Goal: Task Accomplishment & Management: Manage account settings

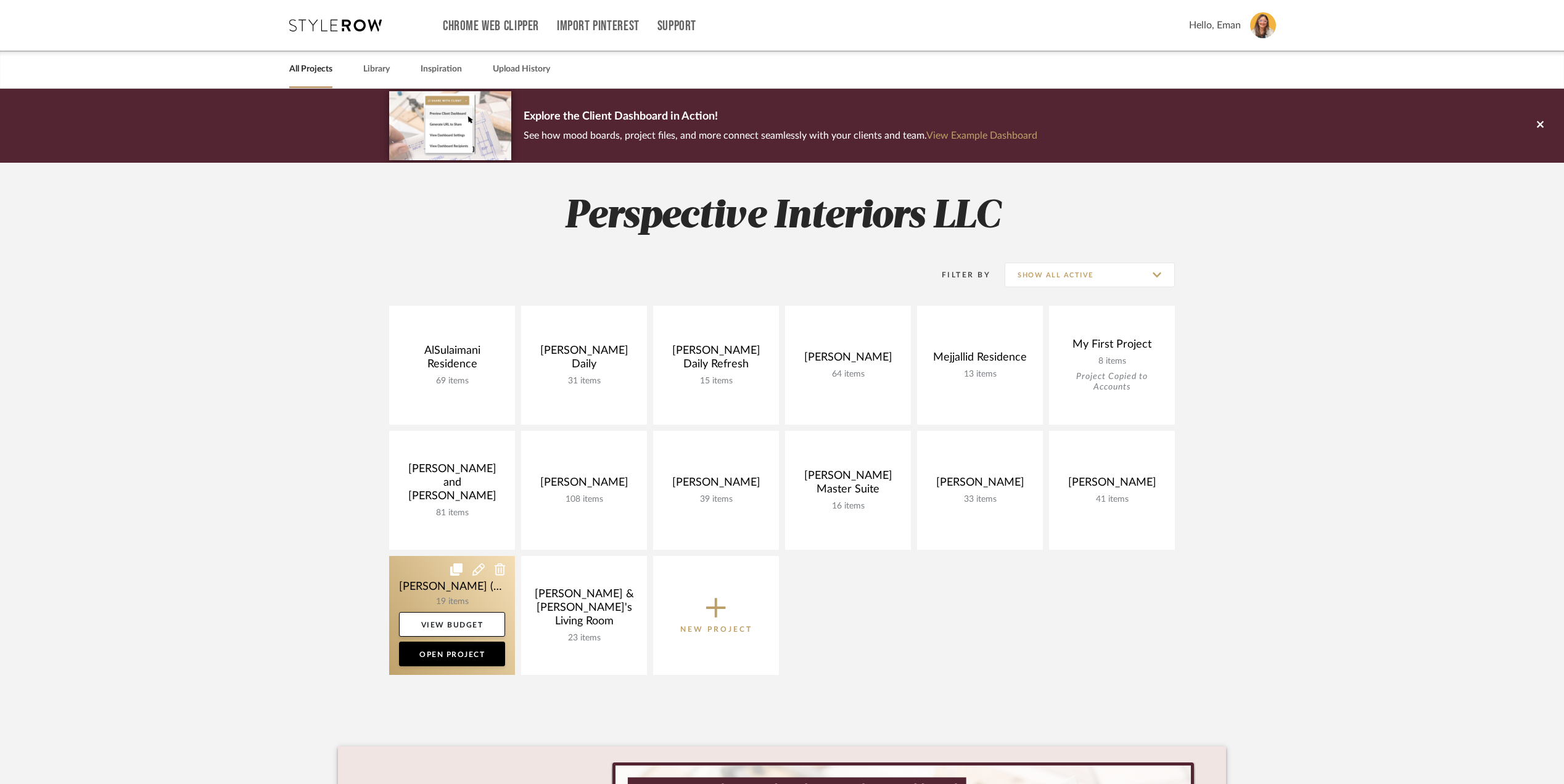
click at [422, 575] on link at bounding box center [452, 616] width 126 height 119
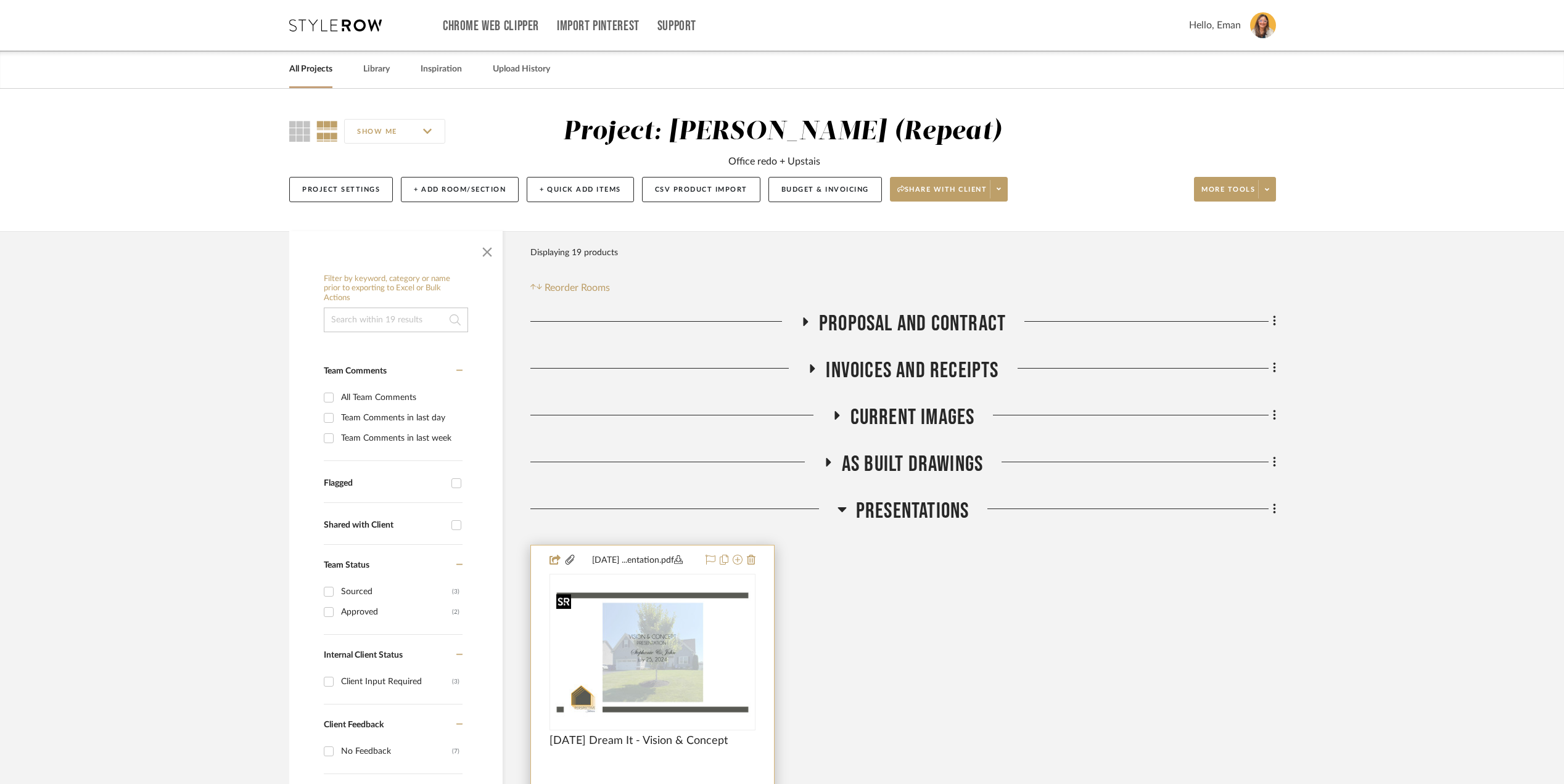
click at [0, 0] on img at bounding box center [0, 0] width 0 height 0
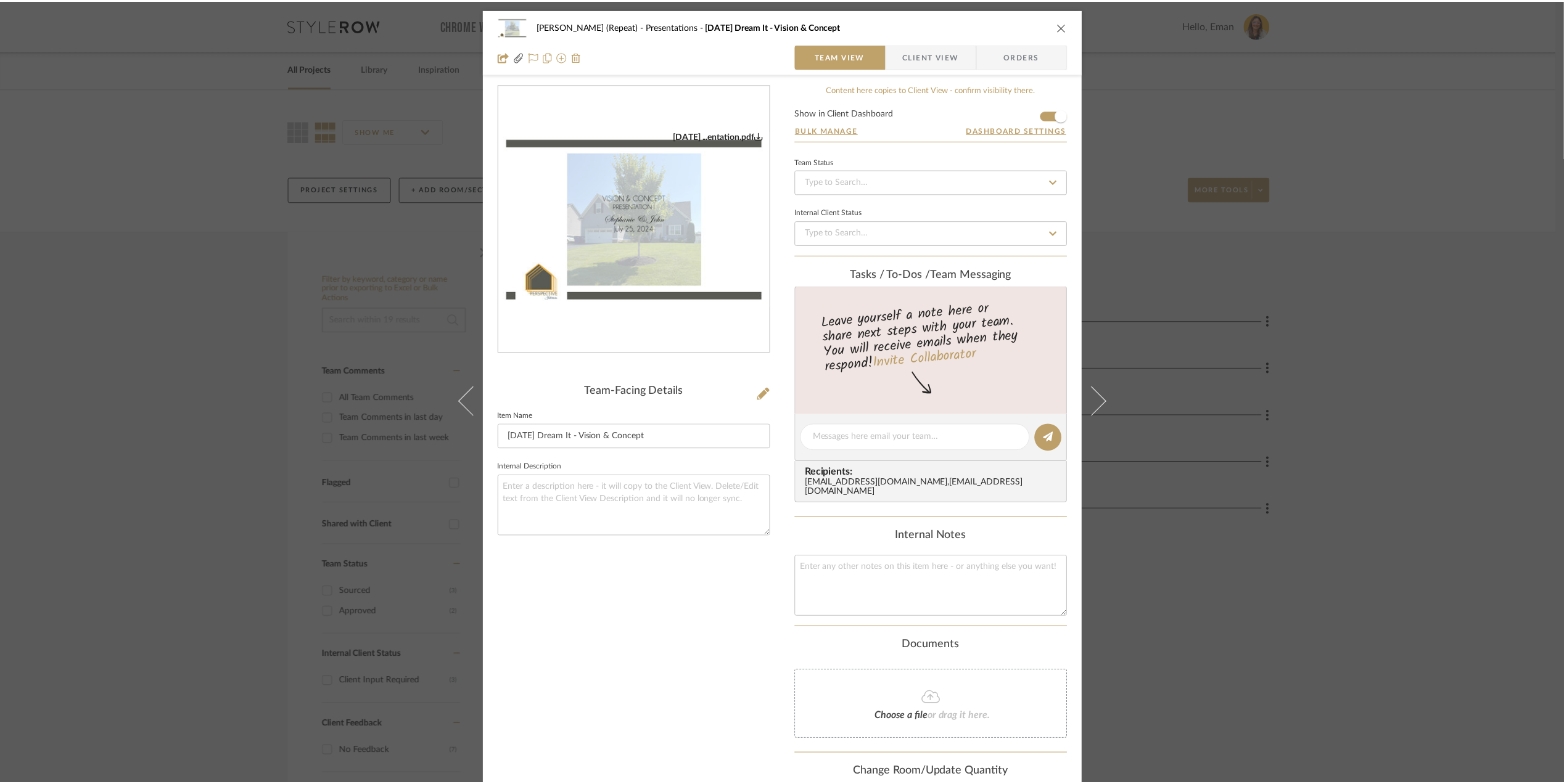
scroll to position [87, 0]
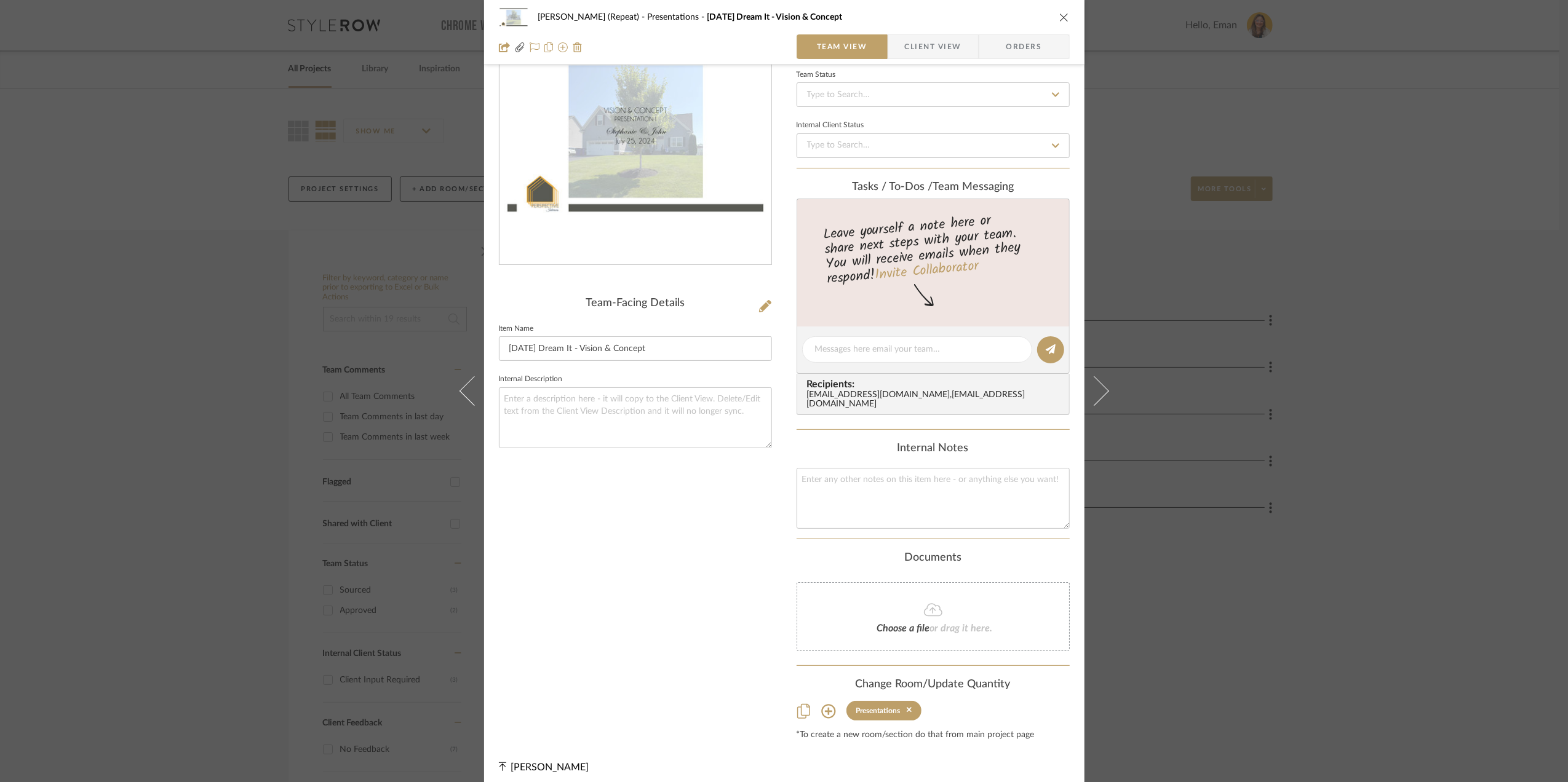
click at [1440, 577] on div "Stephanie Bergreen (Repeat) Presentations 7.7.25 Dream It - Vision & Concept Te…" at bounding box center [784, 391] width 1568 height 782
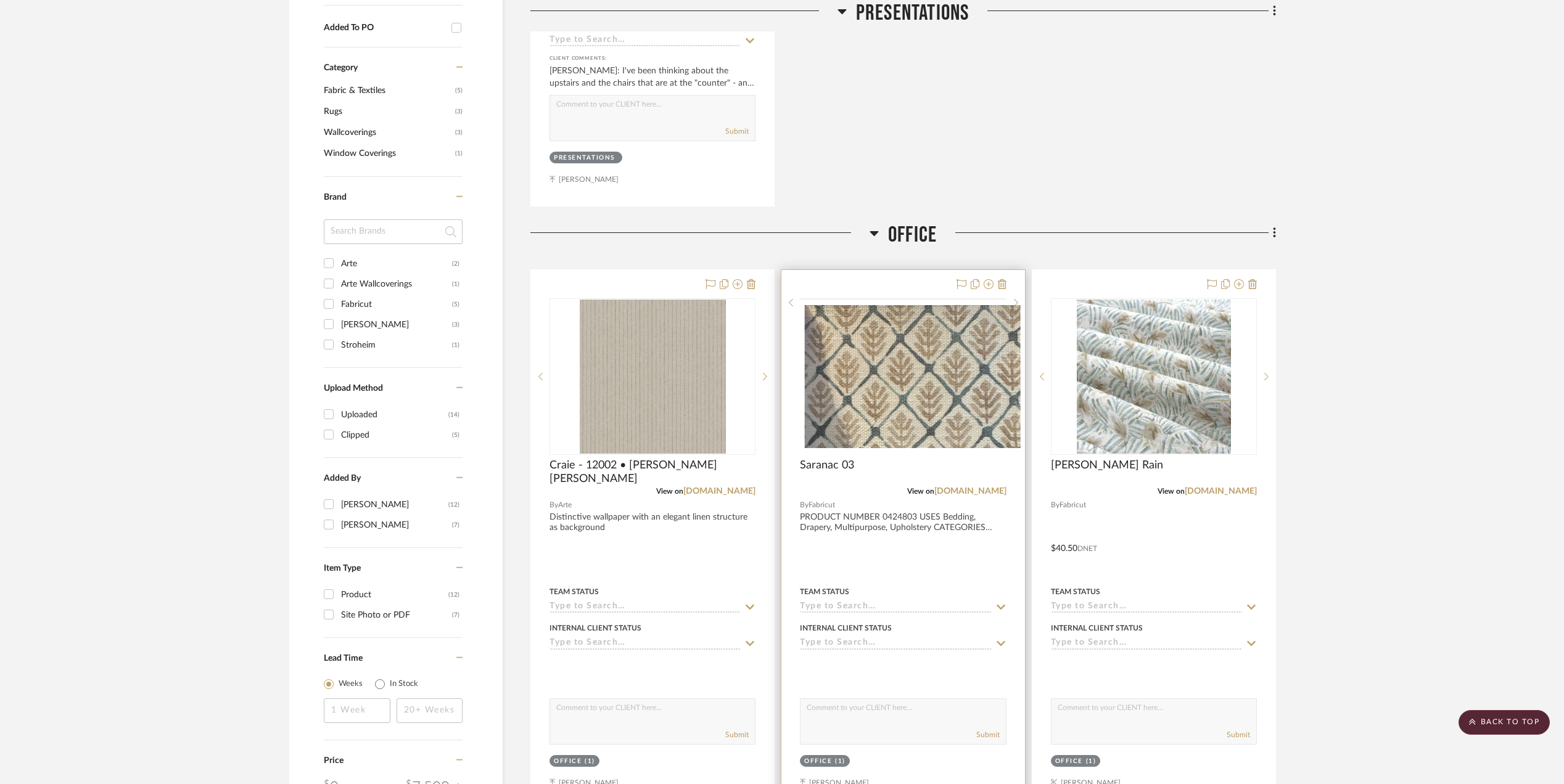
scroll to position [987, 0]
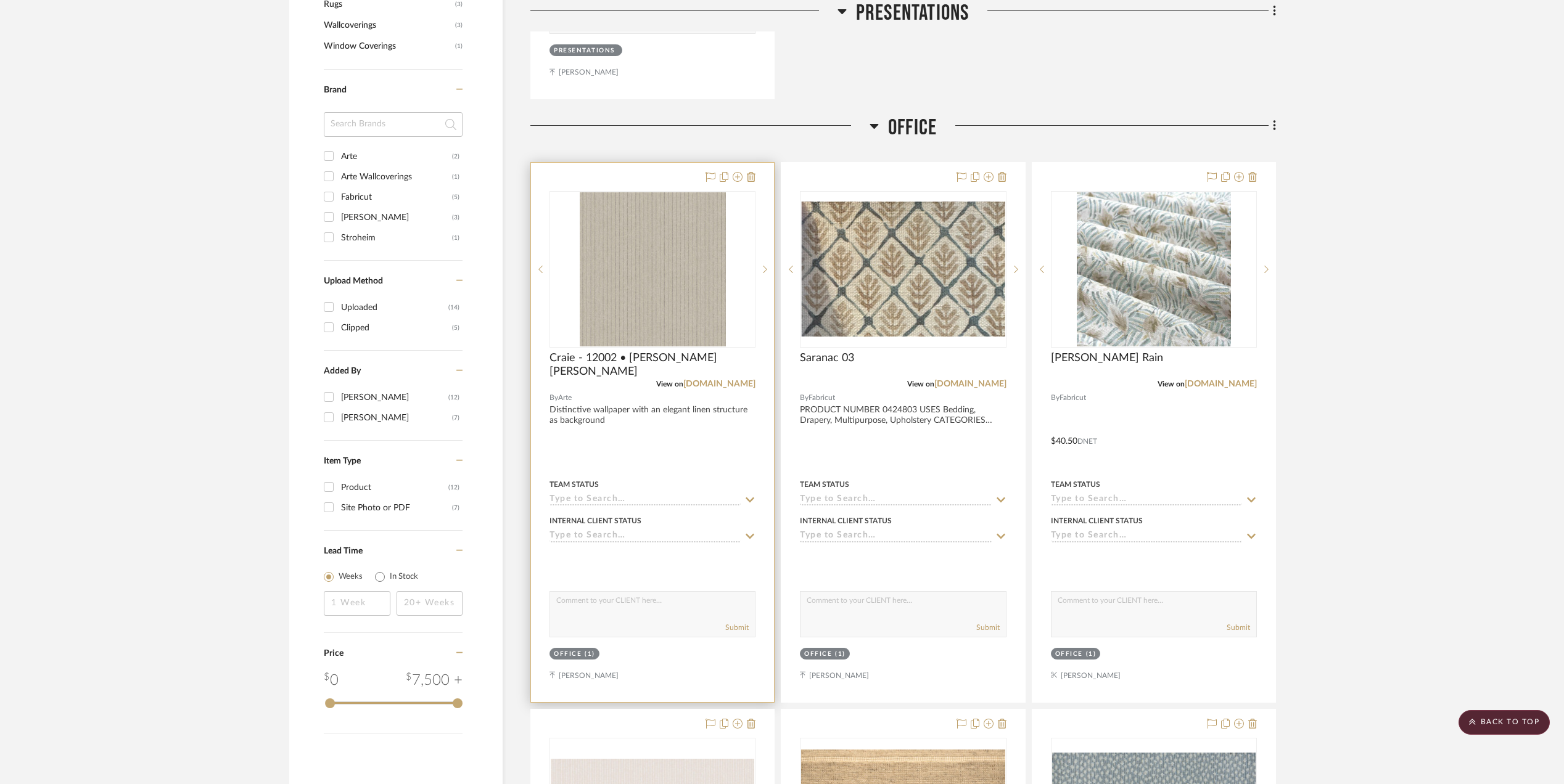
click at [711, 377] on div "Craie - 12002 • Bain de Boue" at bounding box center [652, 365] width 206 height 27
click at [710, 384] on link "[DOMAIN_NAME]" at bounding box center [719, 384] width 72 height 9
click at [767, 272] on sr-next-btn at bounding box center [764, 270] width 19 height 9
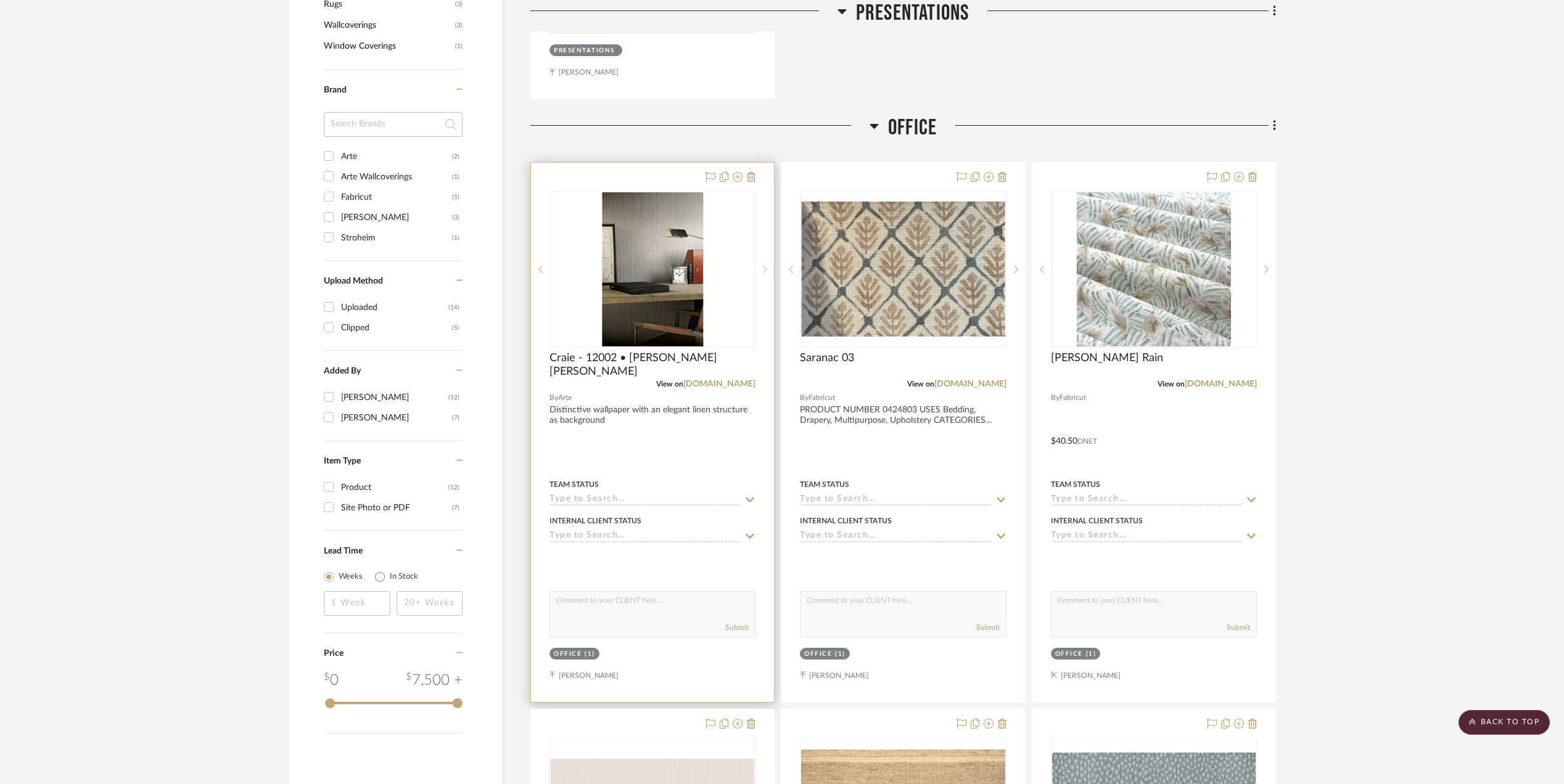
click at [763, 272] on icon at bounding box center [764, 270] width 5 height 9
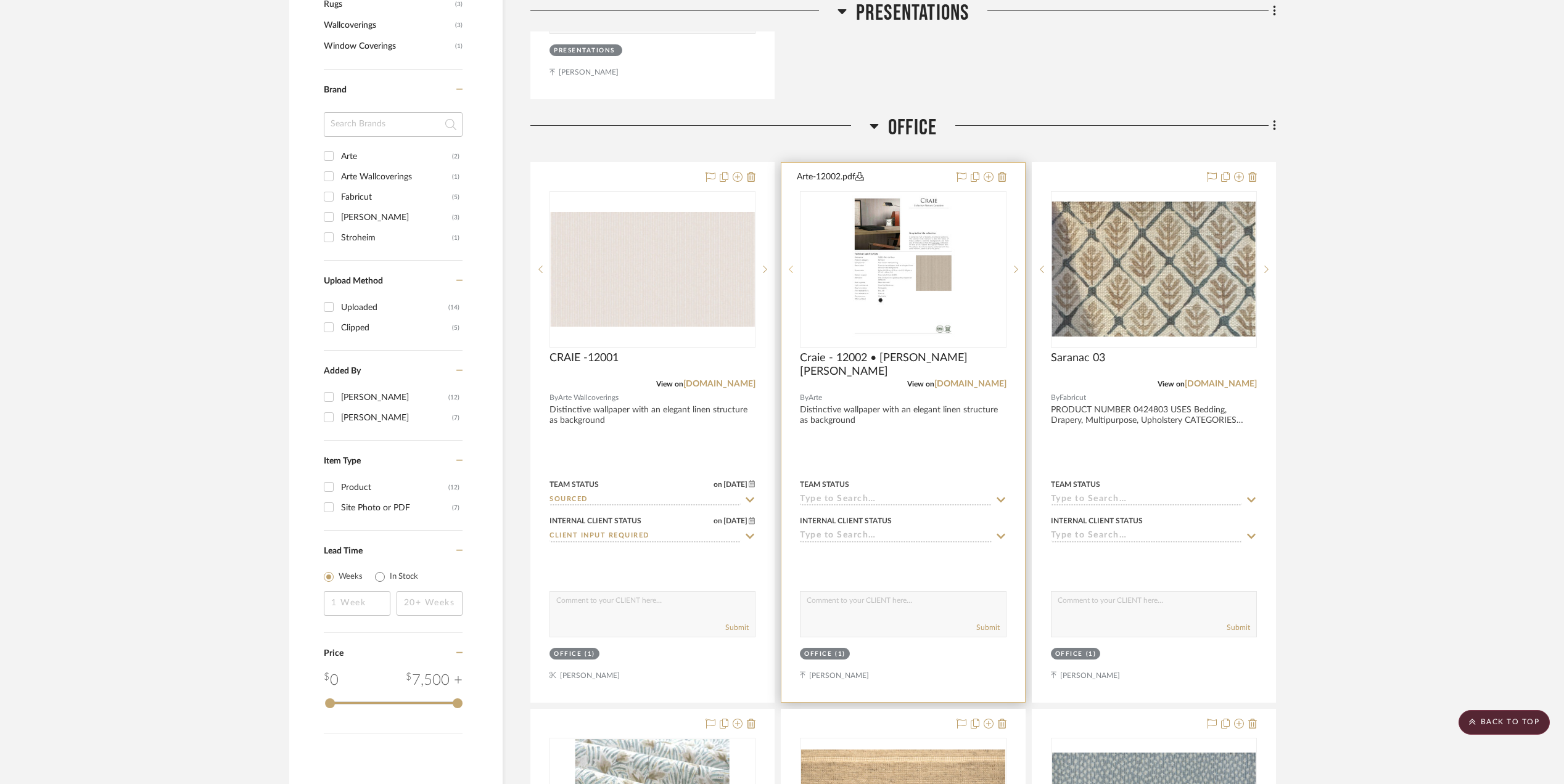
click at [791, 273] on icon at bounding box center [791, 269] width 5 height 7
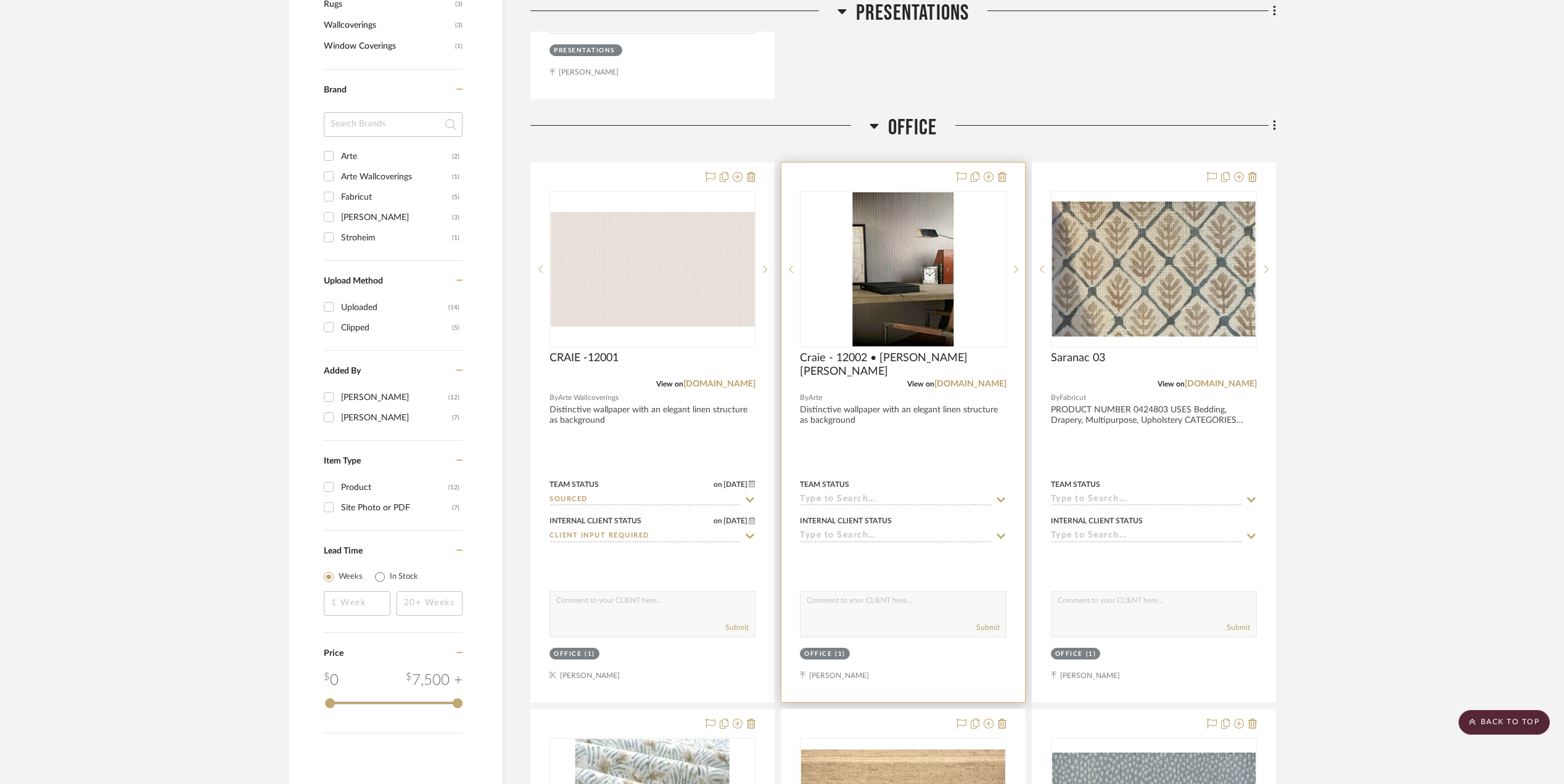
click at [781, 271] on project-item-tile "Craie - 12002 • Bain de Boue View on arte-international.com By Arte Distinctive…" at bounding box center [902, 432] width 244 height 541
click at [796, 271] on sr-prev-btn at bounding box center [791, 270] width 19 height 9
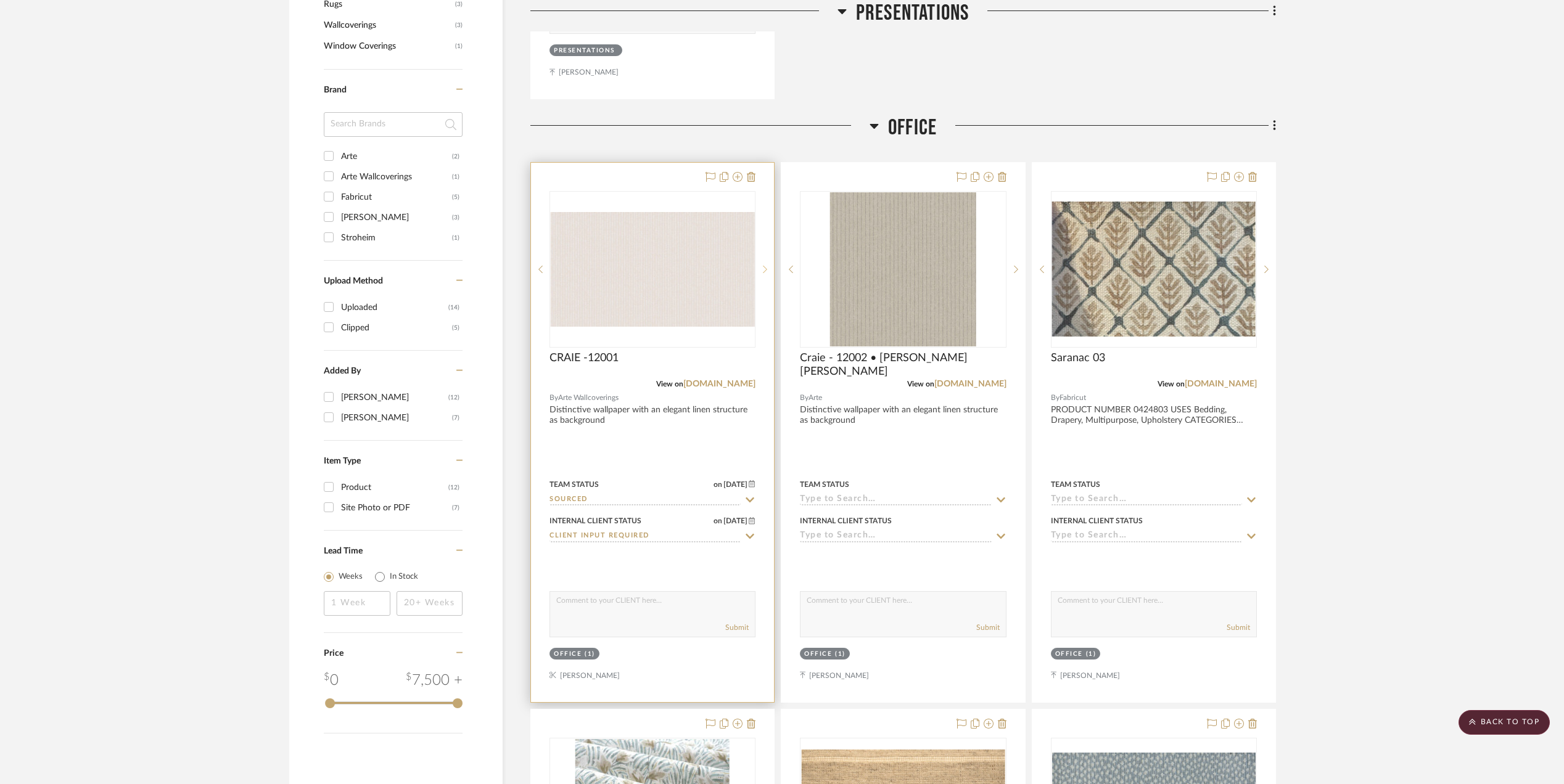
click at [764, 267] on icon at bounding box center [764, 270] width 5 height 9
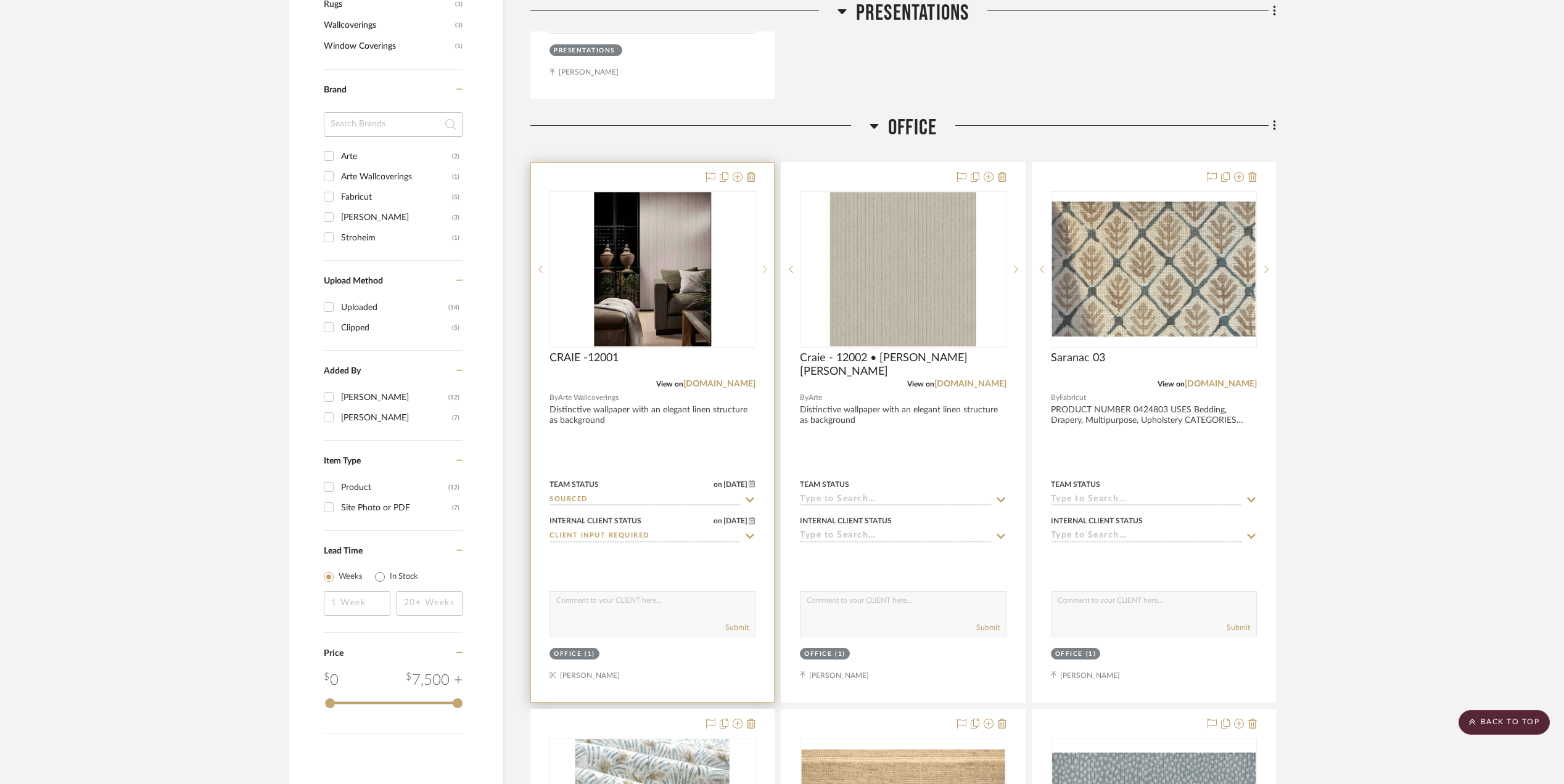
click at [767, 273] on sr-next-btn at bounding box center [764, 270] width 19 height 9
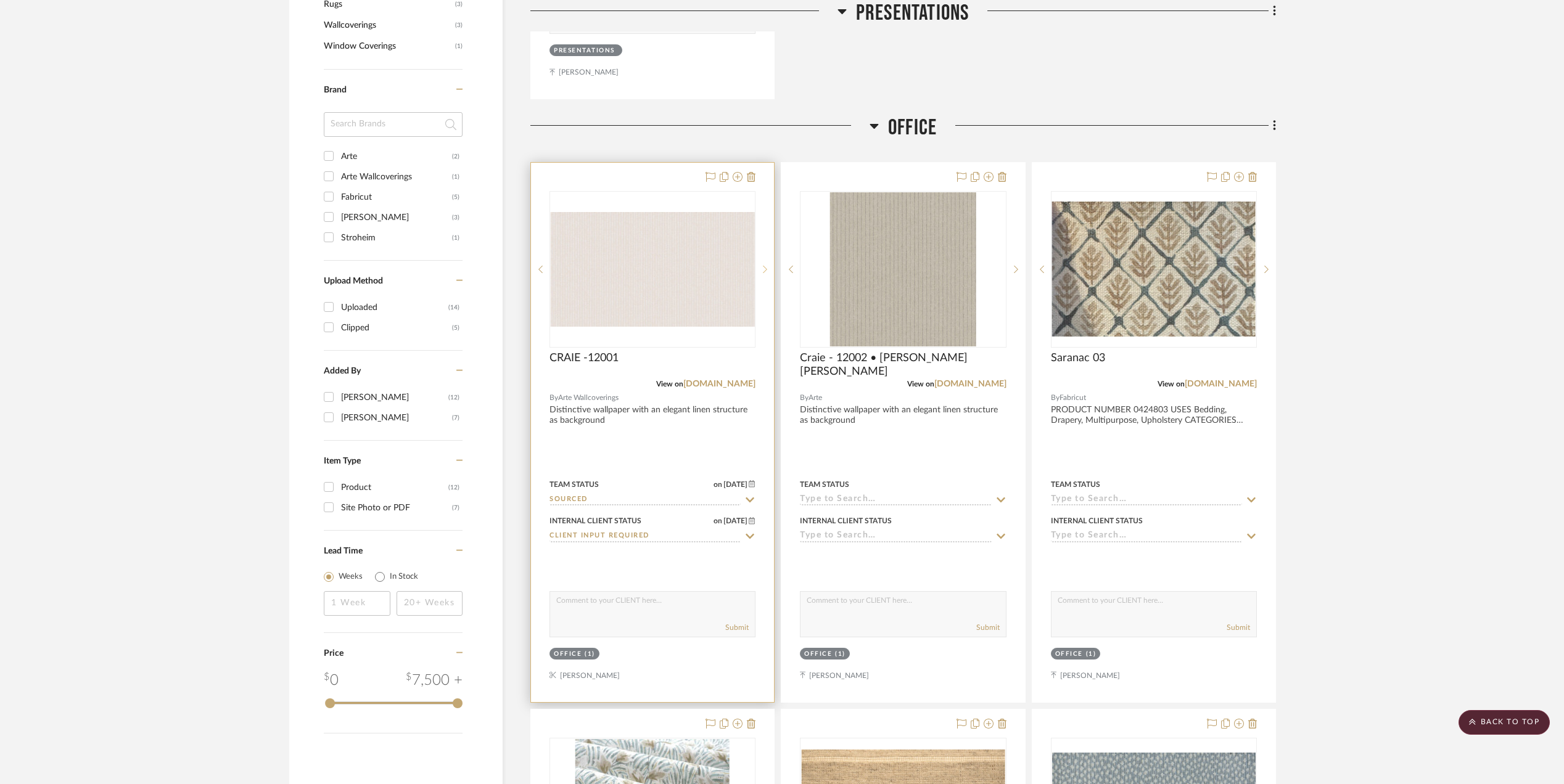
click at [767, 273] on sr-next-btn at bounding box center [764, 270] width 19 height 9
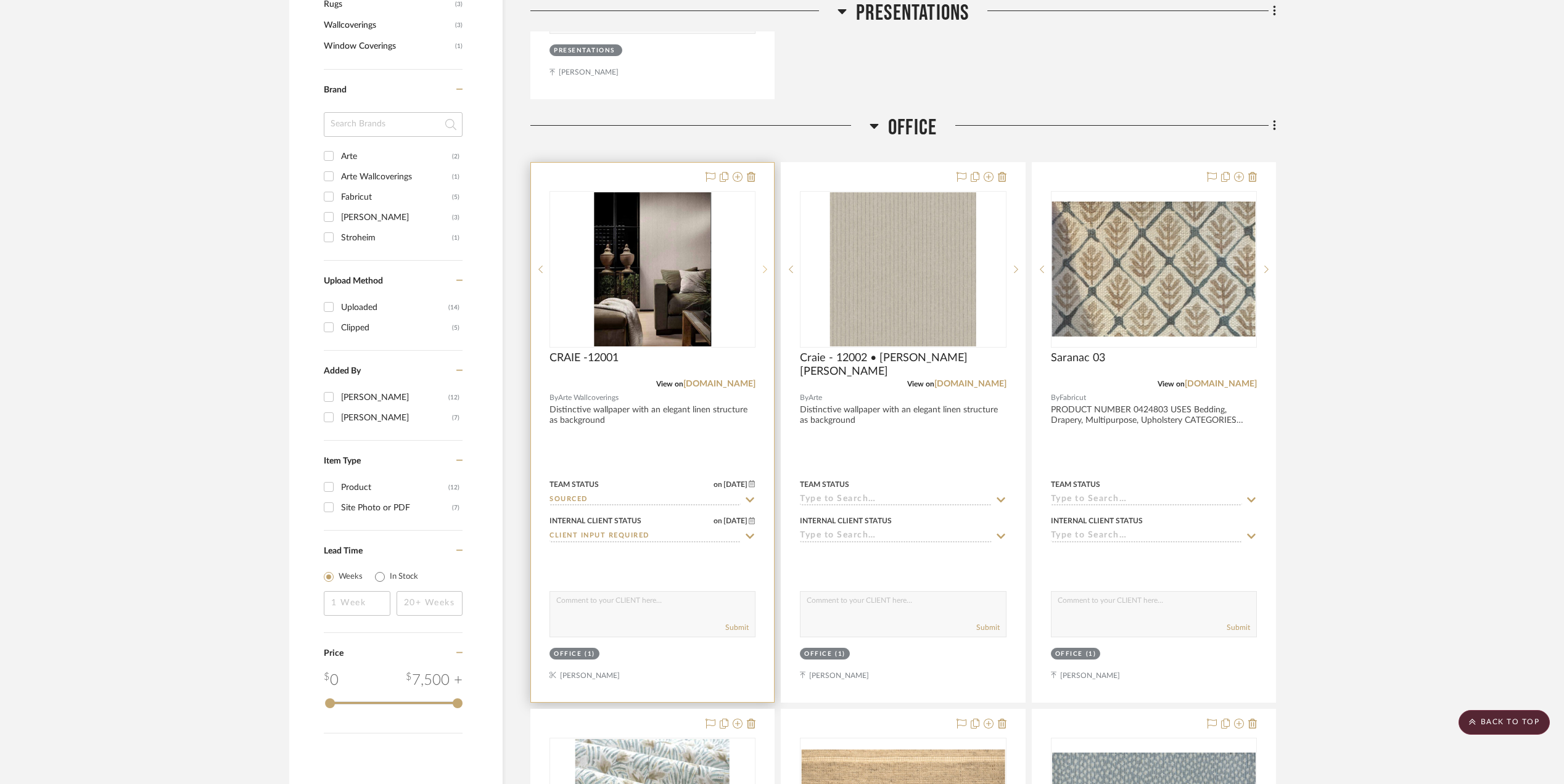
click at [767, 273] on sr-next-btn at bounding box center [764, 270] width 19 height 9
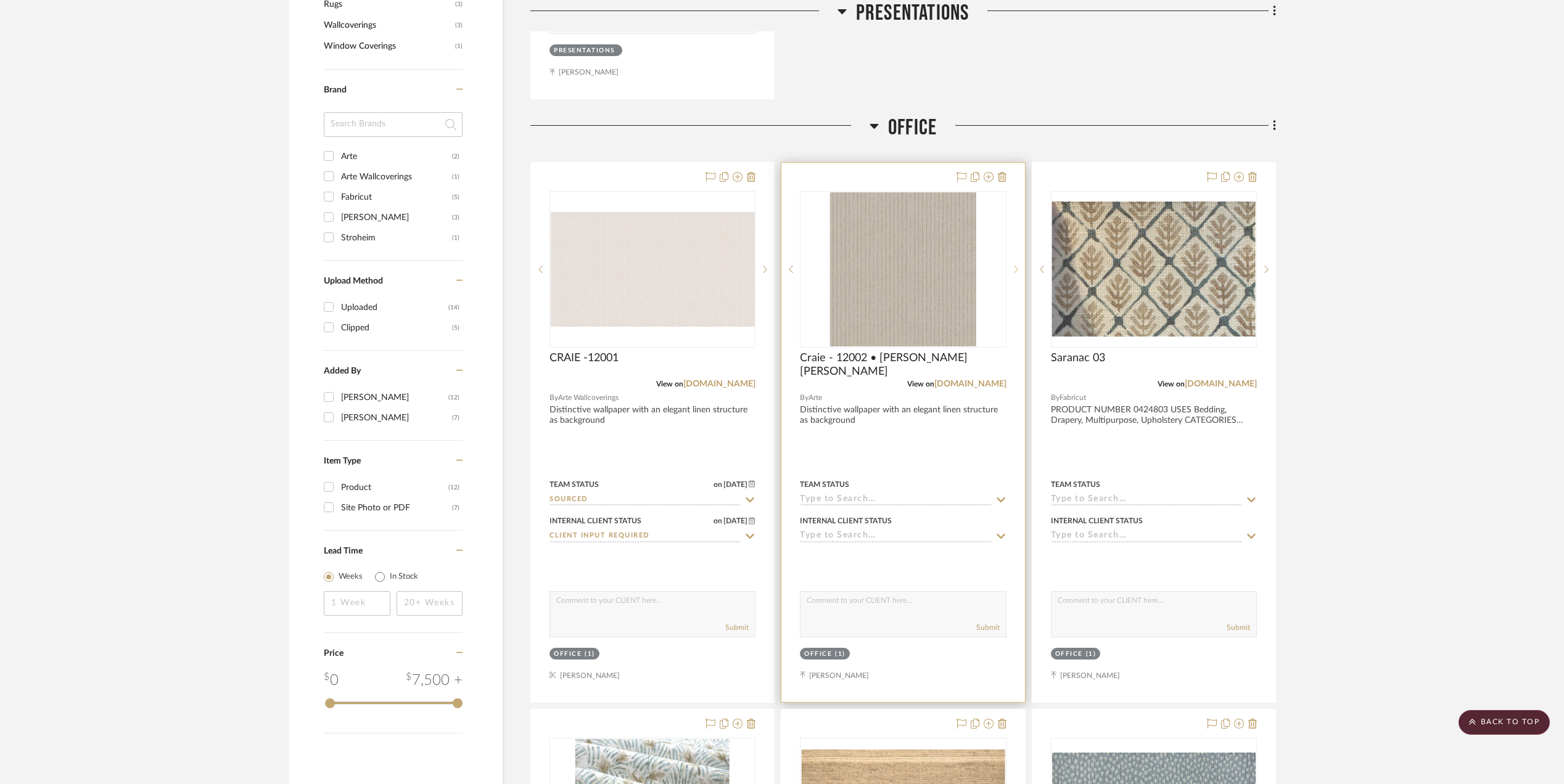
click at [1015, 271] on icon at bounding box center [1016, 270] width 5 height 9
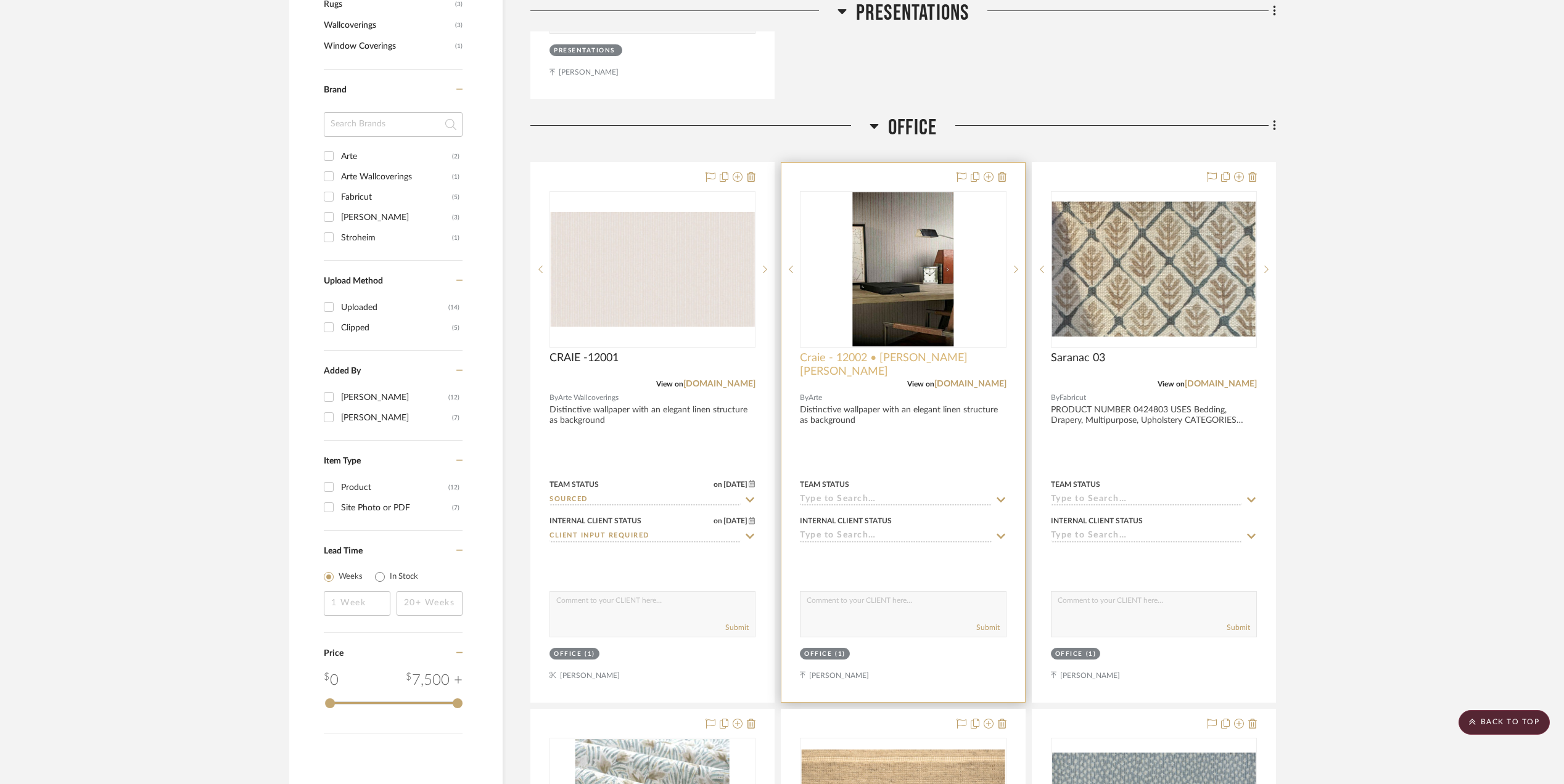
click at [878, 359] on span "Craie - 12002 • Bain de Boue" at bounding box center [902, 365] width 206 height 27
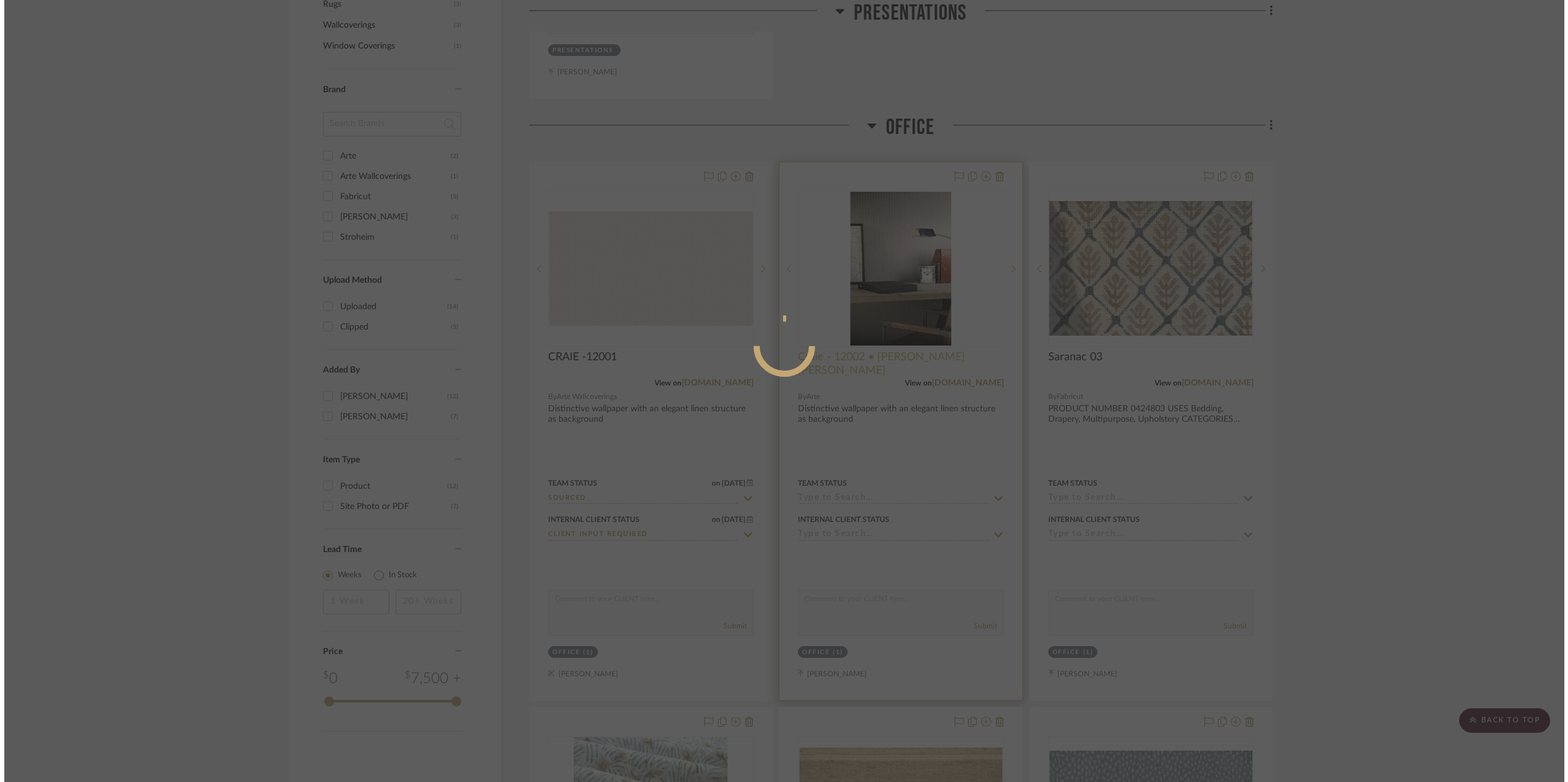
scroll to position [0, 0]
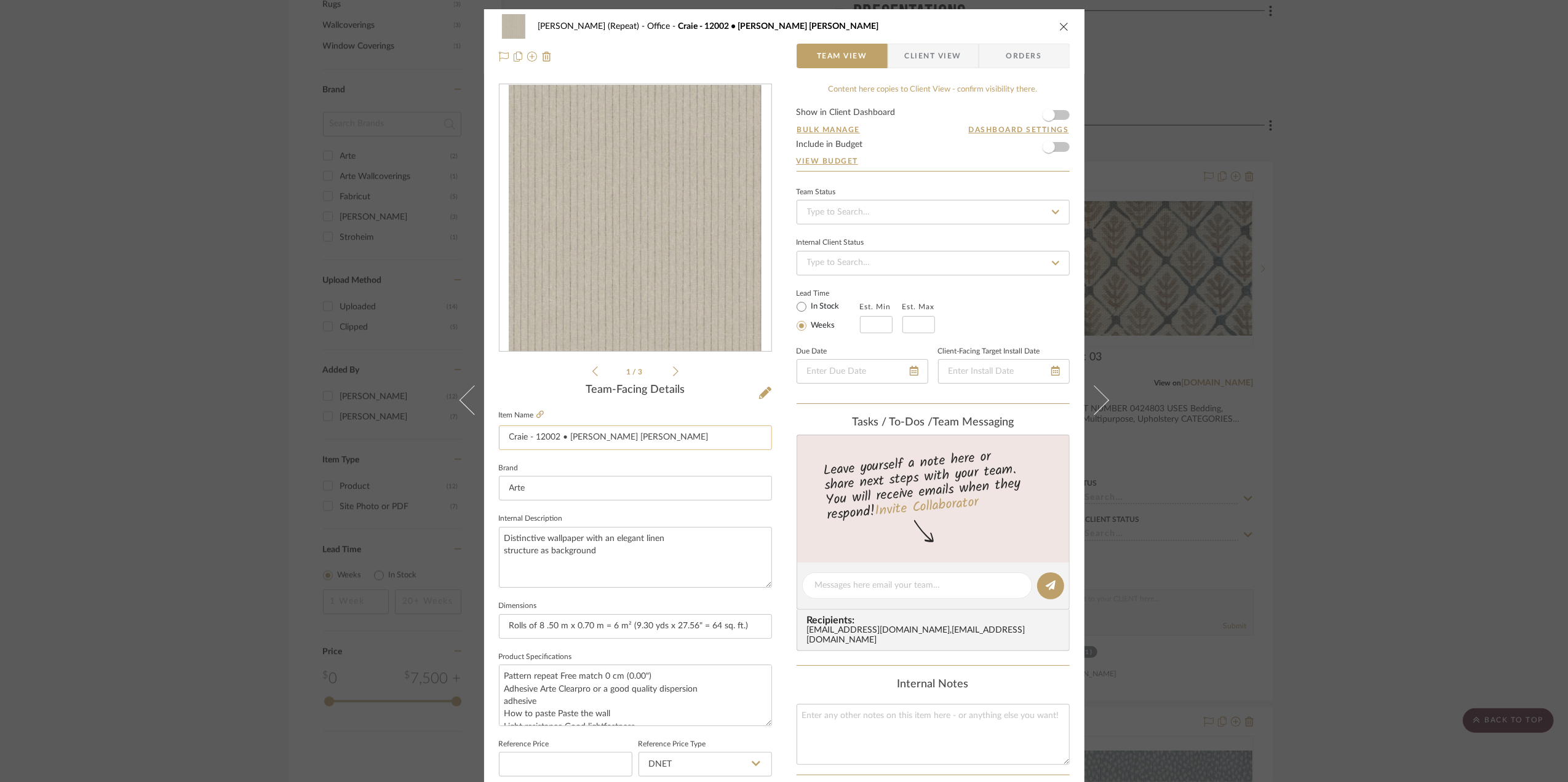
click at [559, 436] on input "Craie - 12002 • Bain de Boue" at bounding box center [636, 437] width 273 height 24
type input "Craie - 12002 - [PERSON_NAME] [PERSON_NAME]"
click at [1063, 29] on icon "close" at bounding box center [1064, 26] width 10 height 10
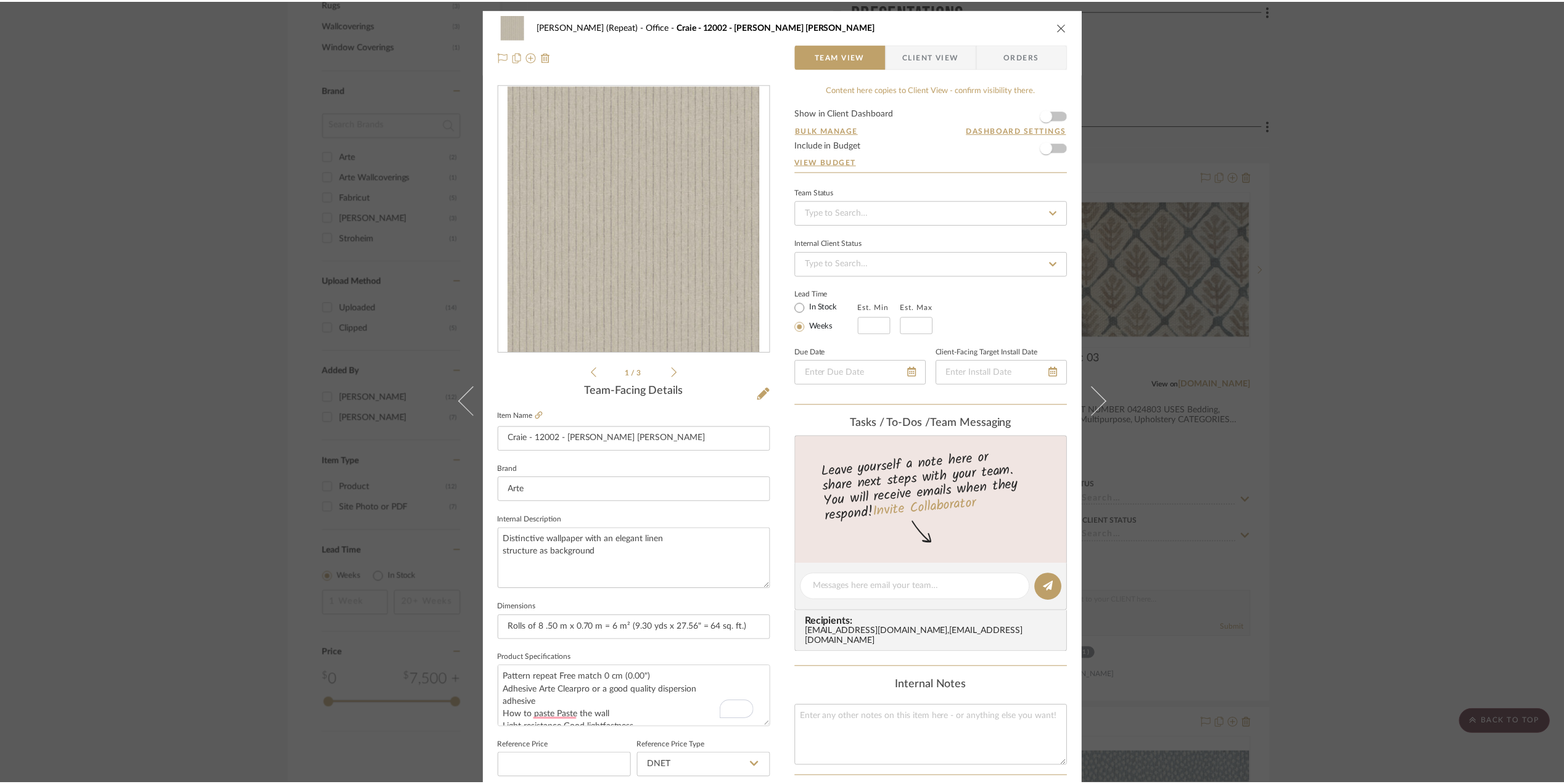
scroll to position [987, 0]
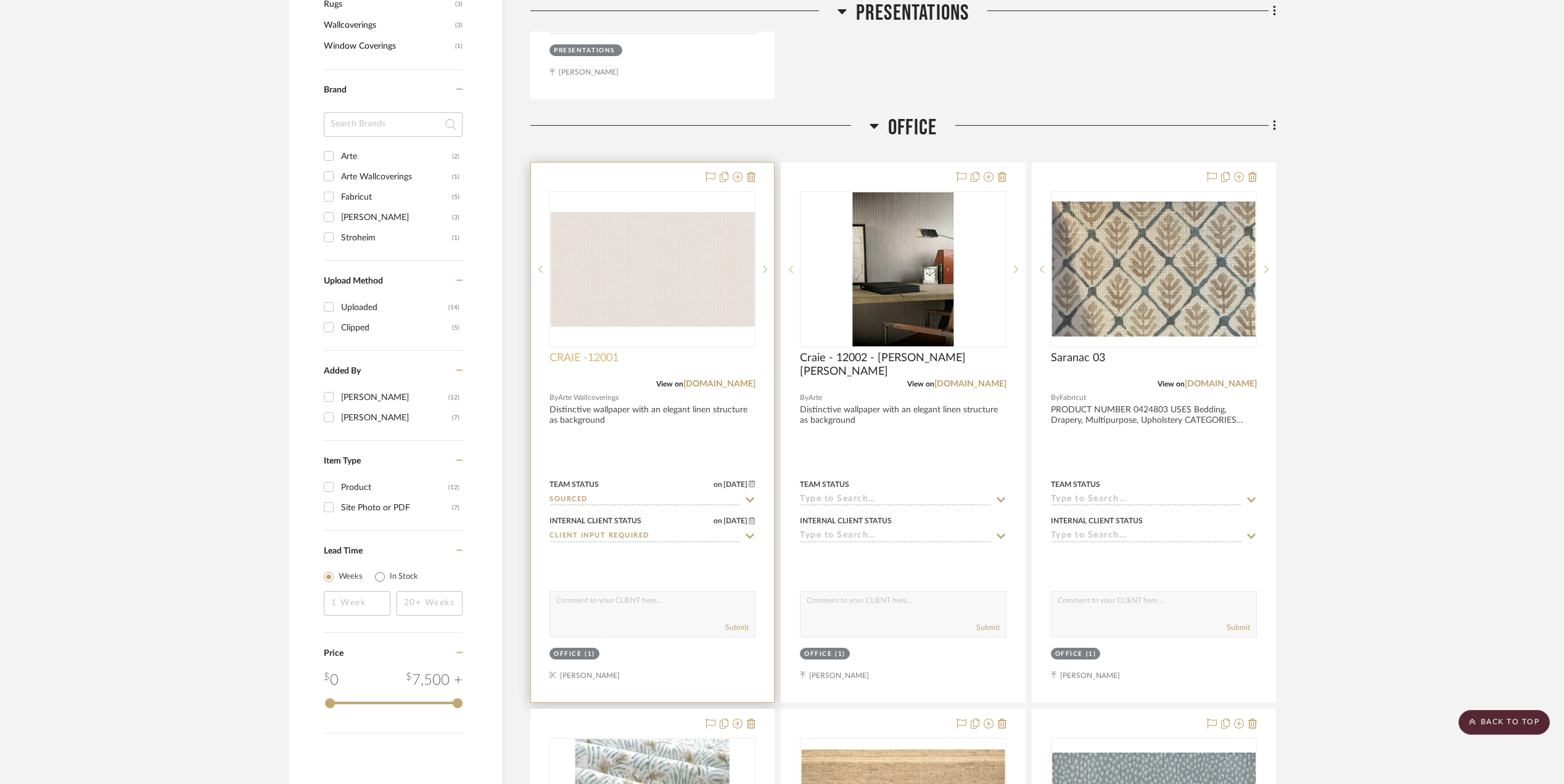
click at [610, 356] on span "CRAIE -12001" at bounding box center [583, 357] width 69 height 14
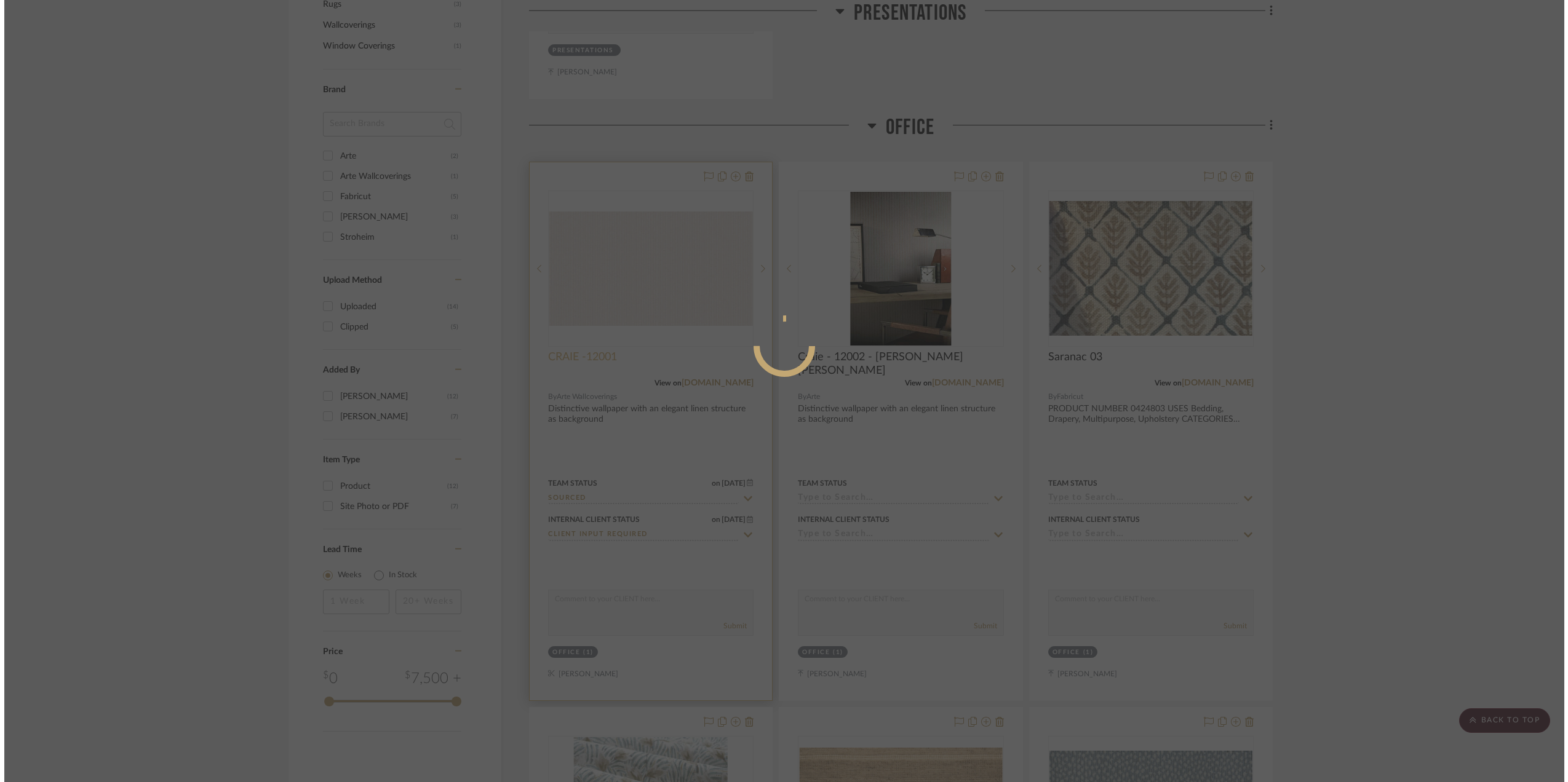
scroll to position [0, 0]
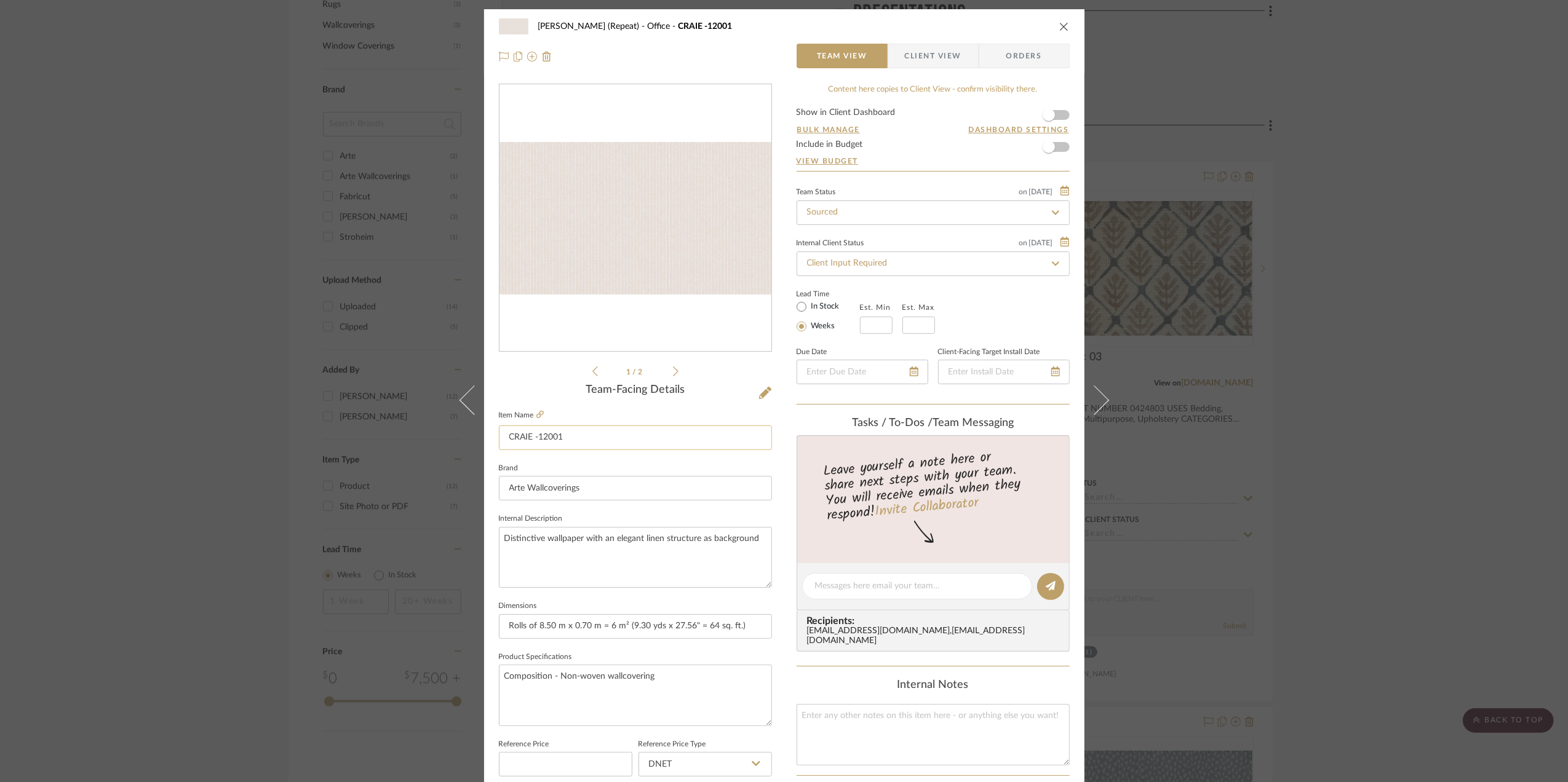
click at [595, 434] on input "CRAIE -12001" at bounding box center [636, 437] width 273 height 24
type input "CRAIE -12001 - Fantome"
click at [612, 463] on fieldset "Brand Arte Wallcoverings" at bounding box center [636, 480] width 273 height 41
click at [934, 53] on span "Client View" at bounding box center [933, 56] width 57 height 24
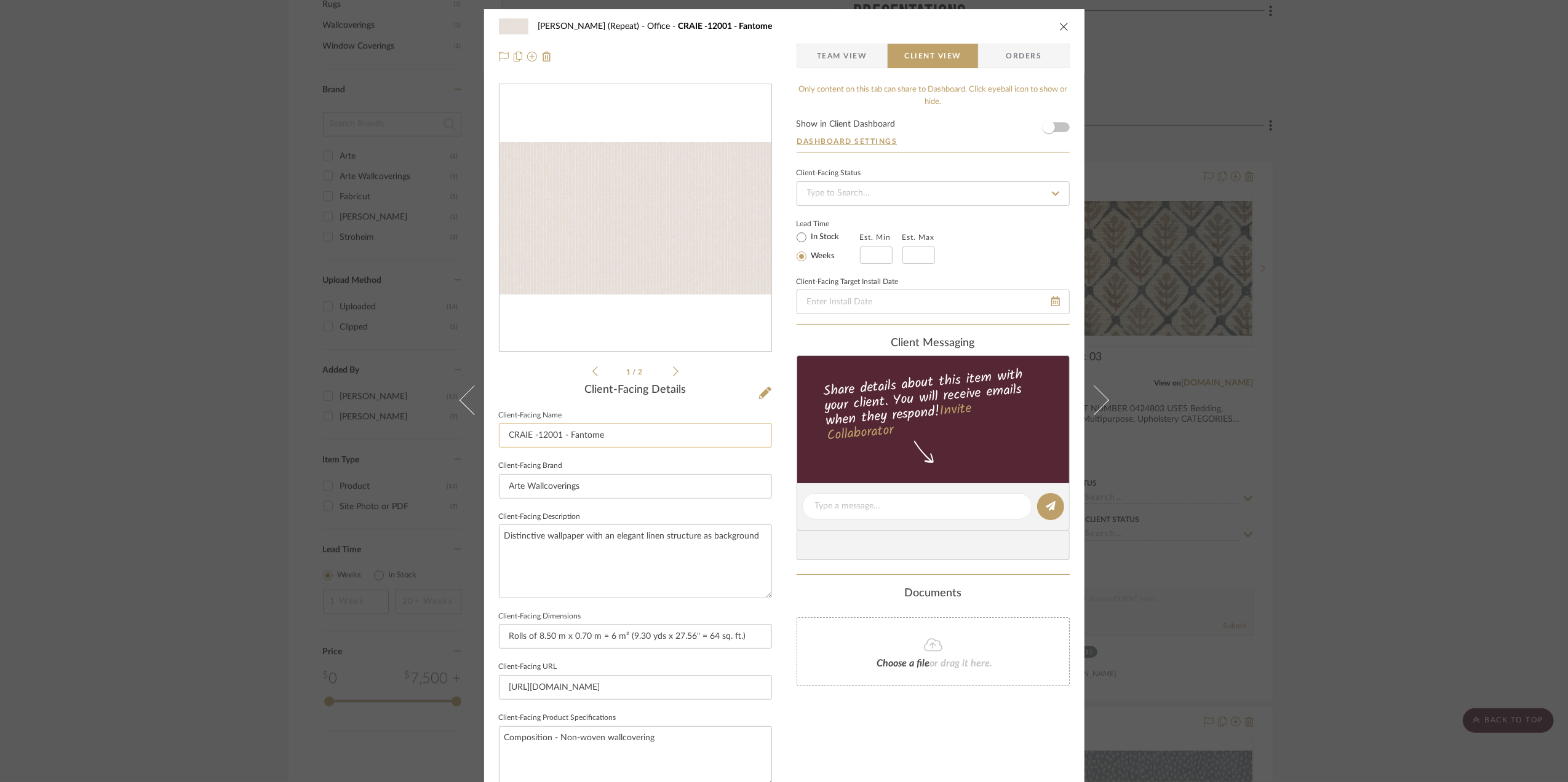
click at [630, 442] on input "CRAIE -12001 - Fantome" at bounding box center [636, 435] width 273 height 24
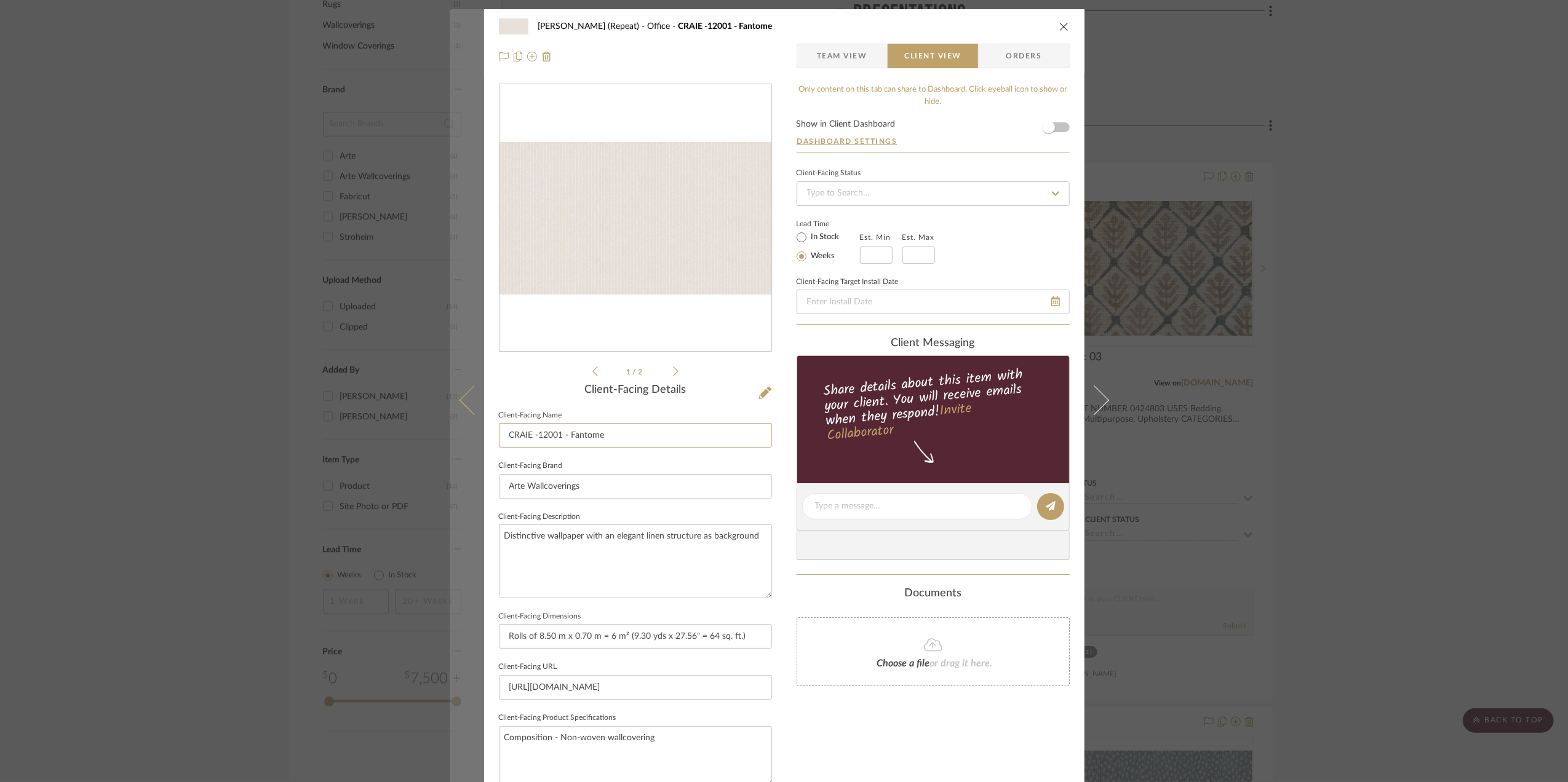
drag, startPoint x: 641, startPoint y: 436, endPoint x: 471, endPoint y: 428, distance: 170.2
click at [471, 428] on mat-dialog-content "Stephanie Bergreen (Repeat) Office CRAIE -12001 - Fantome Team View Client View…" at bounding box center [784, 511] width 669 height 1004
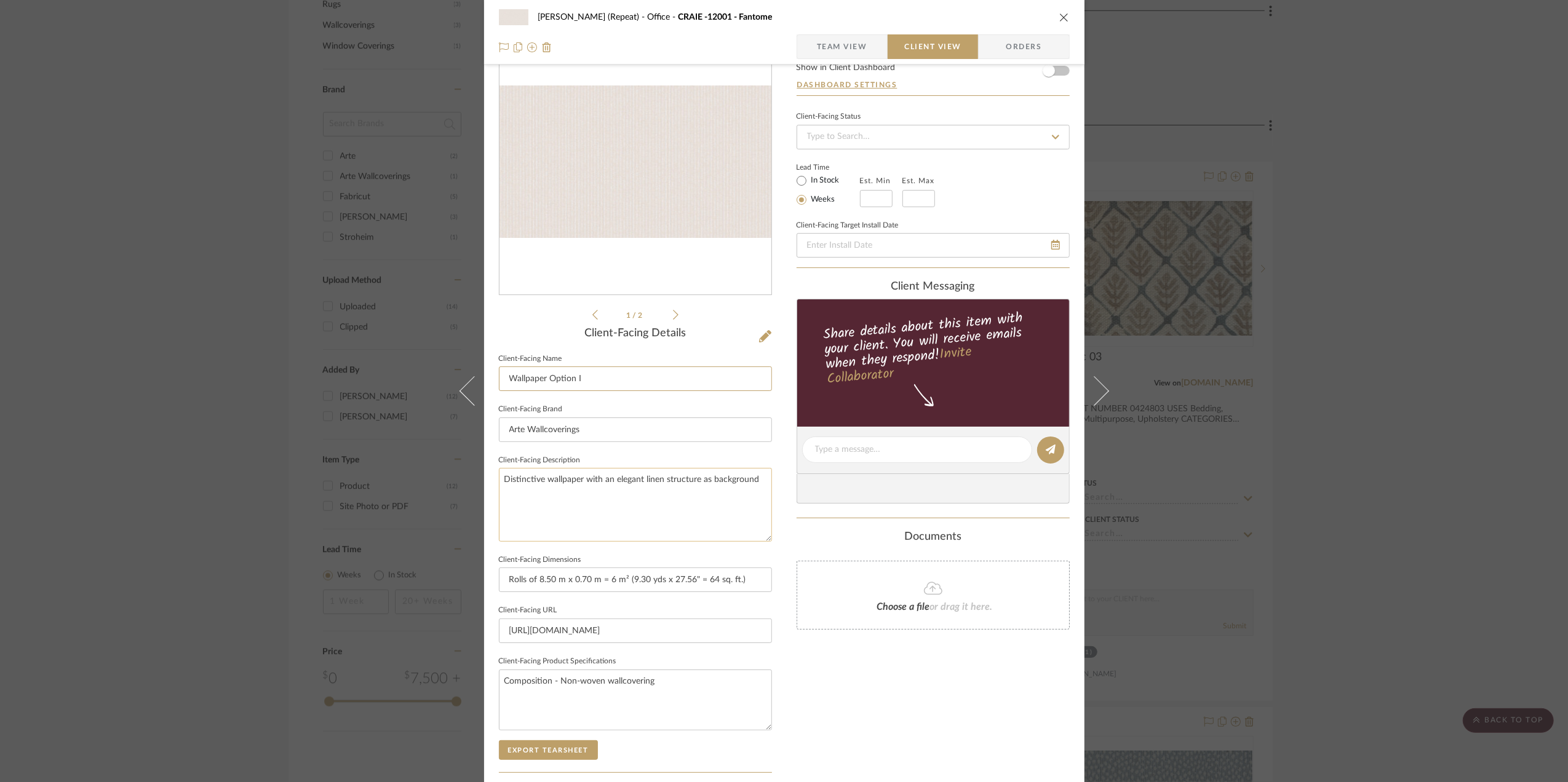
scroll to position [82, 0]
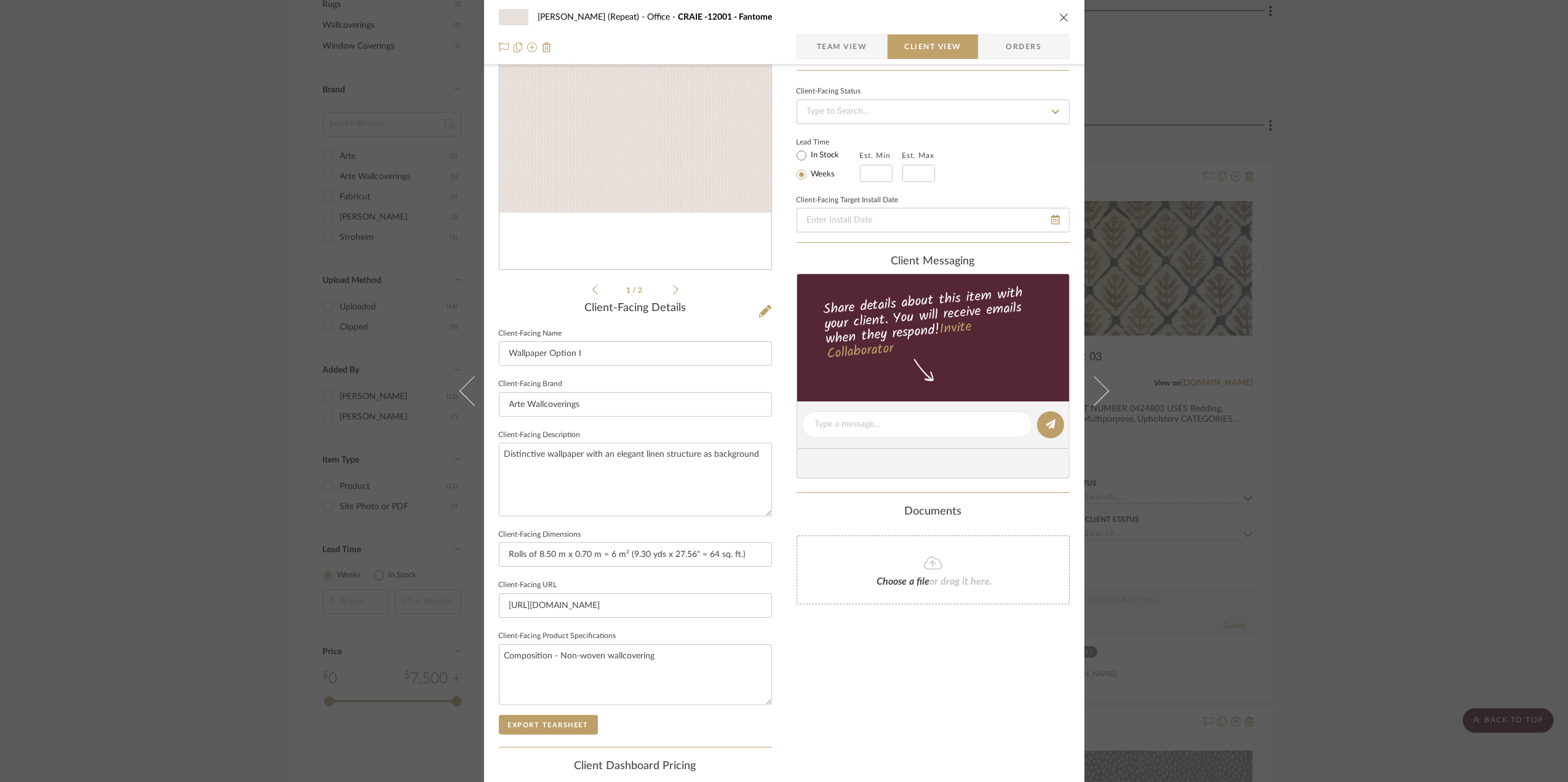
type input "Wallpaper Option I"
click at [1420, 332] on div "Stephanie Bergreen (Repeat) Office CRAIE -12001 - Fantome Team View Client View…" at bounding box center [784, 391] width 1568 height 782
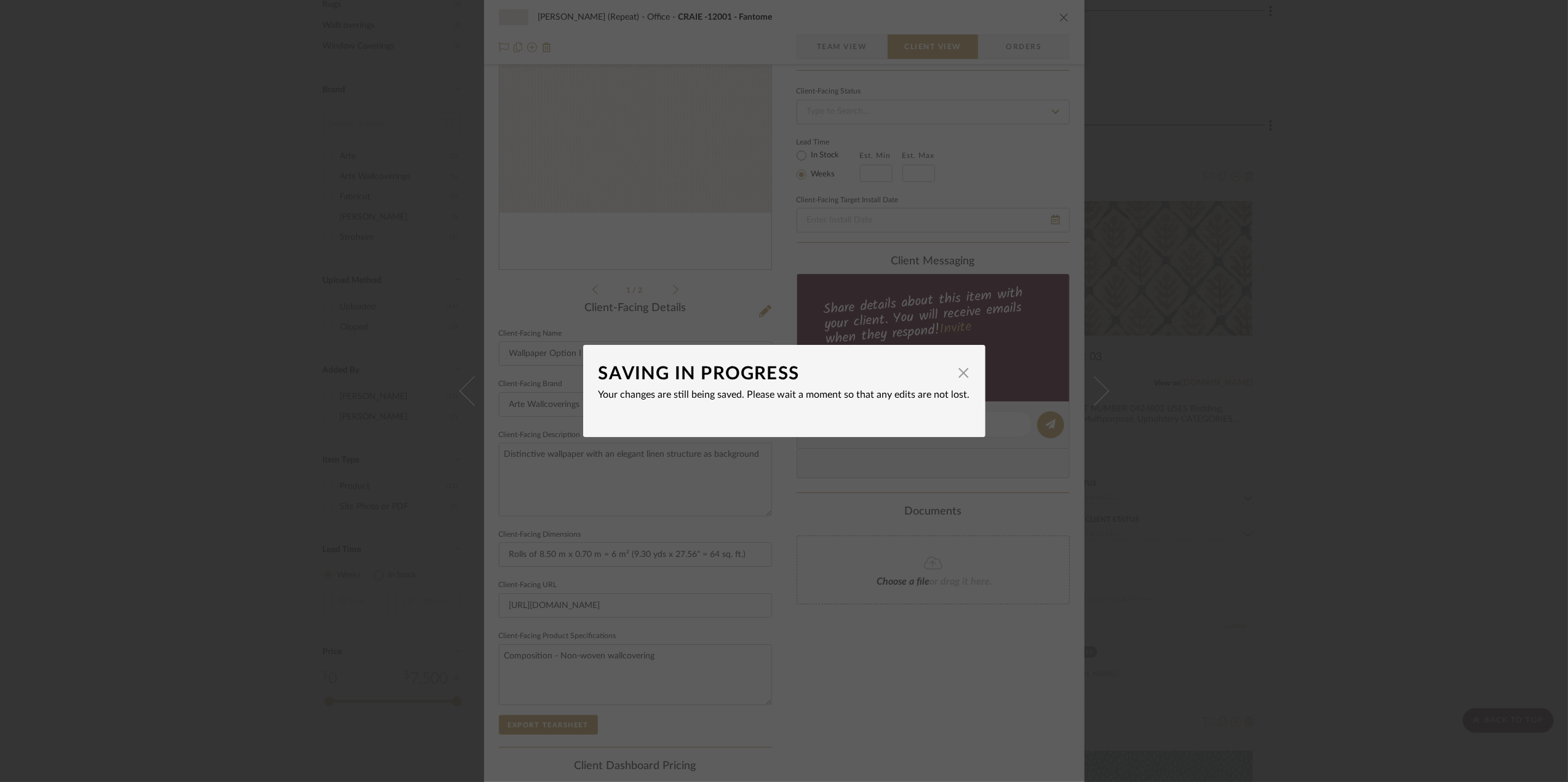
click at [1367, 366] on div "SAVING IN PROGRESS × Your changes are still being saved. Please wait a moment s…" at bounding box center [784, 391] width 1568 height 782
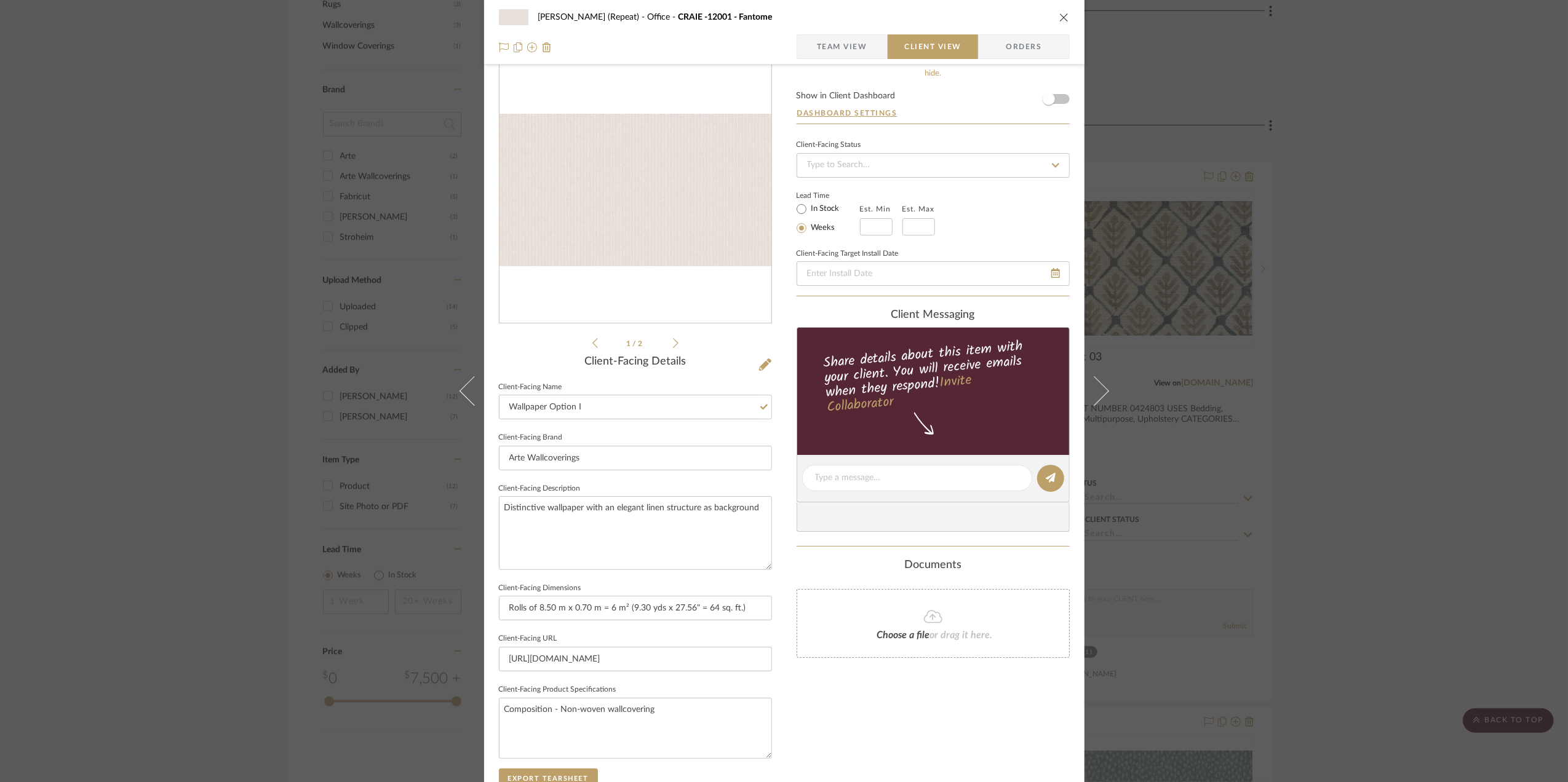
scroll to position [0, 0]
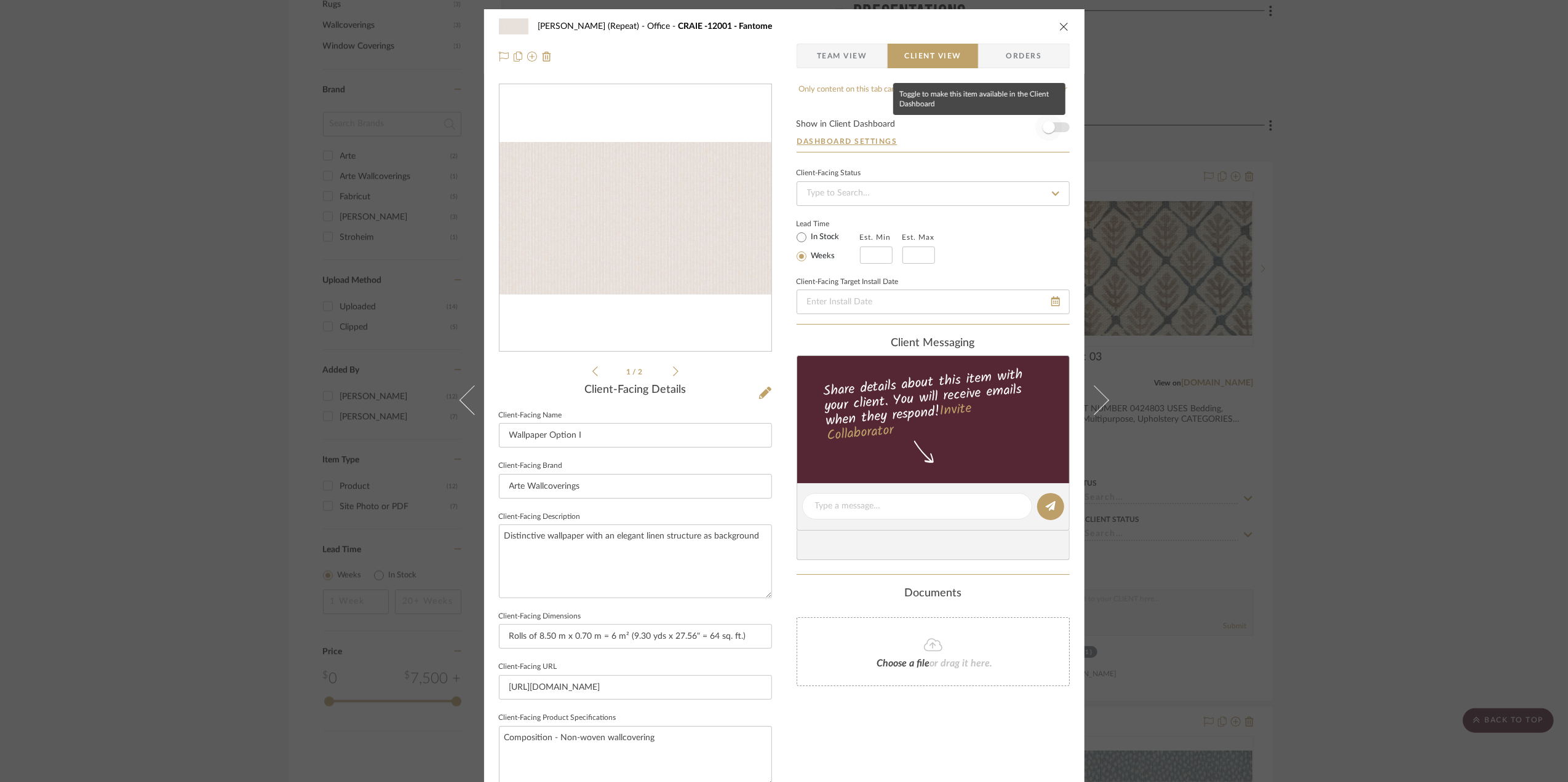
click at [1051, 126] on span "button" at bounding box center [1049, 127] width 27 height 27
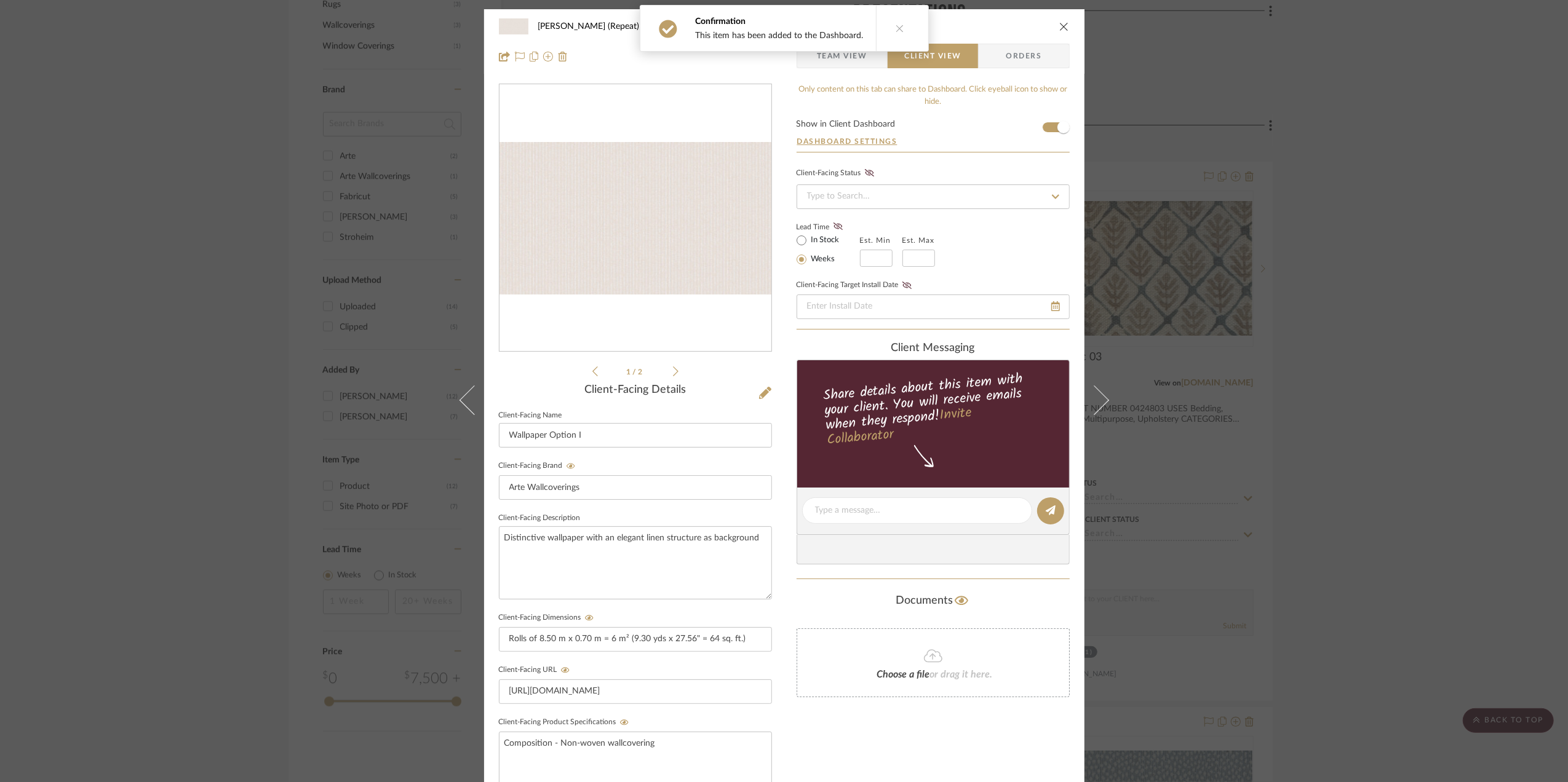
click at [1396, 214] on div "Stephanie Bergreen (Repeat) Office CRAIE -12001 - Fantome Team View Client View…" at bounding box center [784, 391] width 1568 height 782
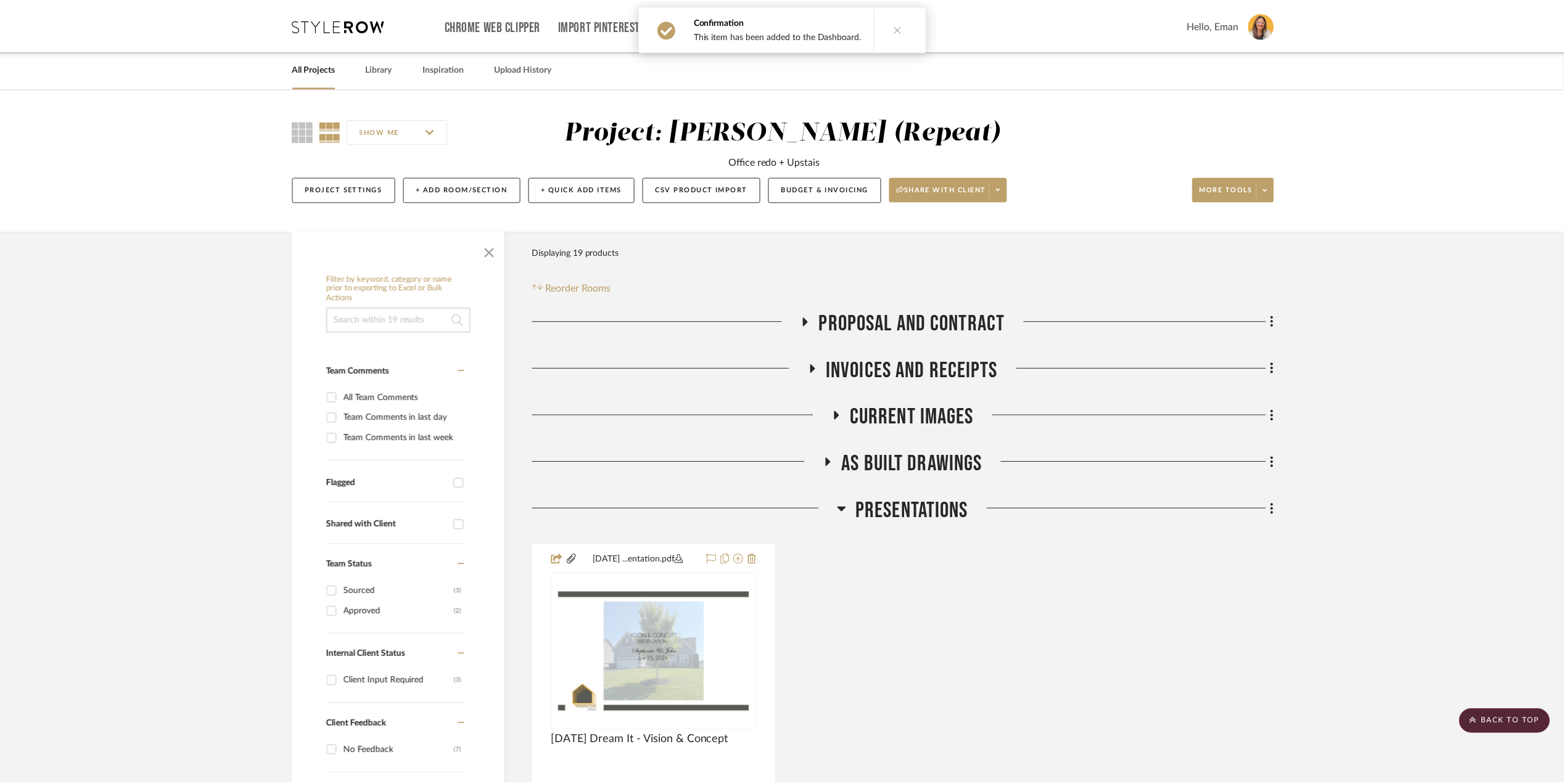
scroll to position [987, 0]
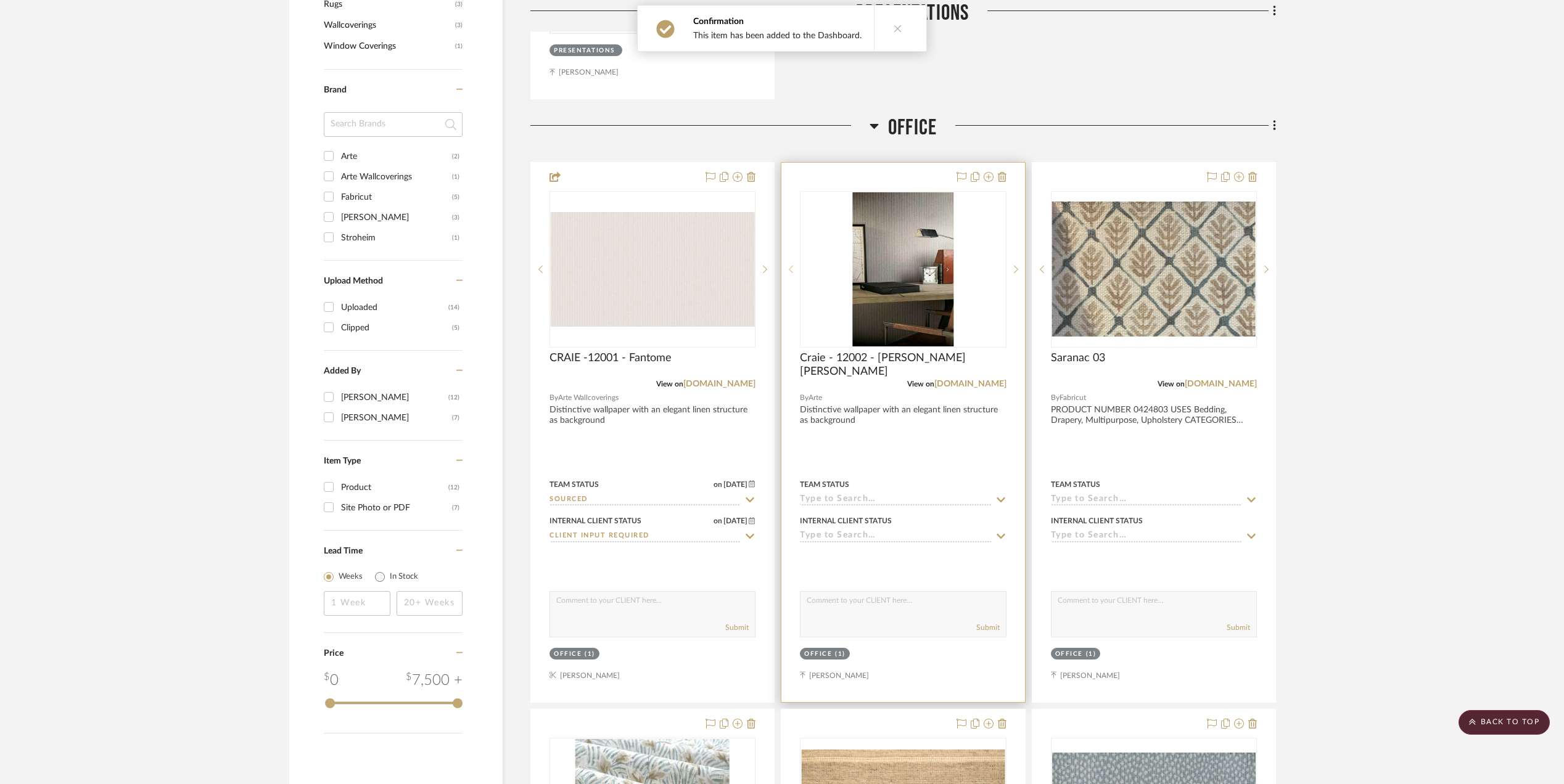
click at [794, 270] on sr-prev-btn at bounding box center [791, 270] width 19 height 9
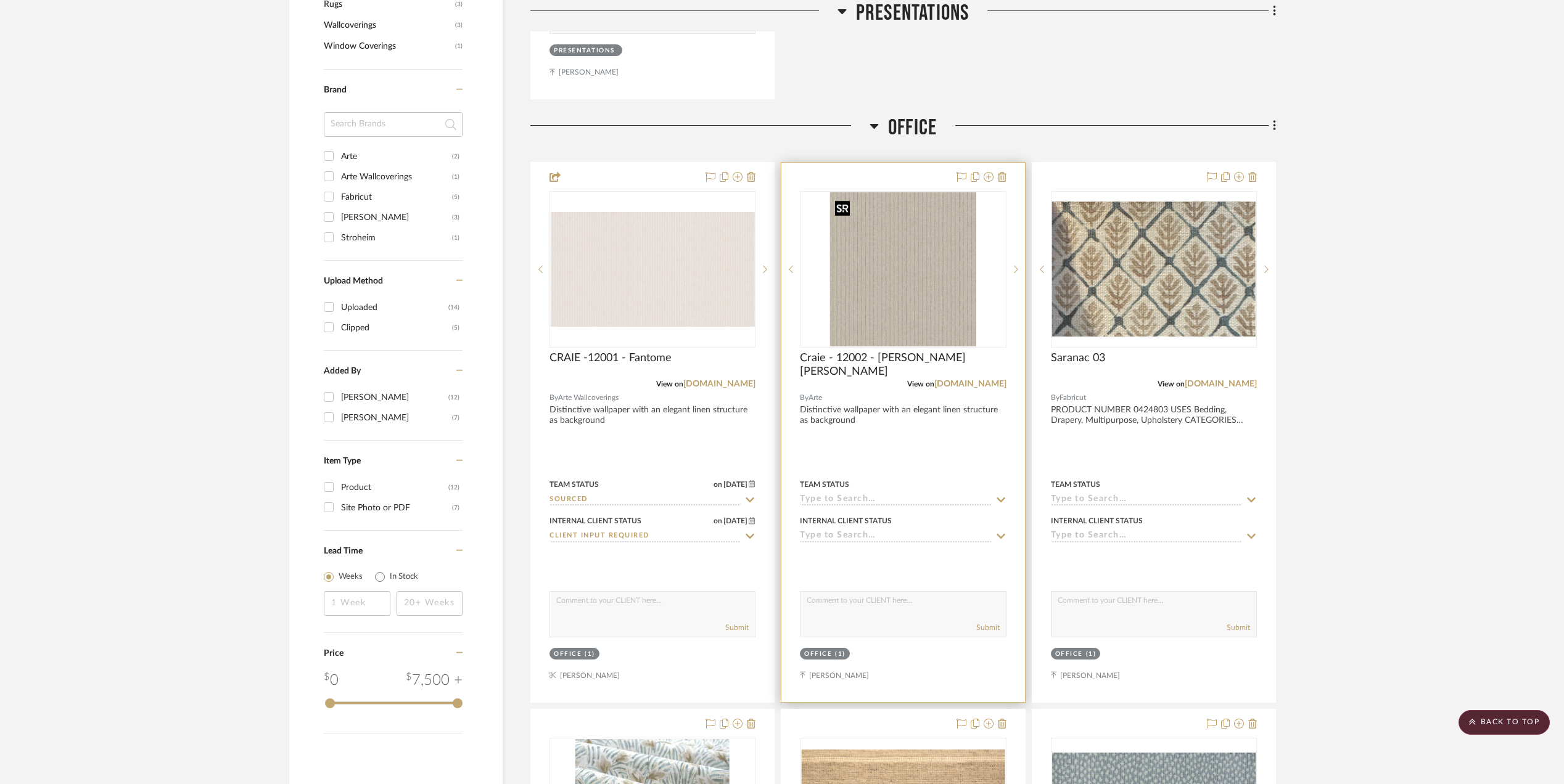
click at [933, 309] on img "0" at bounding box center [903, 269] width 146 height 154
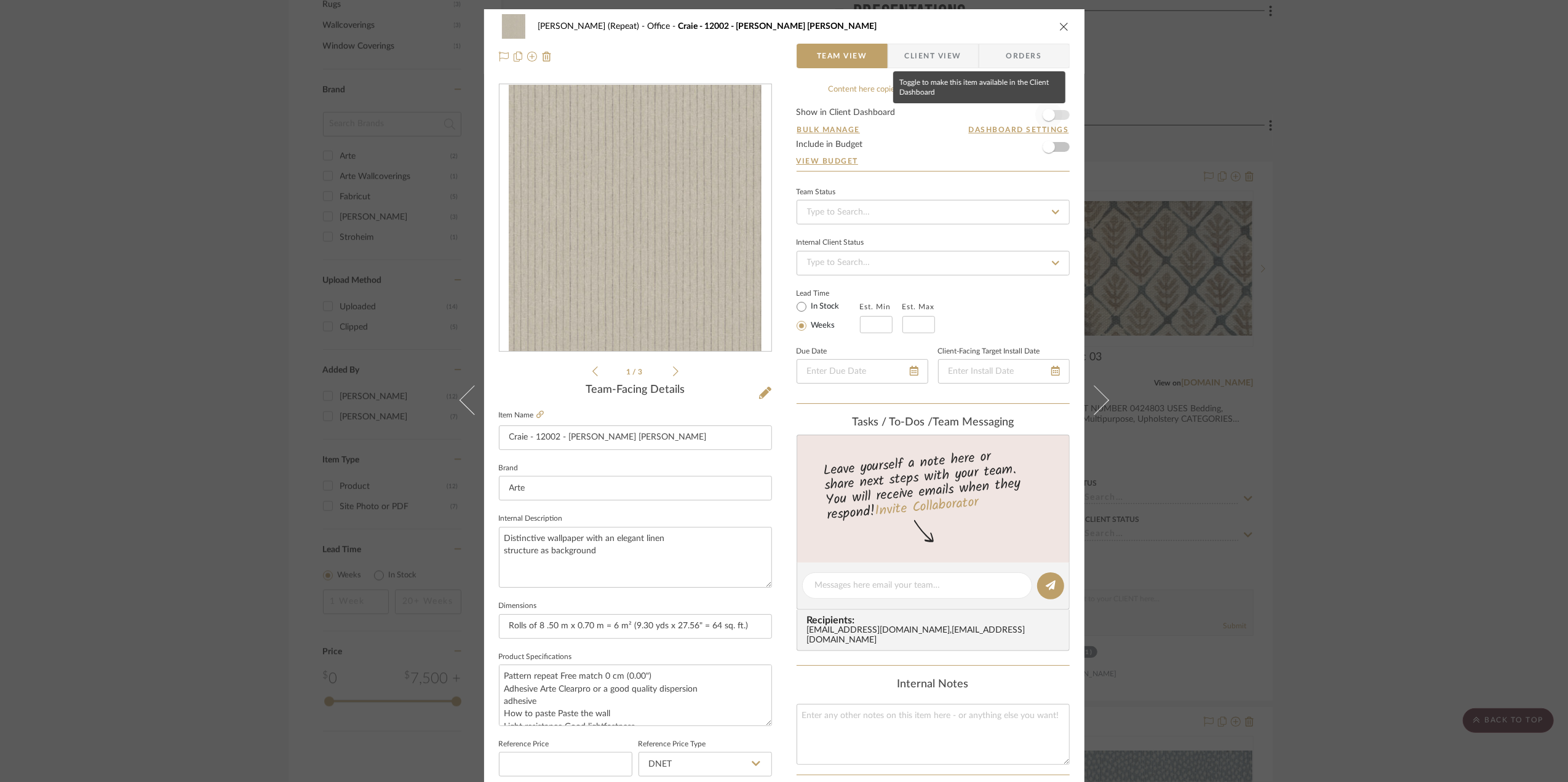
click at [1056, 113] on span "button" at bounding box center [1049, 115] width 27 height 27
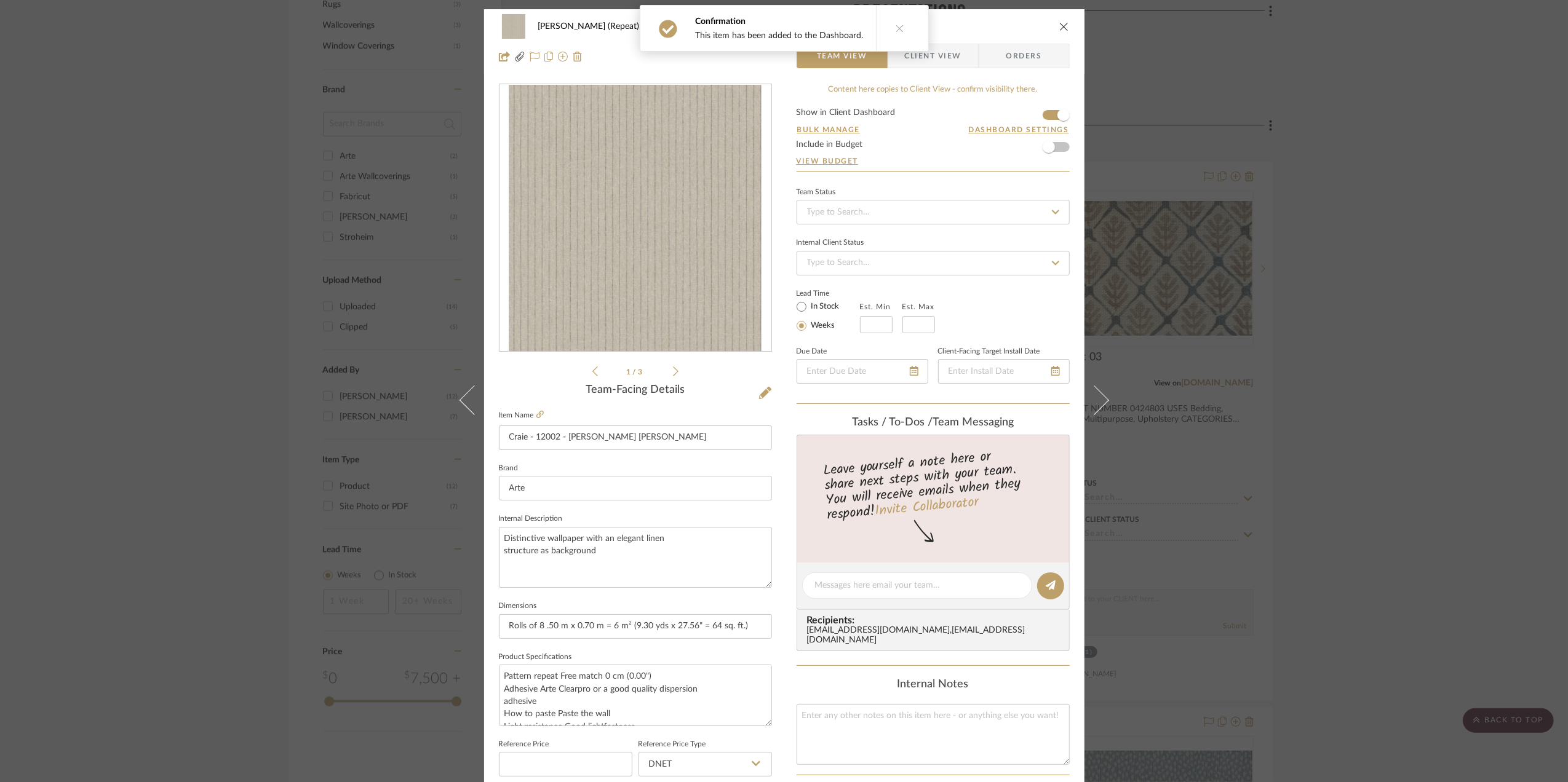
click at [946, 54] on span "Client View" at bounding box center [933, 56] width 57 height 24
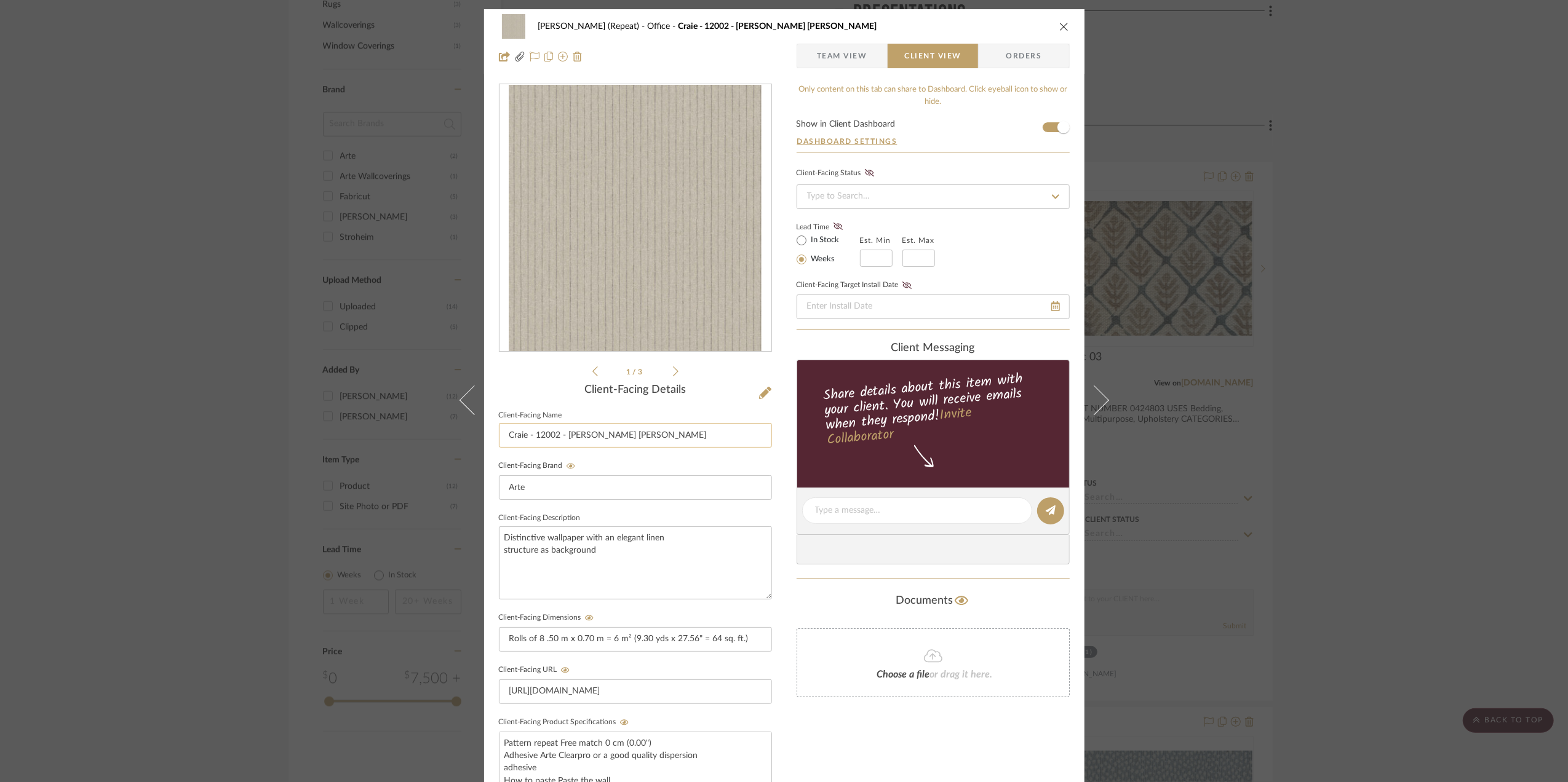
drag, startPoint x: 622, startPoint y: 432, endPoint x: 499, endPoint y: 438, distance: 123.1
click at [499, 438] on input "Craie - 12002 - [PERSON_NAME] [PERSON_NAME]" at bounding box center [636, 435] width 273 height 24
type input "Wallpaper - Option II"
click at [1430, 503] on div "Stephanie Bergreen (Repeat) Office Craie - 12002 - Bain de Boue Team View Clien…" at bounding box center [784, 391] width 1568 height 782
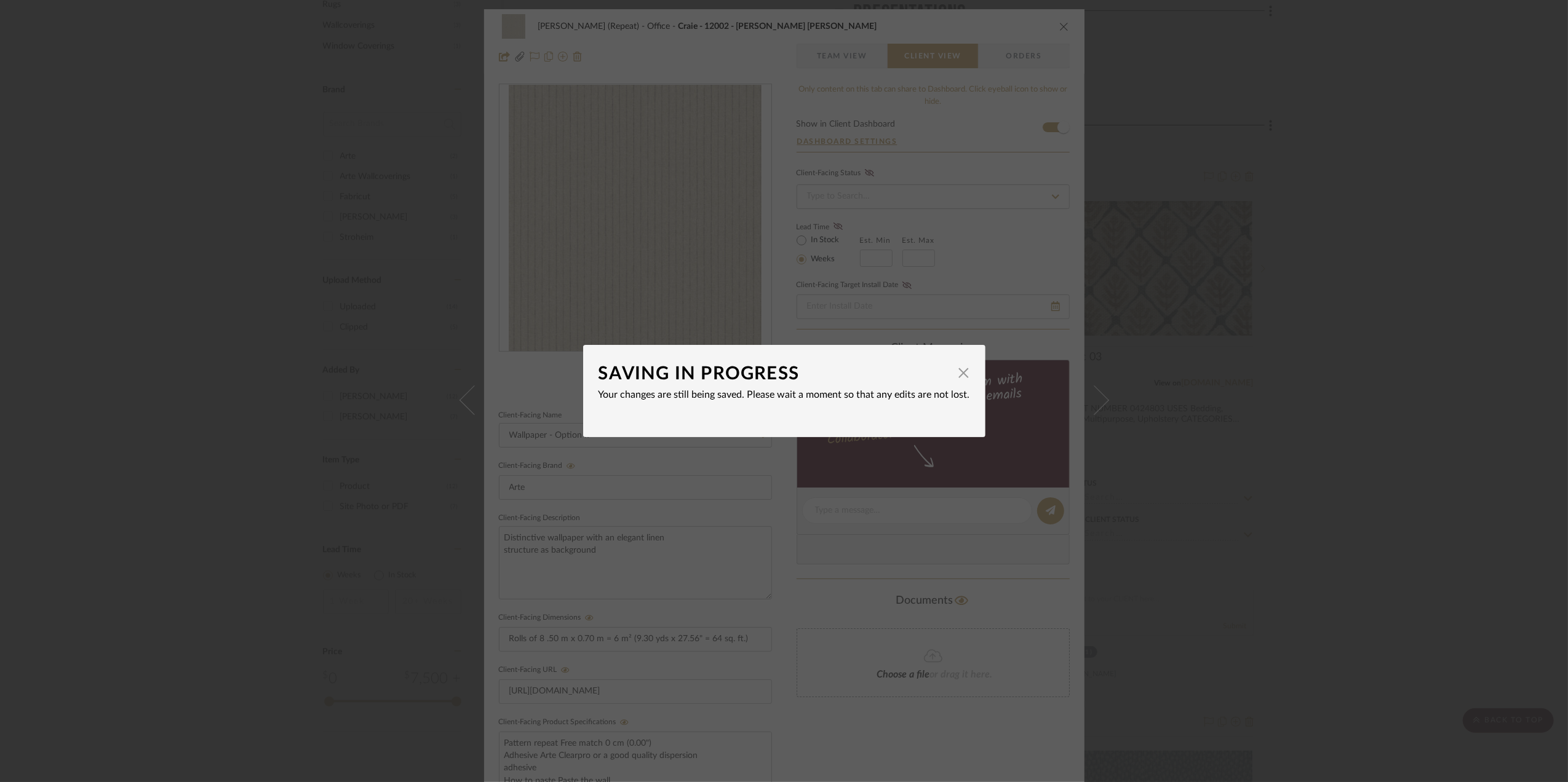
click at [1401, 498] on div "SAVING IN PROGRESS × Your changes are still being saved. Please wait a moment s…" at bounding box center [784, 391] width 1568 height 782
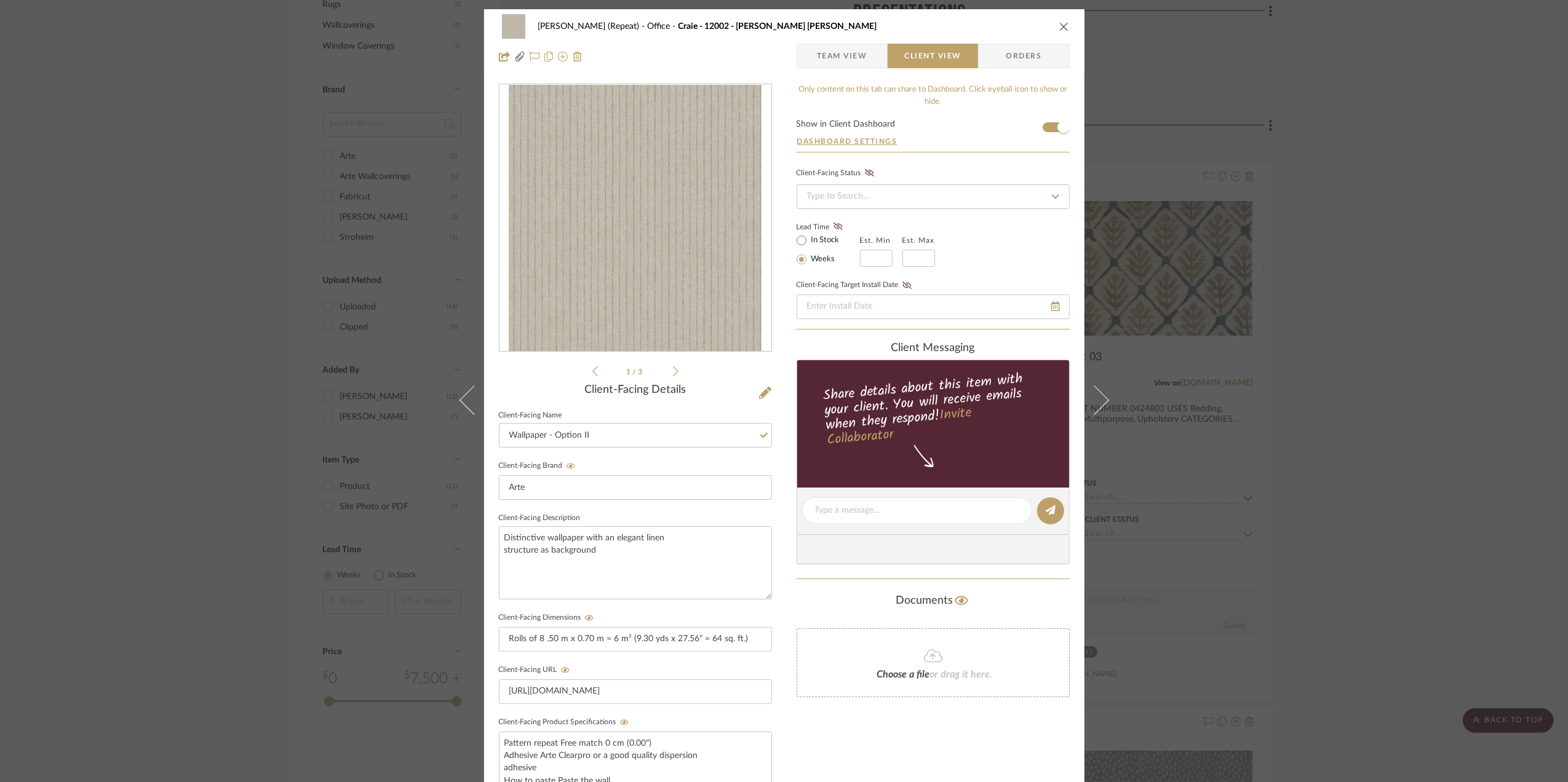
click at [1397, 495] on div "Stephanie Bergreen (Repeat) Office Craie - 12002 - Bain de Boue Team View Clien…" at bounding box center [784, 391] width 1568 height 782
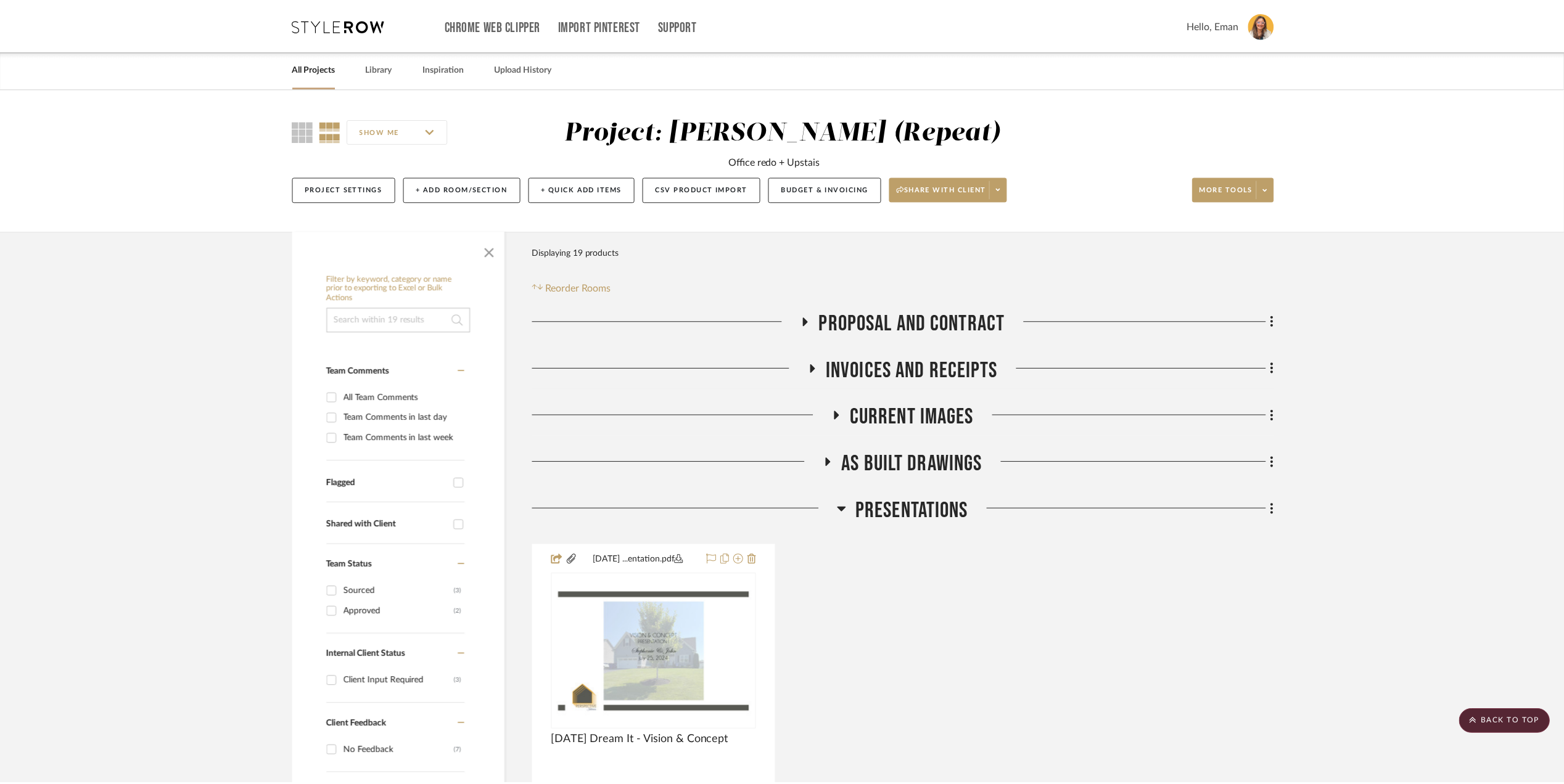
scroll to position [987, 0]
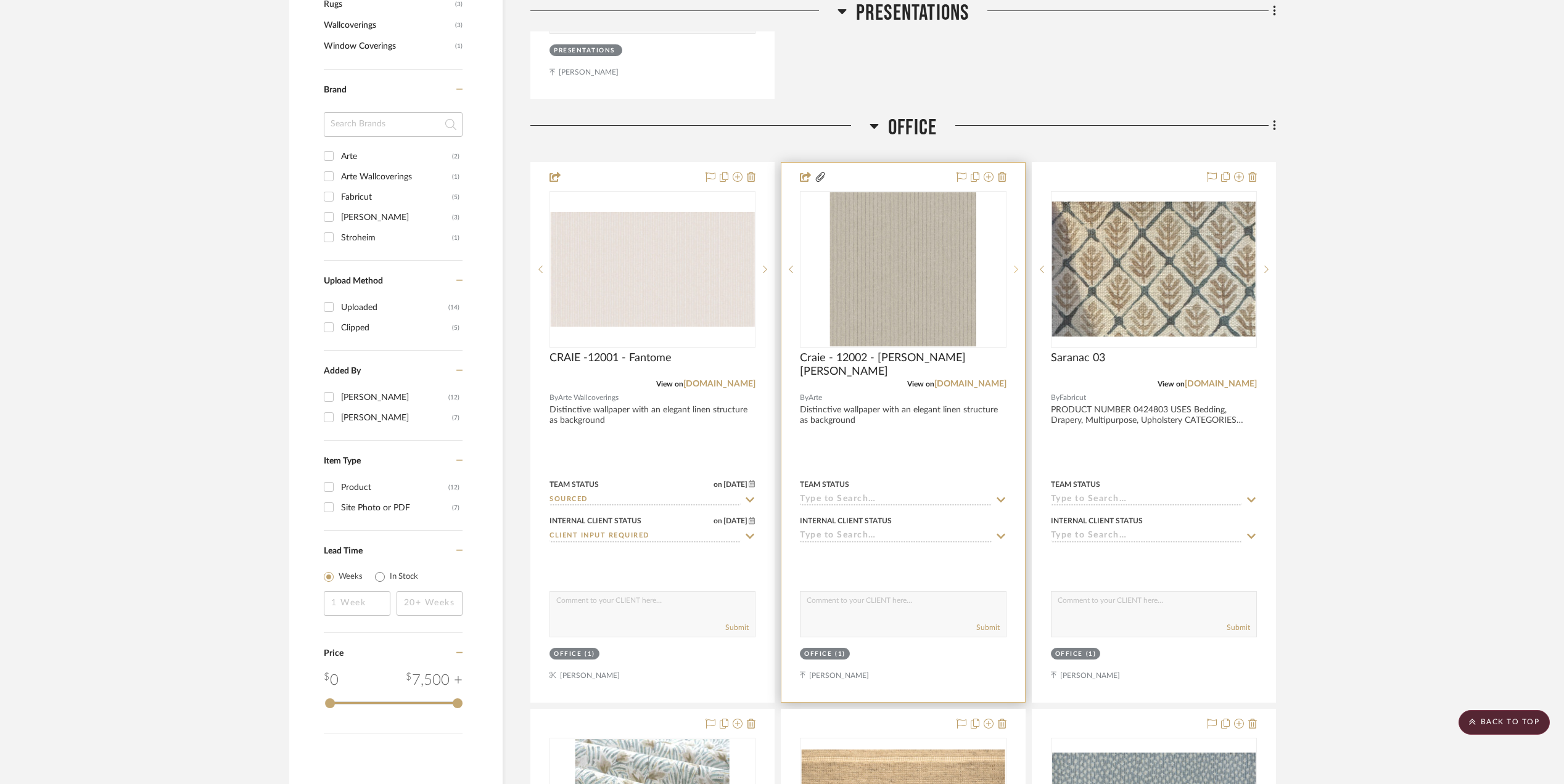
click at [1015, 273] on icon at bounding box center [1016, 270] width 5 height 9
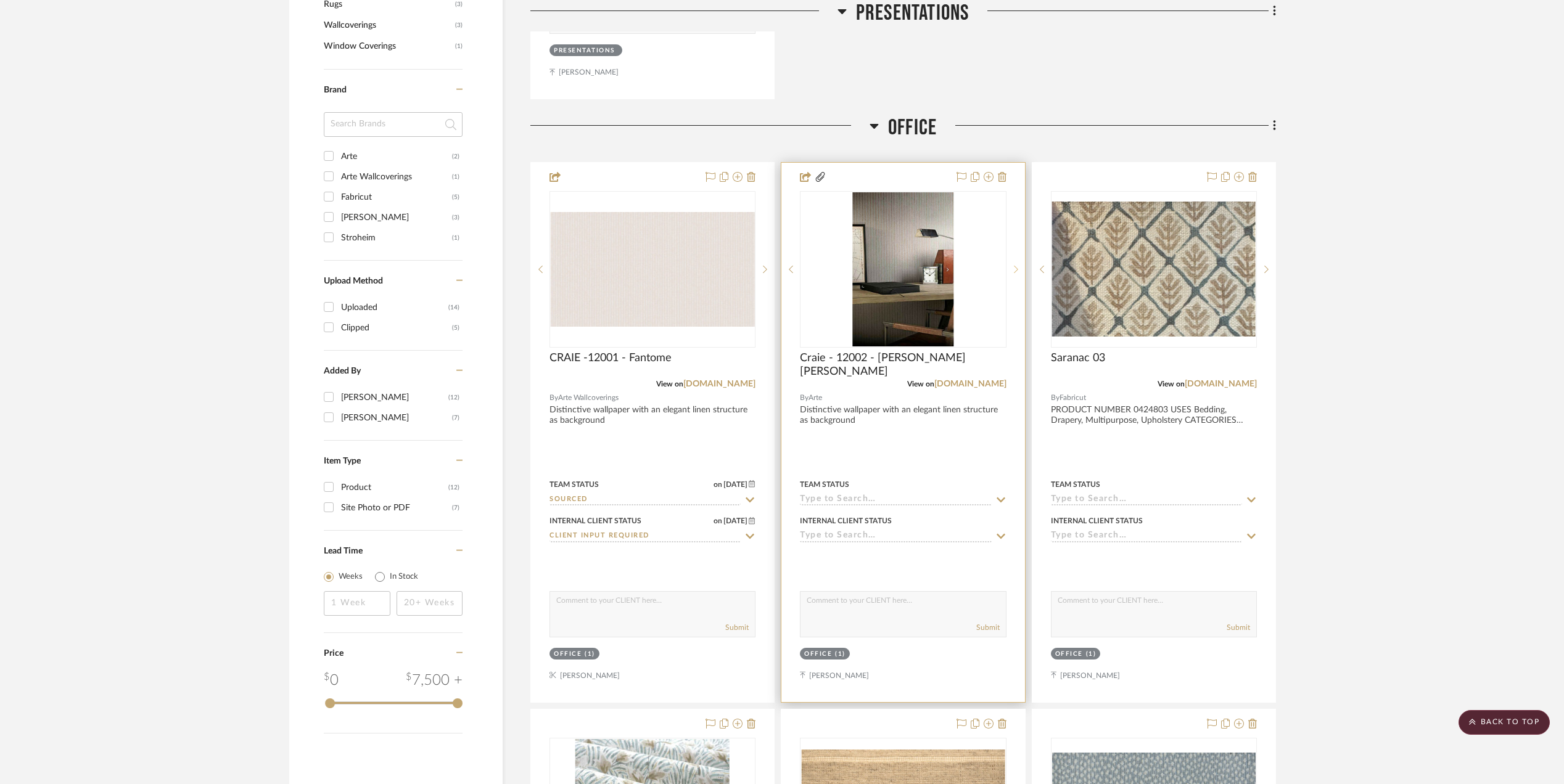
click at [1012, 274] on sr-next-btn at bounding box center [1016, 270] width 19 height 9
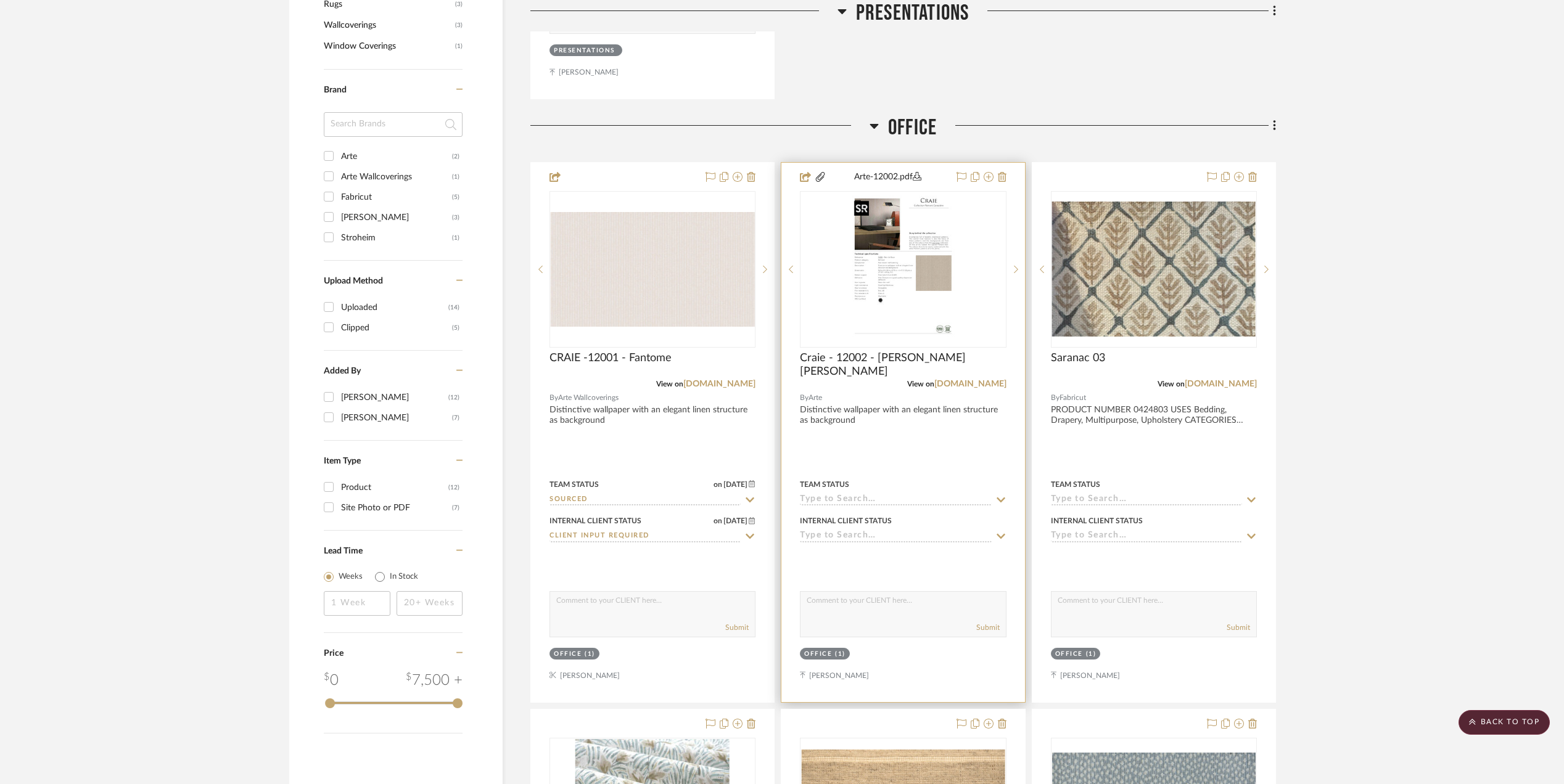
click at [909, 266] on img "2" at bounding box center [903, 269] width 109 height 154
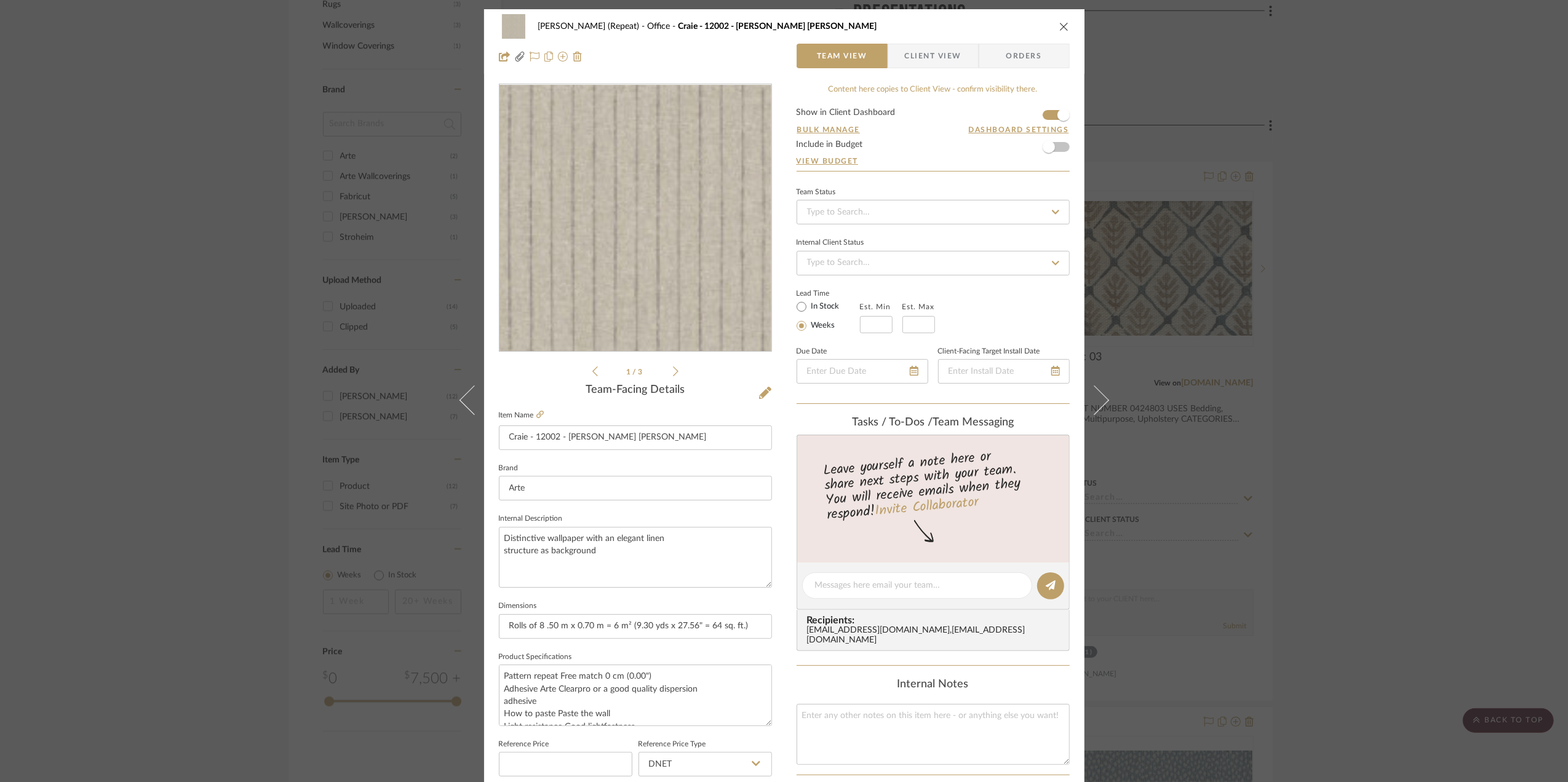
click at [643, 291] on img "0" at bounding box center [635, 218] width 253 height 267
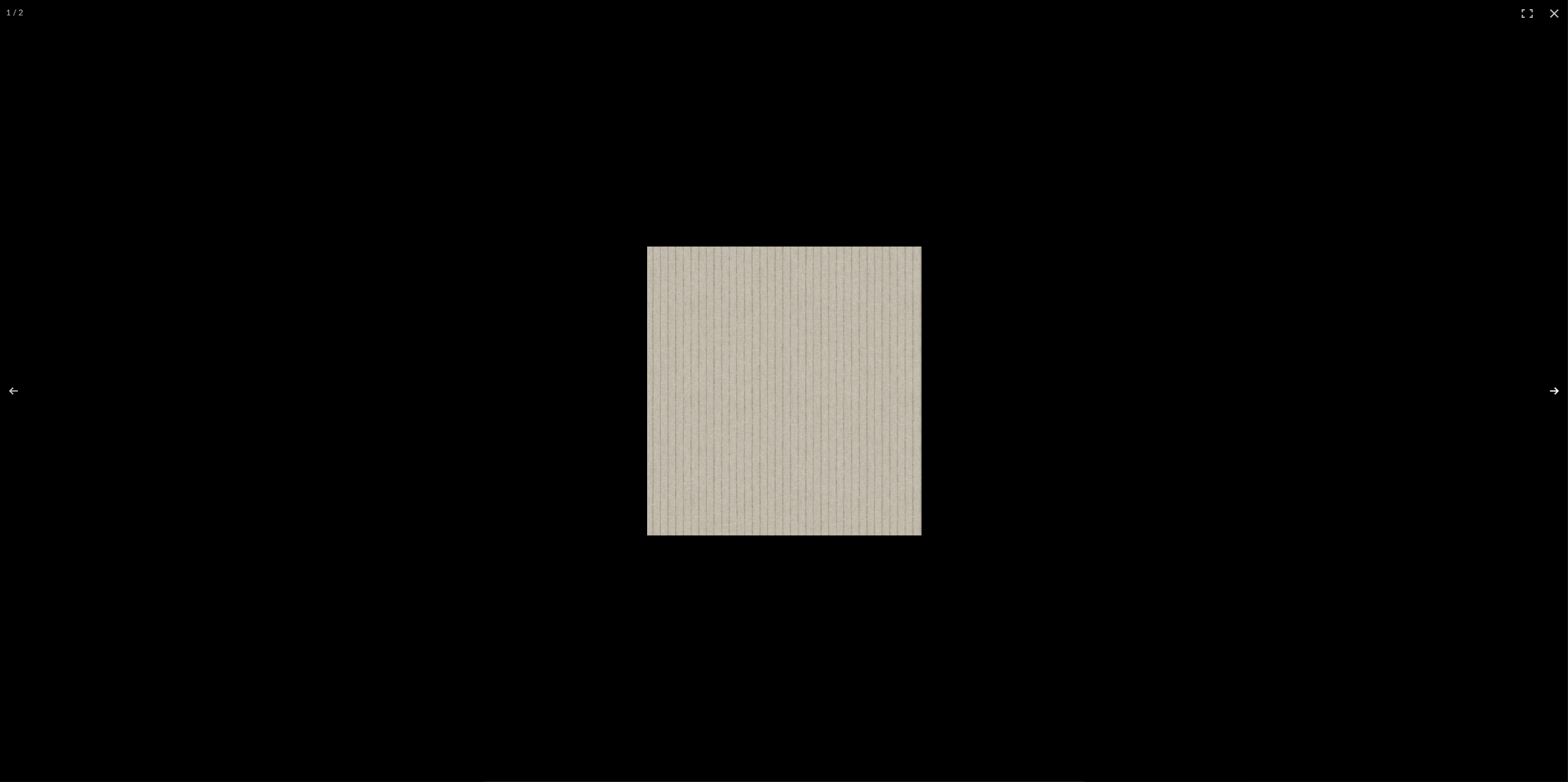
click at [1553, 388] on button at bounding box center [1546, 391] width 43 height 61
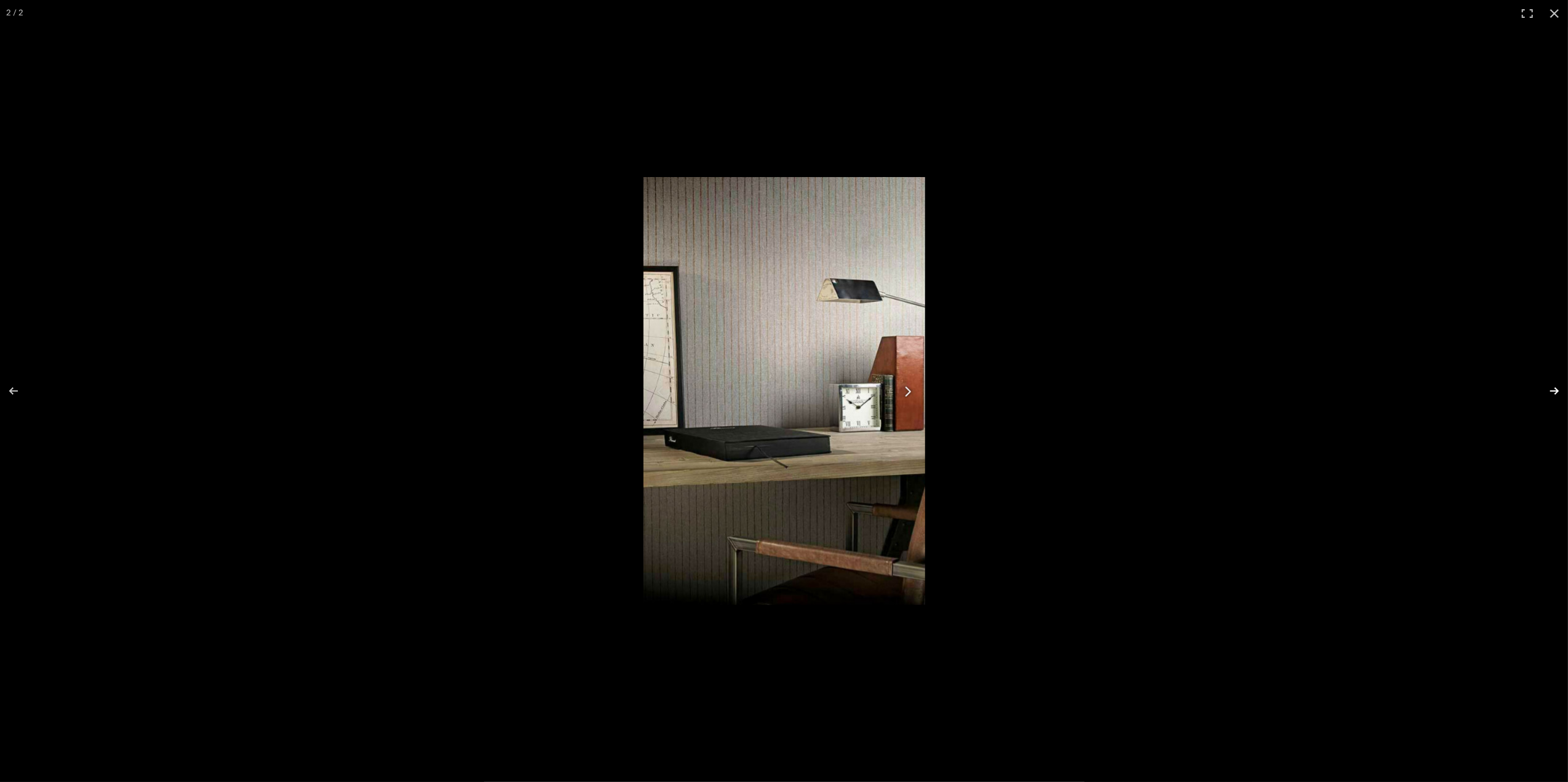
click at [1553, 395] on button at bounding box center [1546, 391] width 43 height 61
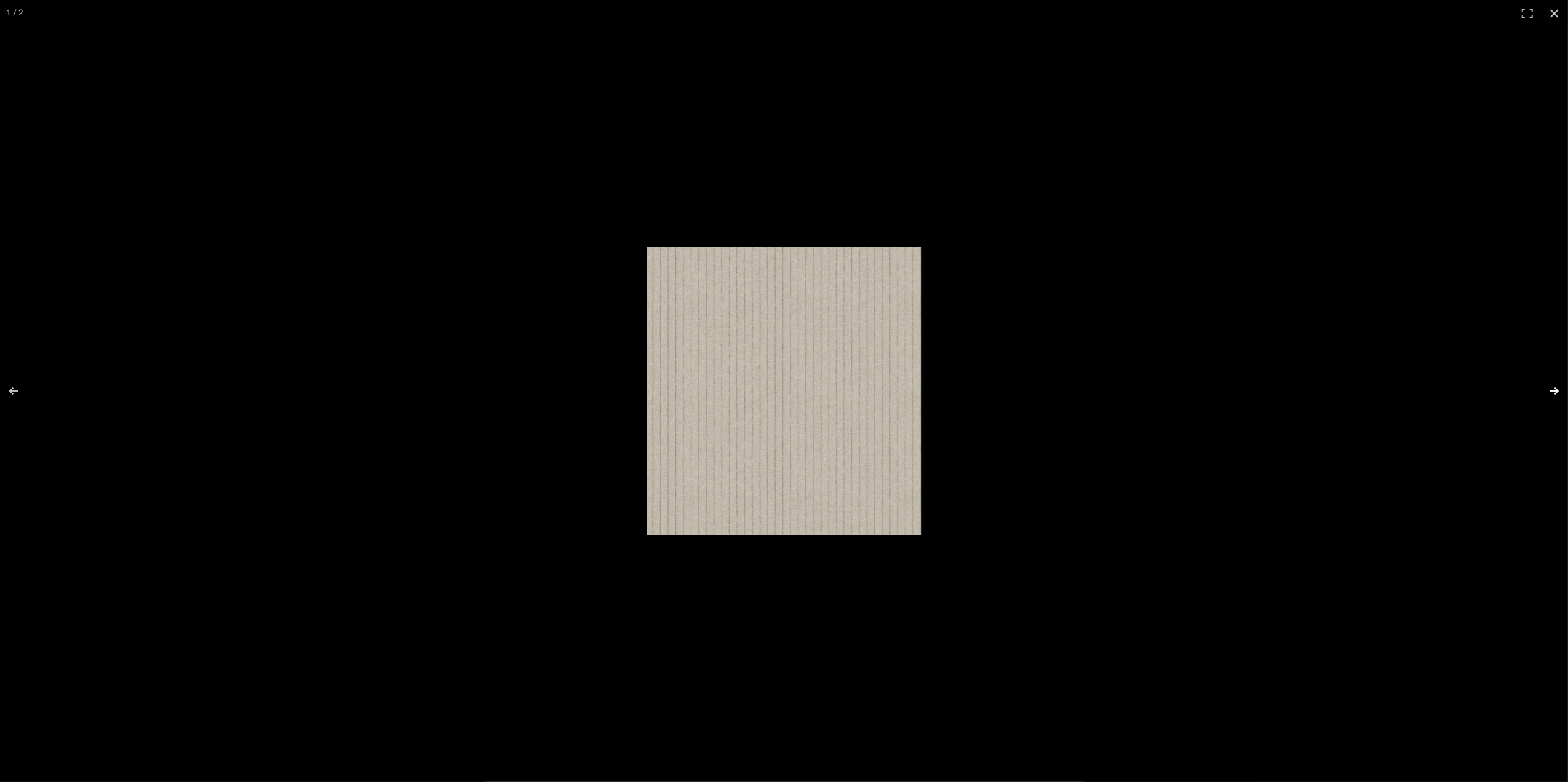
click at [1553, 395] on button at bounding box center [1546, 391] width 43 height 61
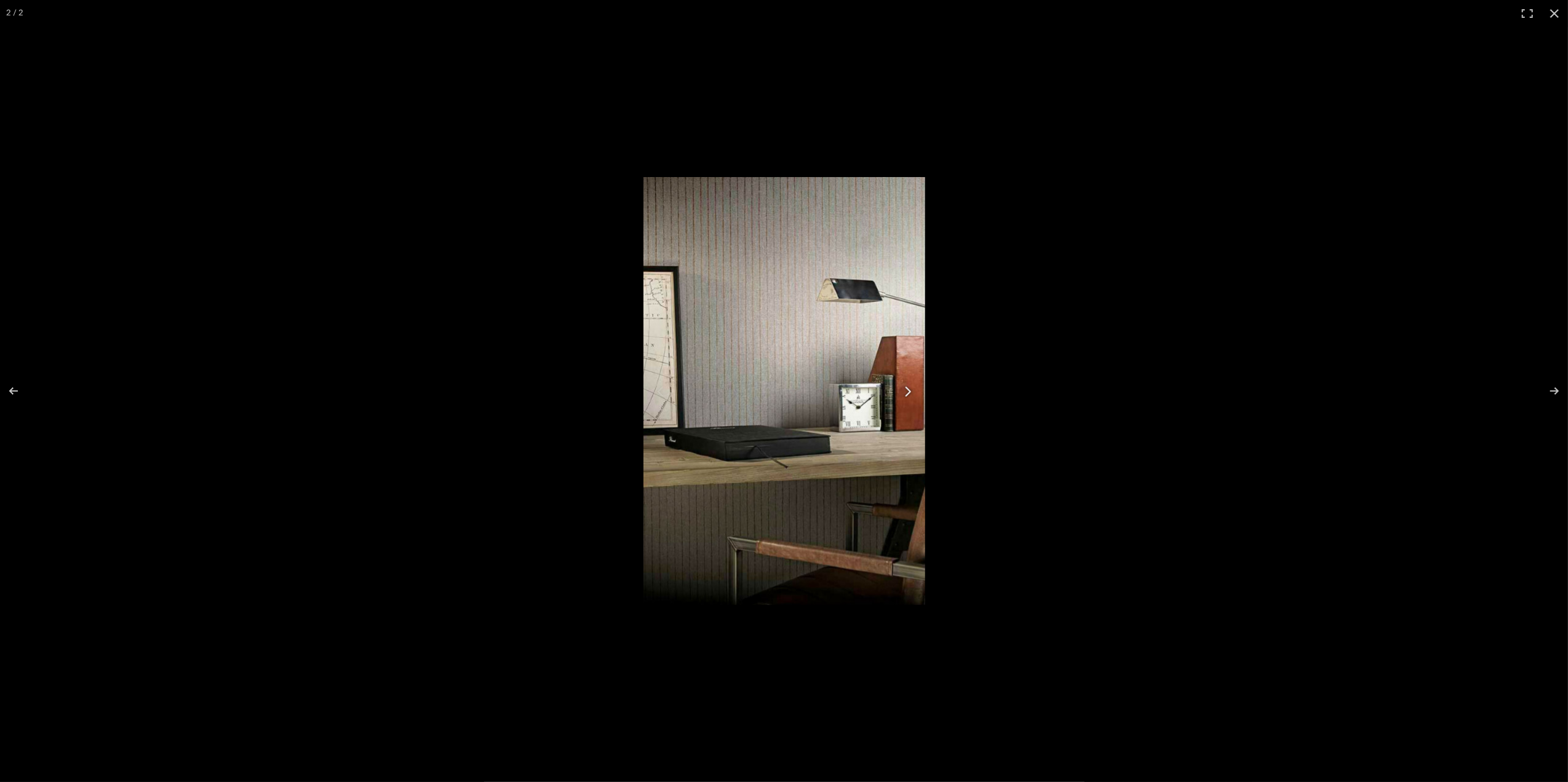
click at [1559, 11] on button at bounding box center [1555, 13] width 27 height 27
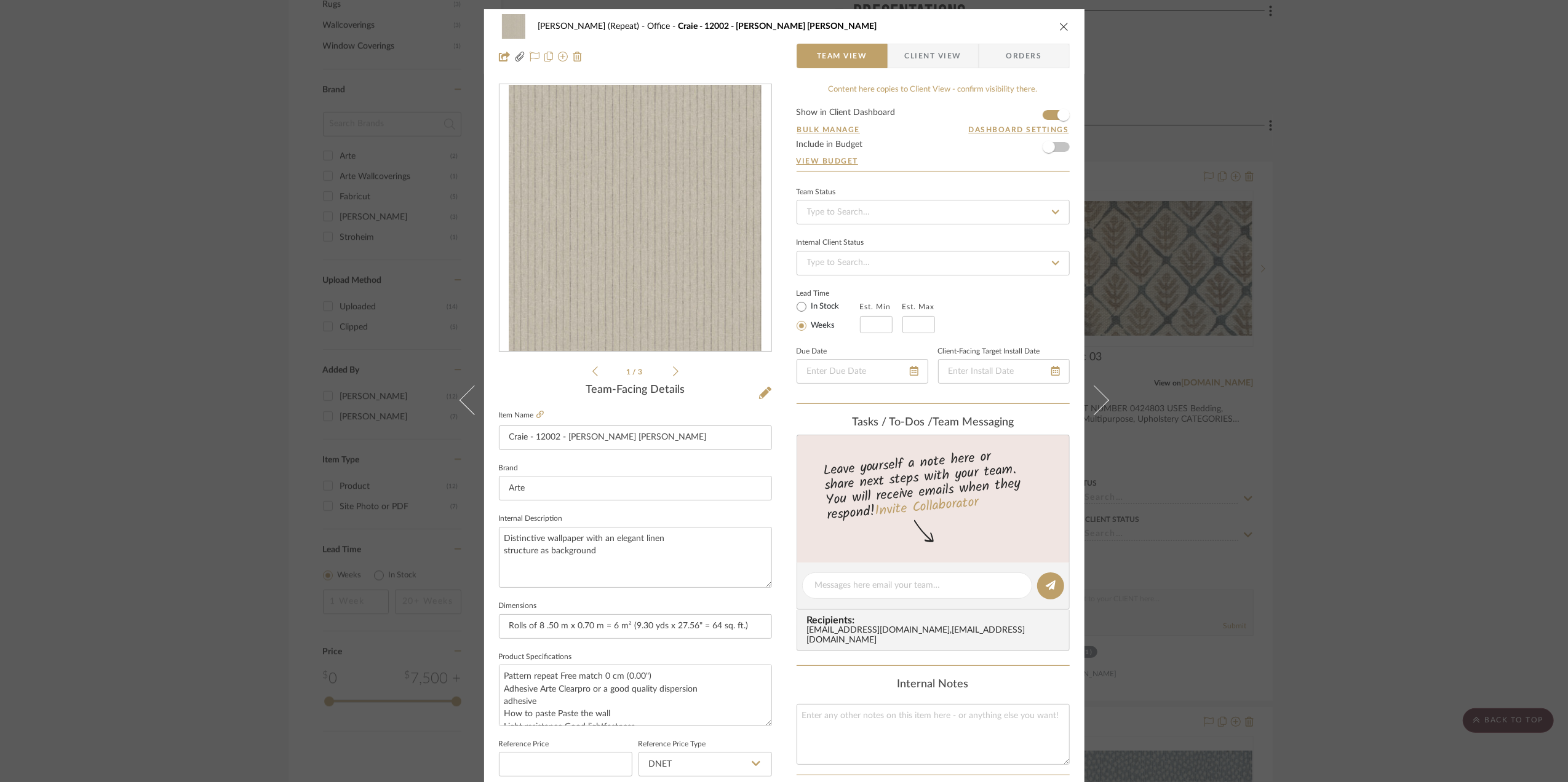
click at [1394, 432] on div "Stephanie Bergreen (Repeat) Office Craie - 12002 - Bain de Boue Team View Clien…" at bounding box center [784, 391] width 1568 height 782
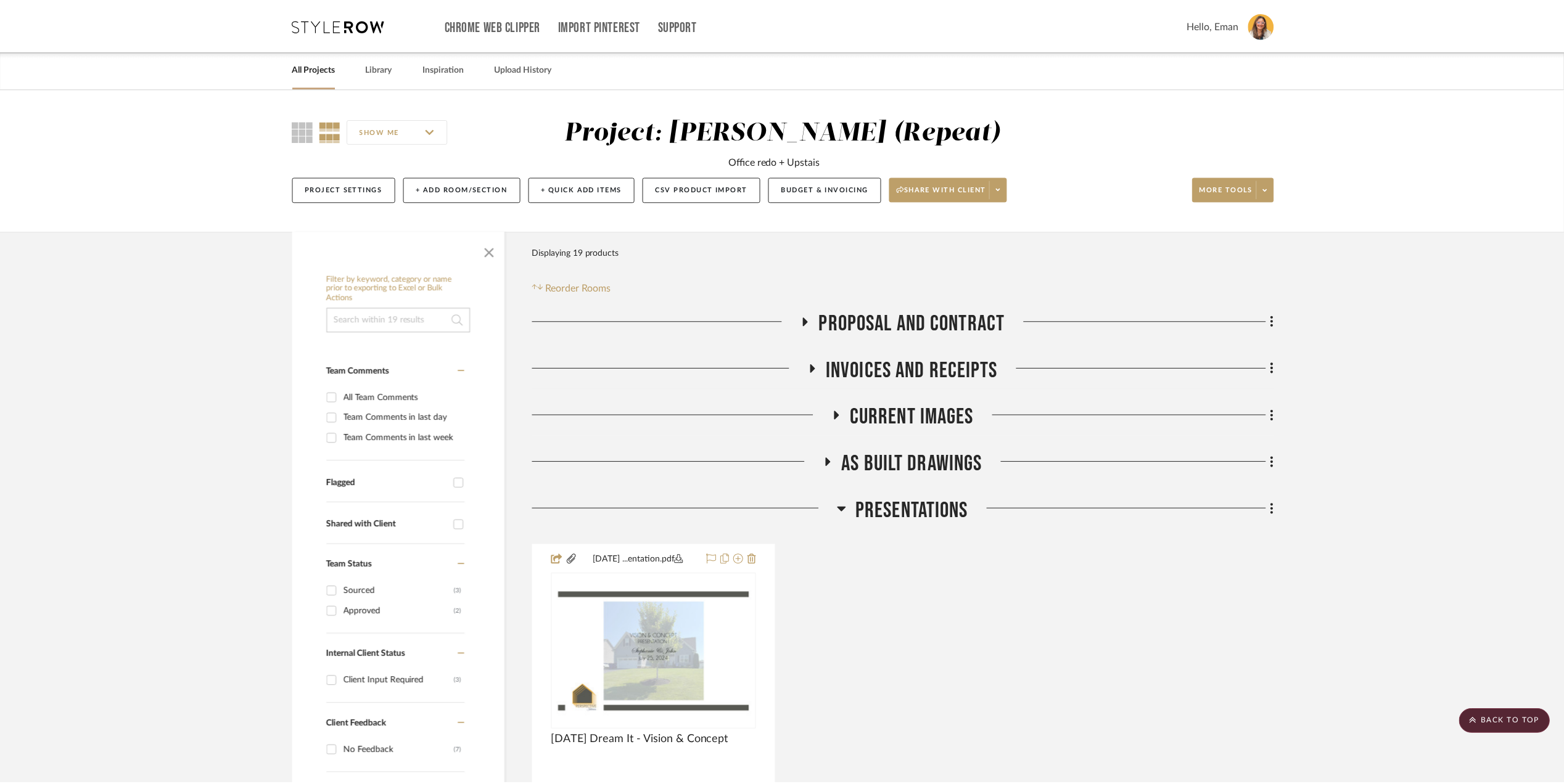
scroll to position [987, 0]
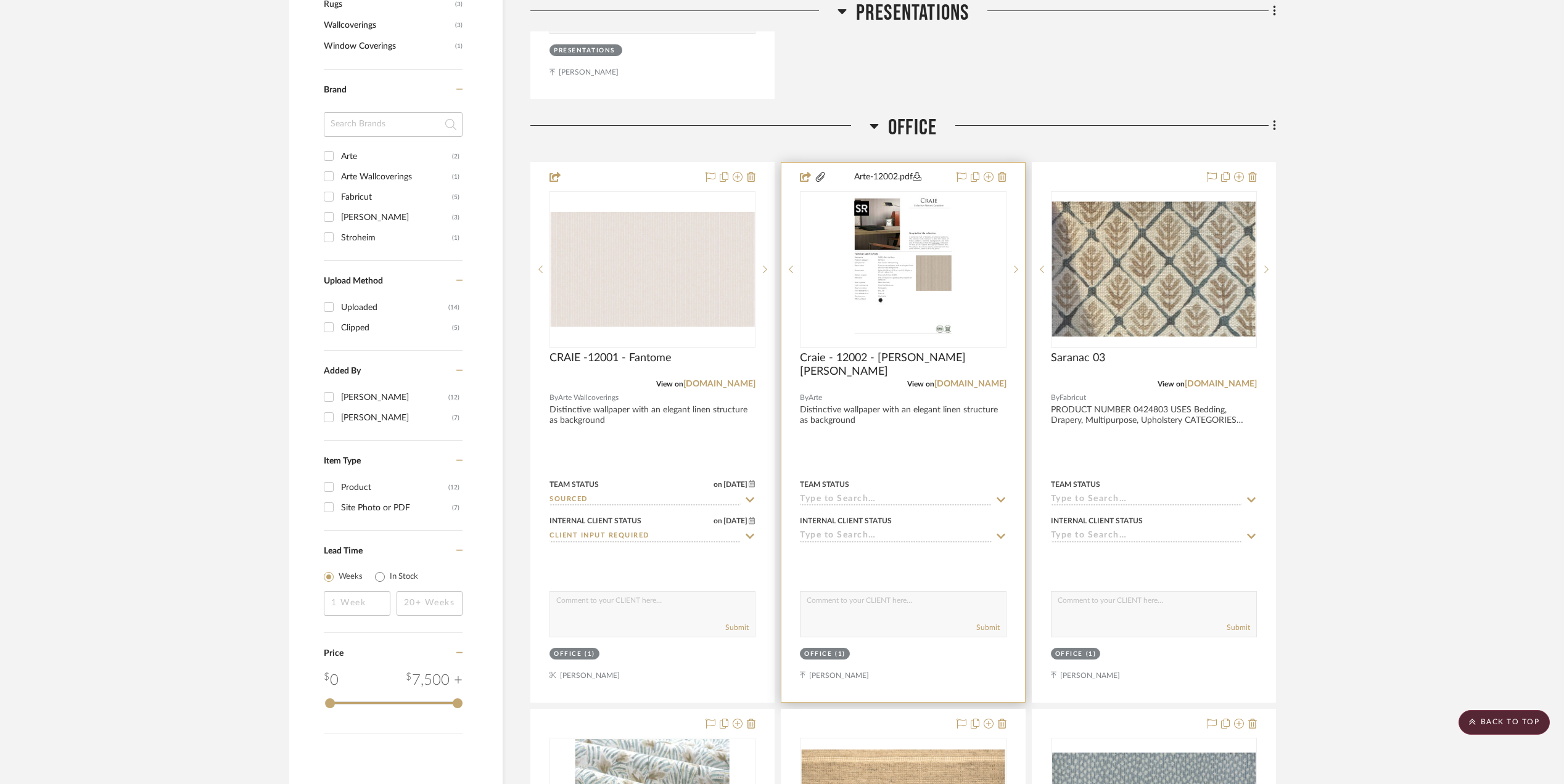
click at [906, 267] on img "2" at bounding box center [903, 269] width 109 height 154
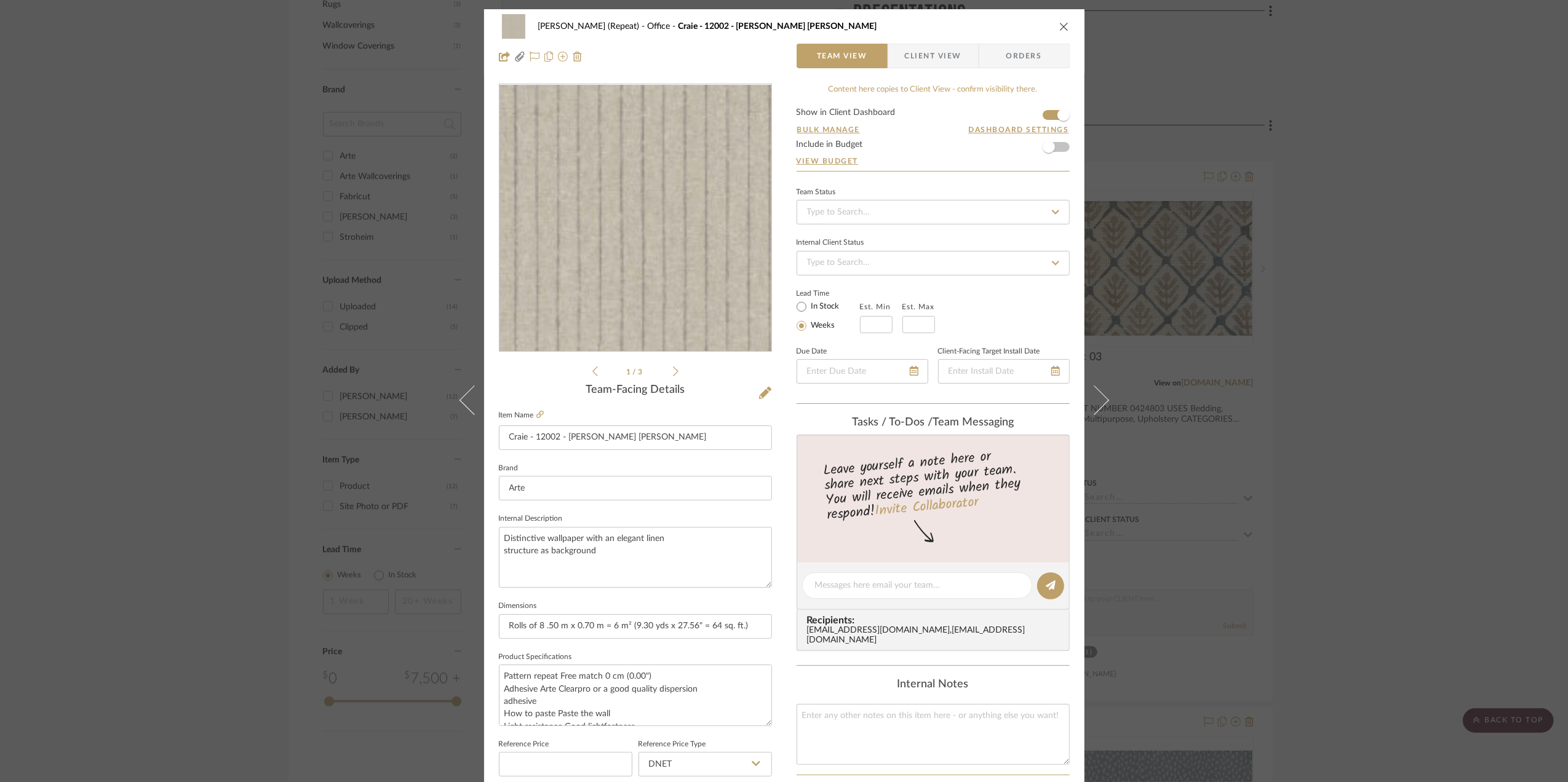
click at [705, 268] on img "0" at bounding box center [635, 218] width 253 height 267
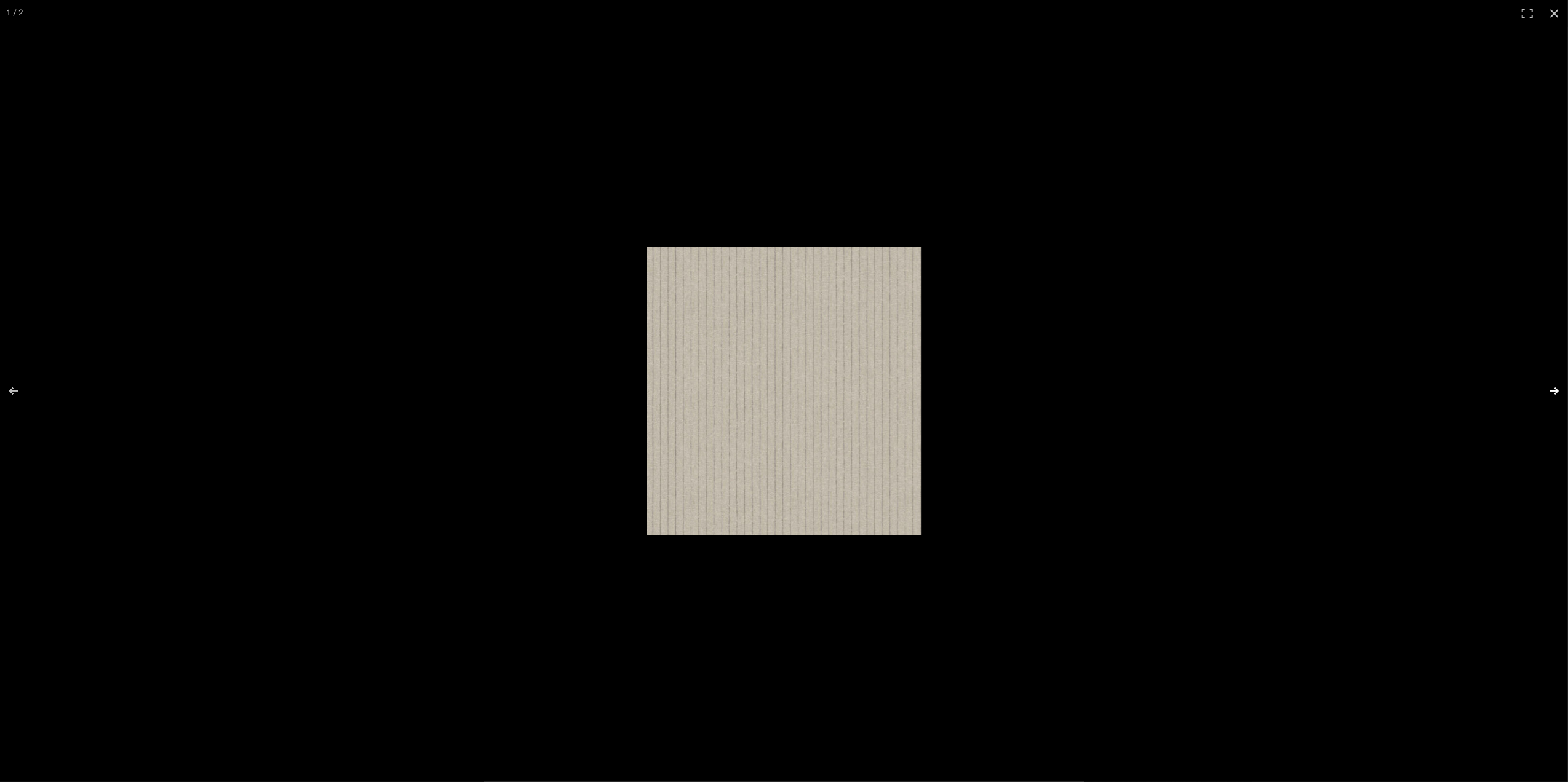
click at [1553, 386] on button at bounding box center [1546, 391] width 43 height 61
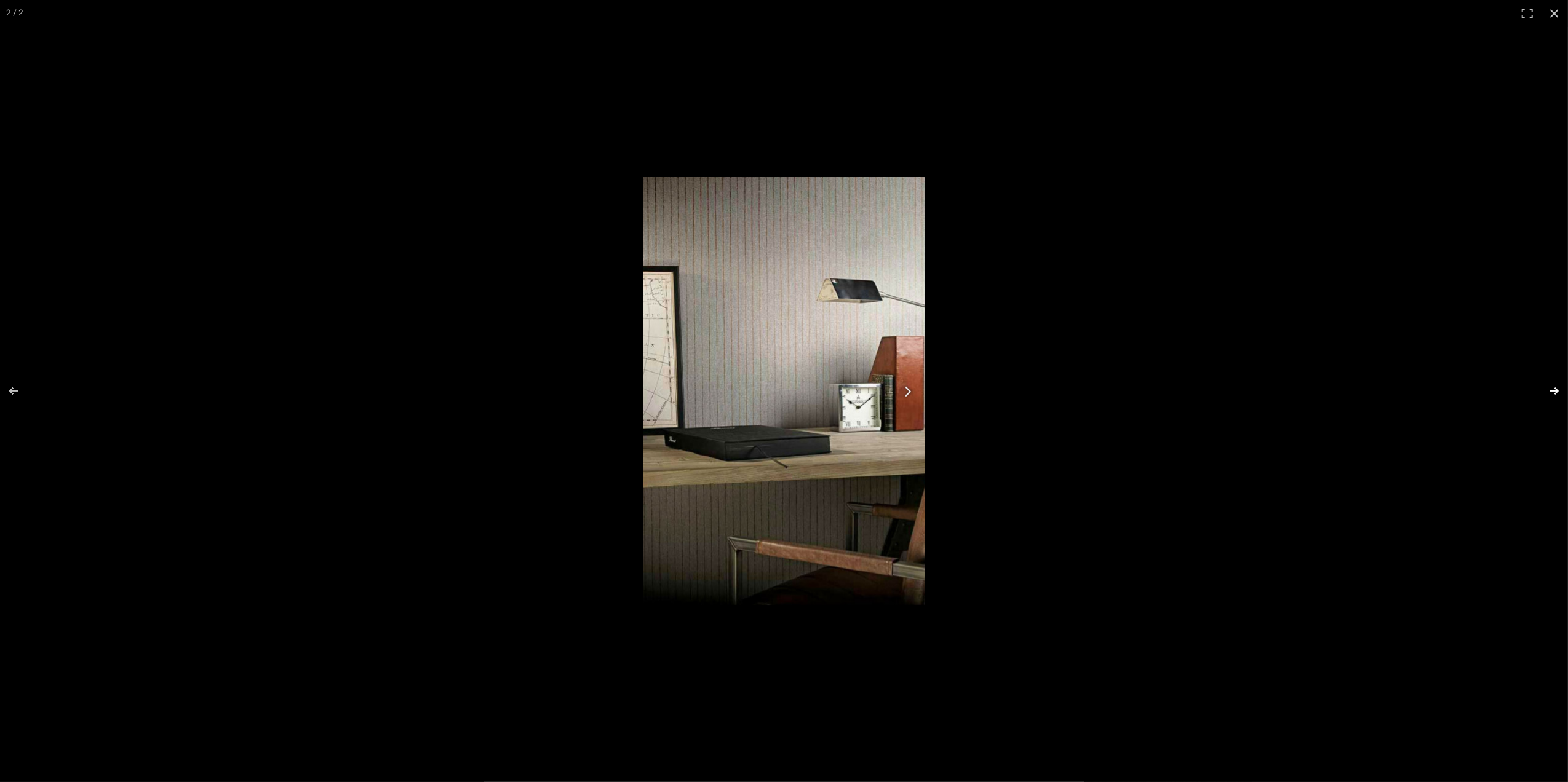
click at [1553, 390] on button at bounding box center [1546, 391] width 43 height 61
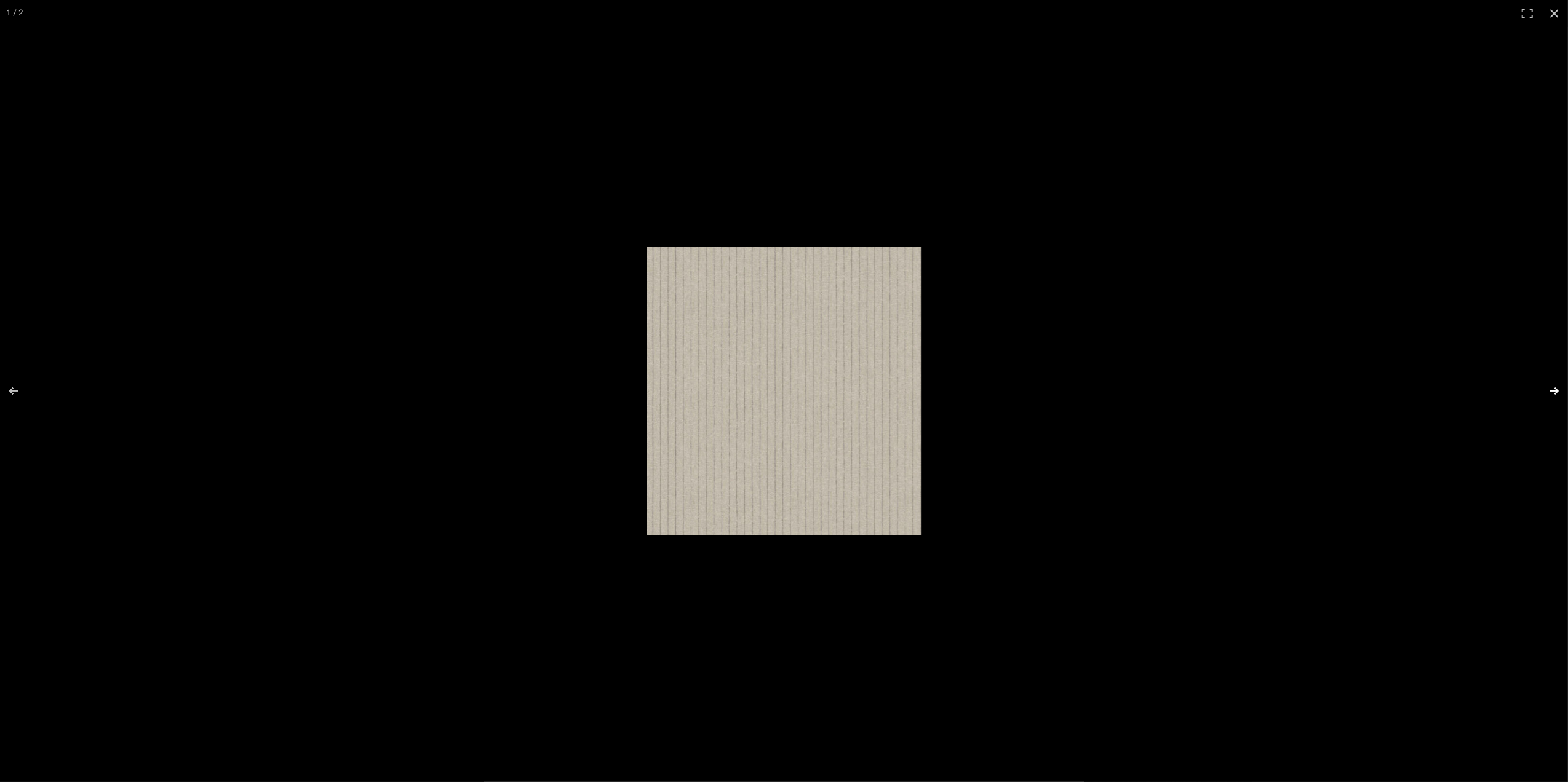
click at [1553, 390] on button at bounding box center [1546, 391] width 43 height 61
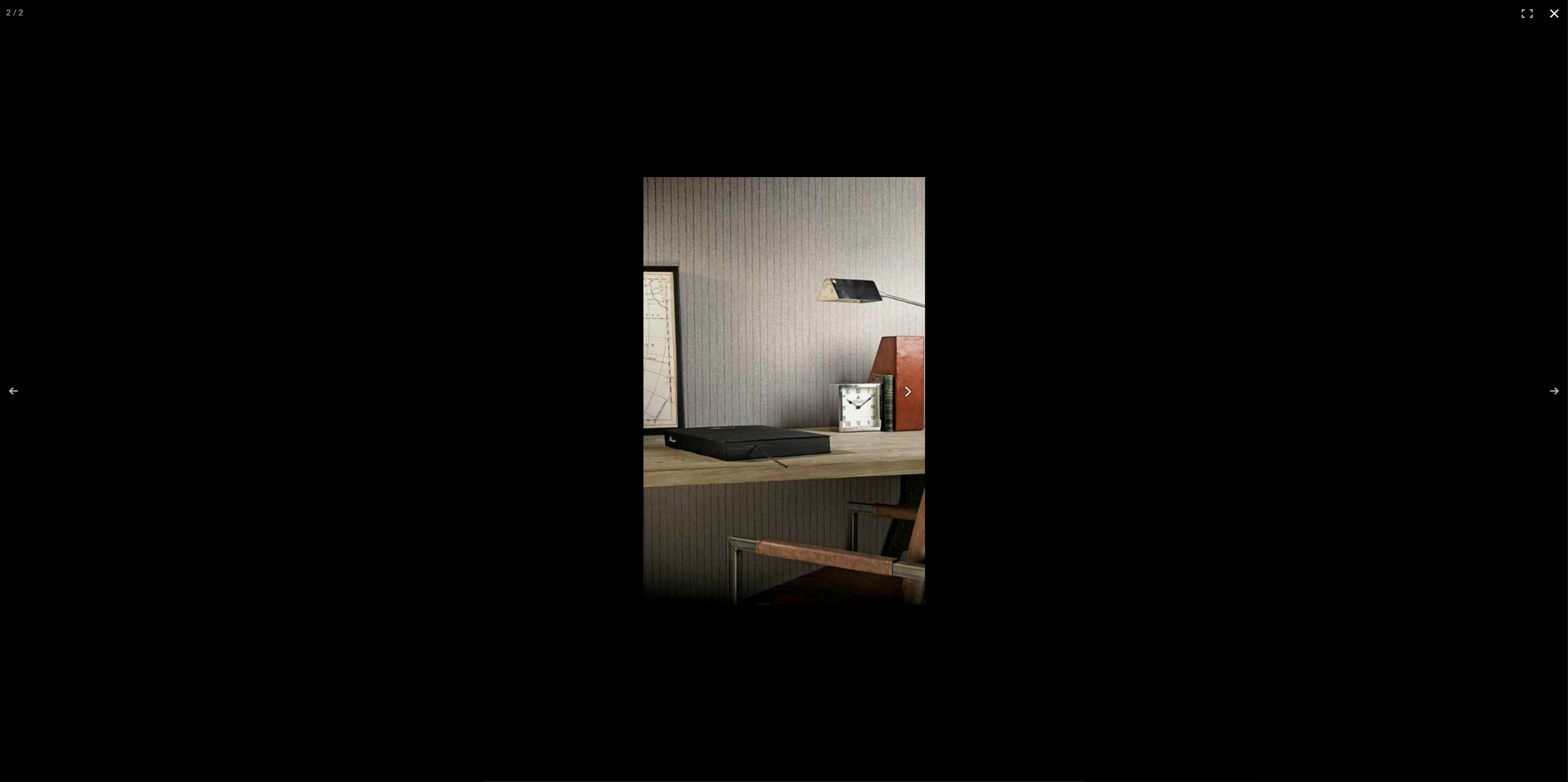
click at [1554, 7] on button at bounding box center [1555, 13] width 27 height 27
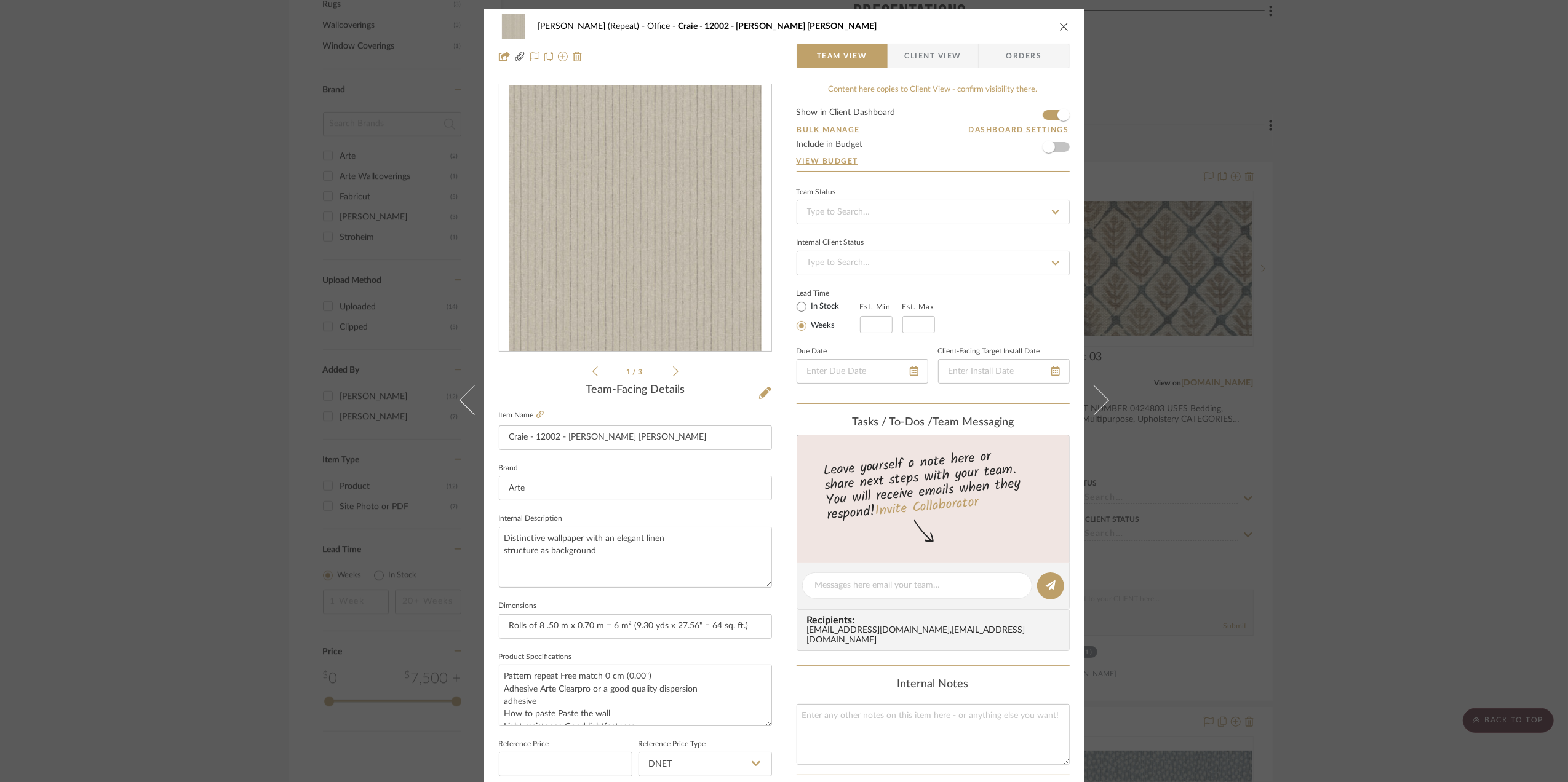
click at [937, 52] on span "Client View" at bounding box center [933, 56] width 57 height 24
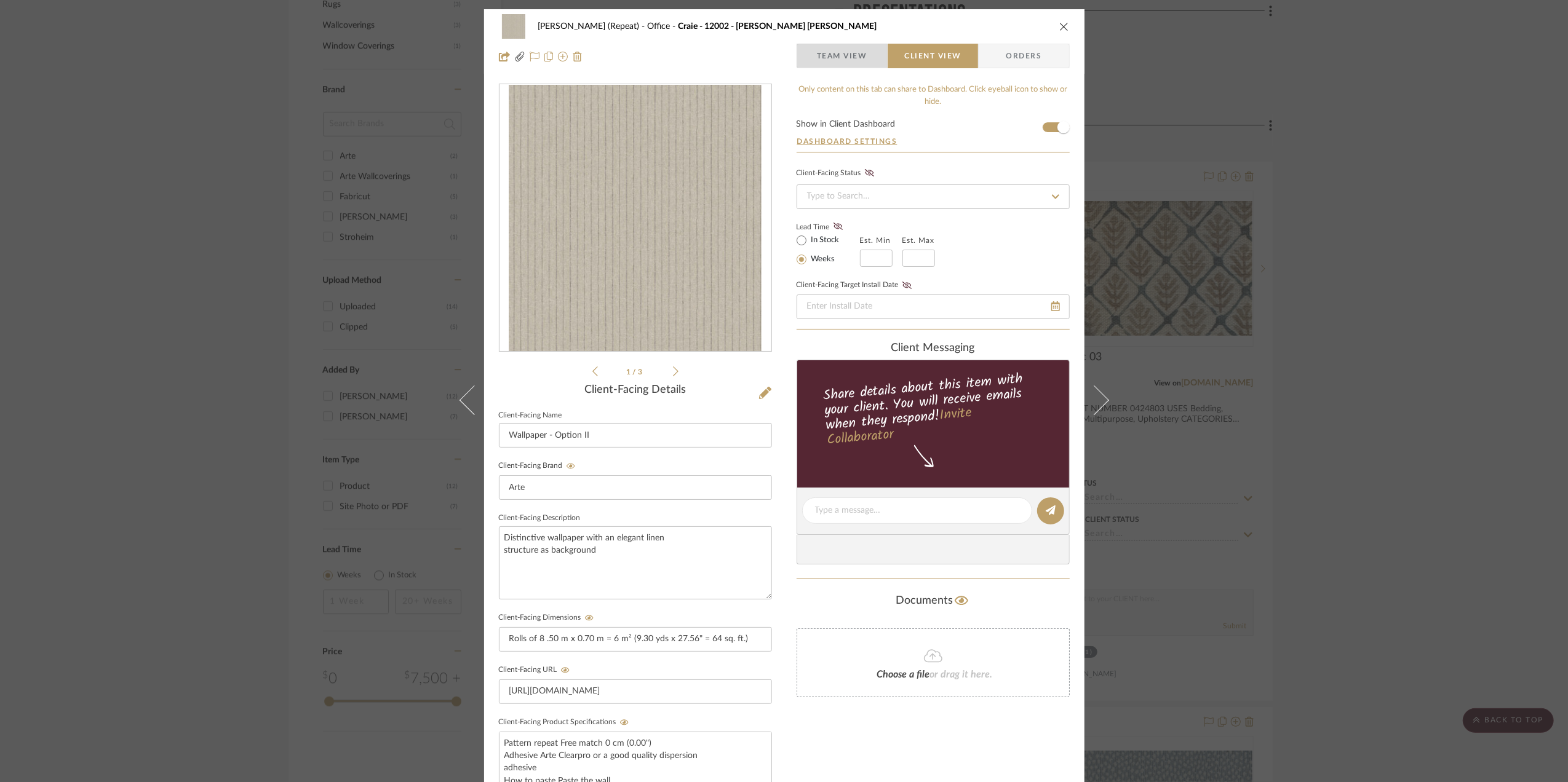
click at [847, 50] on span "Team View" at bounding box center [842, 56] width 50 height 24
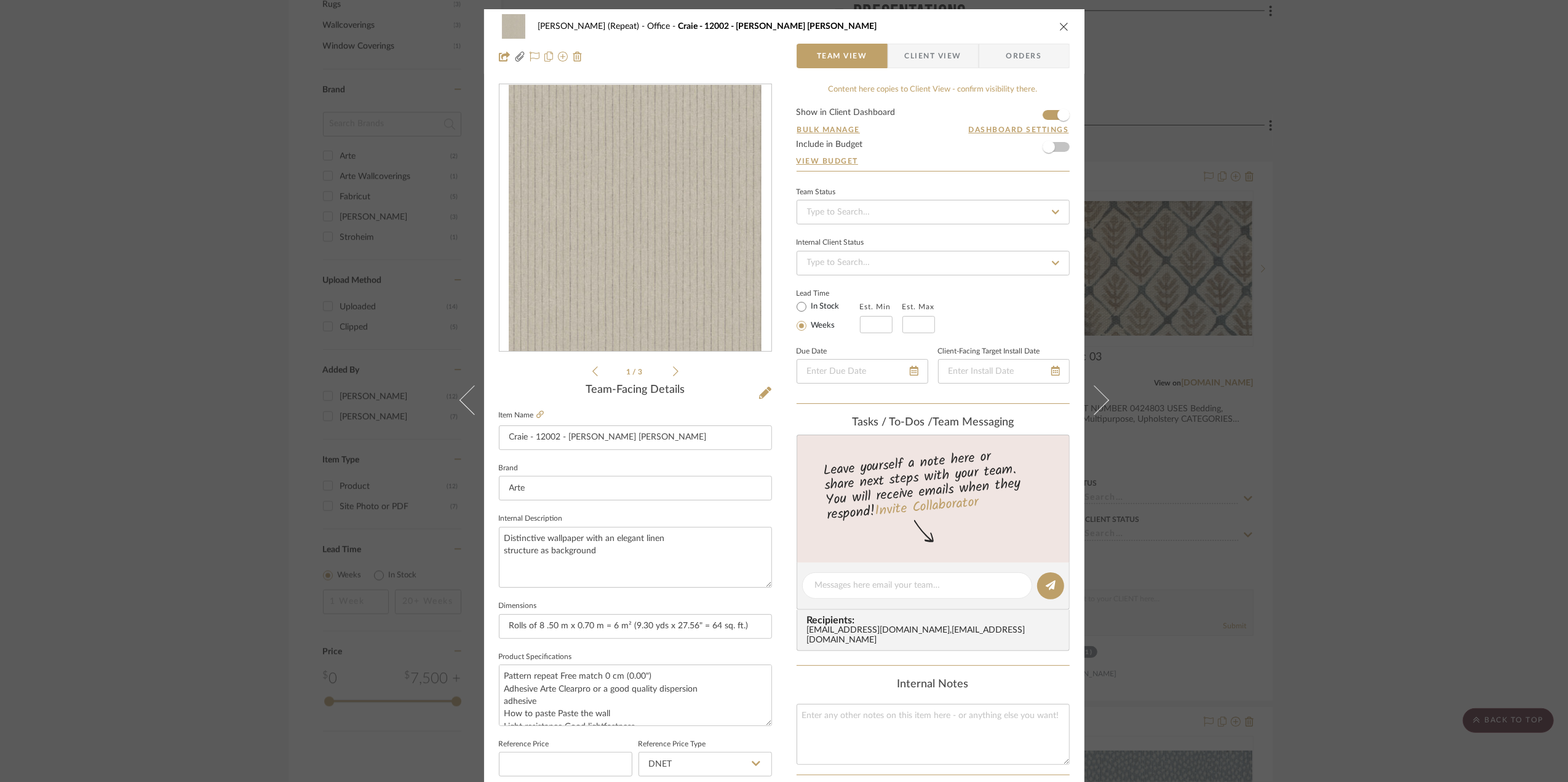
click at [673, 368] on icon at bounding box center [675, 371] width 5 height 10
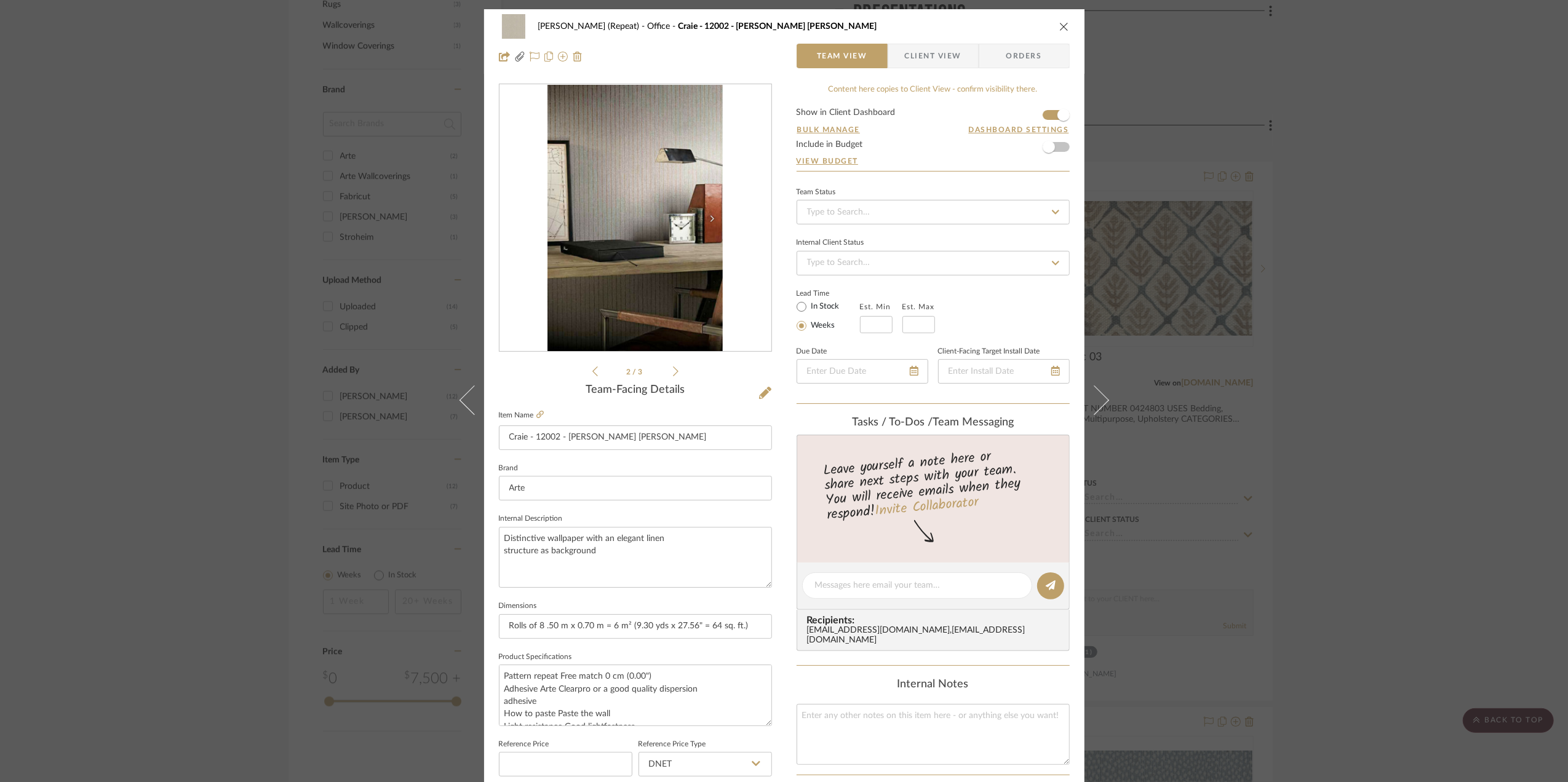
click at [673, 368] on icon at bounding box center [675, 371] width 5 height 10
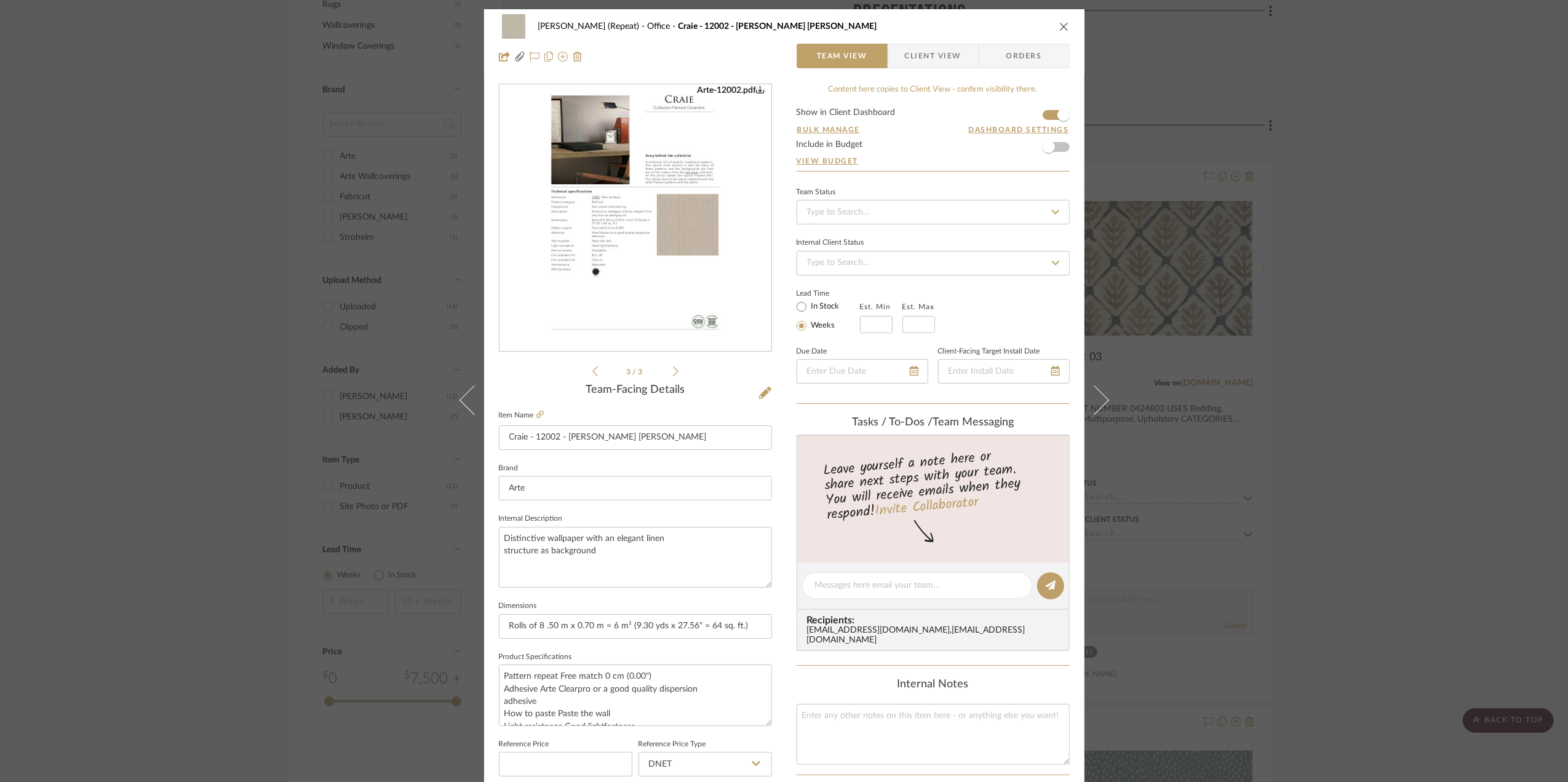
click at [751, 87] on div "Arte-12002.pdf" at bounding box center [731, 91] width 67 height 11
click at [1297, 343] on div "Stephanie Bergreen (Repeat) Office Craie - 12002 - Bain de Boue Team View Clien…" at bounding box center [784, 391] width 1568 height 782
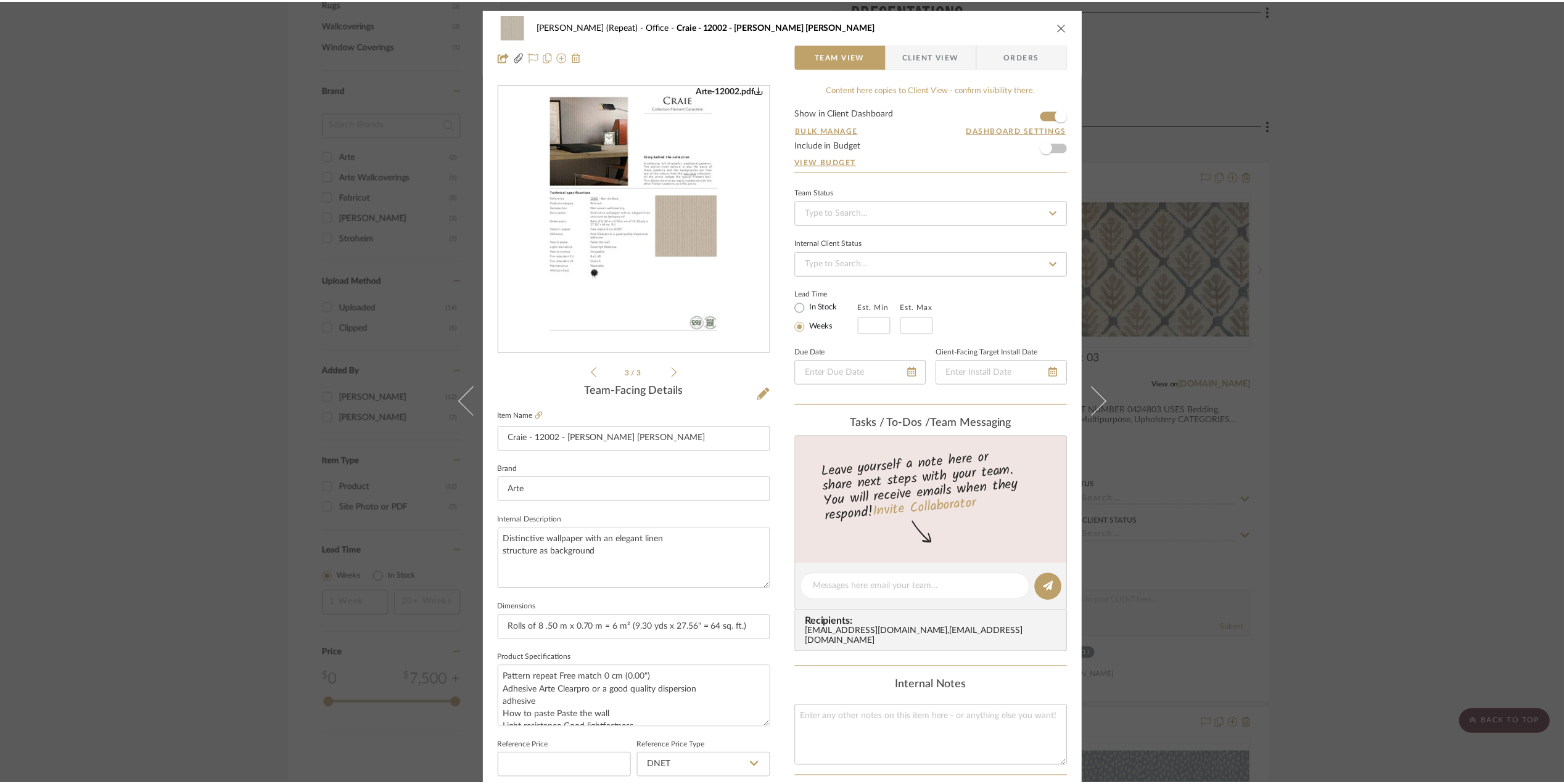
scroll to position [987, 0]
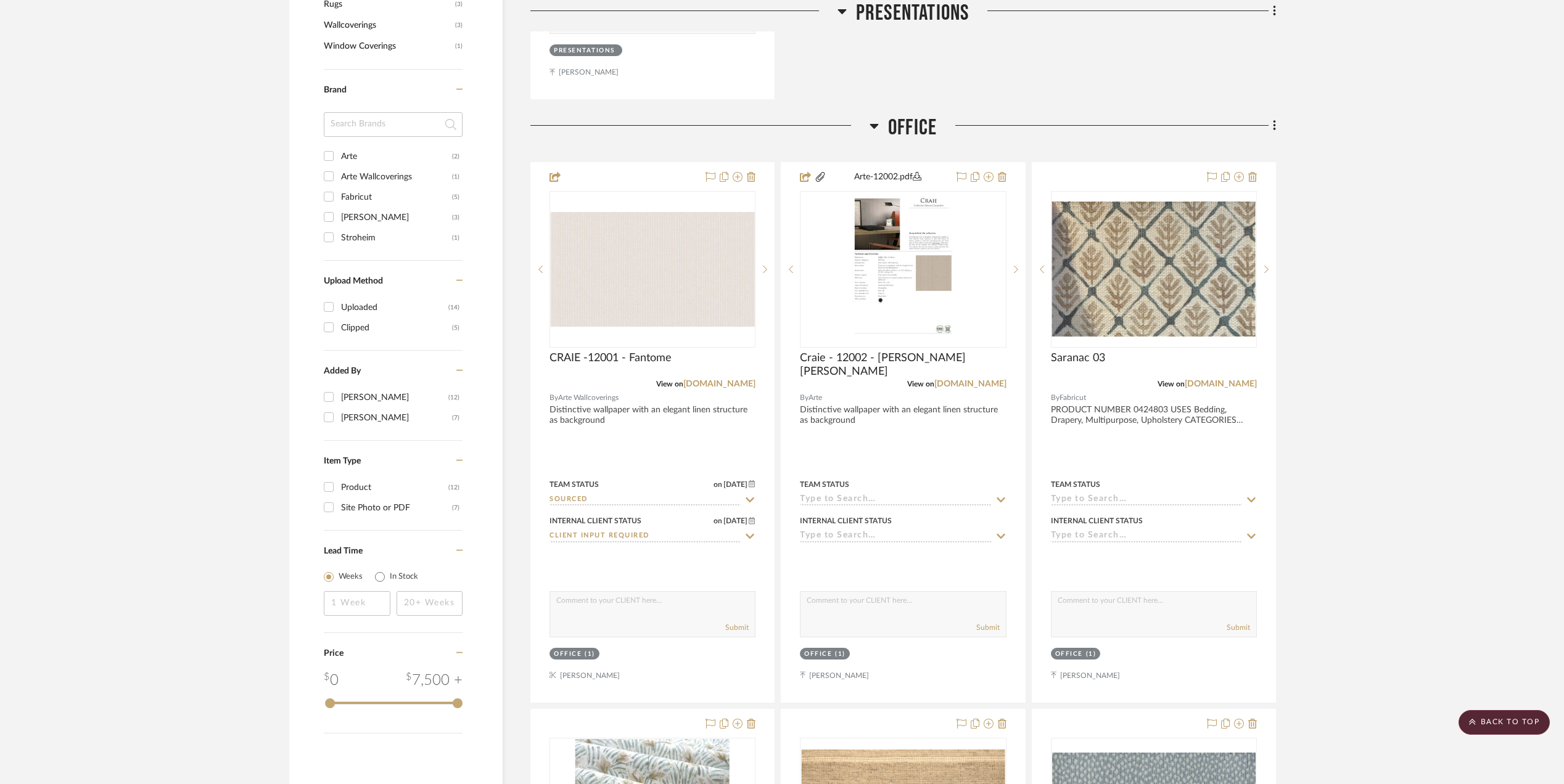
click at [795, 267] on sr-prev-btn at bounding box center [791, 270] width 19 height 9
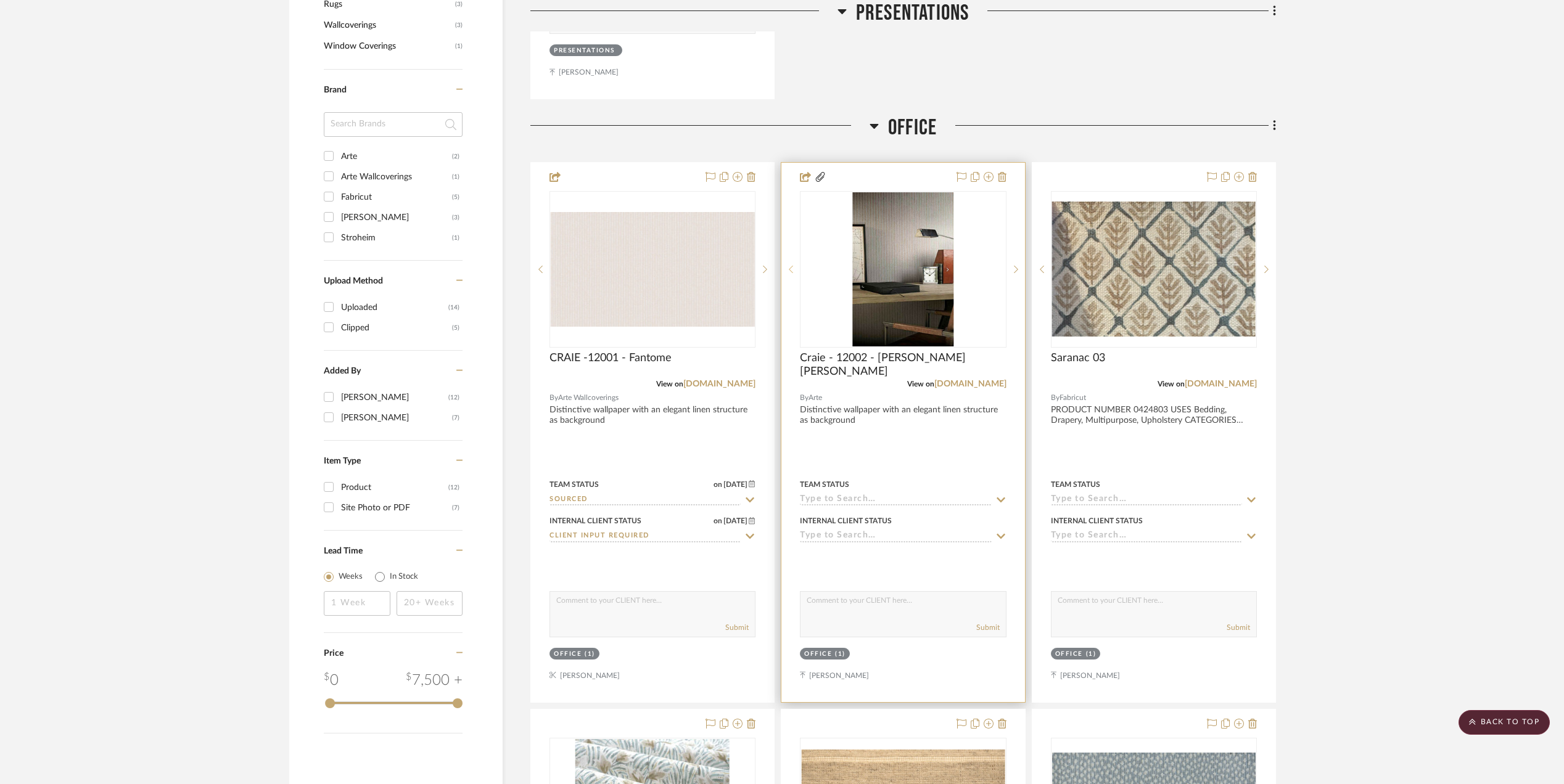
click at [790, 271] on icon at bounding box center [791, 270] width 5 height 9
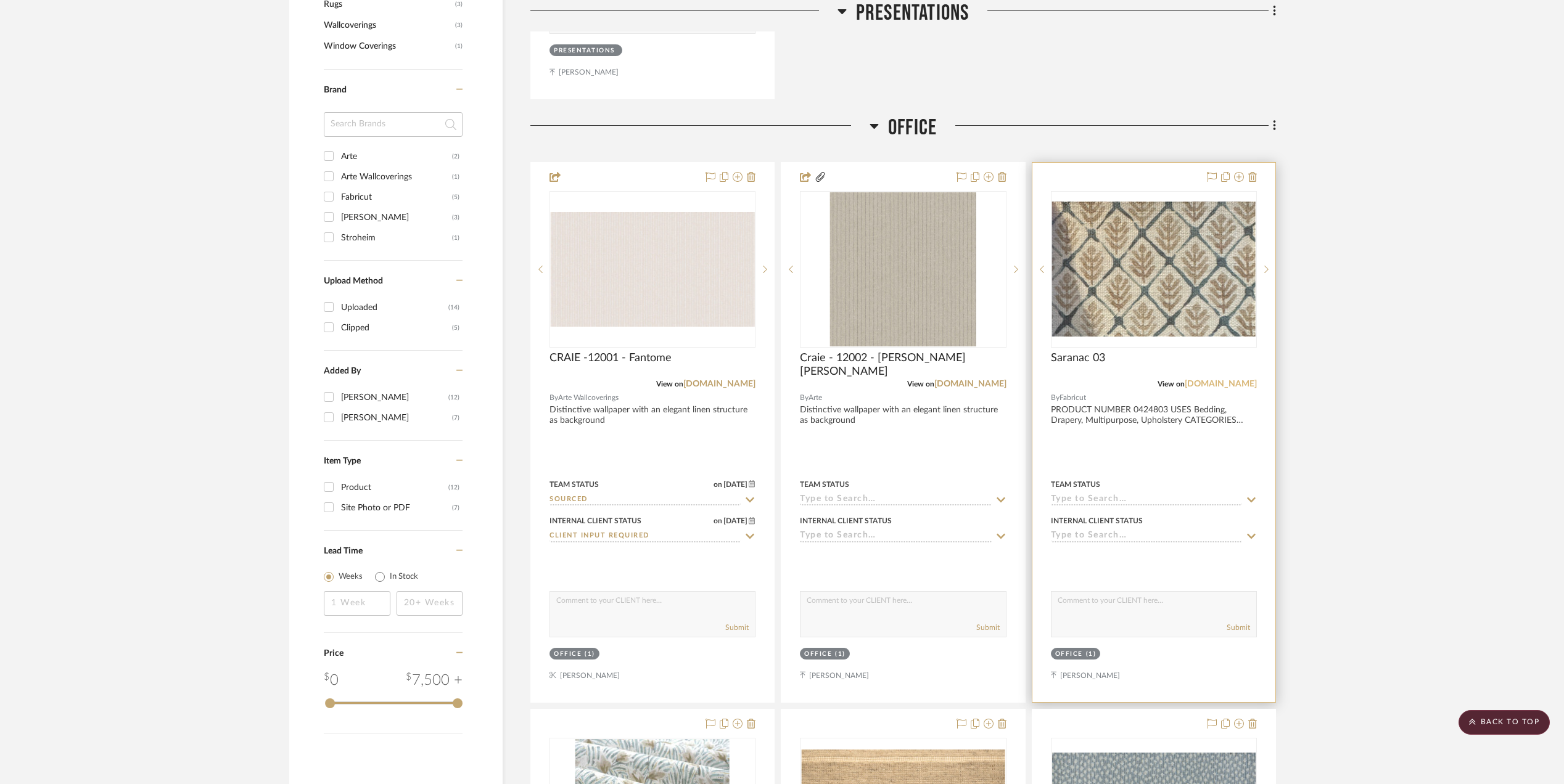
click at [1227, 381] on link "fabricut.com" at bounding box center [1221, 384] width 72 height 9
click at [1269, 271] on sr-next-btn at bounding box center [1266, 270] width 19 height 9
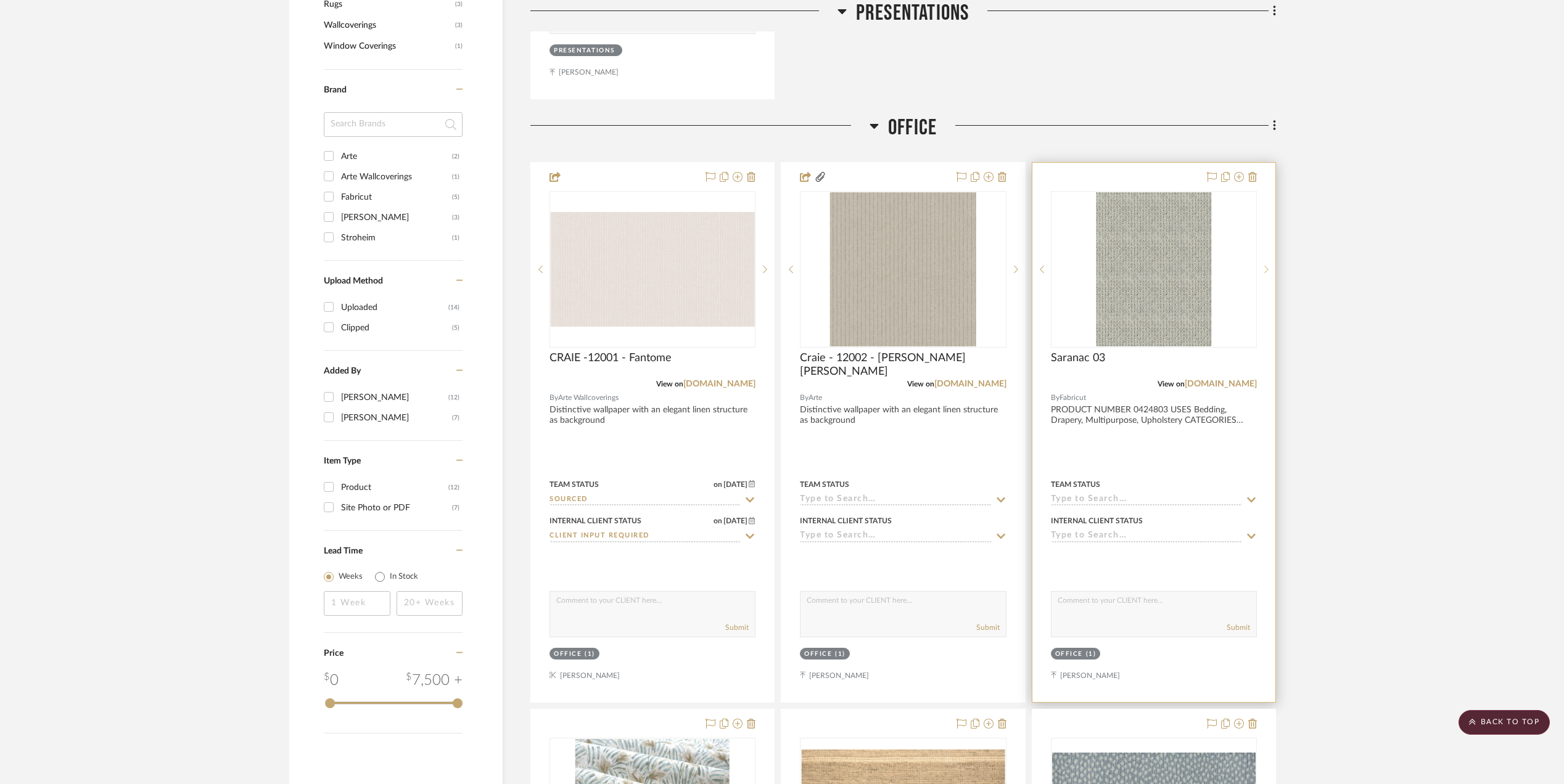
click at [1264, 270] on icon at bounding box center [1266, 270] width 5 height 9
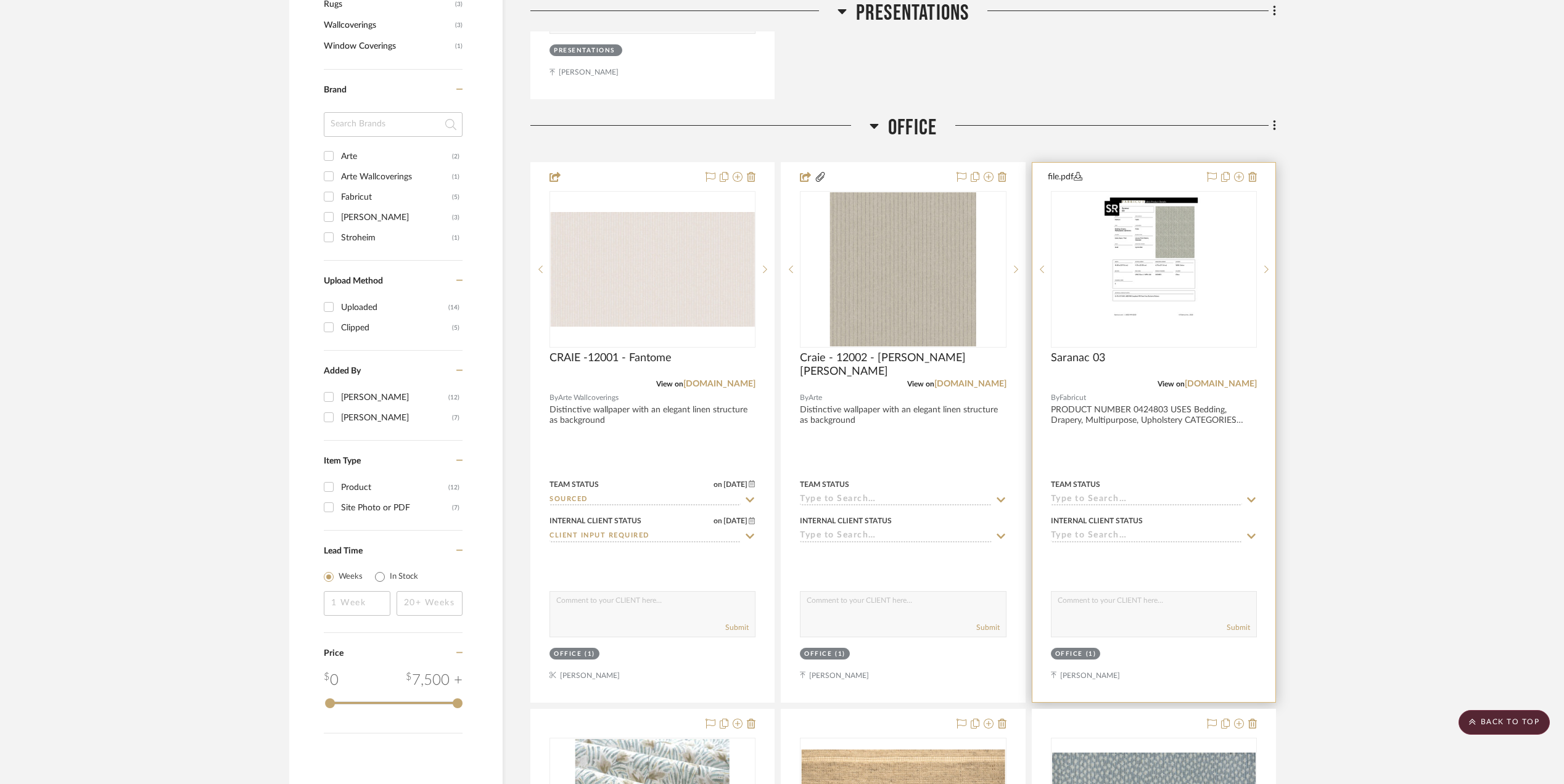
click at [1186, 265] on img "2" at bounding box center [1153, 269] width 109 height 154
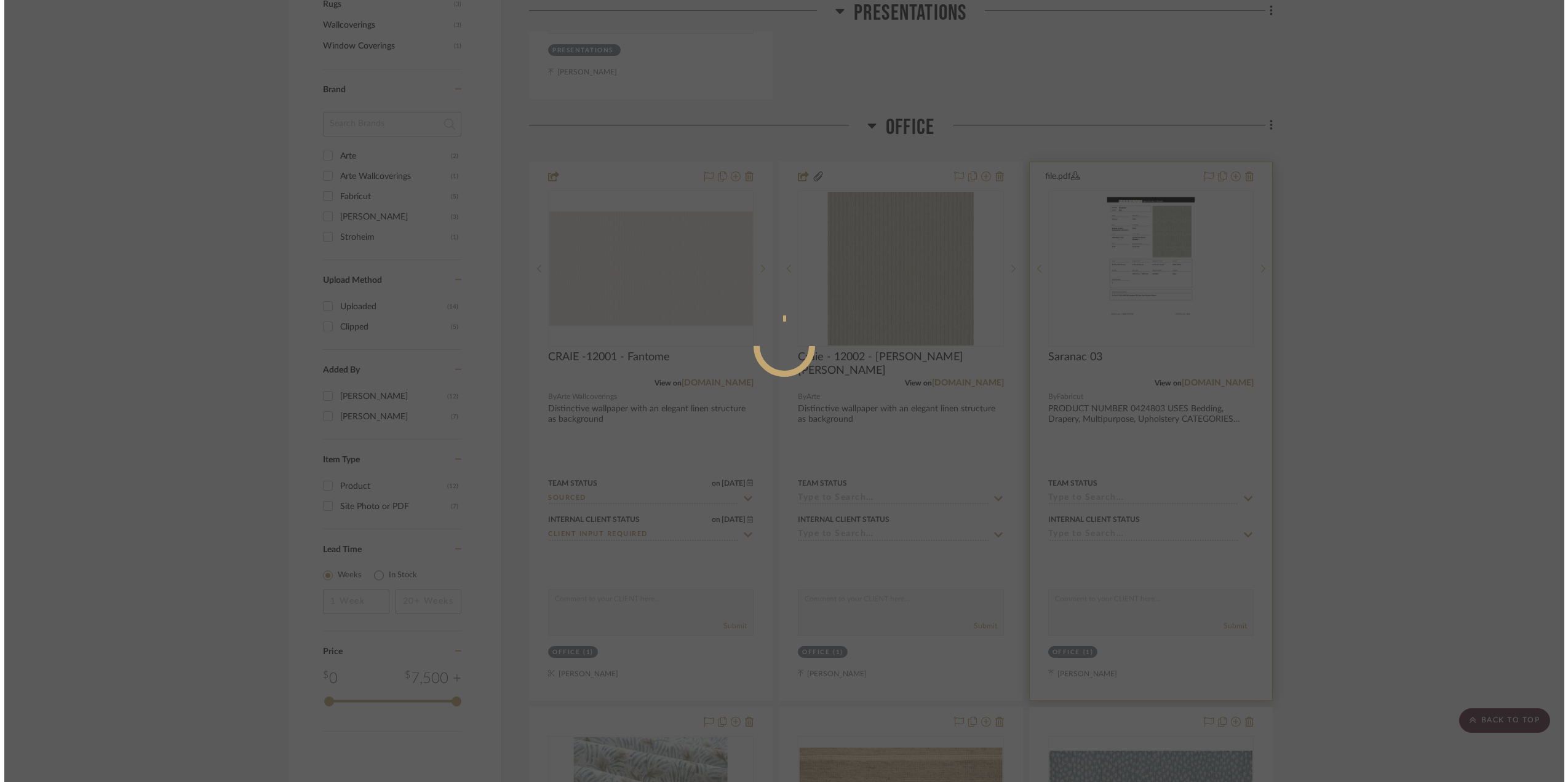
scroll to position [0, 0]
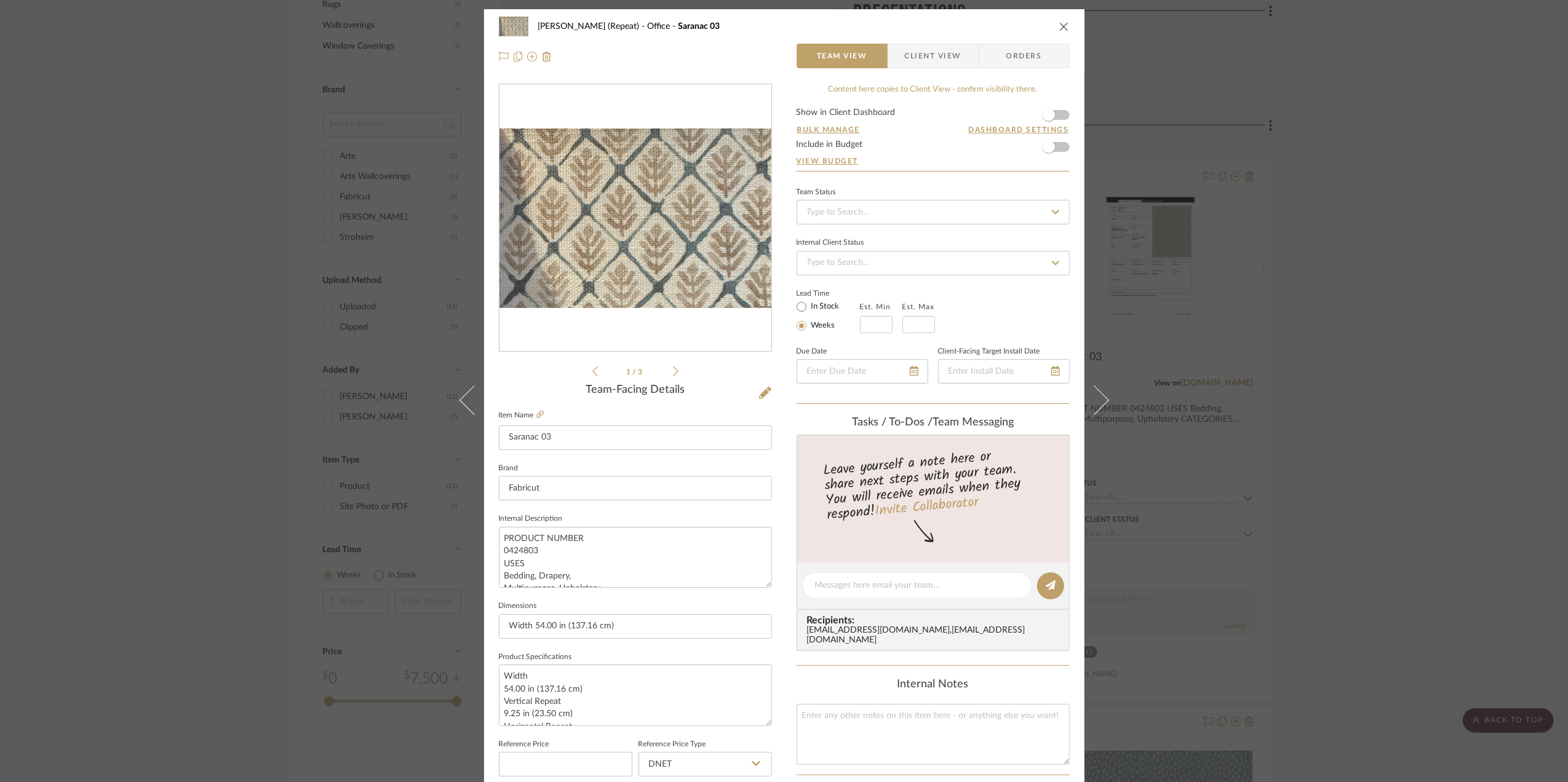
click at [678, 294] on div "0" at bounding box center [635, 218] width 272 height 267
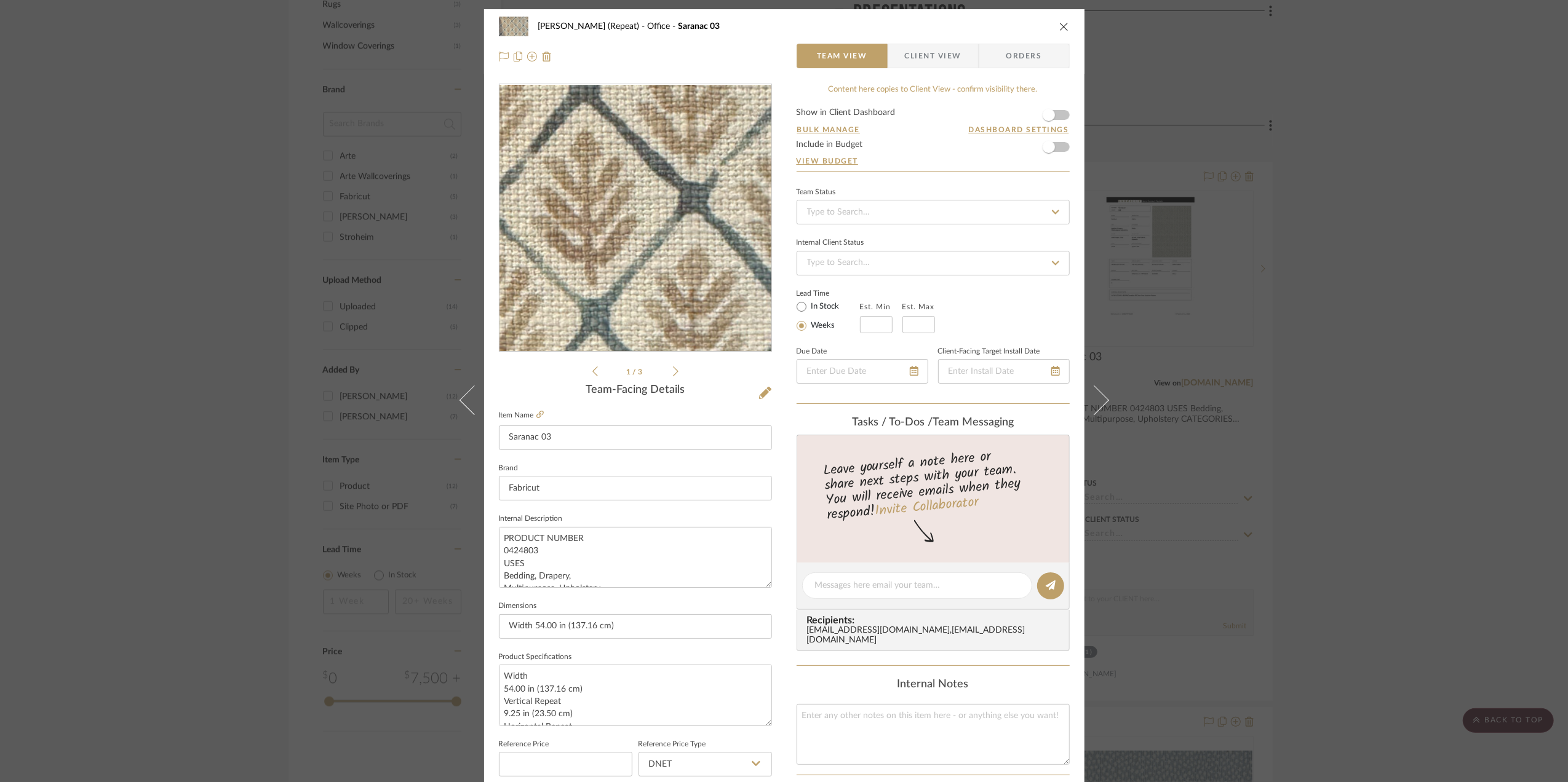
click at [633, 215] on img "0" at bounding box center [635, 218] width 272 height 180
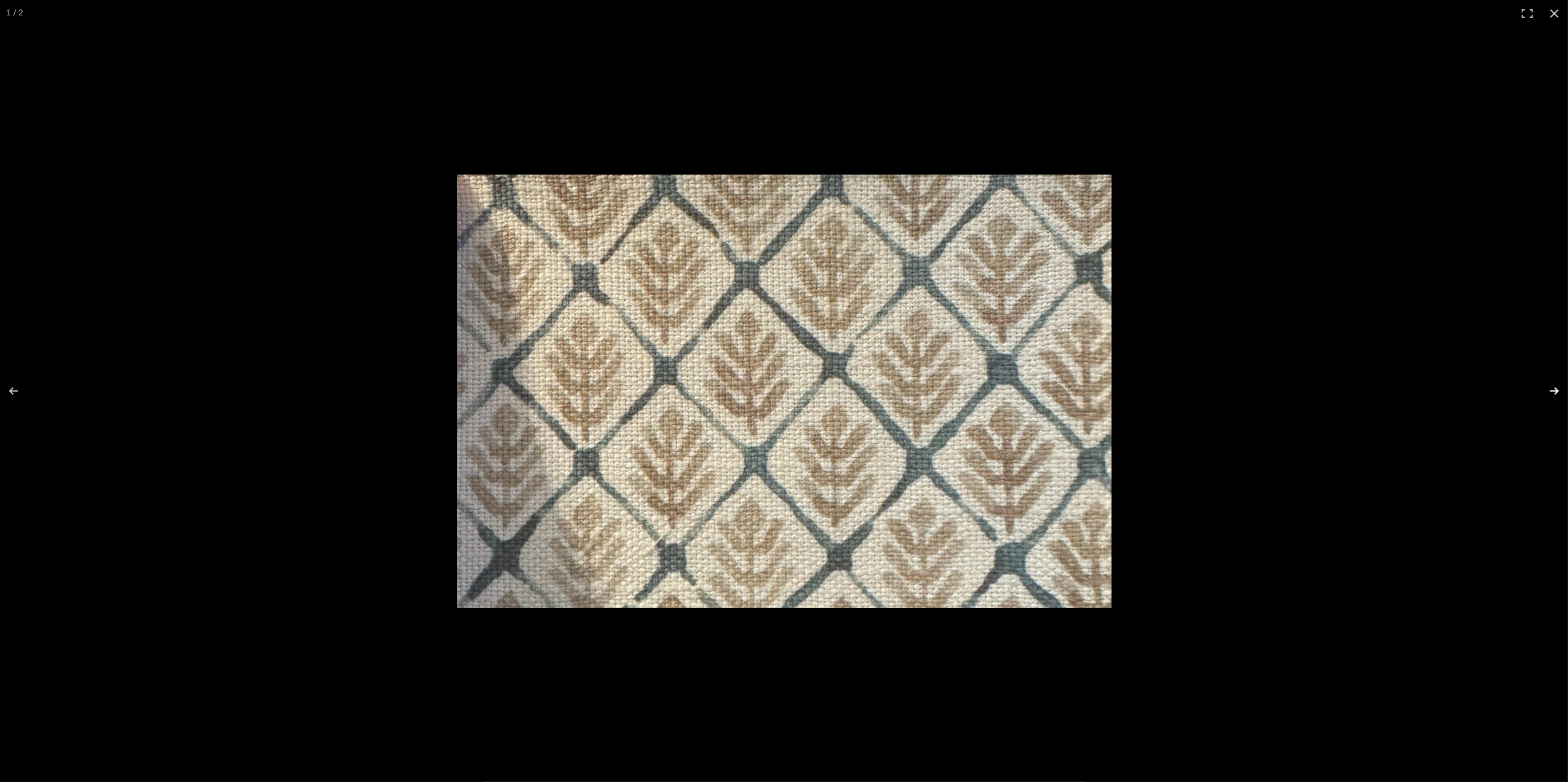
click at [1555, 385] on button at bounding box center [1546, 391] width 43 height 61
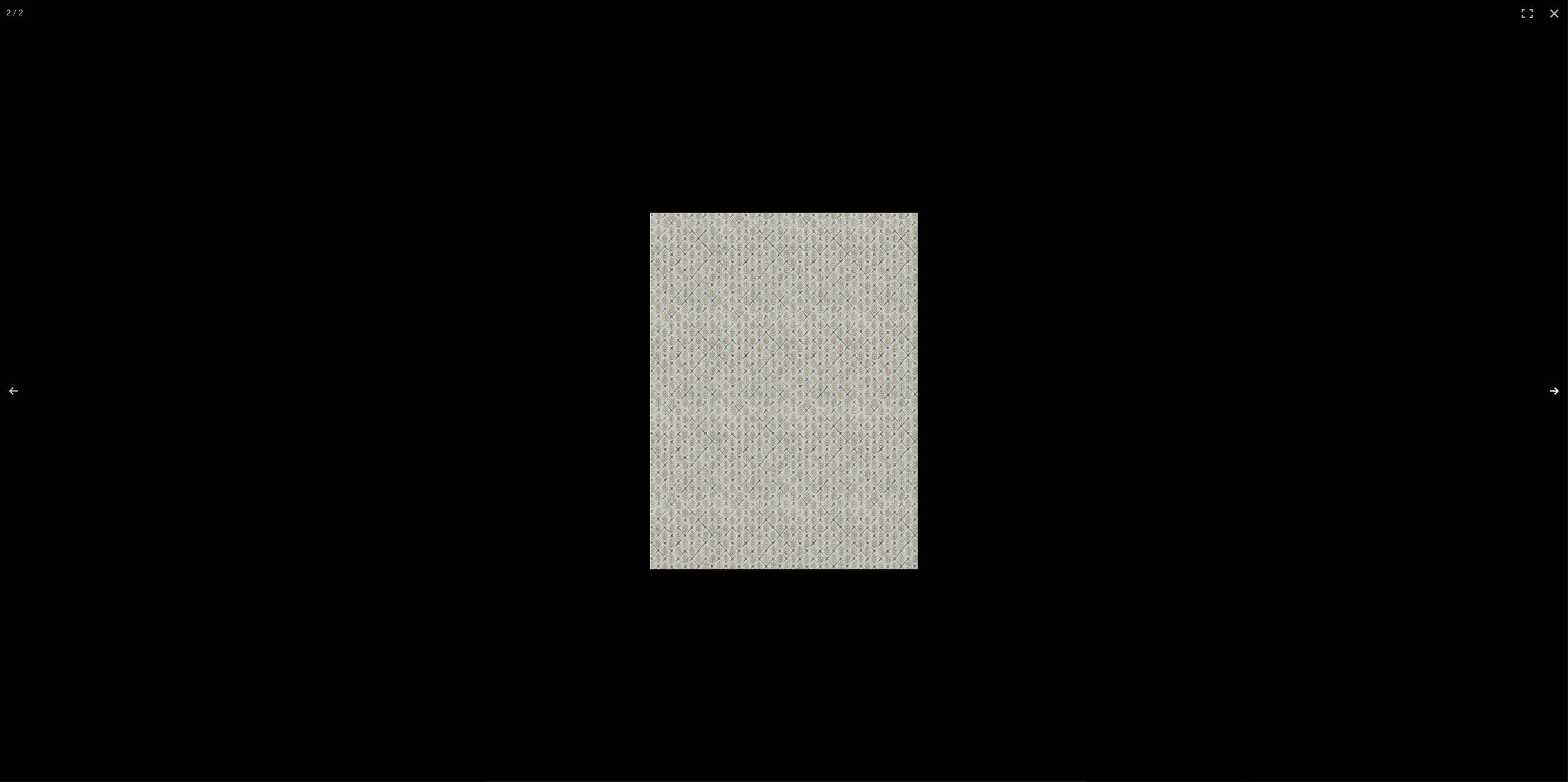
click at [1550, 390] on button at bounding box center [1546, 391] width 43 height 61
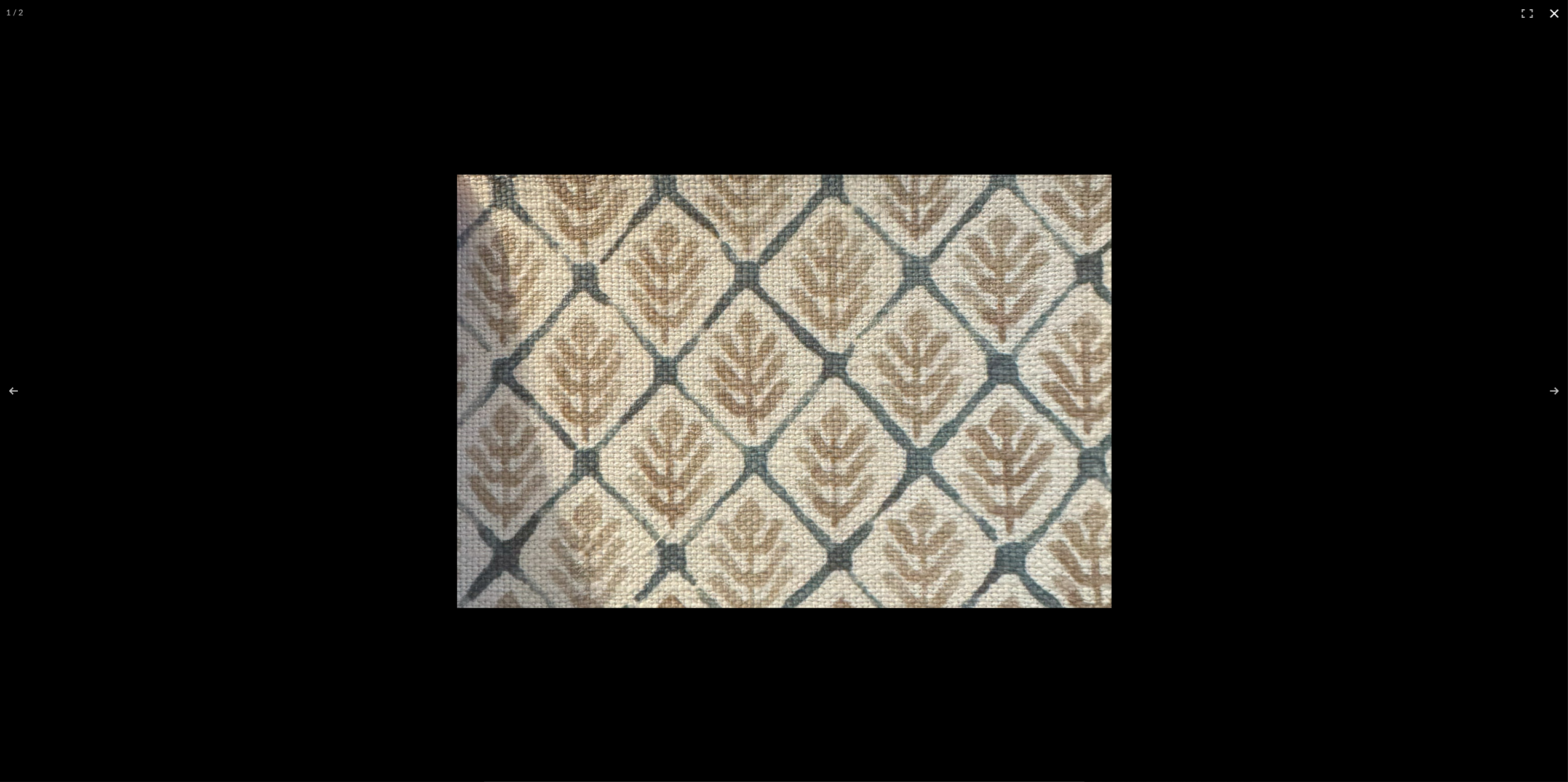
click at [1558, 11] on button at bounding box center [1555, 13] width 27 height 27
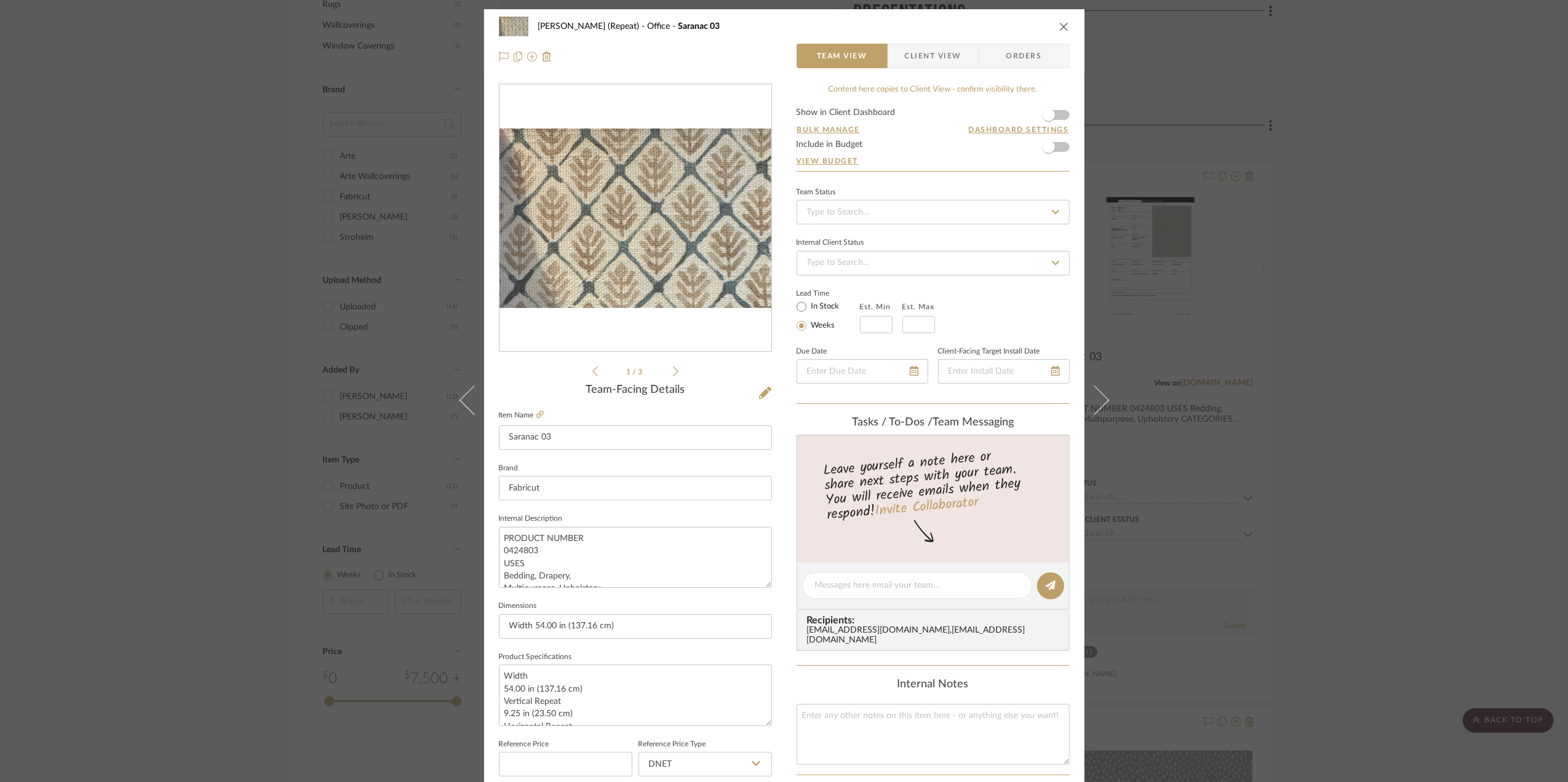
click at [1432, 271] on div "Stephanie Bergreen (Repeat) Office Saranac 03 Team View Client View Orders file…" at bounding box center [784, 391] width 1568 height 782
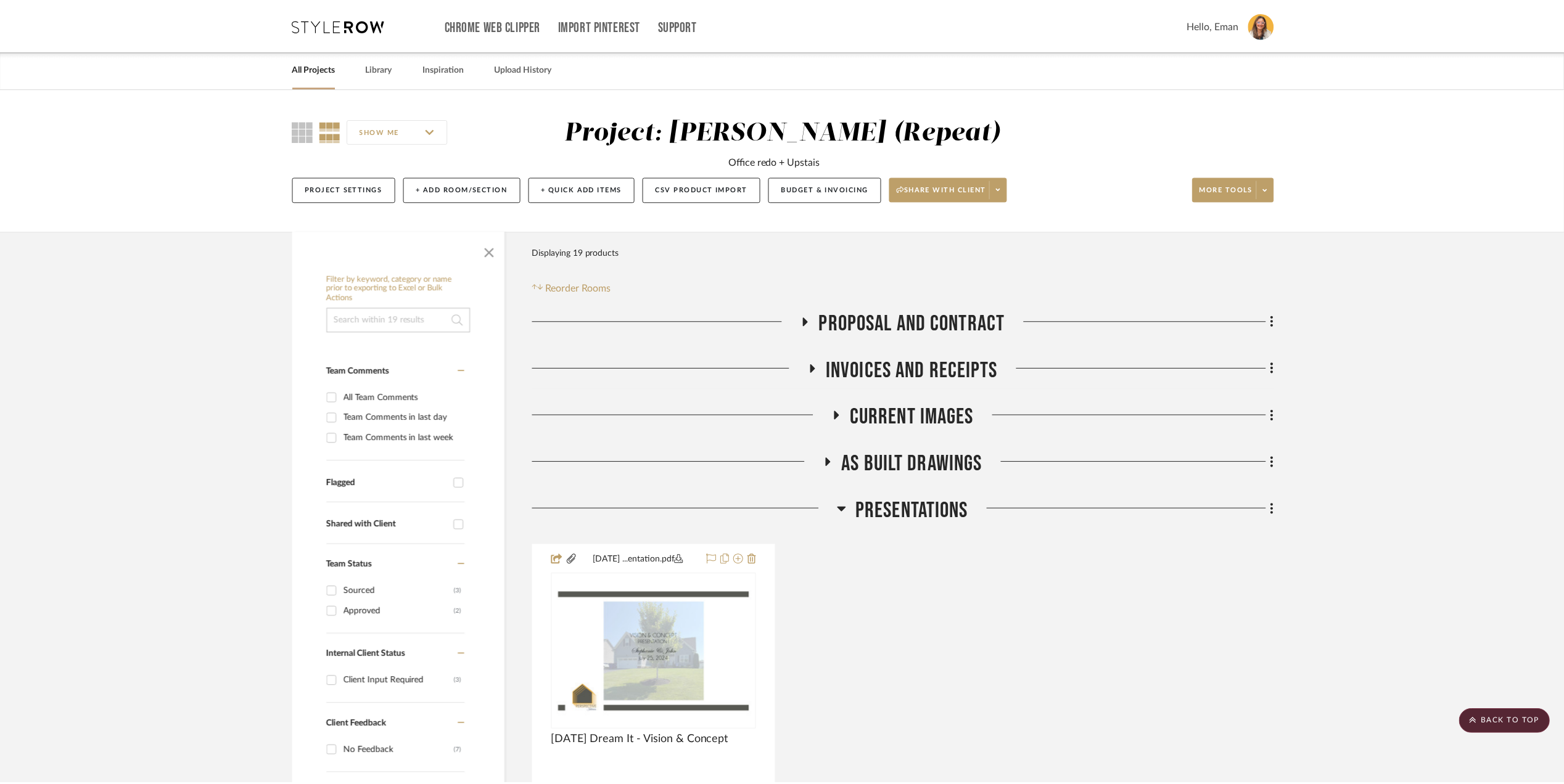
scroll to position [987, 0]
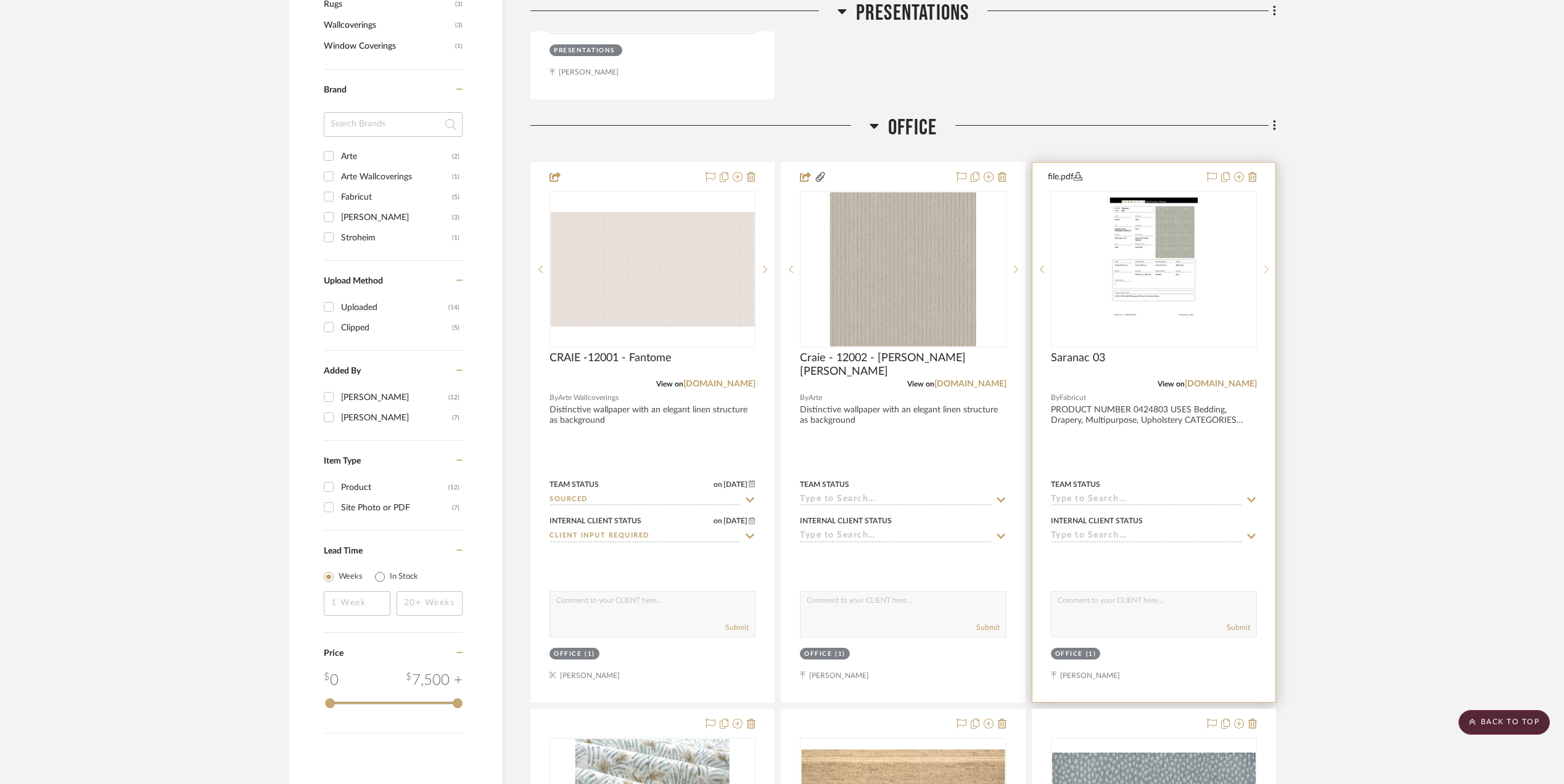
click at [1271, 273] on sr-next-btn at bounding box center [1266, 270] width 19 height 9
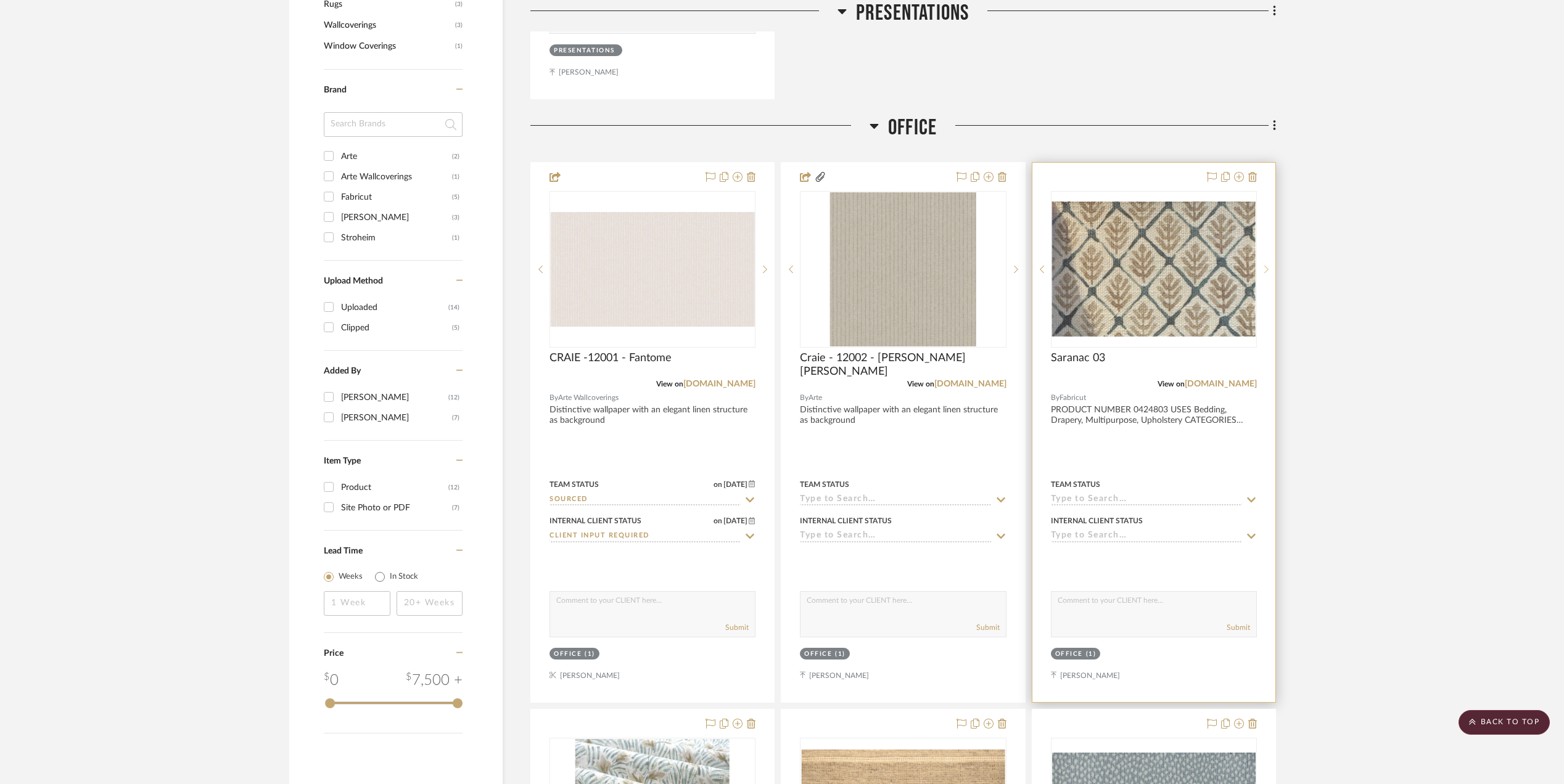
click at [1271, 274] on sr-next-btn at bounding box center [1266, 270] width 19 height 9
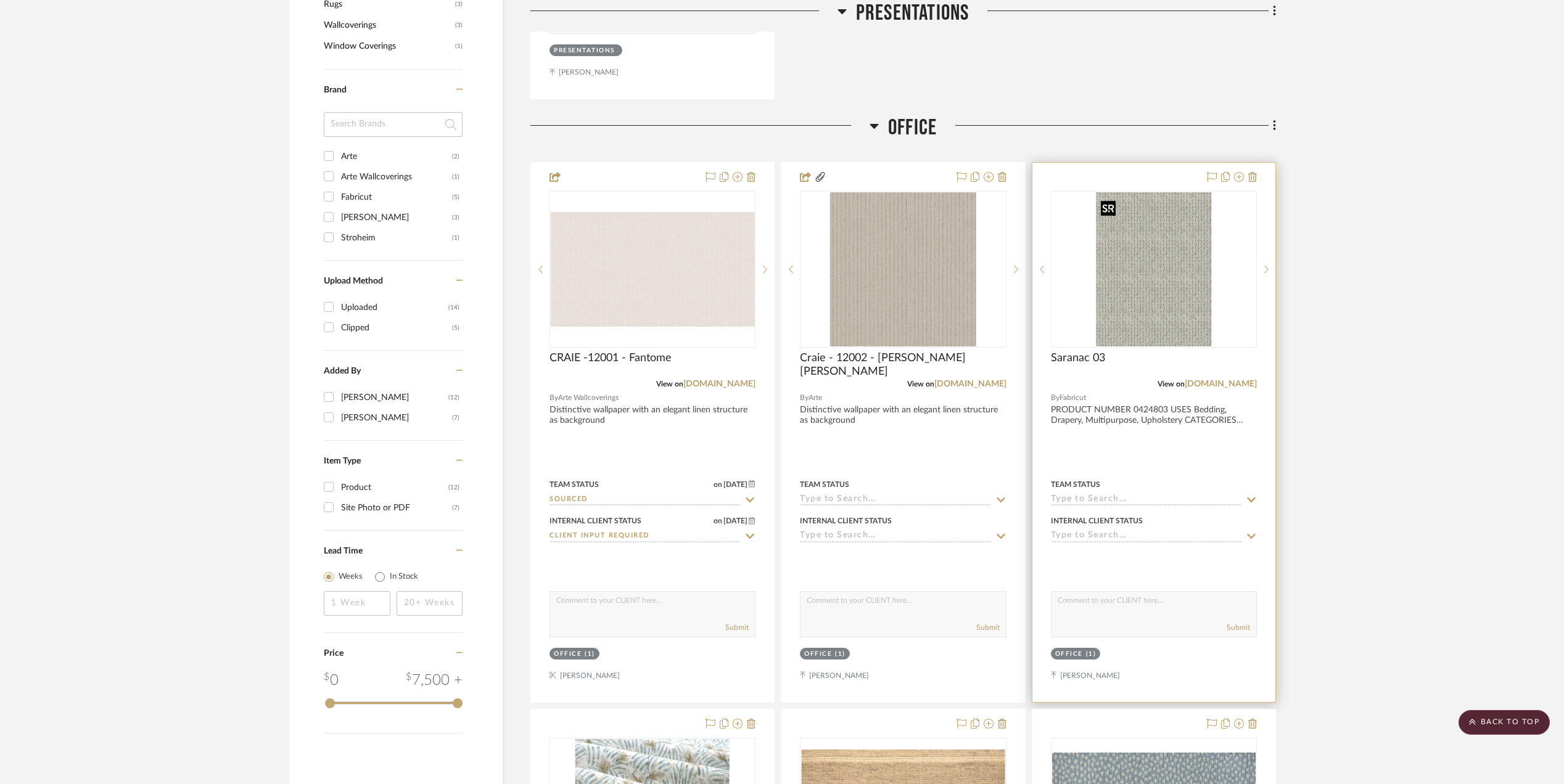
click at [1162, 292] on img "1" at bounding box center [1153, 269] width 116 height 154
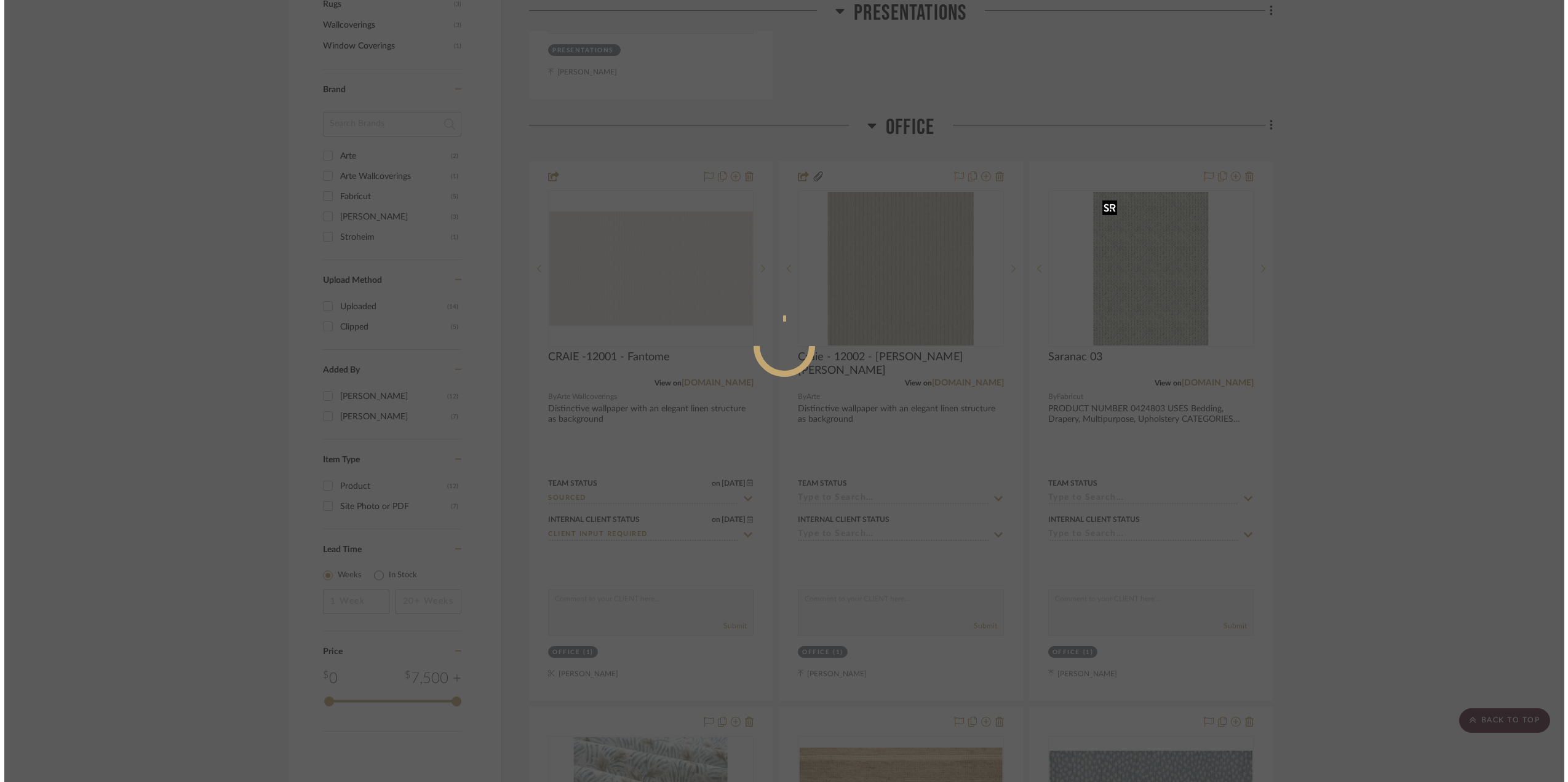
scroll to position [0, 0]
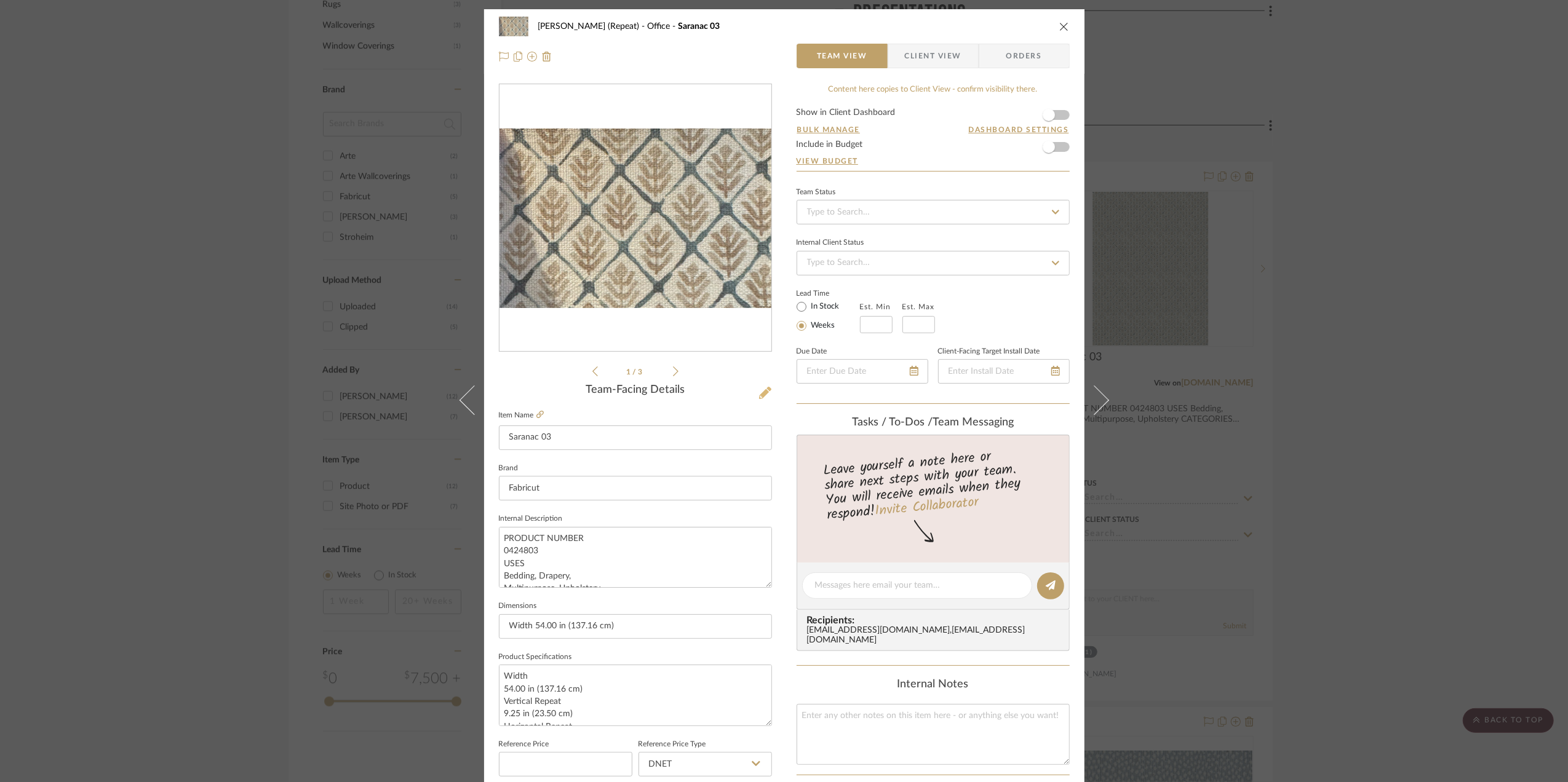
click at [761, 387] on icon at bounding box center [765, 393] width 13 height 13
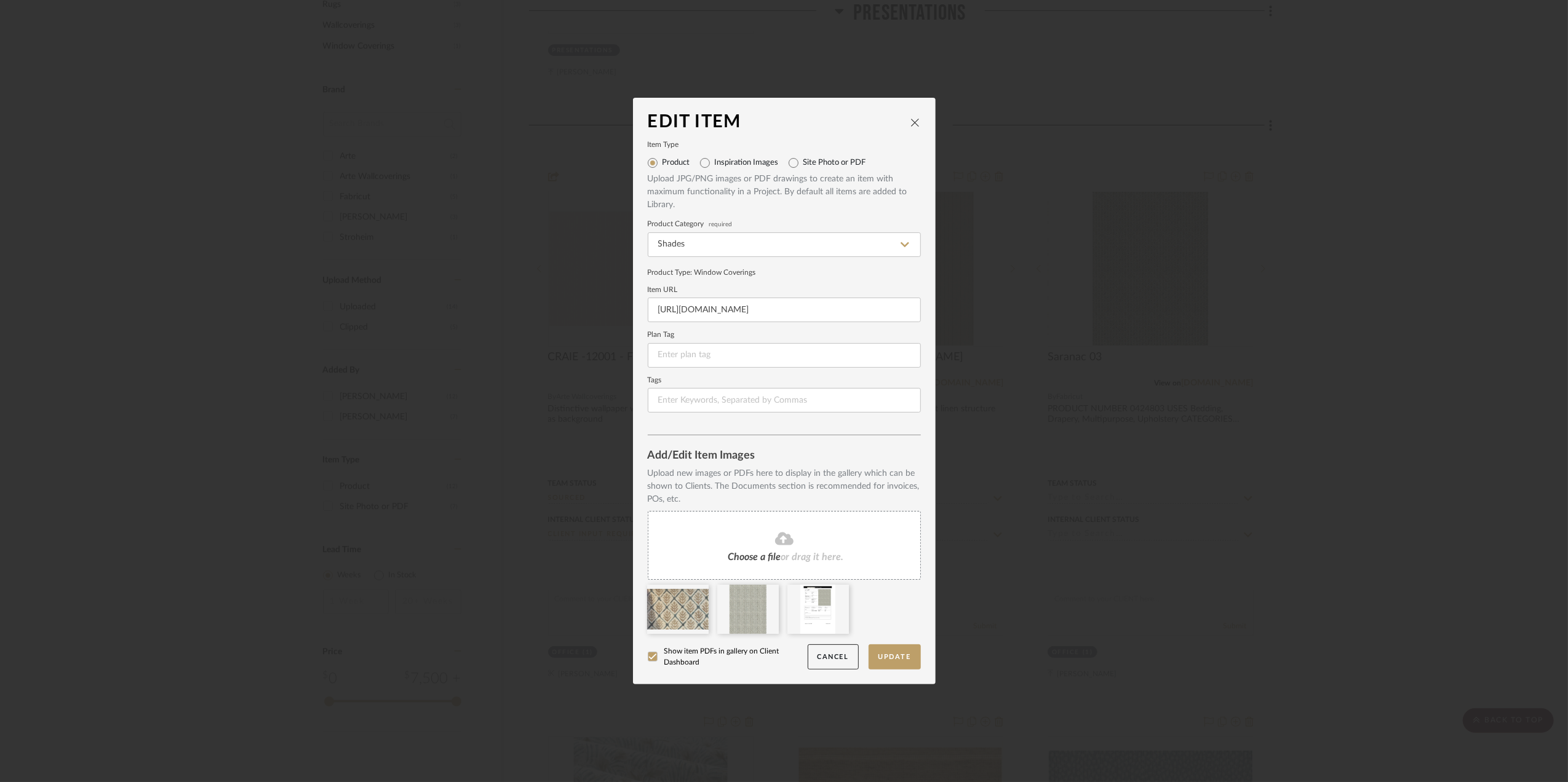
click at [775, 535] on icon at bounding box center [784, 539] width 19 height 14
click at [905, 593] on icon at bounding box center [910, 593] width 9 height 10
click at [892, 655] on button "Update" at bounding box center [894, 657] width 52 height 25
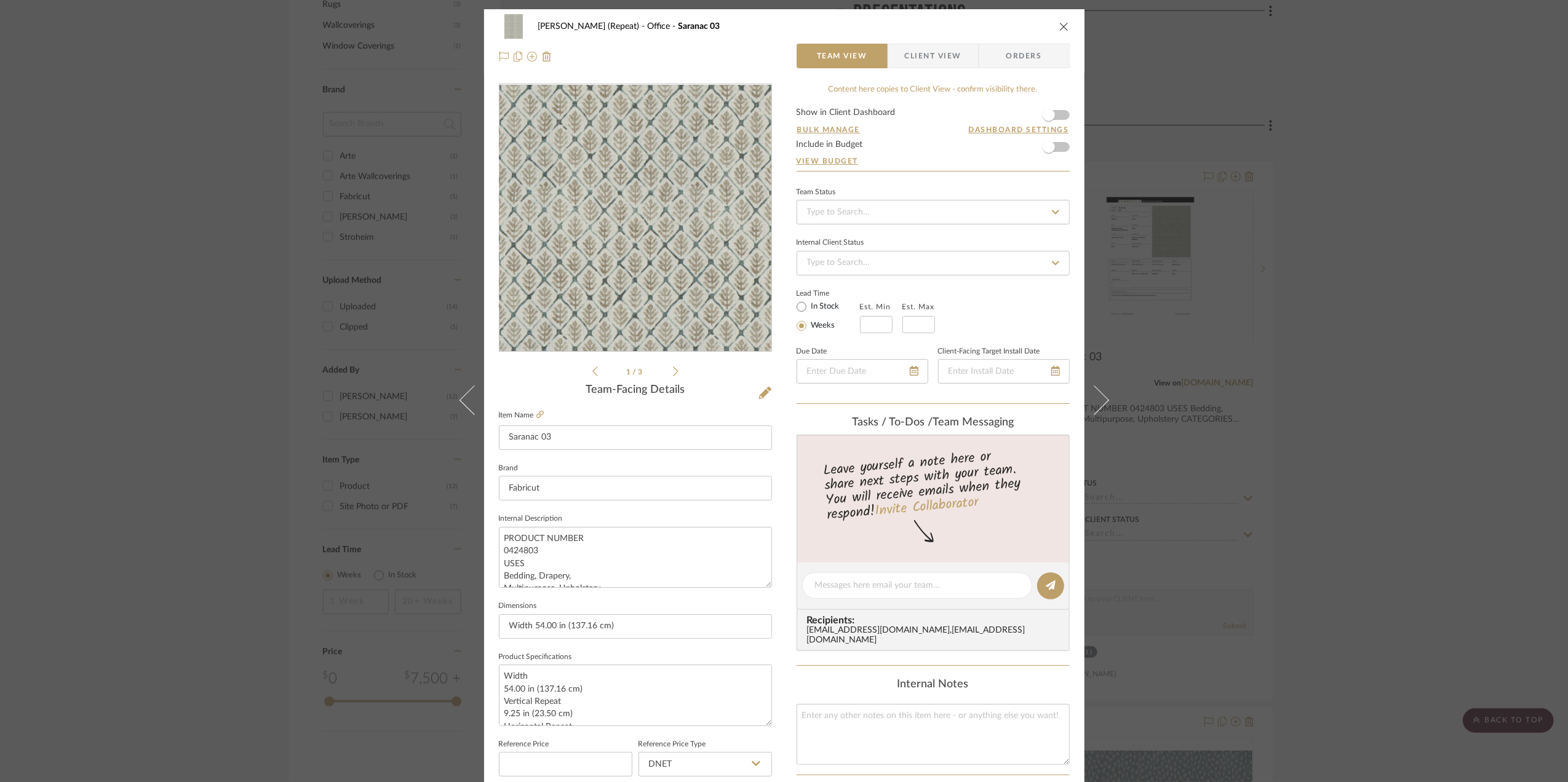
click at [657, 236] on img "0" at bounding box center [635, 218] width 200 height 267
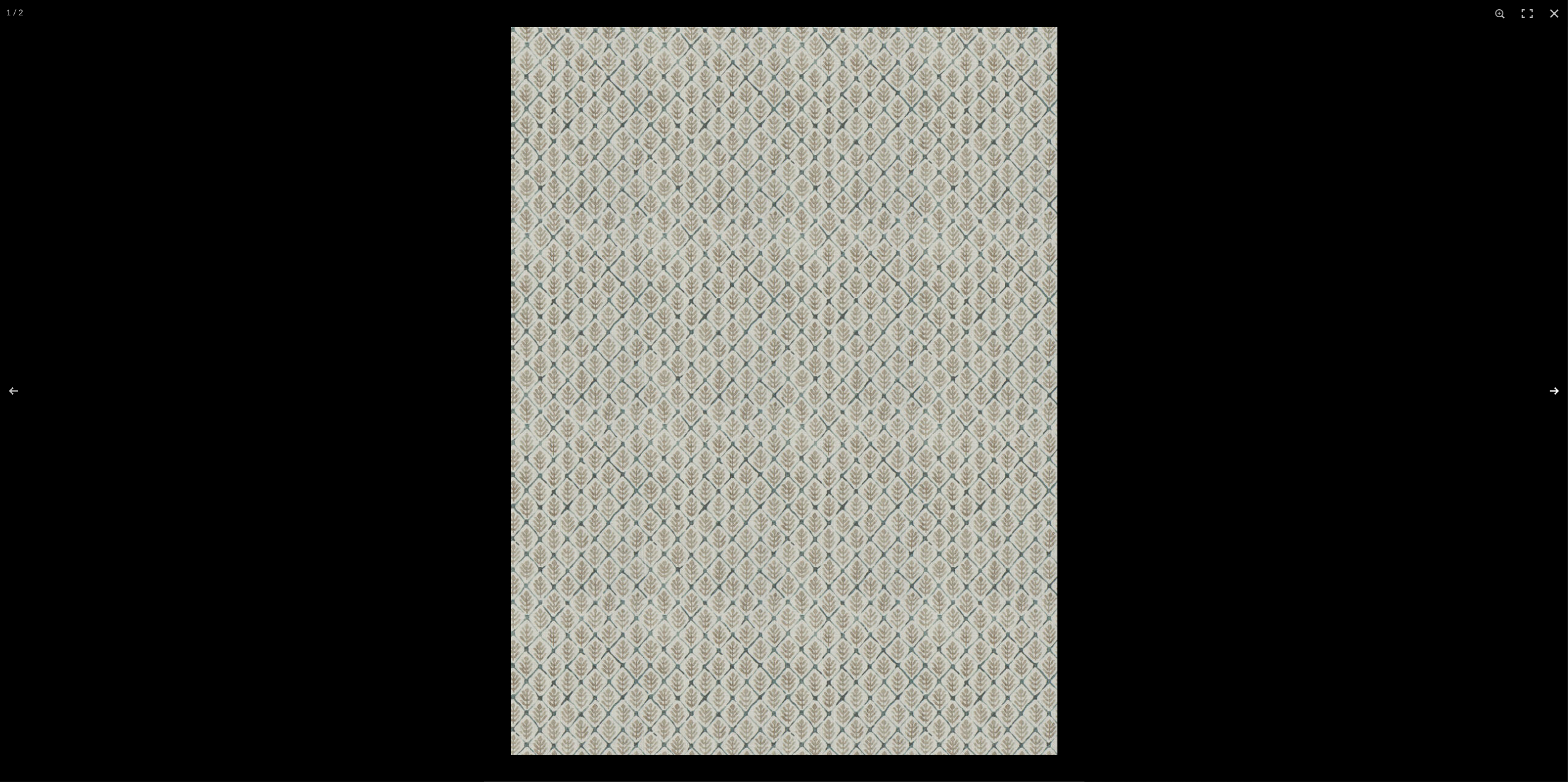
click at [1559, 388] on button at bounding box center [1546, 391] width 43 height 61
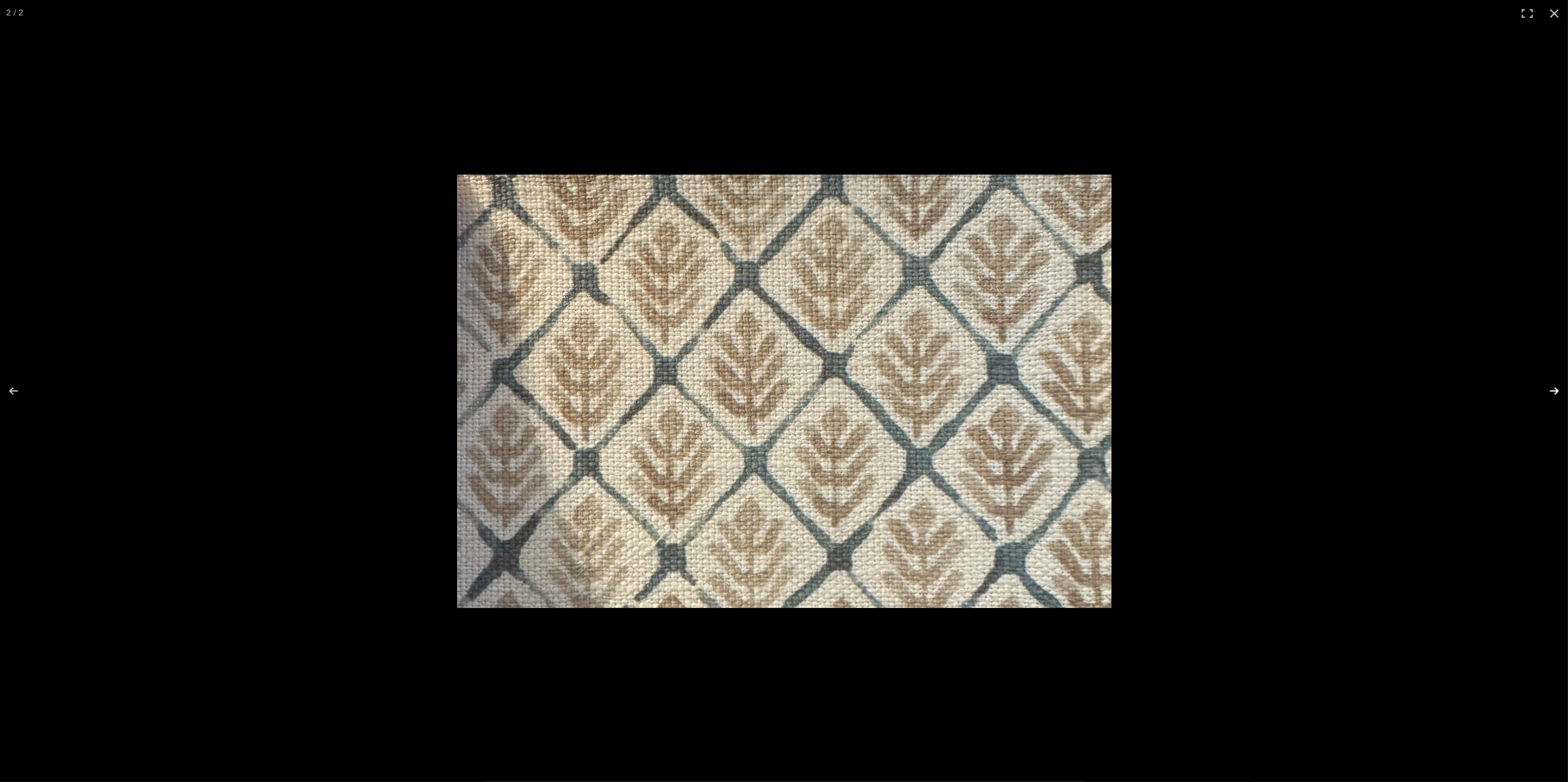
click at [1556, 388] on button at bounding box center [1546, 391] width 43 height 61
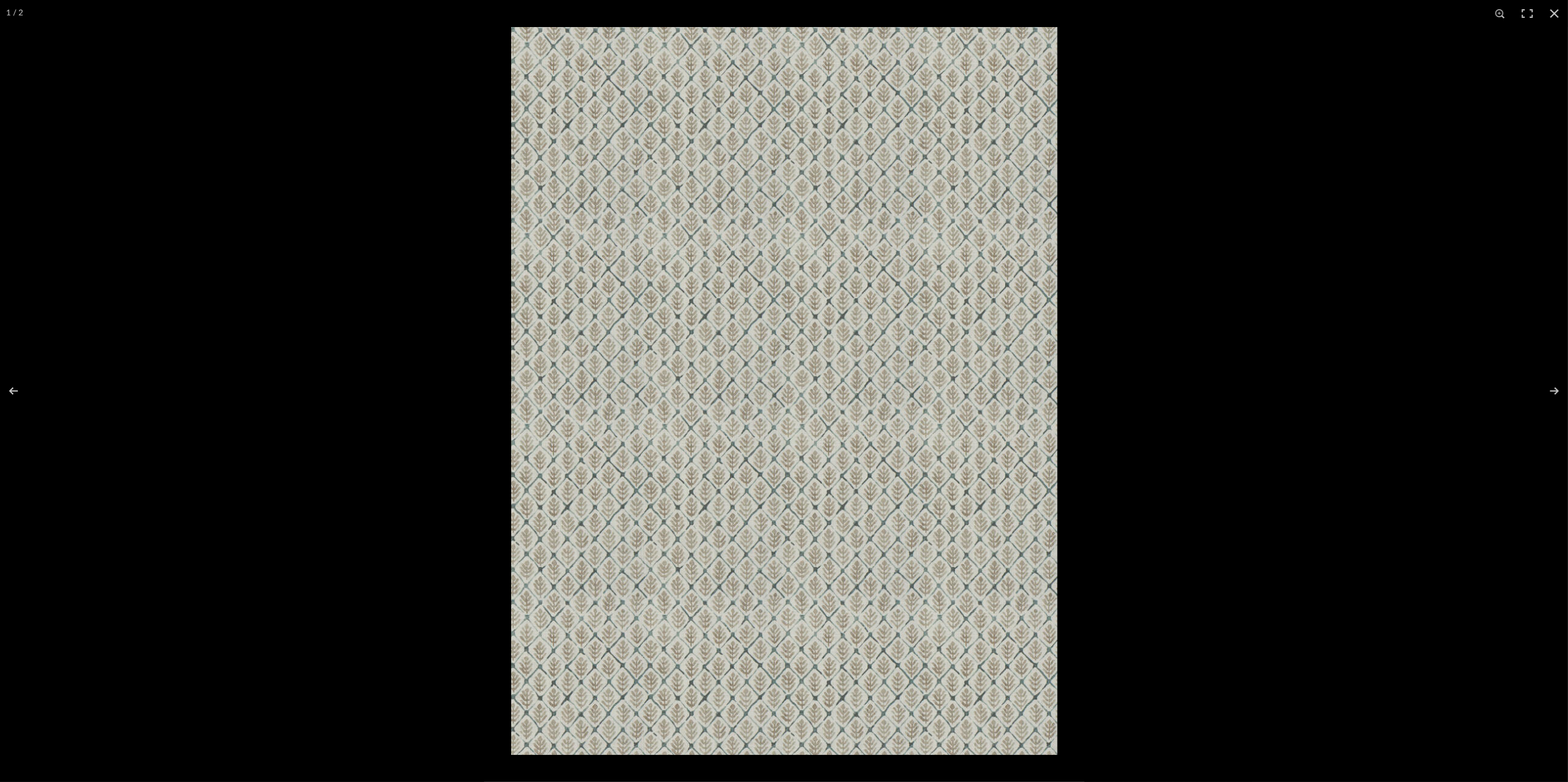
click at [1341, 432] on div at bounding box center [1295, 417] width 1568 height 782
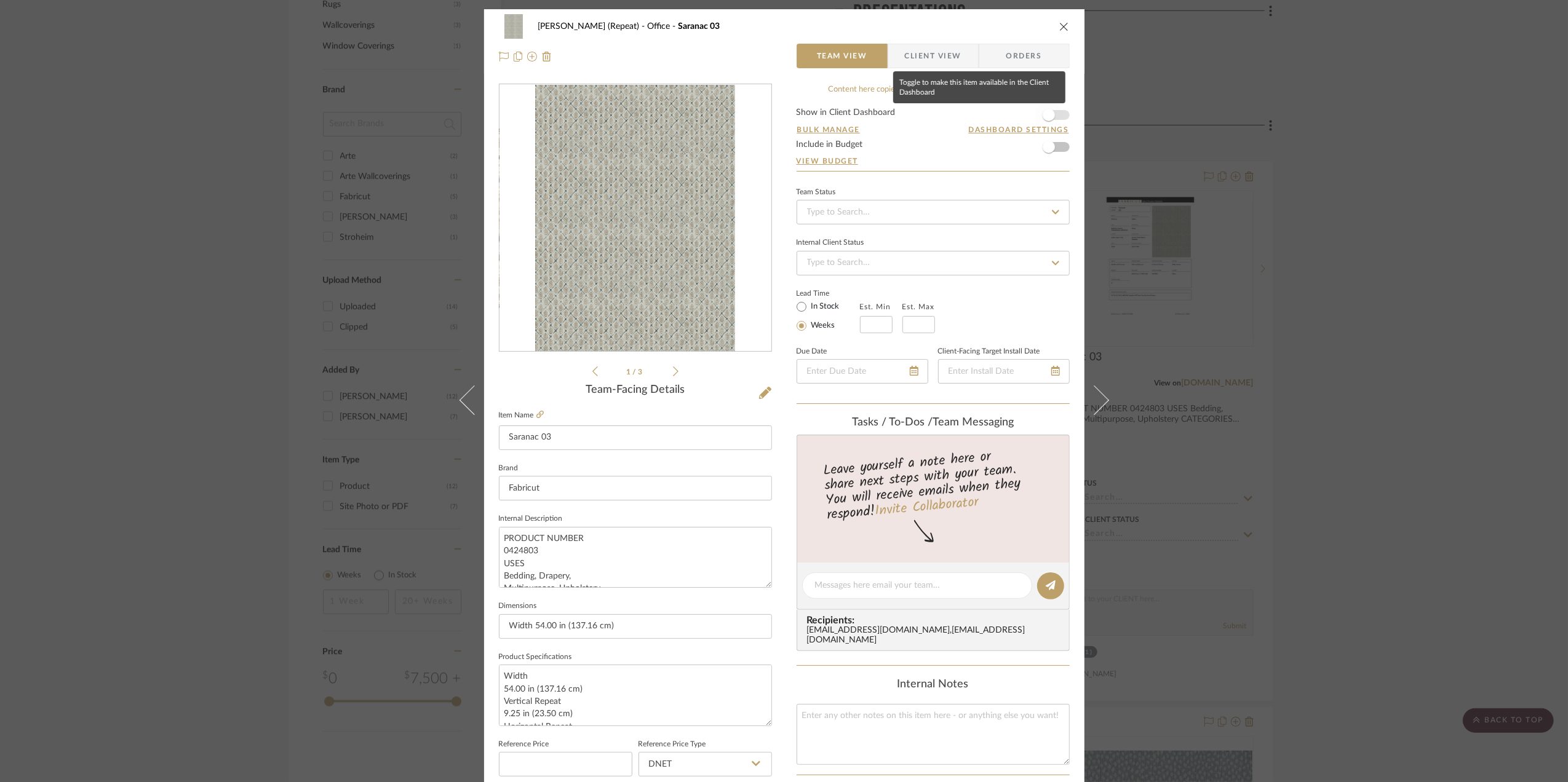
click at [1049, 119] on span "button" at bounding box center [1049, 115] width 27 height 27
click at [1464, 202] on div "Stephanie Bergreen (Repeat) Office Saranac 03 Team View Client View Orders file…" at bounding box center [784, 391] width 1568 height 782
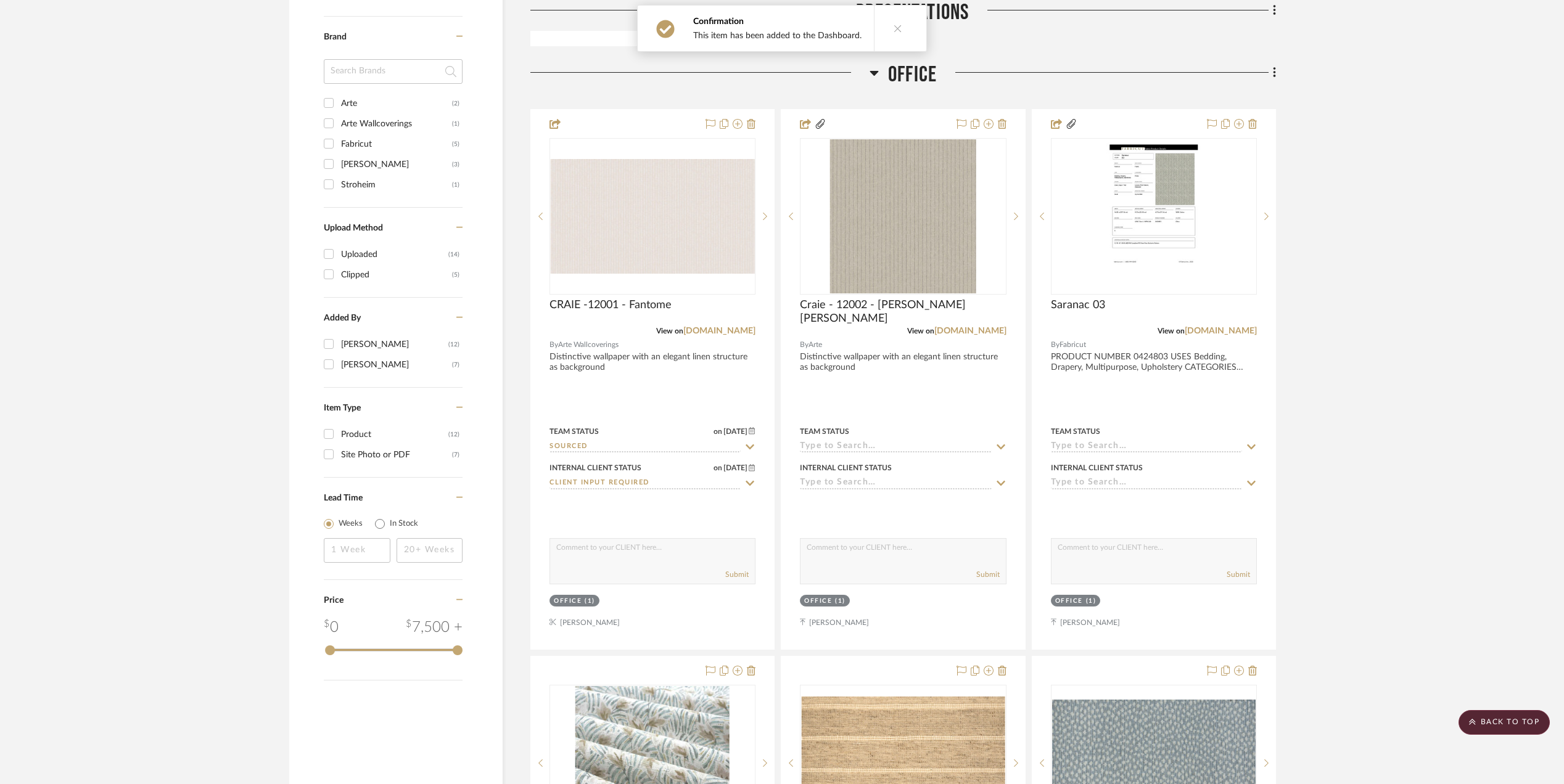
scroll to position [1068, 0]
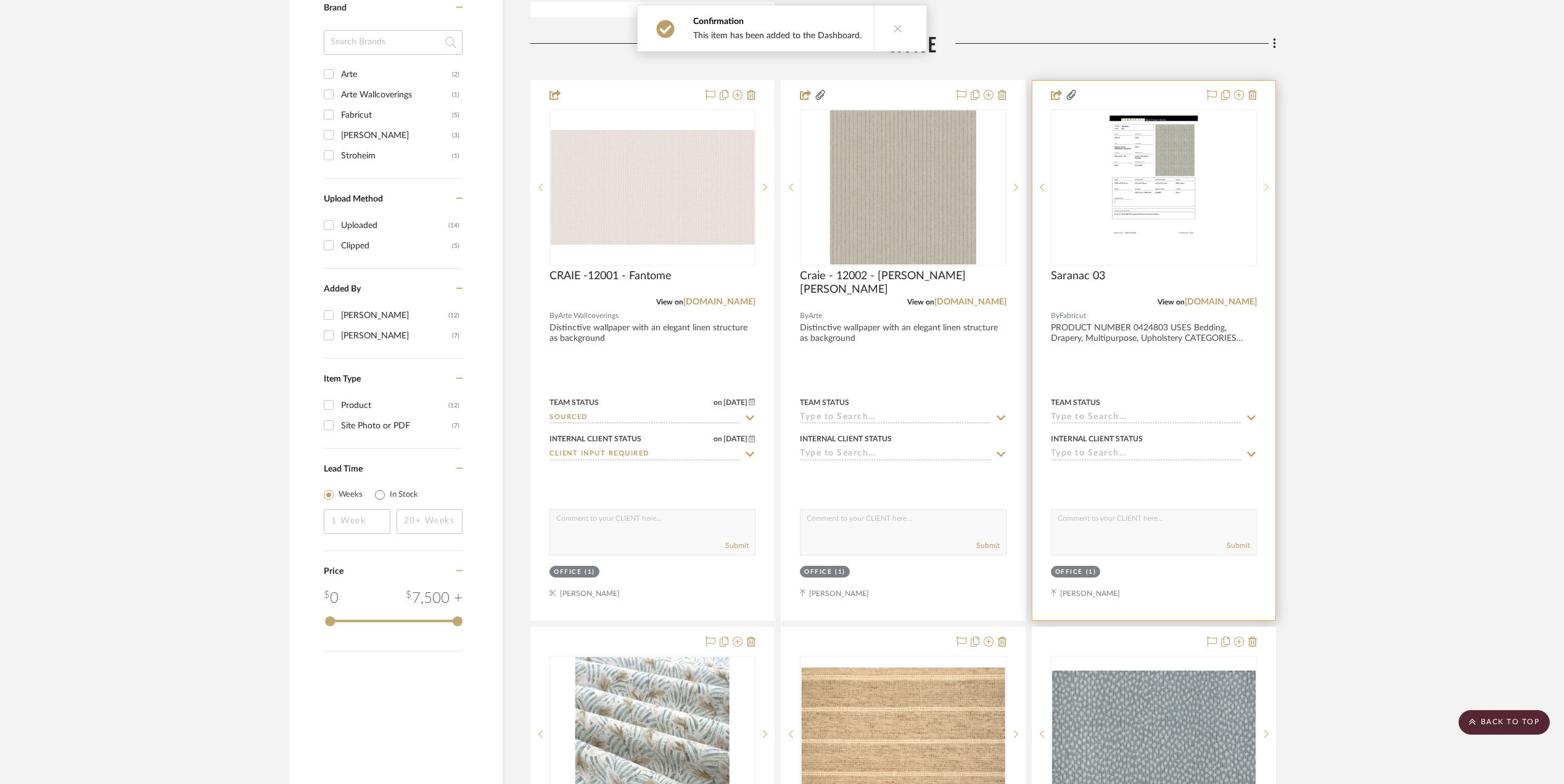
click at [1266, 189] on icon at bounding box center [1266, 187] width 5 height 9
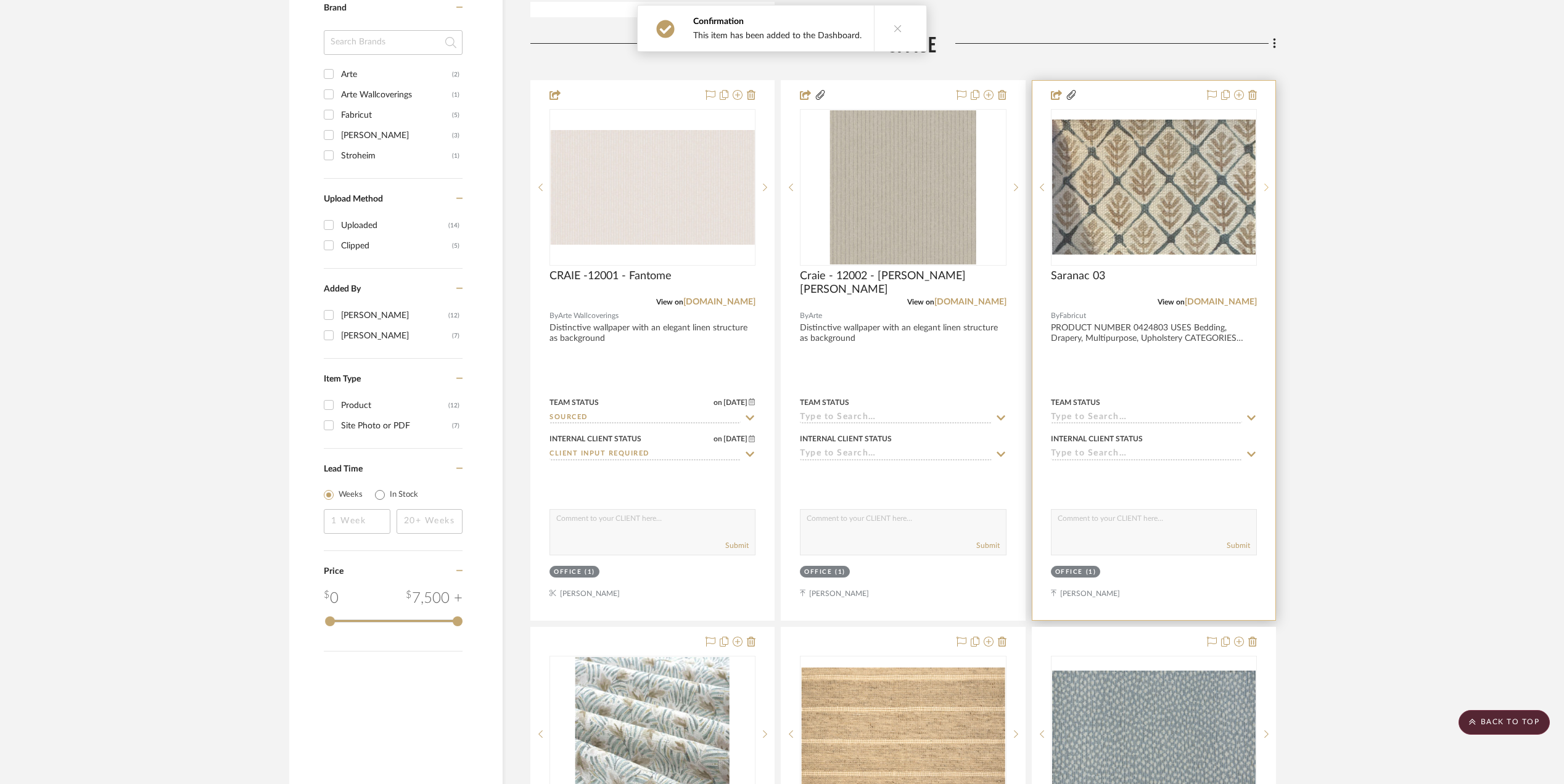
click at [1266, 190] on icon at bounding box center [1266, 187] width 5 height 9
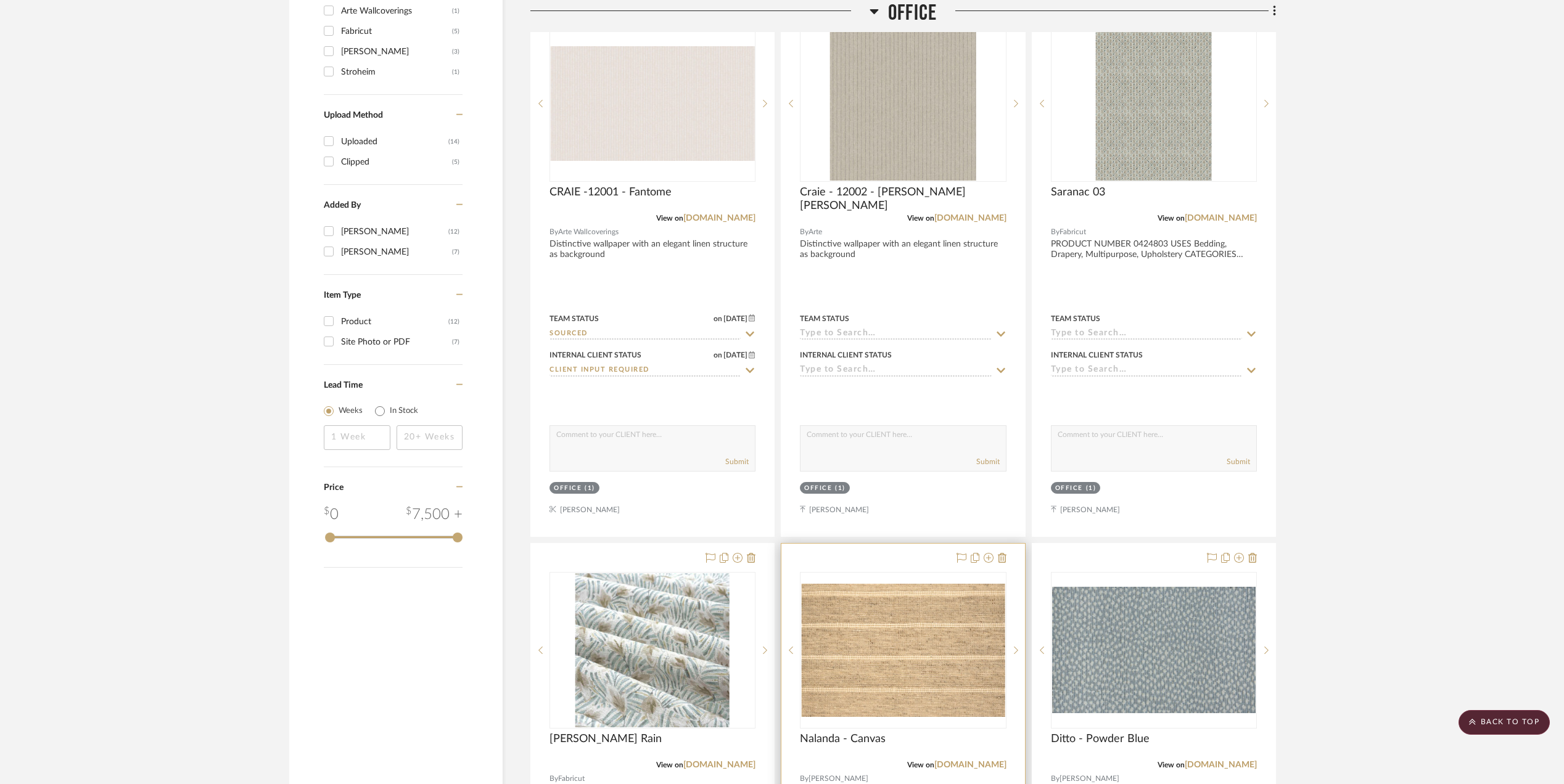
scroll to position [1233, 0]
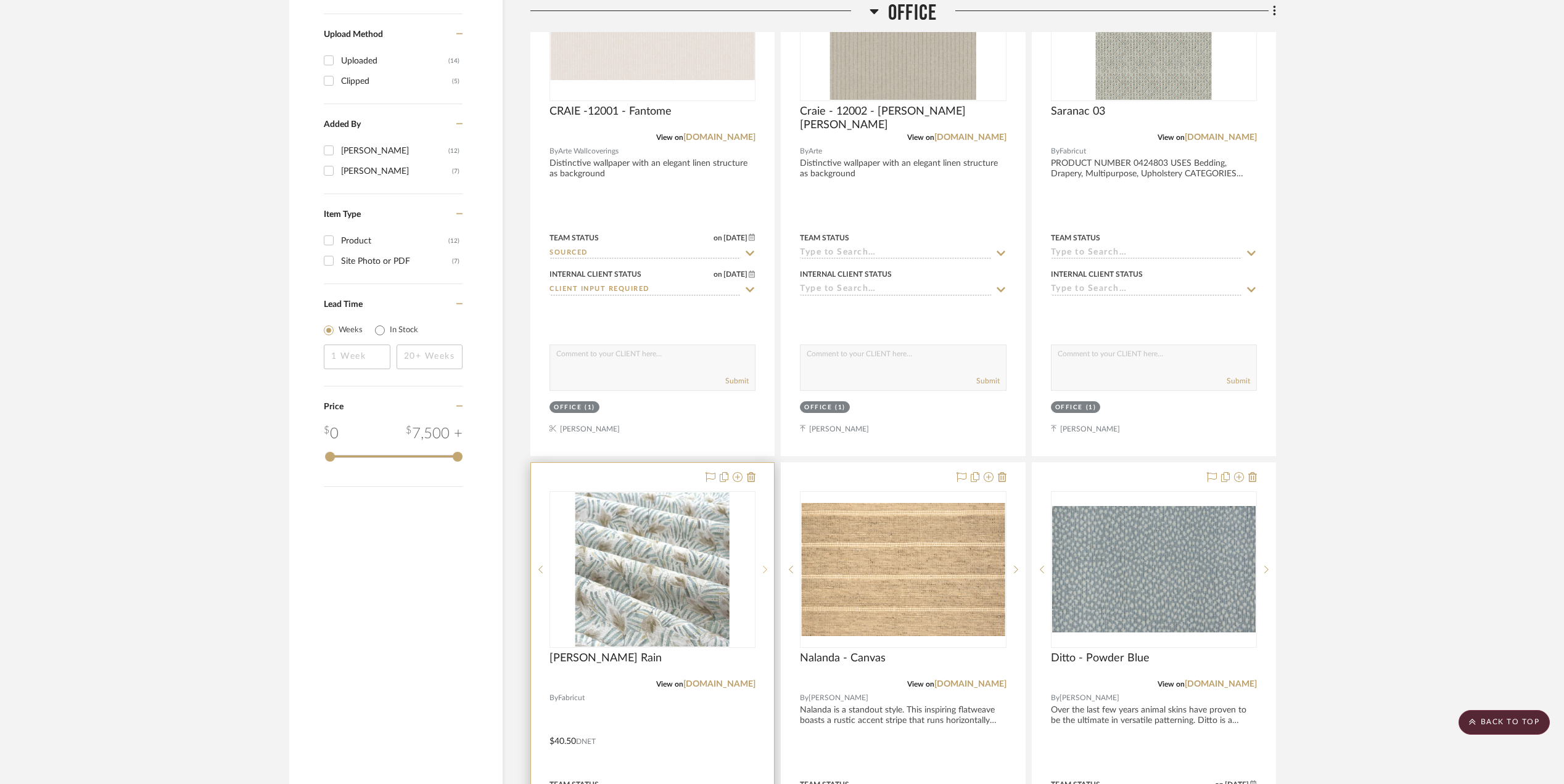
click at [764, 571] on icon at bounding box center [764, 570] width 5 height 9
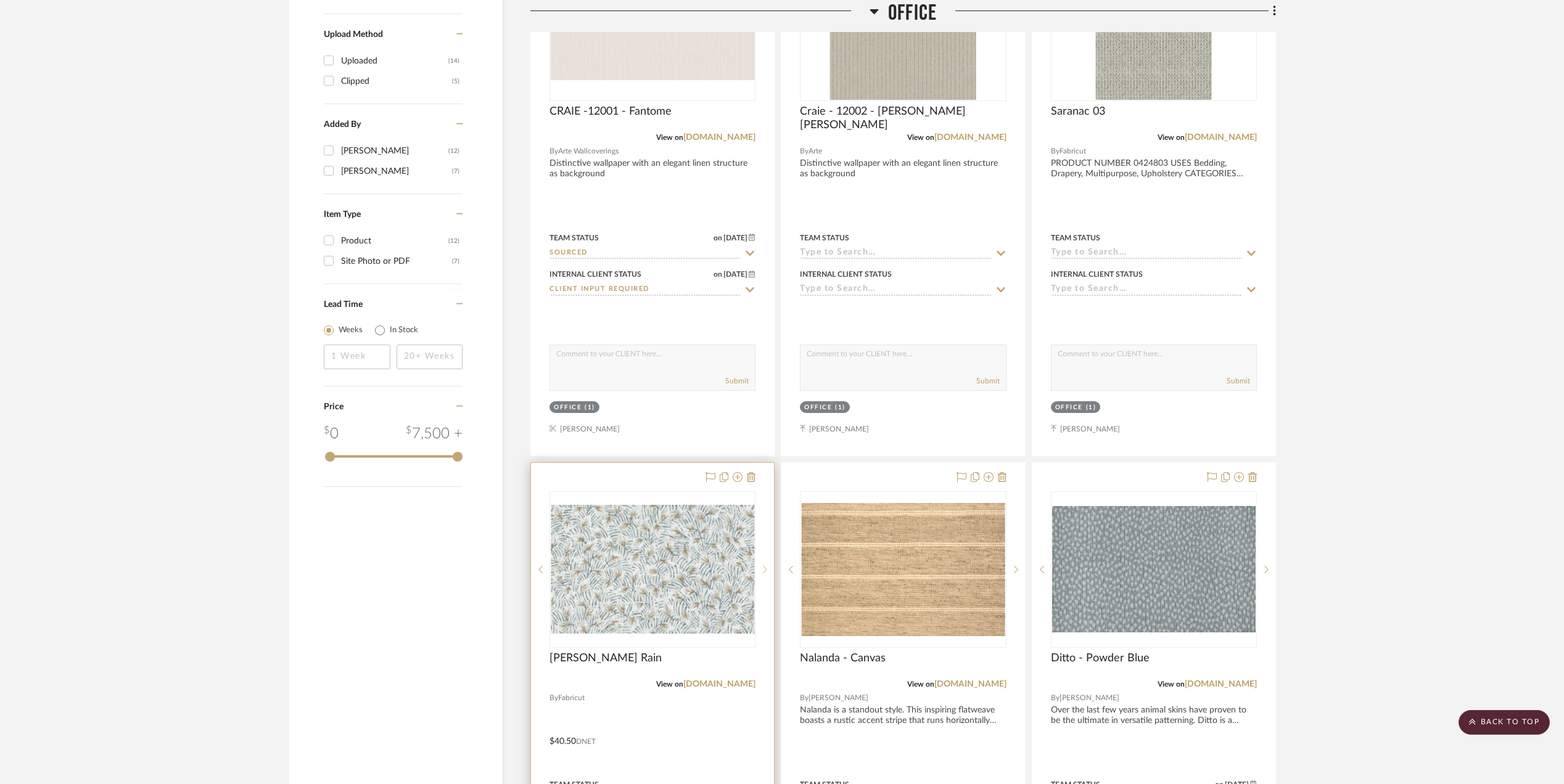
click at [765, 574] on icon at bounding box center [764, 570] width 5 height 9
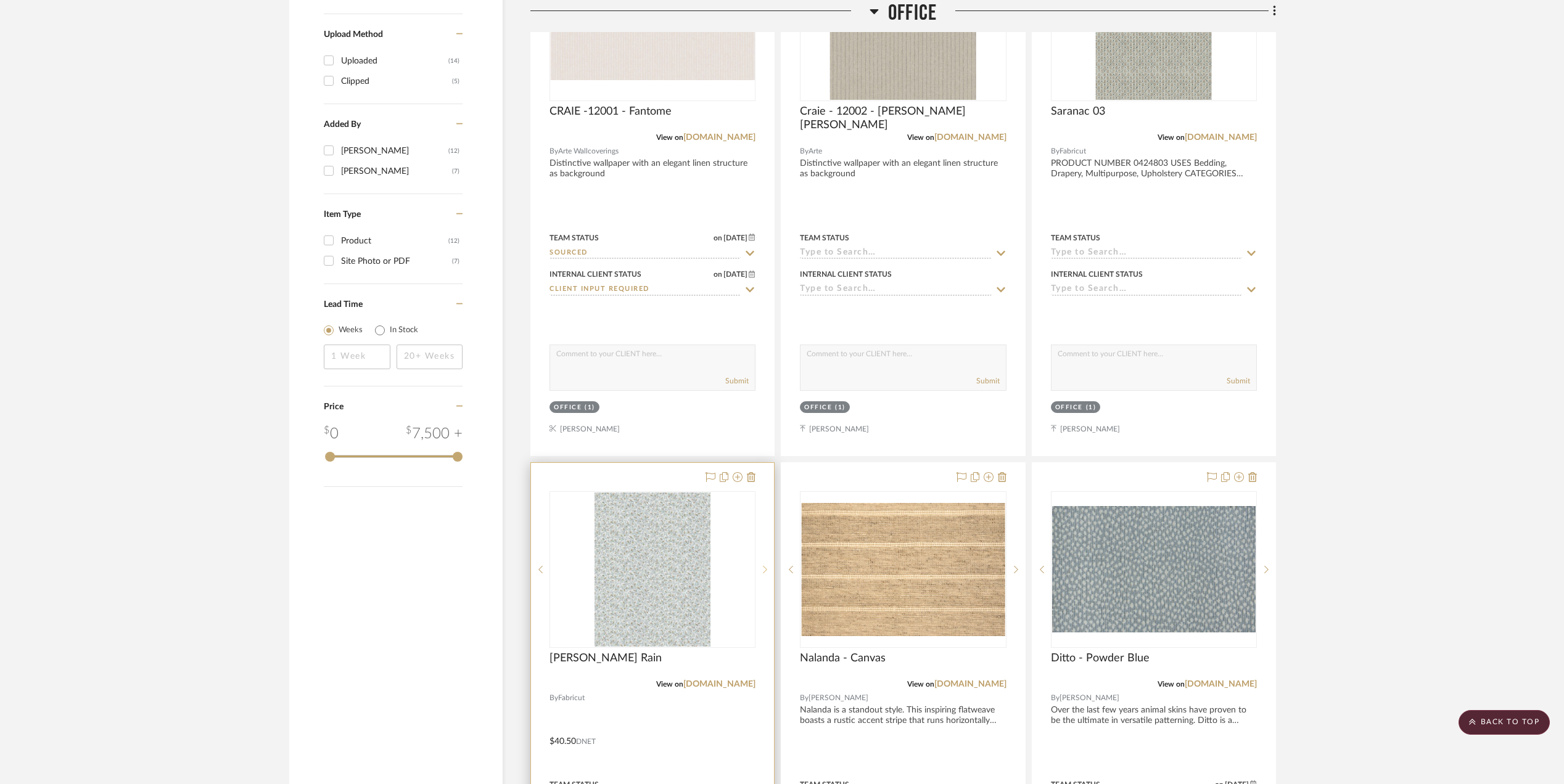
click at [765, 573] on icon at bounding box center [765, 570] width 5 height 7
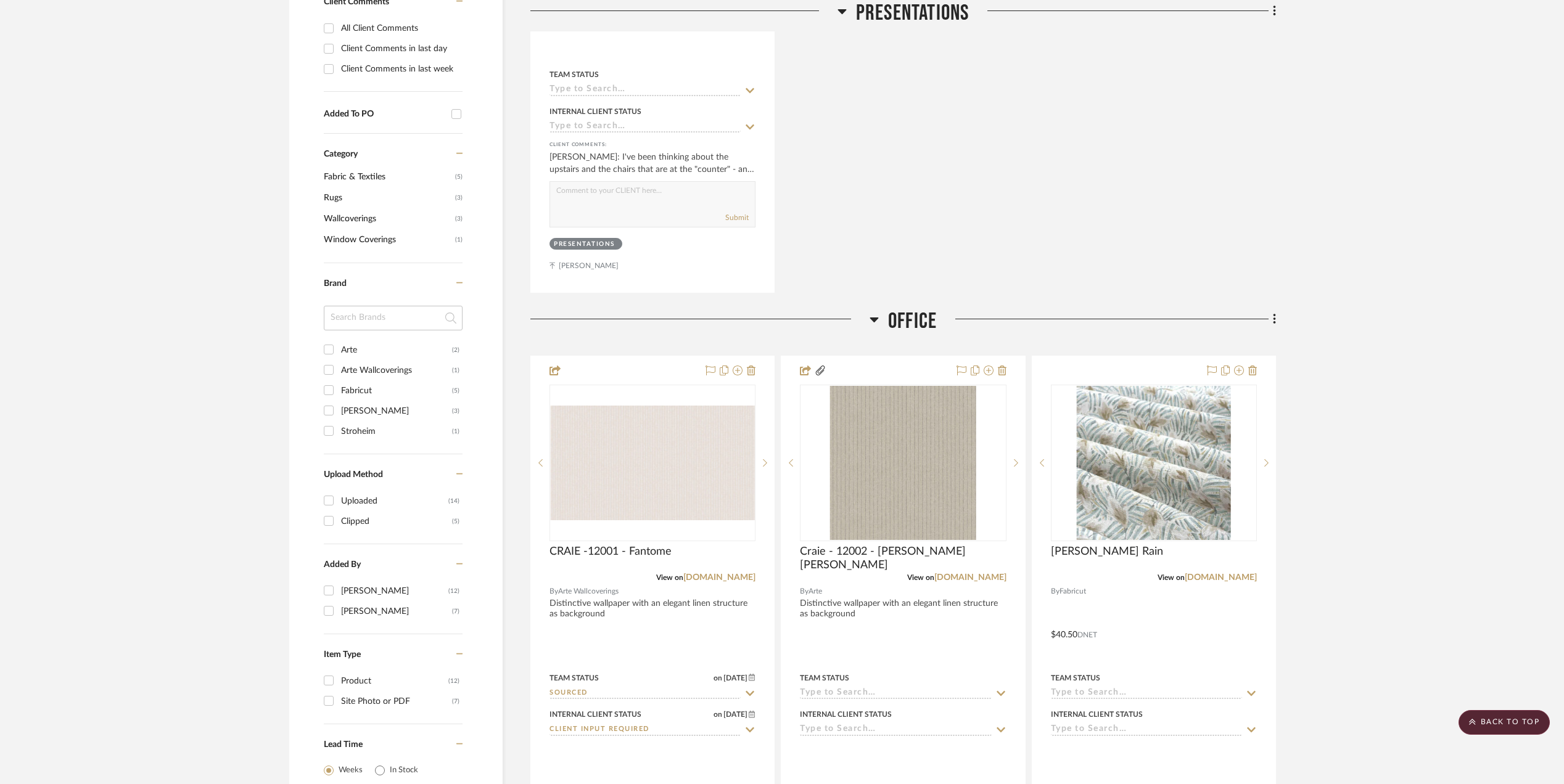
scroll to position [822, 0]
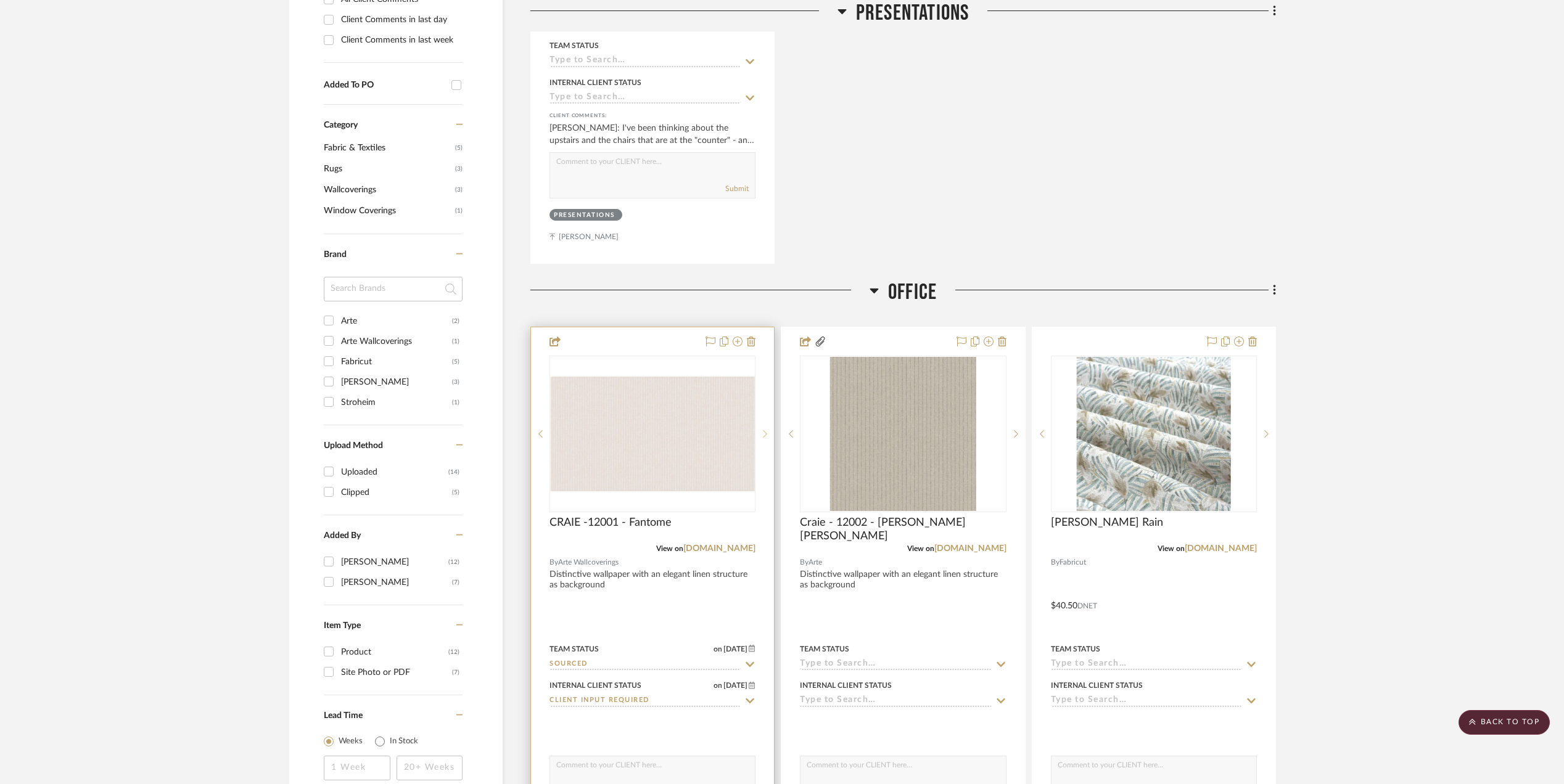
click at [763, 437] on icon at bounding box center [764, 434] width 5 height 9
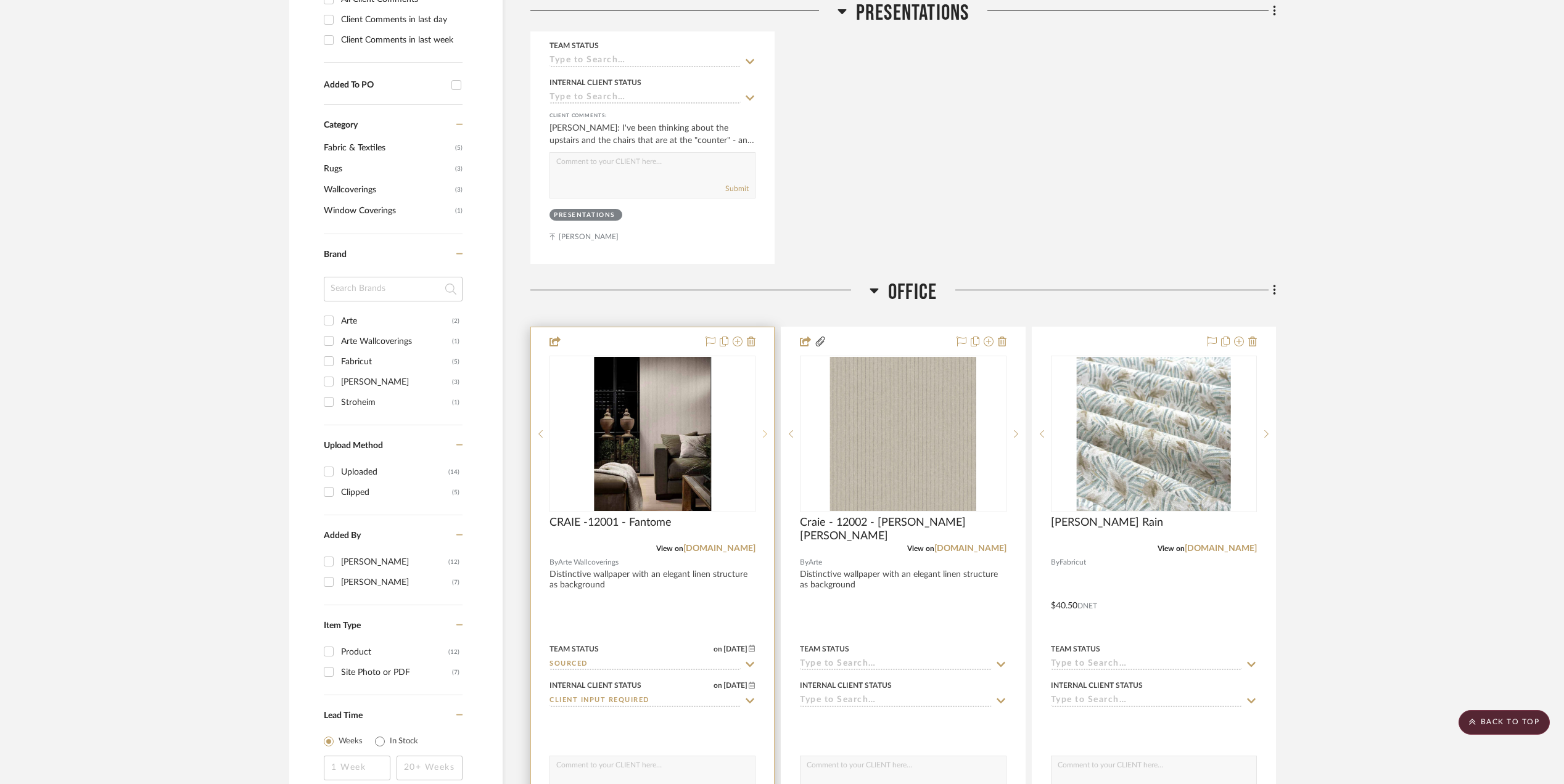
click at [763, 437] on icon at bounding box center [764, 434] width 5 height 9
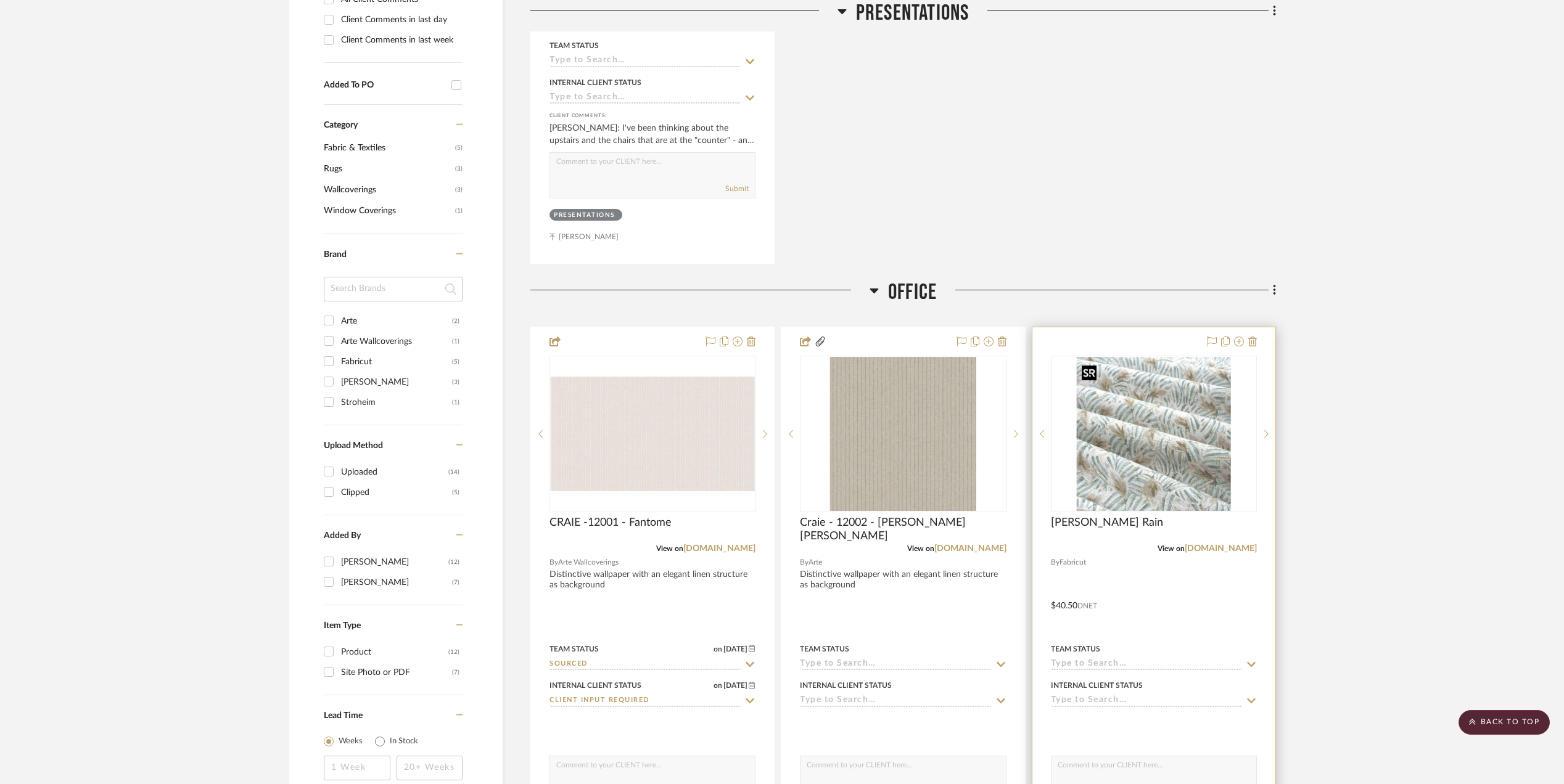
click at [1153, 450] on img "0" at bounding box center [1153, 434] width 154 height 154
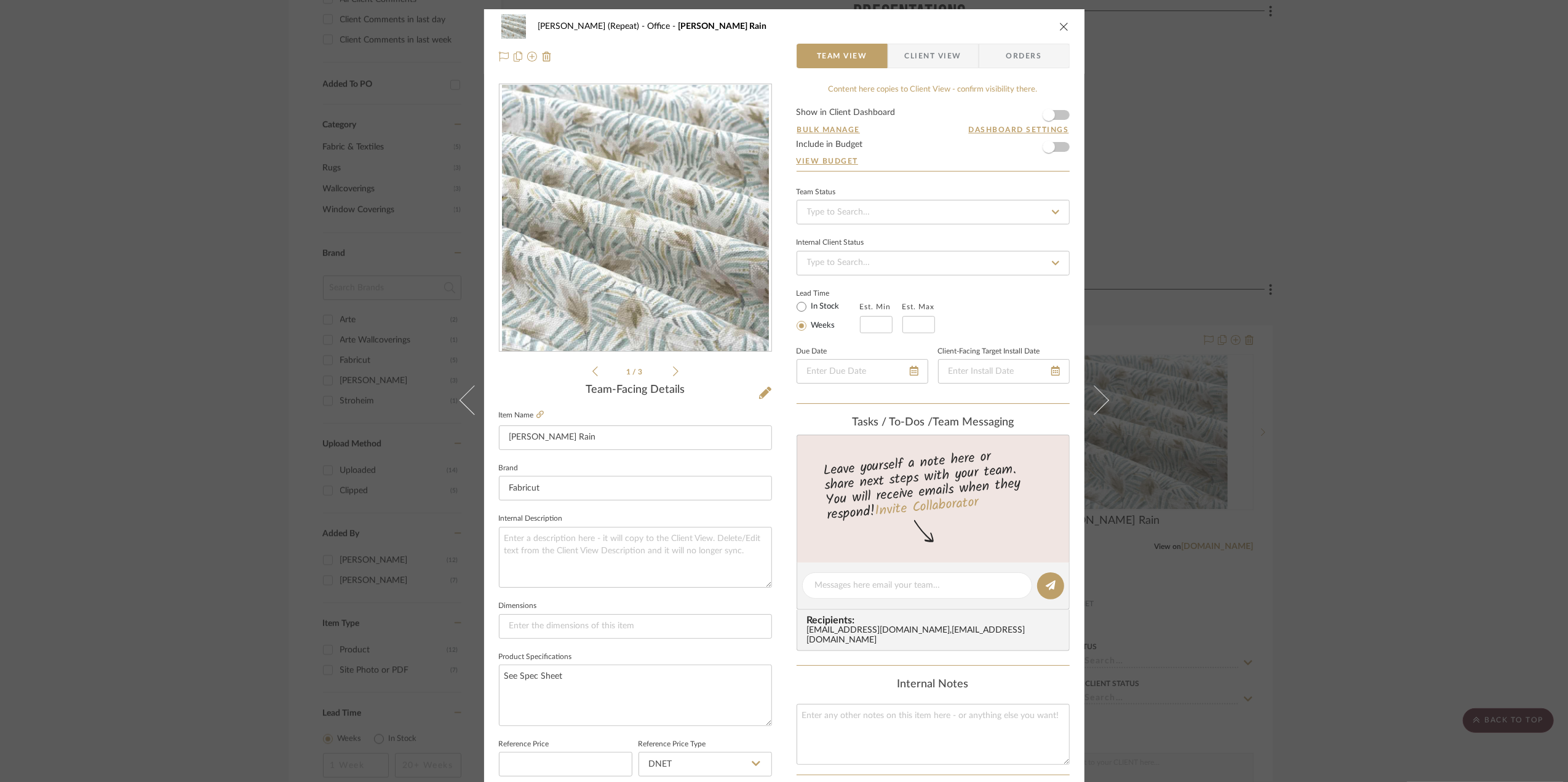
click at [942, 54] on span "Client View" at bounding box center [933, 56] width 57 height 24
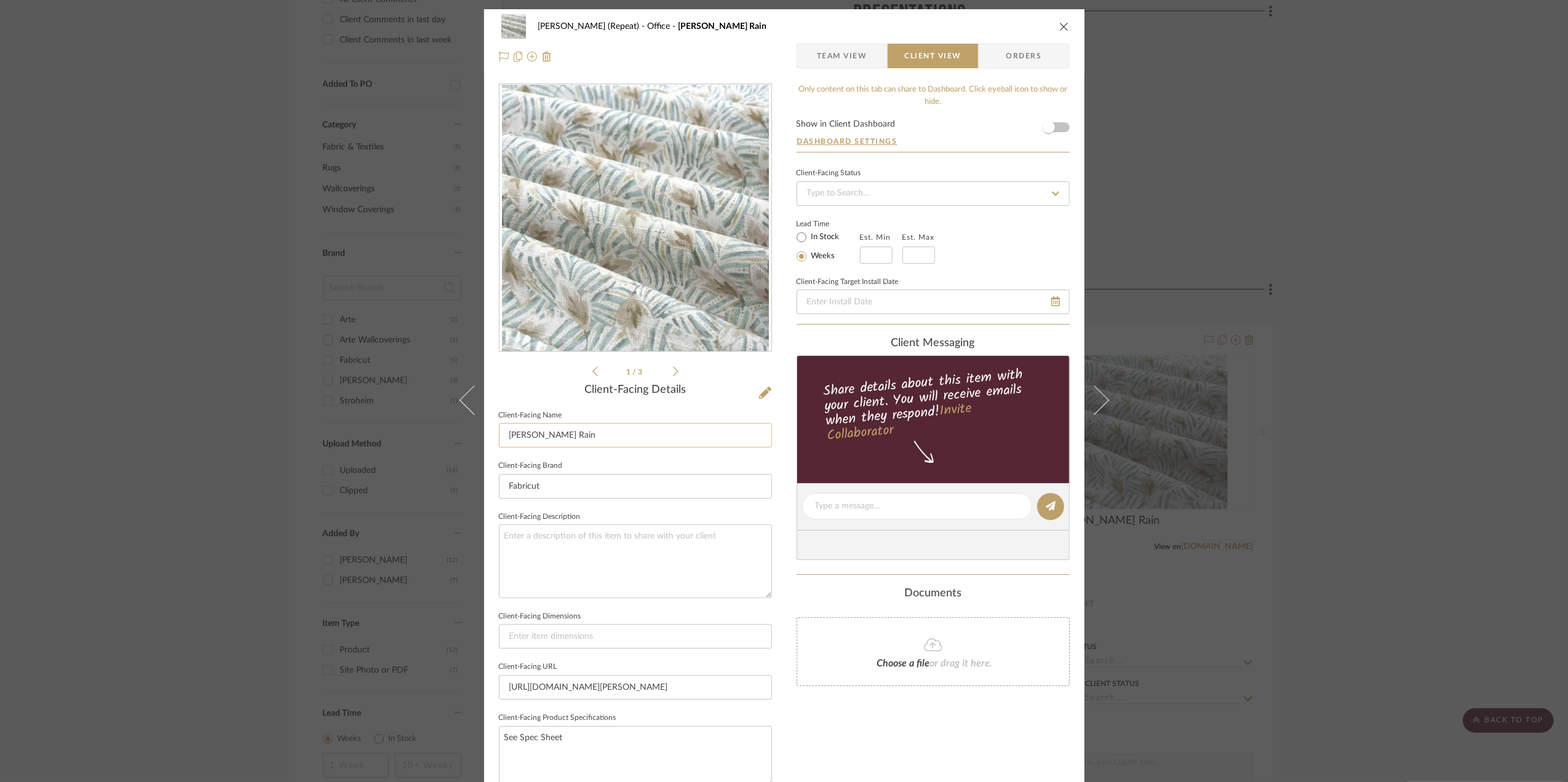
click at [579, 435] on input "Parker Rain" at bounding box center [636, 435] width 273 height 24
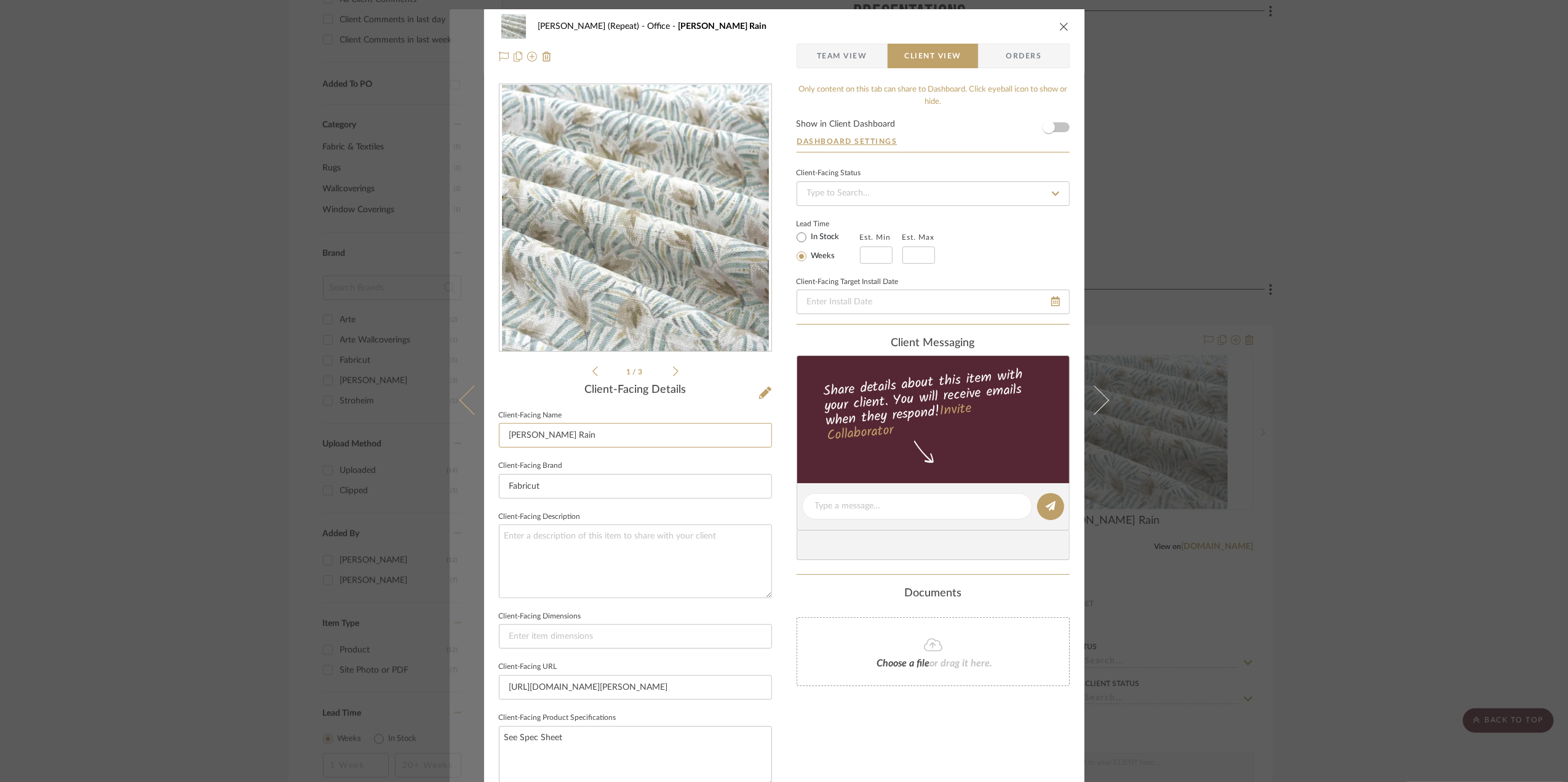
drag, startPoint x: 583, startPoint y: 438, endPoint x: 468, endPoint y: 446, distance: 115.3
click at [468, 446] on mat-dialog-content "Stephanie Bergreen (Repeat) Office Parker Rain Team View Client View Orders 1 /…" at bounding box center [784, 511] width 669 height 1004
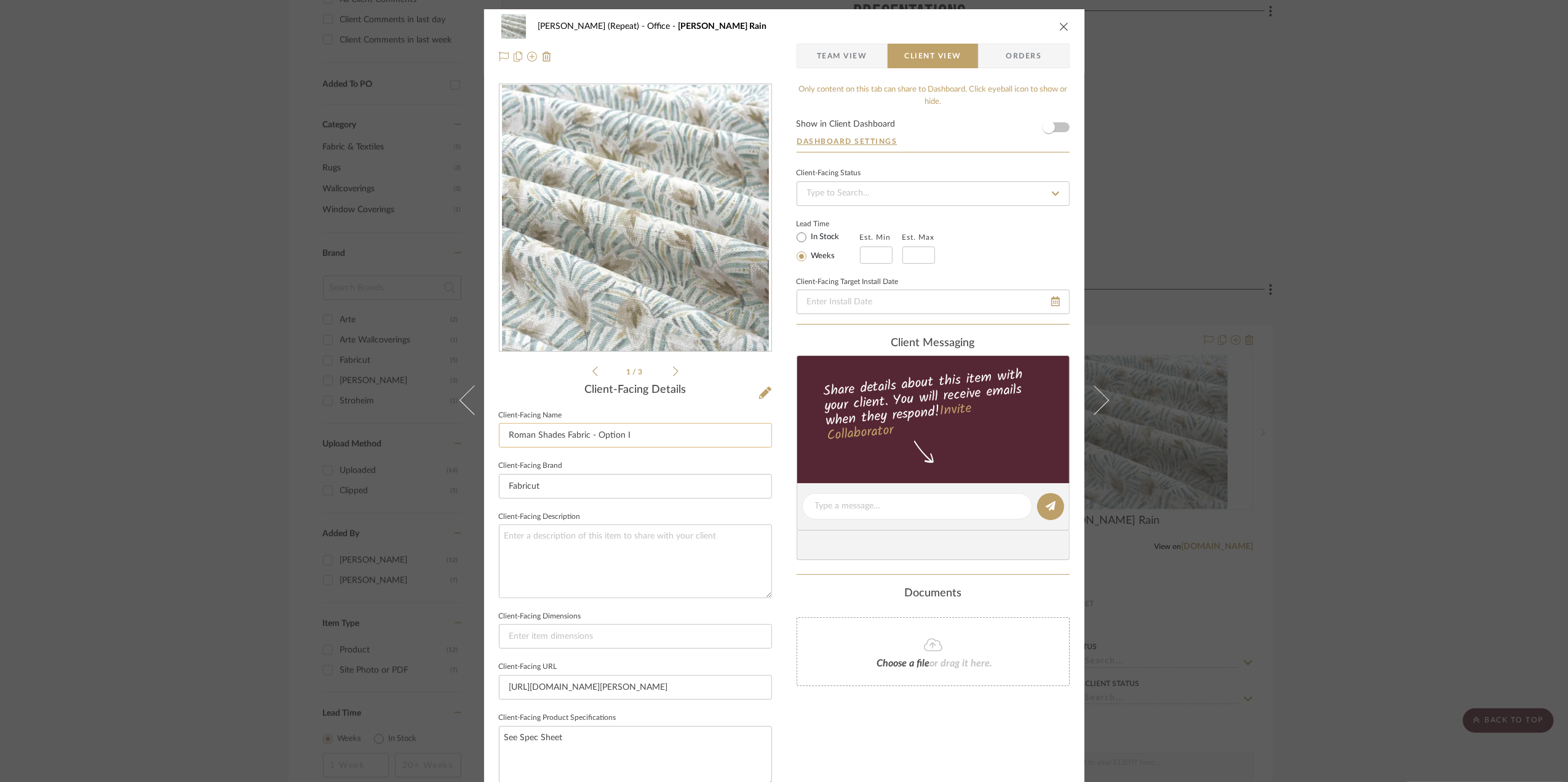
click at [630, 435] on input "Roman Shades Fabric - Option I" at bounding box center [636, 435] width 273 height 24
click at [629, 435] on input "Roman Shades Fabric - Option I" at bounding box center [636, 435] width 273 height 24
click at [629, 436] on input "Roman Shades Fabric - Option I" at bounding box center [636, 435] width 273 height 24
type input "Roman Shades Fabric - Option I"
click at [1051, 130] on span "button" at bounding box center [1049, 127] width 27 height 27
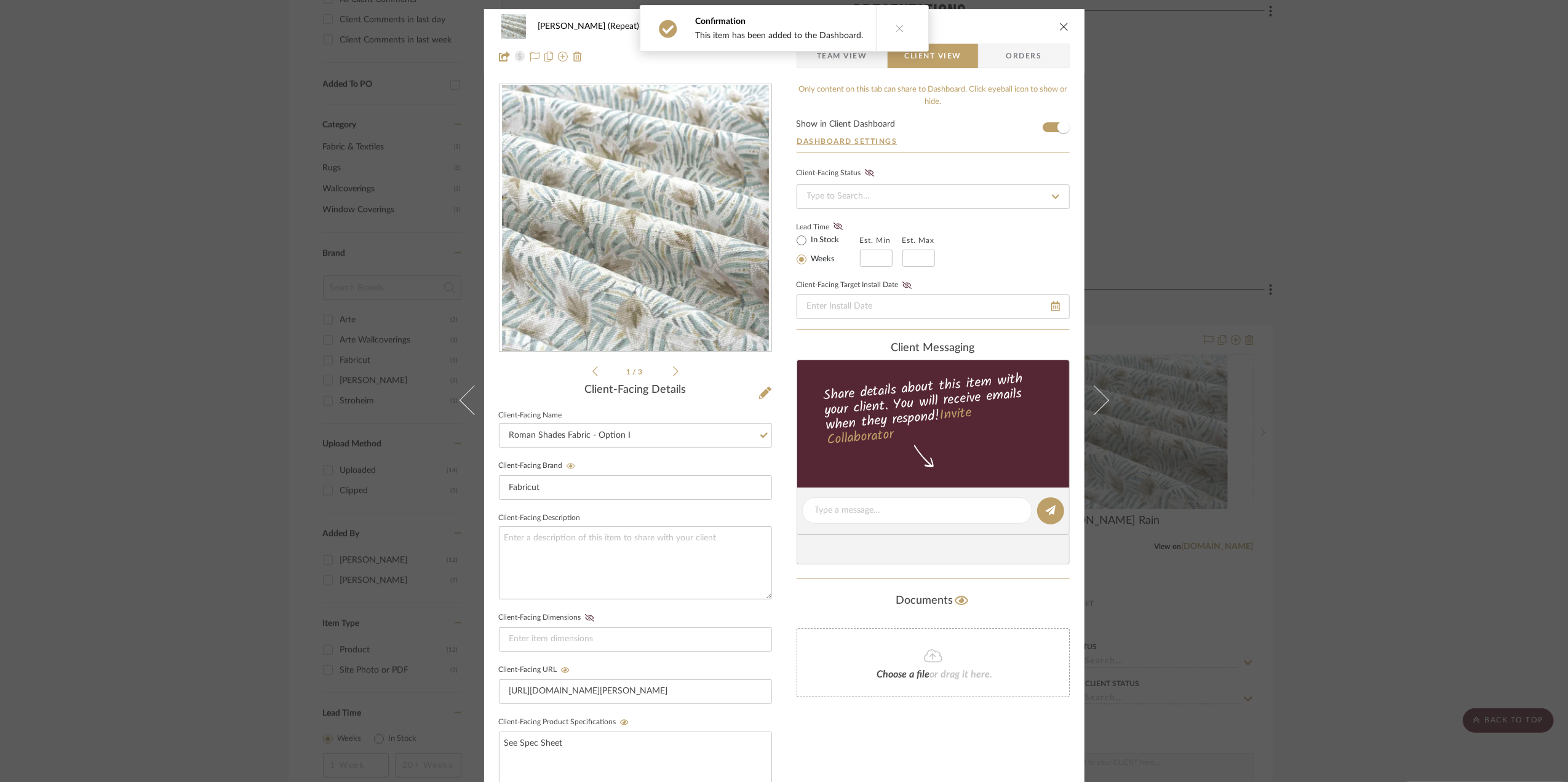
click at [1440, 289] on div "Stephanie Bergreen (Repeat) Office Parker Rain Team View Client View Orders 1 /…" at bounding box center [784, 391] width 1568 height 782
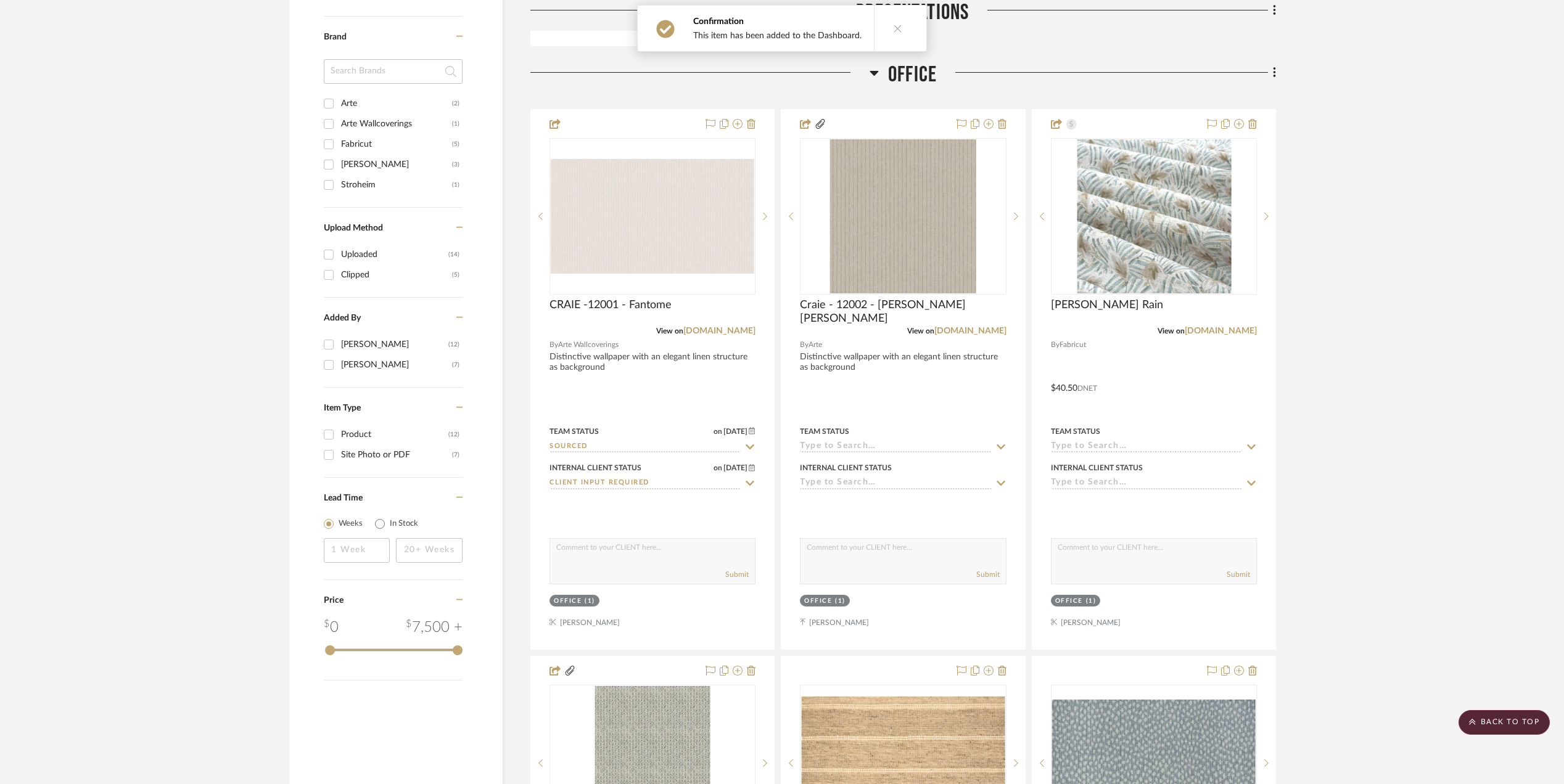
scroll to position [1150, 0]
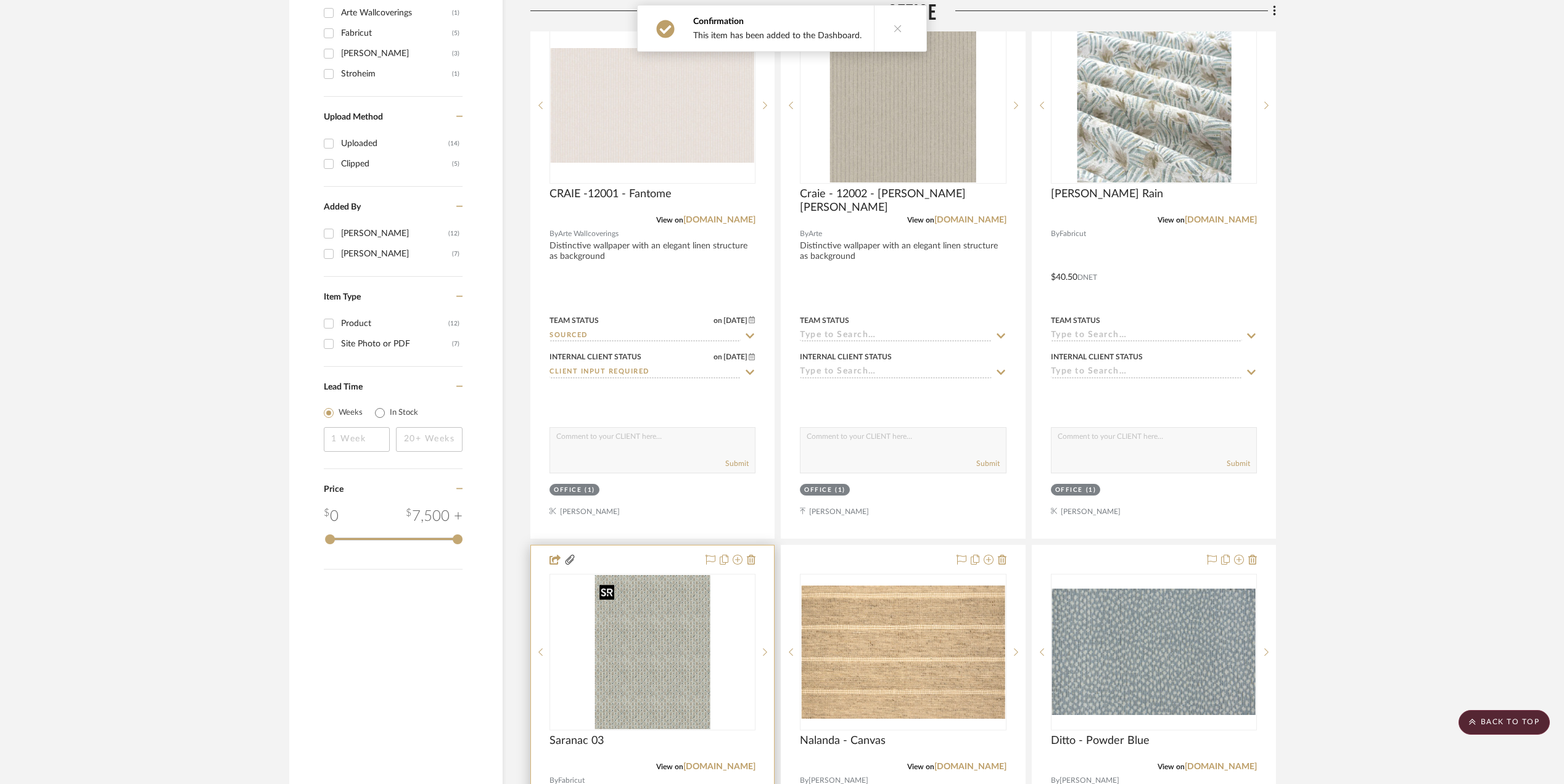
click at [674, 629] on img "0" at bounding box center [652, 652] width 116 height 154
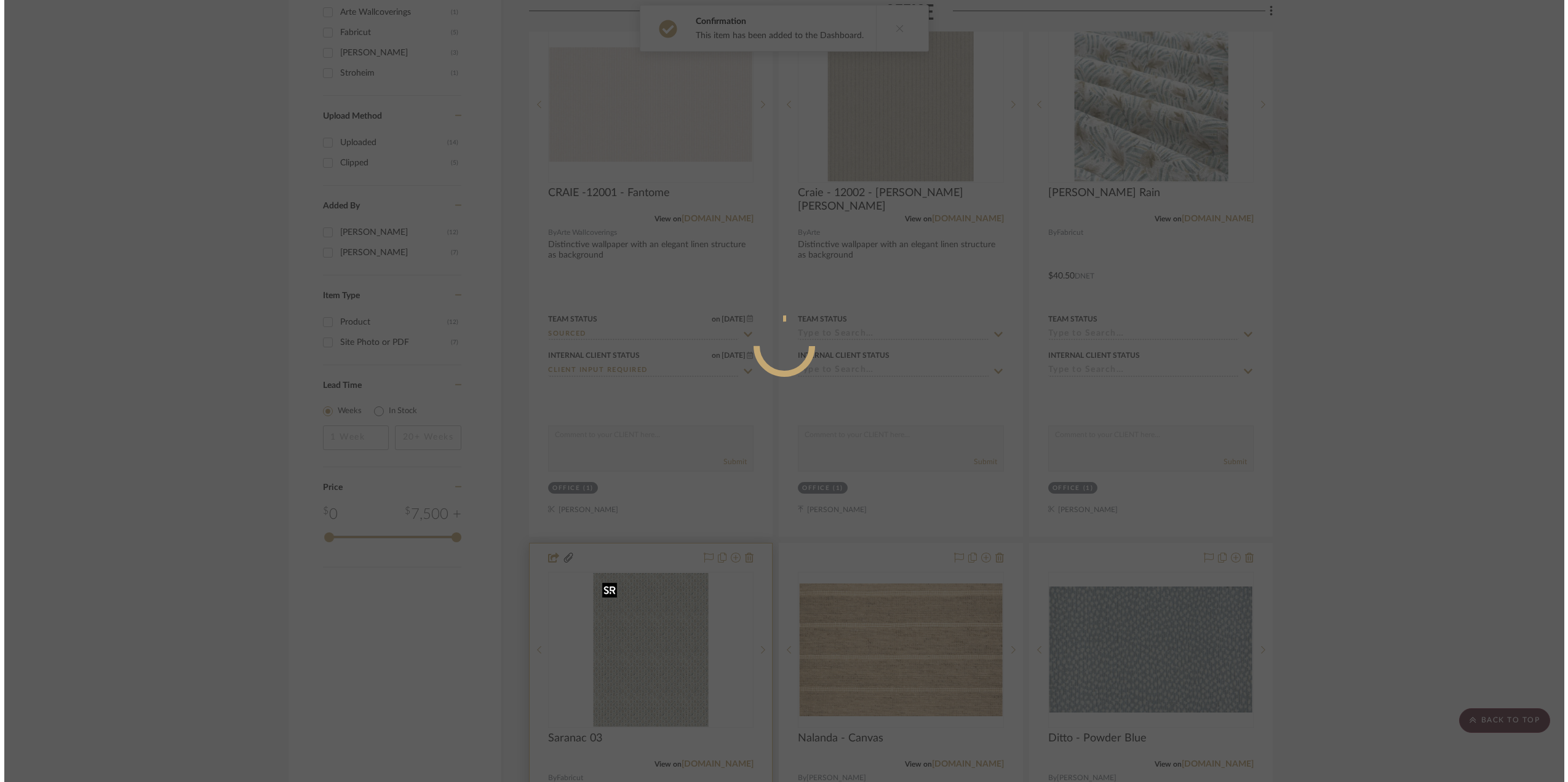
scroll to position [0, 0]
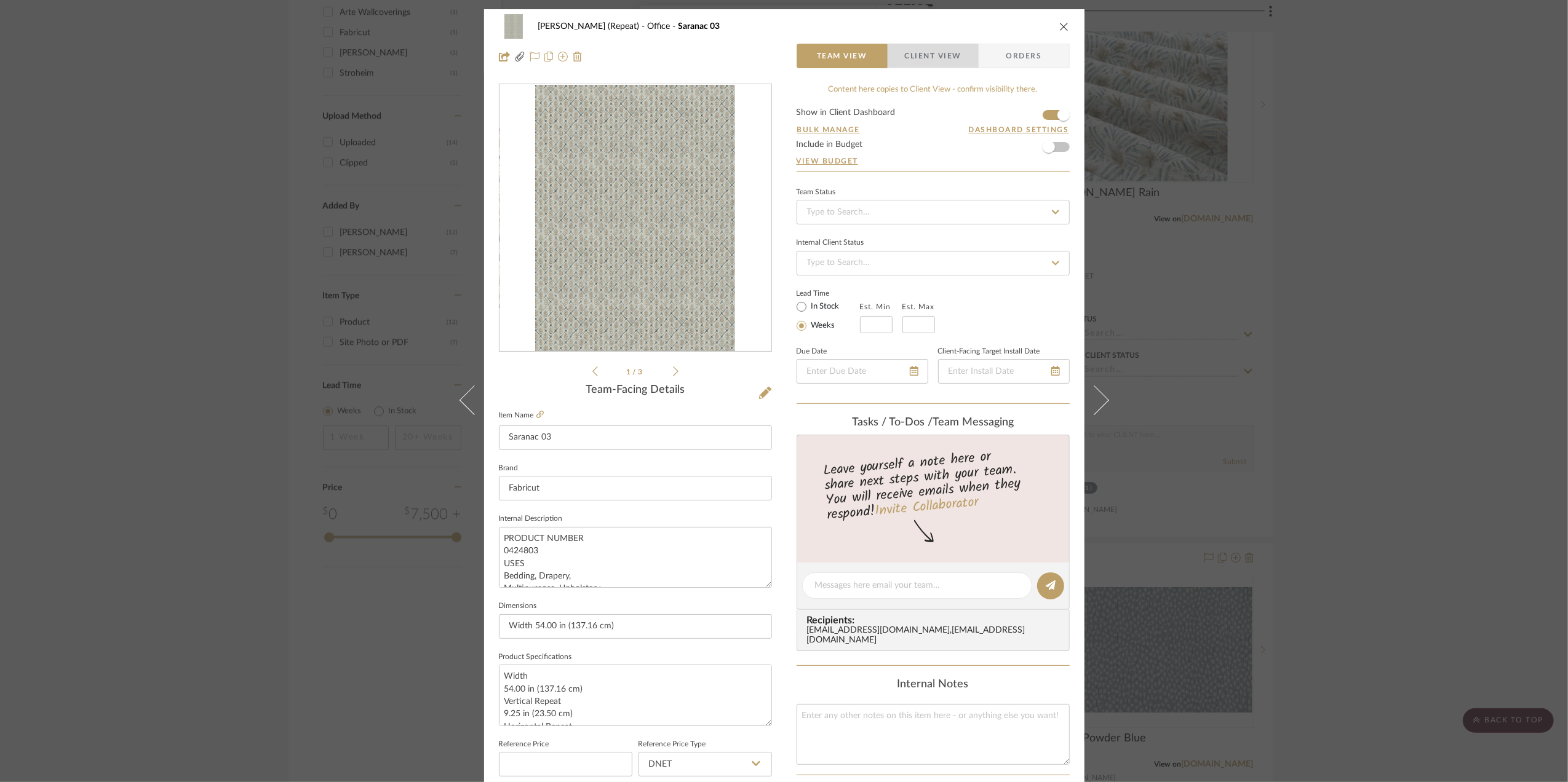
drag, startPoint x: 930, startPoint y: 45, endPoint x: 914, endPoint y: 48, distance: 16.3
click at [929, 45] on span "Client View" at bounding box center [933, 56] width 57 height 24
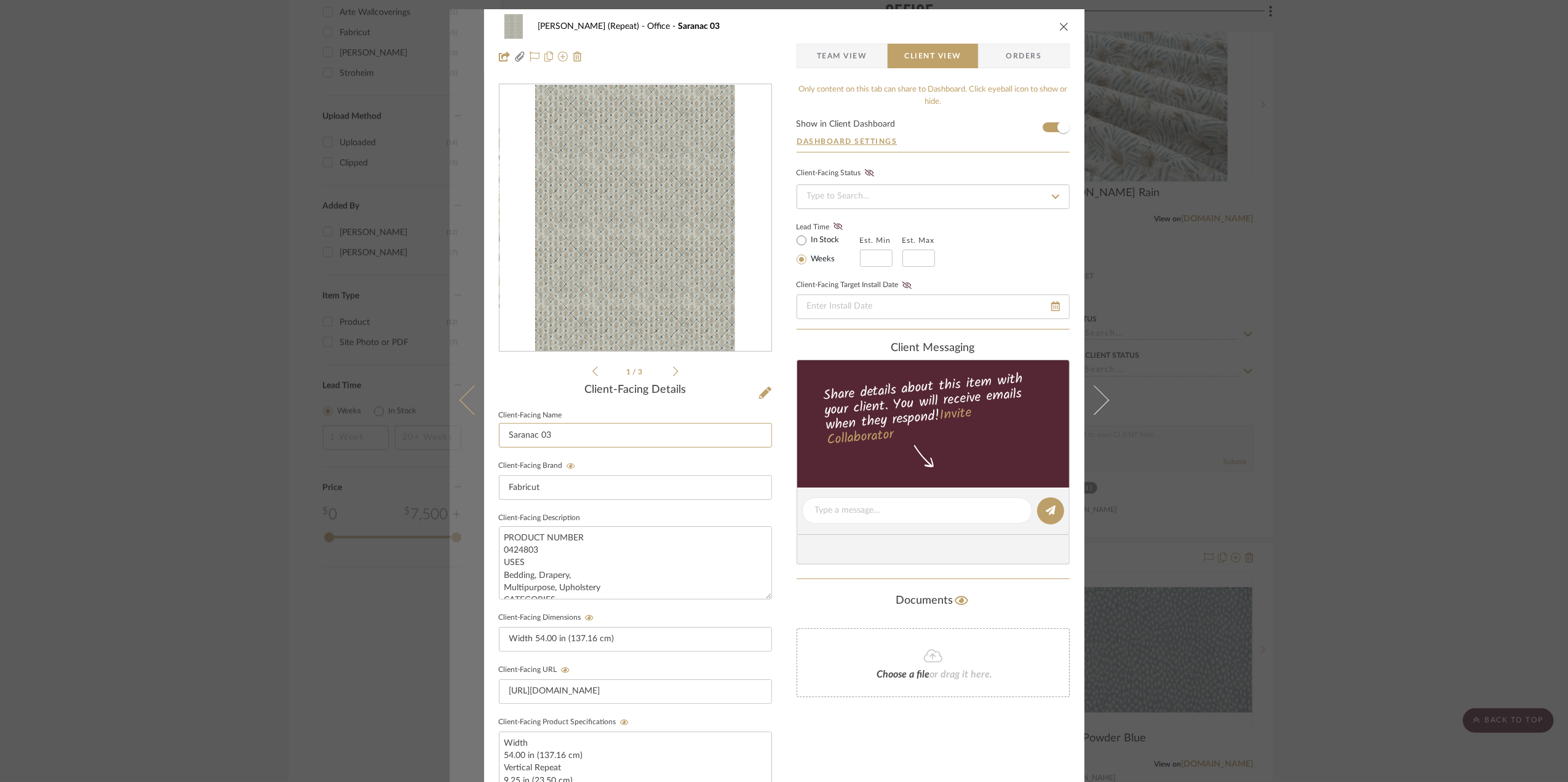
drag, startPoint x: 598, startPoint y: 439, endPoint x: 472, endPoint y: 448, distance: 126.3
click at [472, 448] on mat-dialog-content "Stephanie Bergreen (Repeat) Office Saranac 03 Team View Client View Orders file…" at bounding box center [784, 521] width 669 height 1024
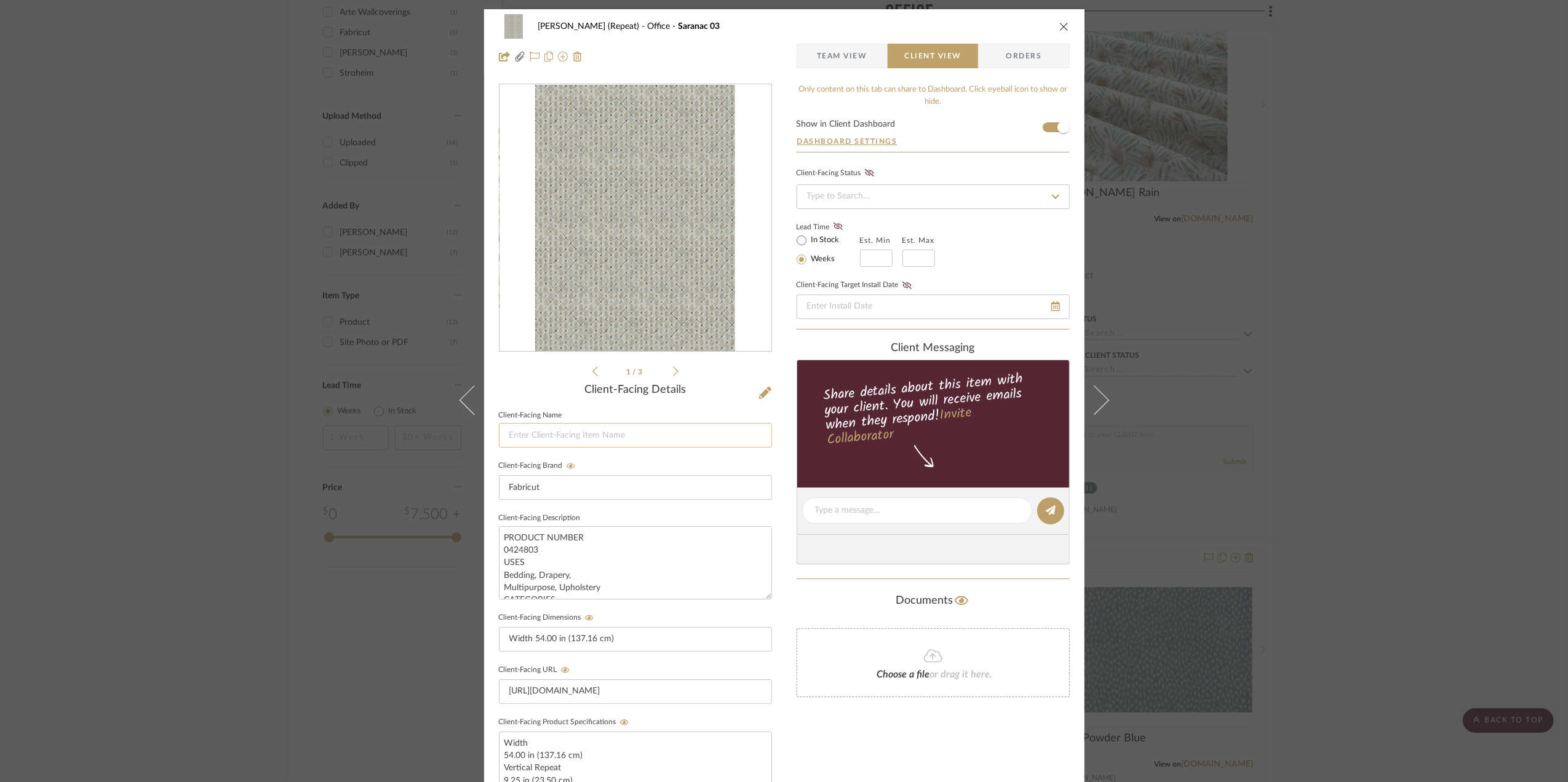
click at [540, 435] on input at bounding box center [636, 435] width 273 height 24
paste input "Roman Shades Fabric - Option I"
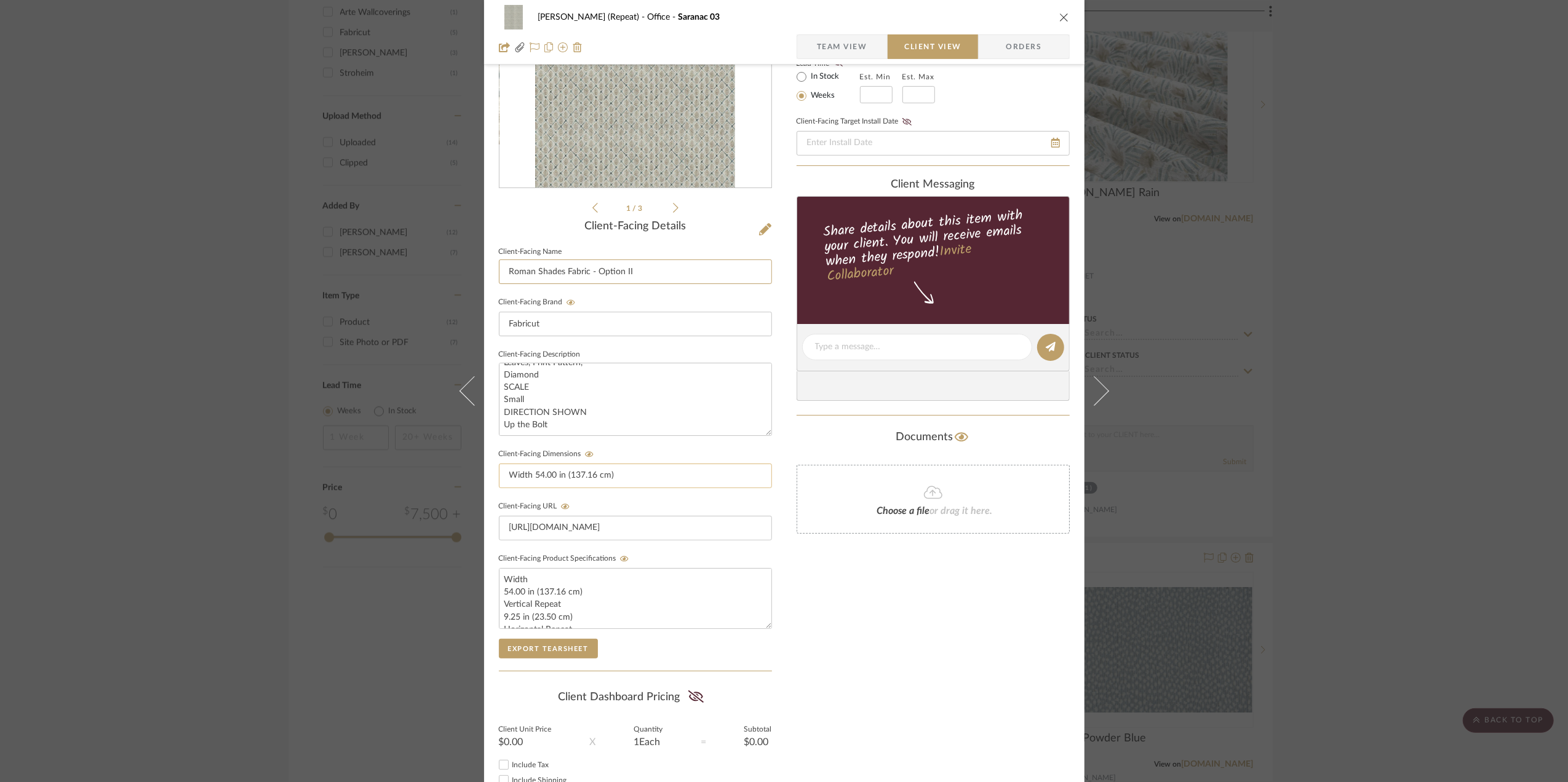
scroll to position [246, 0]
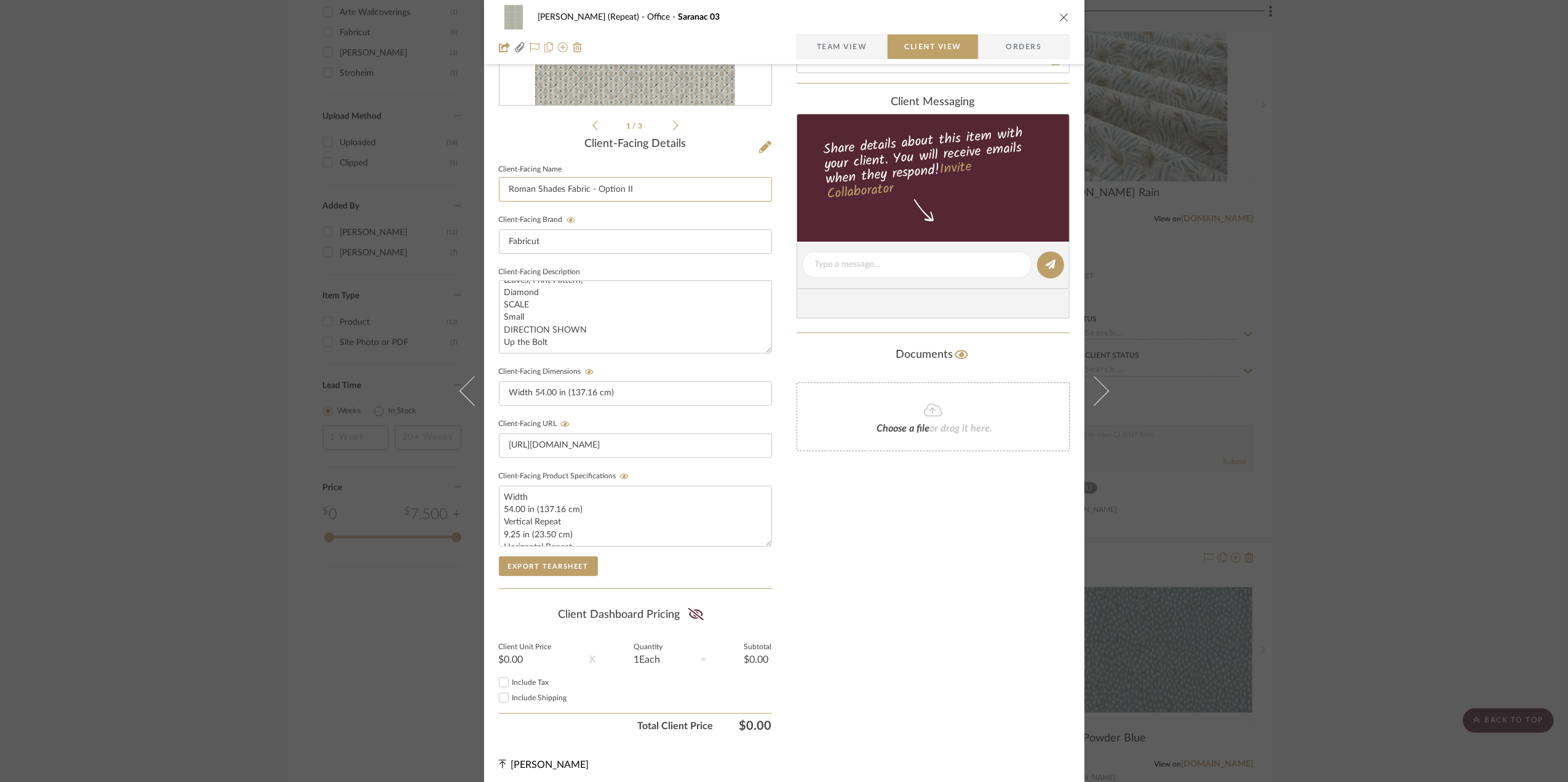
type input "Roman Shades Fabric - Option II"
click at [1462, 471] on div "Stephanie Bergreen (Repeat) Office Saranac 03 Team View Client View Orders file…" at bounding box center [784, 391] width 1568 height 782
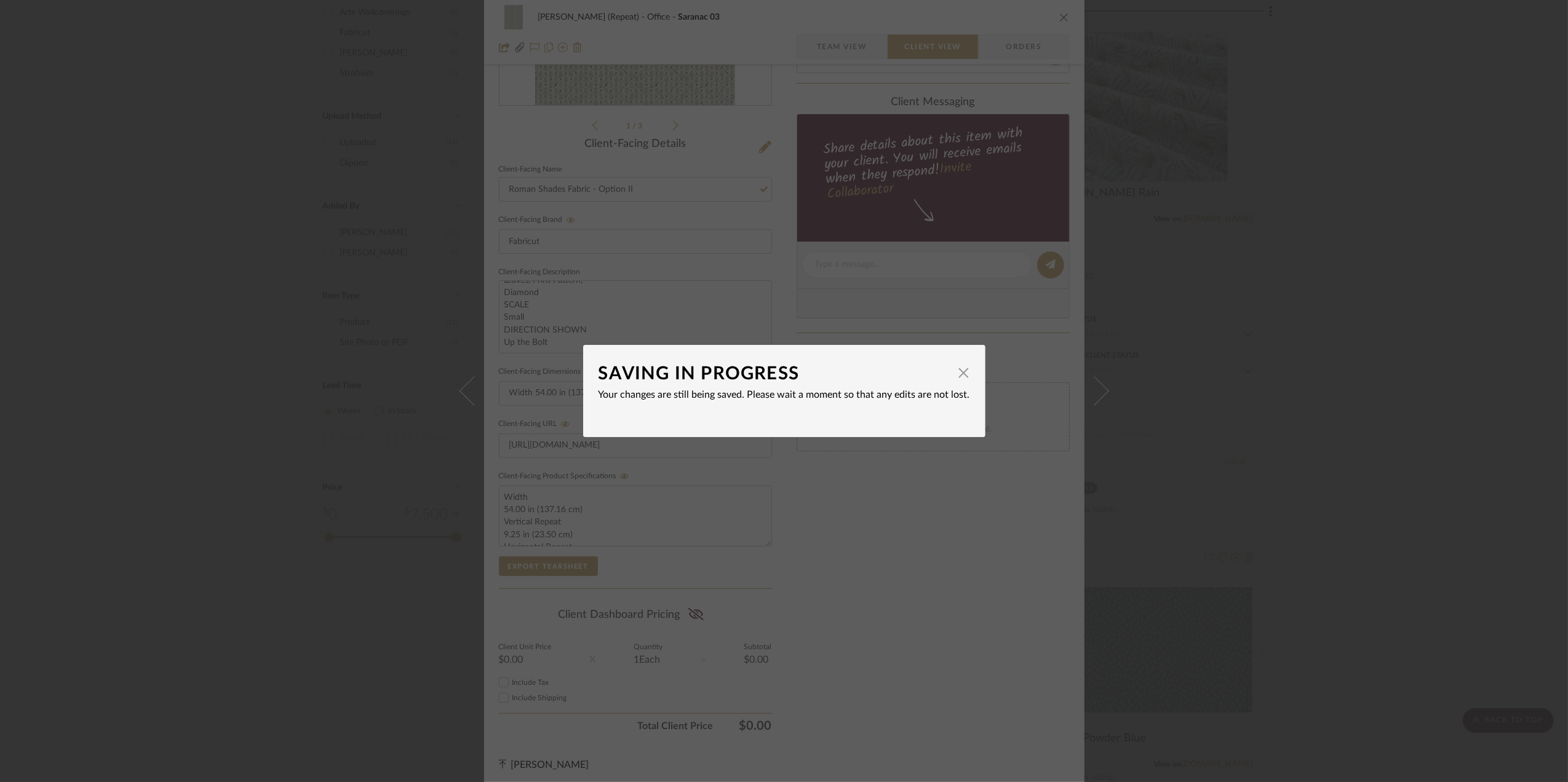
click at [1458, 463] on div "SAVING IN PROGRESS × Your changes are still being saved. Please wait a moment s…" at bounding box center [784, 391] width 1568 height 782
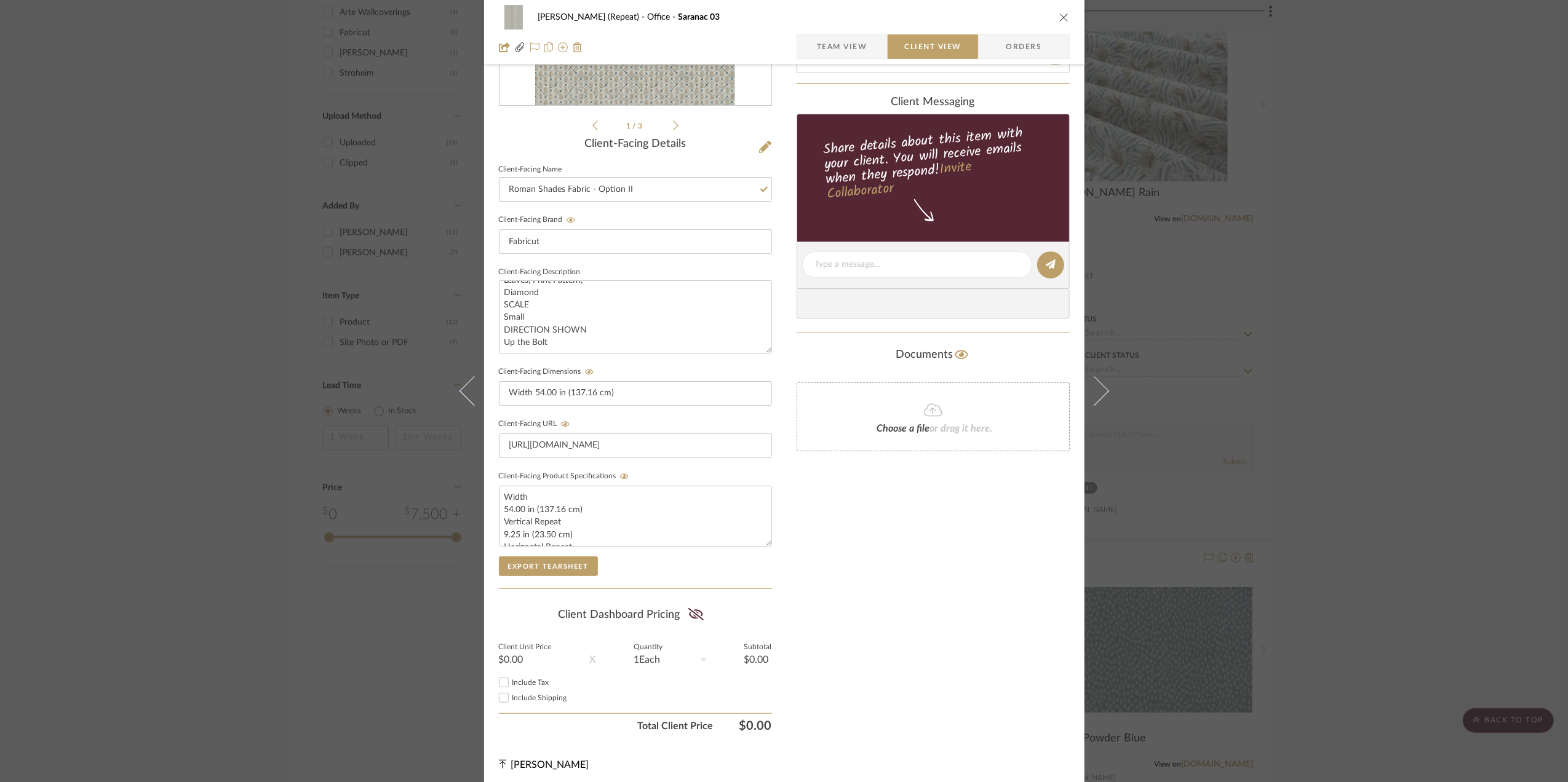
click at [1453, 462] on div "Stephanie Bergreen (Repeat) Office Saranac 03 Team View Client View Orders file…" at bounding box center [784, 391] width 1568 height 782
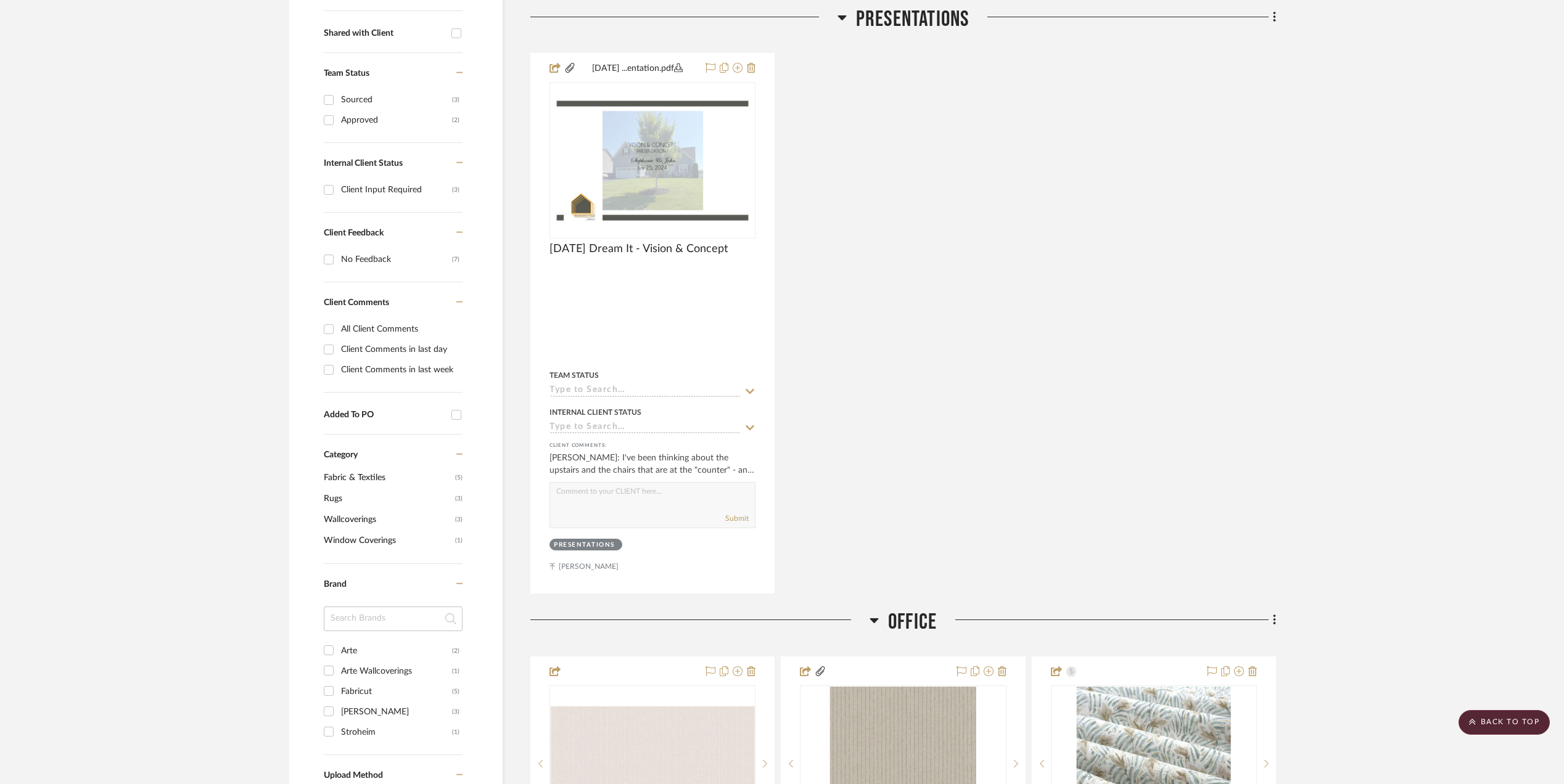
scroll to position [493, 0]
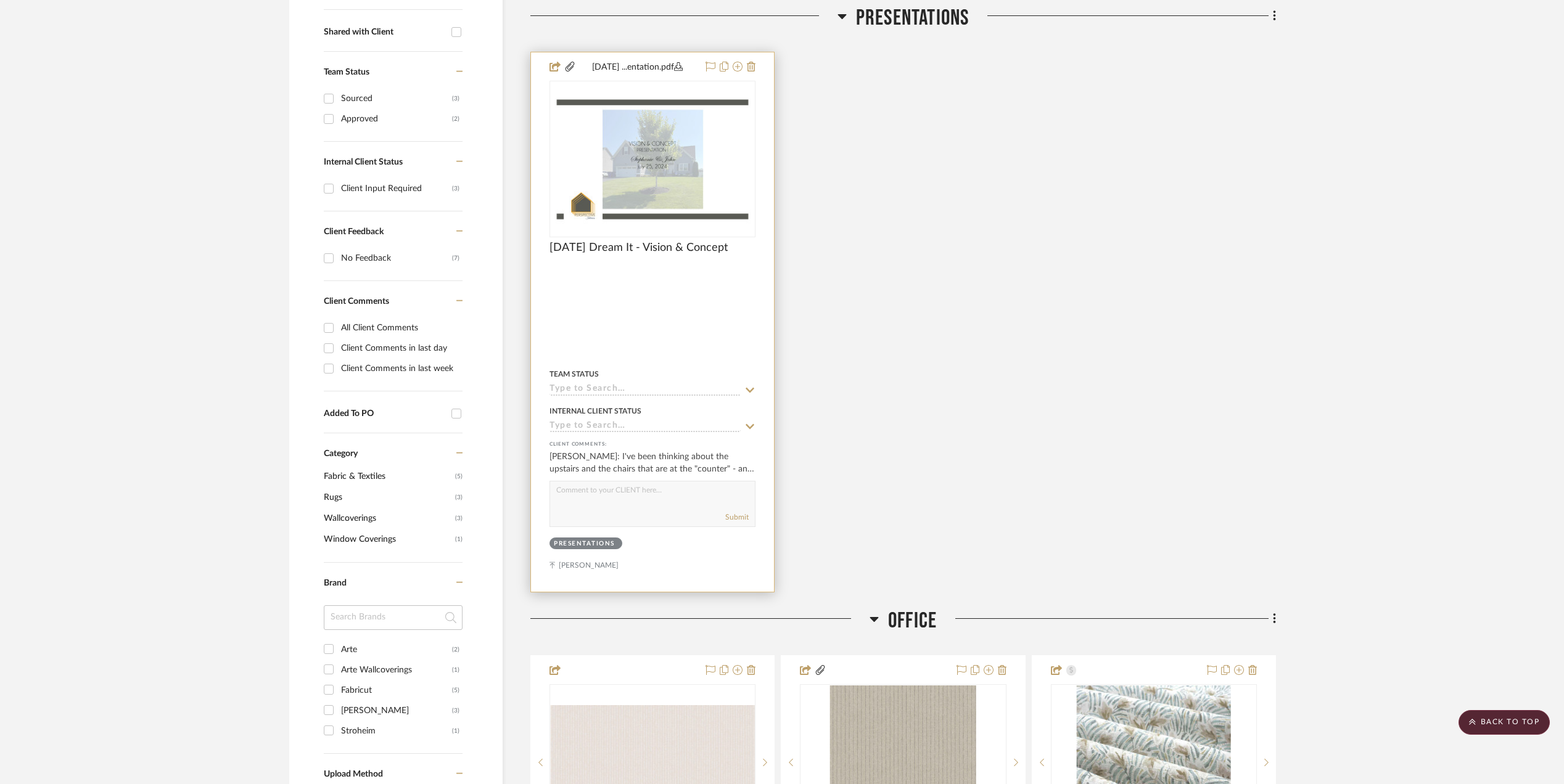
click at [635, 154] on img "0" at bounding box center [653, 159] width 203 height 131
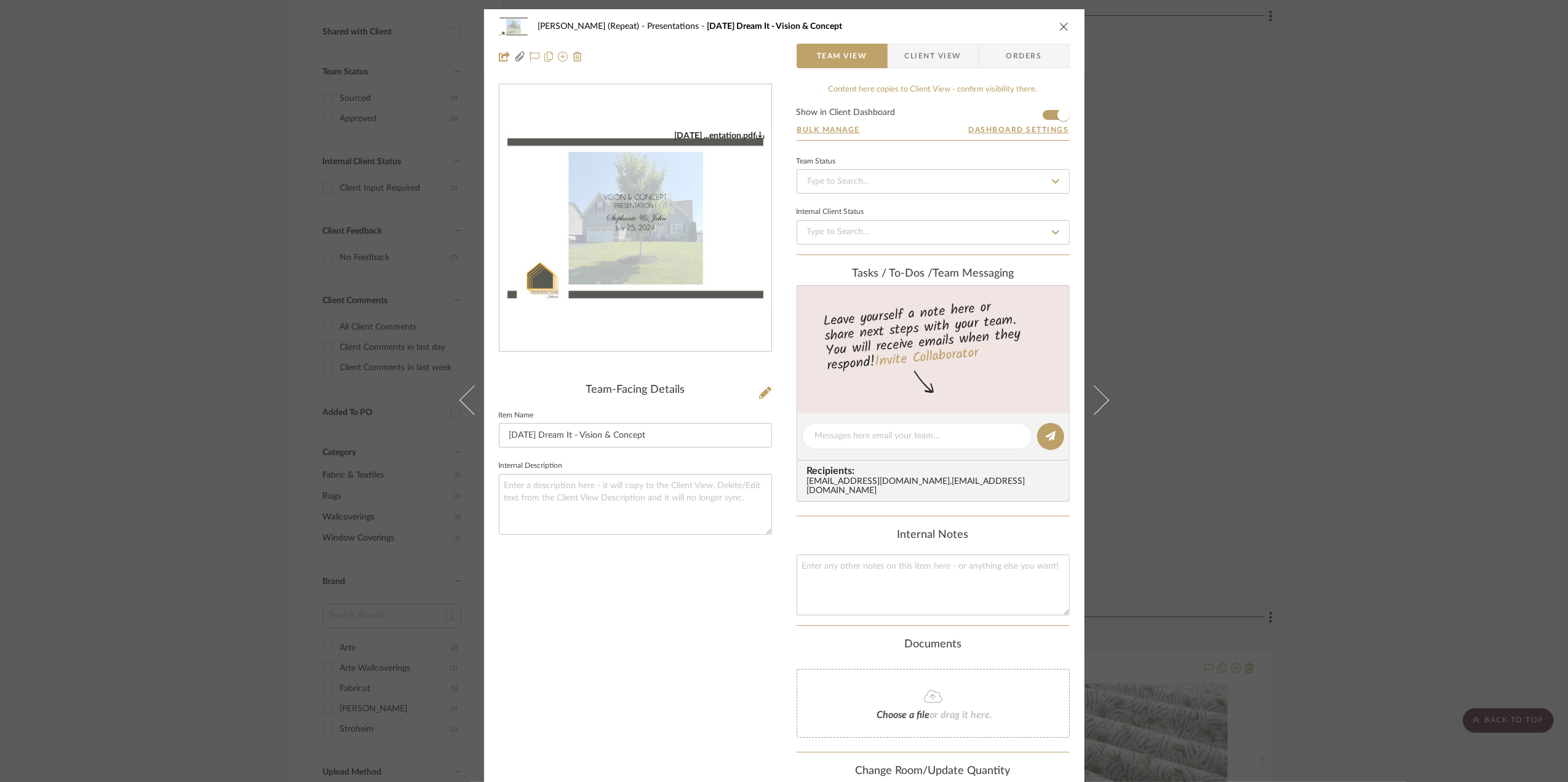
click at [663, 286] on img "0" at bounding box center [635, 218] width 272 height 176
click at [1465, 336] on div "Stephanie Bergreen (Repeat) Presentations 7.7.25 Dream It - Vision & Concept Te…" at bounding box center [784, 391] width 1568 height 782
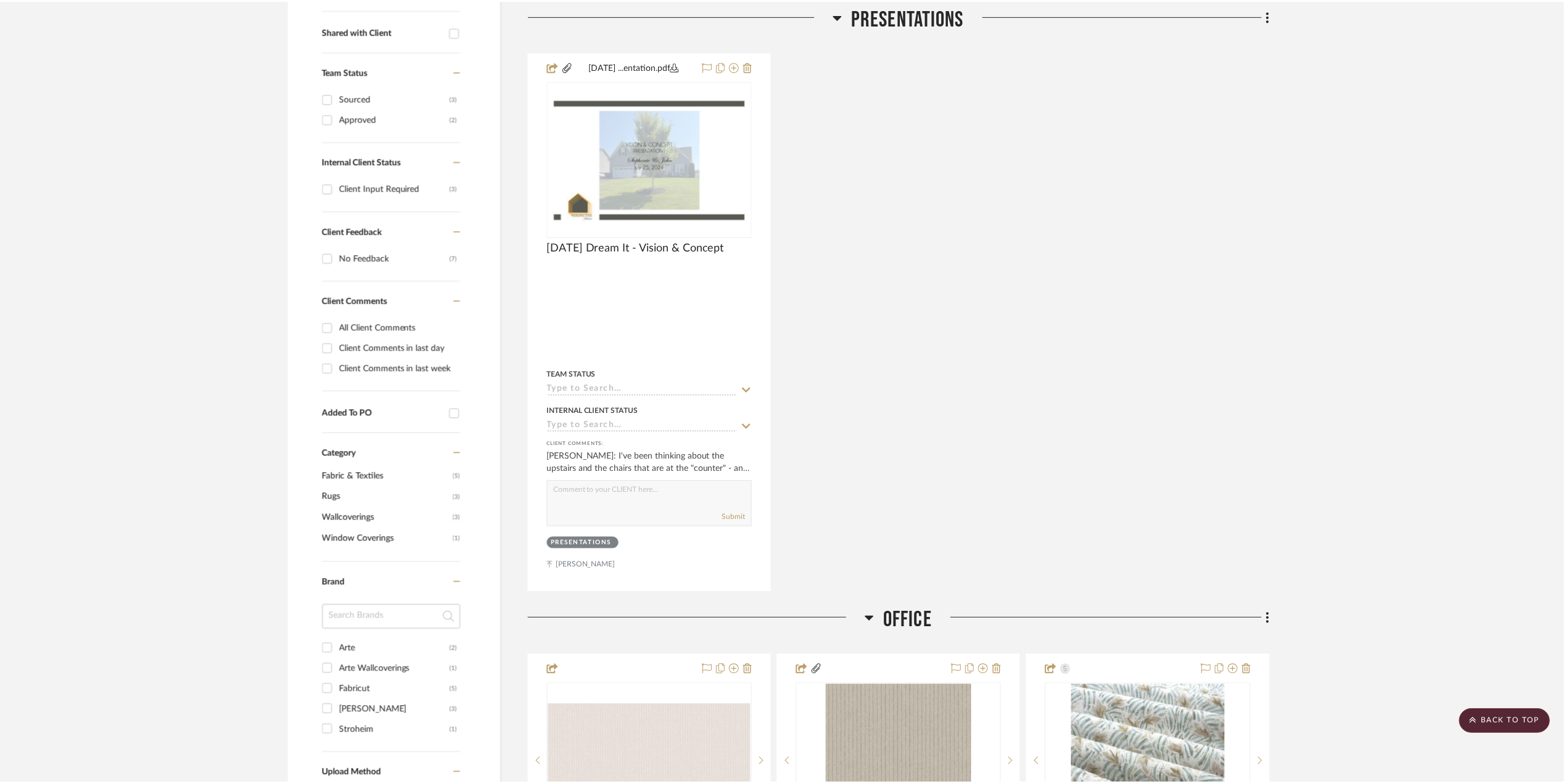
scroll to position [493, 0]
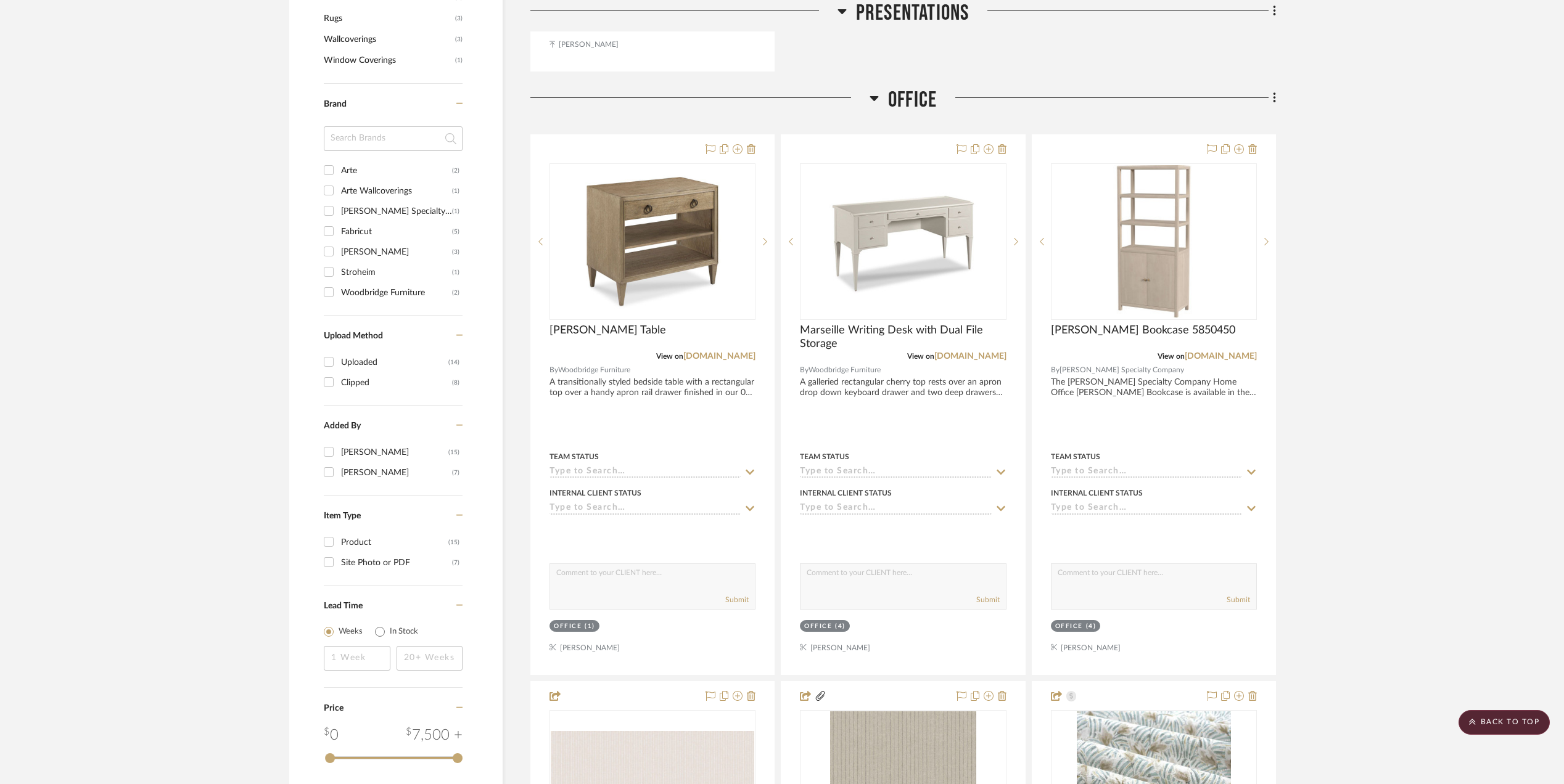
scroll to position [987, 0]
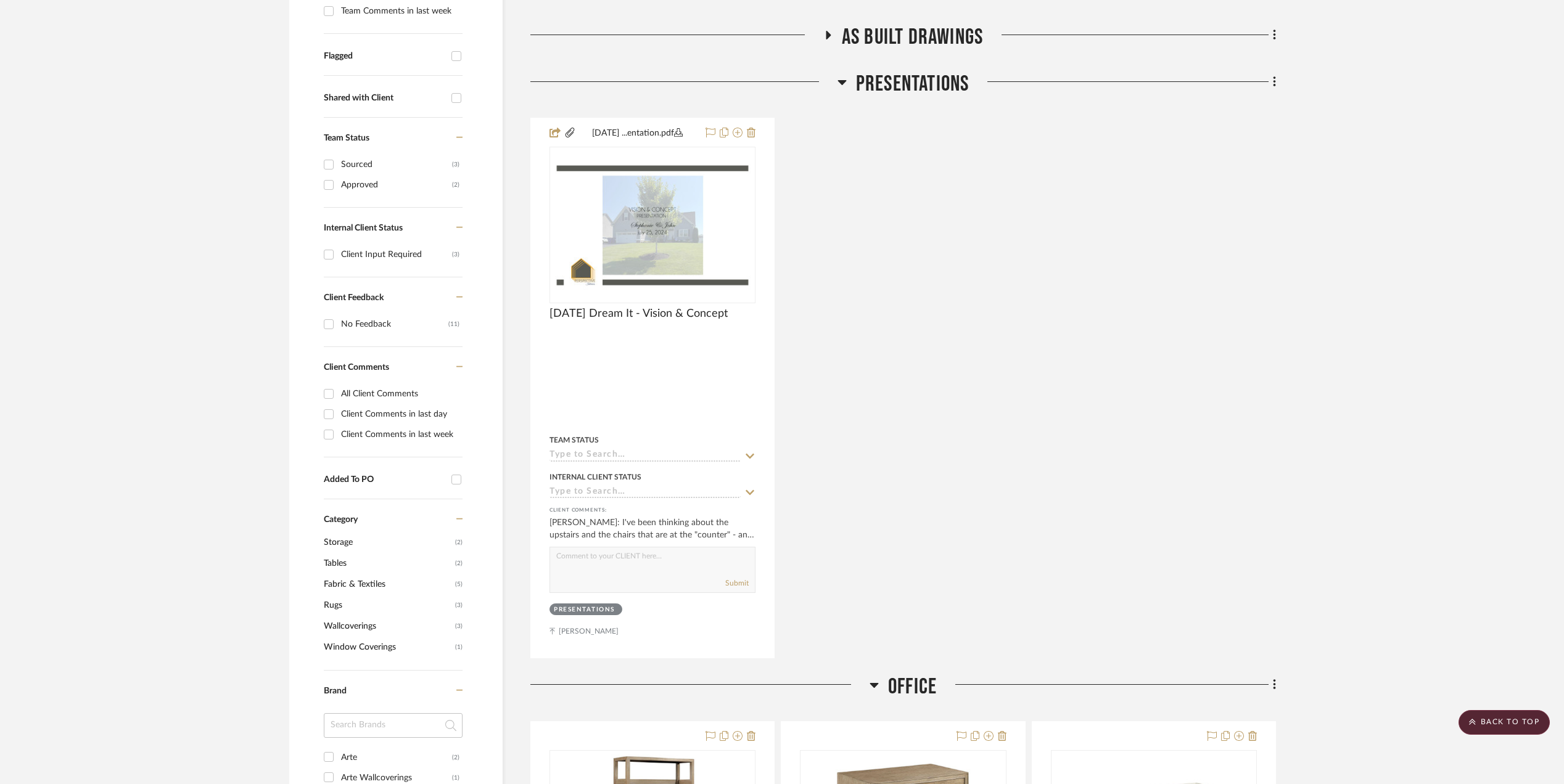
scroll to position [247, 0]
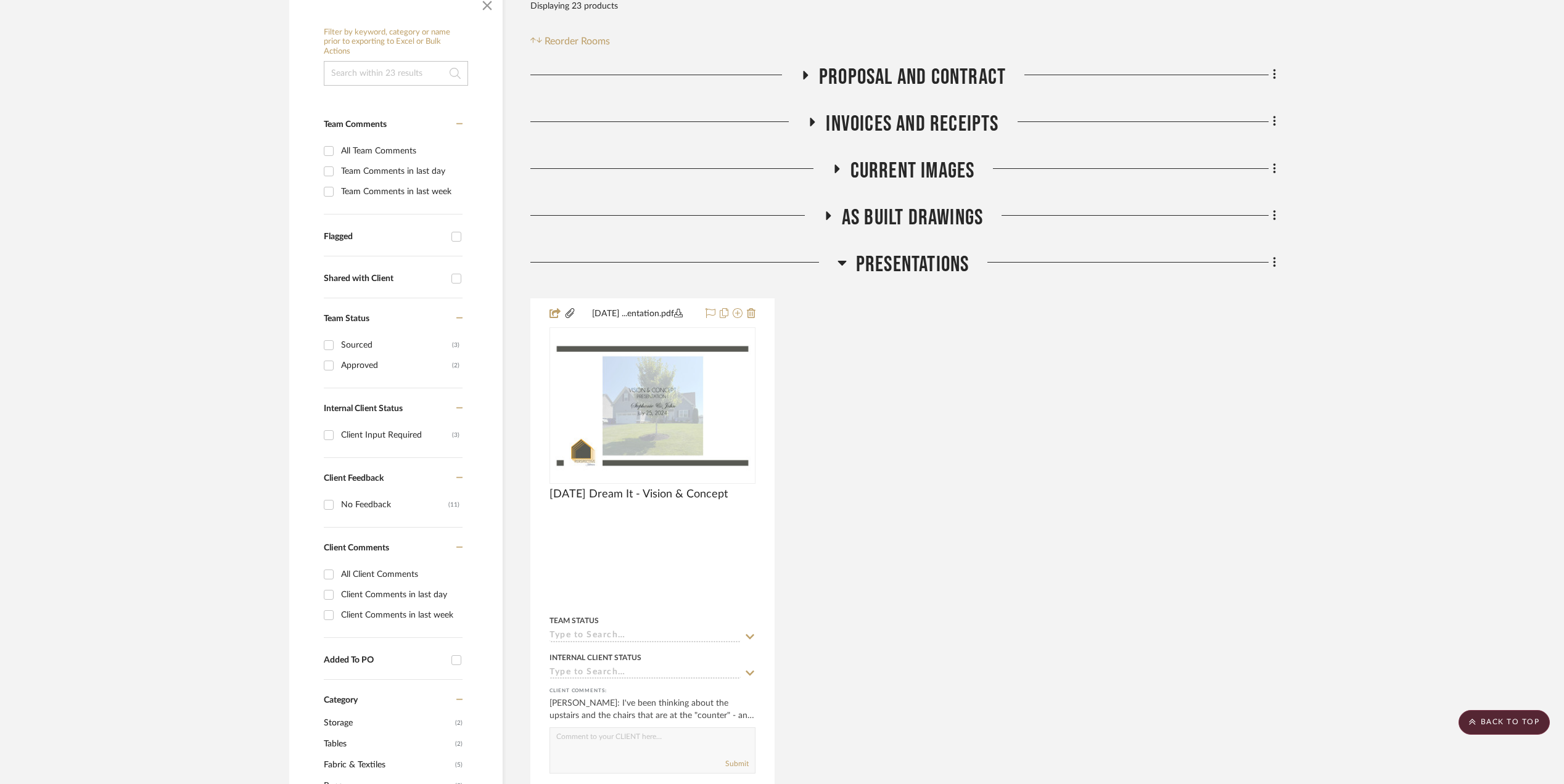
click at [839, 261] on icon at bounding box center [842, 263] width 9 height 14
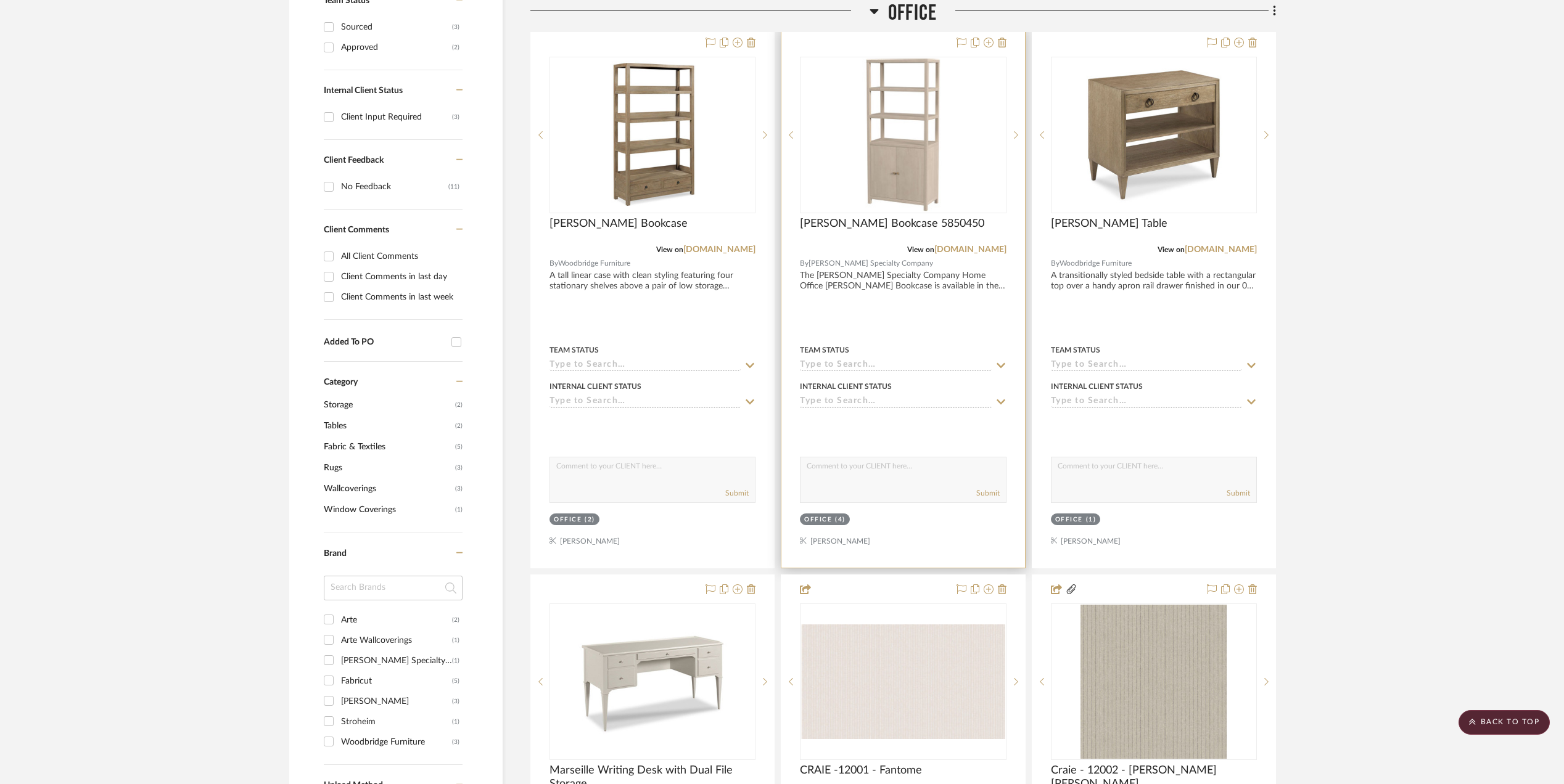
scroll to position [493, 0]
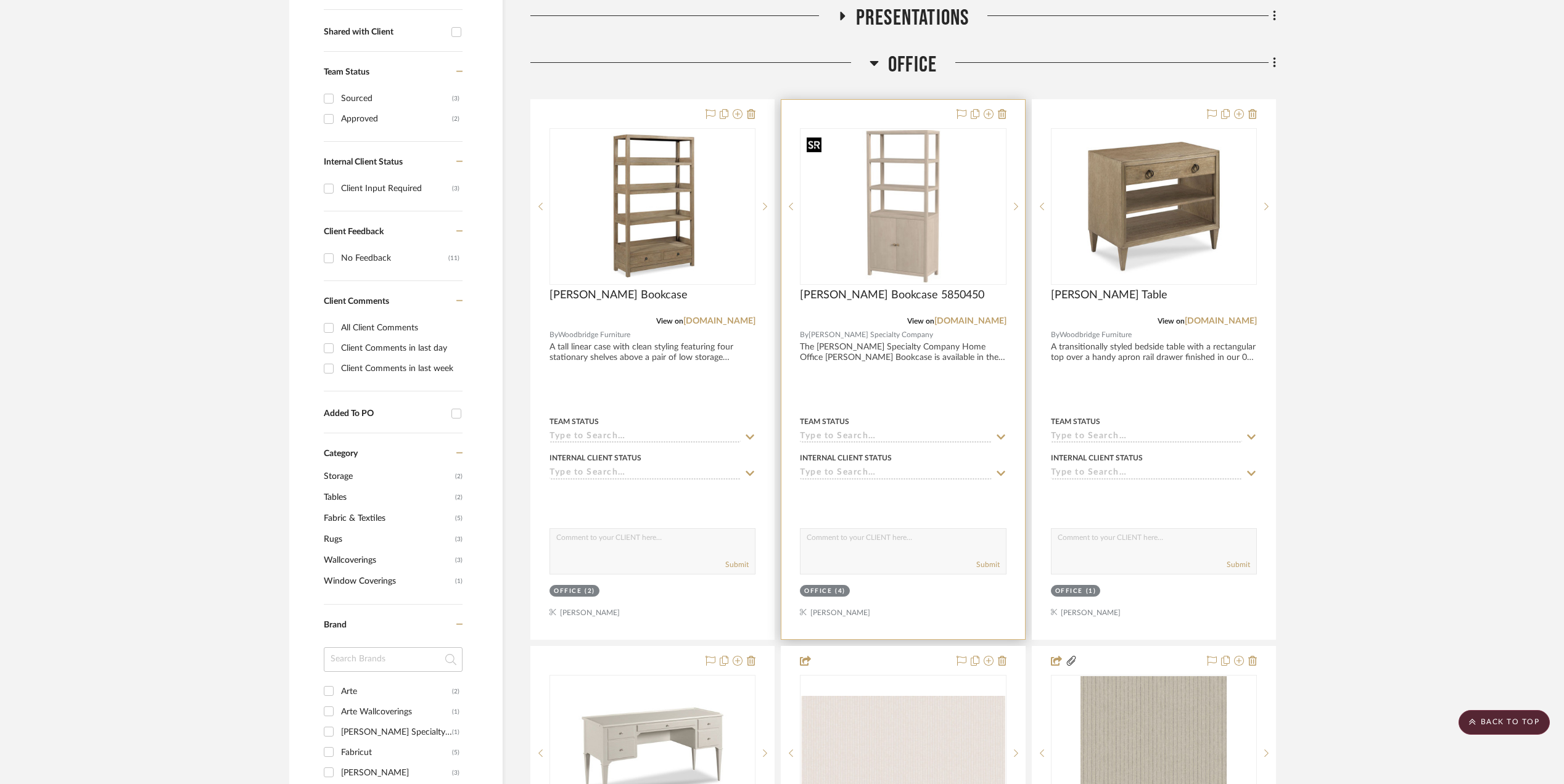
click at [894, 230] on img "0" at bounding box center [903, 207] width 203 height 153
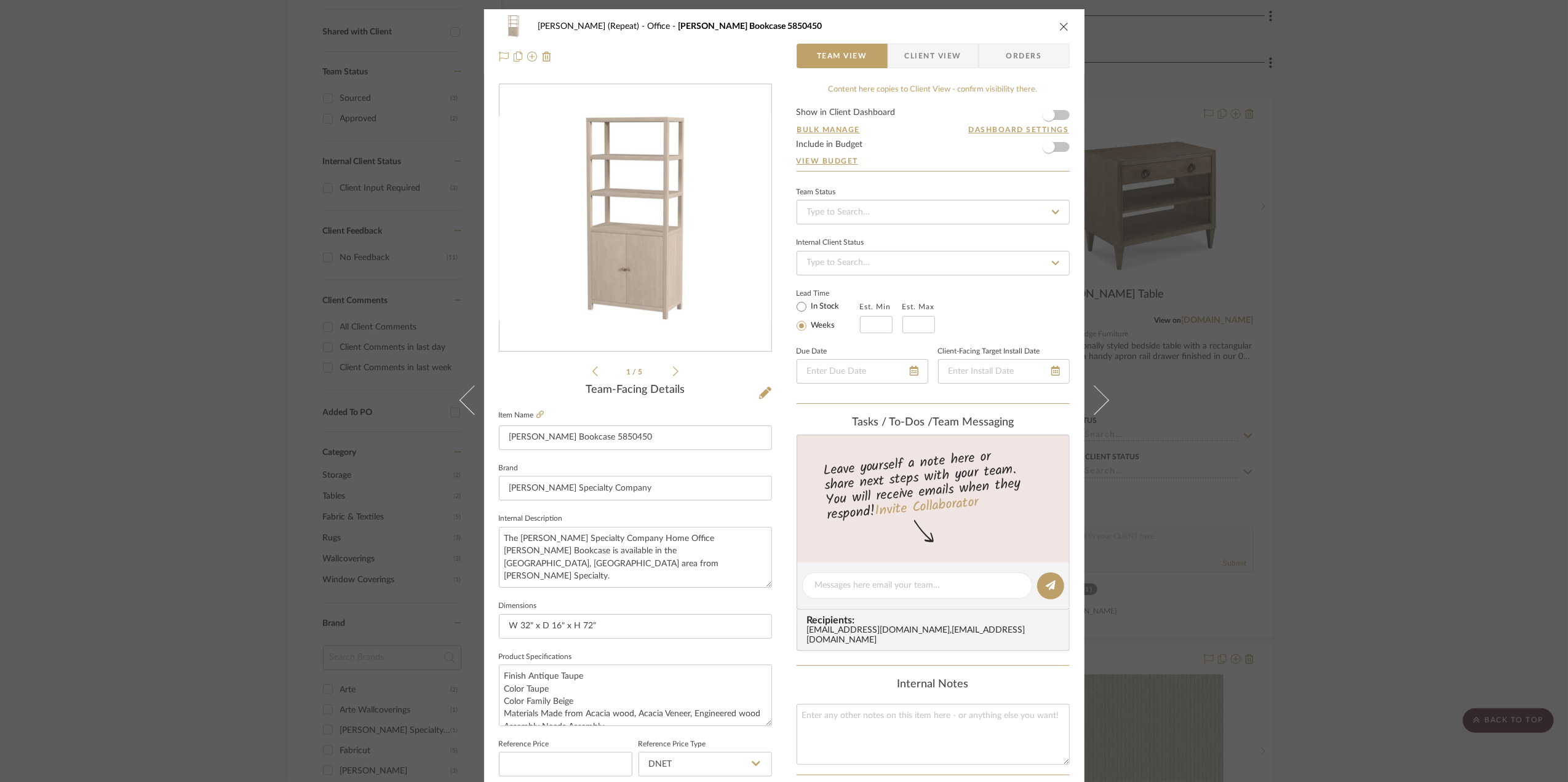
click at [1470, 434] on div "Stephanie Bergreen (Repeat) Office Nora Etagere Bookcase 5850450 Team View Clie…" at bounding box center [784, 391] width 1568 height 782
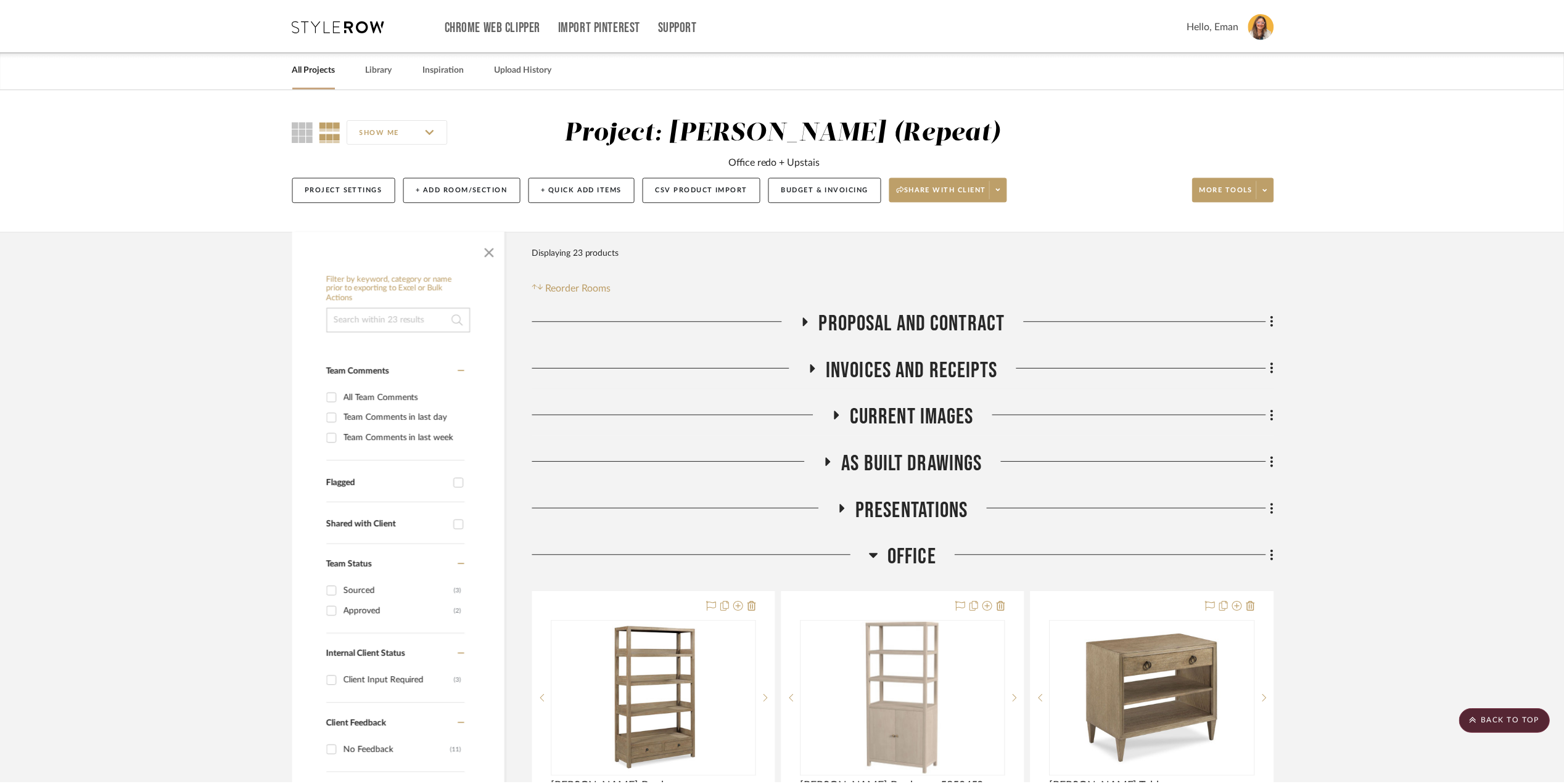
scroll to position [493, 0]
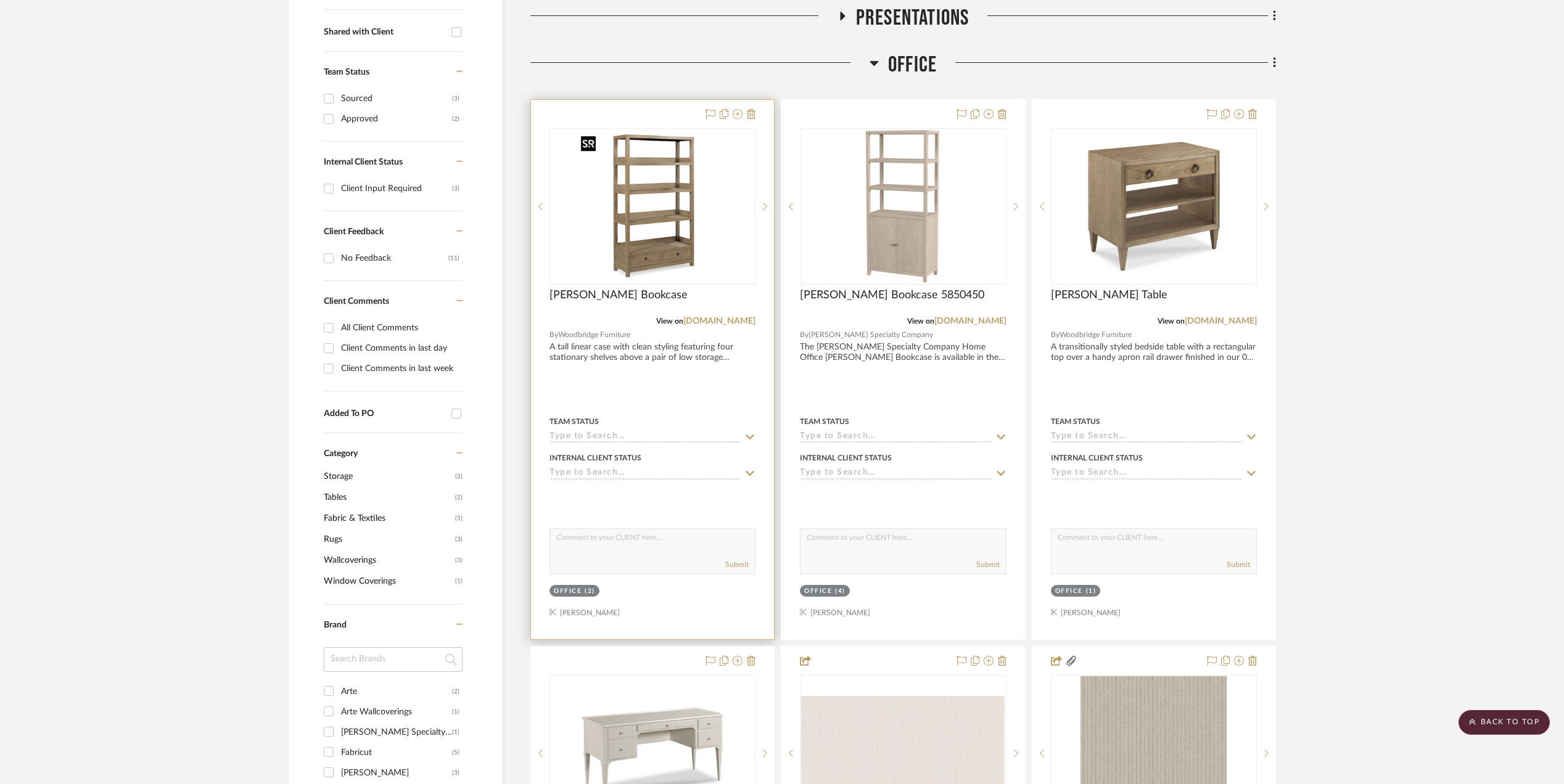
click at [0, 0] on img at bounding box center [0, 0] width 0 height 0
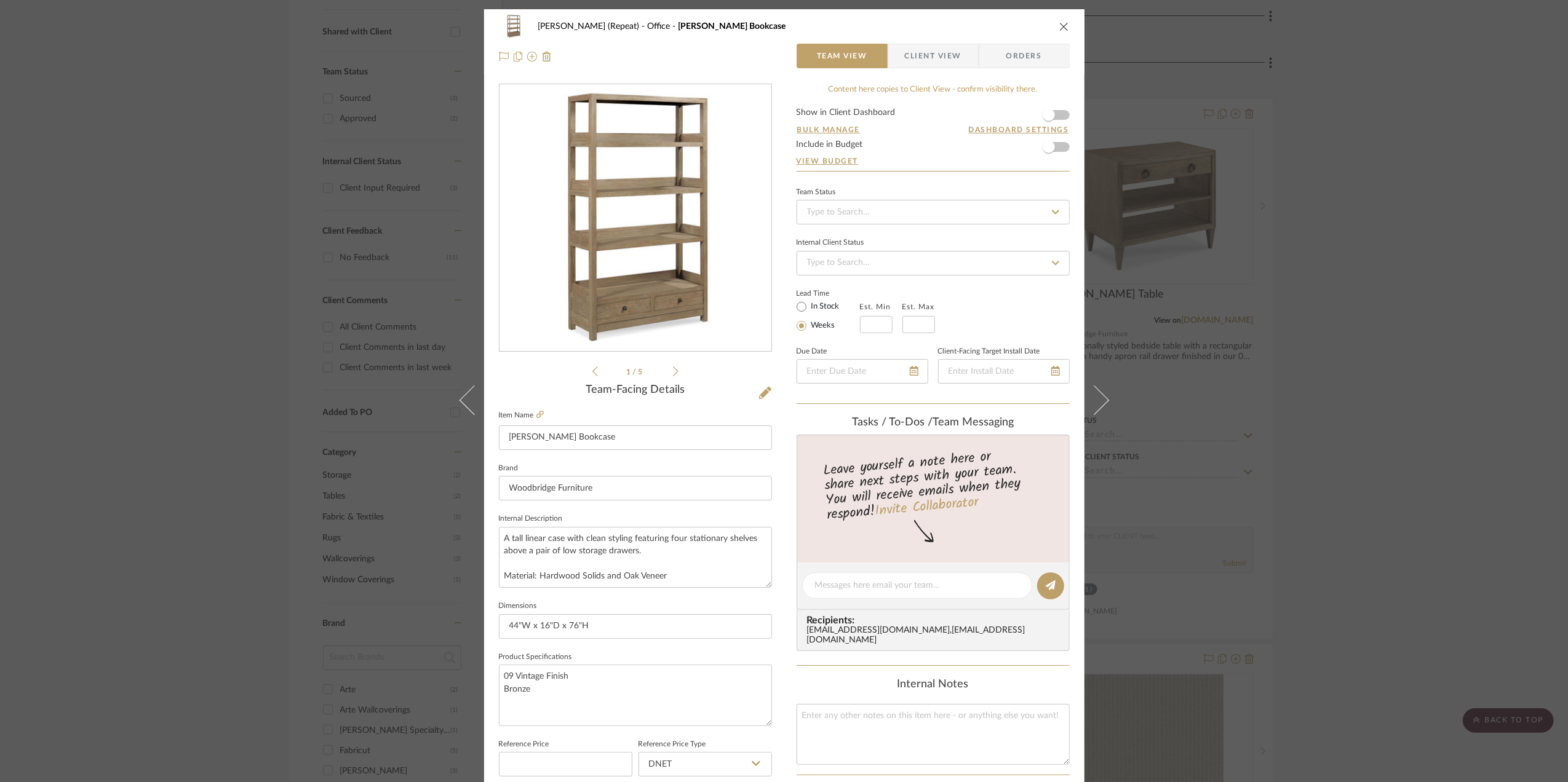
click at [1420, 375] on div "Stephanie Bergreen (Repeat) Office Winslow Bookcase Team View Client View Order…" at bounding box center [784, 391] width 1568 height 782
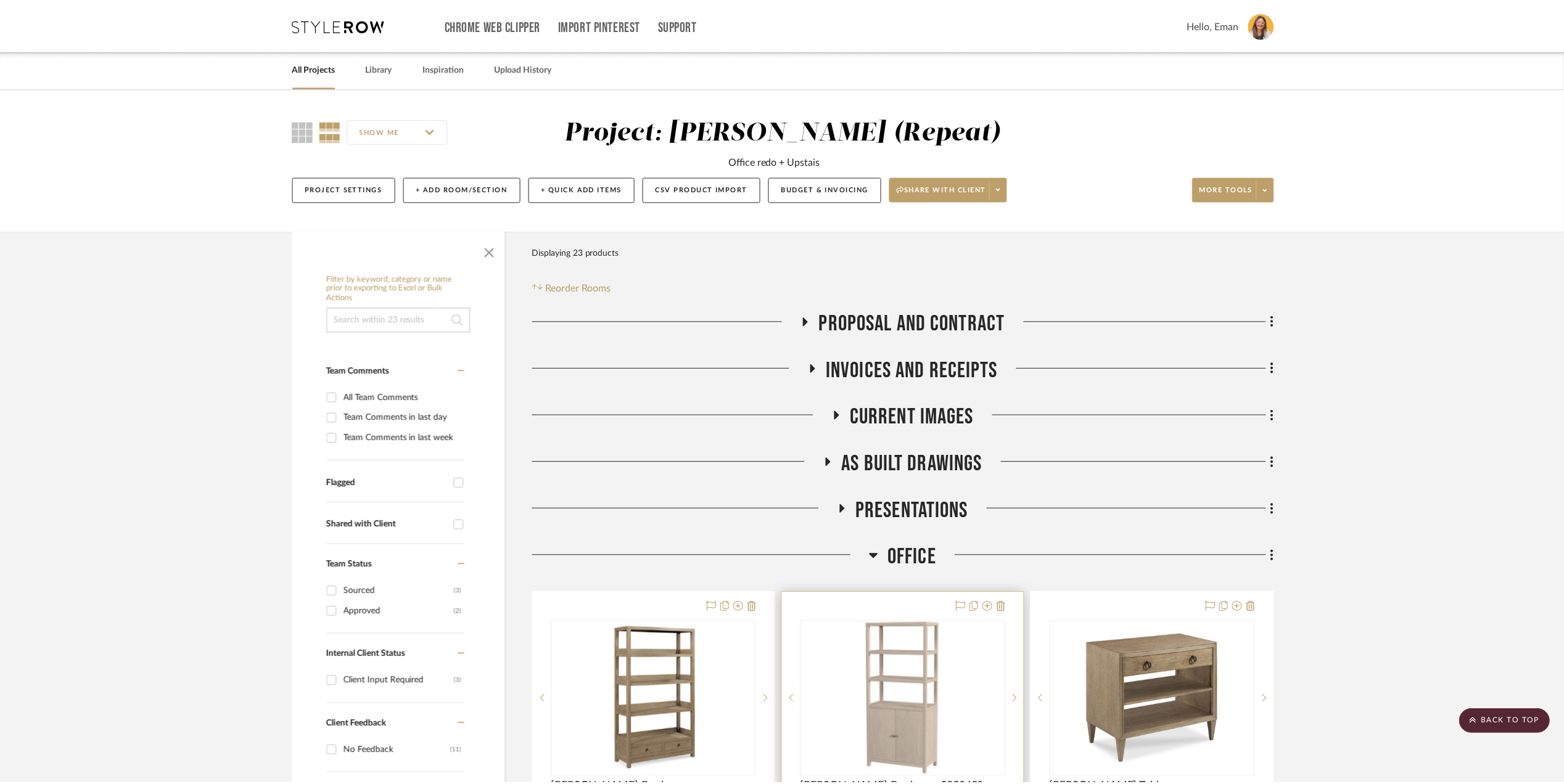
scroll to position [493, 0]
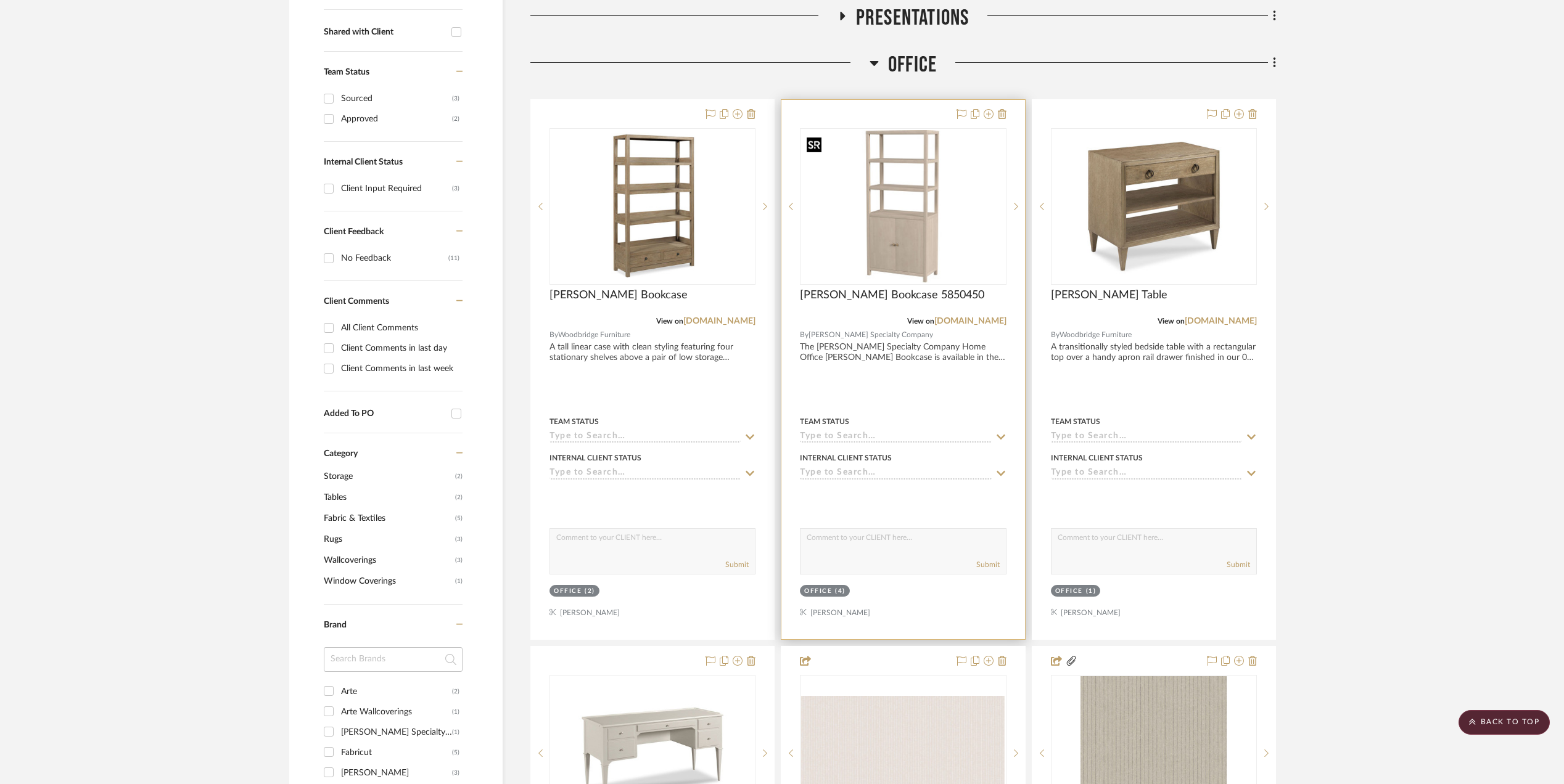
click at [919, 224] on img "0" at bounding box center [903, 207] width 203 height 153
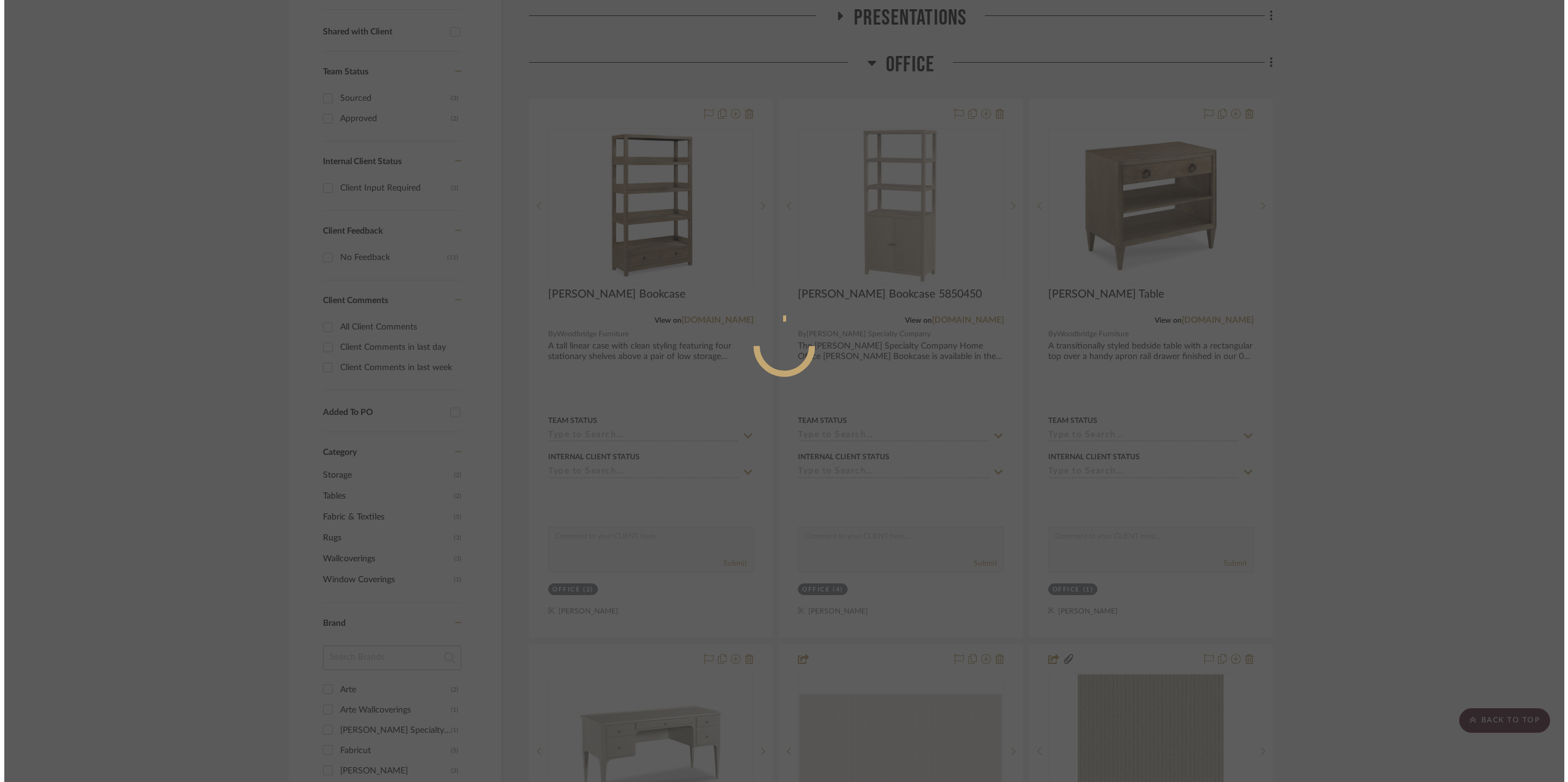
scroll to position [0, 0]
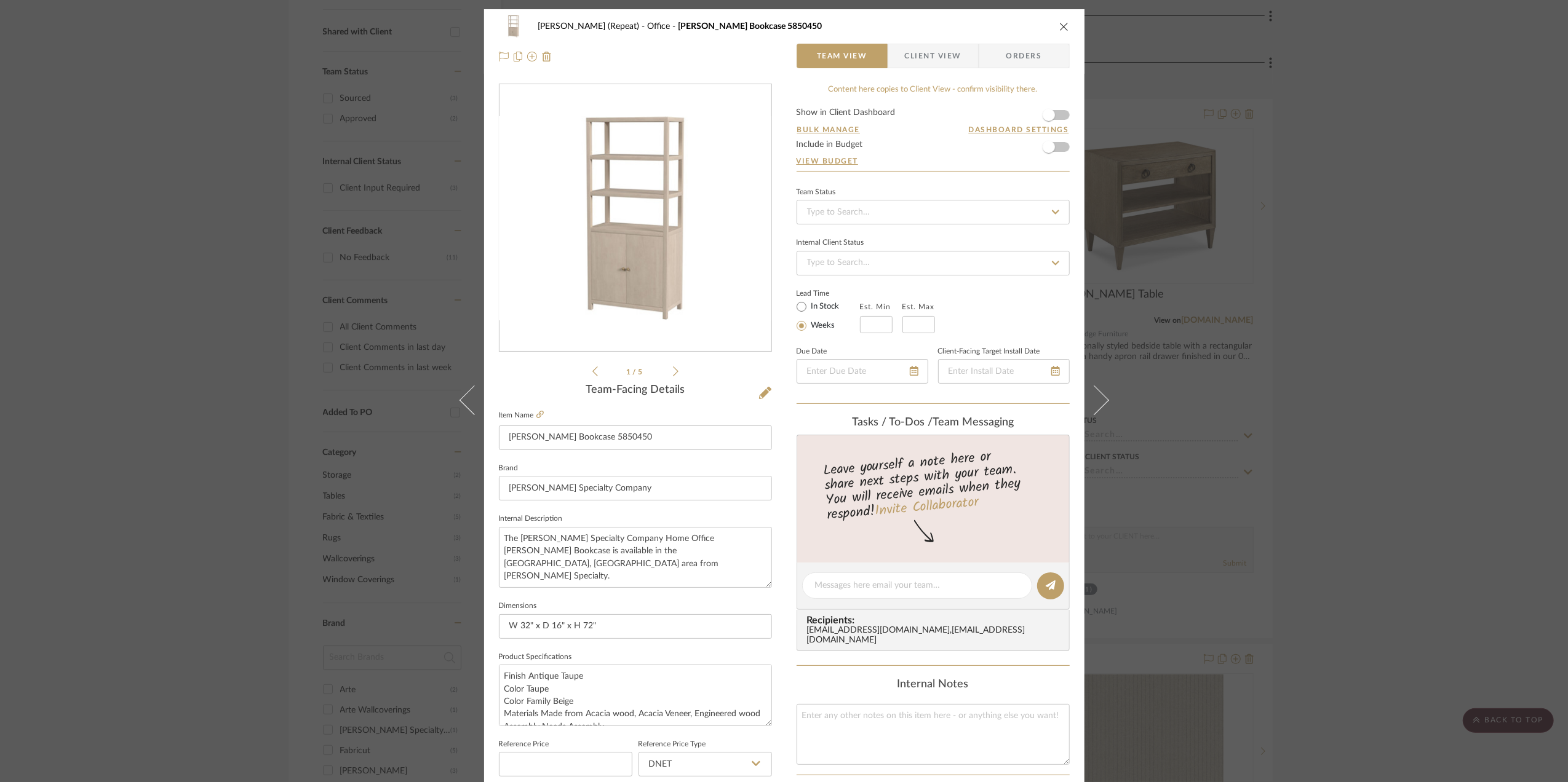
click at [1411, 390] on div "[PERSON_NAME] (Repeat) Office [PERSON_NAME] Bookcase 5850450 Team View Client V…" at bounding box center [784, 391] width 1568 height 782
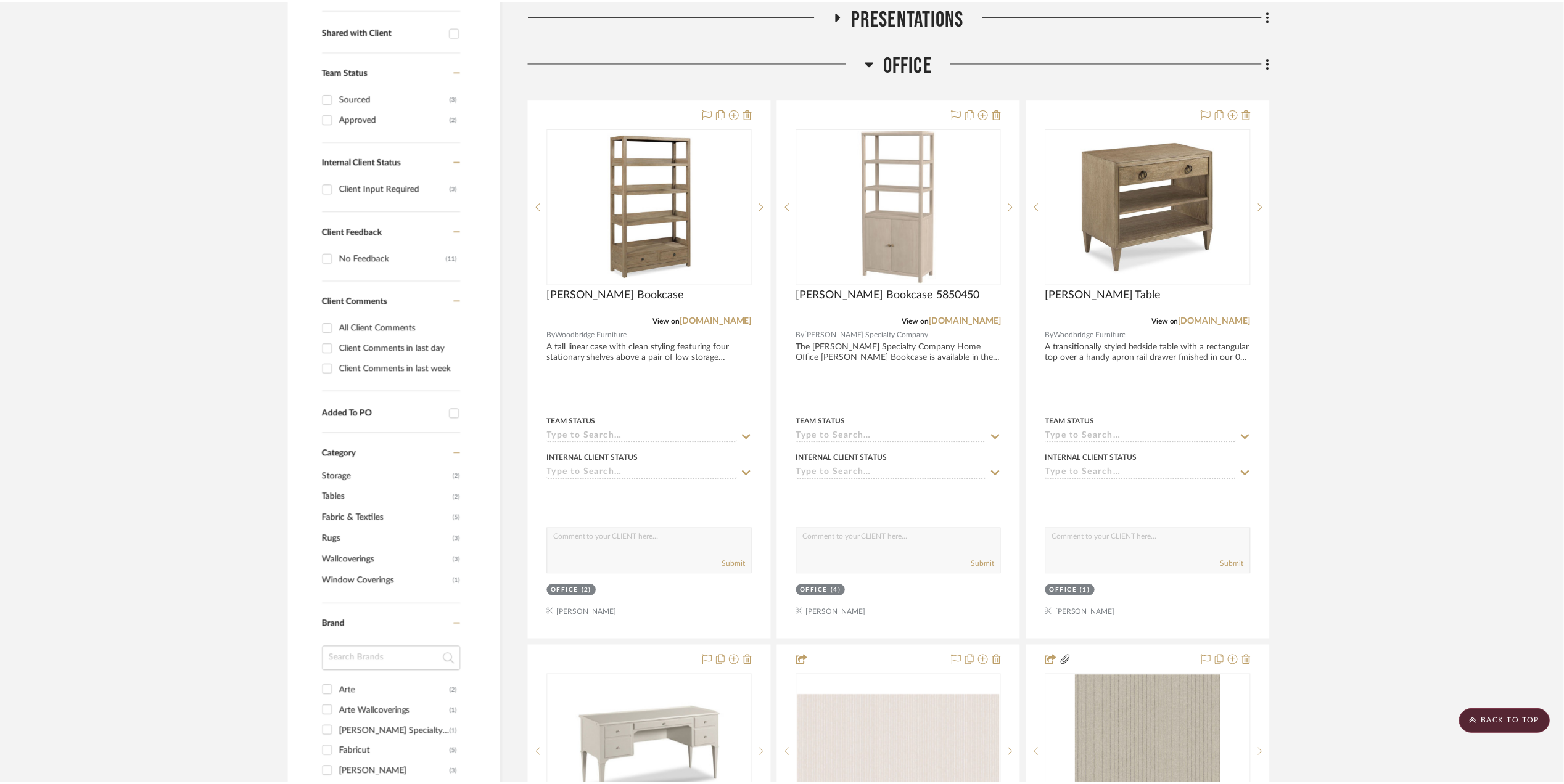
scroll to position [493, 0]
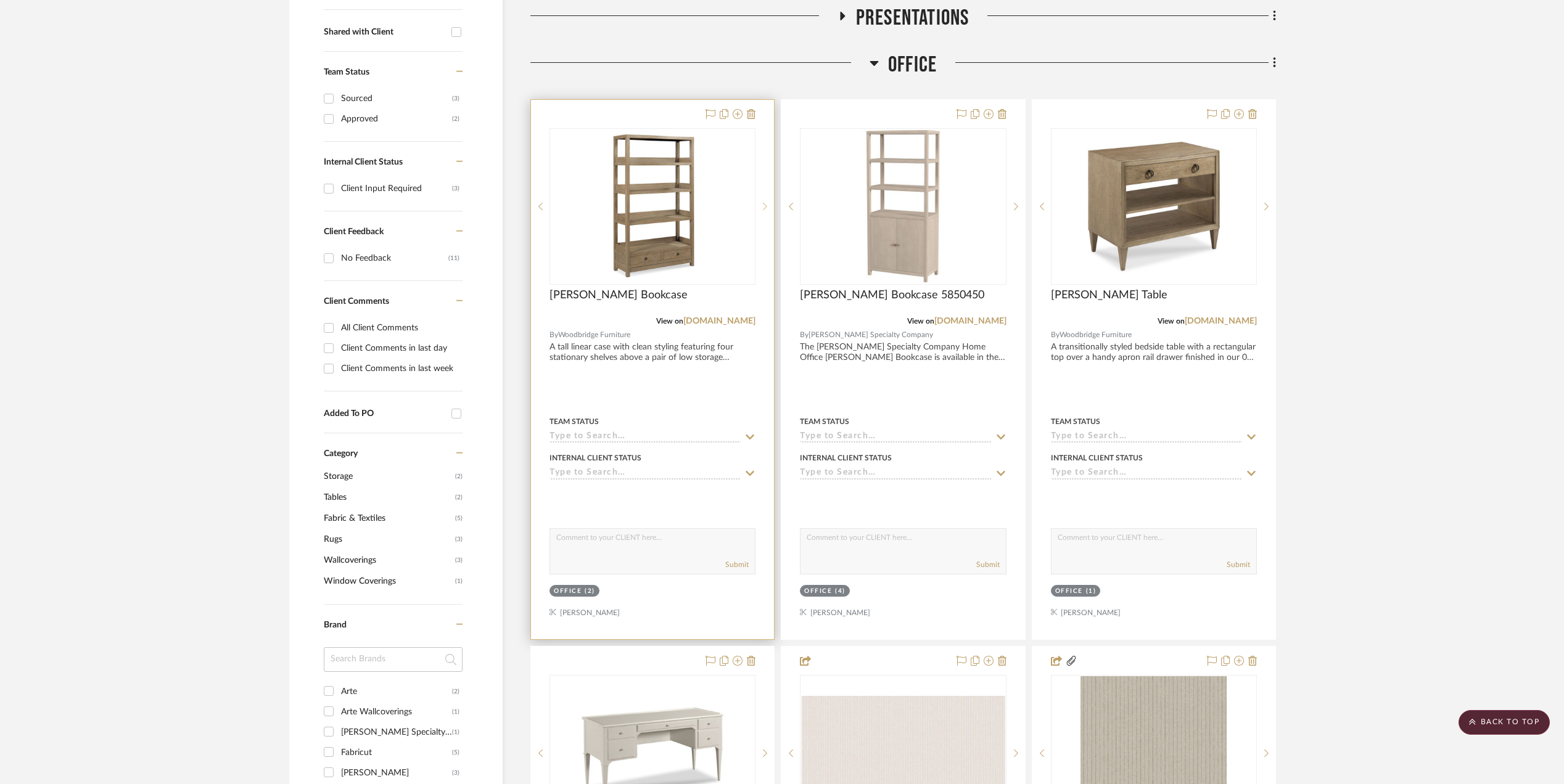
click at [761, 206] on sr-next-btn at bounding box center [764, 207] width 19 height 9
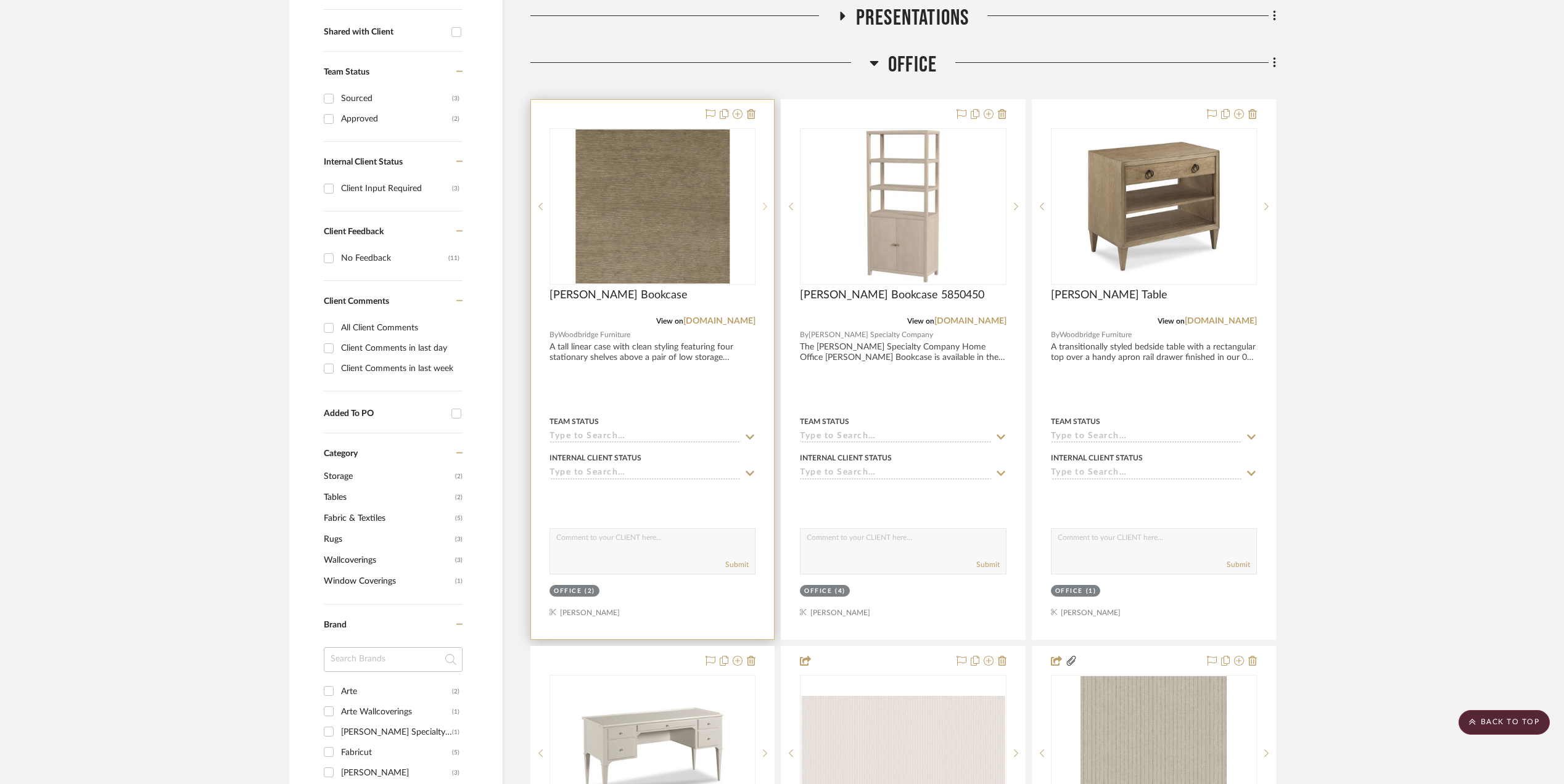
click at [761, 206] on sr-next-btn at bounding box center [764, 207] width 19 height 9
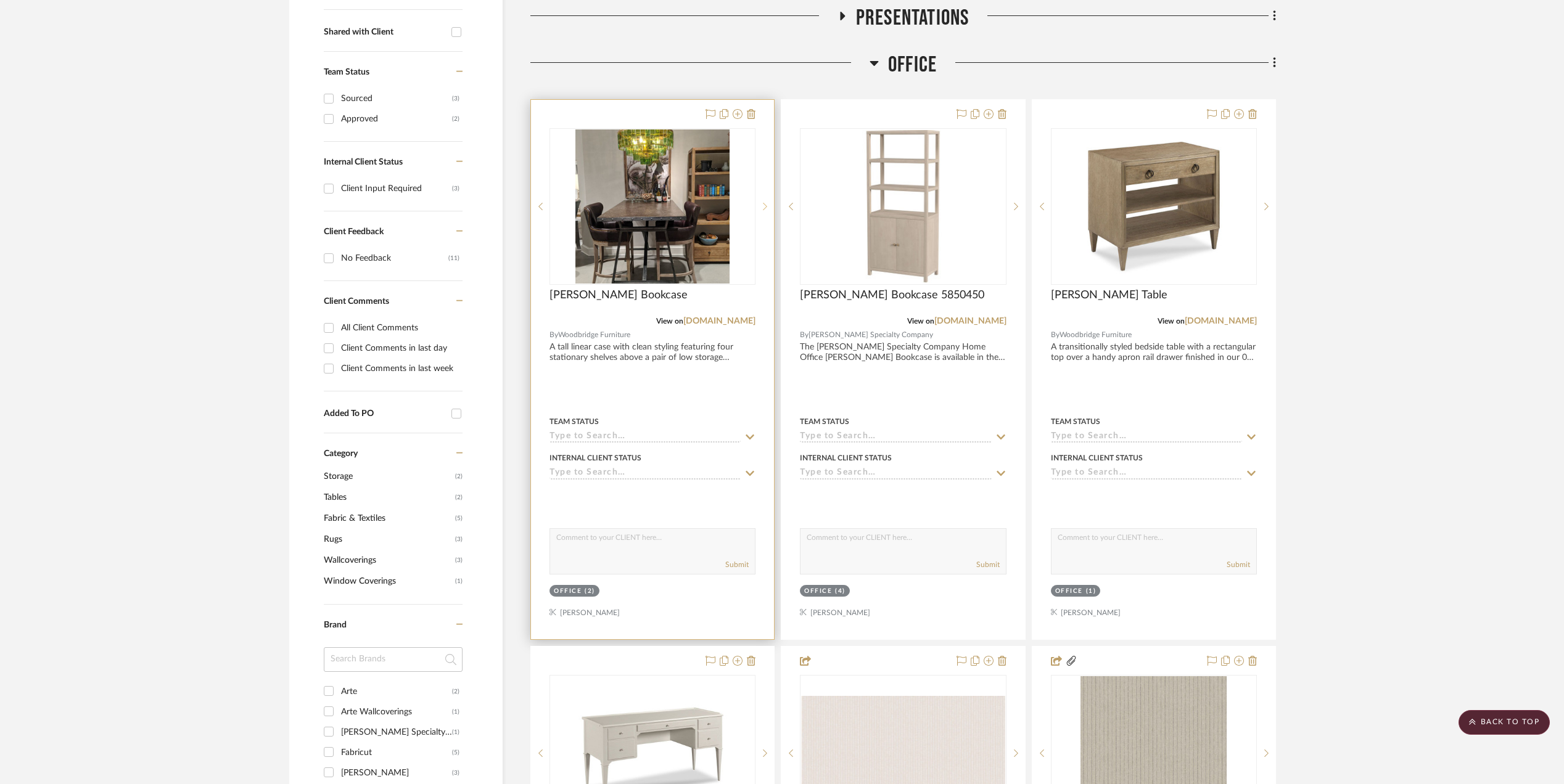
click at [761, 206] on sr-next-btn at bounding box center [764, 207] width 19 height 9
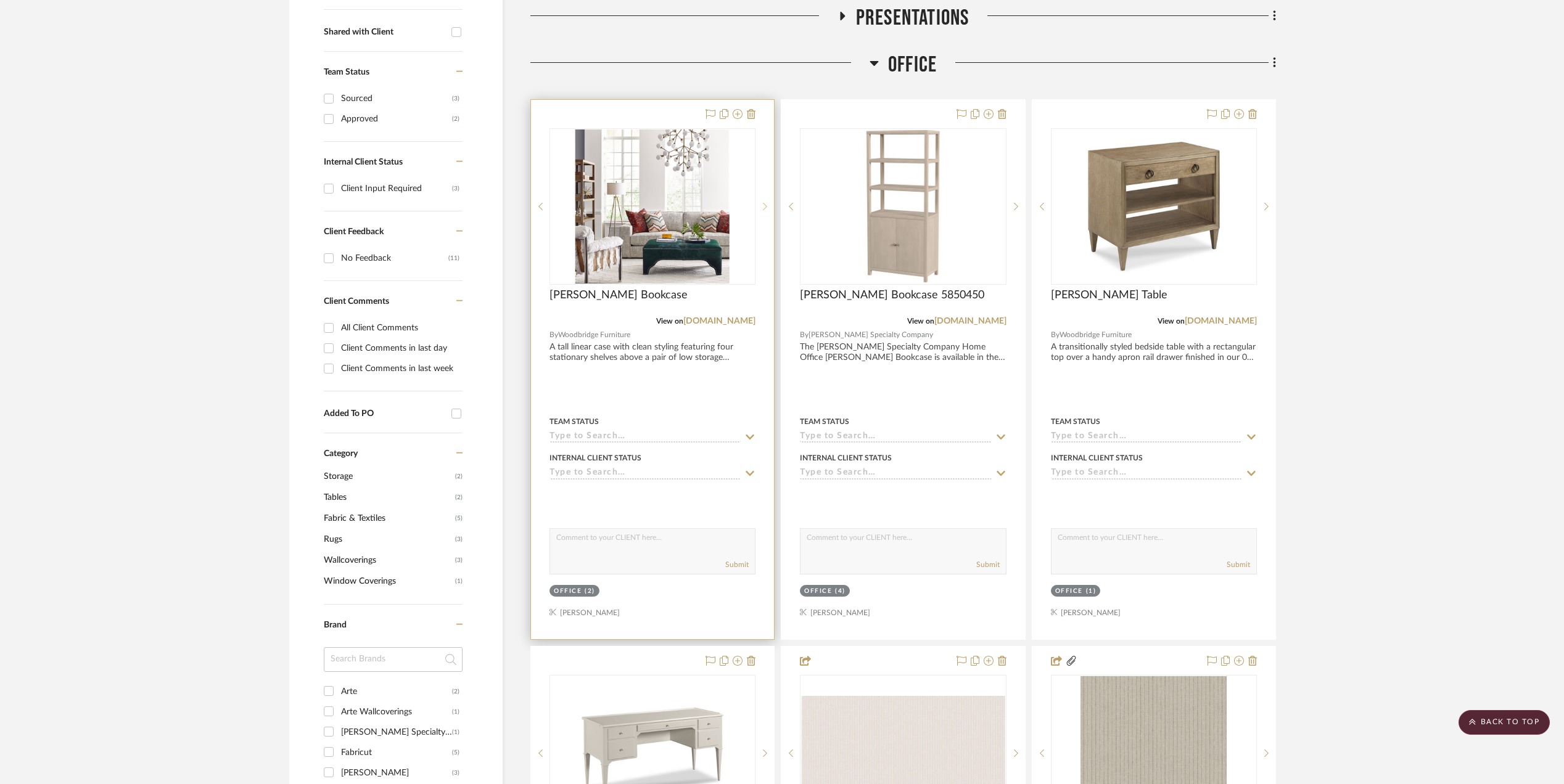
click at [761, 206] on sr-next-btn at bounding box center [764, 207] width 19 height 9
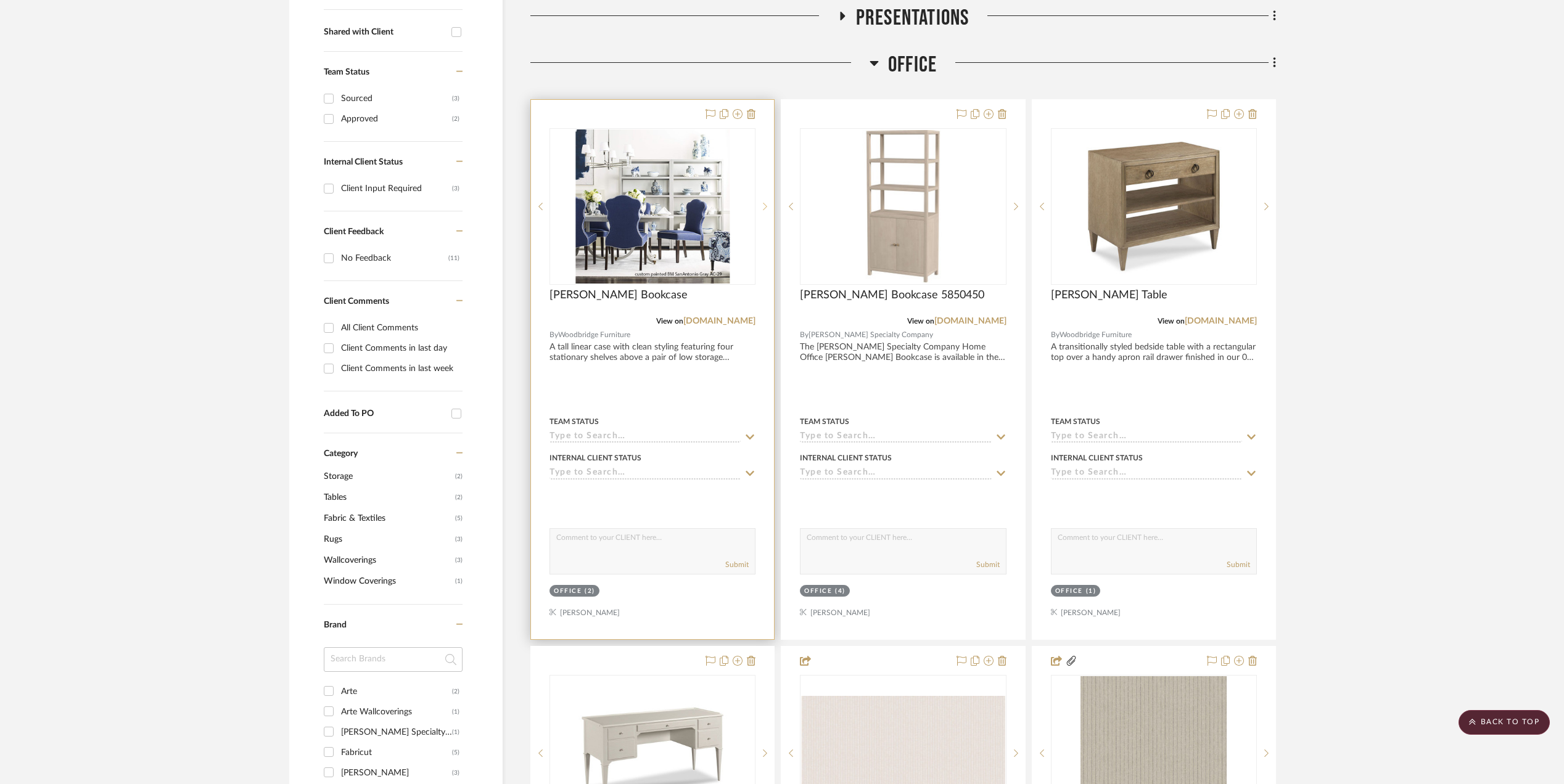
click at [761, 206] on sr-next-btn at bounding box center [764, 207] width 19 height 9
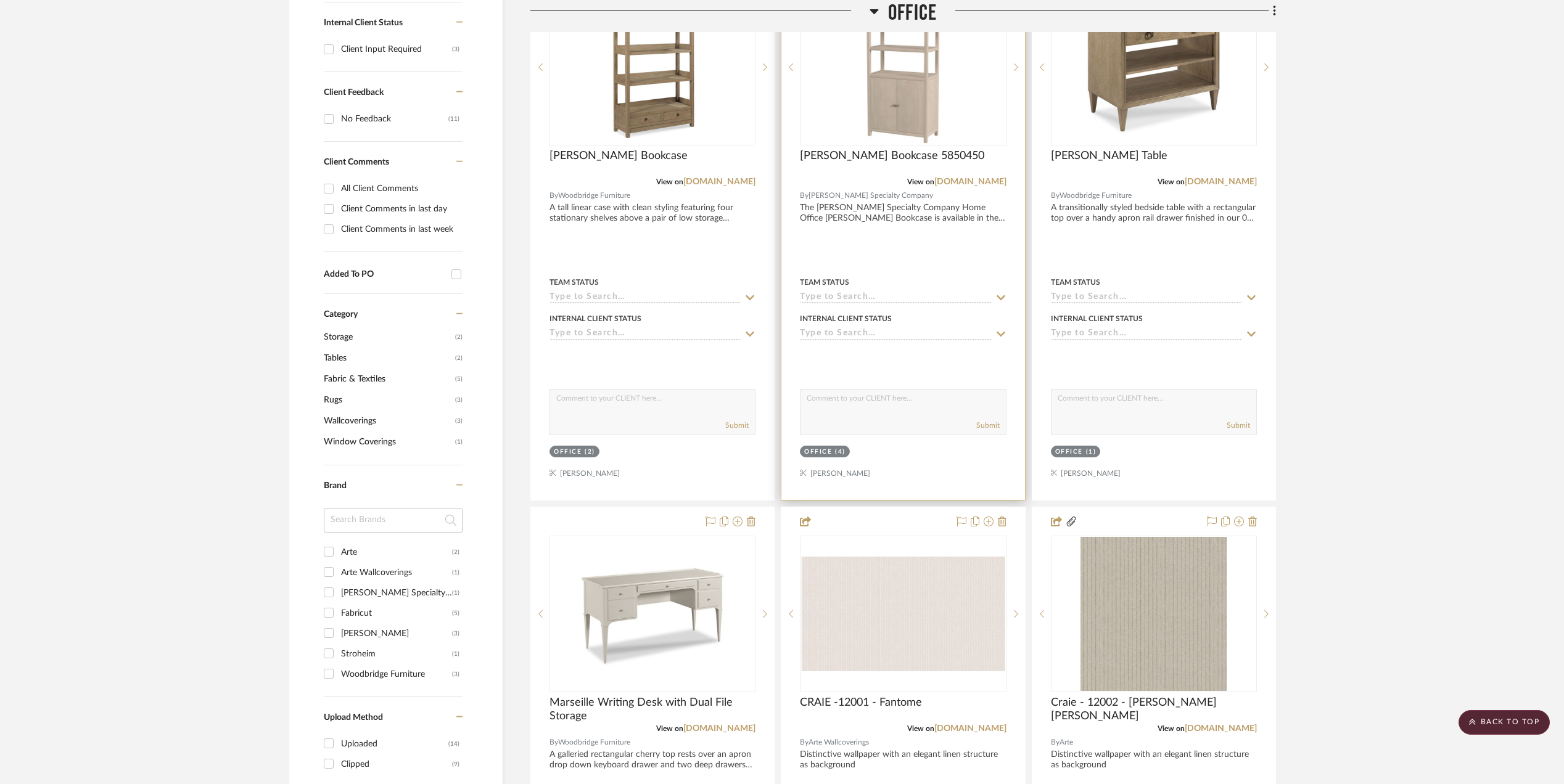
scroll to position [410, 0]
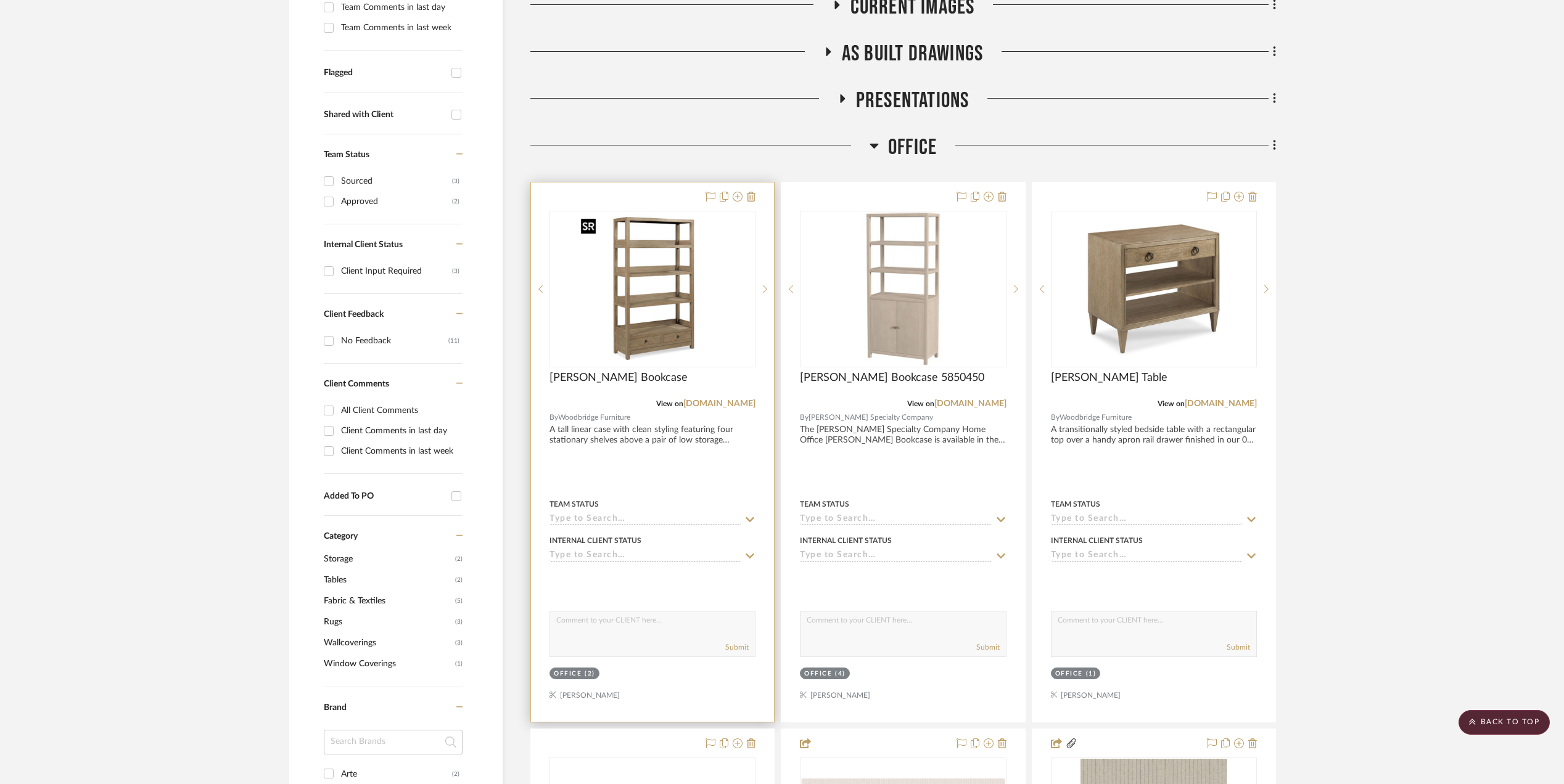
click at [646, 266] on img "0" at bounding box center [652, 289] width 154 height 154
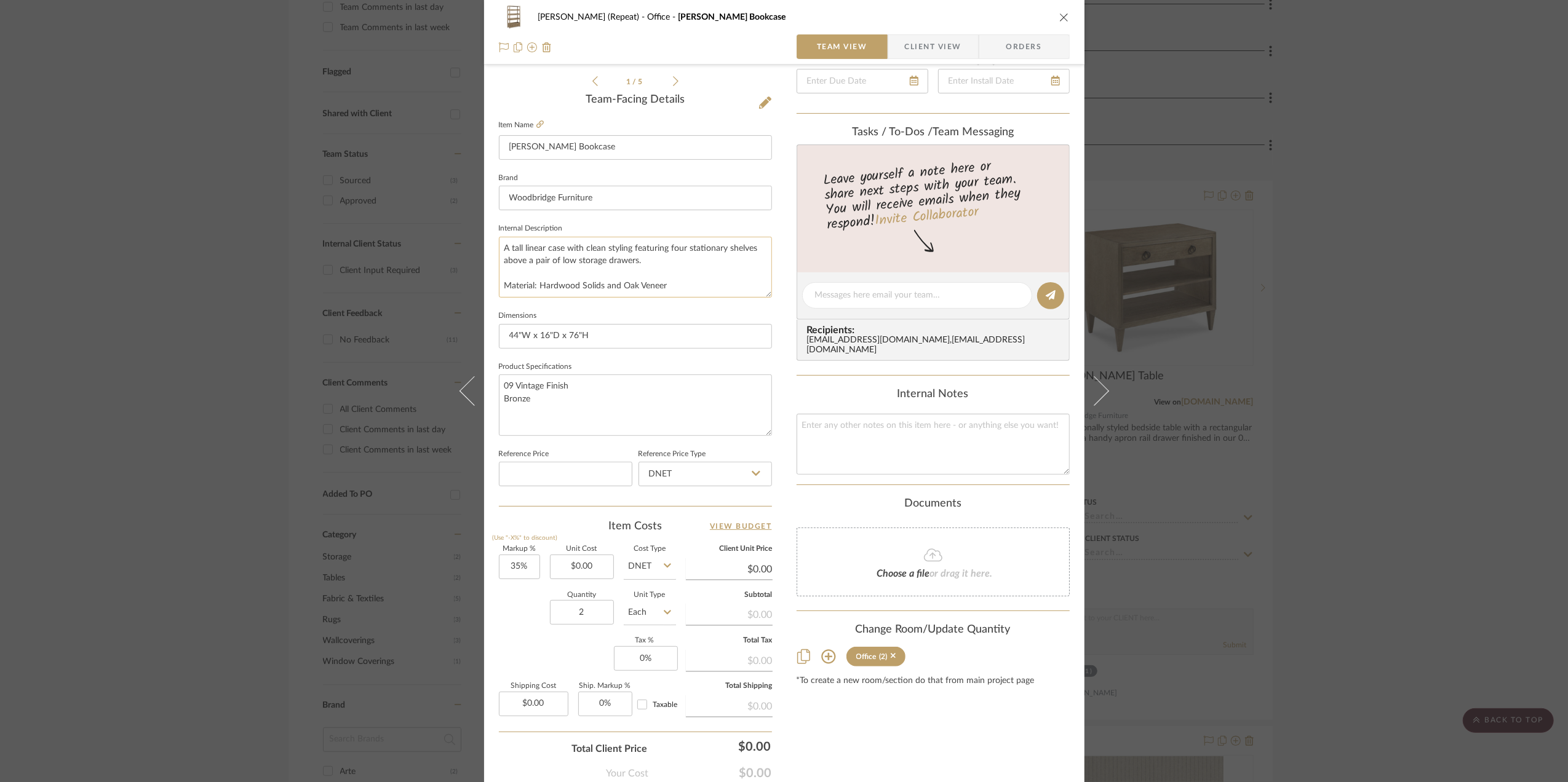
scroll to position [328, 0]
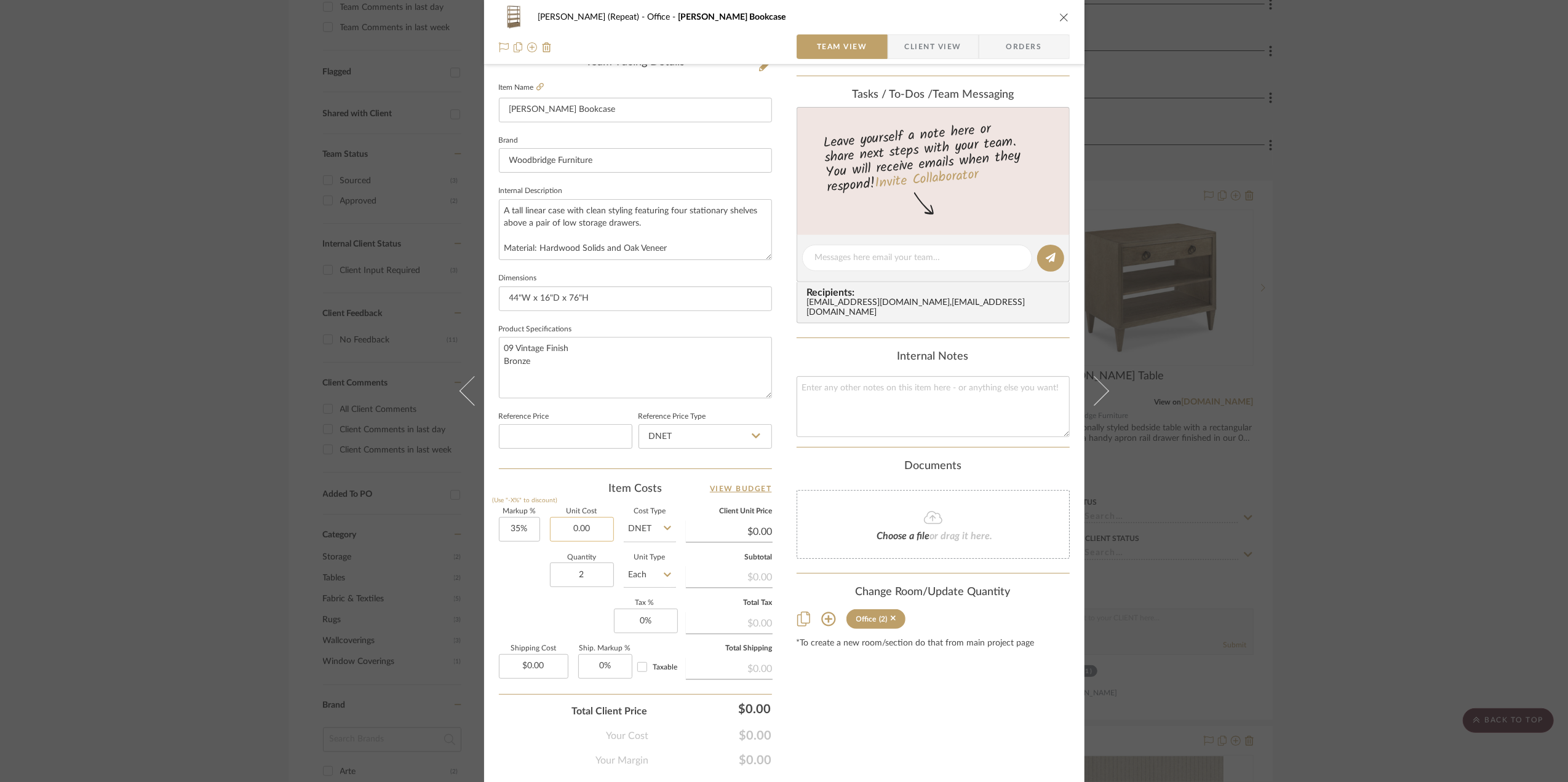
click at [586, 524] on input "0.00" at bounding box center [581, 529] width 64 height 24
type input "$1,595.00"
click at [533, 592] on div "Quantity 2 Unit Type Each" at bounding box center [587, 576] width 177 height 44
type input "$2,153.25"
type input "$215.33"
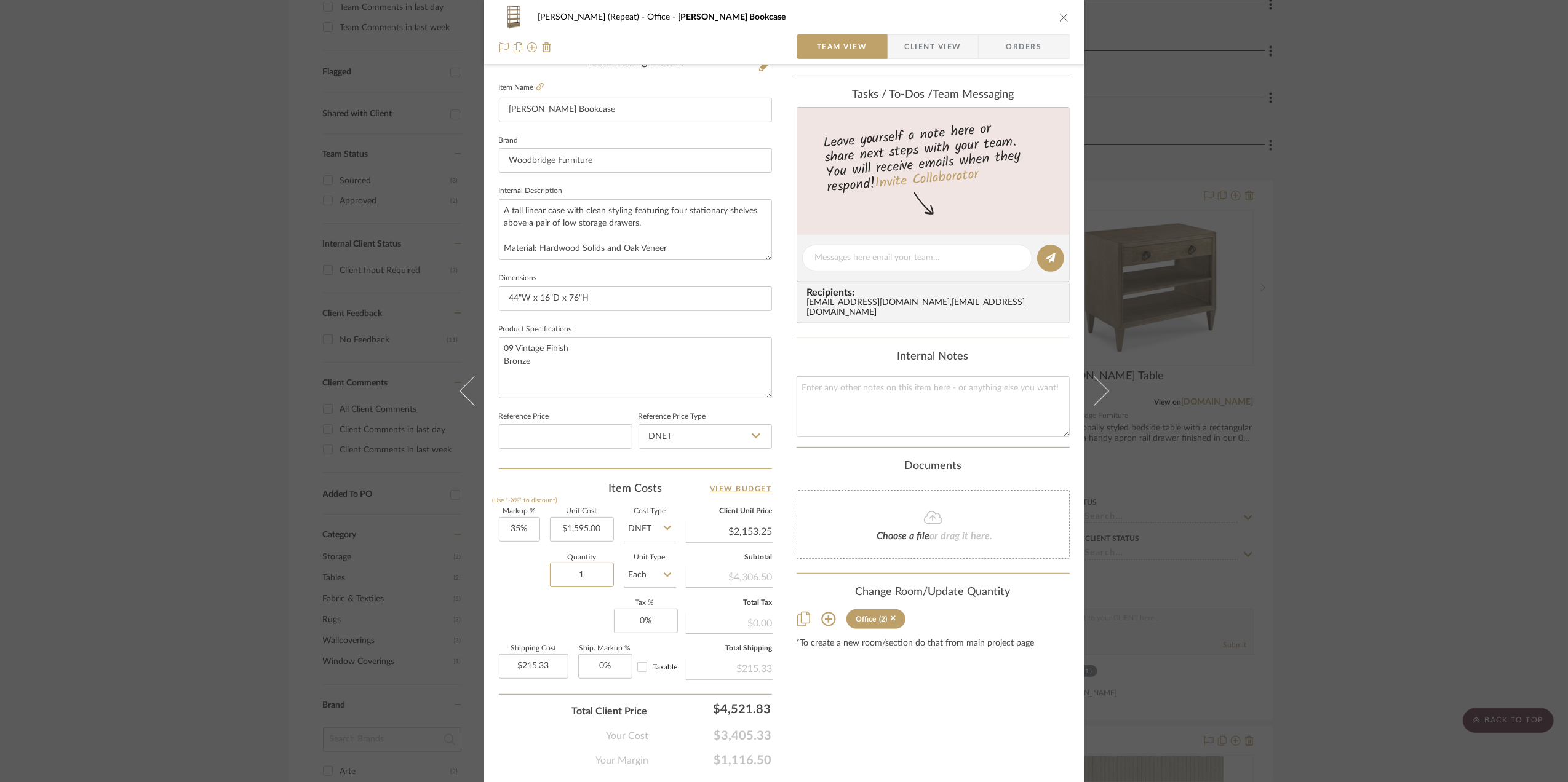
type input "1"
click at [525, 579] on div "Quantity 1 Unit Type Each" at bounding box center [587, 576] width 177 height 44
type input "$107.66"
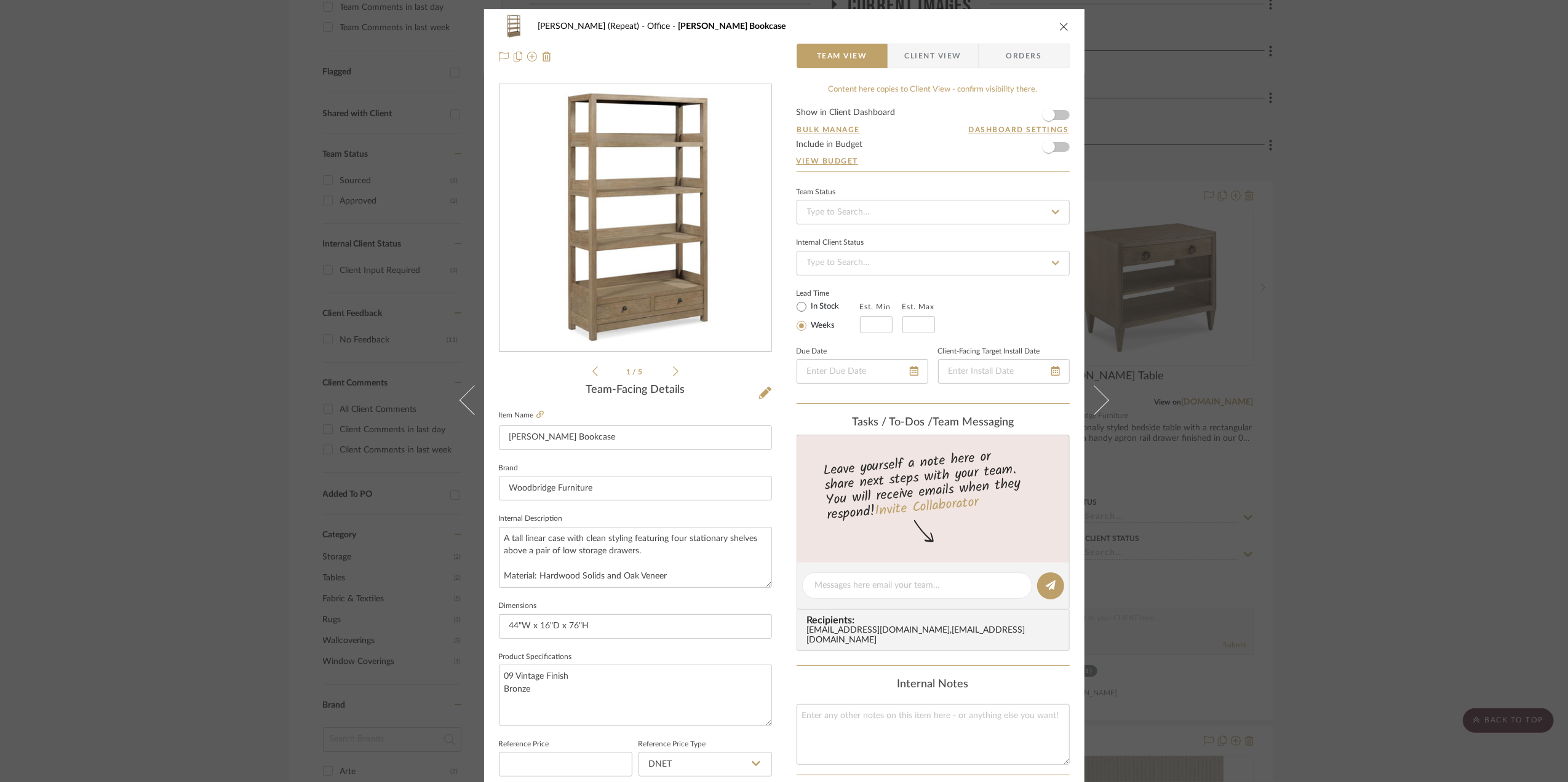
click at [945, 46] on span "Client View" at bounding box center [933, 56] width 57 height 24
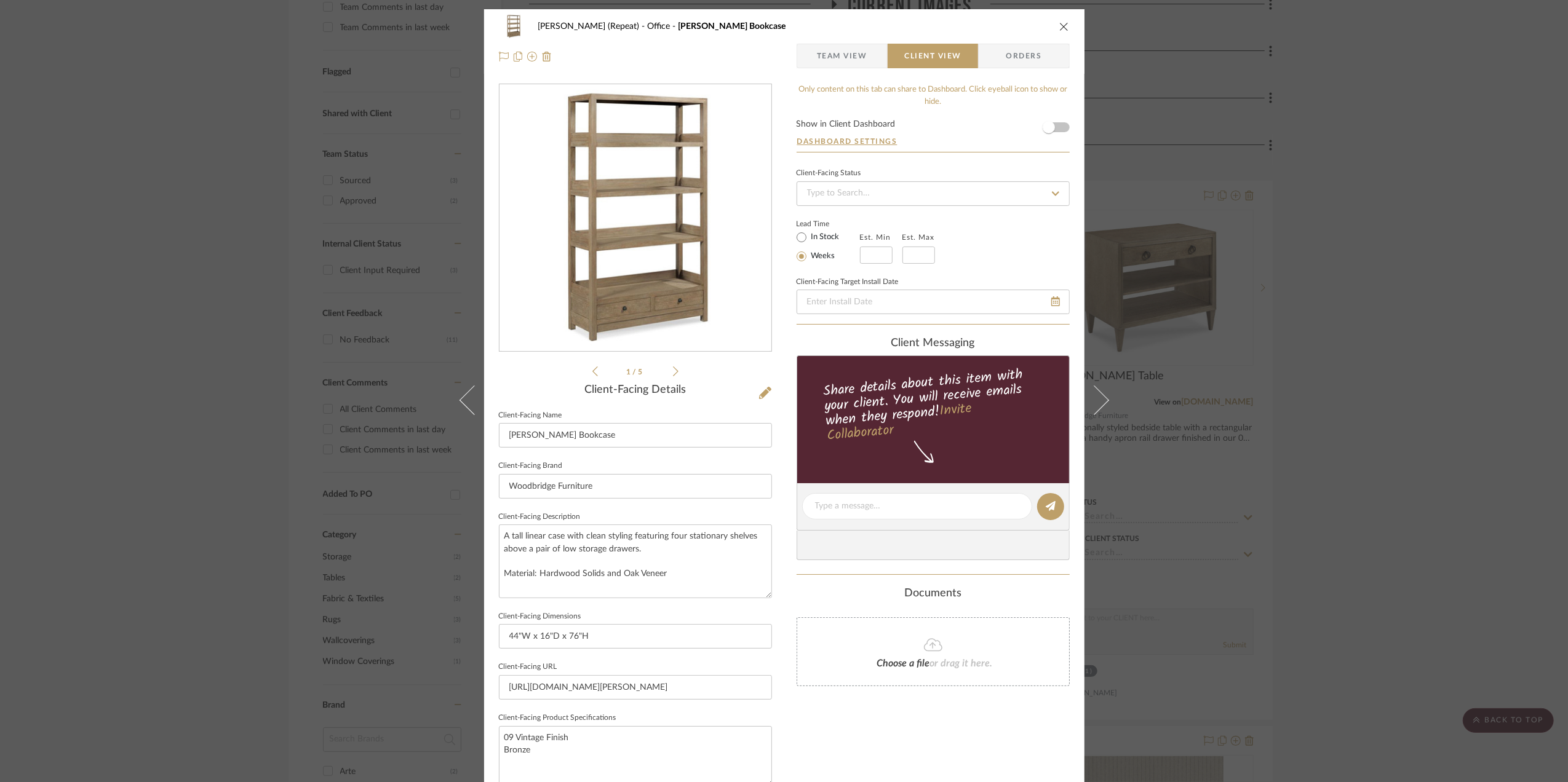
click at [1401, 356] on div "Stephanie Bergreen (Repeat) Office Winslow Bookcase Team View Client View Order…" at bounding box center [784, 391] width 1568 height 782
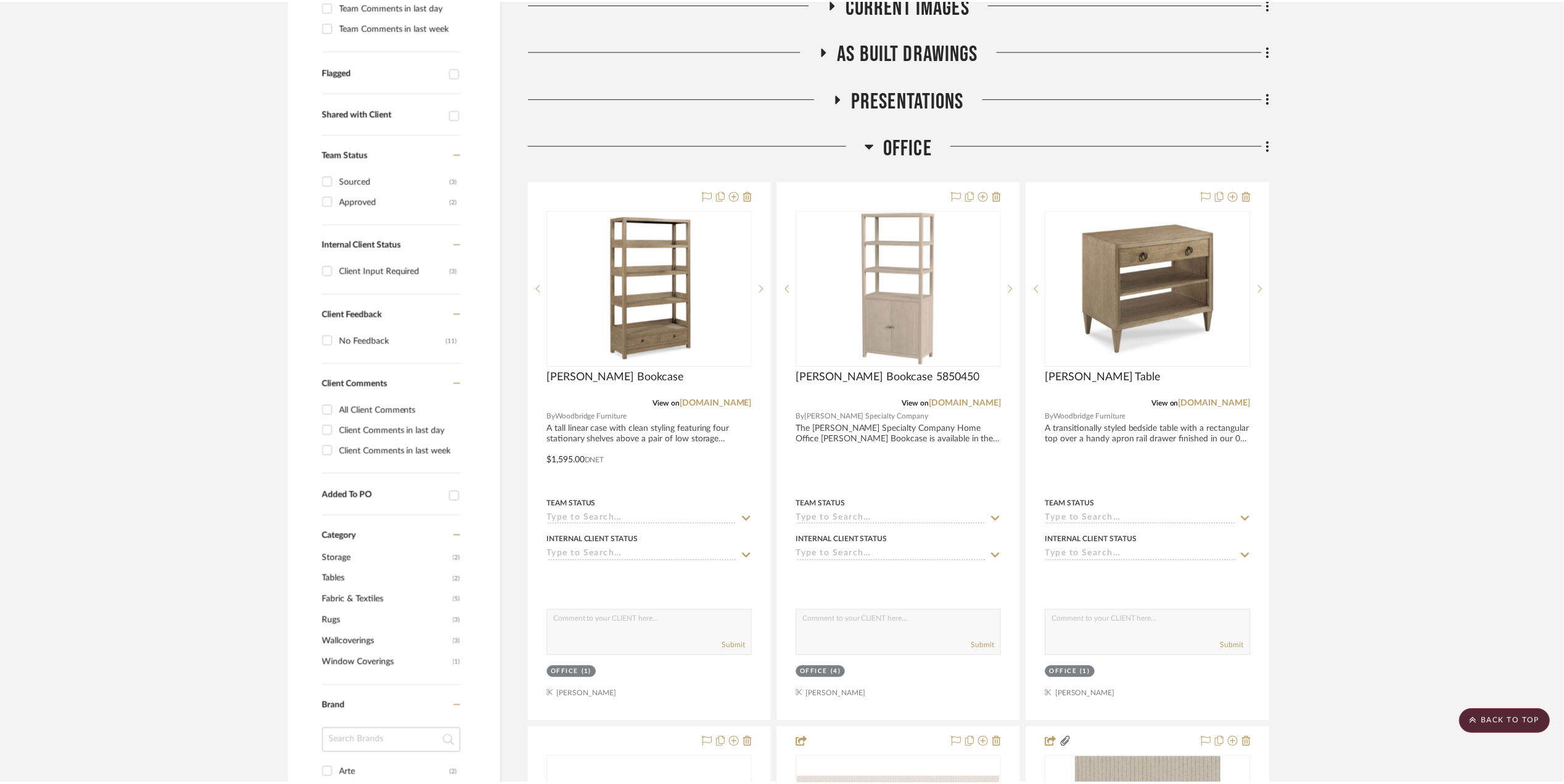
scroll to position [410, 0]
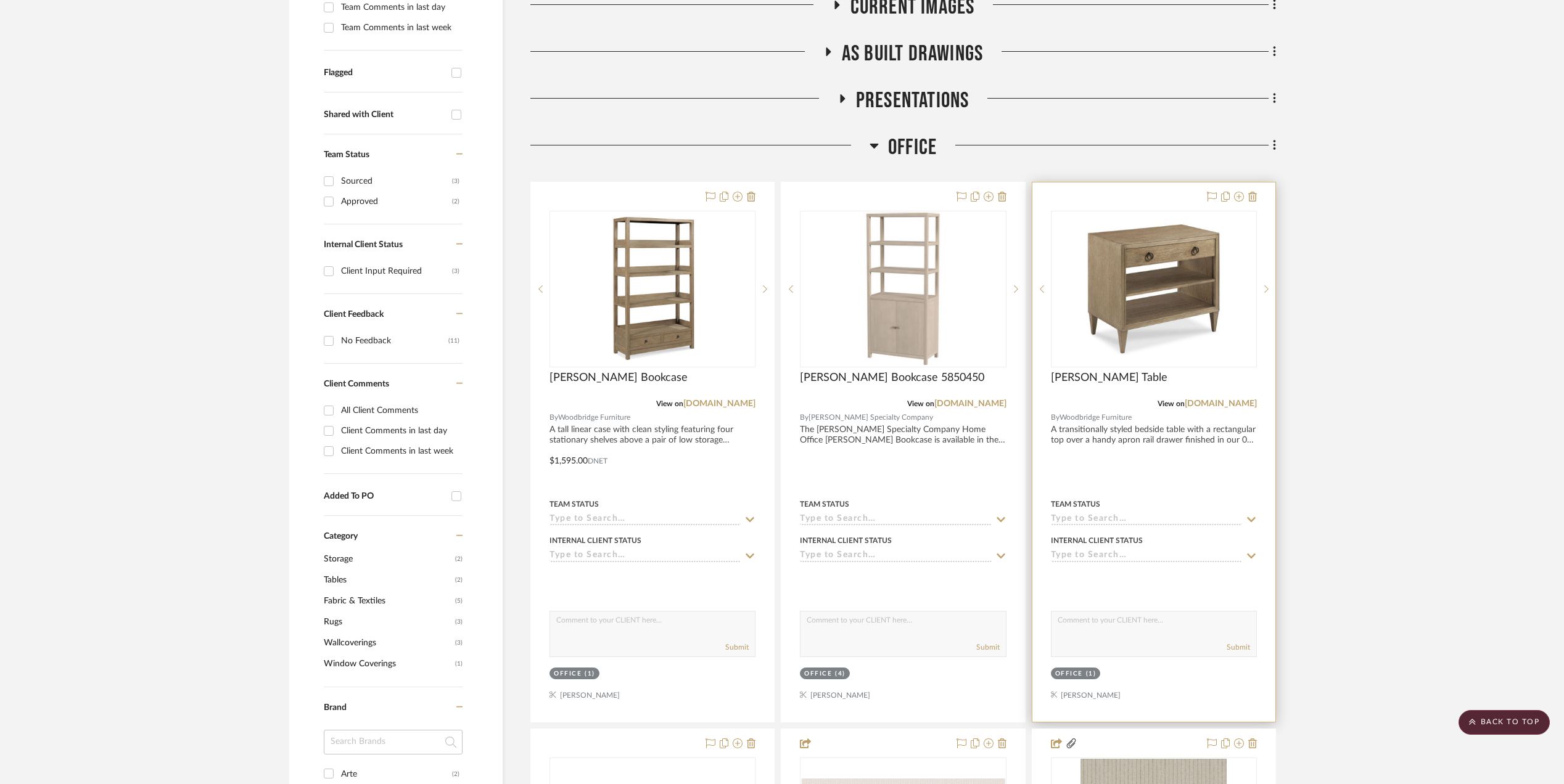
click at [1133, 279] on img "0" at bounding box center [1153, 289] width 154 height 154
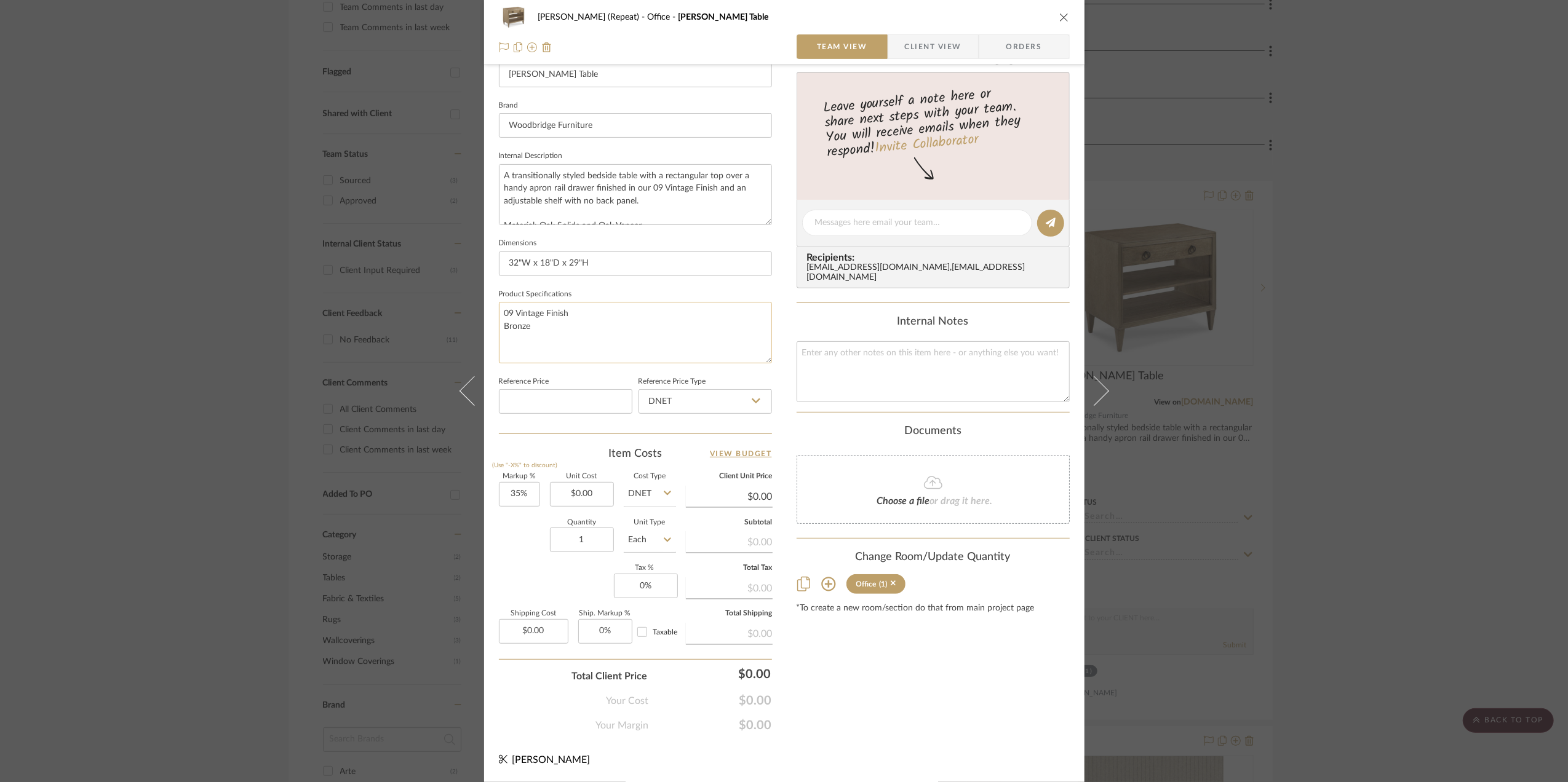
scroll to position [365, 0]
click at [586, 493] on input "0.00" at bounding box center [581, 494] width 64 height 24
type input "$795.00"
drag, startPoint x: 520, startPoint y: 545, endPoint x: 498, endPoint y: 558, distance: 25.6
click at [519, 545] on div "Quantity 1 Unit Type Each" at bounding box center [587, 541] width 177 height 44
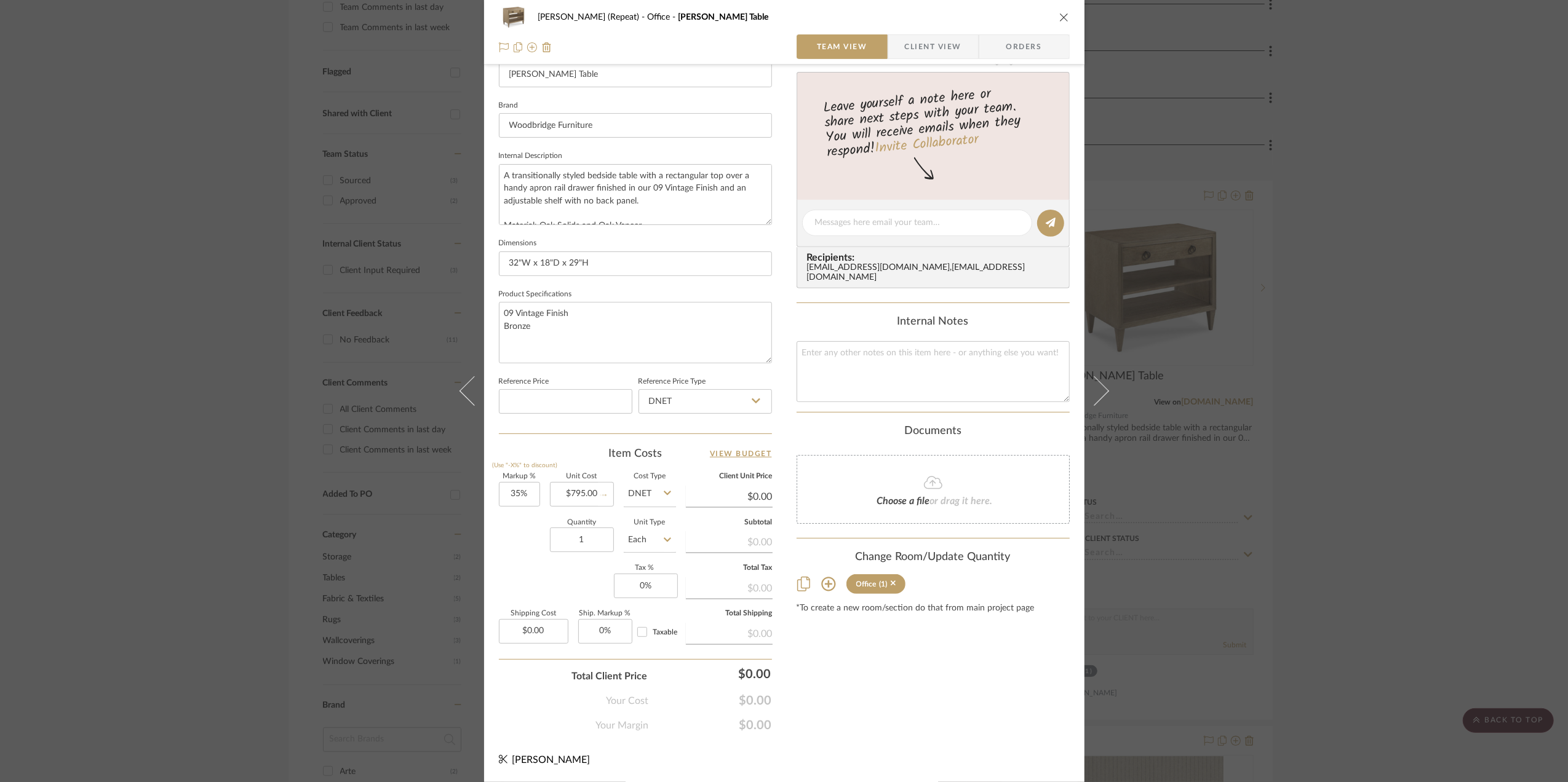
type input "$1,073.25"
type input "$53.66"
click at [1489, 495] on div "Stephanie Bergreen (Repeat) Office Ramsey Table Team View Client View Orders 1 …" at bounding box center [784, 391] width 1568 height 782
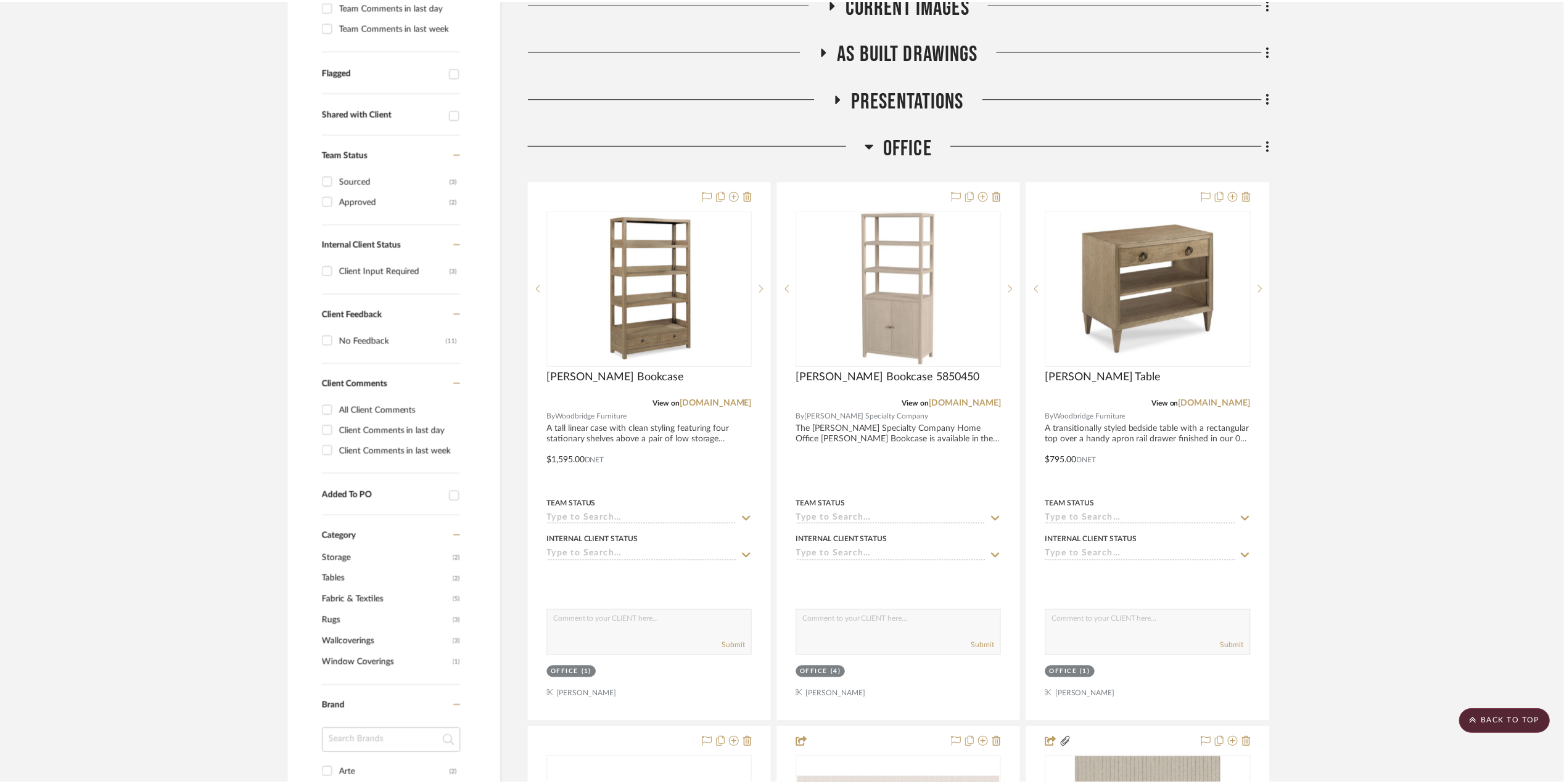
scroll to position [410, 0]
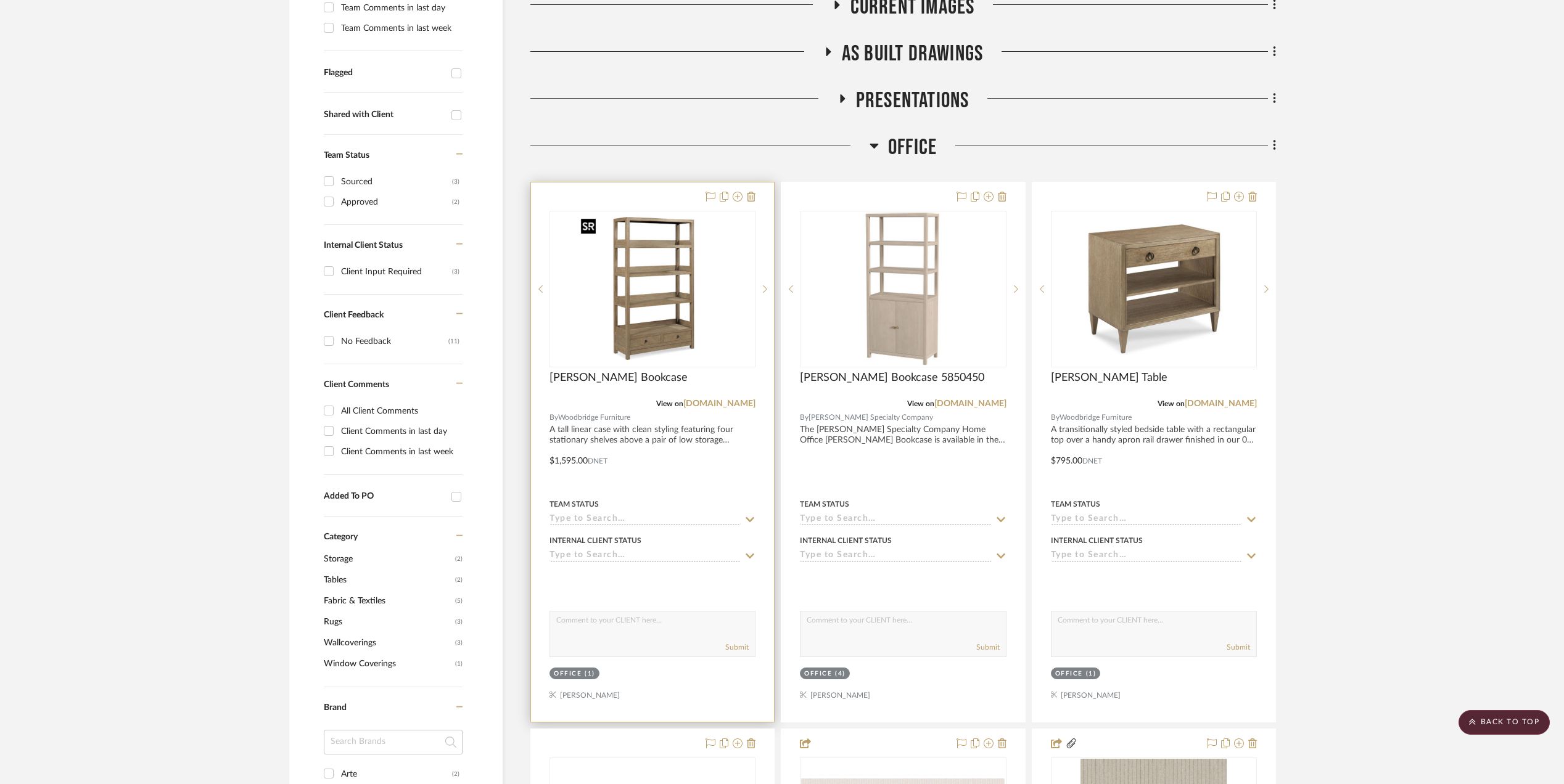
click at [634, 294] on img "0" at bounding box center [652, 289] width 154 height 154
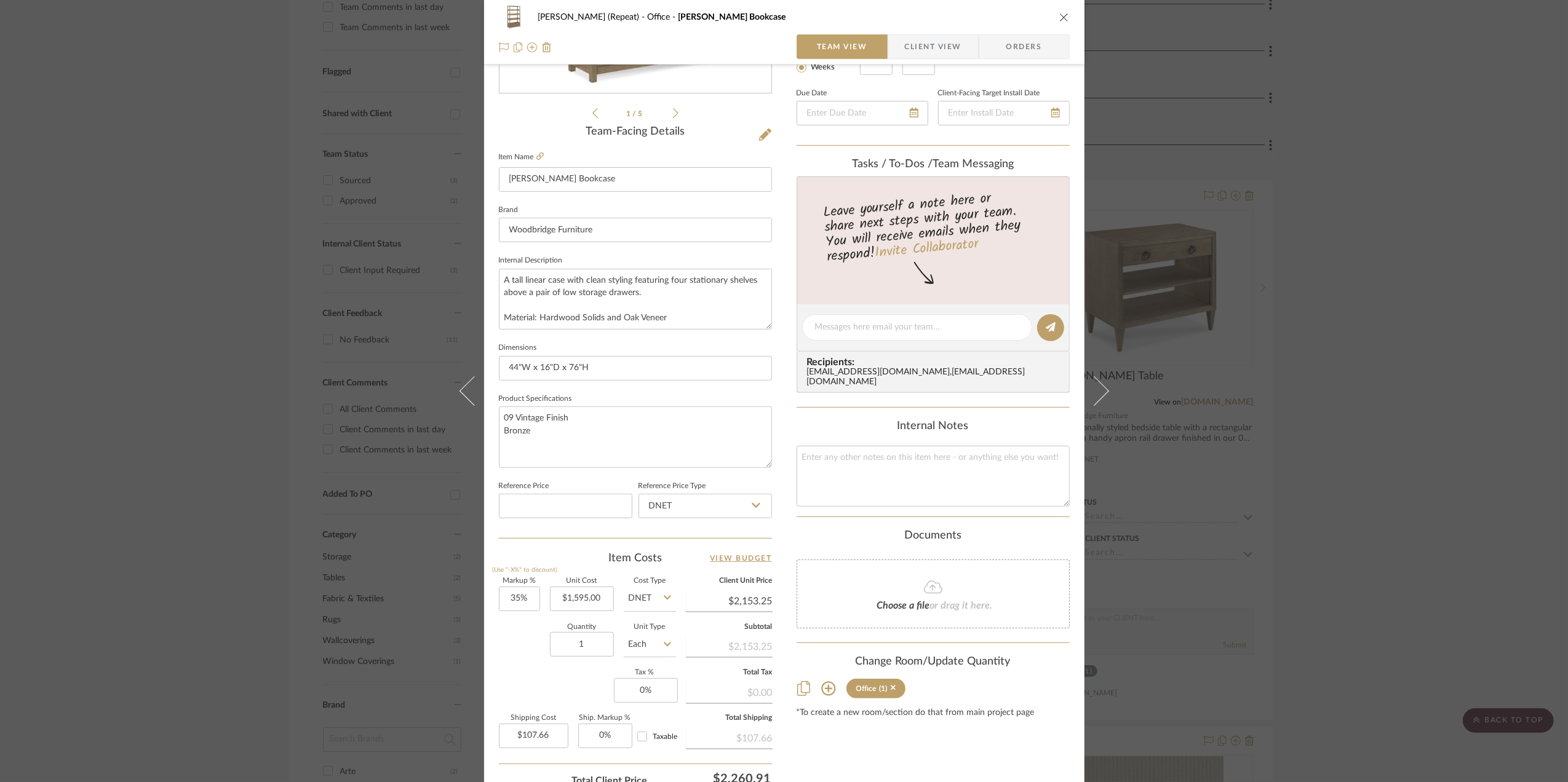
scroll to position [365, 0]
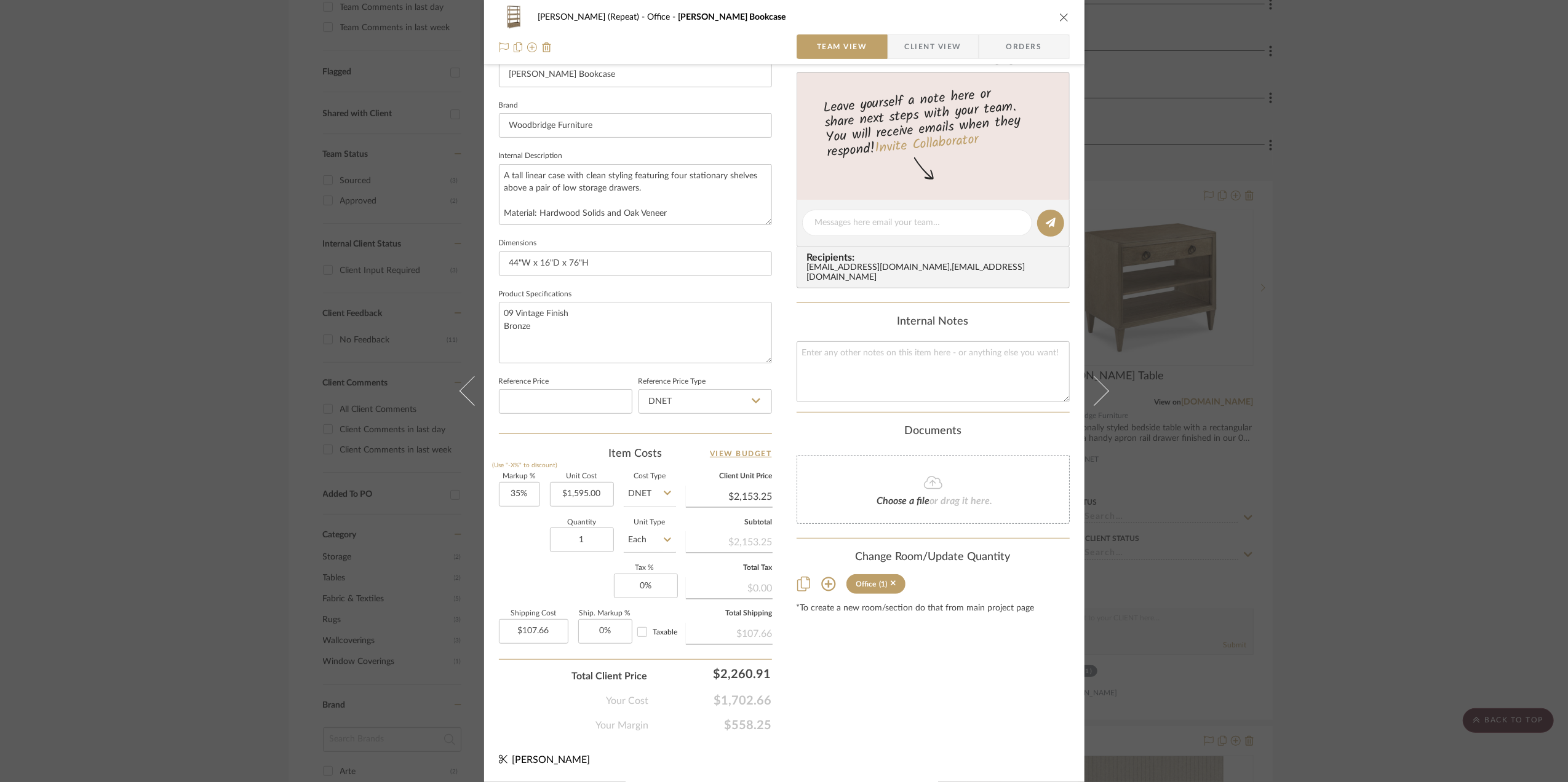
click at [1496, 475] on div "Stephanie Bergreen (Repeat) Office Winslow Bookcase Team View Client View Order…" at bounding box center [784, 391] width 1568 height 782
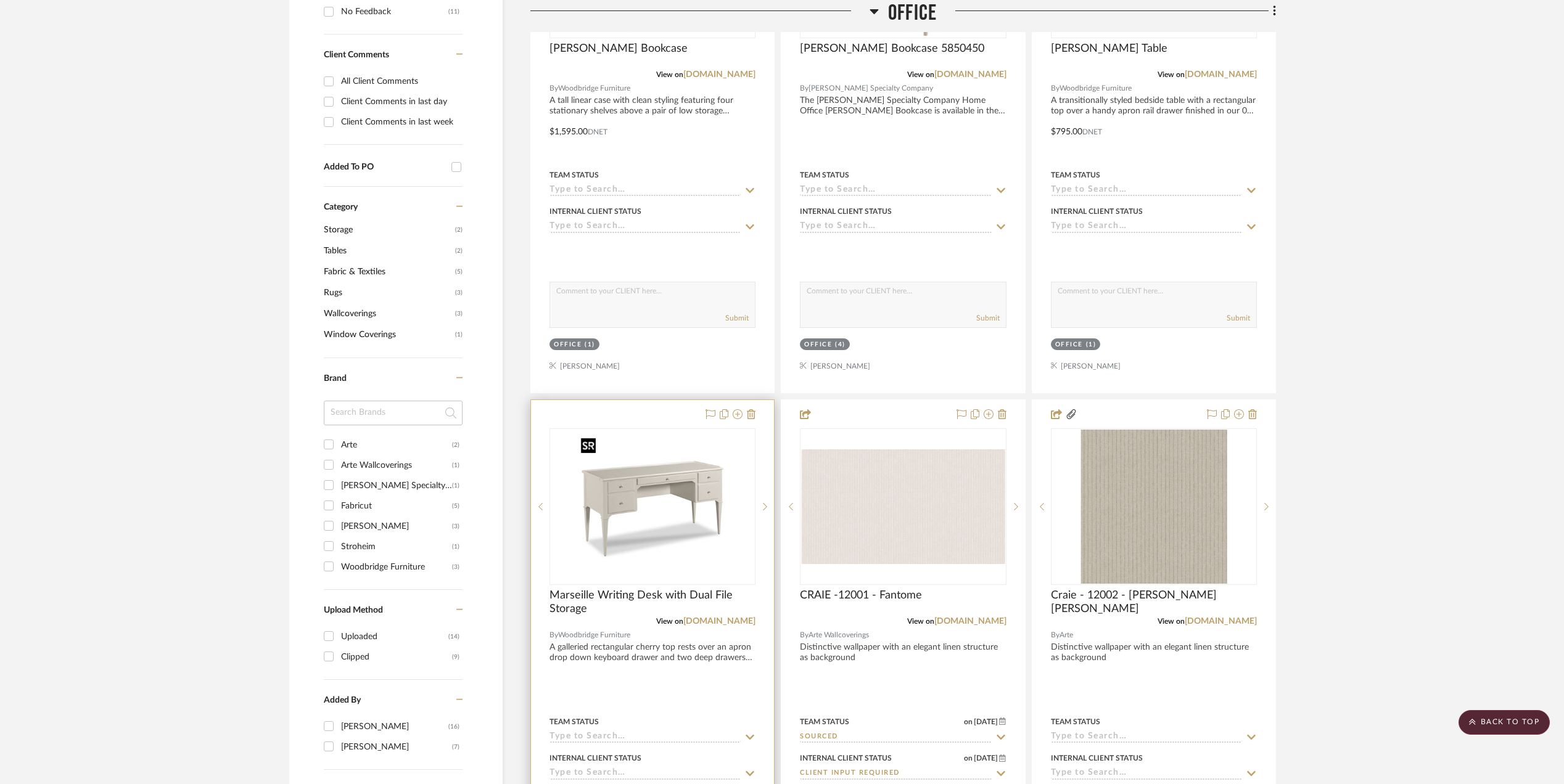
scroll to position [822, 0]
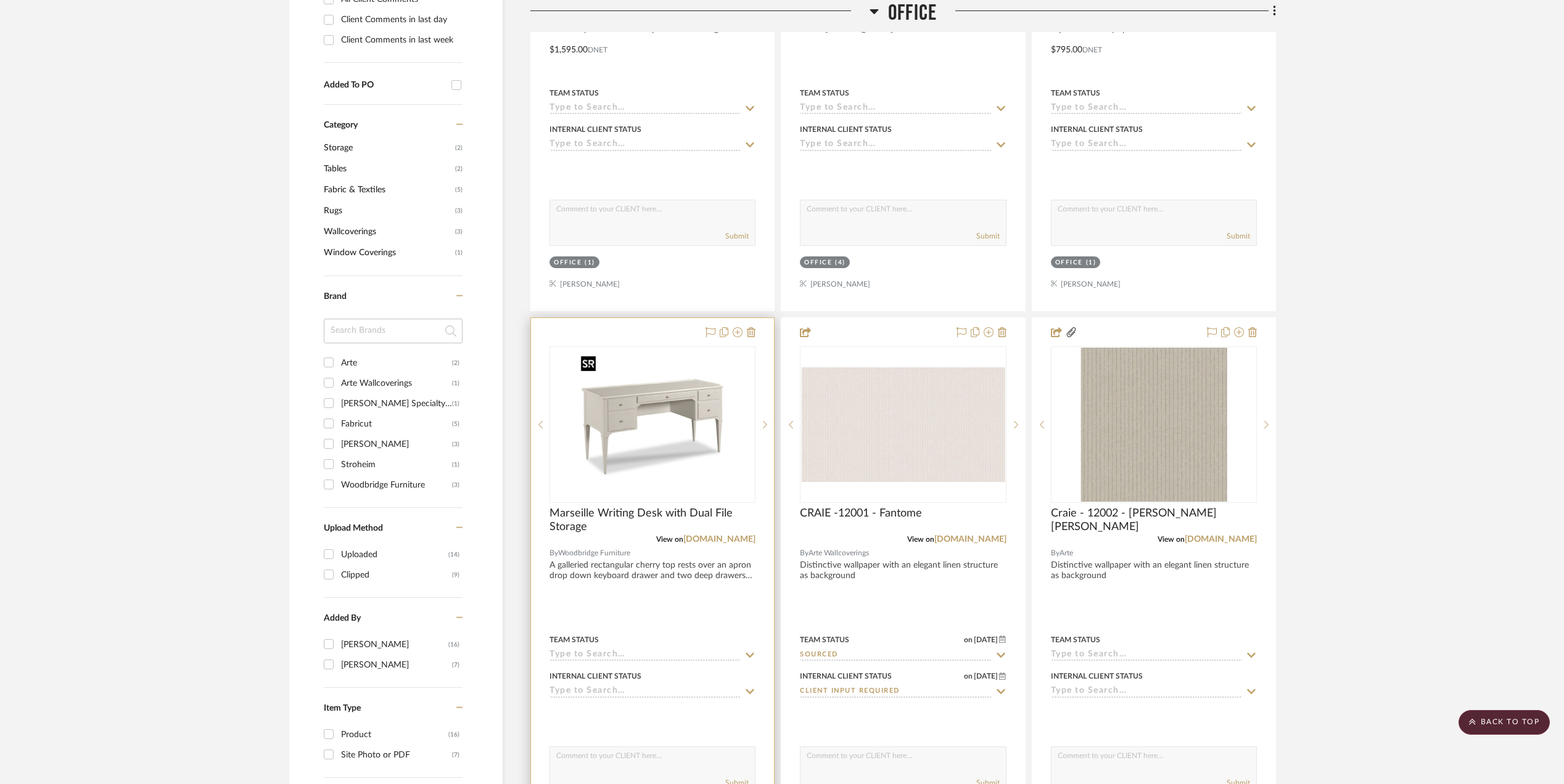
click at [631, 398] on img "0" at bounding box center [652, 424] width 154 height 154
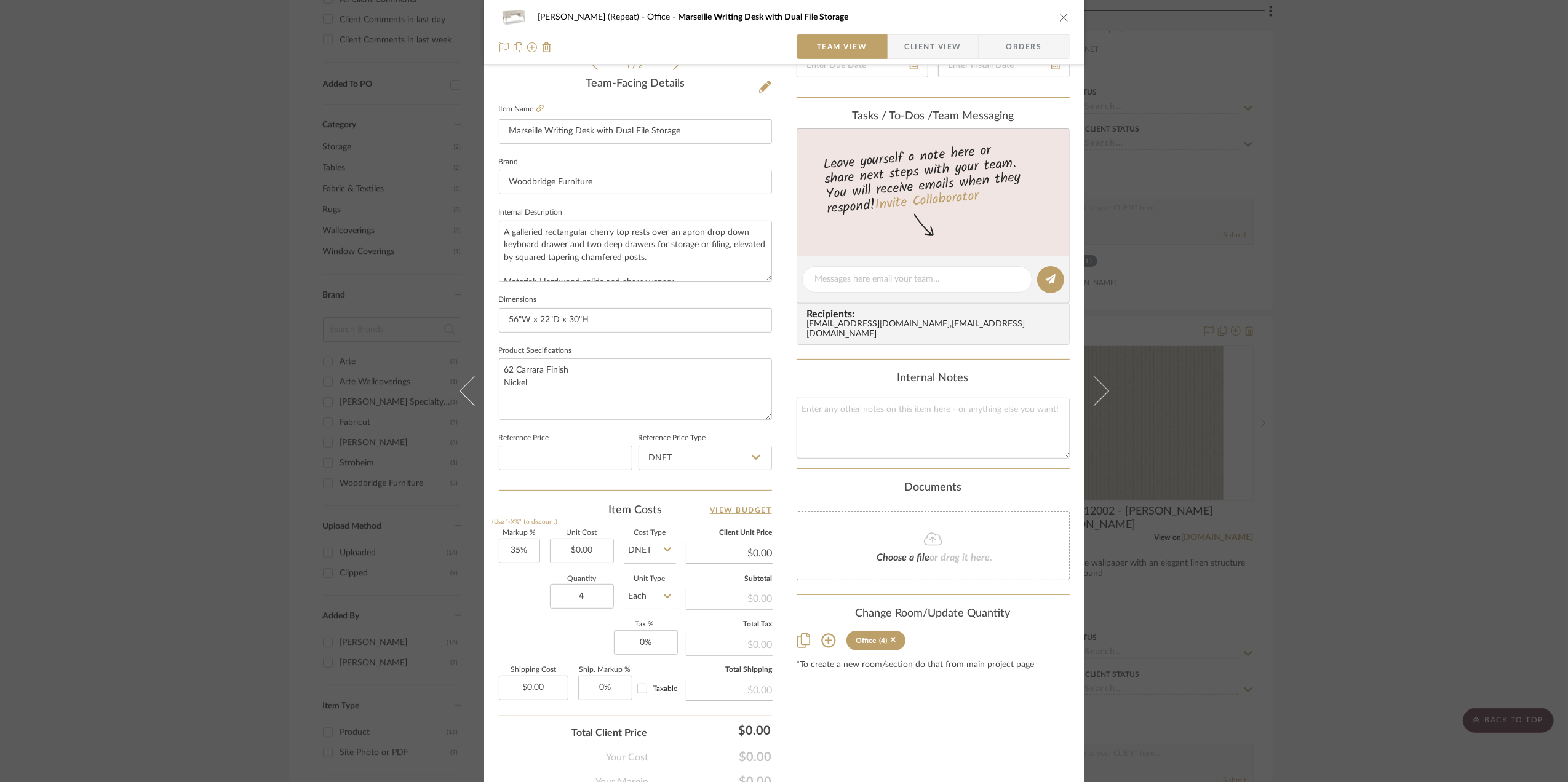
scroll to position [365, 0]
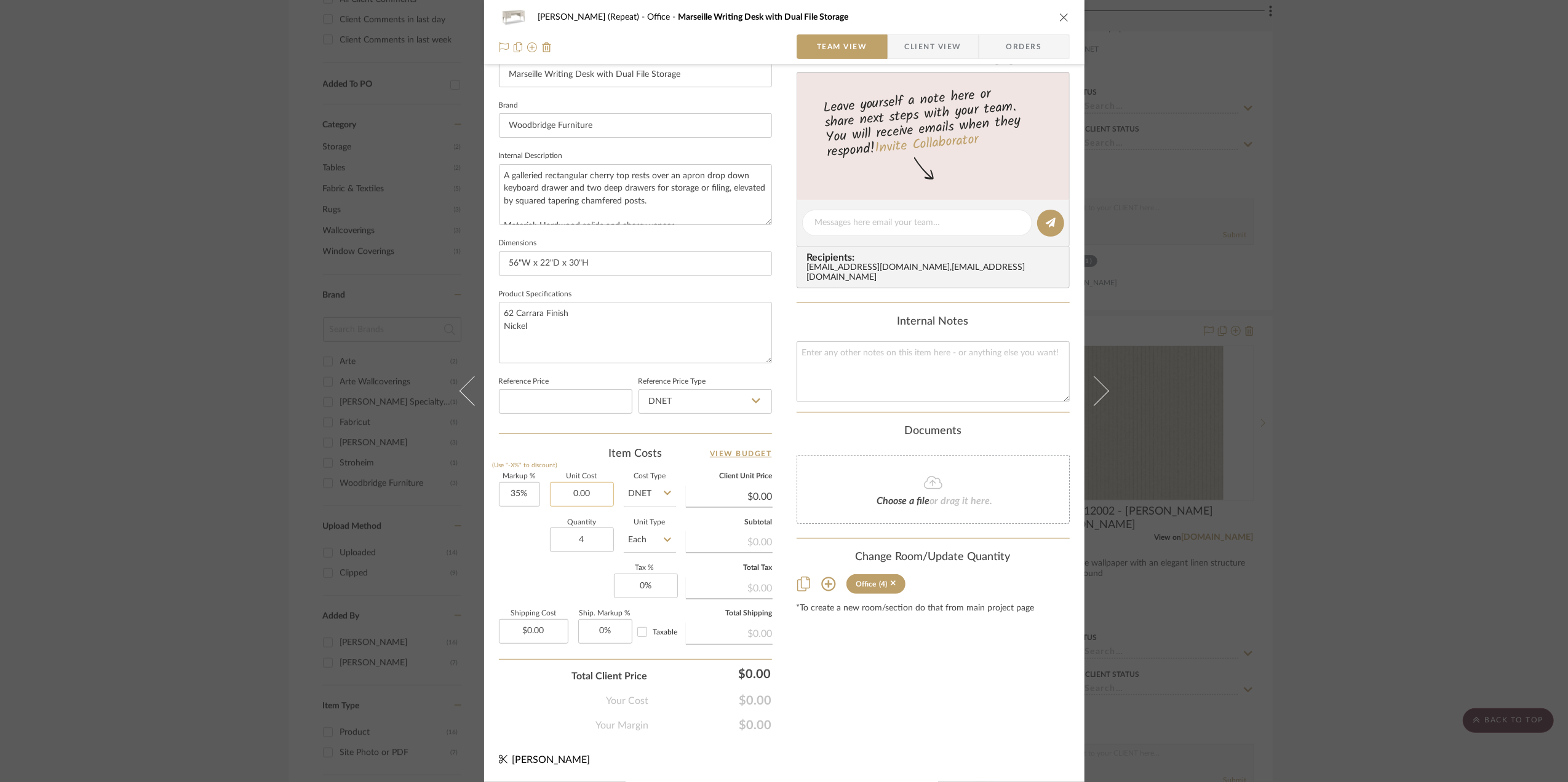
click at [593, 491] on input "0.00" at bounding box center [581, 494] width 64 height 24
type input "$1,395.00"
click at [522, 547] on div "Quantity 4 Unit Type Each" at bounding box center [587, 541] width 177 height 44
type input "$1,883.25"
type input "$376.65"
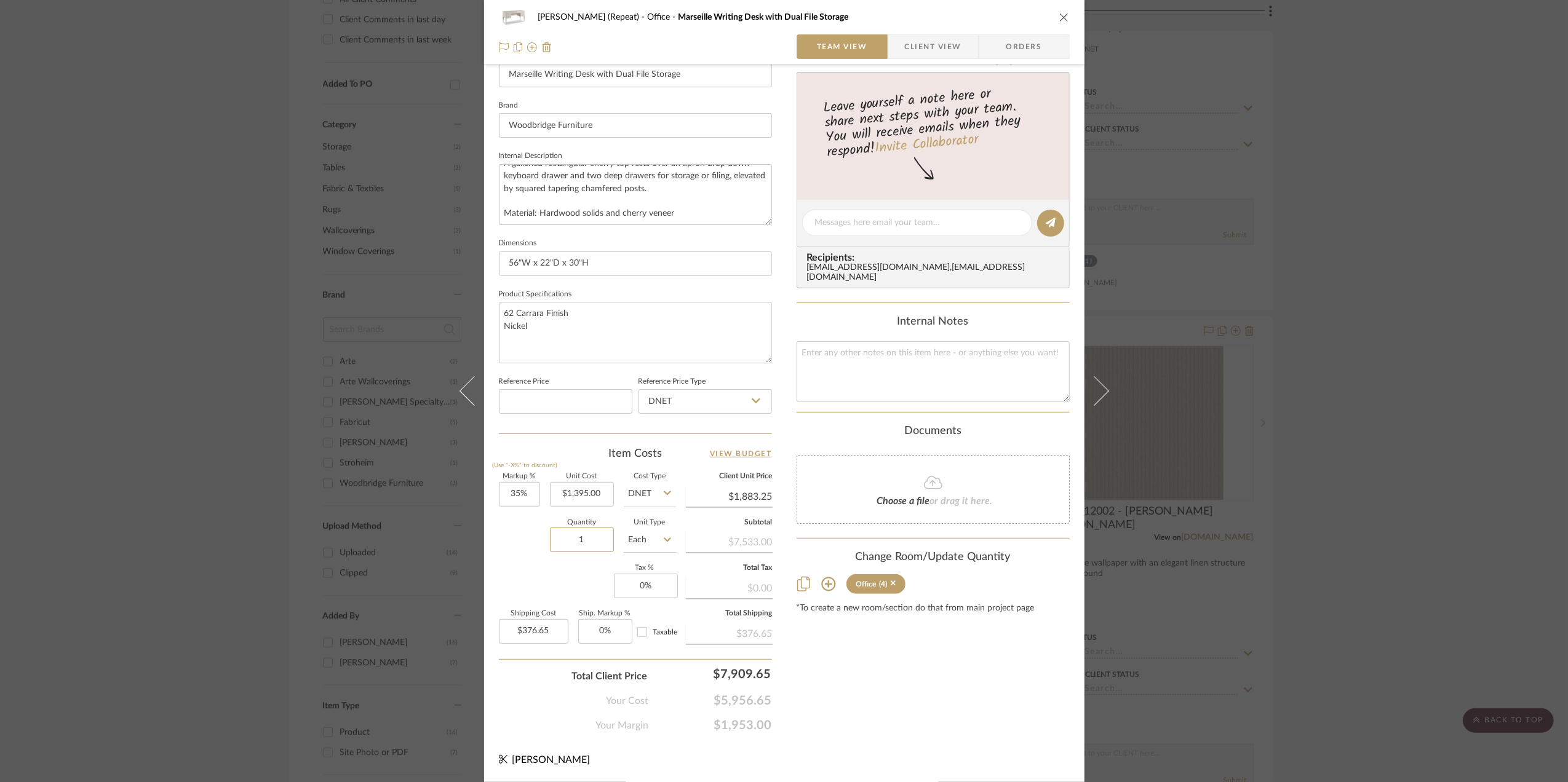
type input "1"
click at [507, 564] on div "Markup % (Use "-X%" to discount) 35% Unit Cost $1,395.00 Cost Type DNET Client …" at bounding box center [636, 563] width 273 height 180
type input "$94.16"
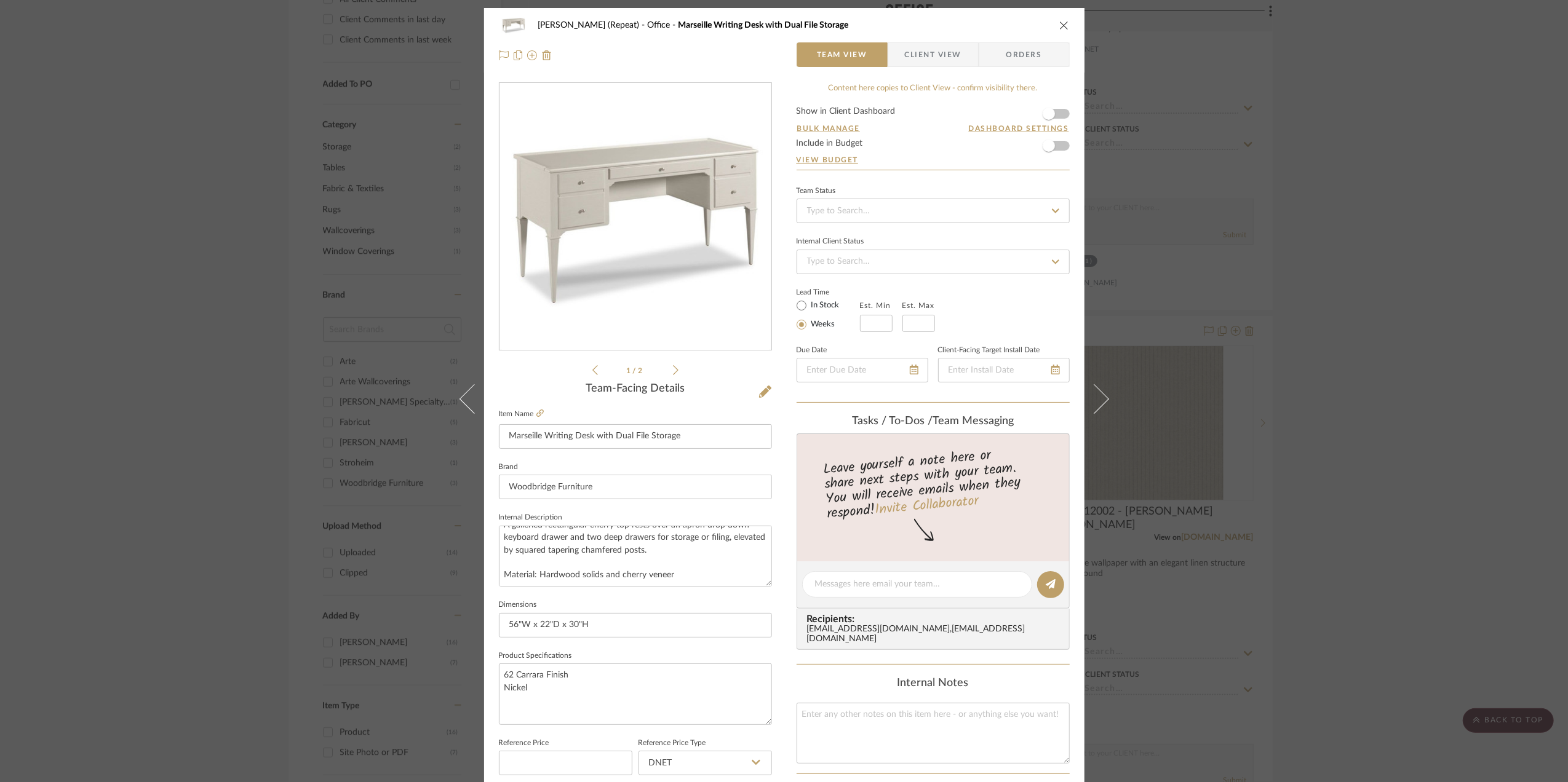
scroll to position [0, 0]
click at [1442, 289] on div "Stephanie Bergreen (Repeat) Office Marseille Writing Desk with Dual File Storag…" at bounding box center [784, 391] width 1568 height 782
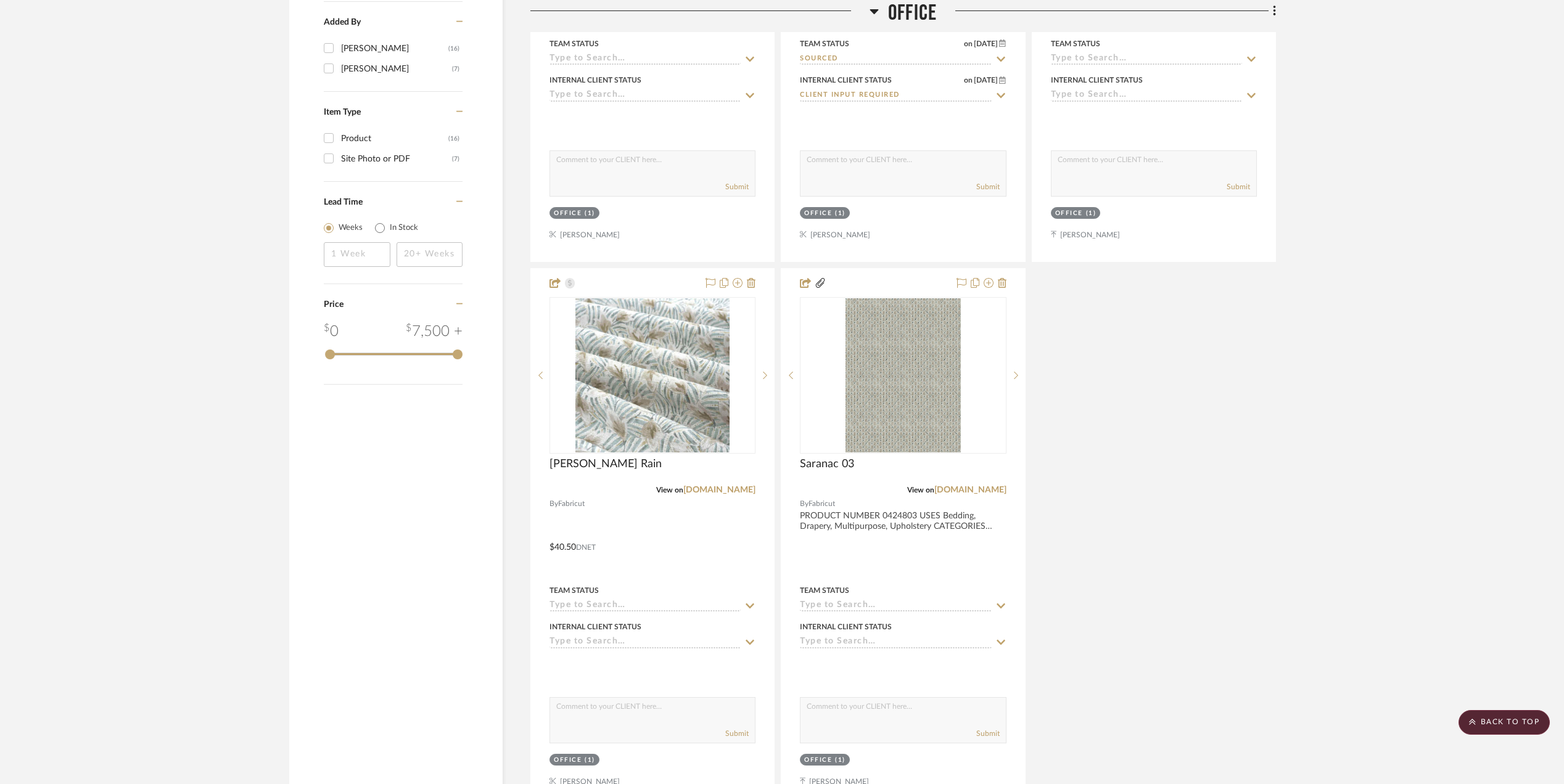
scroll to position [1644, 0]
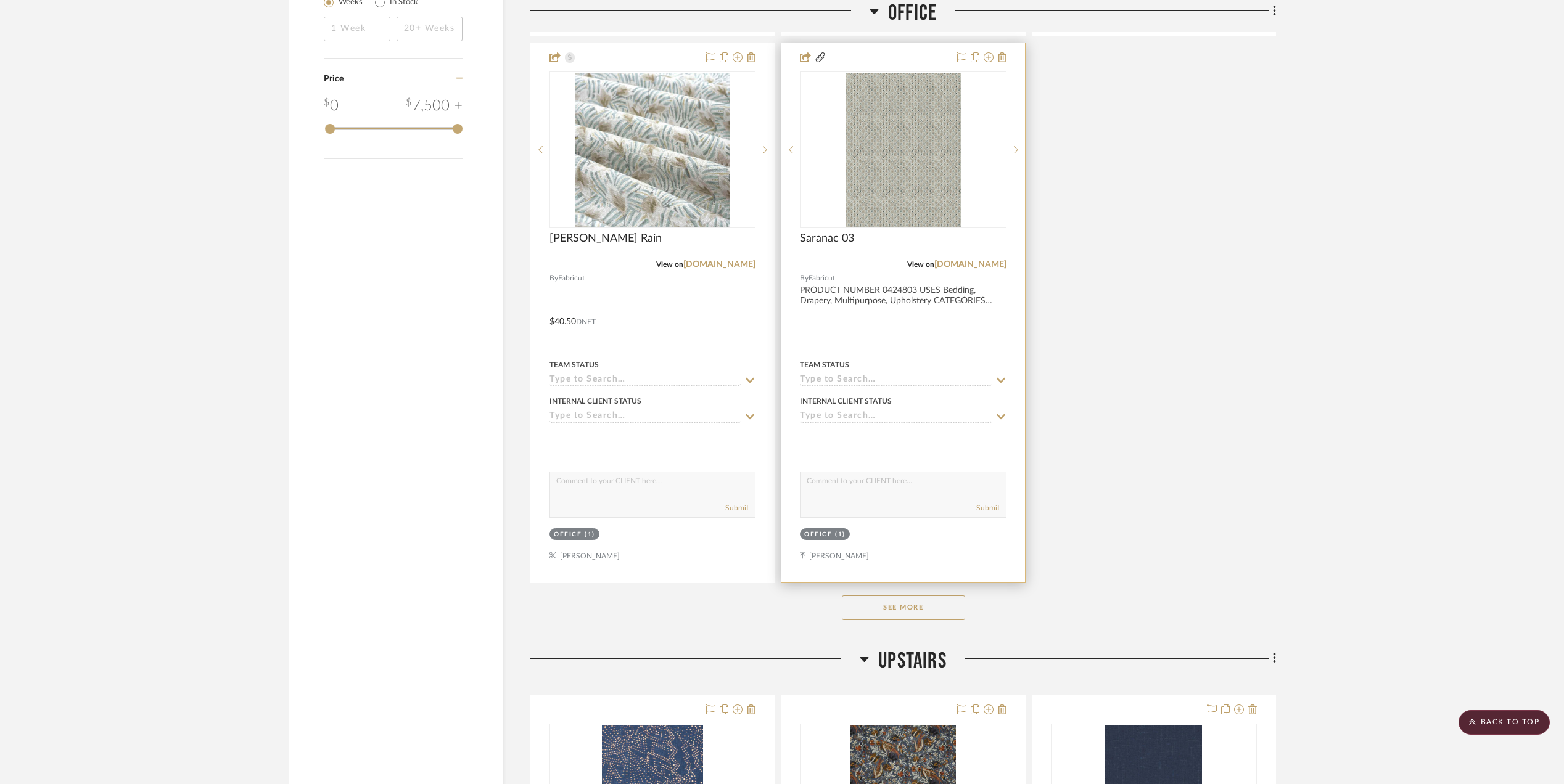
drag, startPoint x: 900, startPoint y: 609, endPoint x: 981, endPoint y: 567, distance: 91.2
click at [901, 609] on button "See More" at bounding box center [903, 608] width 123 height 24
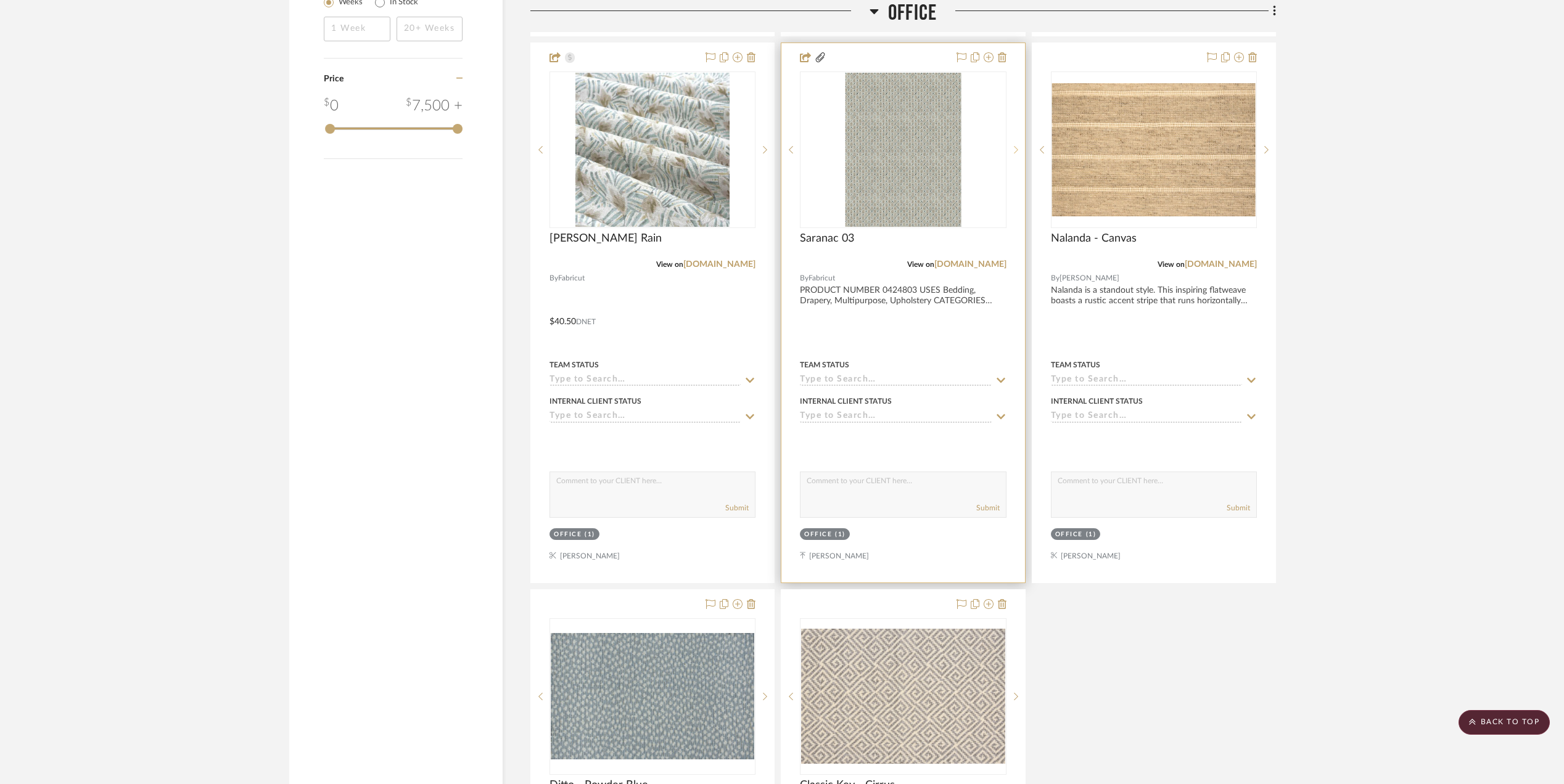
click at [1014, 149] on icon at bounding box center [1016, 150] width 5 height 9
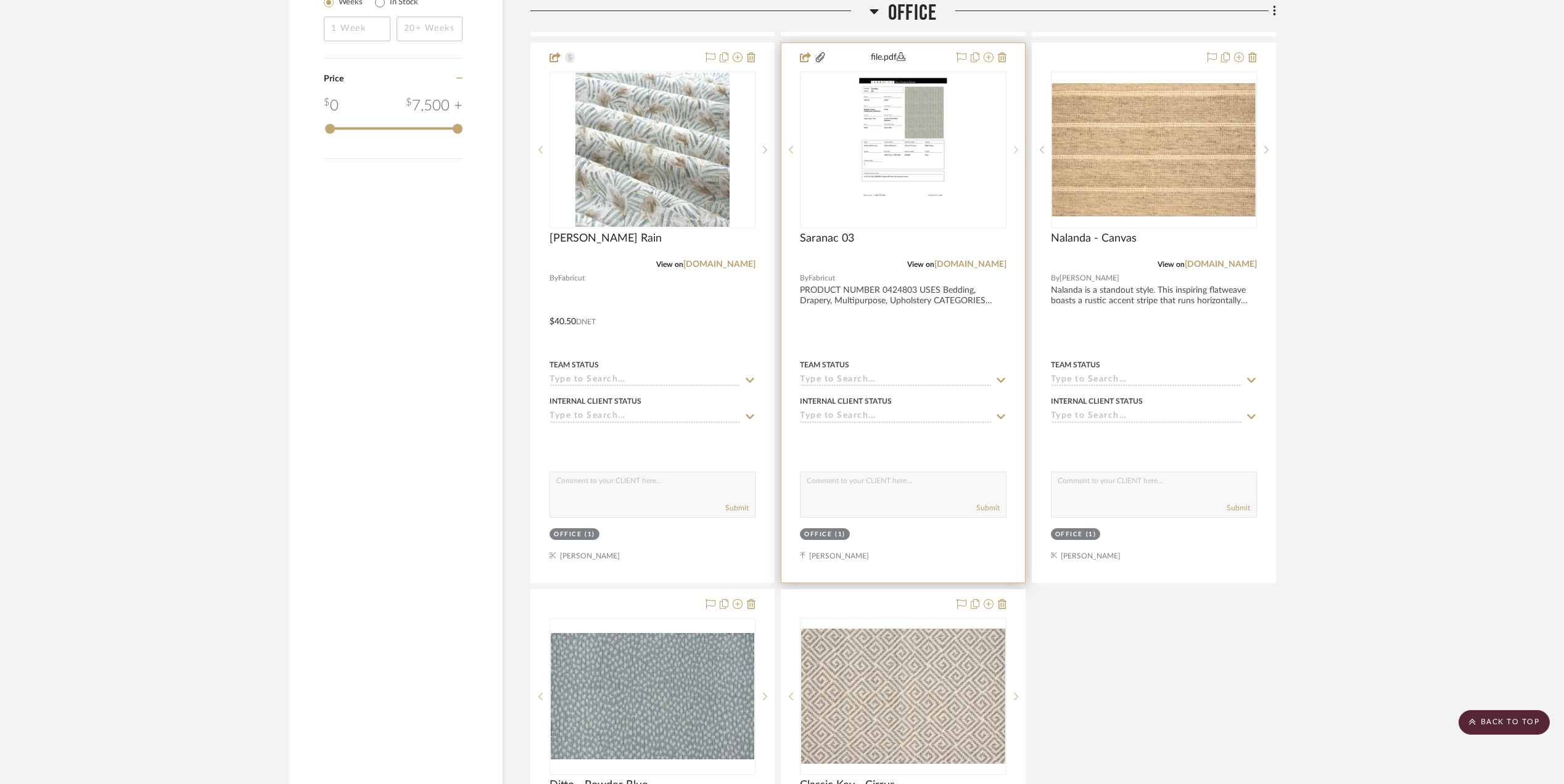
click at [1017, 149] on icon at bounding box center [1016, 150] width 5 height 9
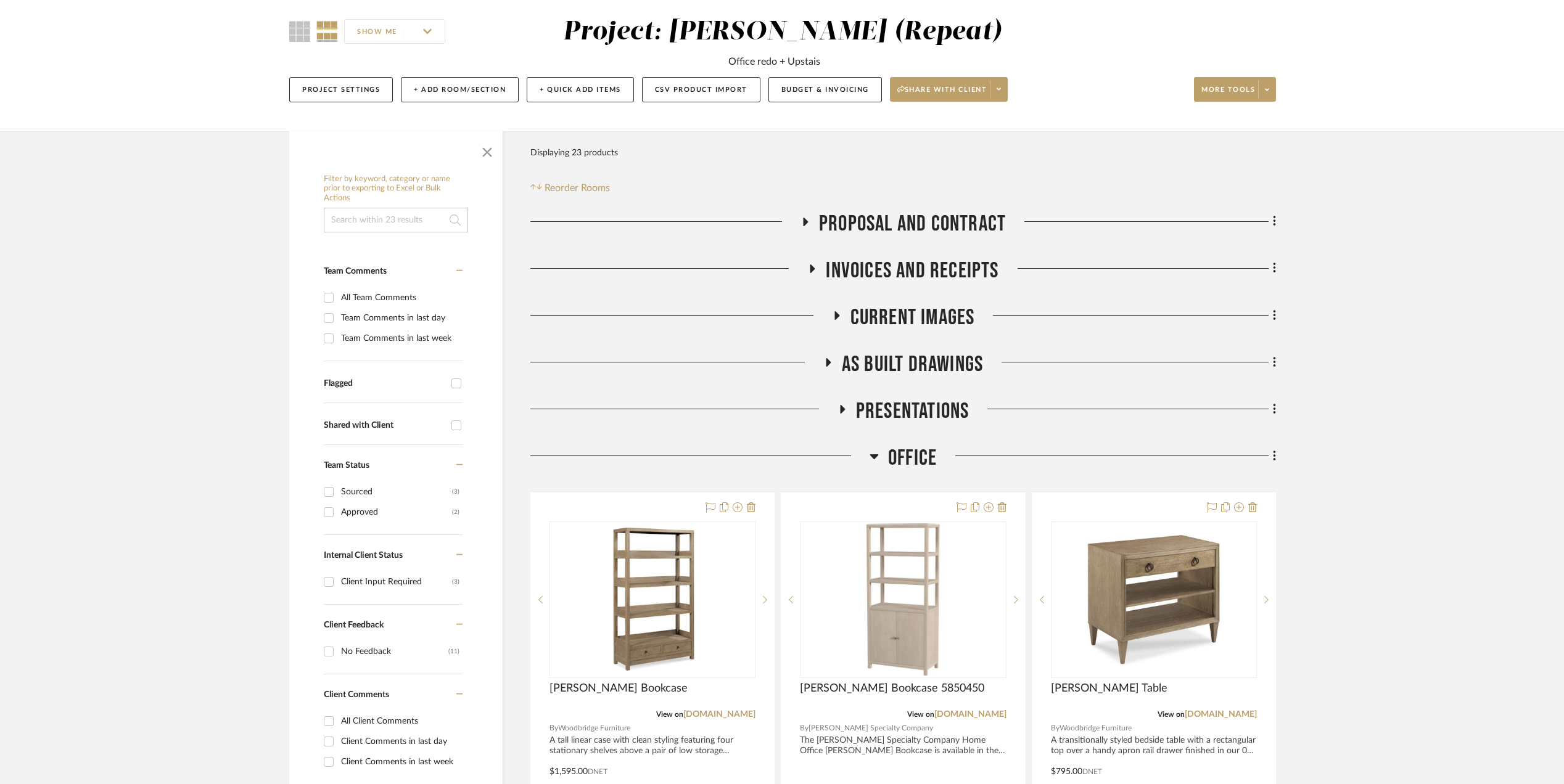
scroll to position [247, 0]
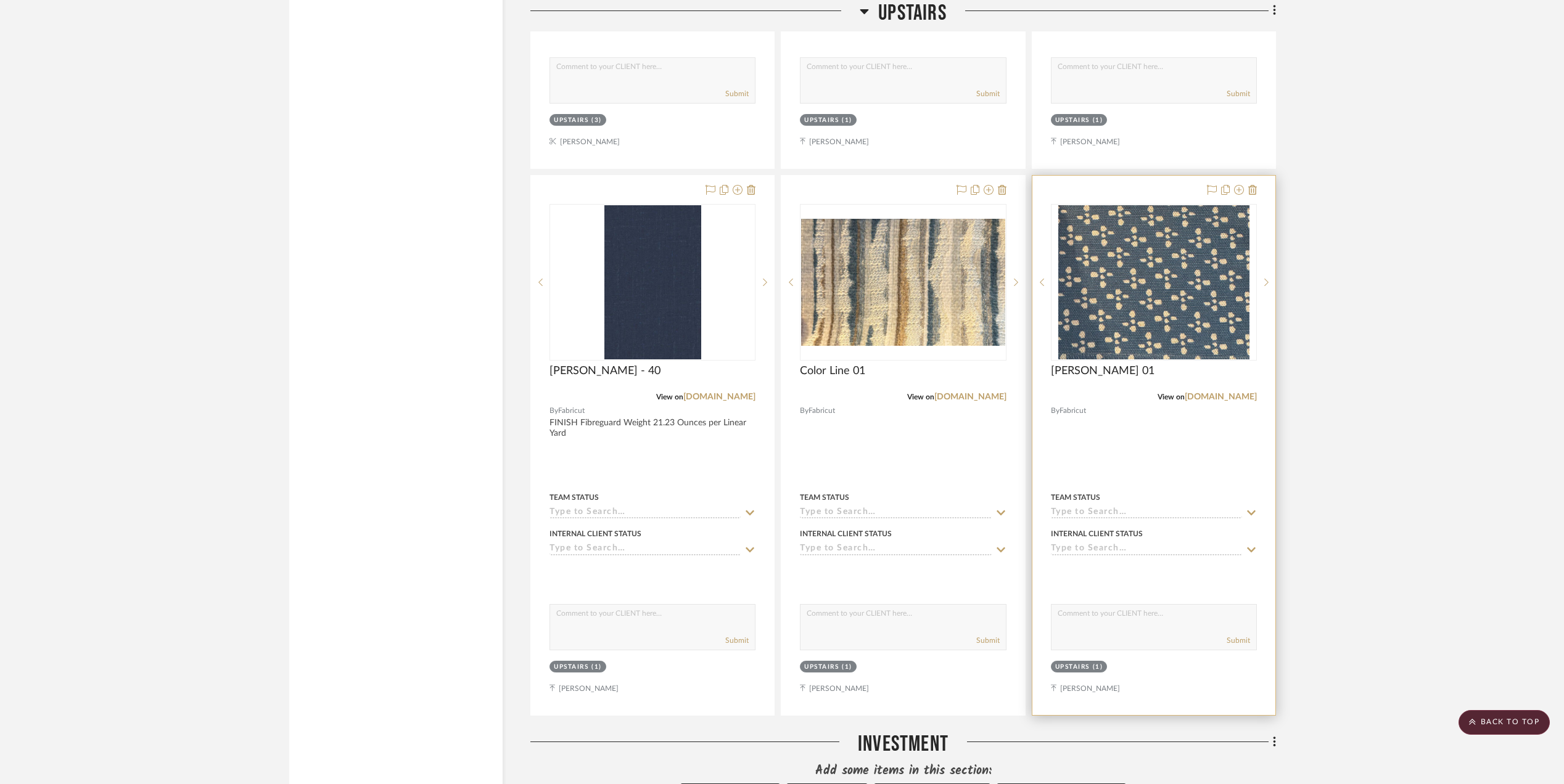
scroll to position [2713, 0]
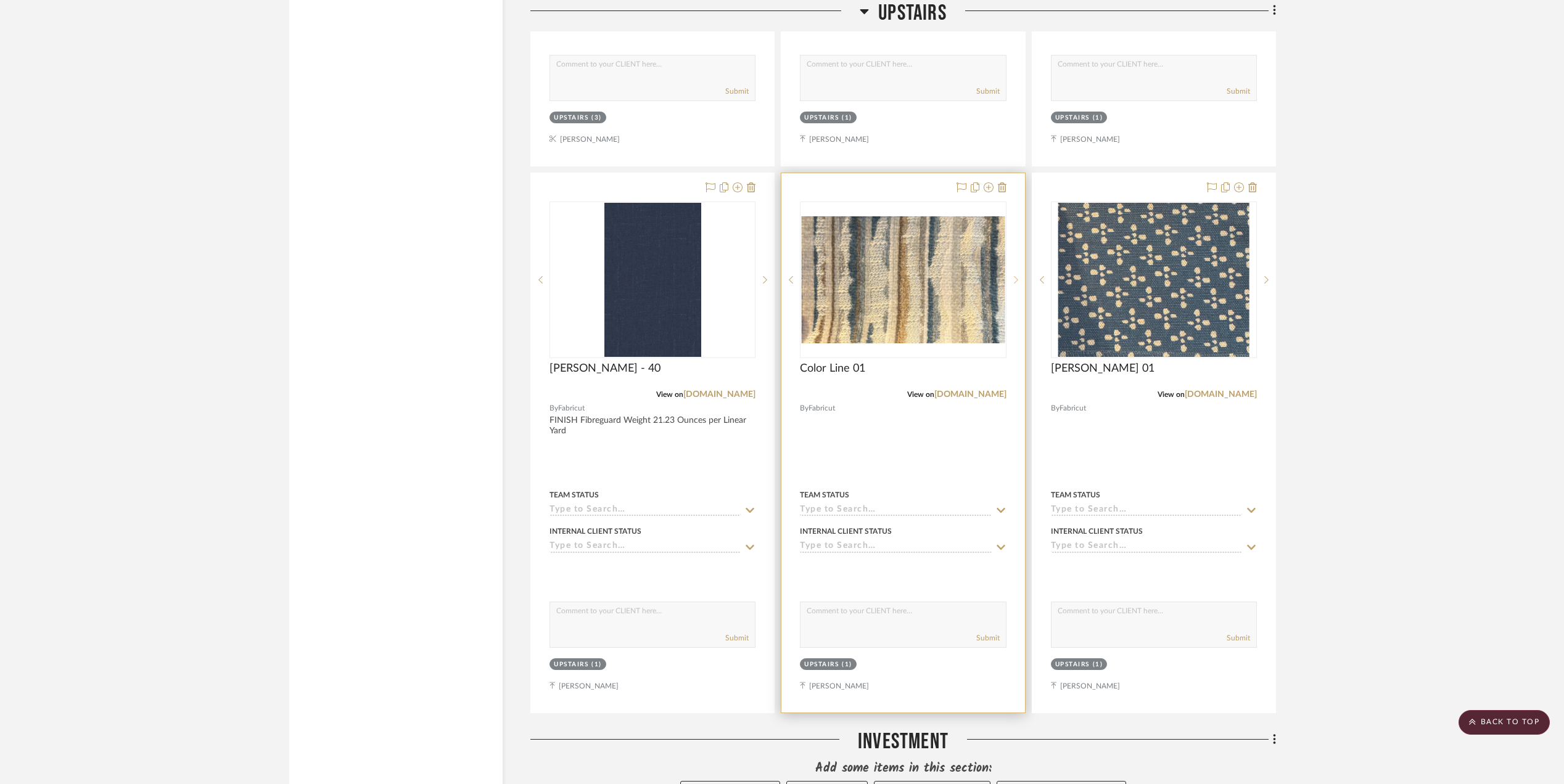
click at [1011, 284] on sr-next-btn at bounding box center [1016, 280] width 19 height 9
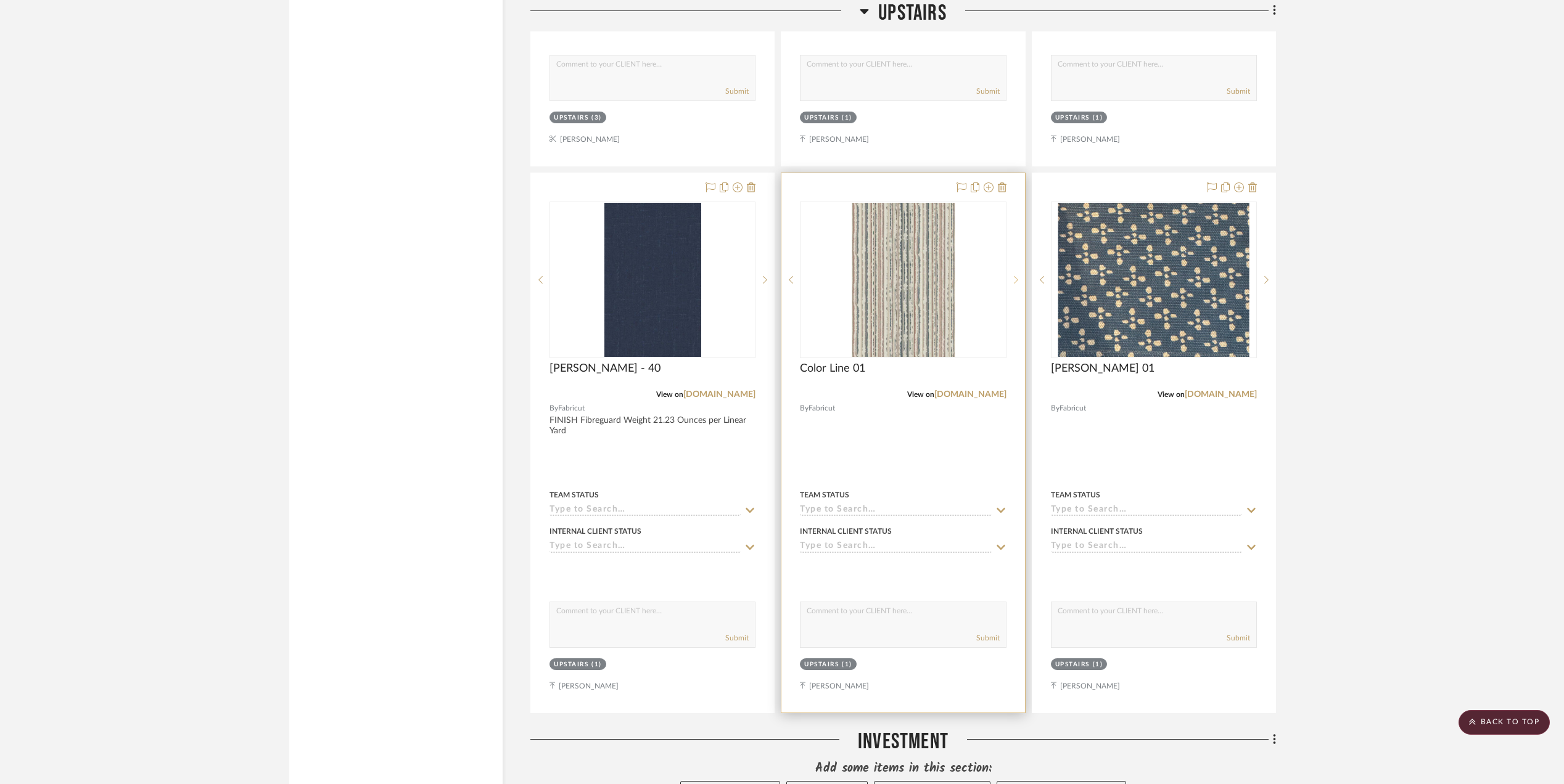
click at [1011, 284] on sr-next-btn at bounding box center [1016, 280] width 19 height 9
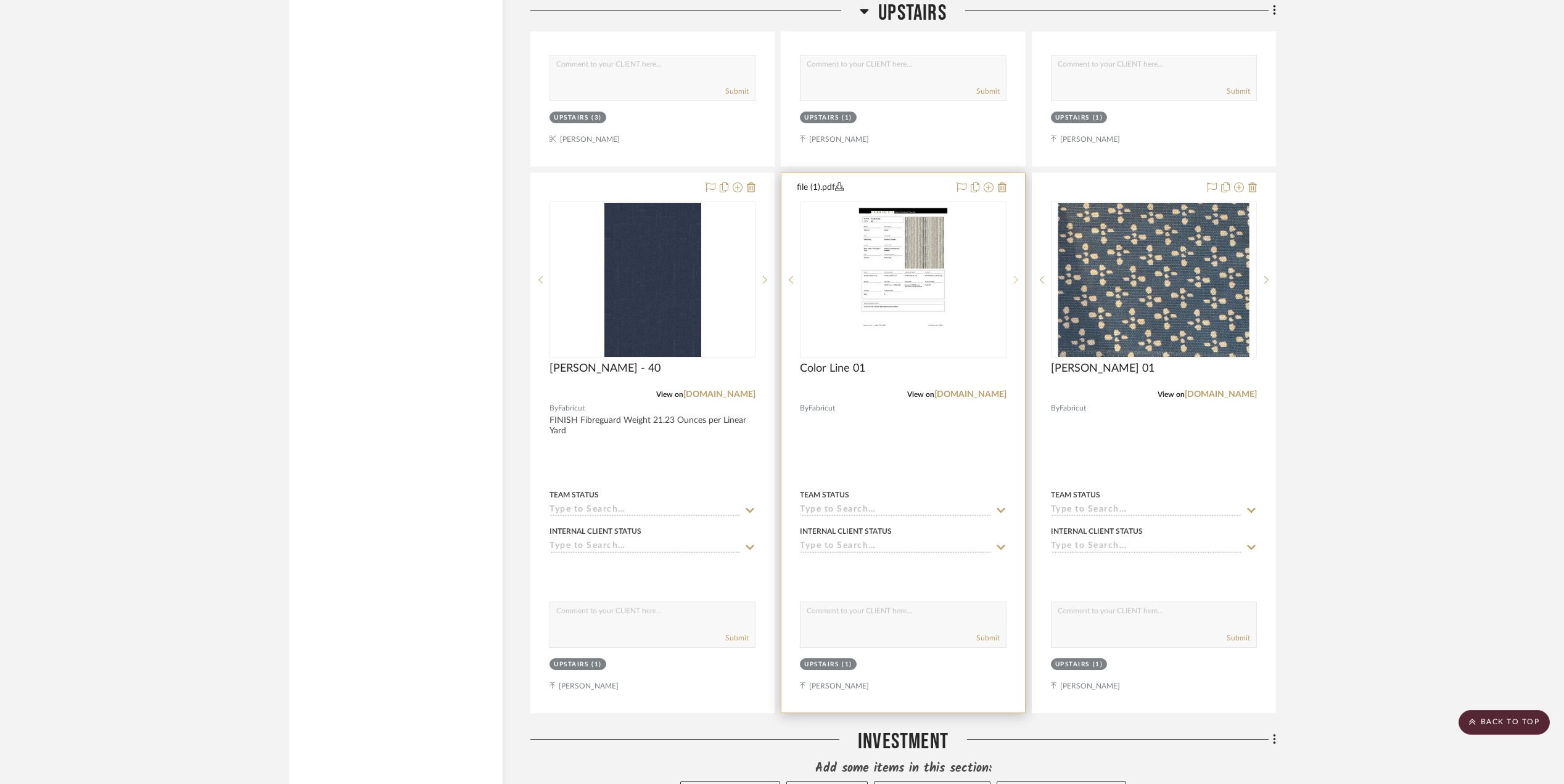
click at [1011, 284] on sr-next-btn at bounding box center [1016, 280] width 19 height 9
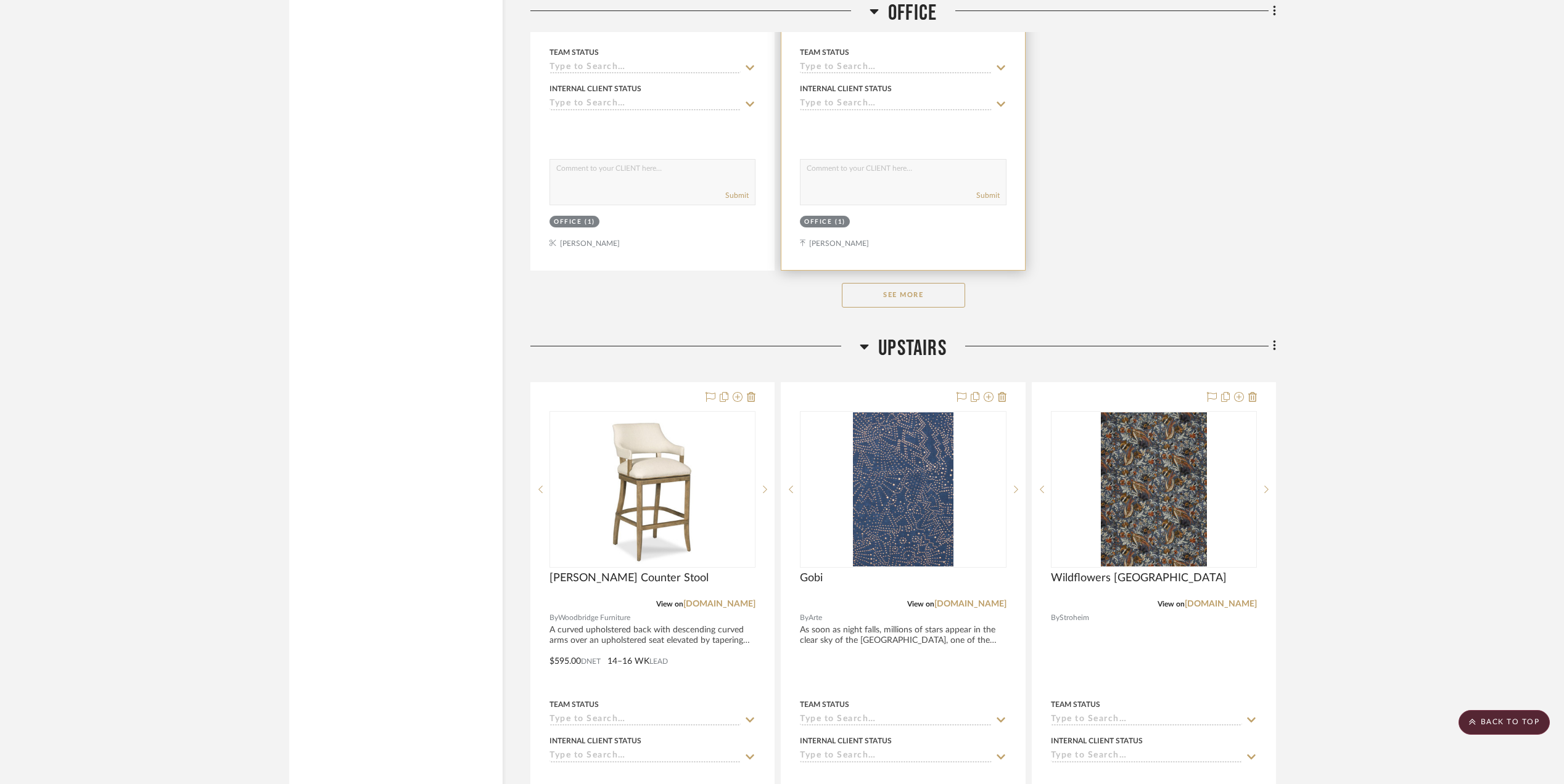
scroll to position [2279, 0]
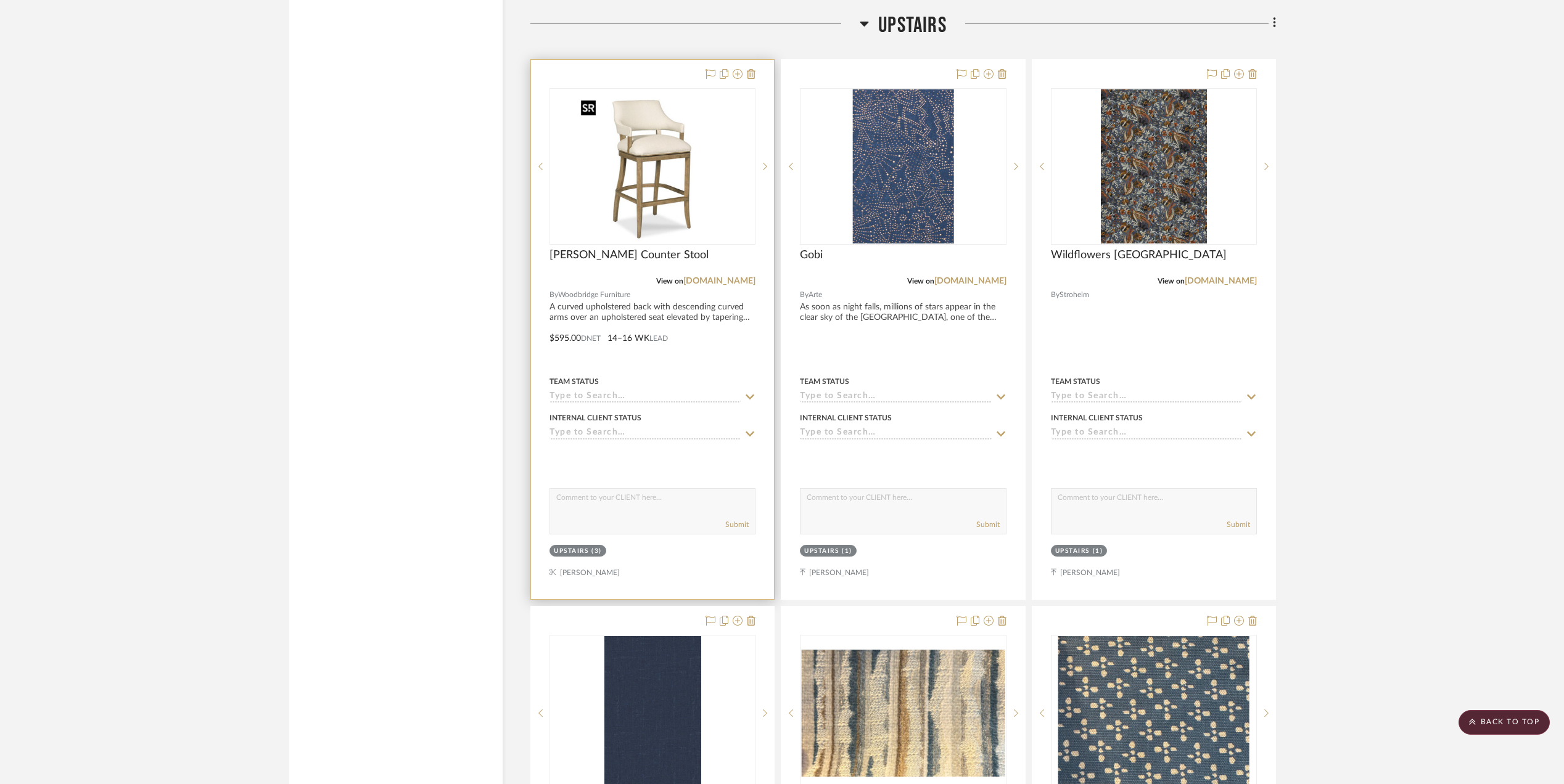
click at [666, 187] on div at bounding box center [652, 167] width 206 height 157
click at [637, 216] on img "0" at bounding box center [652, 166] width 154 height 154
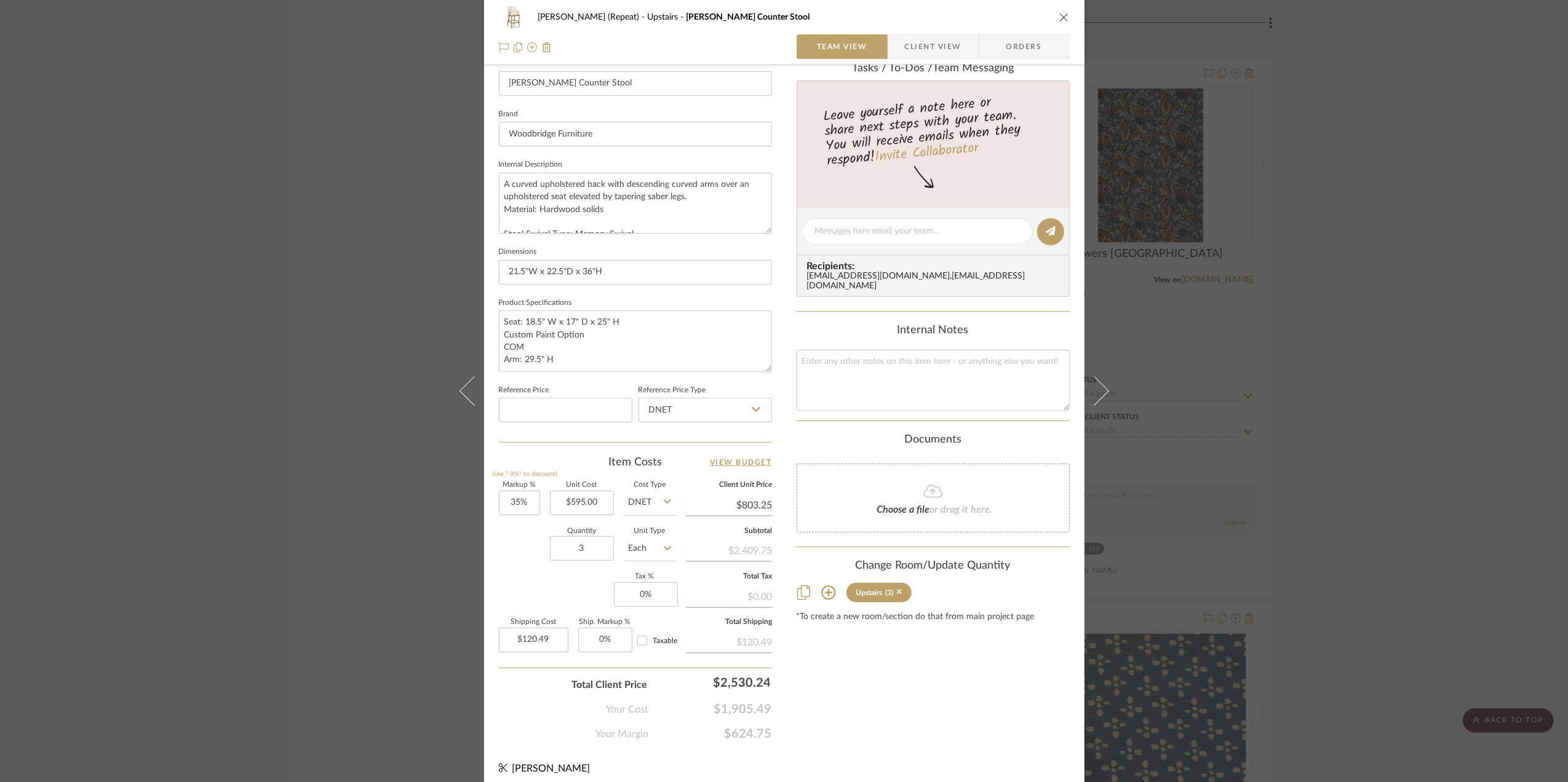
scroll to position [365, 0]
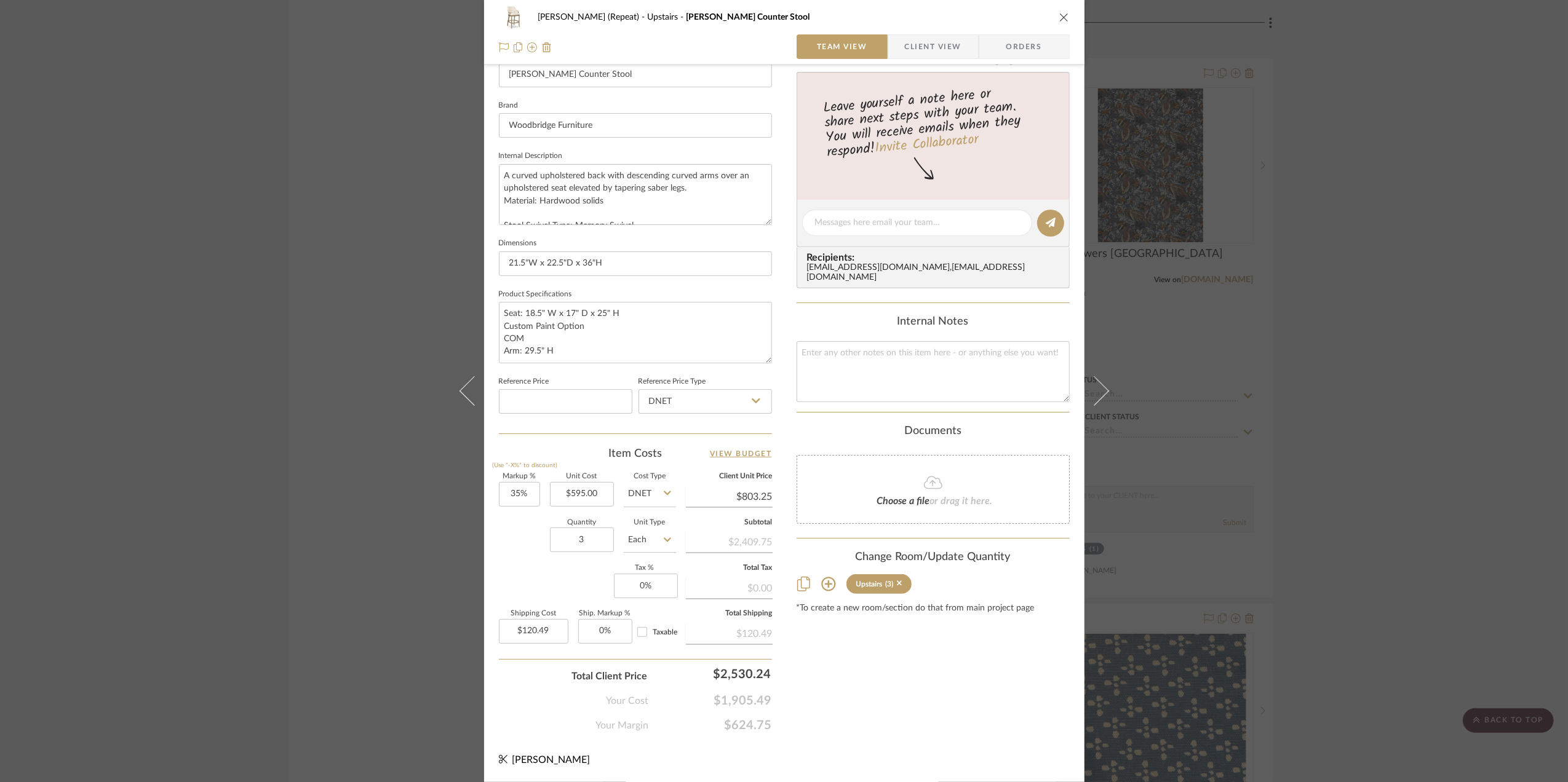
click at [1398, 456] on div "Stephanie Bergreen (Repeat) Upstairs Timothy Counter Stool Team View Client Vie…" at bounding box center [784, 391] width 1568 height 782
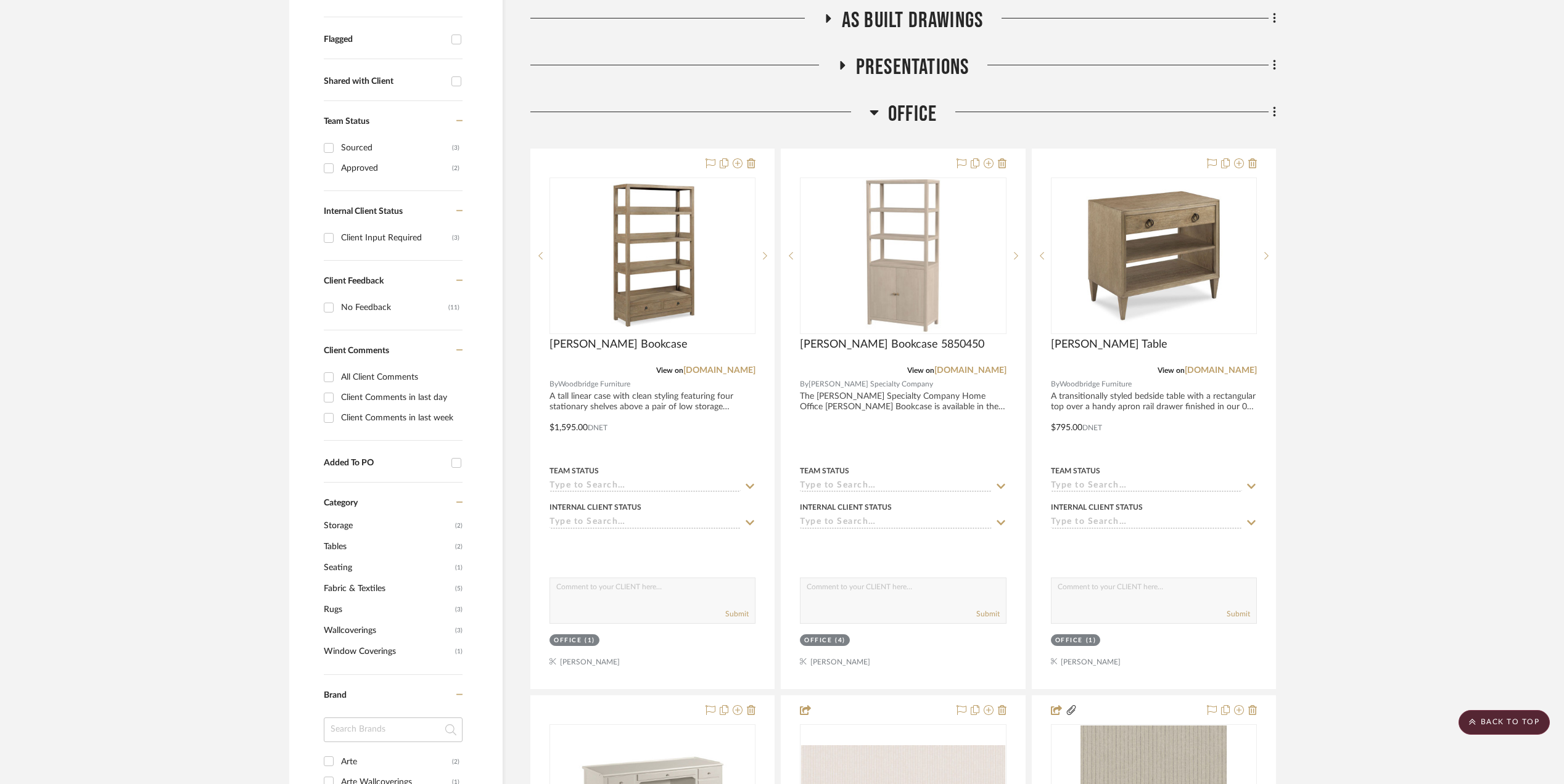
scroll to position [224, 0]
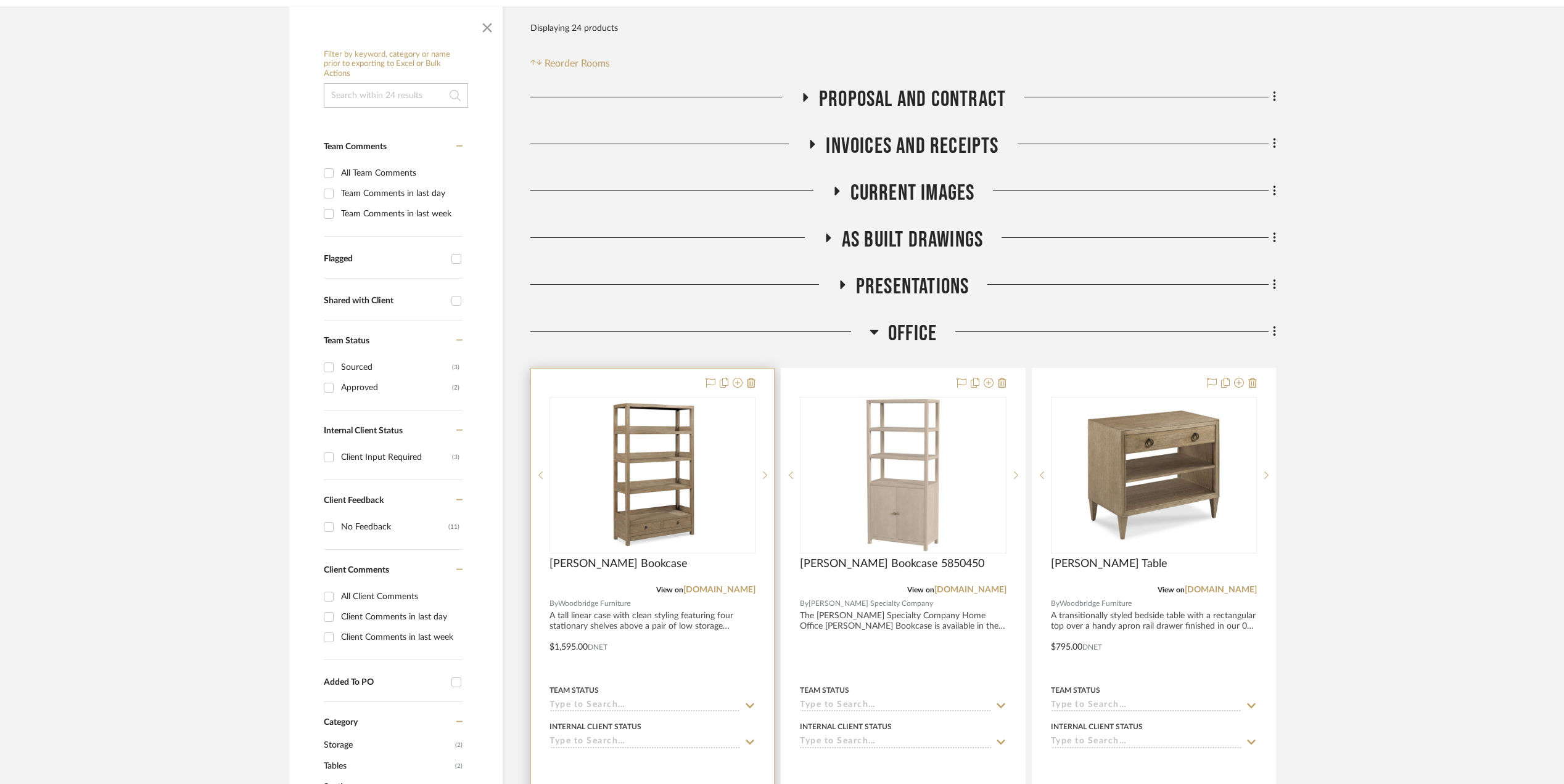
click at [657, 516] on img "0" at bounding box center [652, 474] width 154 height 154
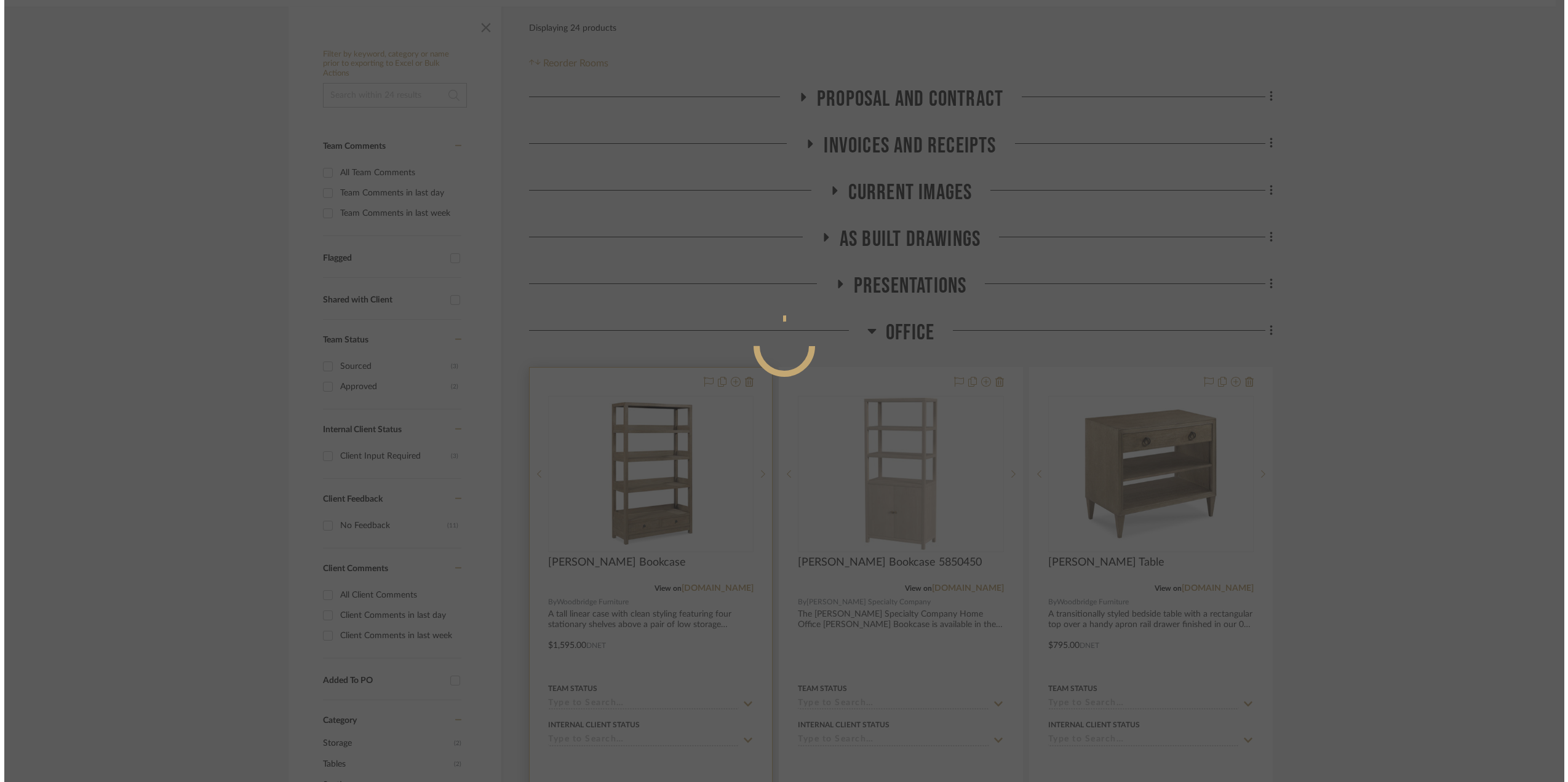
scroll to position [0, 0]
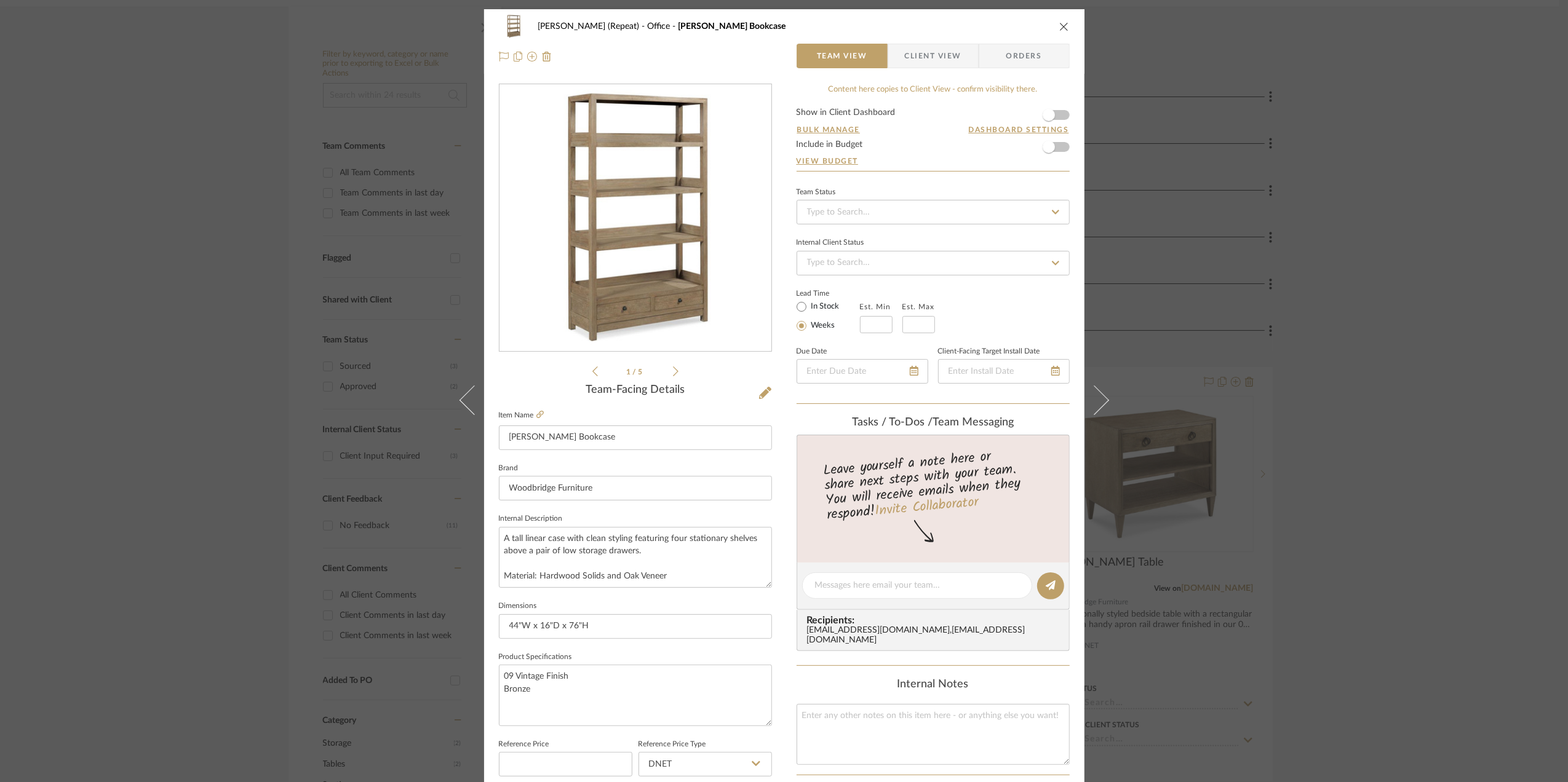
click at [1469, 213] on div "[PERSON_NAME] (Repeat) Office [PERSON_NAME] Bookcase Team View Client View Orde…" at bounding box center [784, 391] width 1568 height 782
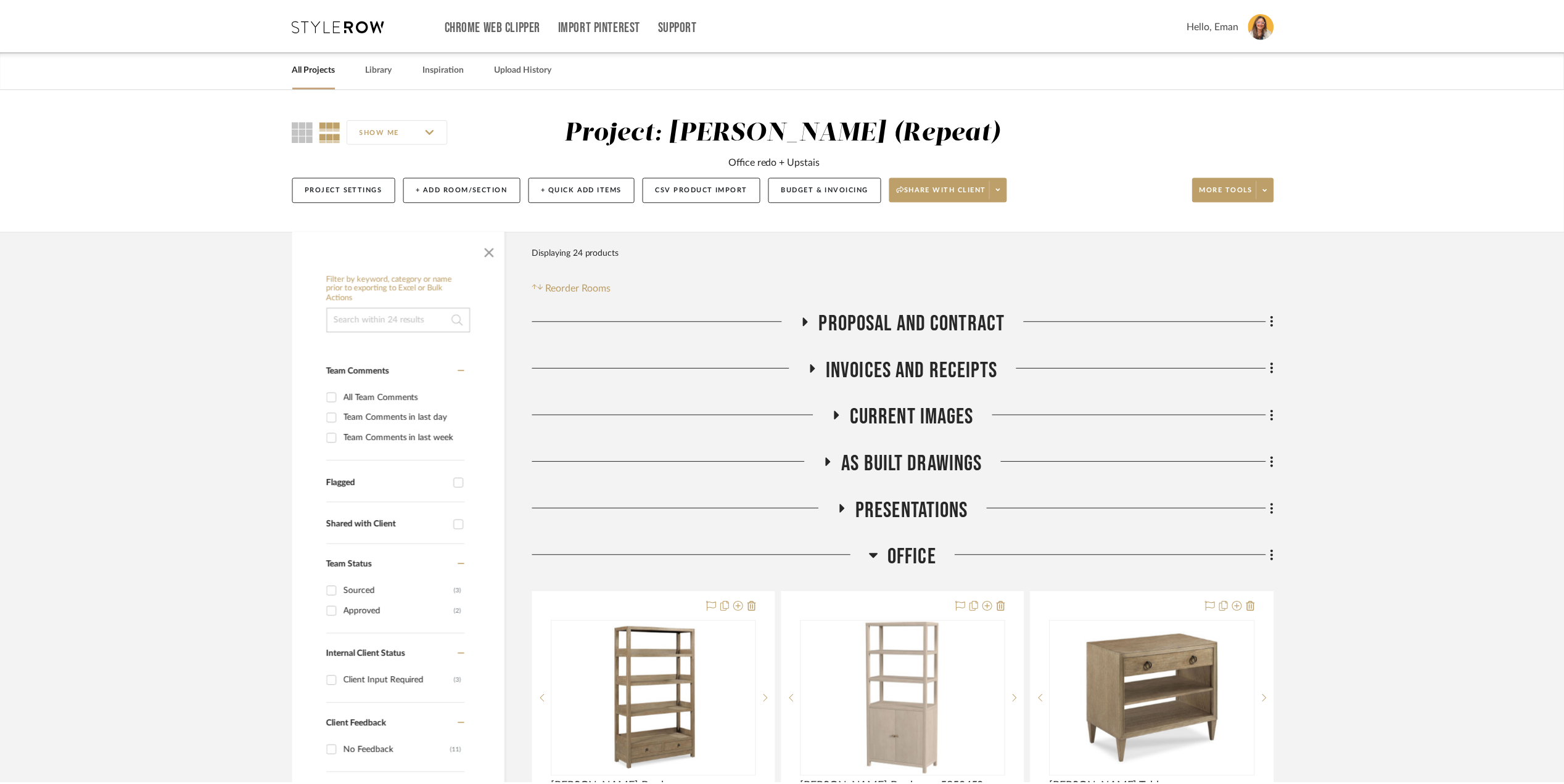
scroll to position [224, 0]
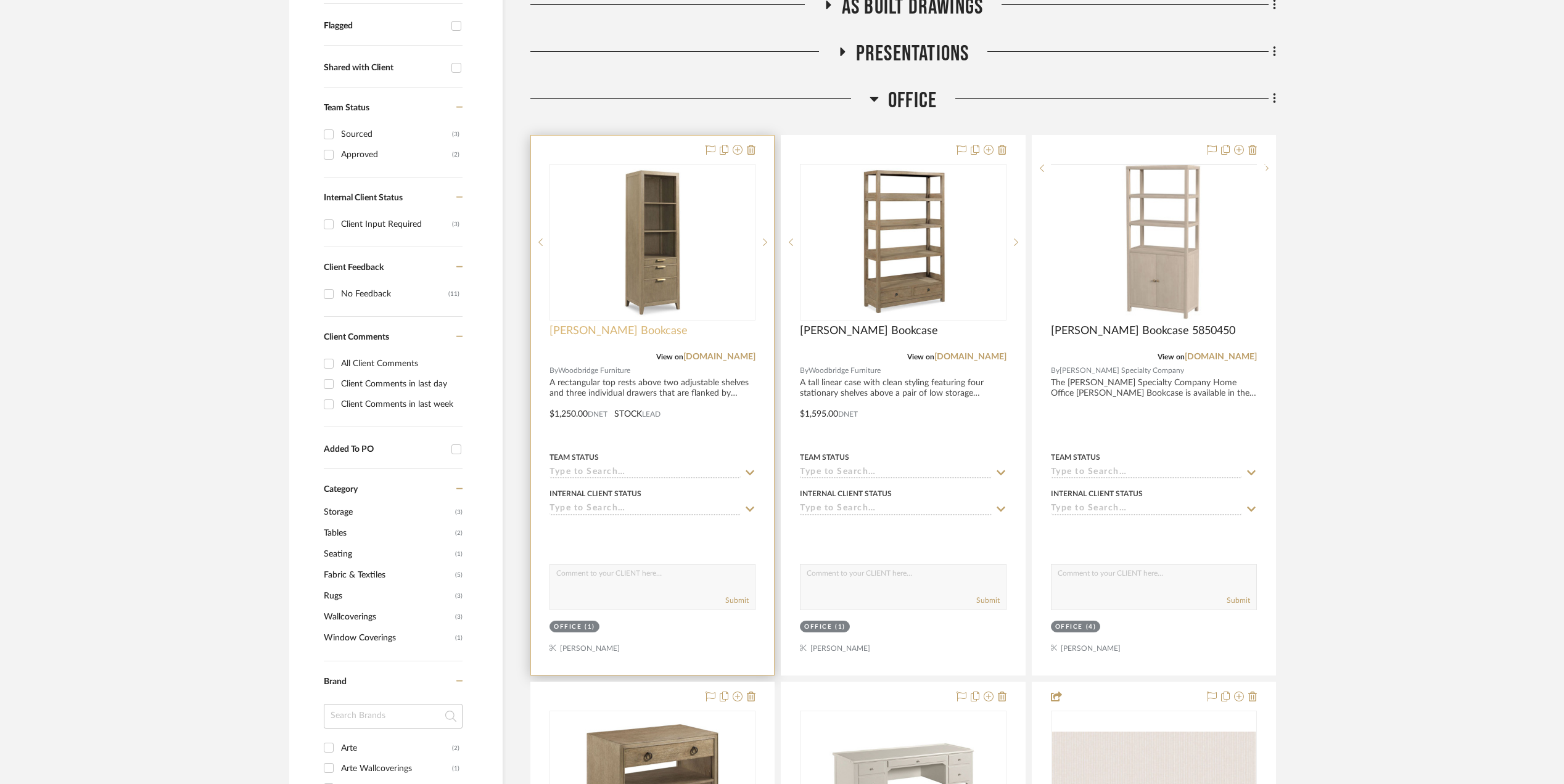
scroll to position [493, 0]
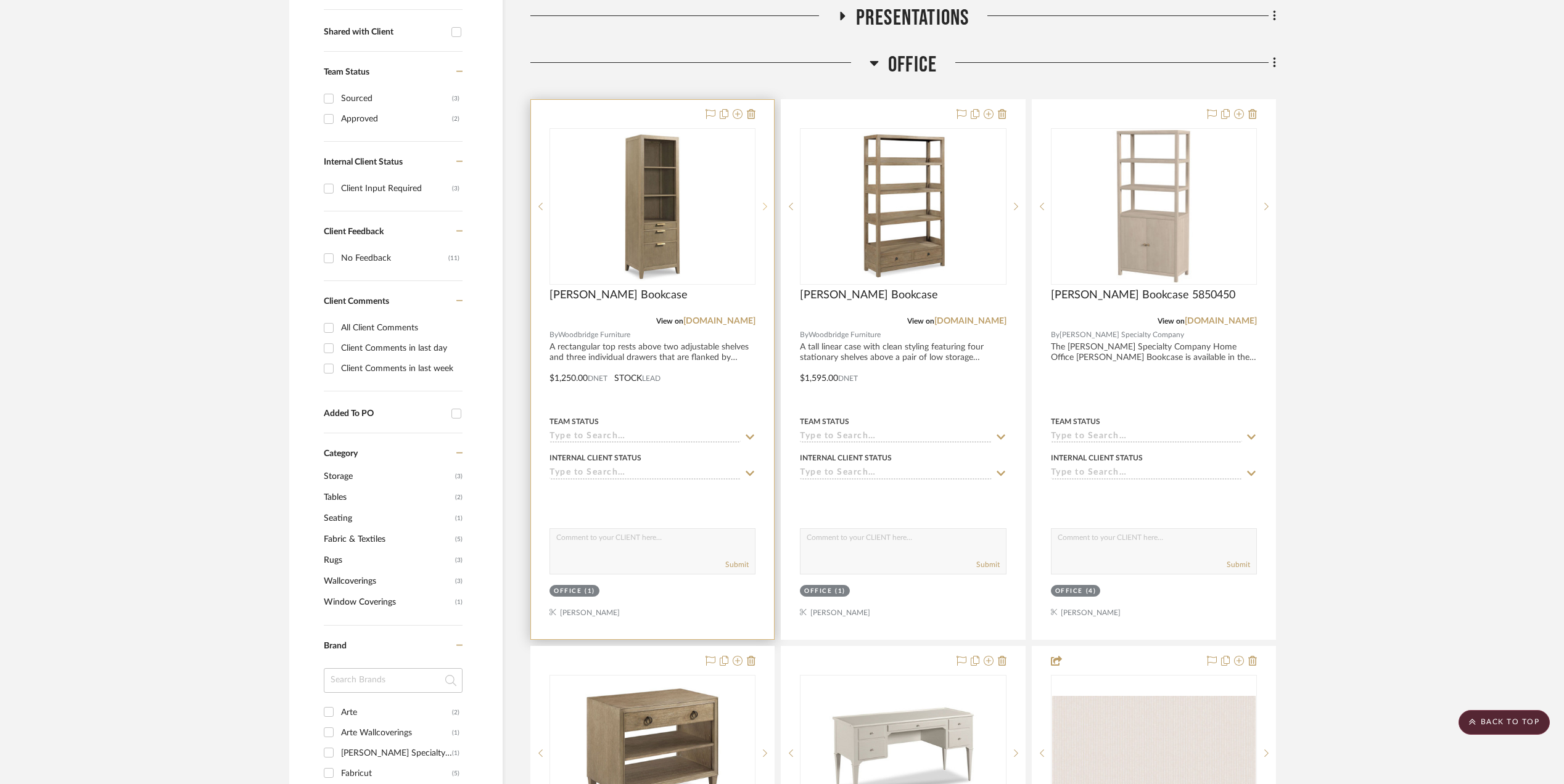
click at [763, 205] on icon at bounding box center [764, 207] width 5 height 9
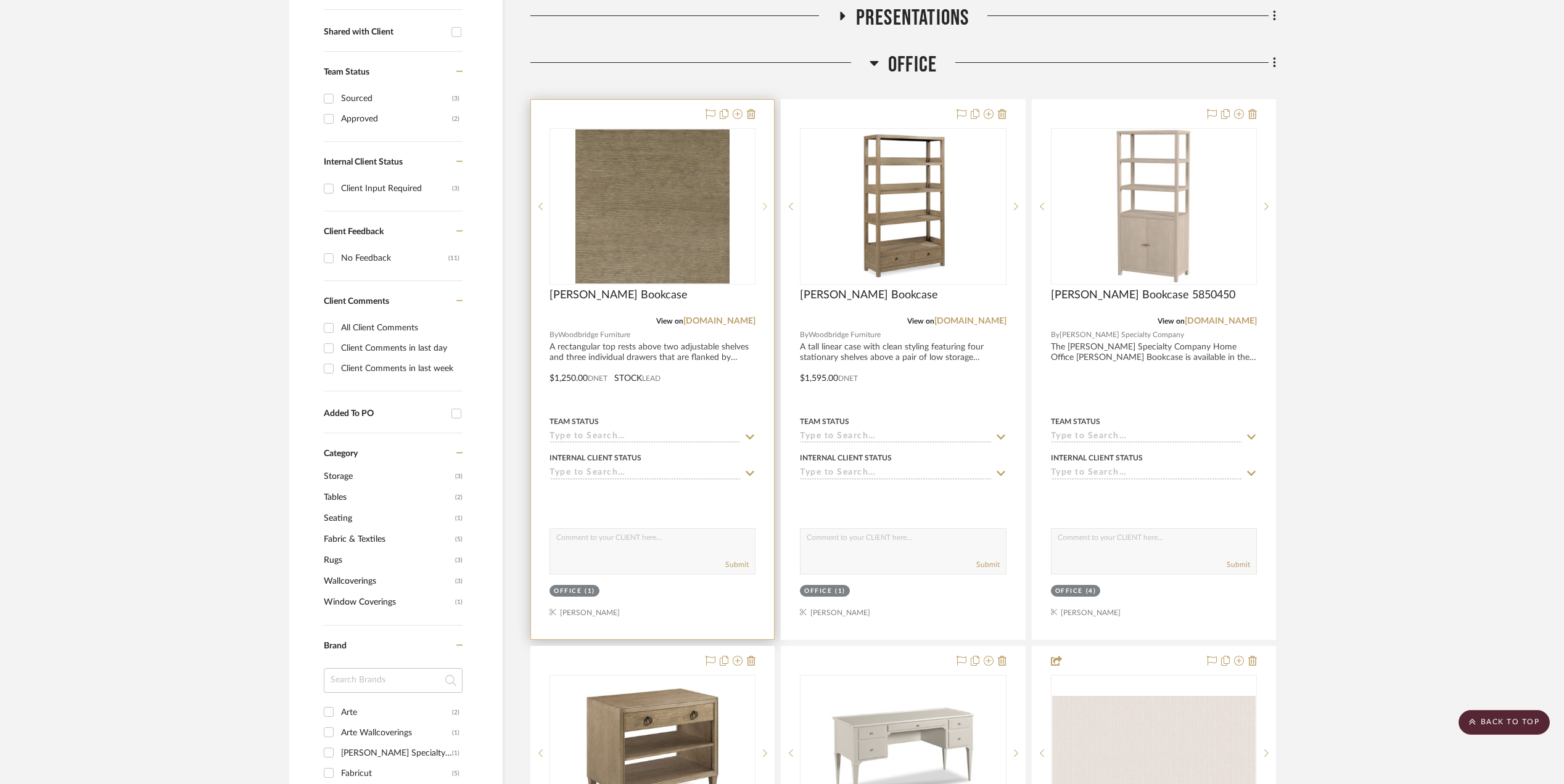
click at [763, 205] on icon at bounding box center [764, 207] width 5 height 9
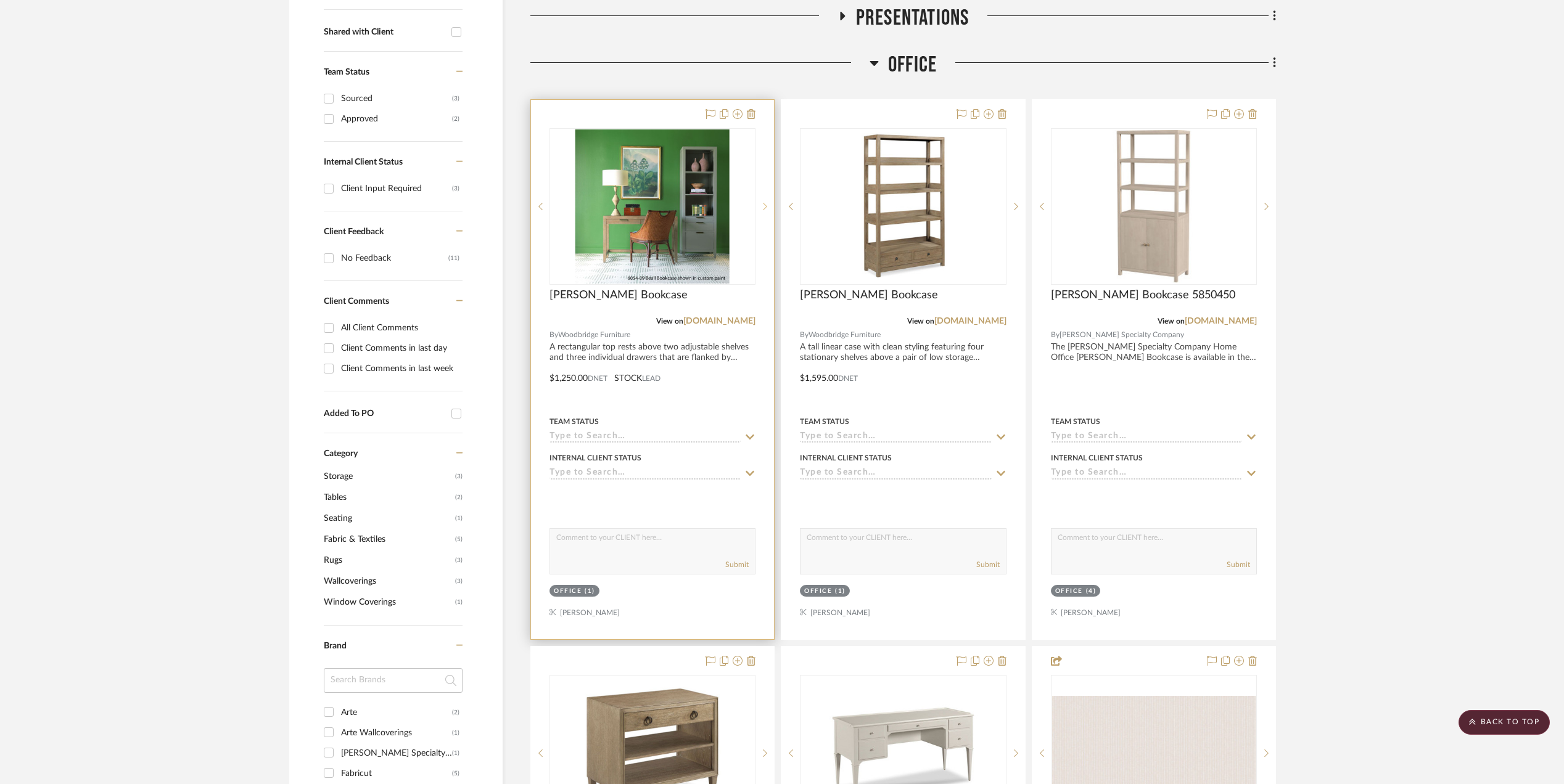
click at [763, 205] on icon at bounding box center [764, 207] width 5 height 9
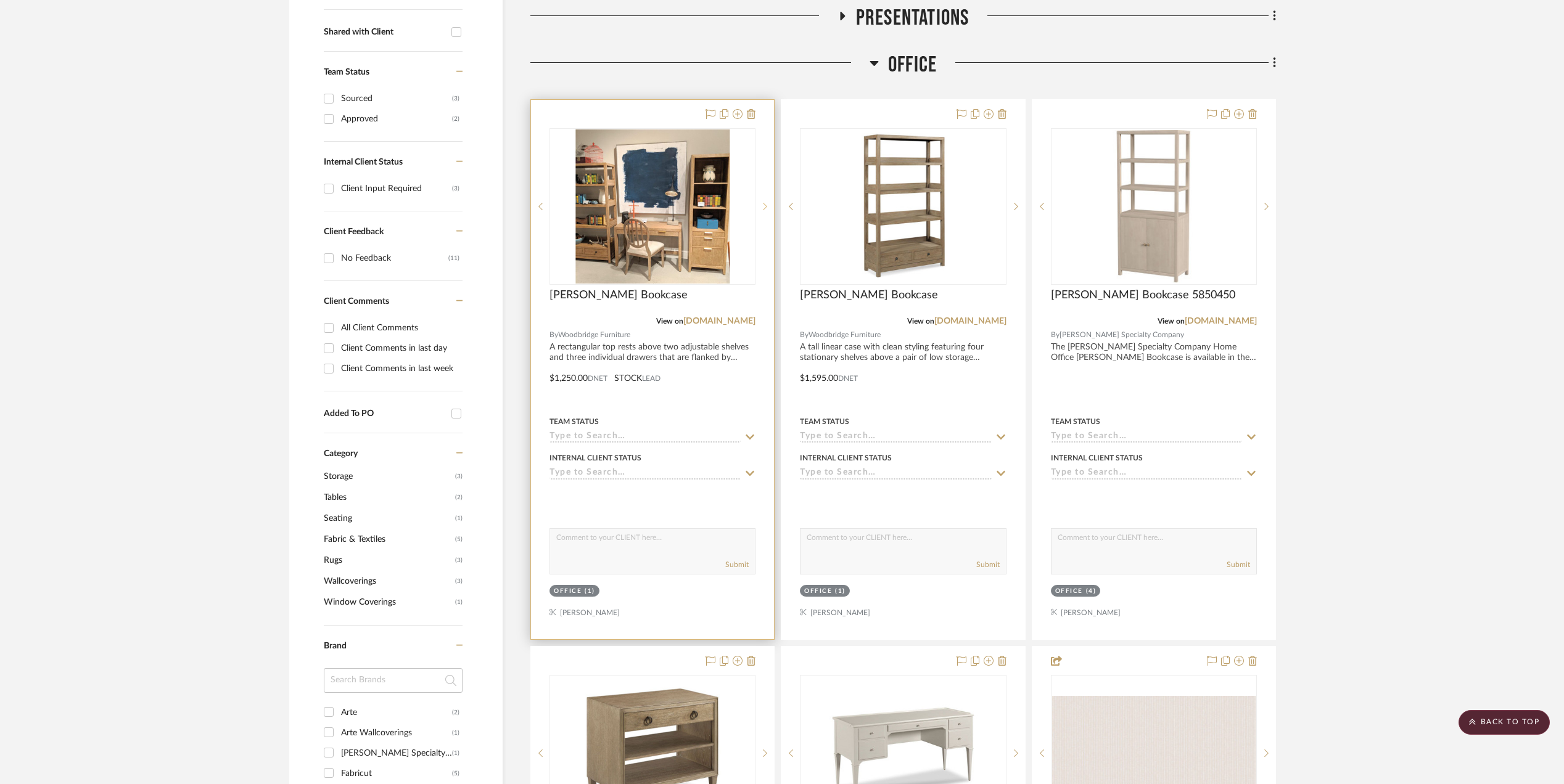
click at [763, 205] on icon at bounding box center [764, 207] width 5 height 9
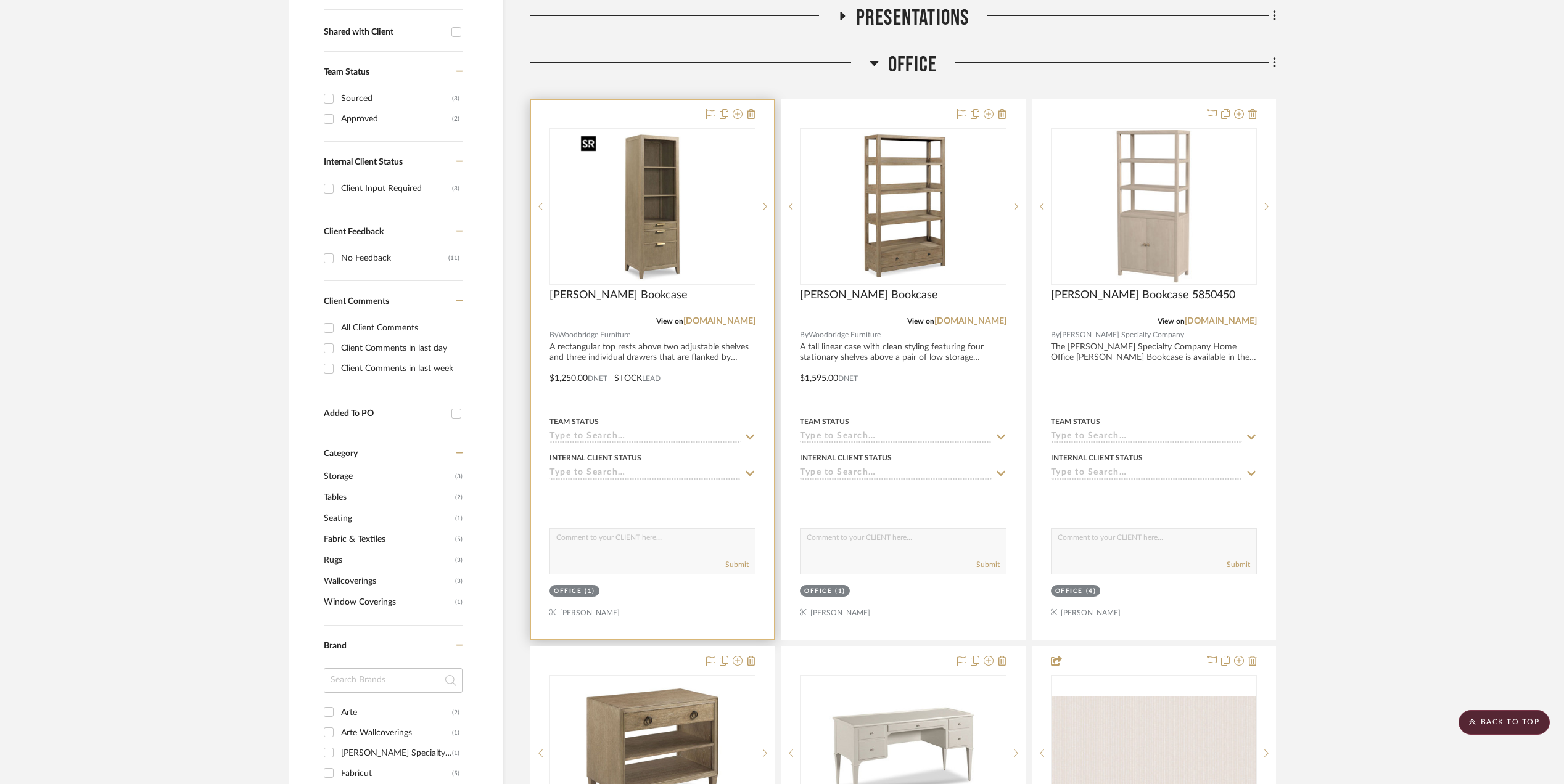
click at [659, 212] on img "0" at bounding box center [652, 206] width 154 height 154
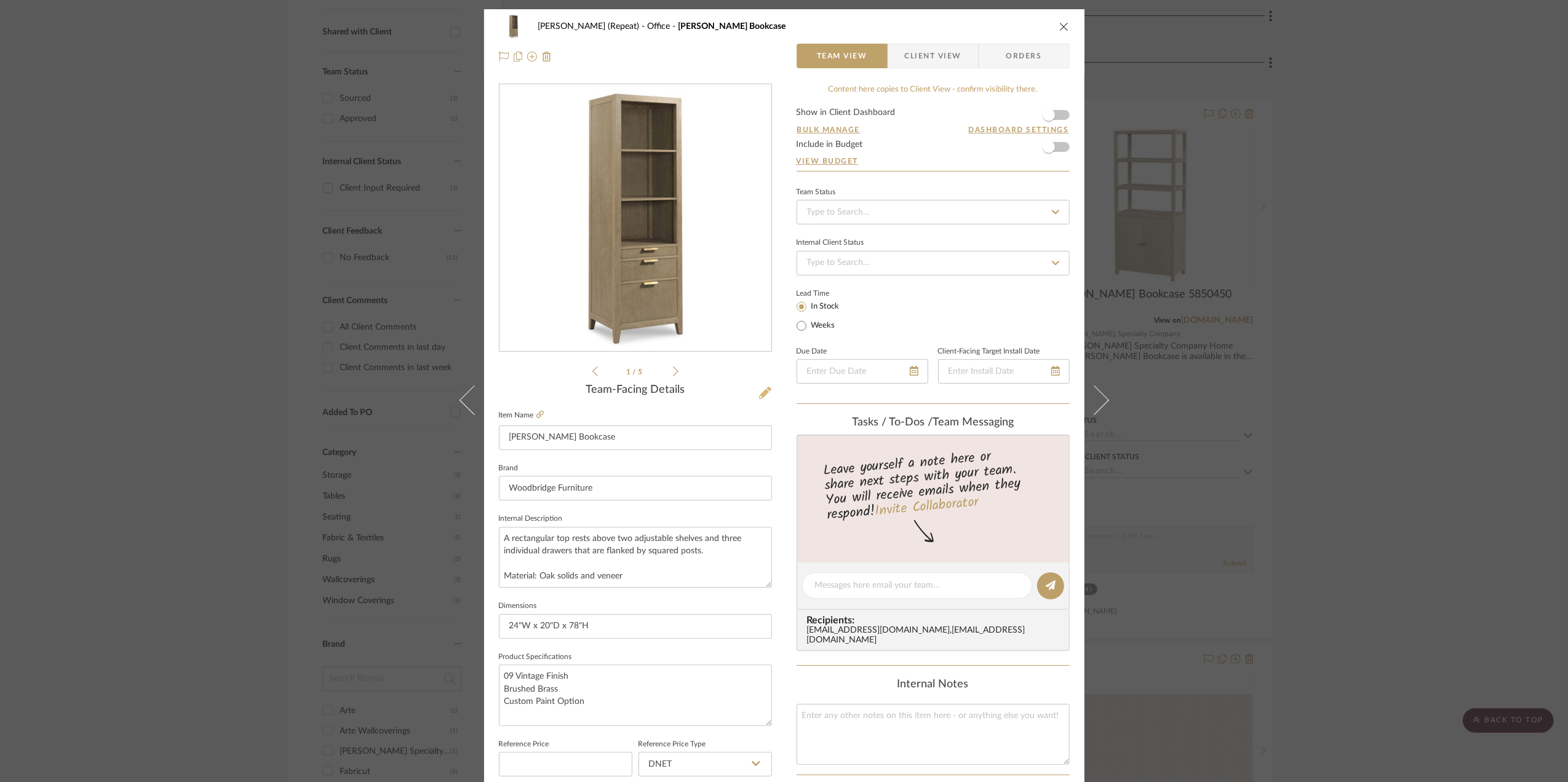
click at [763, 385] on button at bounding box center [765, 393] width 13 height 20
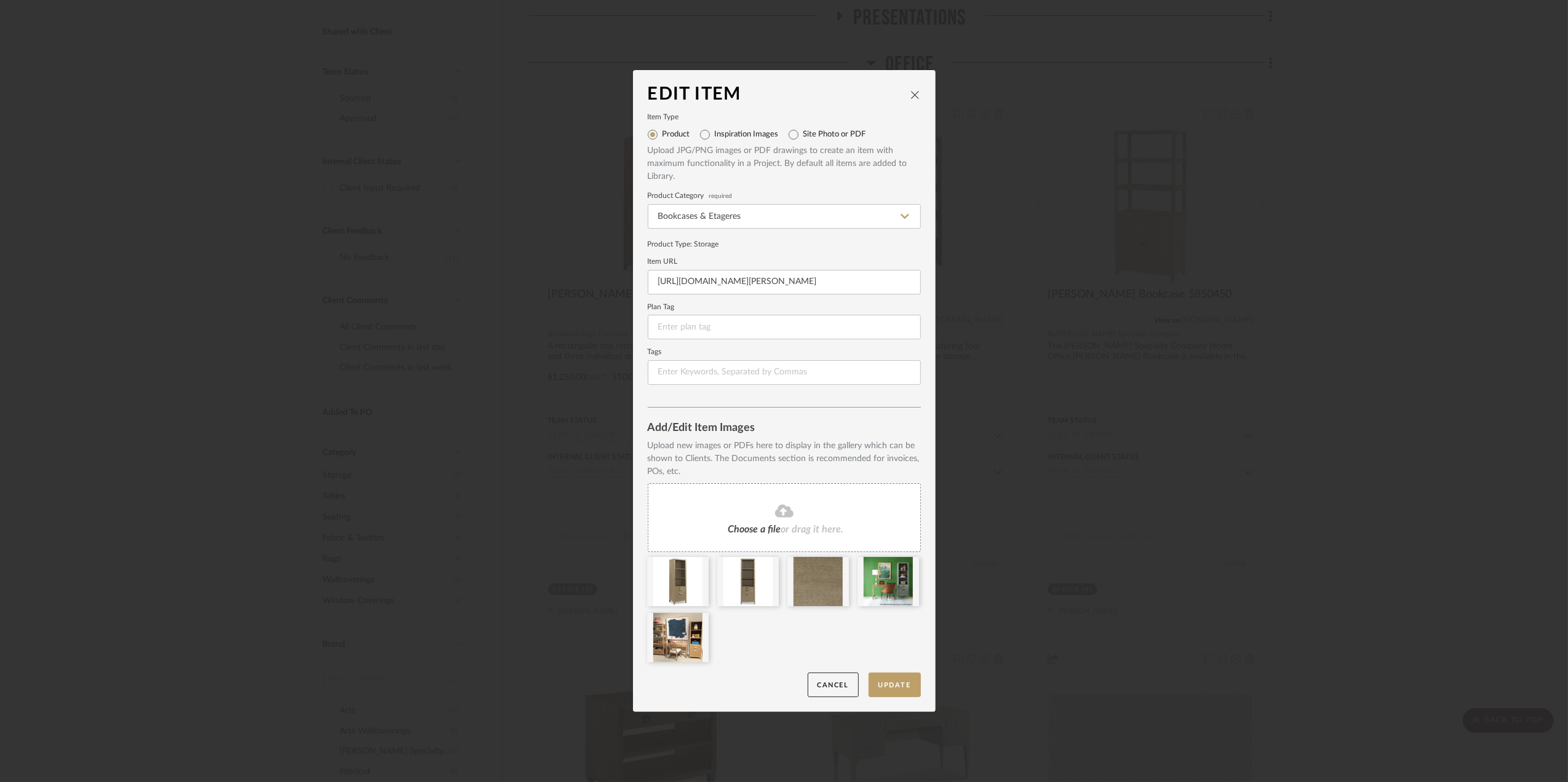
click at [779, 515] on icon at bounding box center [784, 511] width 19 height 13
click at [884, 681] on button "Update" at bounding box center [894, 685] width 52 height 25
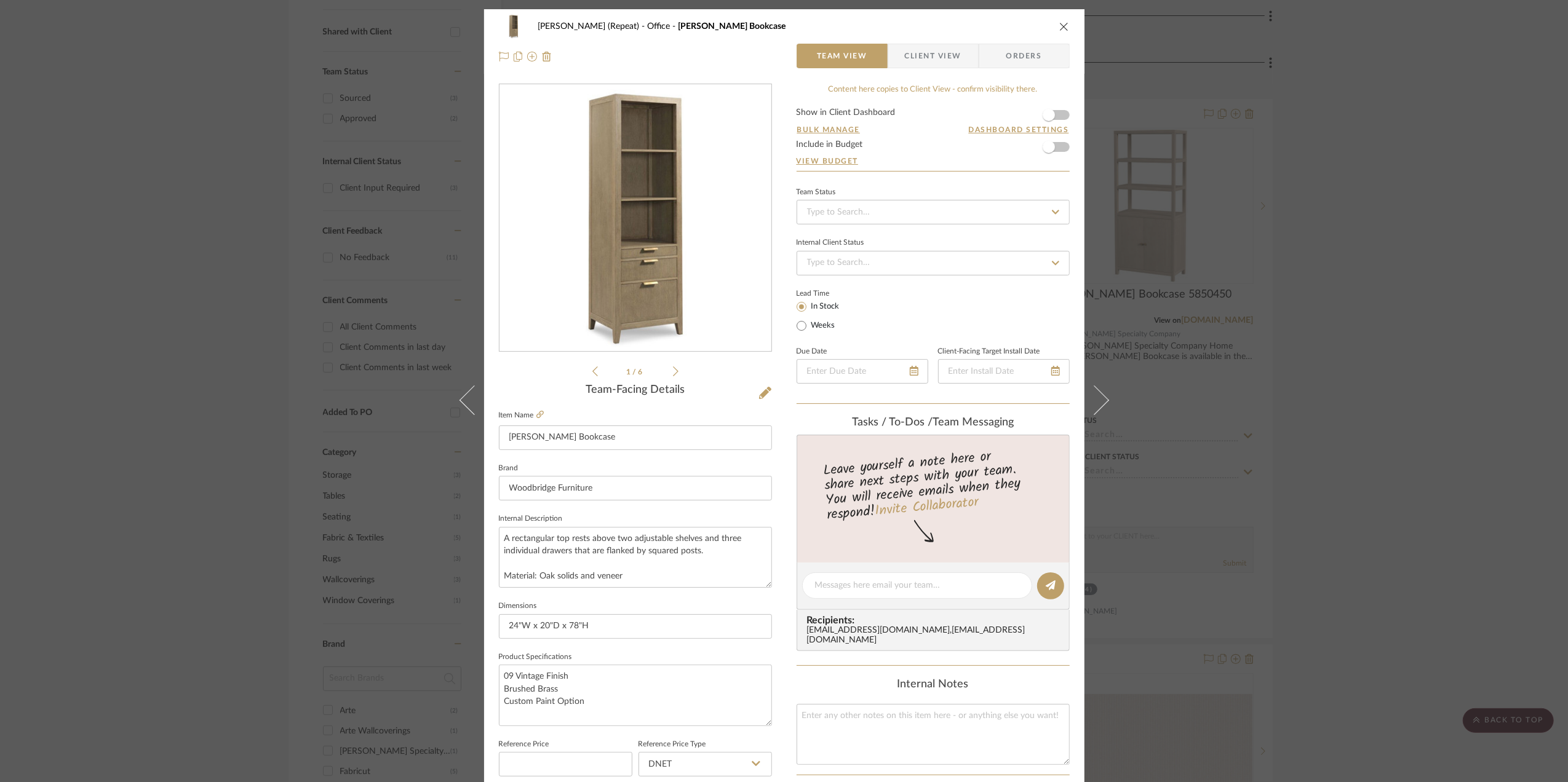
click at [1464, 503] on div "Stephanie Bergreen (Repeat) Office Beall Bookcase Team View Client View Orders …" at bounding box center [784, 391] width 1568 height 782
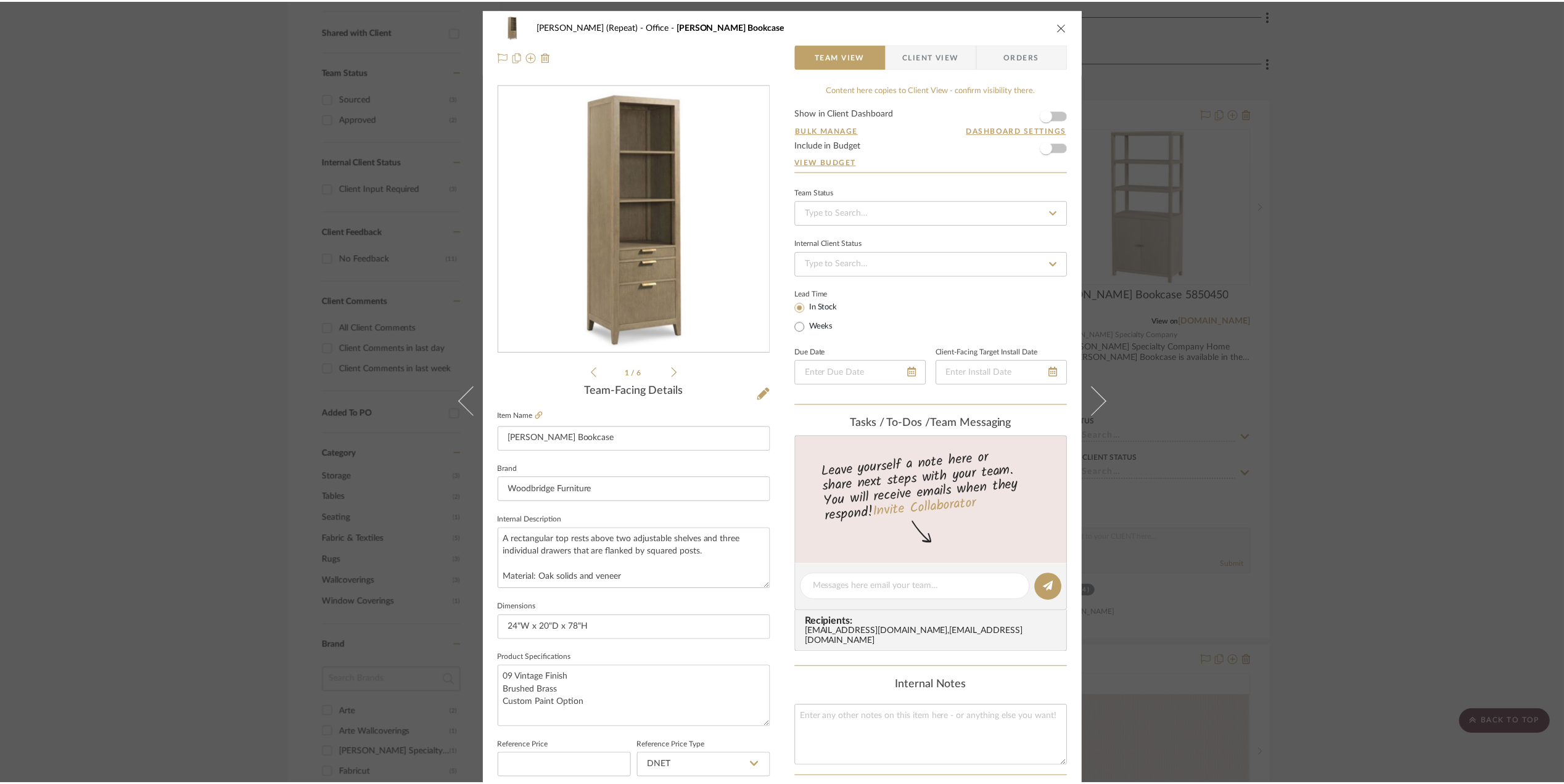
scroll to position [493, 0]
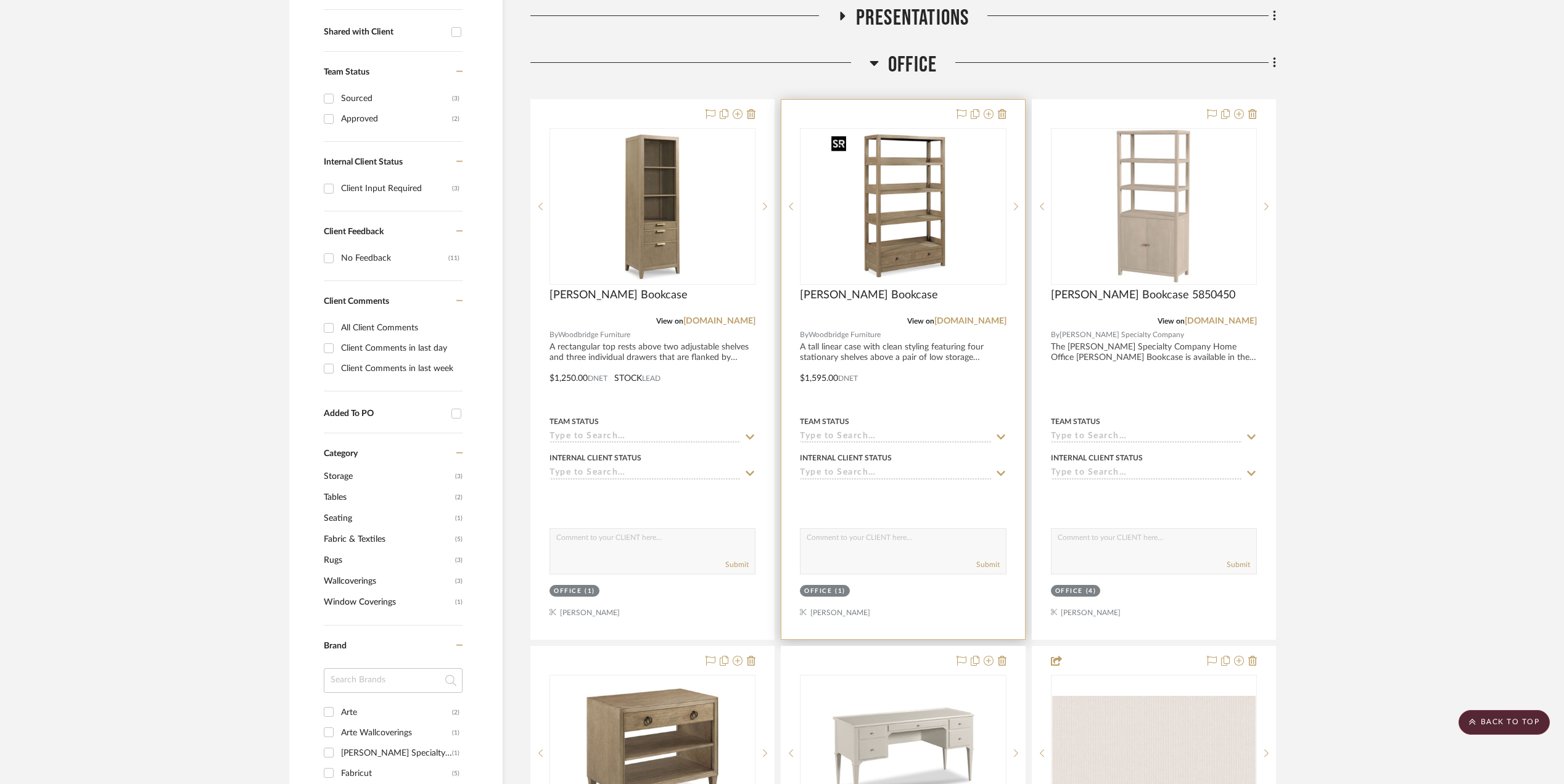
click at [916, 233] on img "0" at bounding box center [902, 206] width 154 height 154
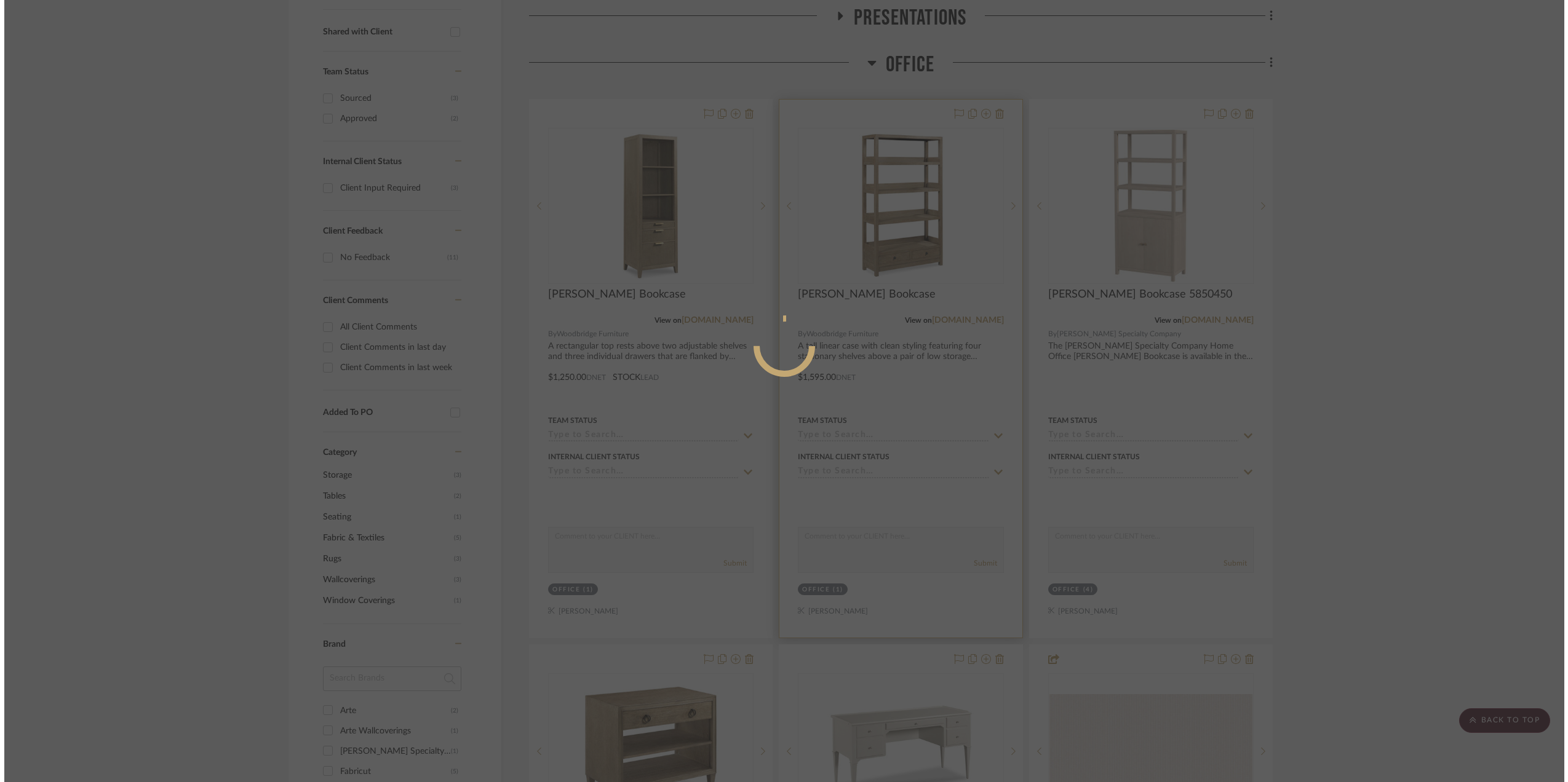
scroll to position [0, 0]
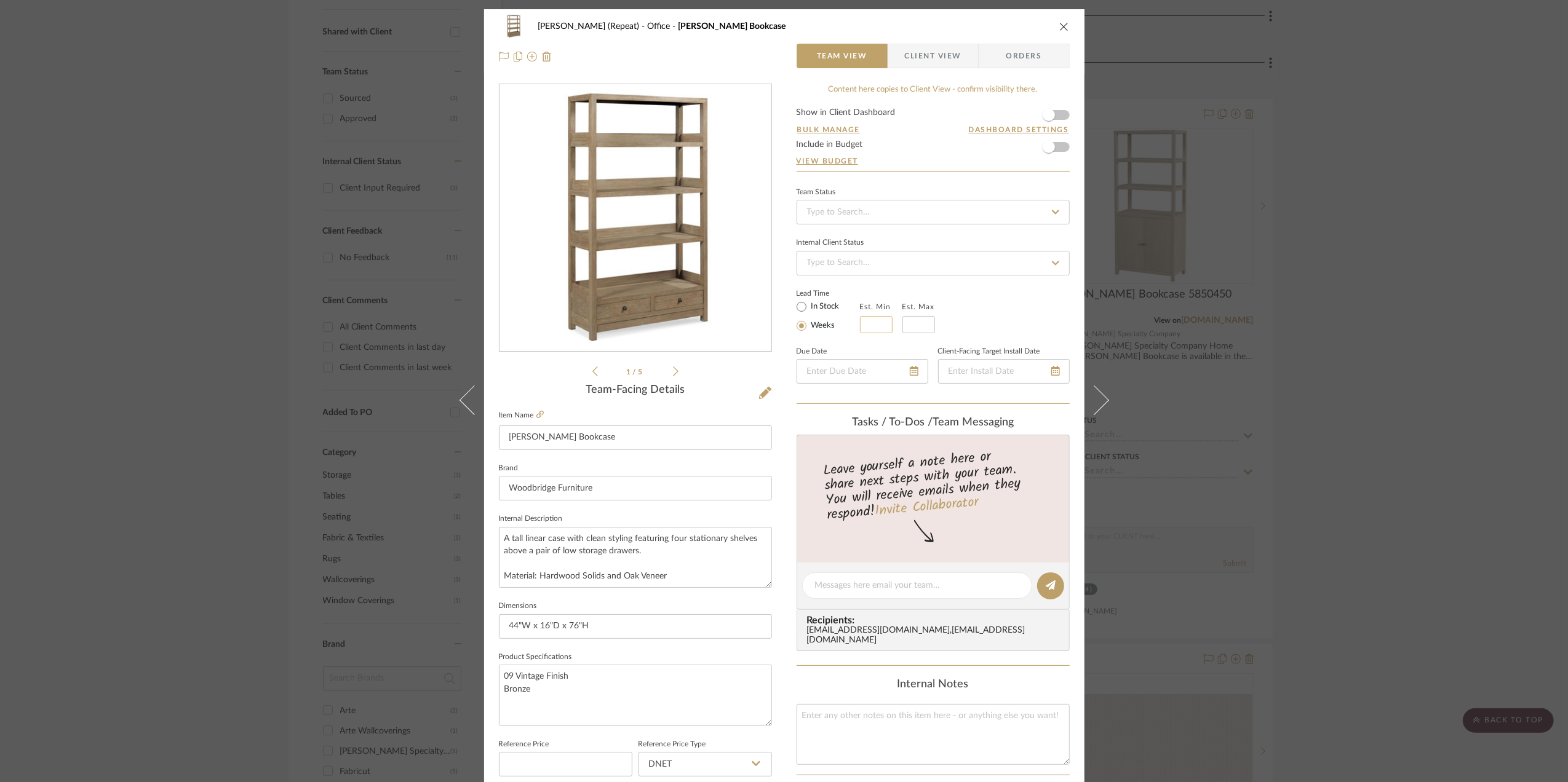
click at [878, 321] on input "text" at bounding box center [876, 324] width 32 height 17
type input "14"
click at [921, 333] on input at bounding box center [919, 324] width 32 height 17
type input "16"
click at [1042, 310] on div "Lead Time In Stock Weeks Est. Min 14 Est. Max 16" at bounding box center [933, 309] width 273 height 48
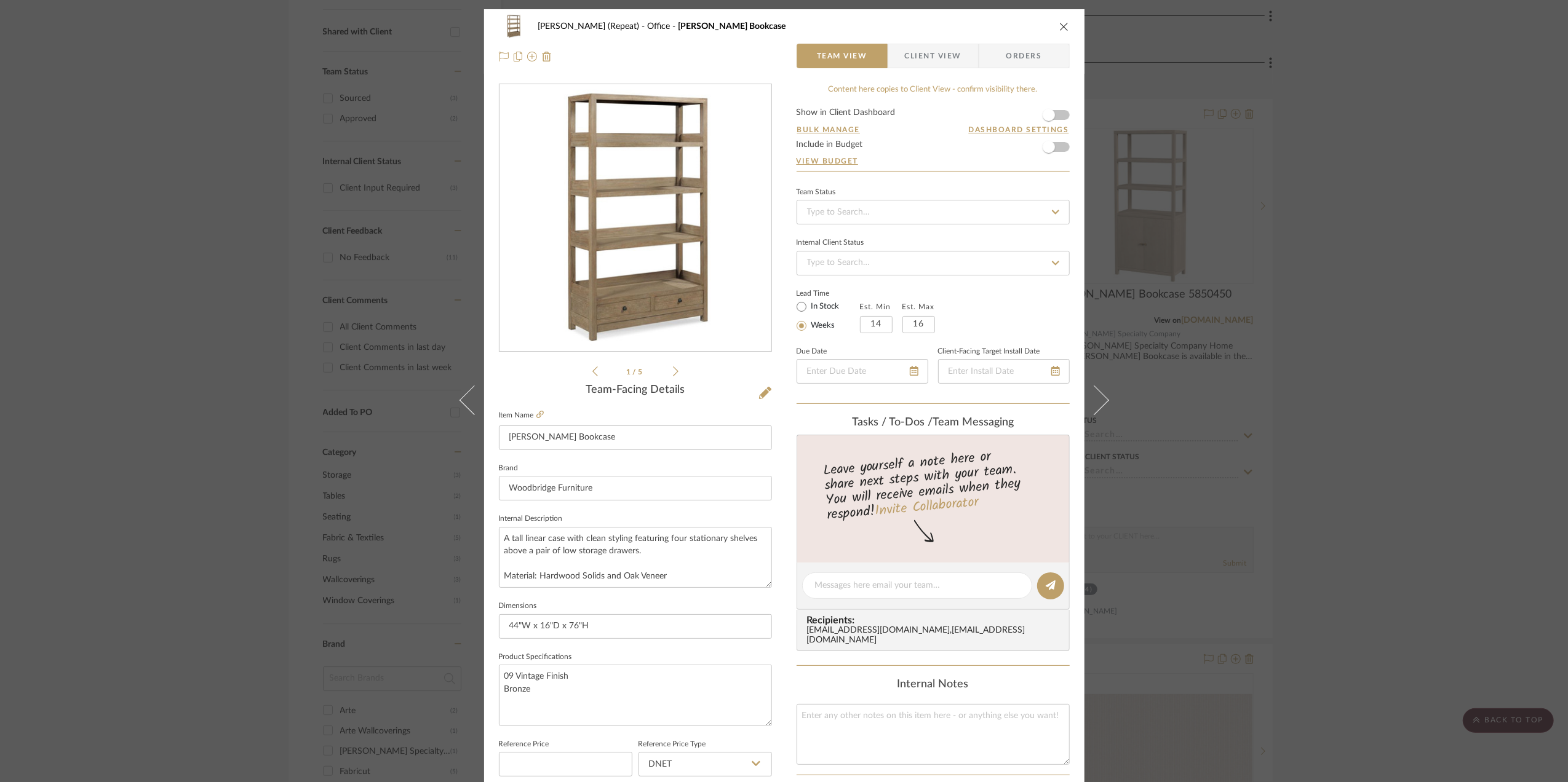
click at [1522, 372] on div "Stephanie Bergreen (Repeat) Office Winslow Bookcase Team View Client View Order…" at bounding box center [784, 391] width 1568 height 782
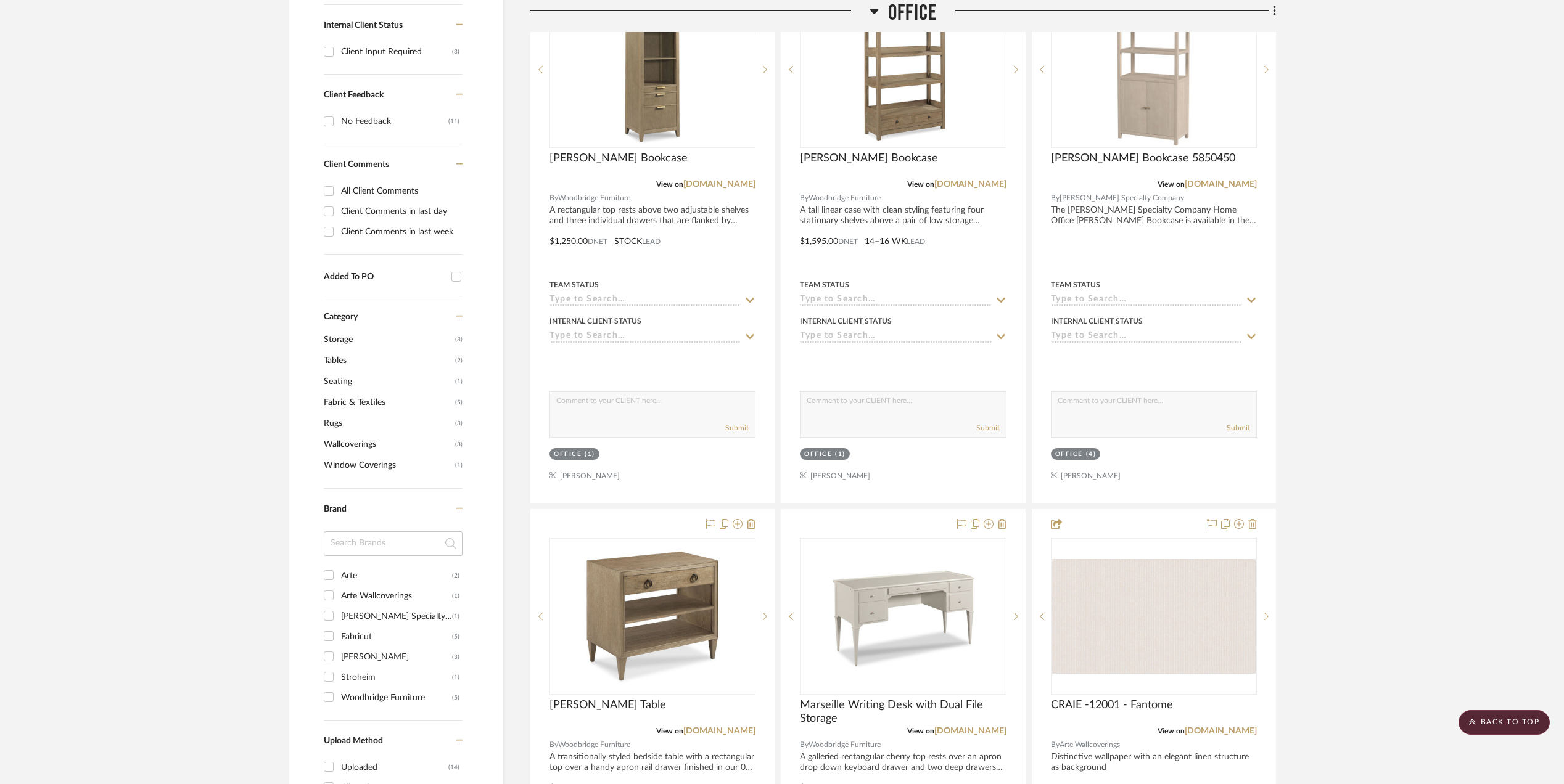
scroll to position [657, 0]
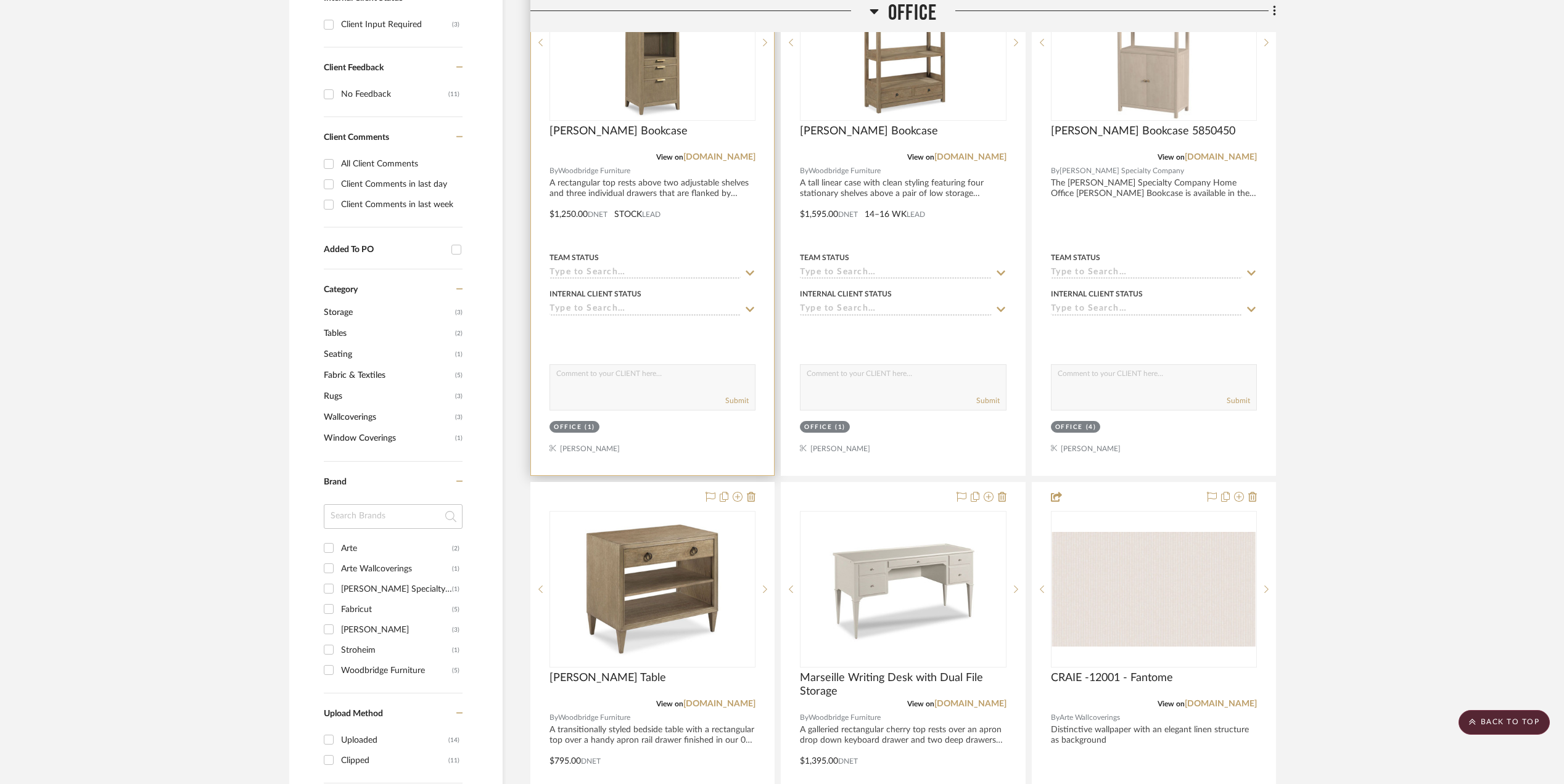
click at [625, 270] on input at bounding box center [645, 273] width 191 height 12
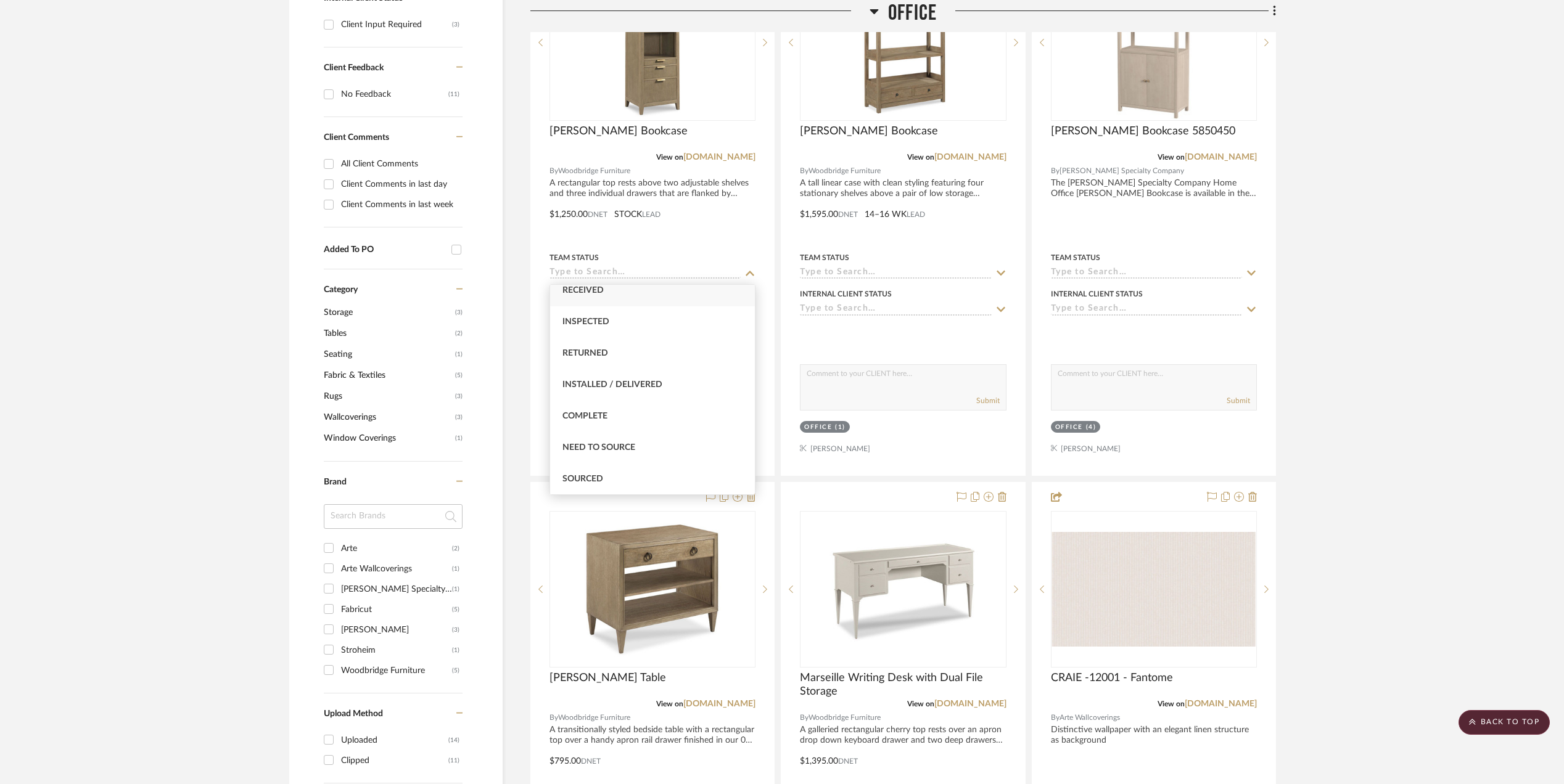
scroll to position [247, 0]
click at [583, 461] on span "Sourced" at bounding box center [583, 463] width 41 height 9
type input "[DATE]"
type input "Sourced"
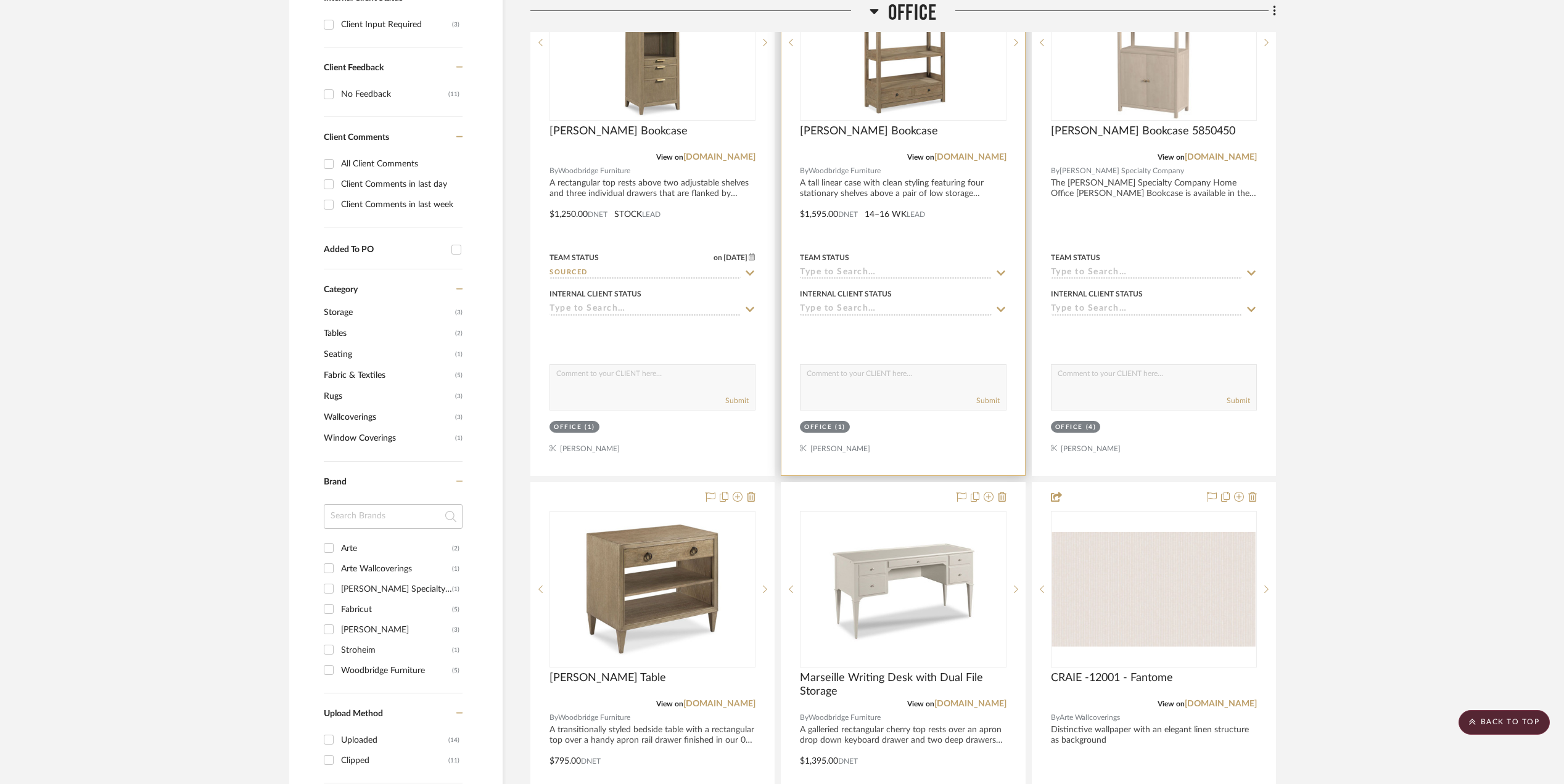
click at [824, 275] on input at bounding box center [895, 273] width 191 height 12
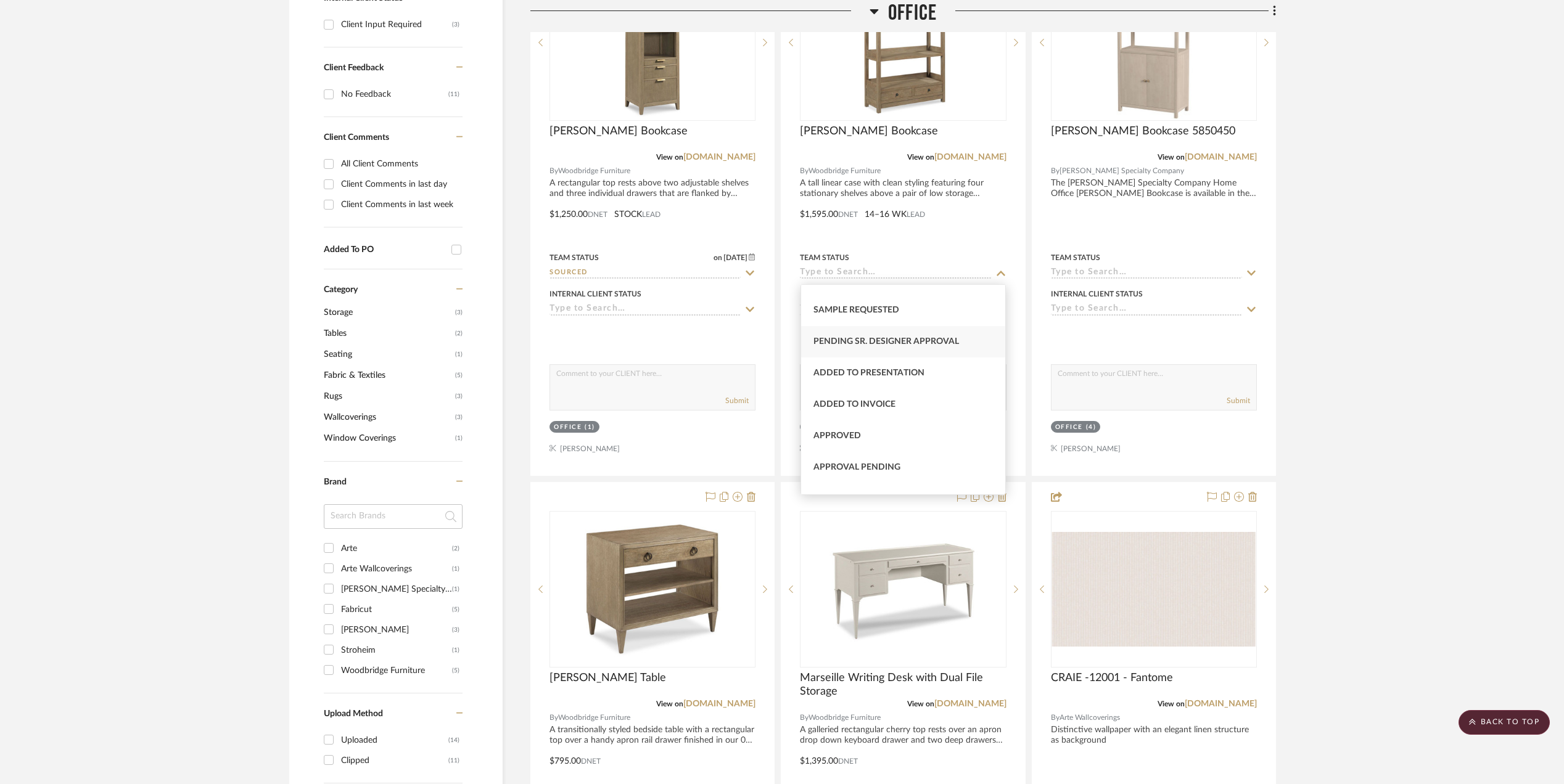
scroll to position [410, 0]
click at [897, 302] on div "Sourced" at bounding box center [903, 298] width 204 height 32
type input "[DATE]"
type input "Sourced"
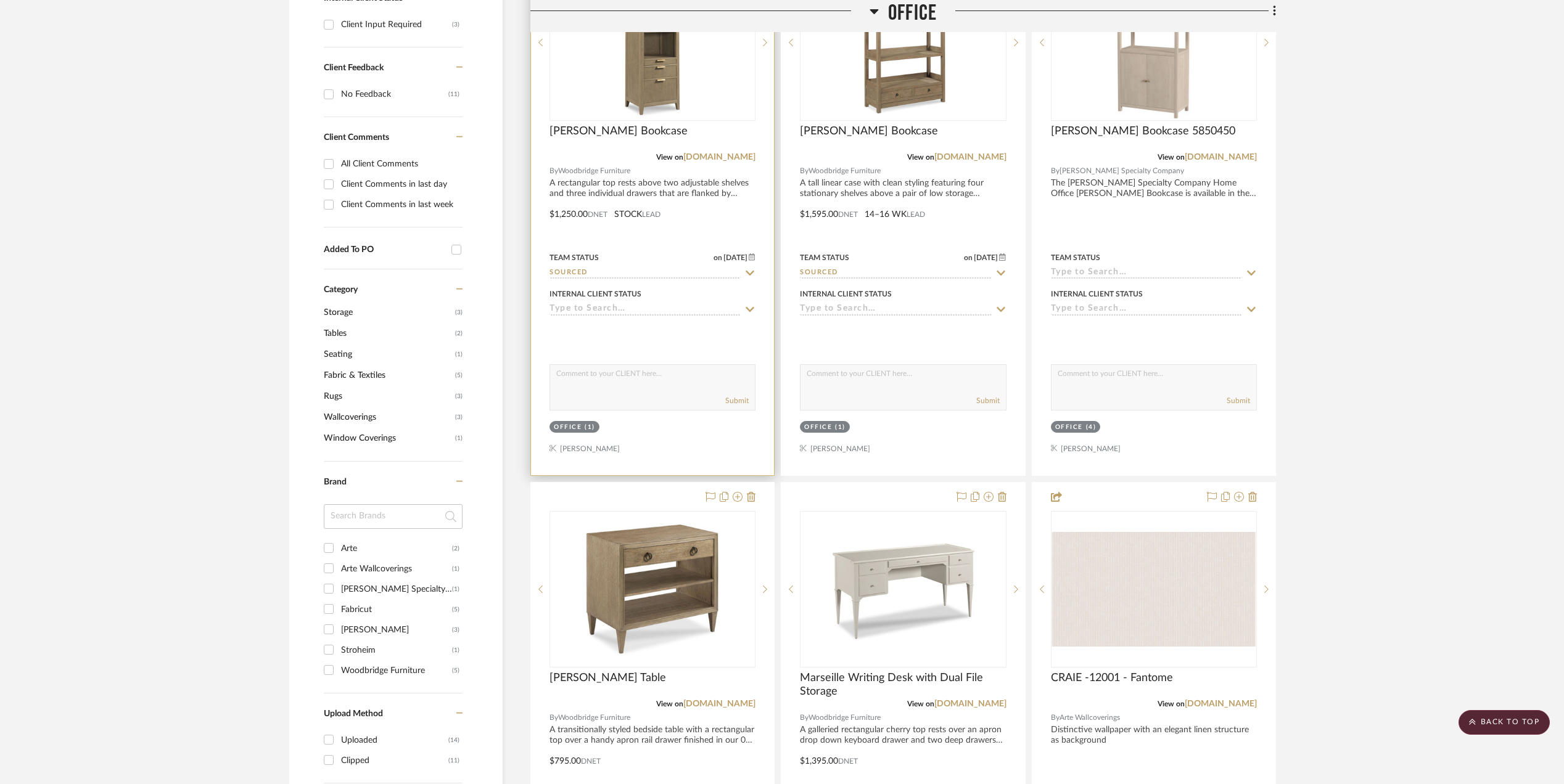
click at [641, 306] on input at bounding box center [645, 310] width 191 height 12
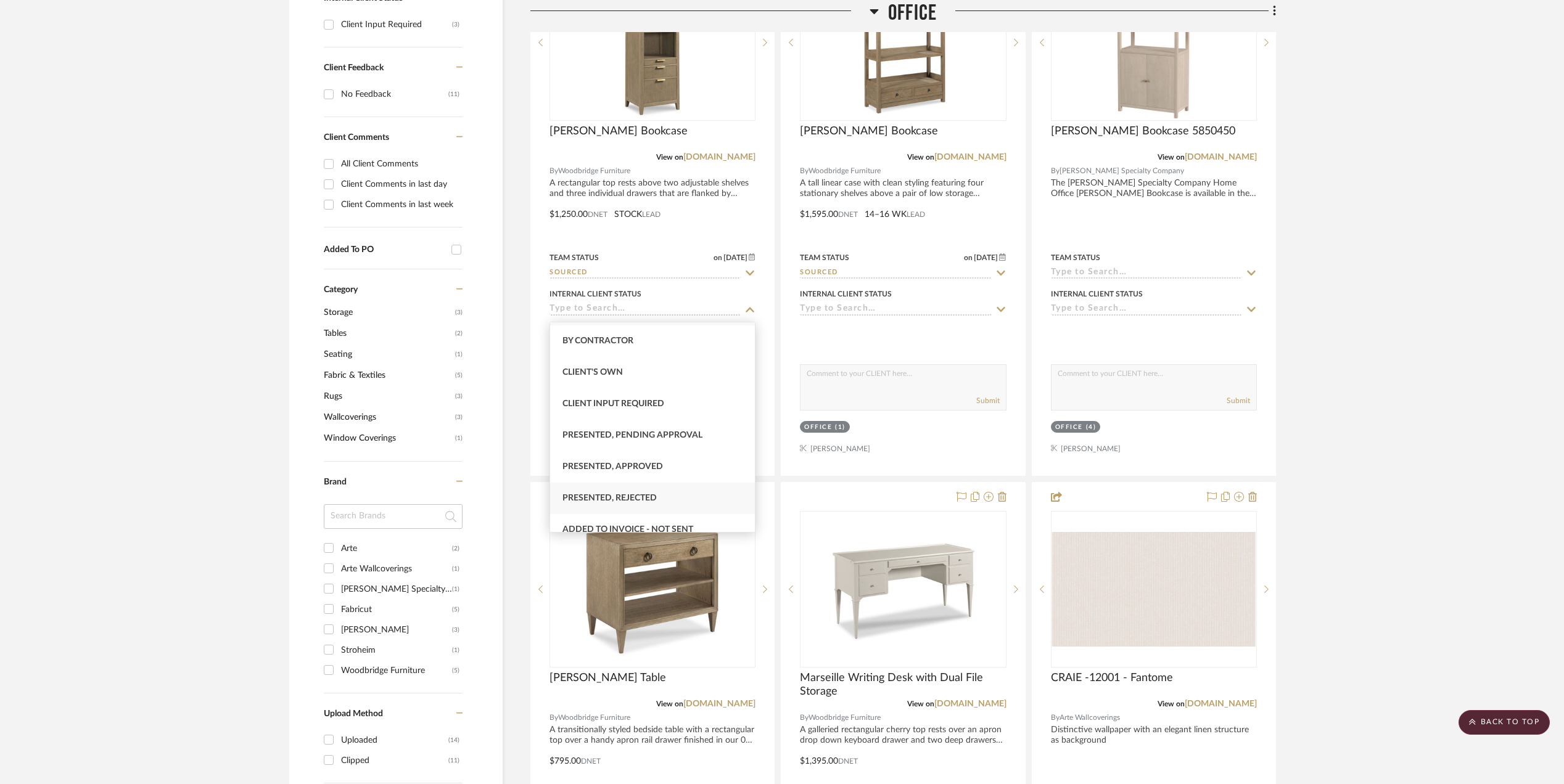
scroll to position [0, 0]
click at [640, 427] on div "Client Input Required" at bounding box center [652, 432] width 204 height 32
type input "[DATE]"
type input "Client Input Required"
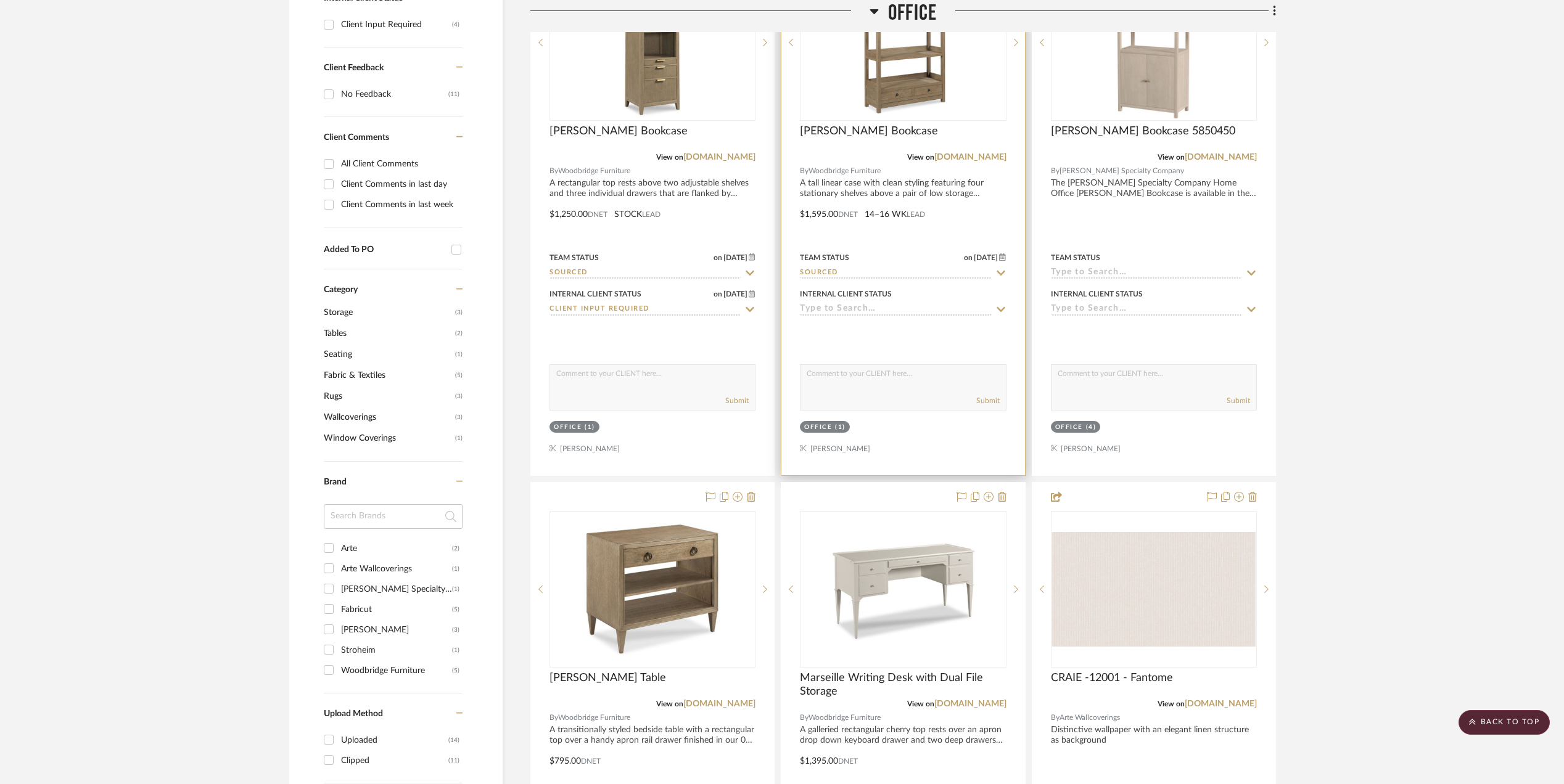
click at [845, 312] on input at bounding box center [895, 310] width 191 height 12
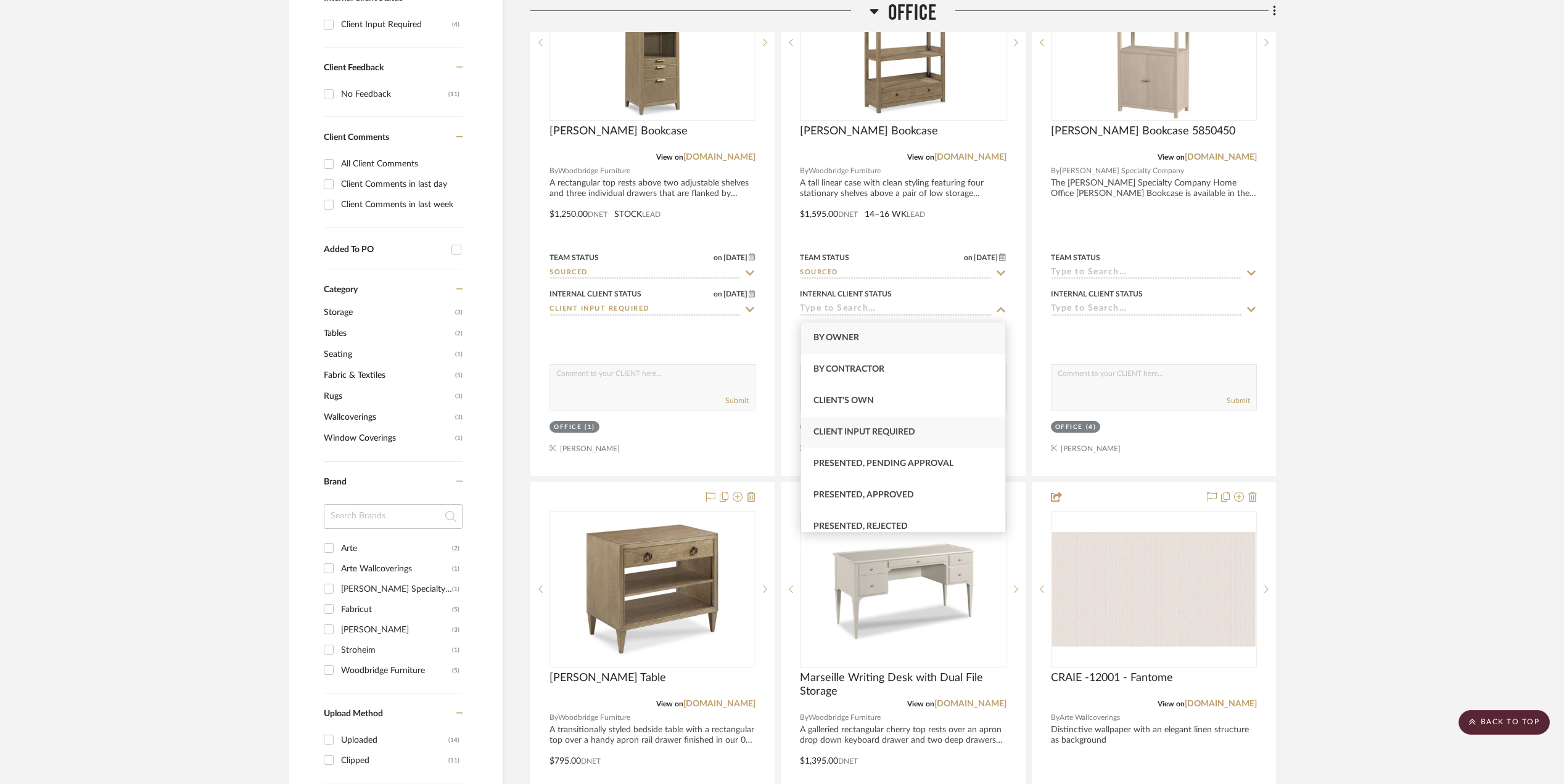
click at [854, 428] on span "Client Input Required" at bounding box center [863, 432] width 102 height 9
type input "[DATE]"
type input "Client Input Required"
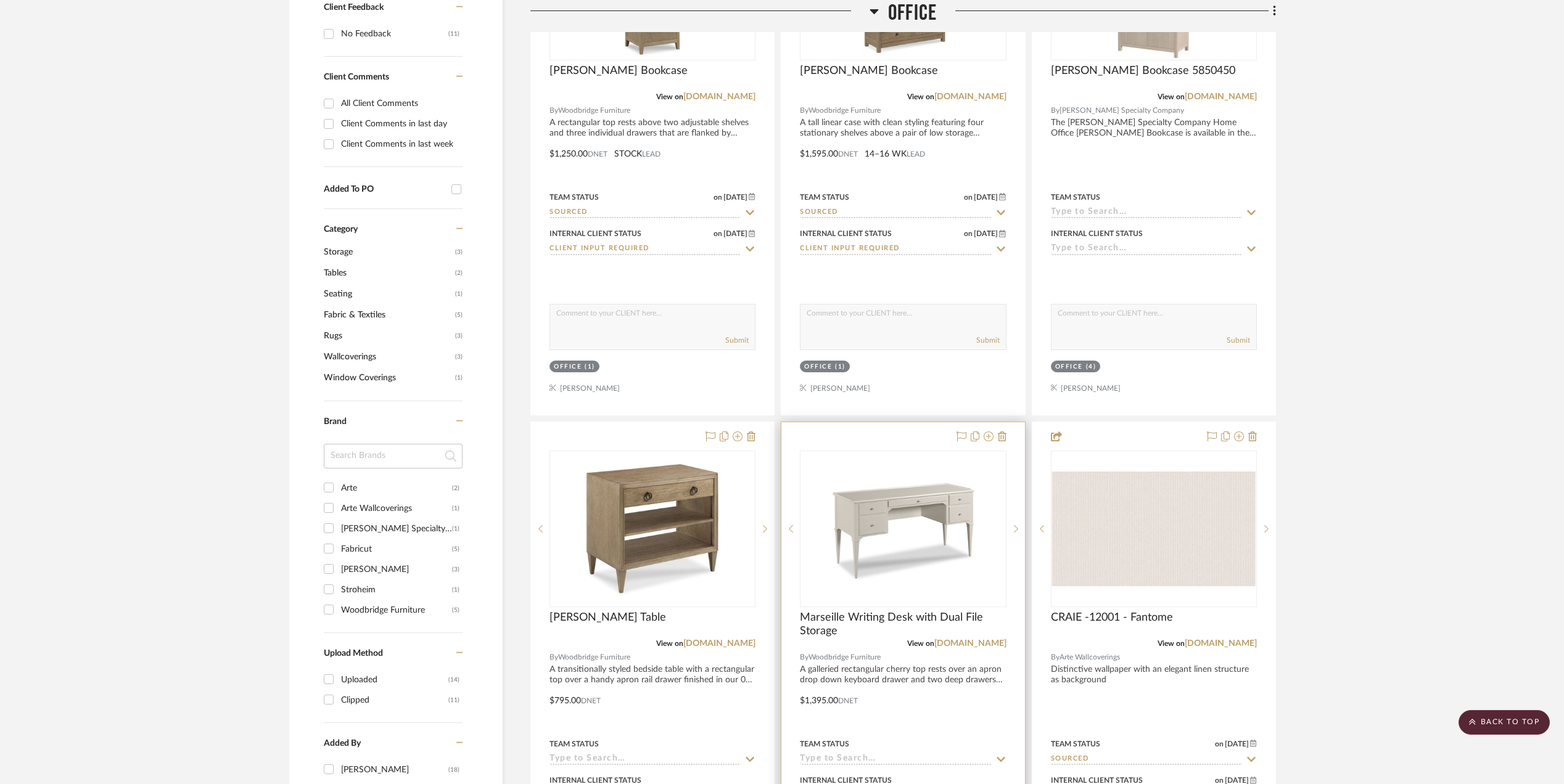
scroll to position [740, 0]
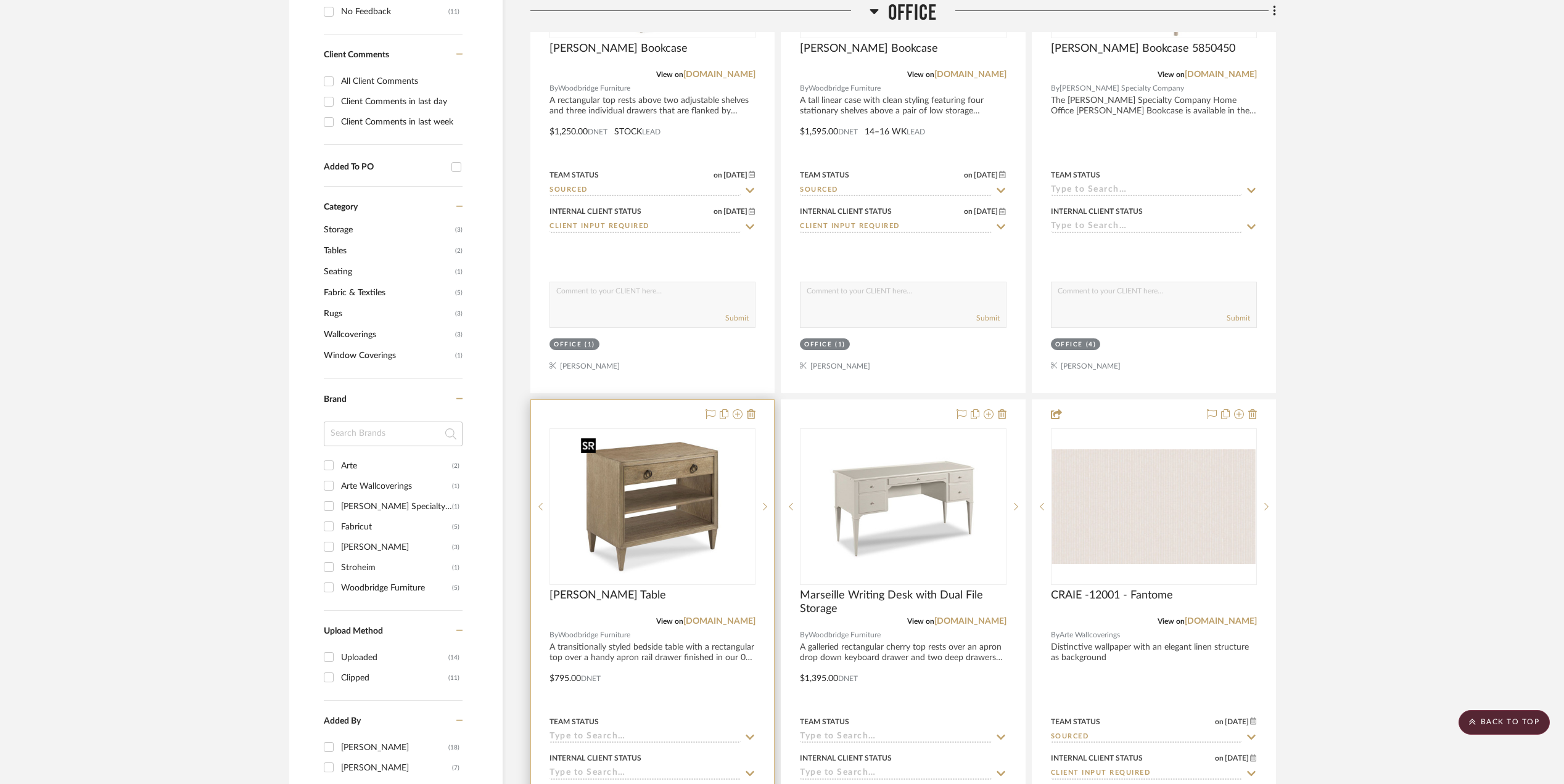
click at [645, 527] on img "0" at bounding box center [652, 506] width 154 height 154
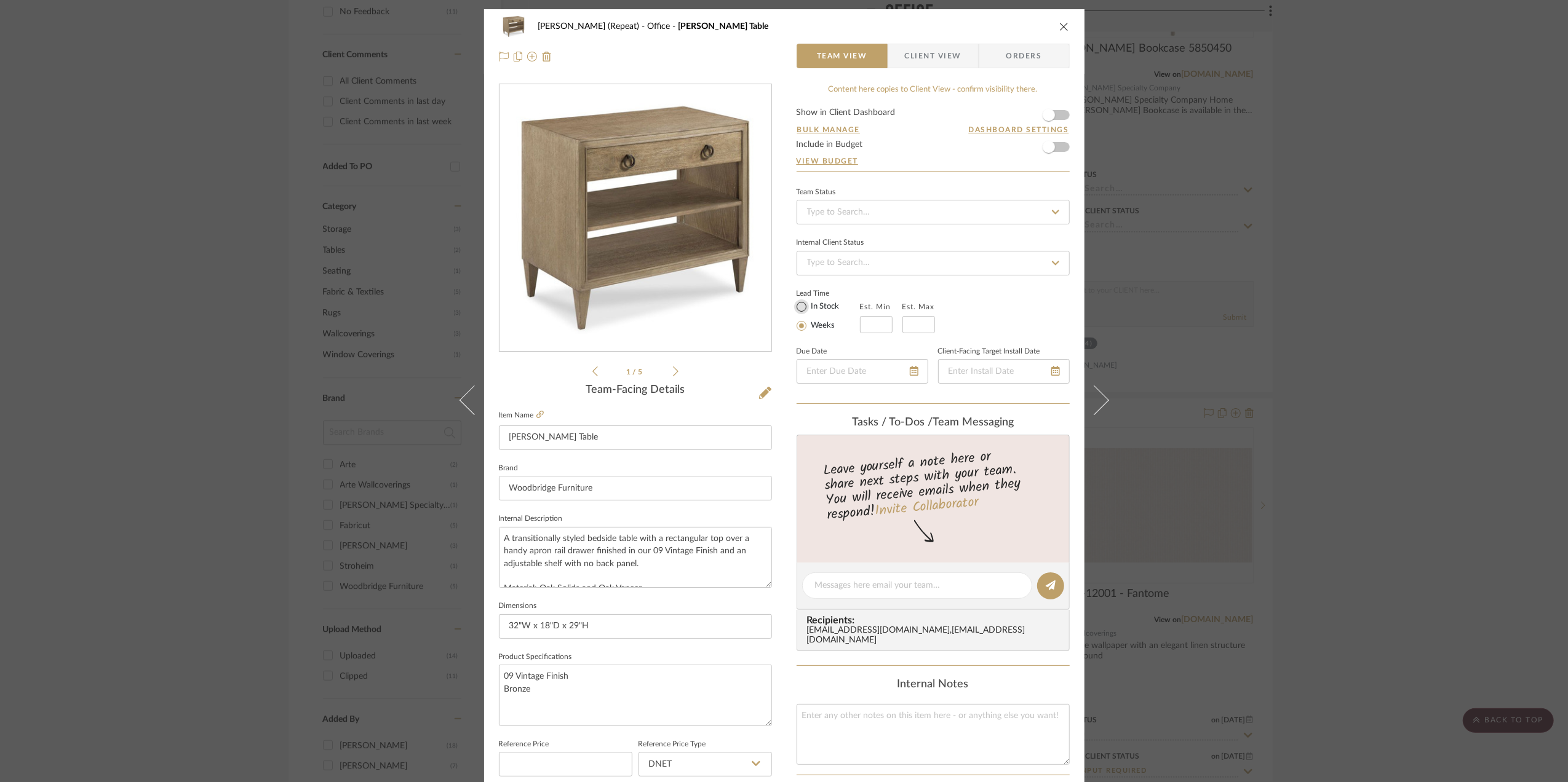
click at [794, 303] on input "In Stock" at bounding box center [801, 307] width 14 height 14
radio input "true"
click at [1447, 382] on div "Stephanie Bergreen (Repeat) Office Ramsey Table Team View Client View Orders 1 …" at bounding box center [784, 391] width 1568 height 782
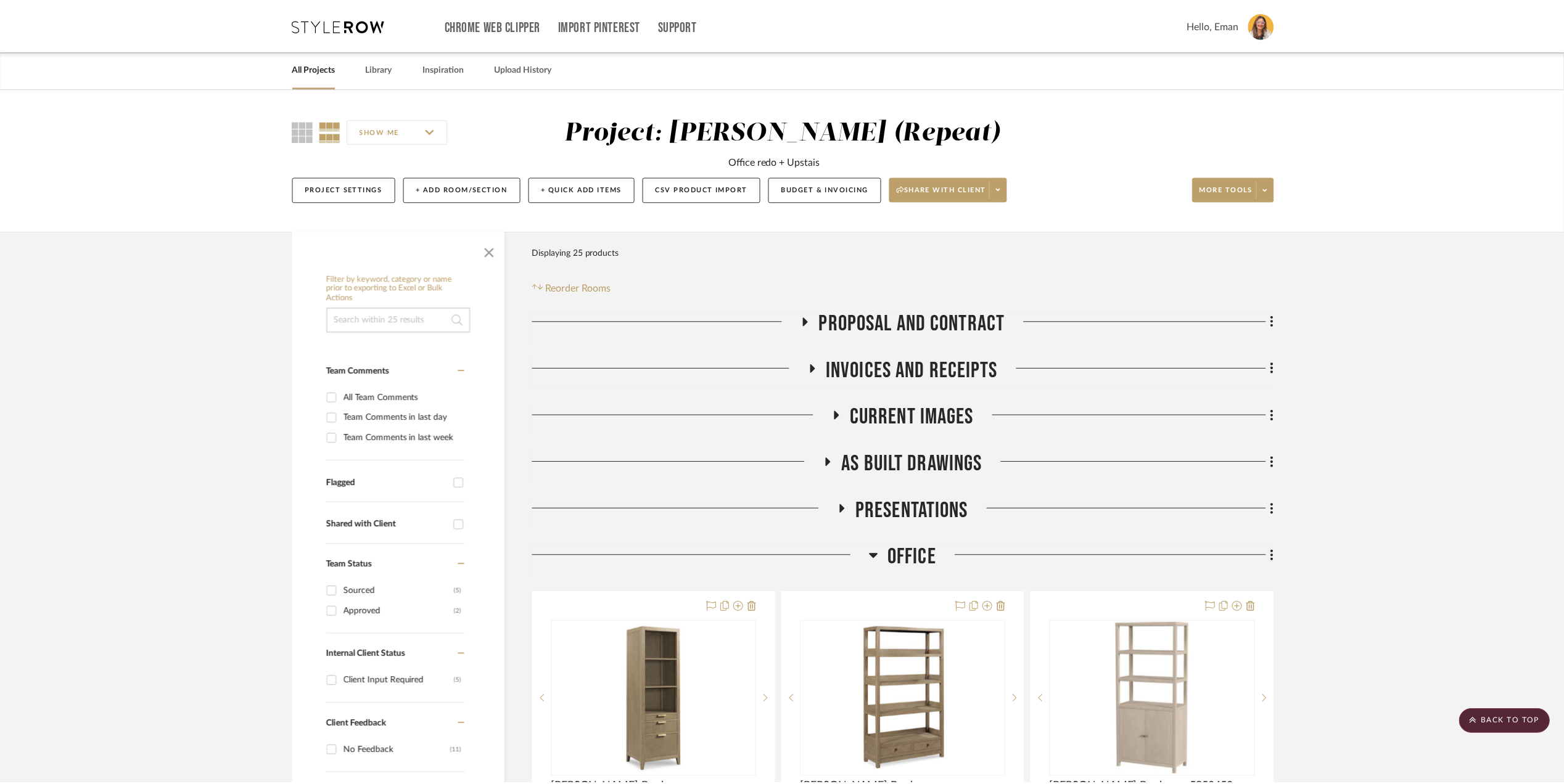
scroll to position [740, 0]
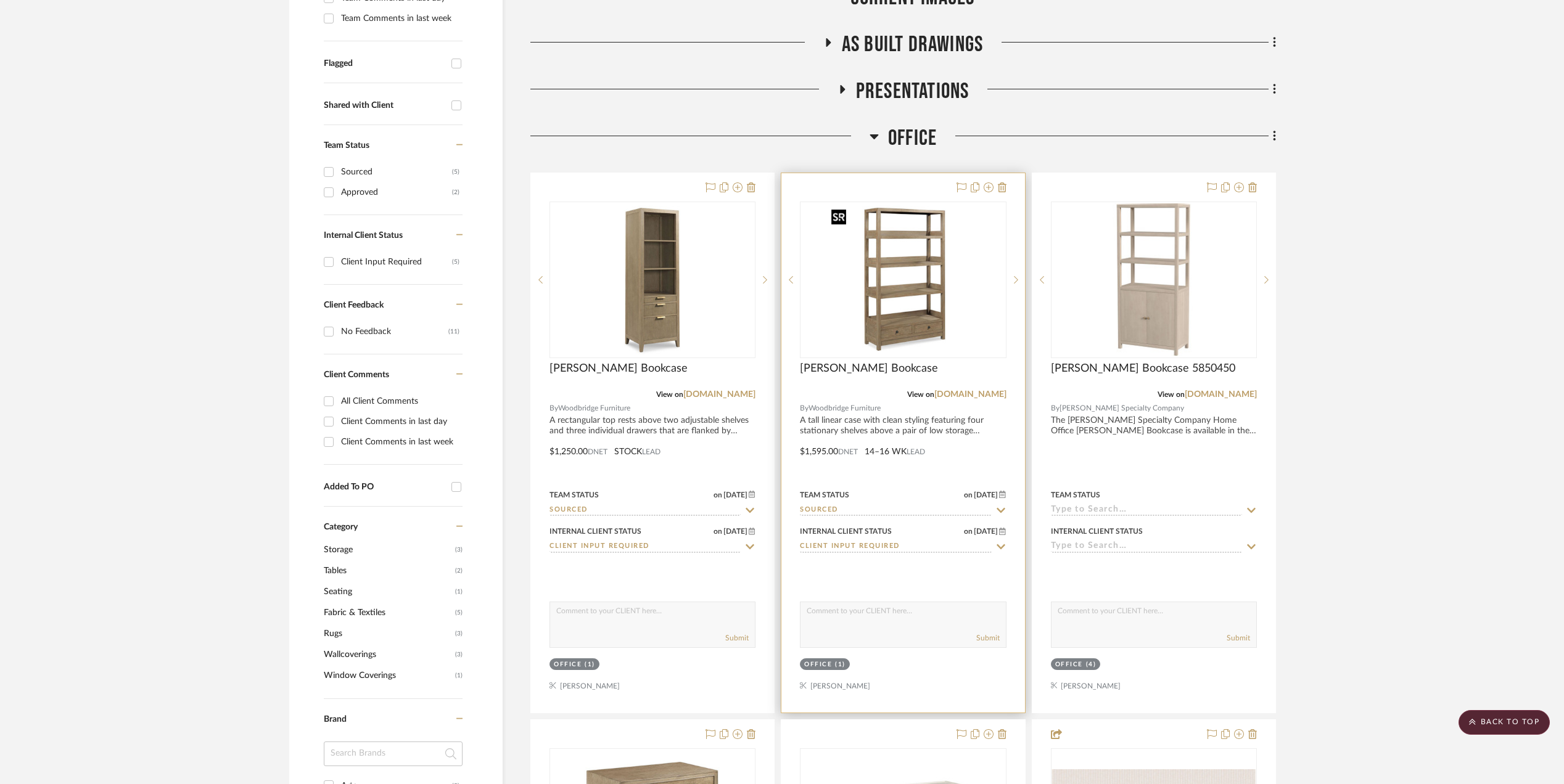
scroll to position [410, 0]
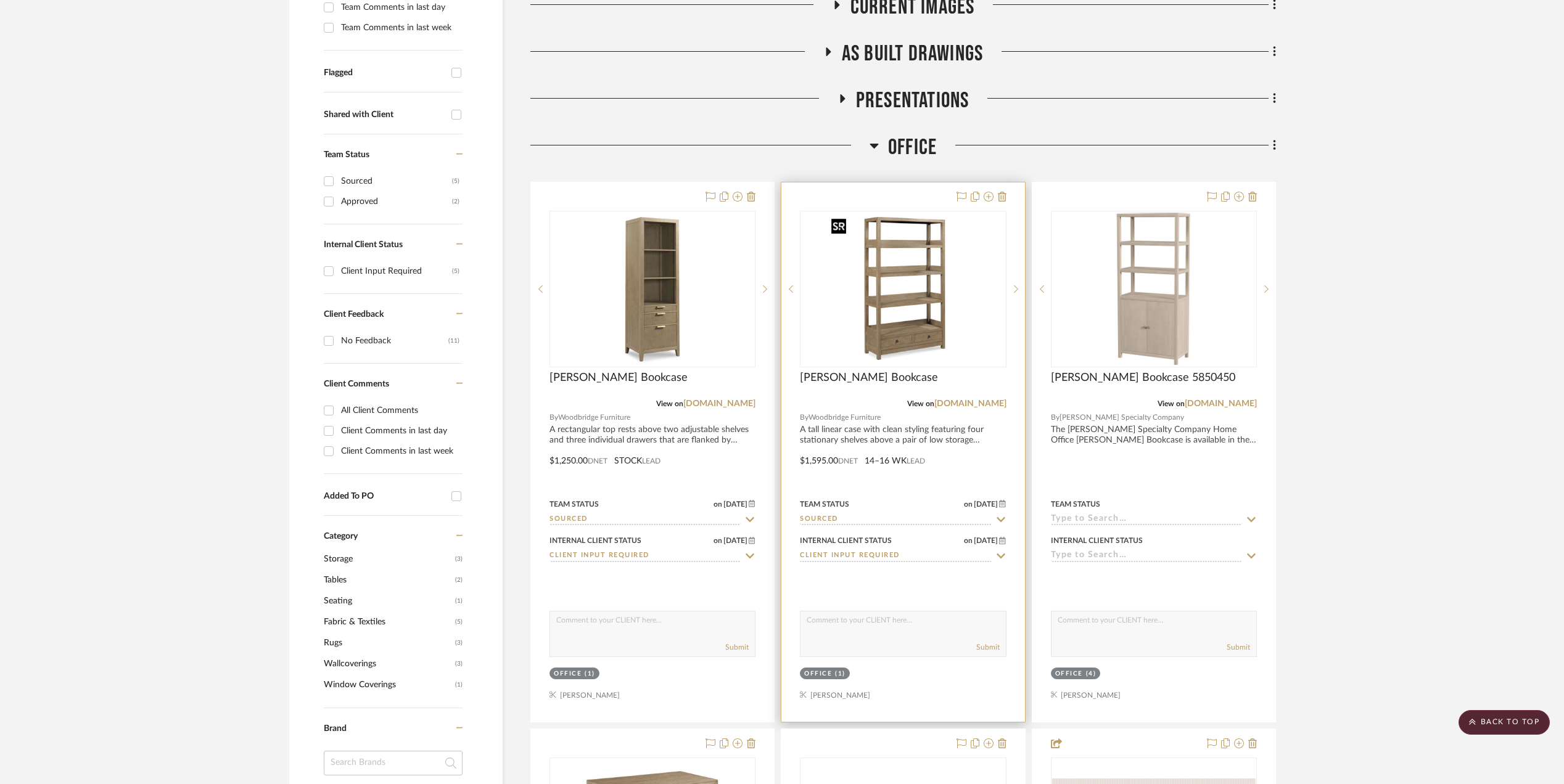
click at [907, 306] on img "0" at bounding box center [902, 289] width 154 height 154
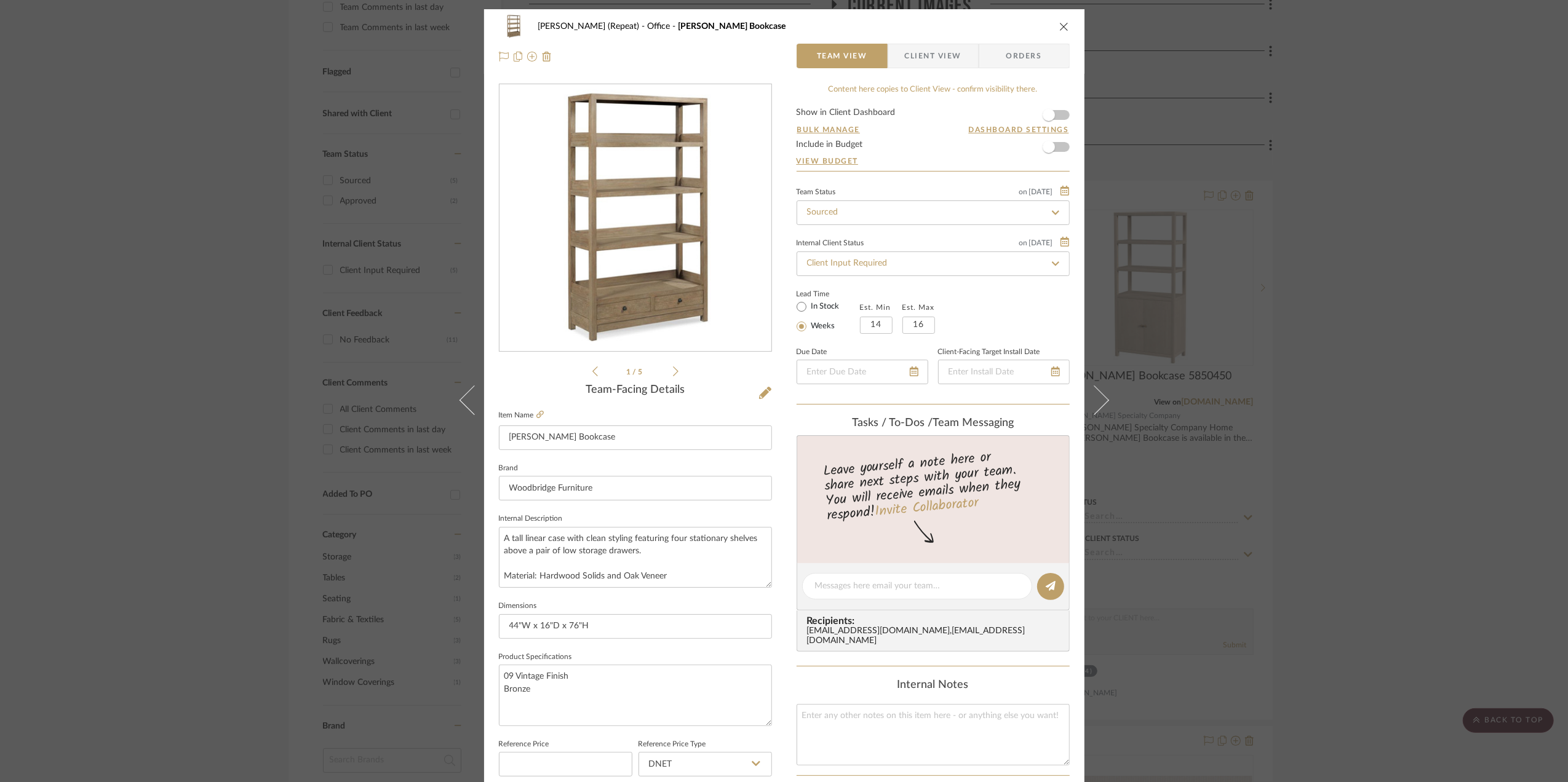
click at [1401, 259] on div "[PERSON_NAME] (Repeat) Office [PERSON_NAME] Bookcase Team View Client View Orde…" at bounding box center [784, 391] width 1568 height 782
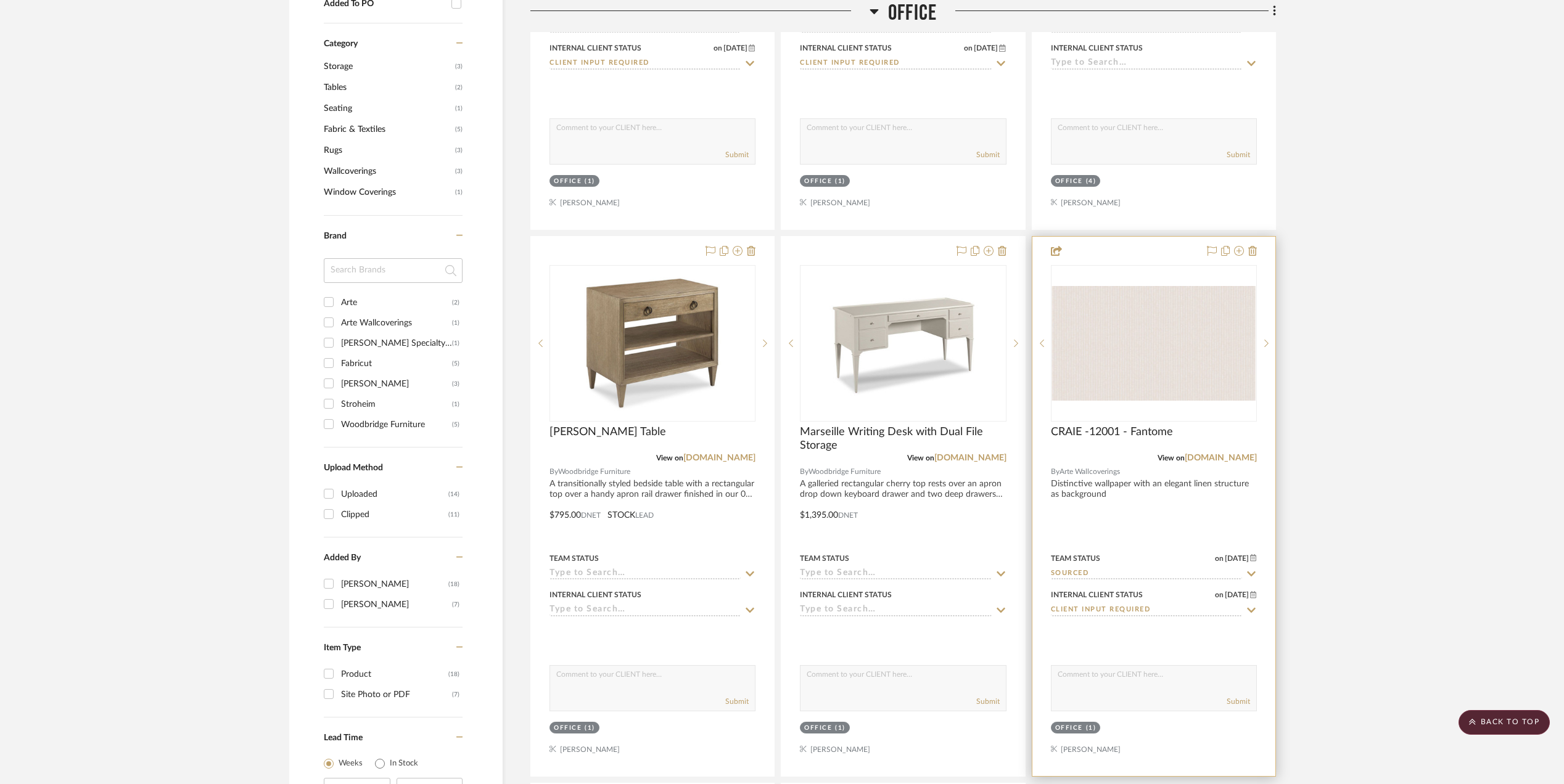
scroll to position [904, 0]
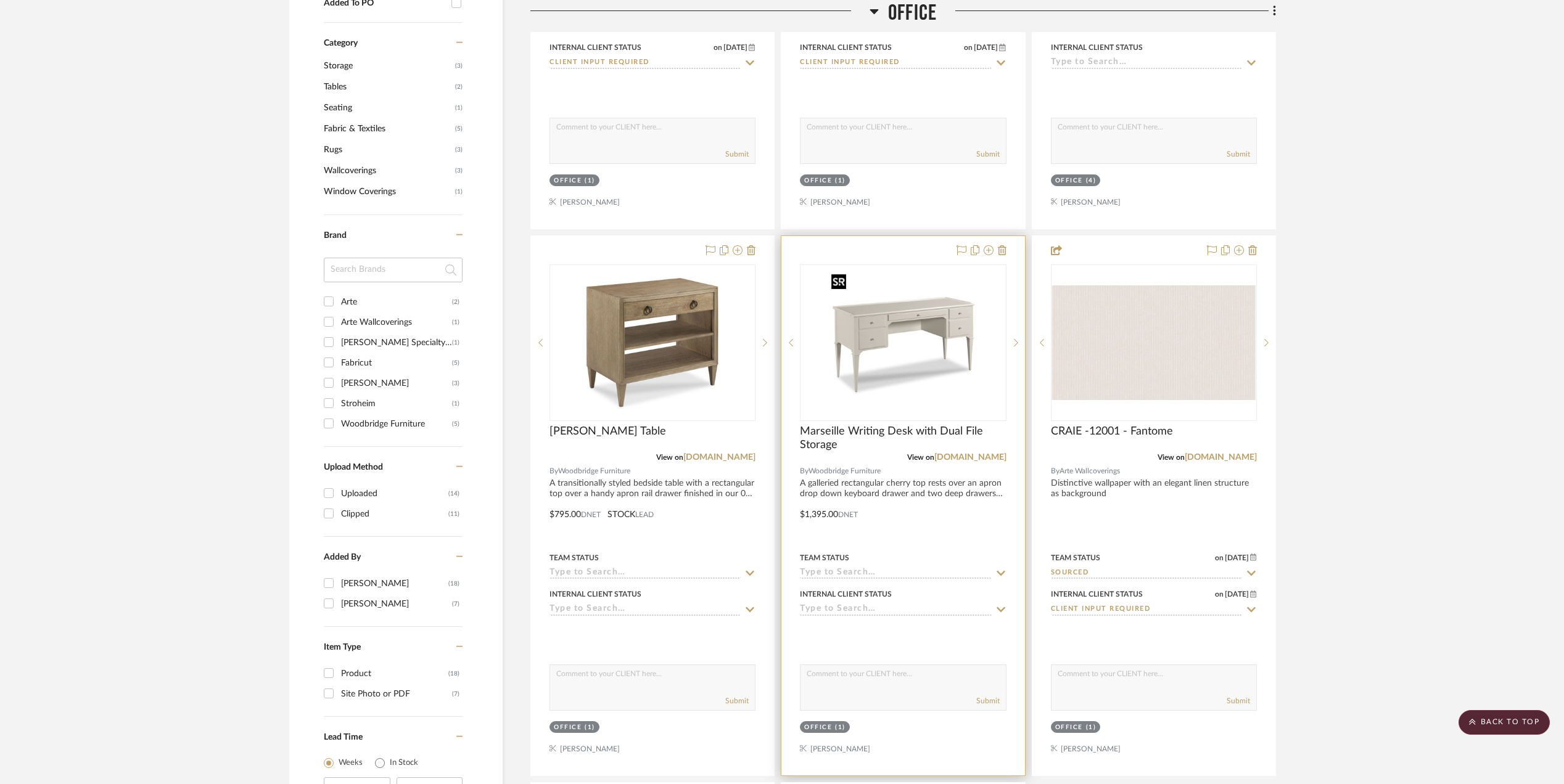
click at [887, 307] on img "0" at bounding box center [902, 342] width 154 height 154
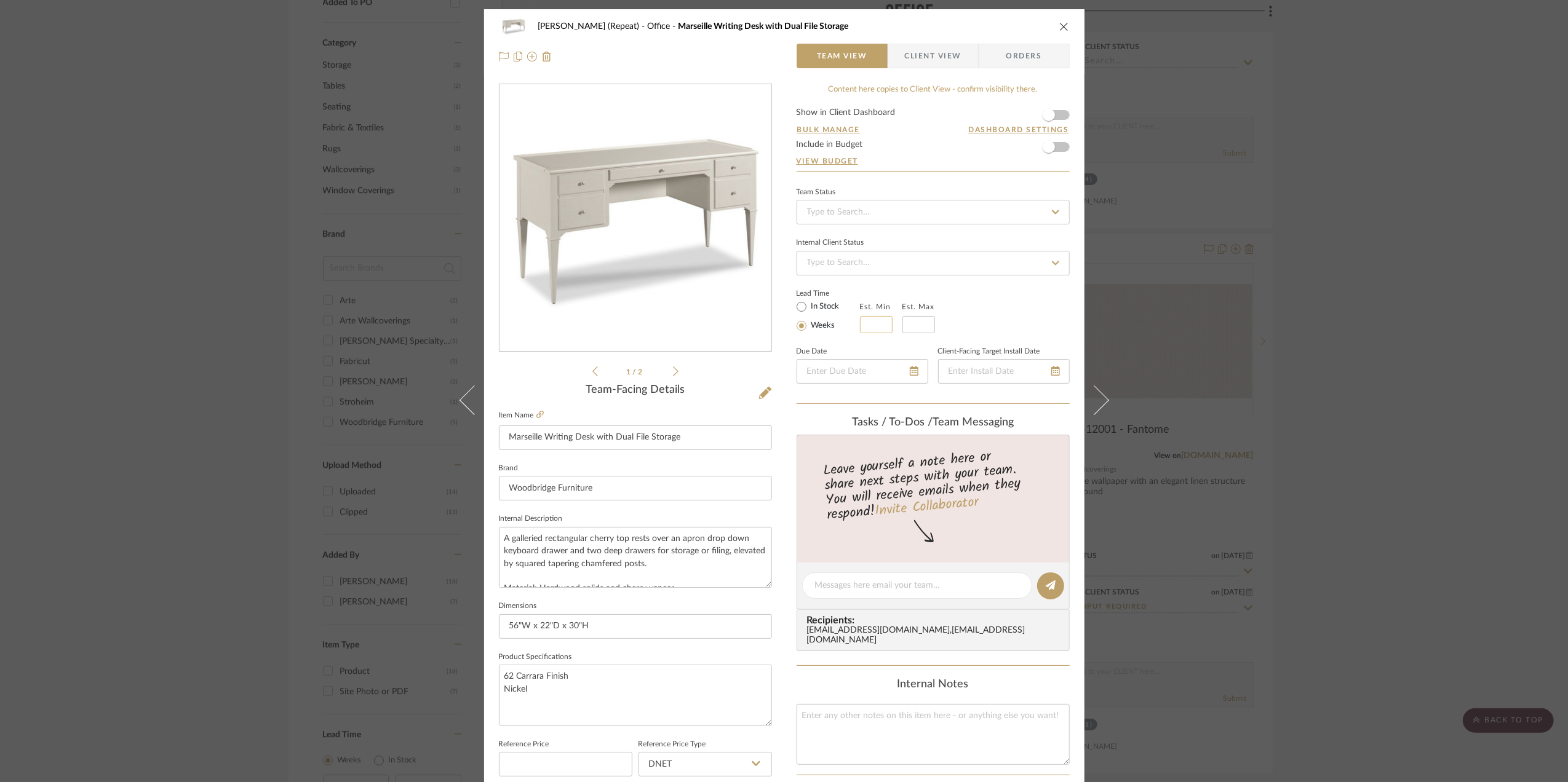
click at [868, 326] on input at bounding box center [876, 324] width 32 height 17
click at [868, 327] on input at bounding box center [876, 324] width 32 height 17
type input "4"
click at [913, 328] on input "text" at bounding box center [919, 324] width 32 height 17
type input "8"
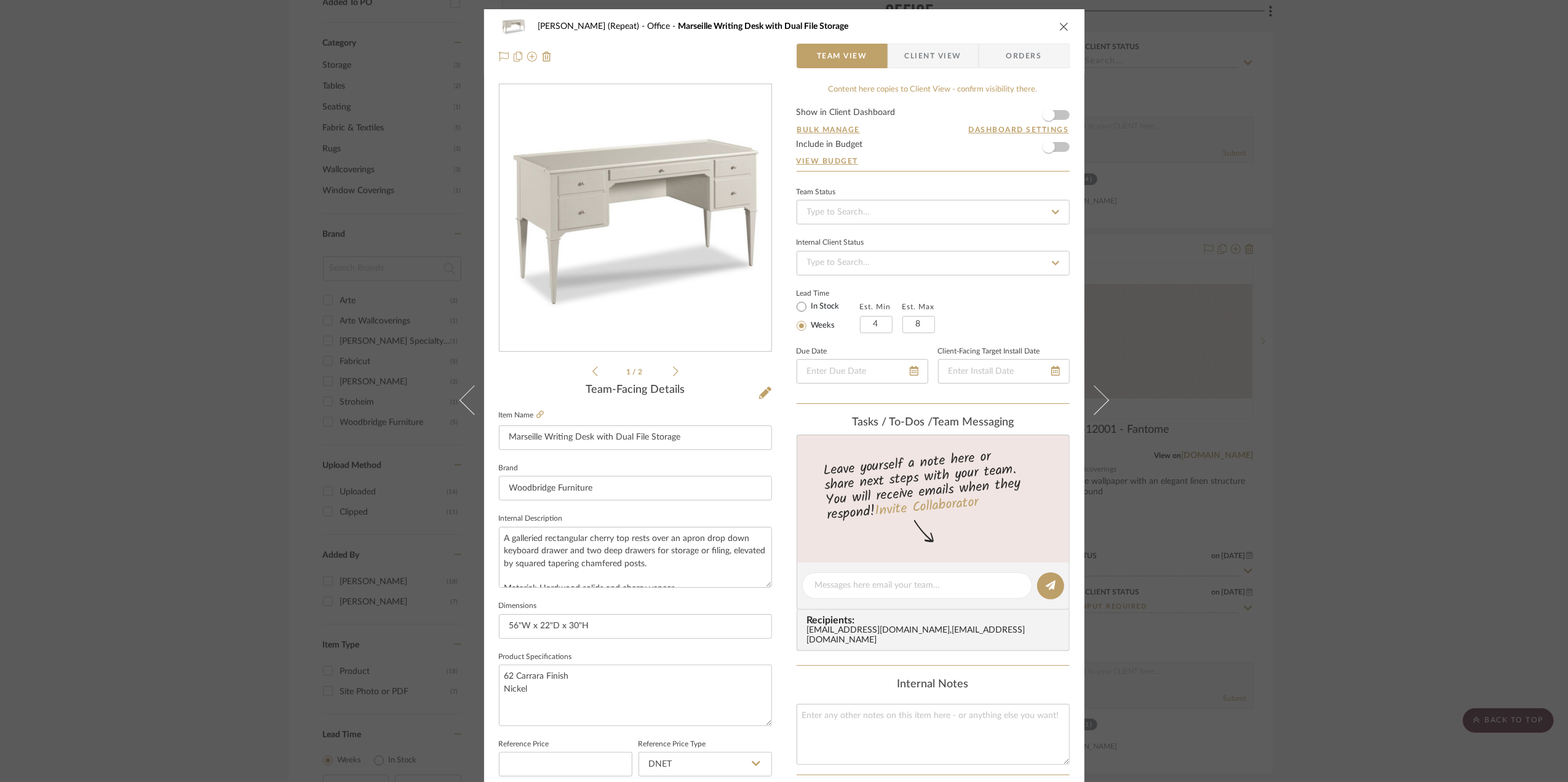
click at [965, 325] on div "Lead Time In Stock Weeks Est. Min 4 Est. Max 8" at bounding box center [933, 309] width 273 height 48
click at [1449, 277] on div "Stephanie Bergreen (Repeat) Office Marseille Writing Desk with Dual File Storag…" at bounding box center [784, 391] width 1568 height 782
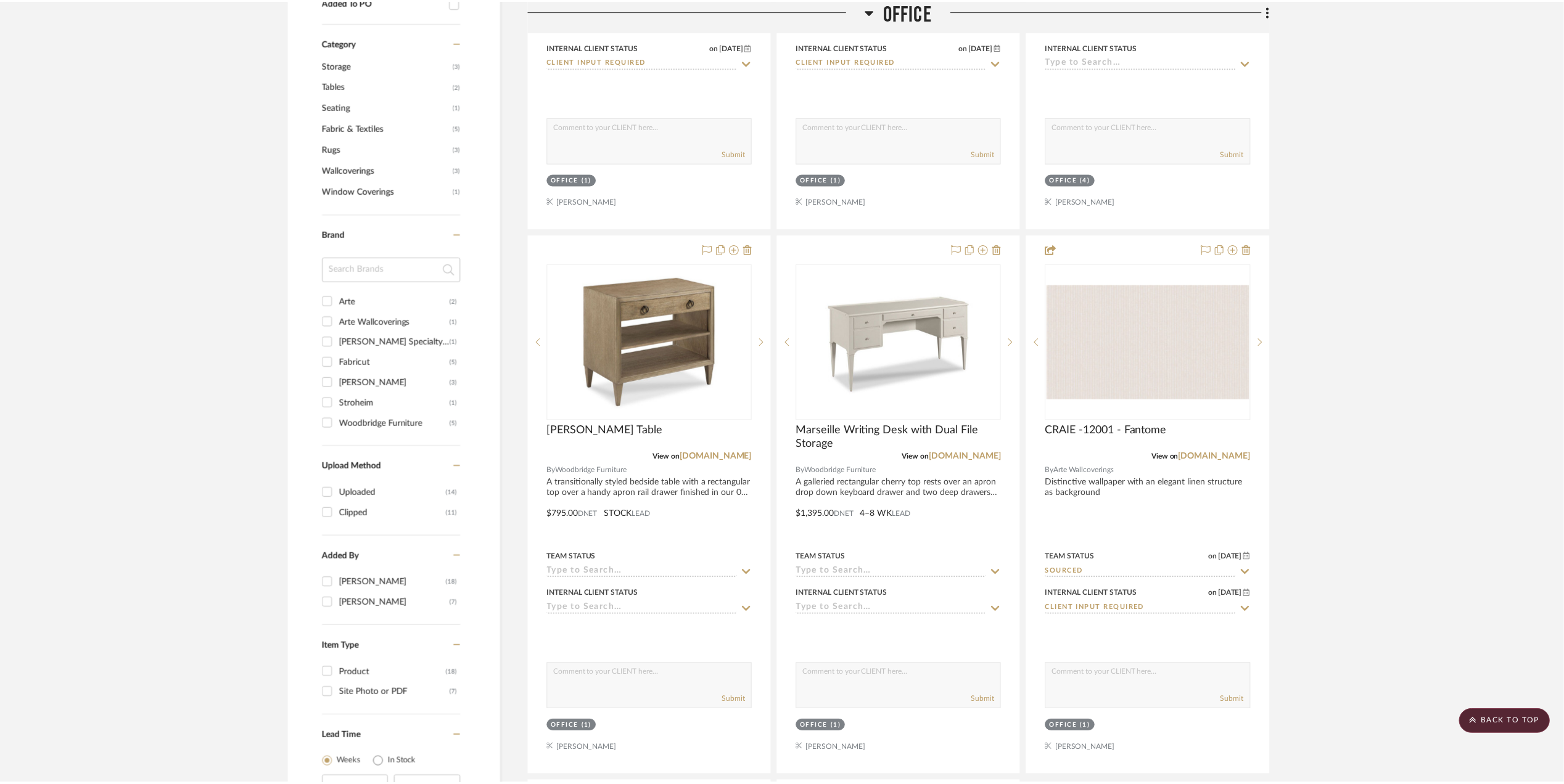
scroll to position [904, 0]
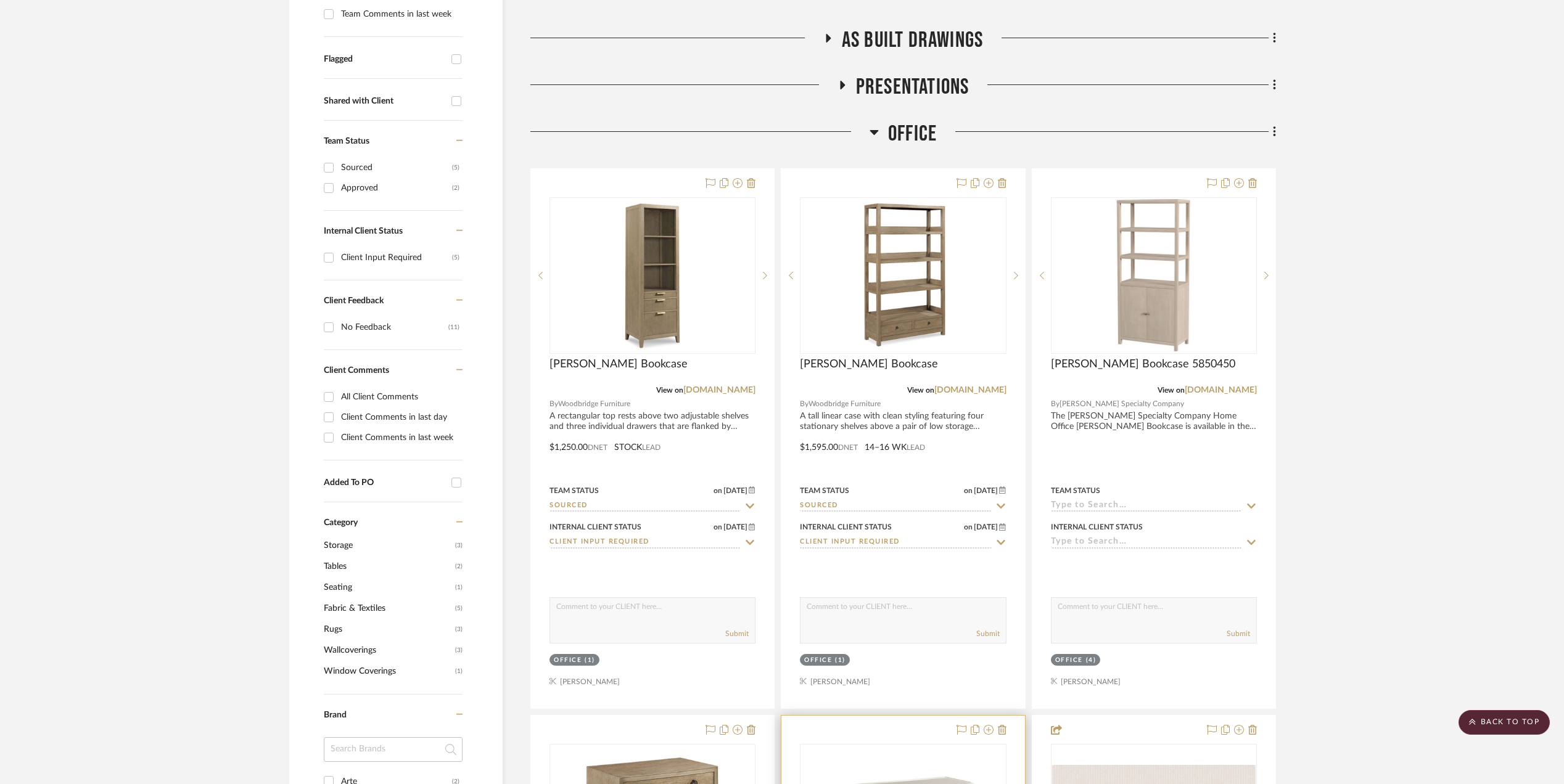
scroll to position [410, 0]
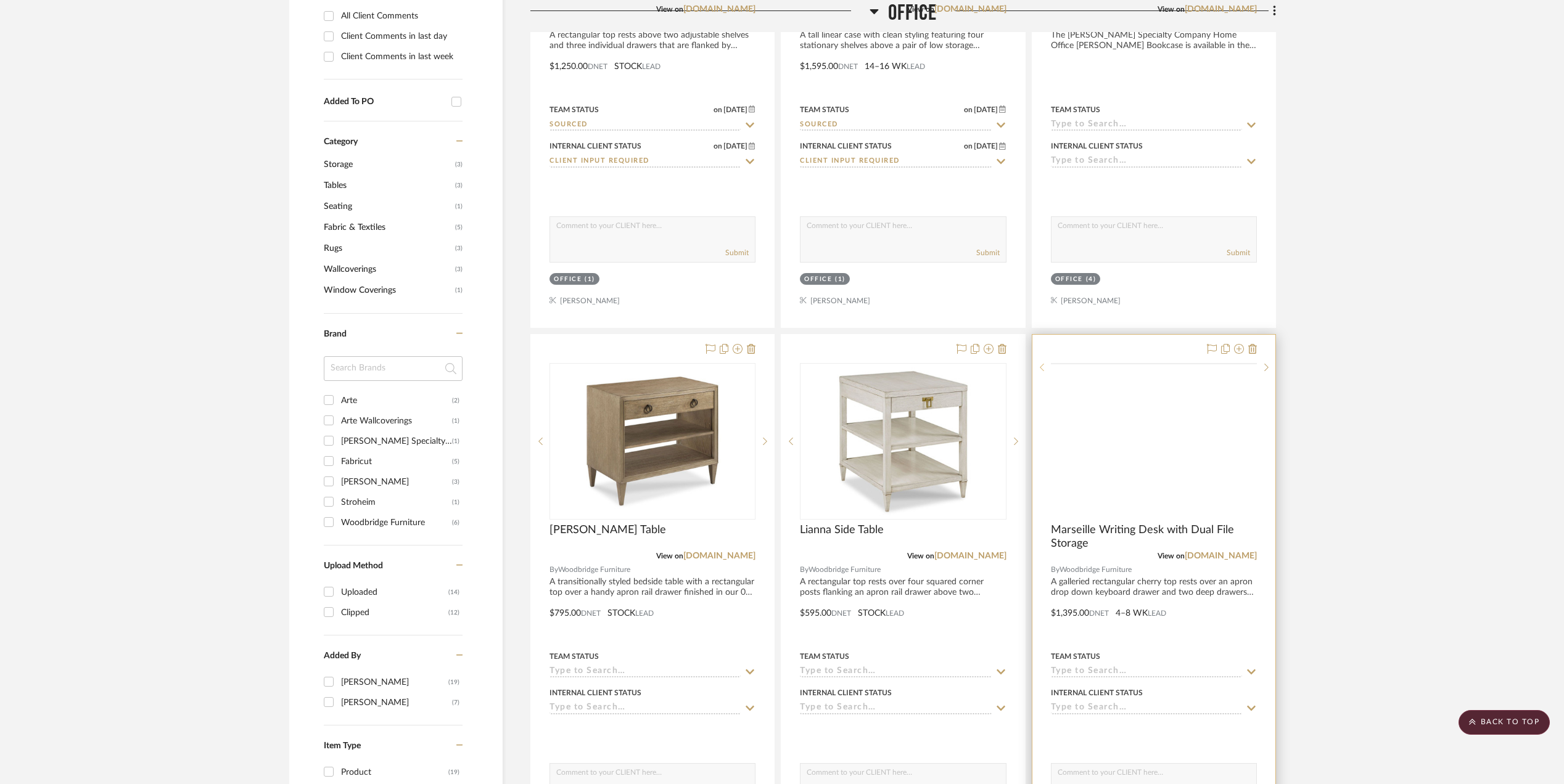
scroll to position [822, 0]
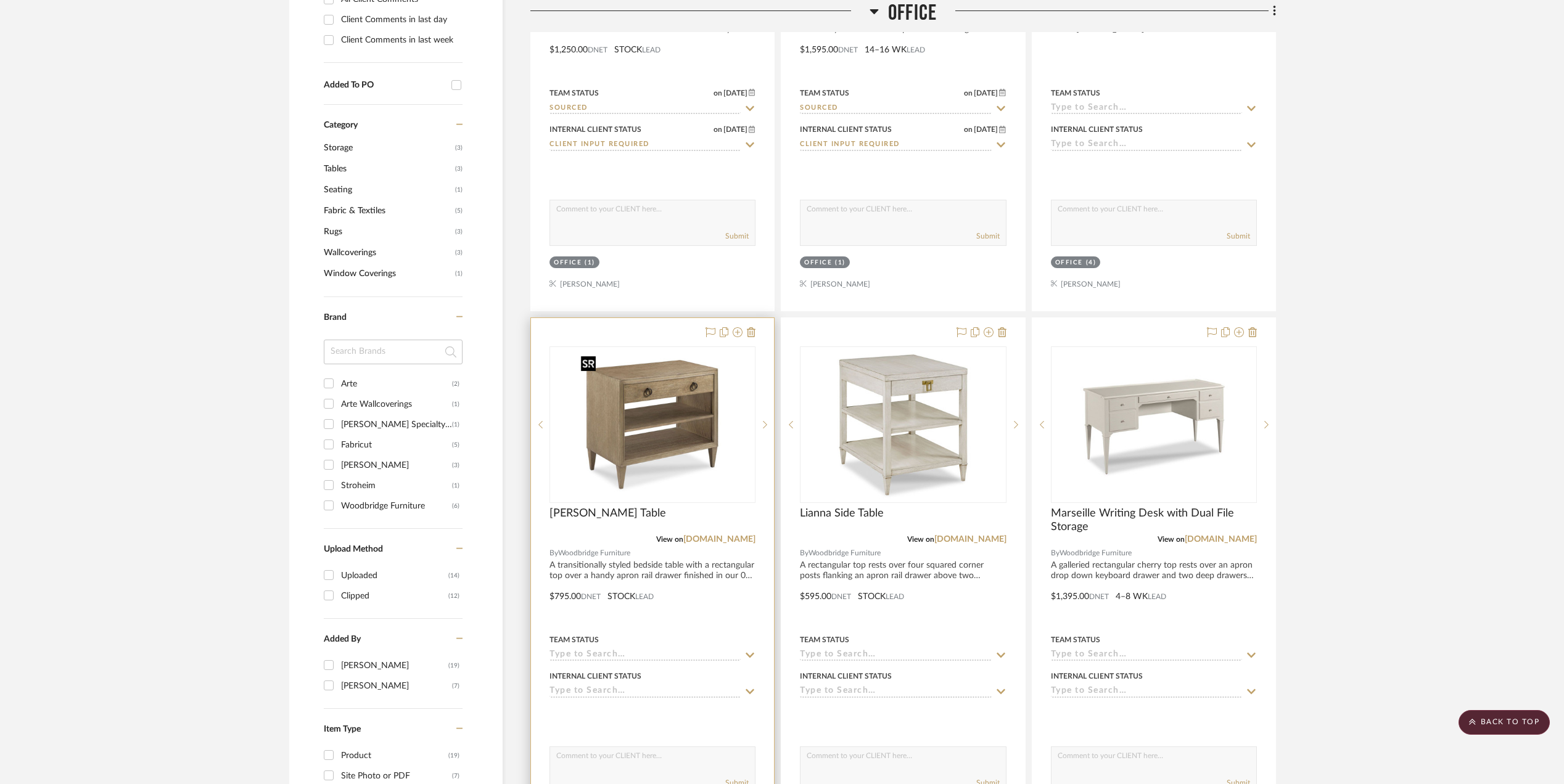
click at [619, 407] on img "0" at bounding box center [652, 424] width 154 height 154
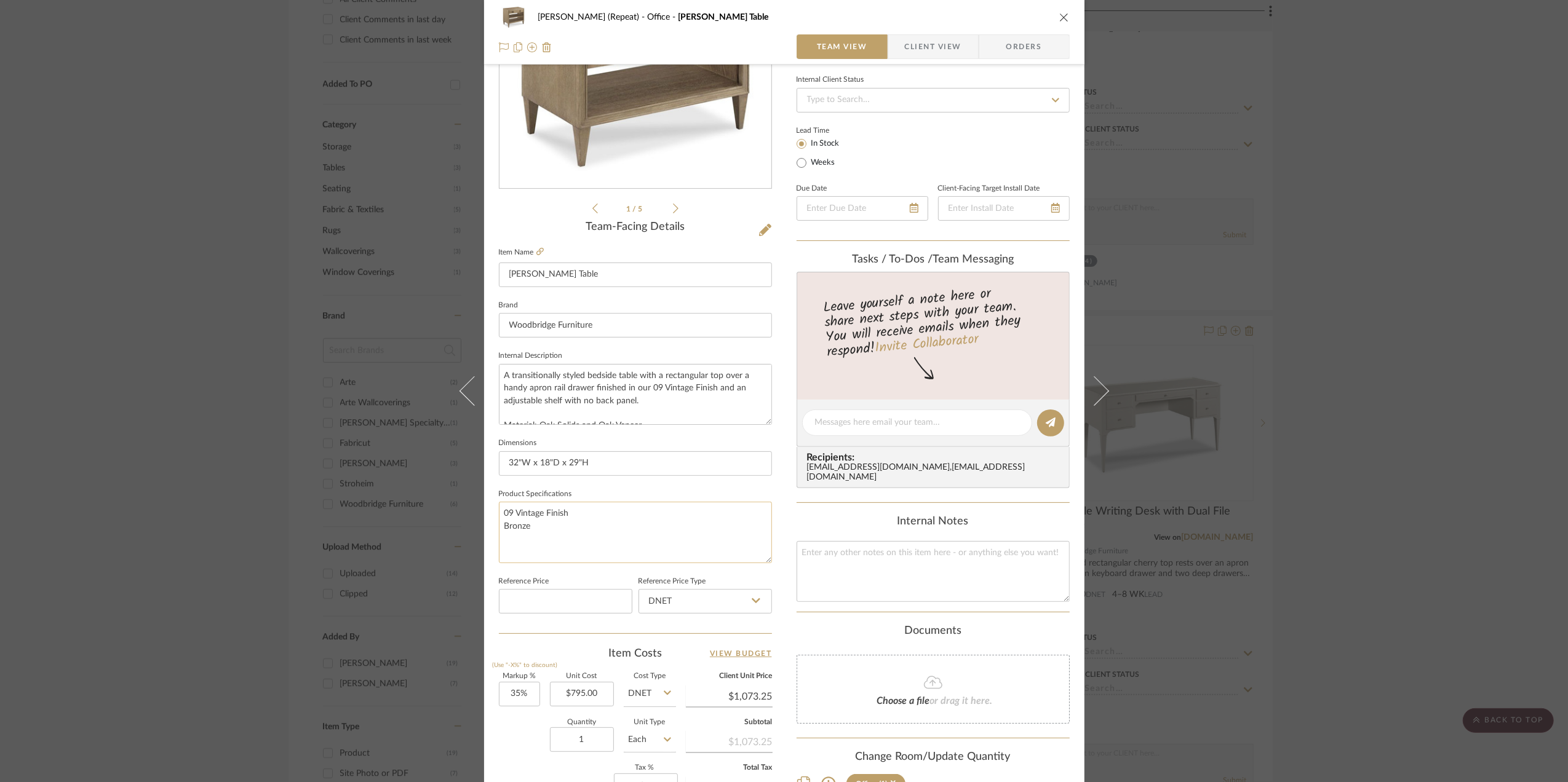
scroll to position [163, 0]
click at [544, 534] on textarea "09 Vintage Finish Bronze" at bounding box center [636, 532] width 273 height 61
type textarea "09 Vintage Finish Bronze Custom Paint Option"
click at [1376, 516] on div "[PERSON_NAME] (Repeat) Office [PERSON_NAME] Table Team View Client View Orders …" at bounding box center [784, 391] width 1568 height 782
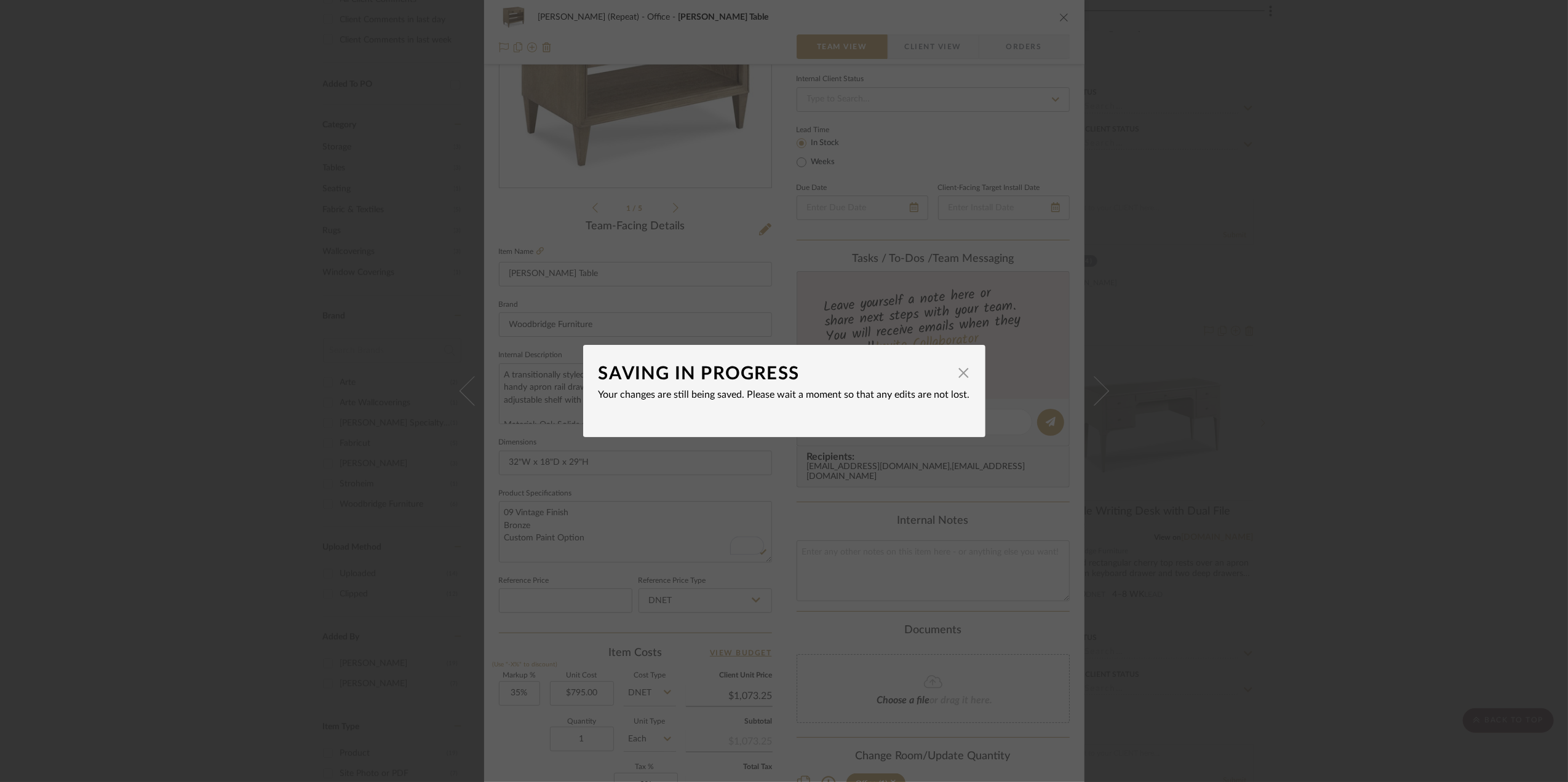
click at [1378, 515] on div "SAVING IN PROGRESS × Your changes are still being saved. Please wait a moment s…" at bounding box center [784, 391] width 1568 height 782
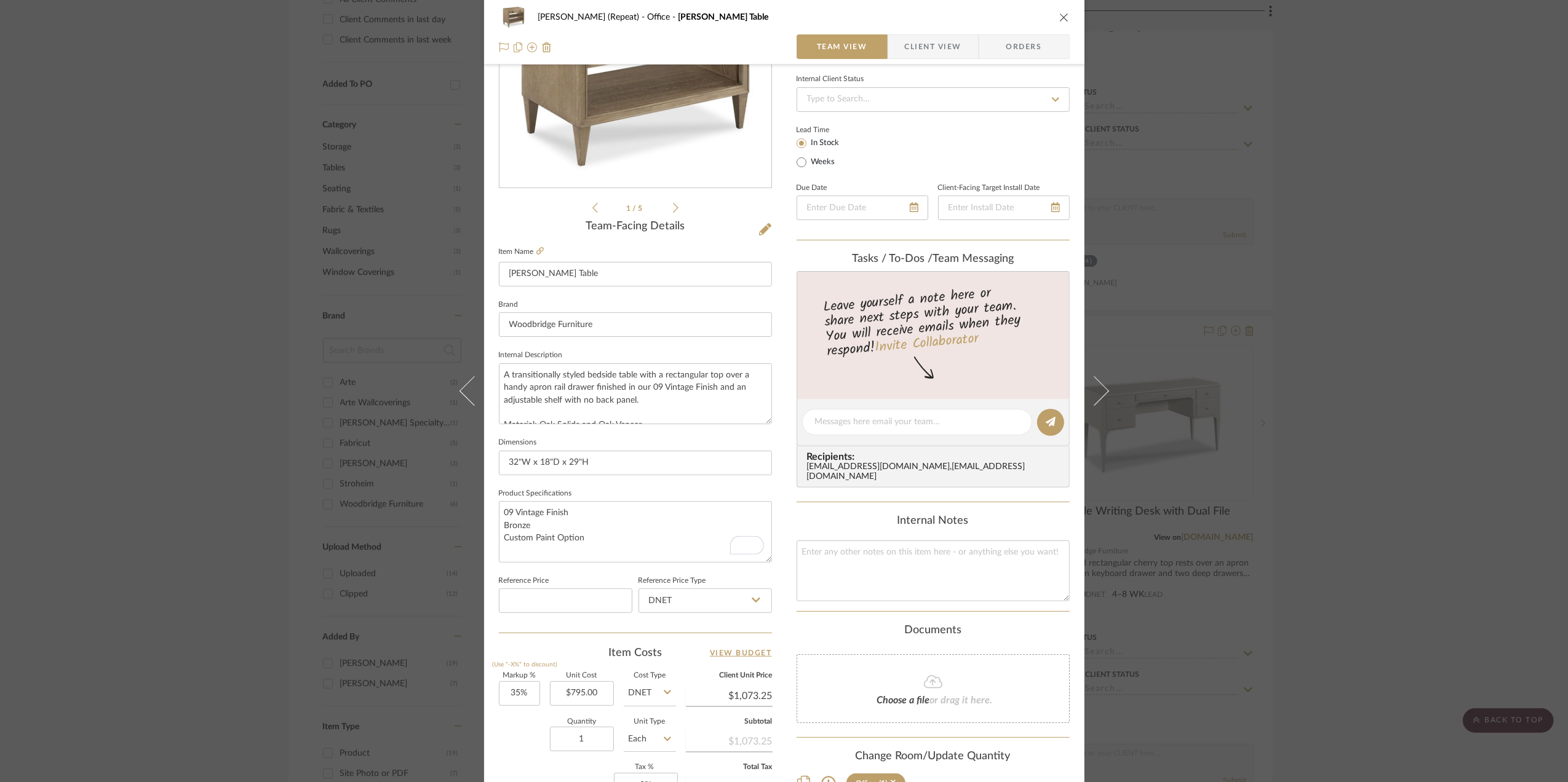
click at [1376, 515] on div "[PERSON_NAME] (Repeat) Office [PERSON_NAME] Table Team View Client View Orders …" at bounding box center [784, 391] width 1568 height 782
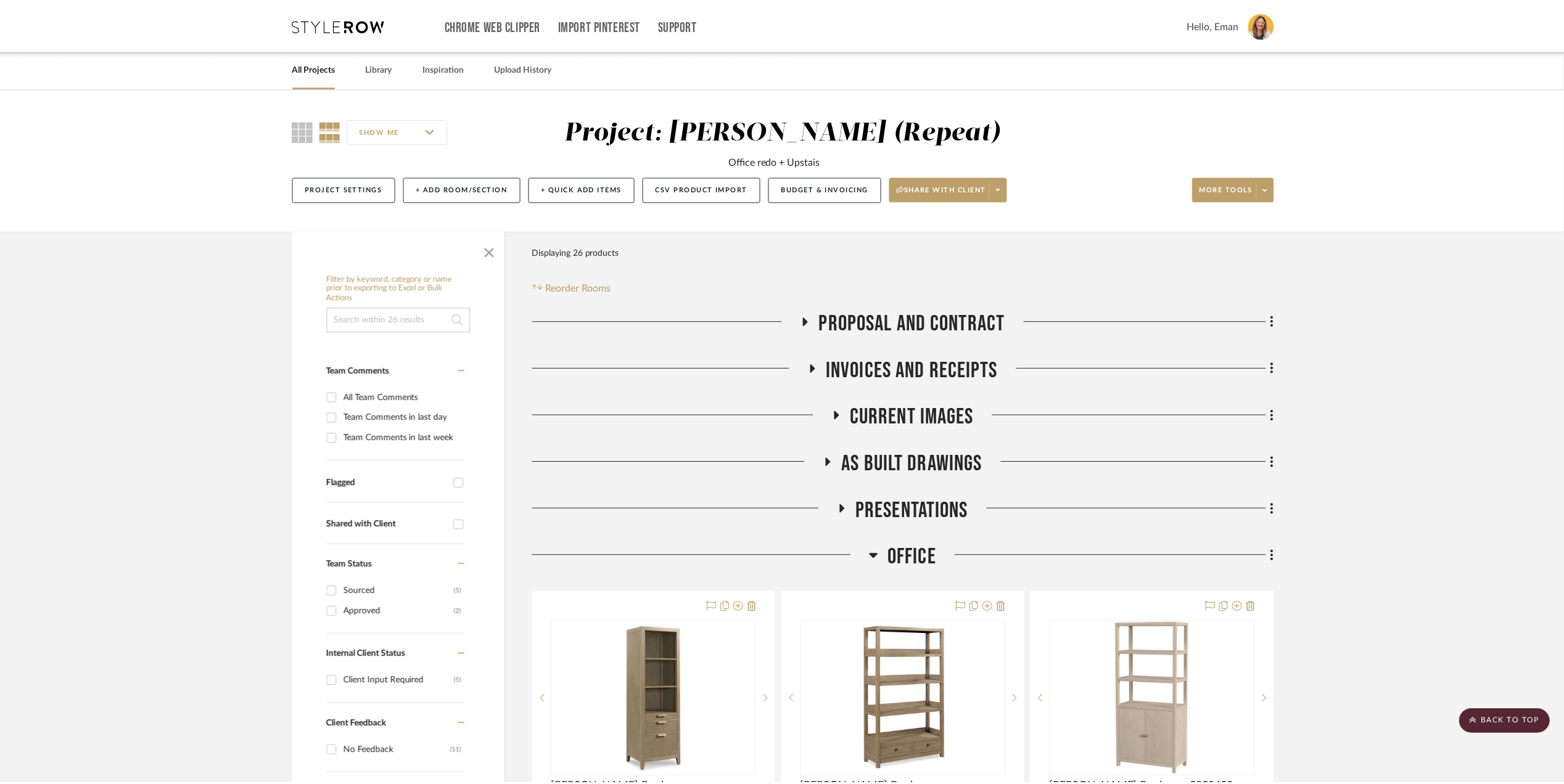
scroll to position [822, 0]
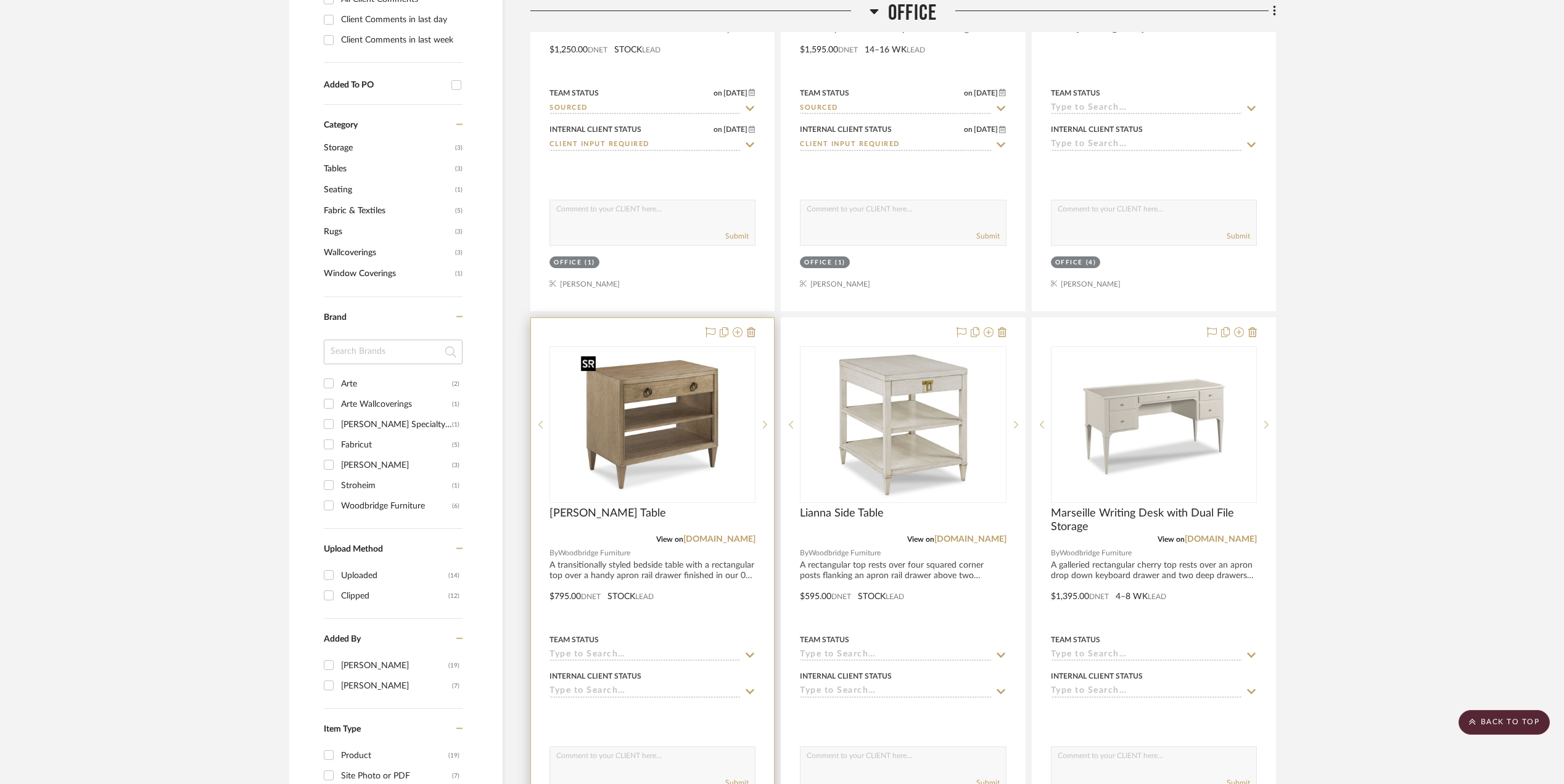
click at [692, 422] on img "0" at bounding box center [652, 424] width 154 height 154
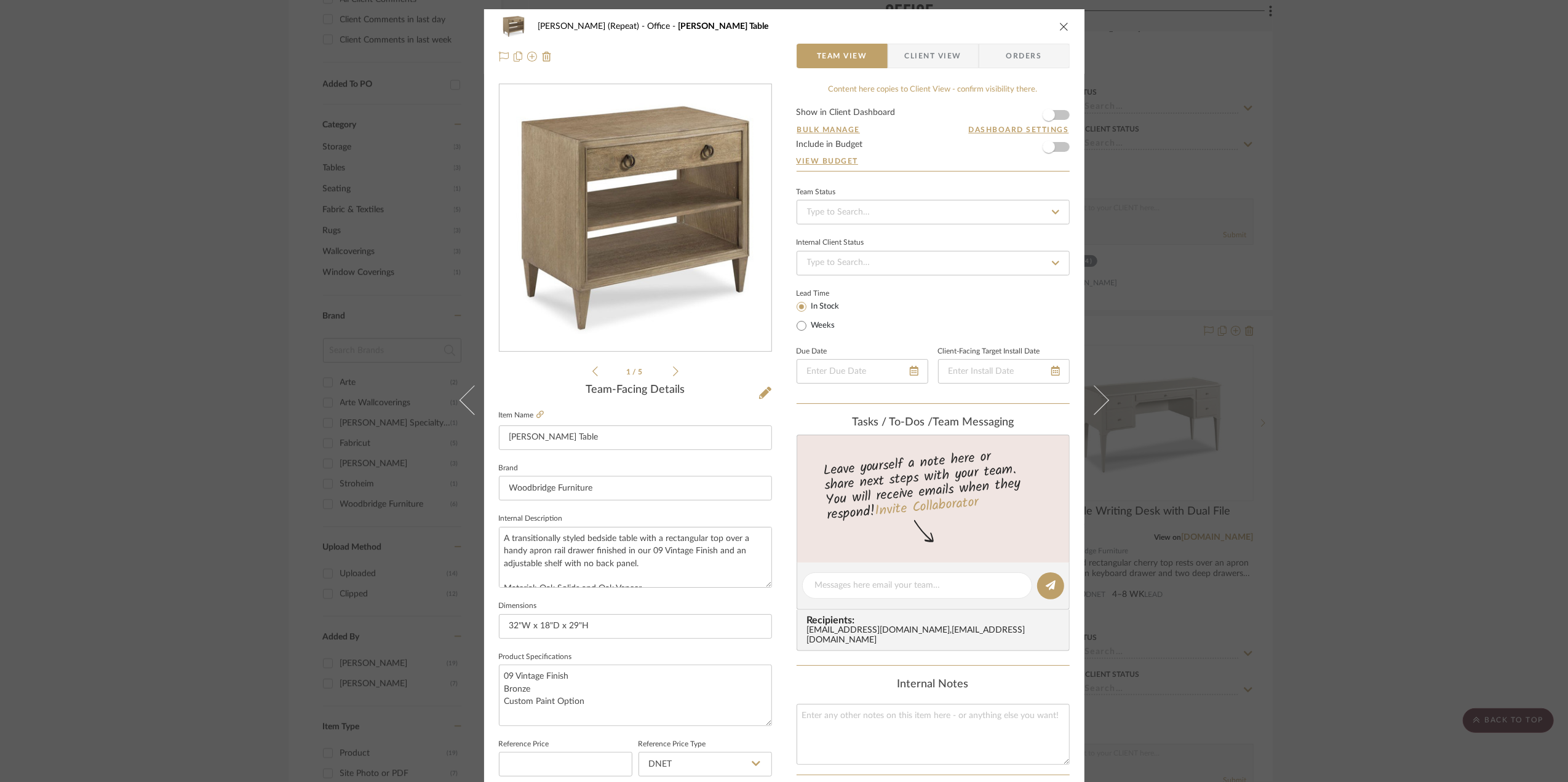
click at [1424, 458] on div "[PERSON_NAME] (Repeat) Office [PERSON_NAME] Table Team View Client View Orders …" at bounding box center [784, 391] width 1568 height 782
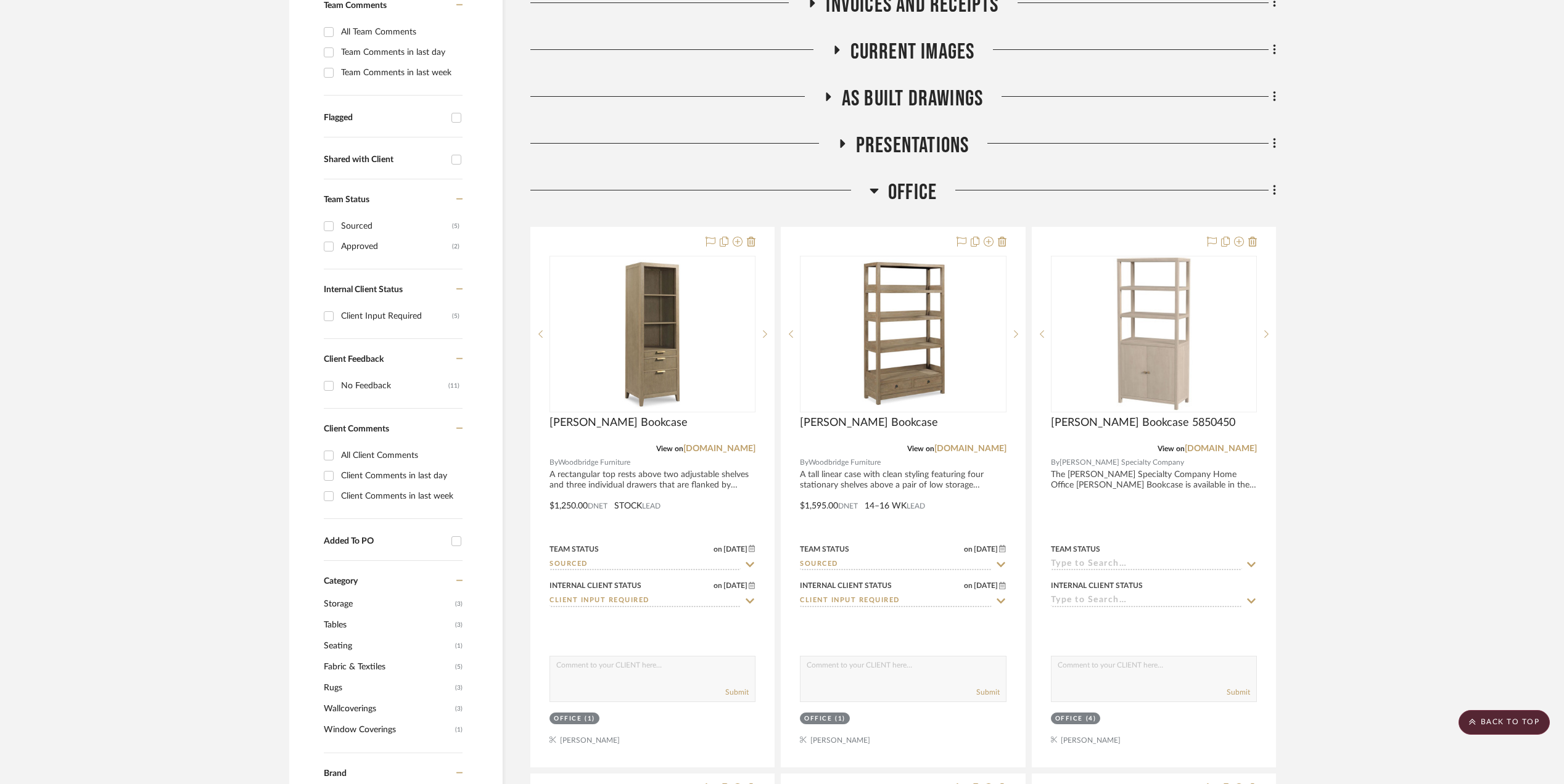
scroll to position [82, 0]
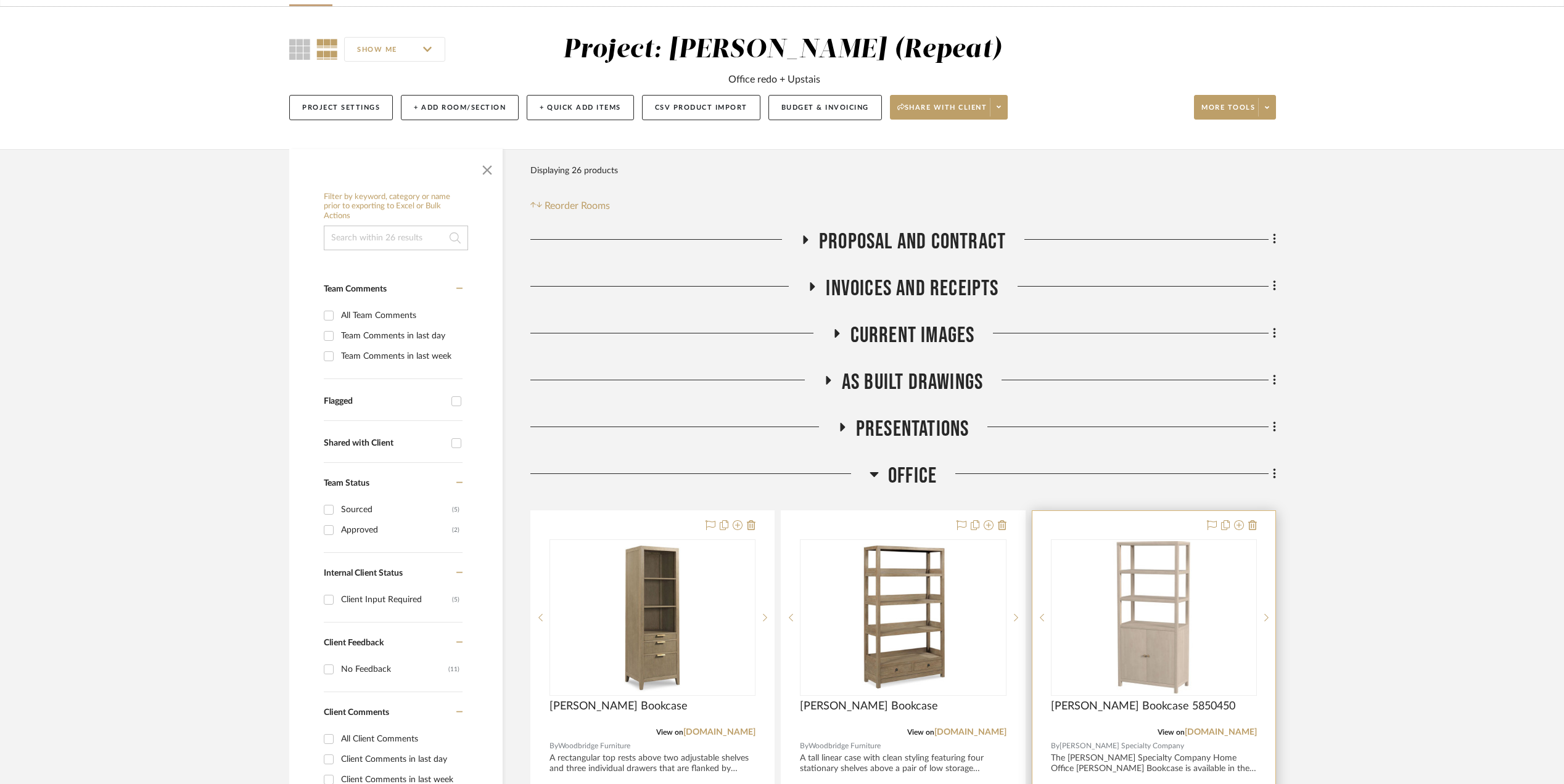
click at [0, 0] on img at bounding box center [0, 0] width 0 height 0
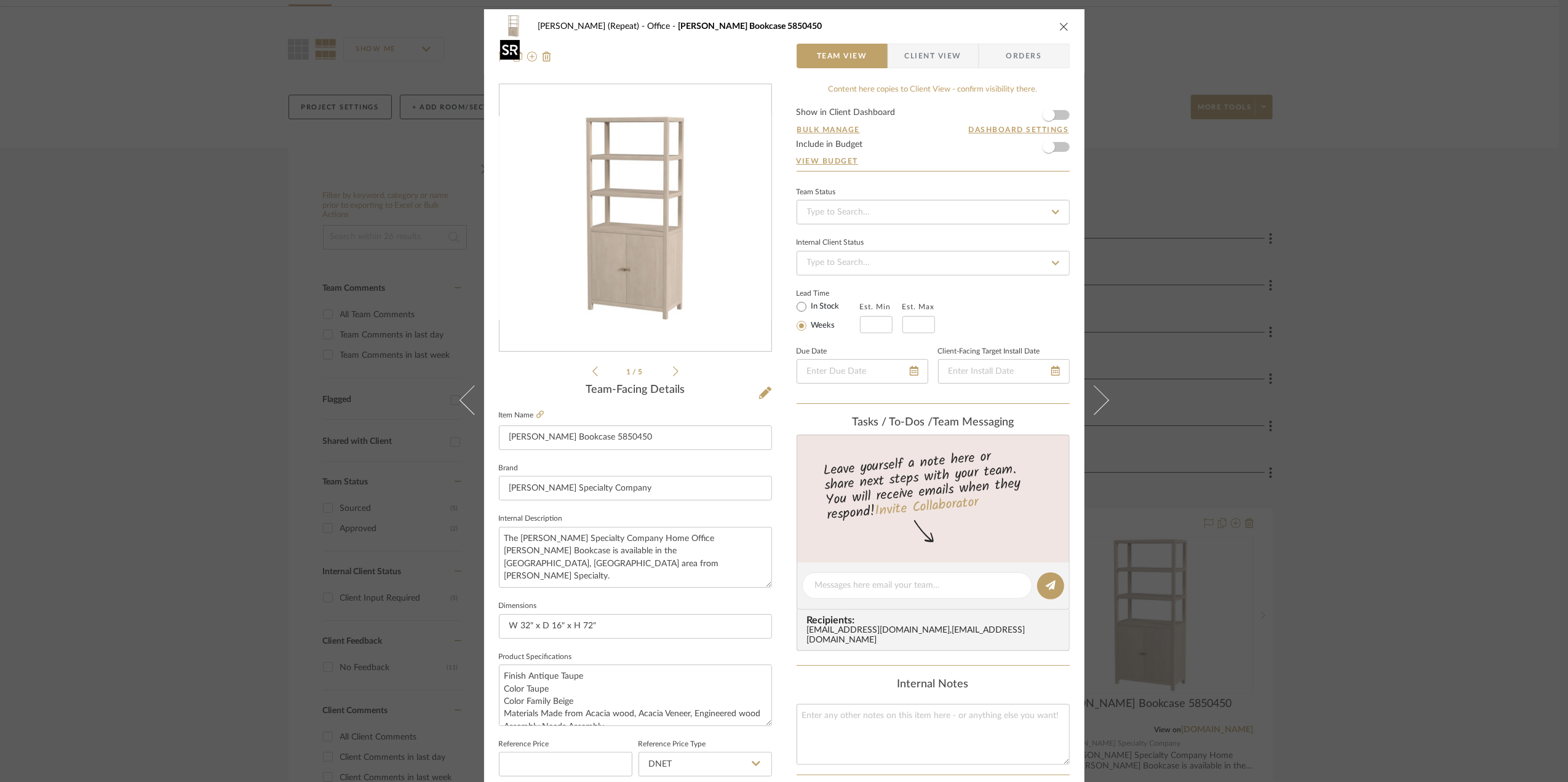
click at [636, 289] on img "0" at bounding box center [635, 217] width 272 height 204
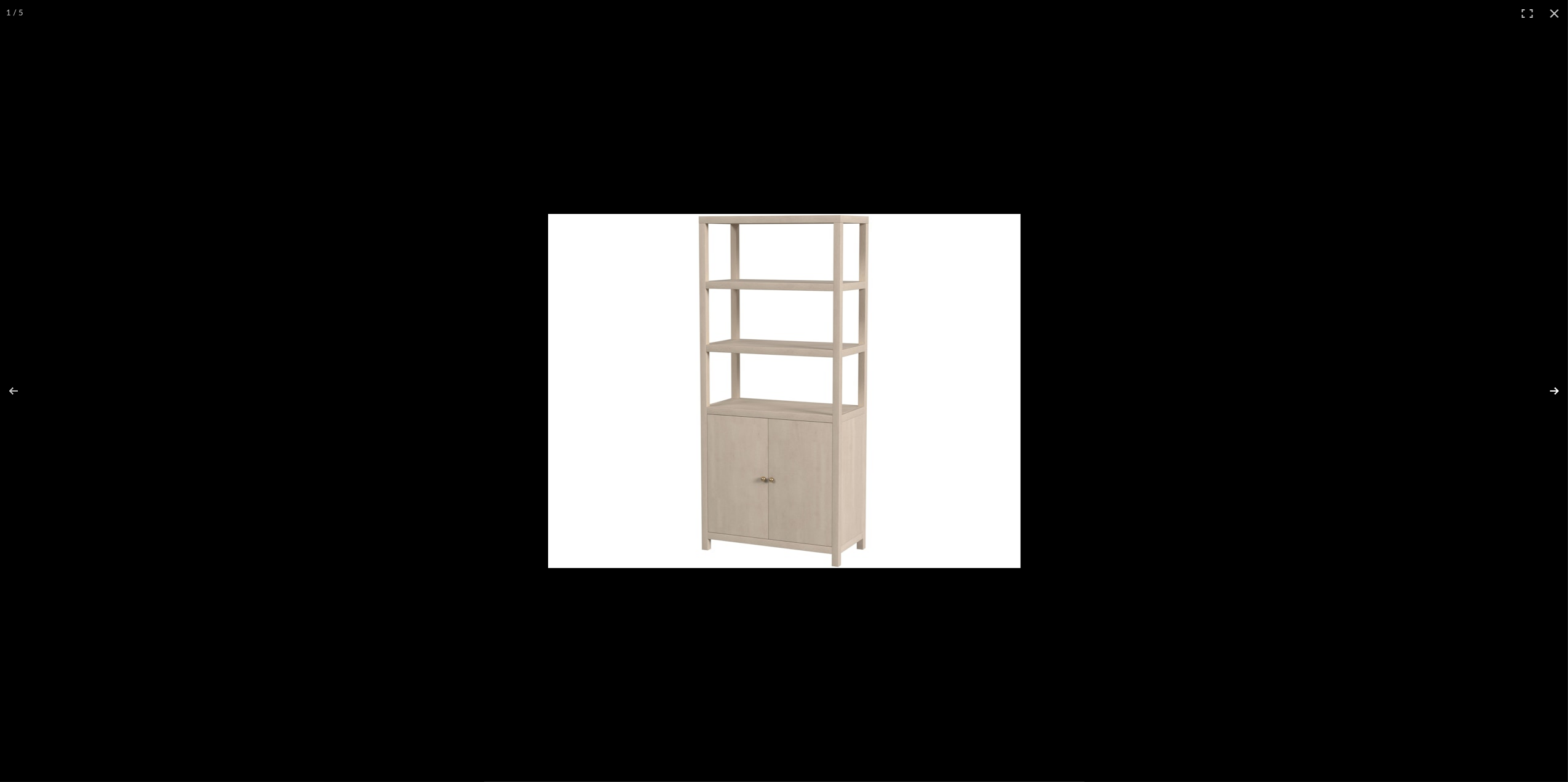
click at [1556, 389] on button at bounding box center [1546, 391] width 43 height 61
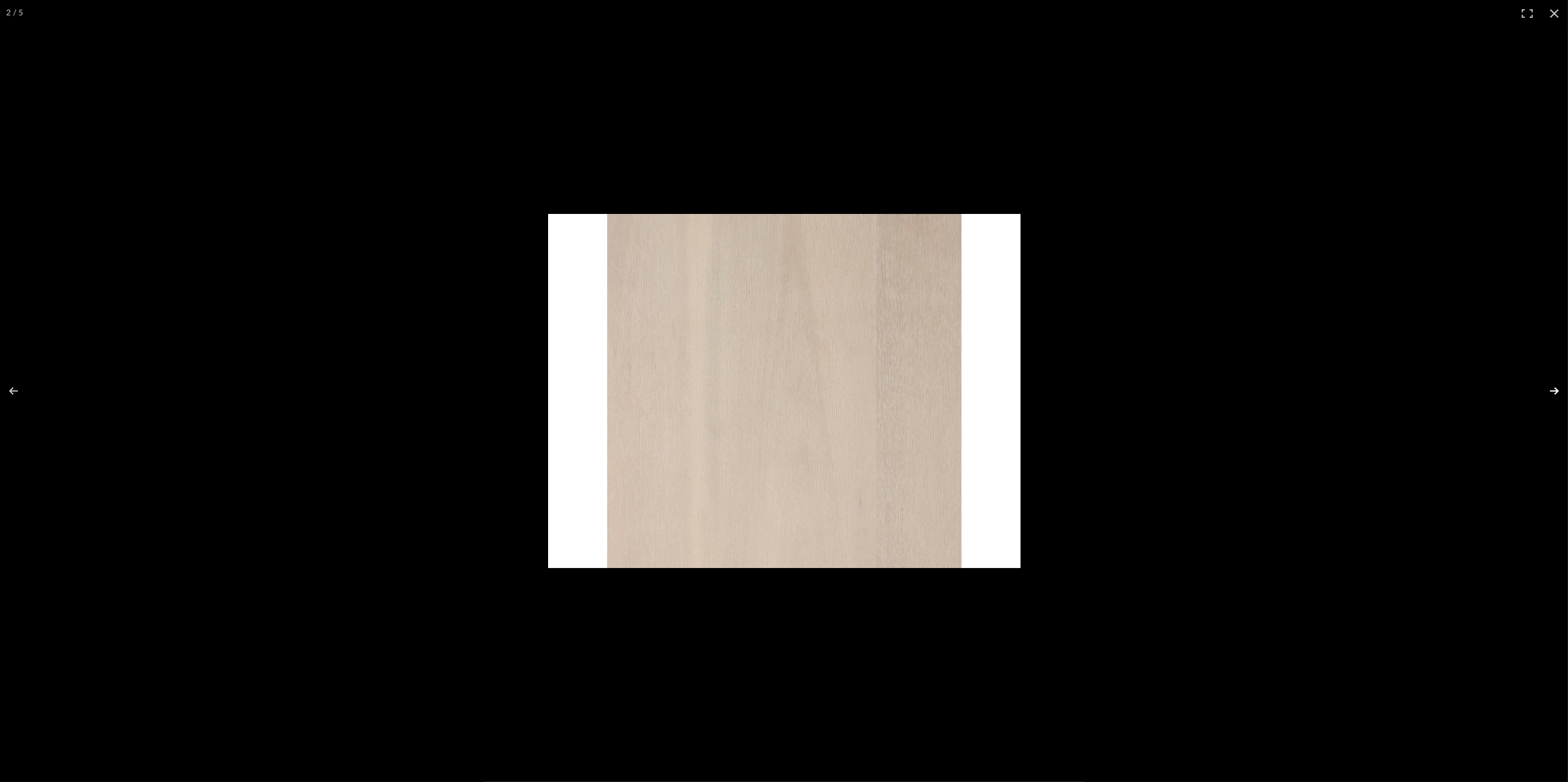
click at [1556, 389] on button at bounding box center [1546, 391] width 43 height 61
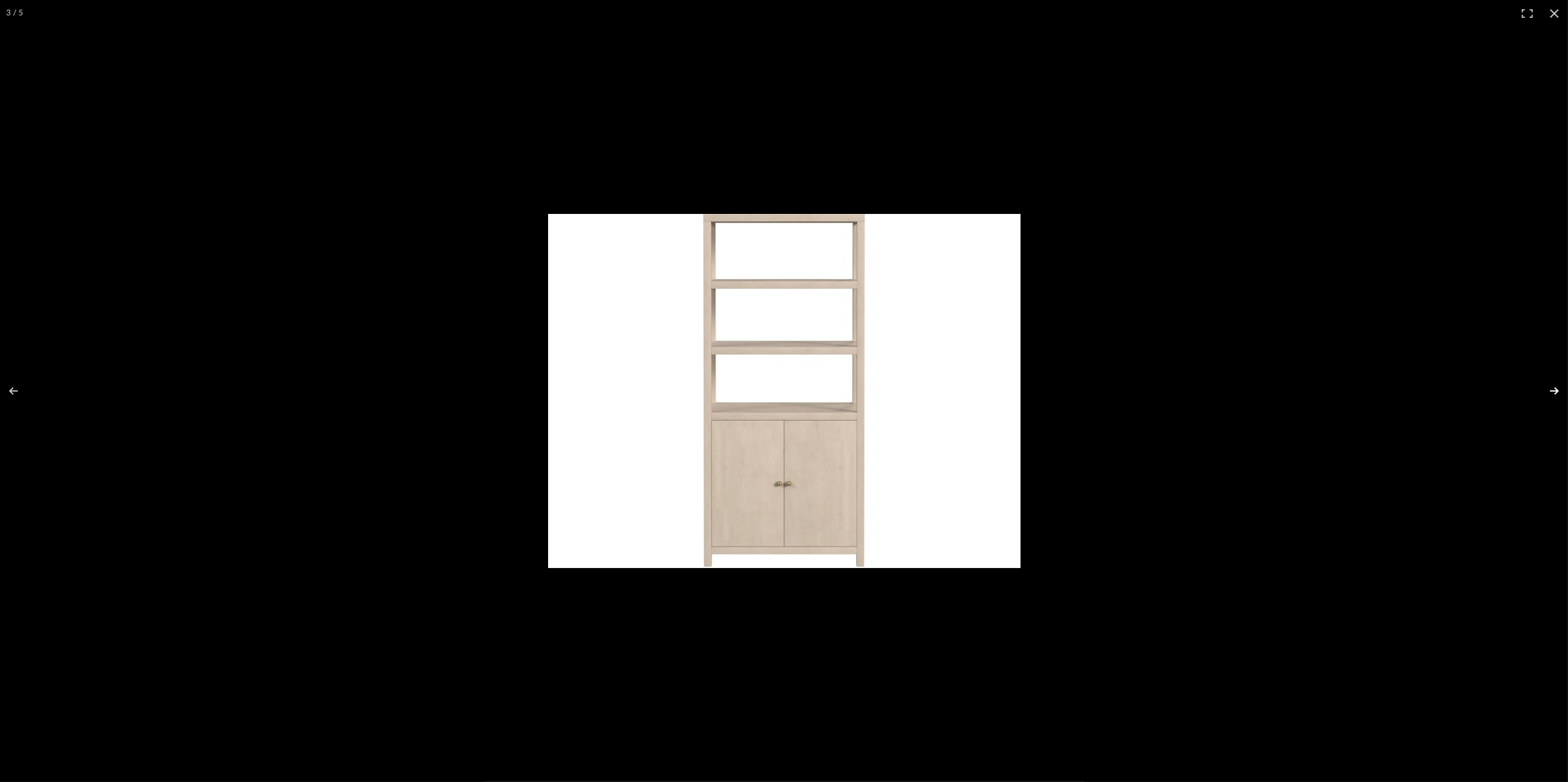
click at [1556, 389] on button at bounding box center [1546, 391] width 43 height 61
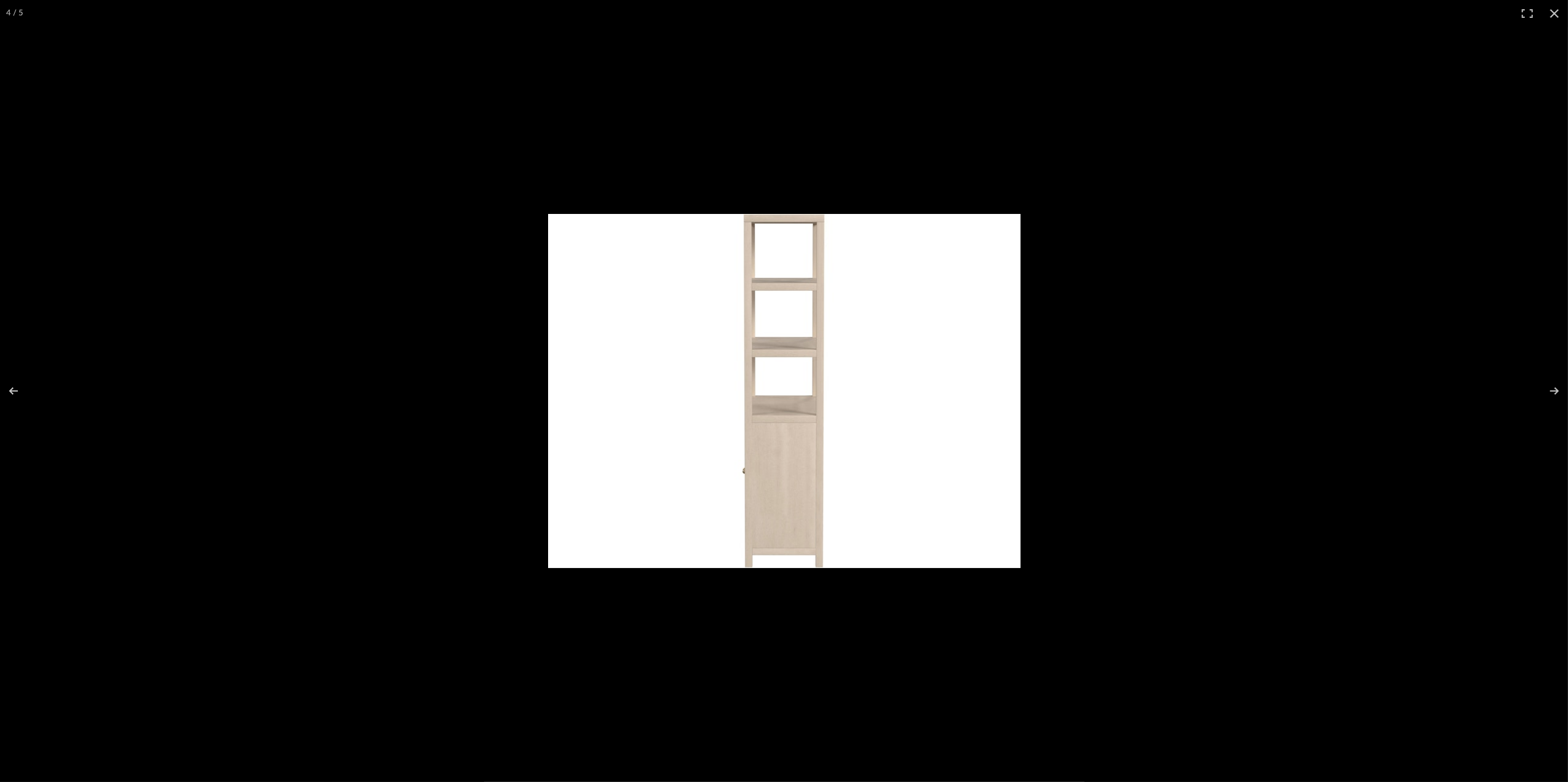
click at [1554, 13] on button at bounding box center [1555, 13] width 27 height 27
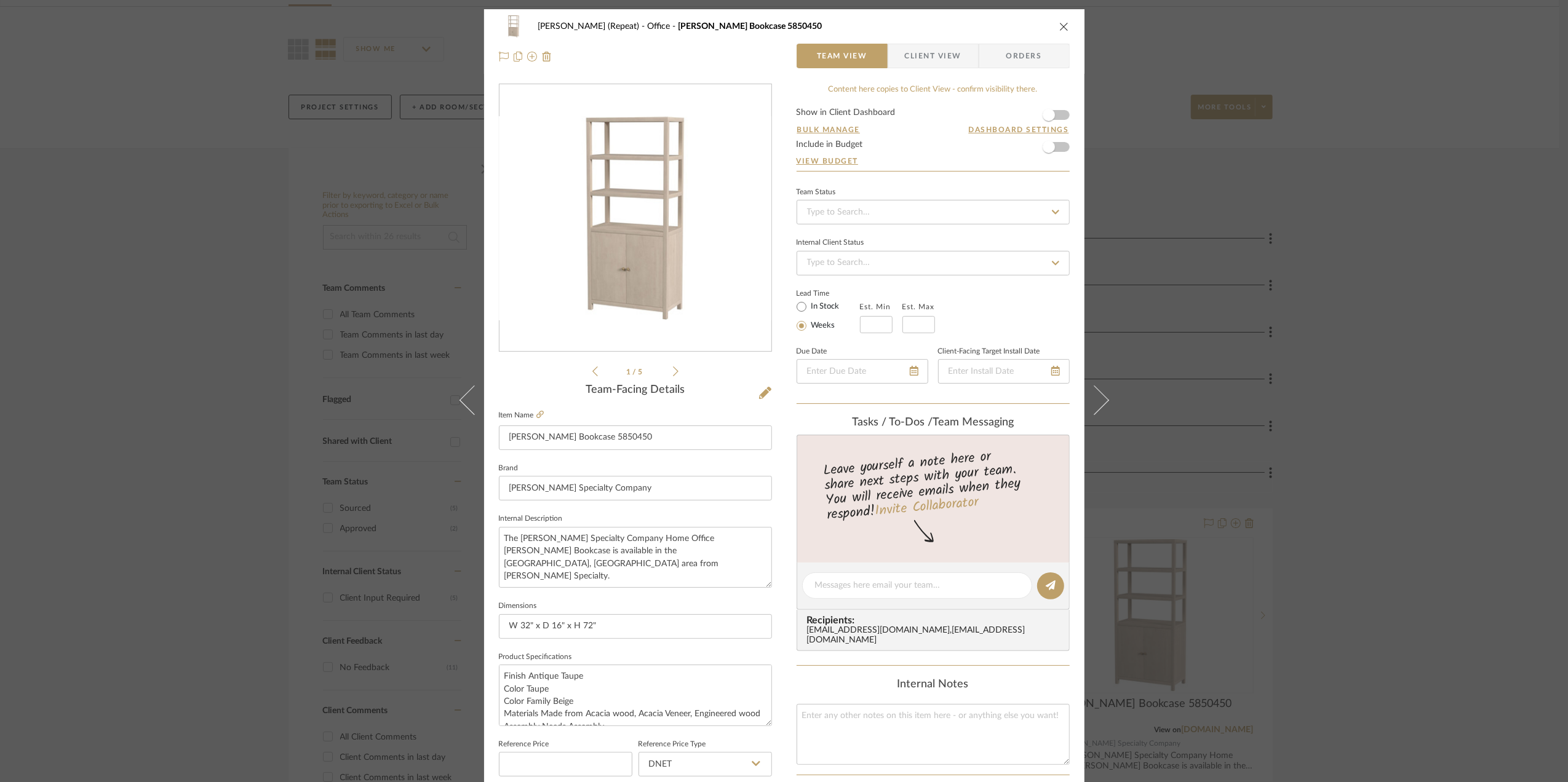
drag, startPoint x: 1436, startPoint y: 413, endPoint x: 1352, endPoint y: 438, distance: 87.6
click at [1435, 413] on div "[PERSON_NAME] (Repeat) Office [PERSON_NAME] Bookcase 5850450 Team View Client V…" at bounding box center [784, 391] width 1568 height 782
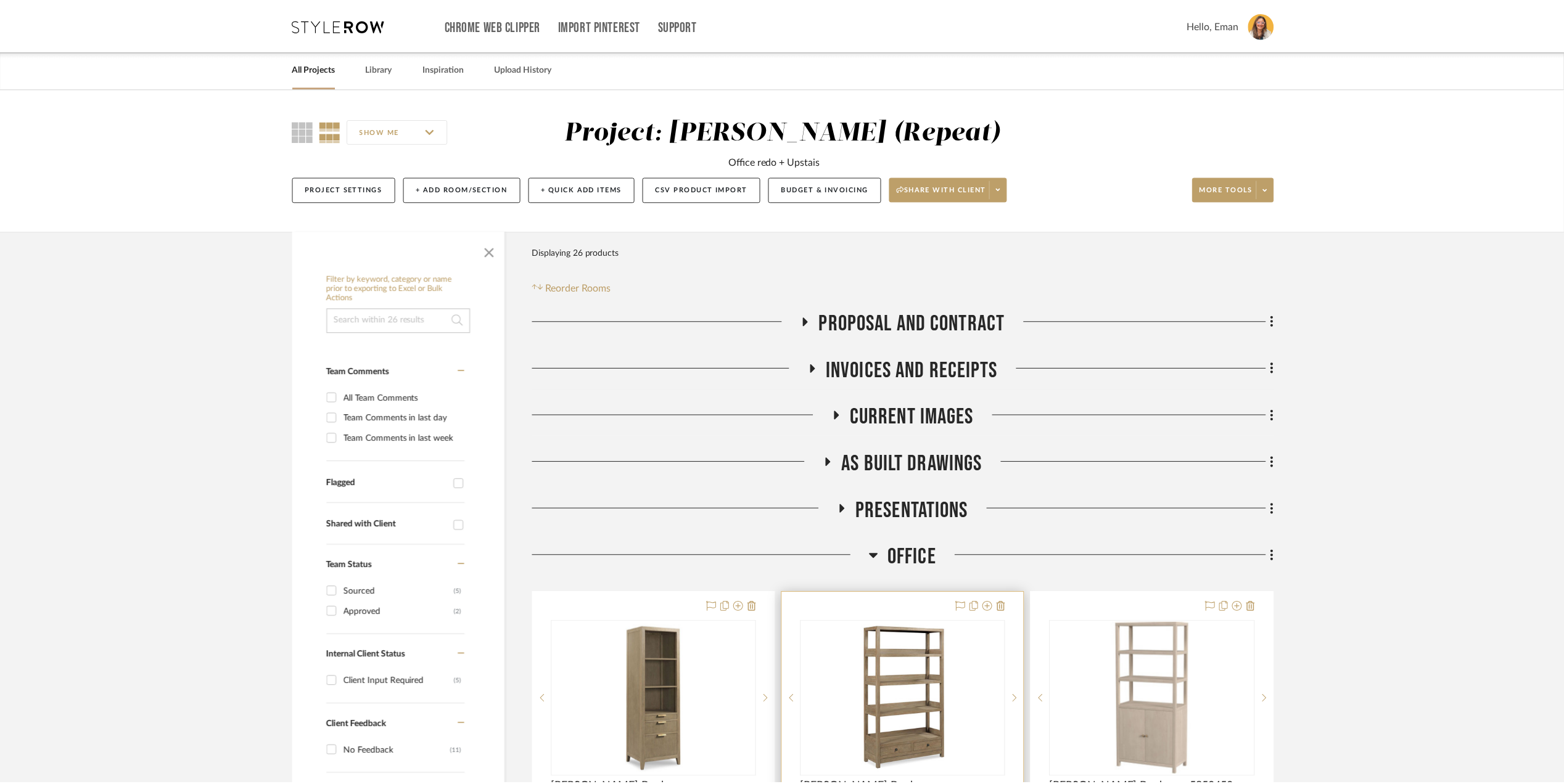
scroll to position [82, 0]
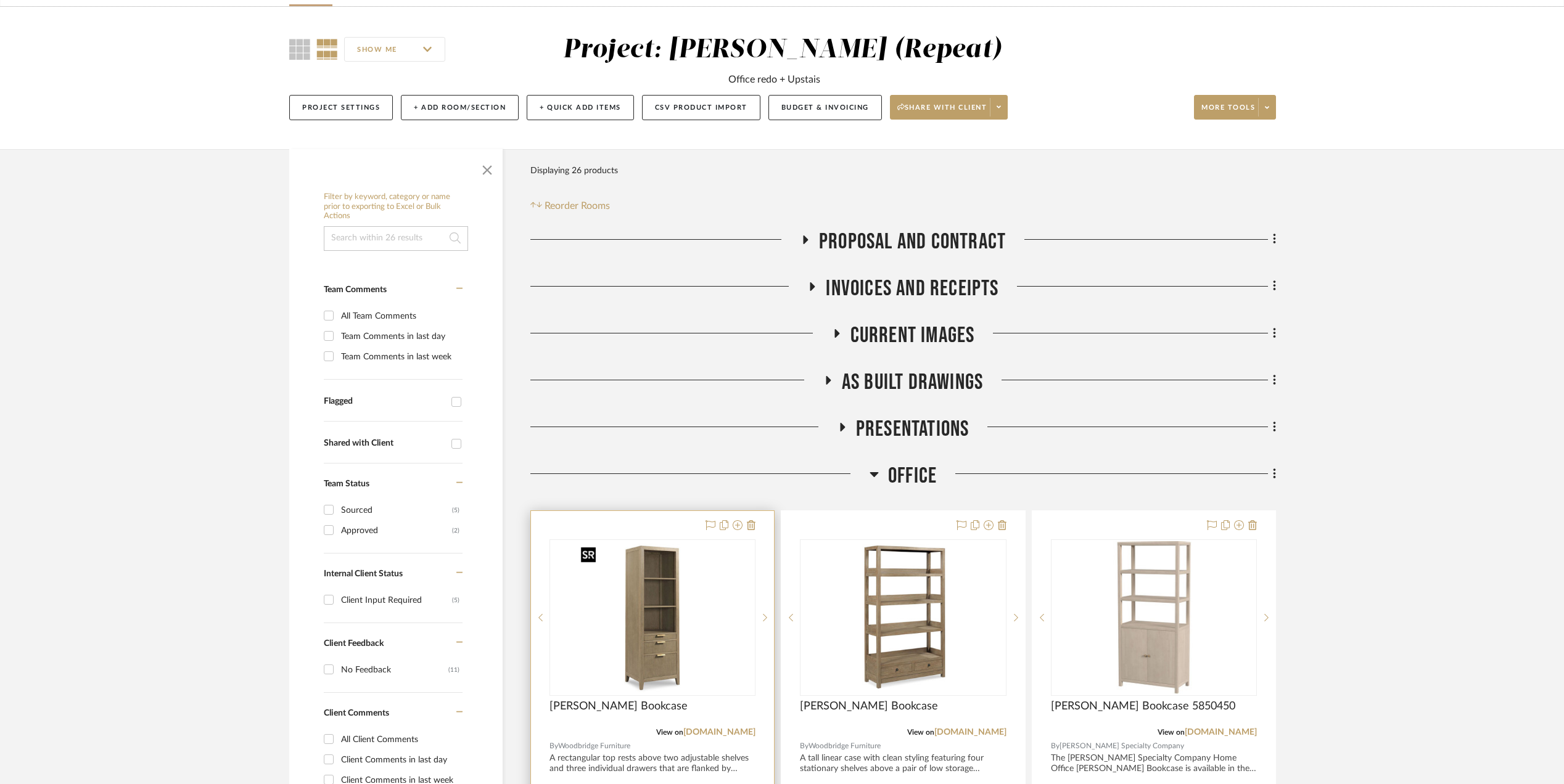
click at [645, 595] on img "0" at bounding box center [652, 617] width 154 height 154
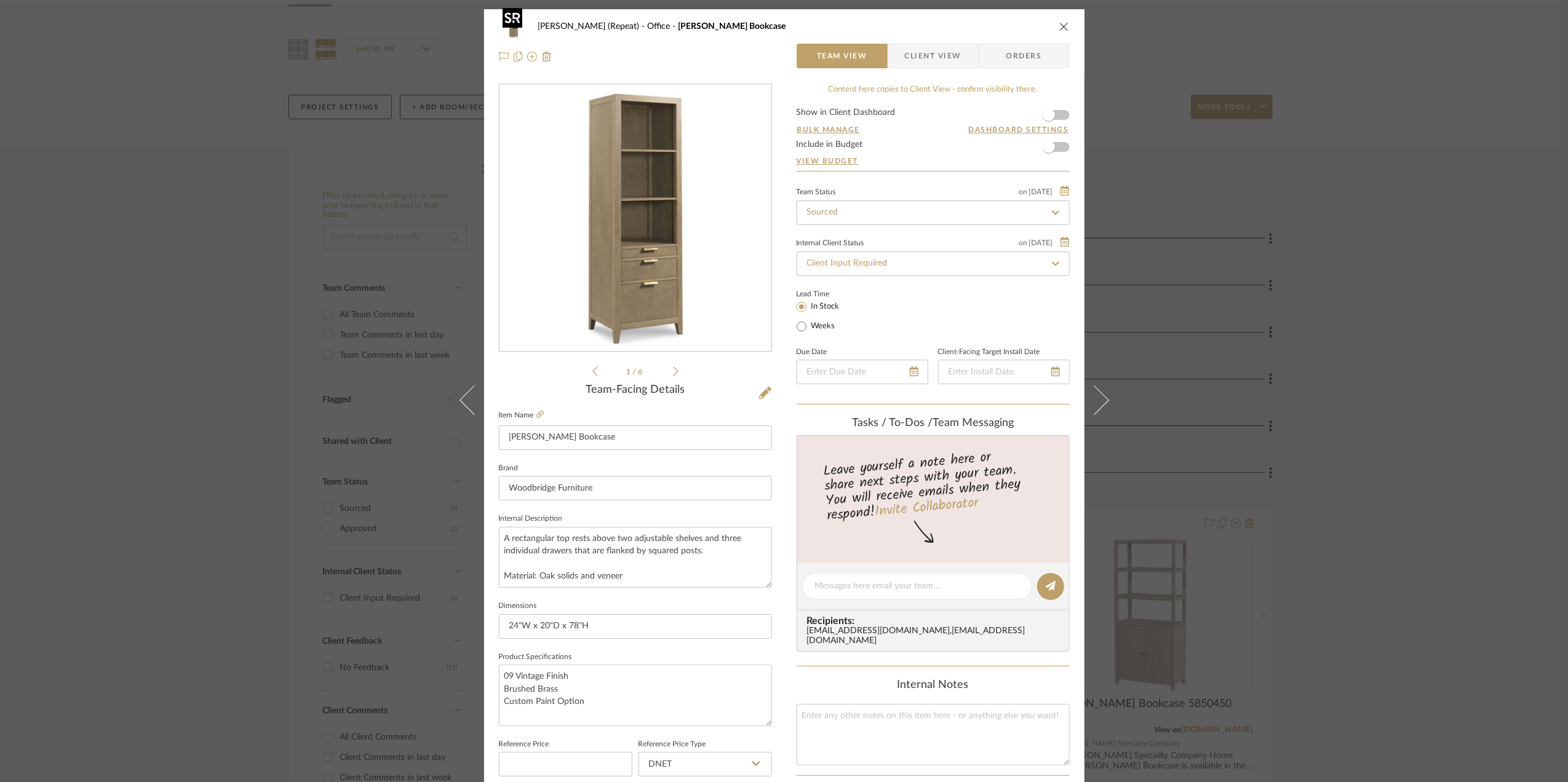
click at [643, 260] on img "0" at bounding box center [635, 218] width 267 height 267
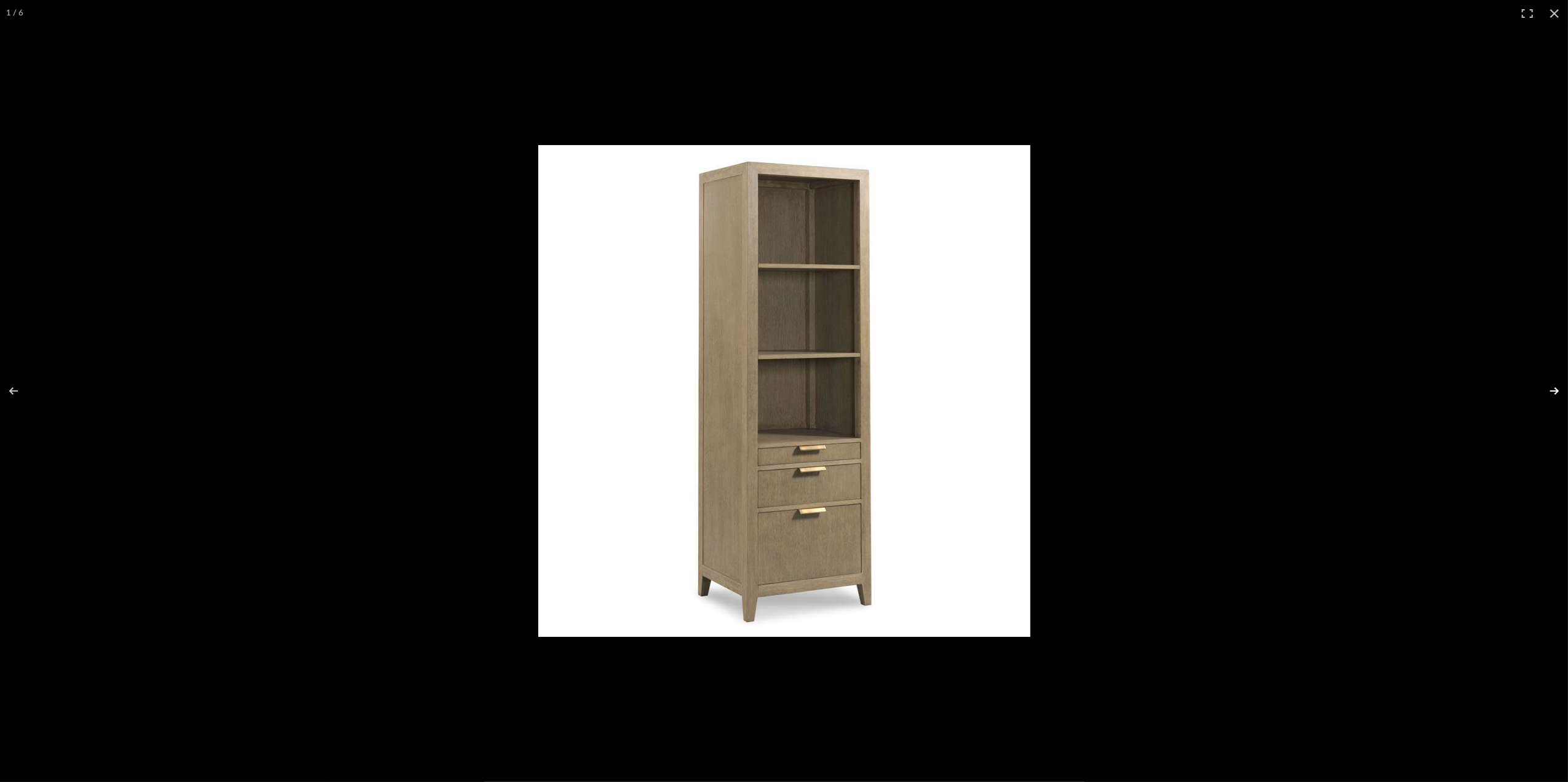
click at [1553, 387] on button at bounding box center [1546, 391] width 43 height 61
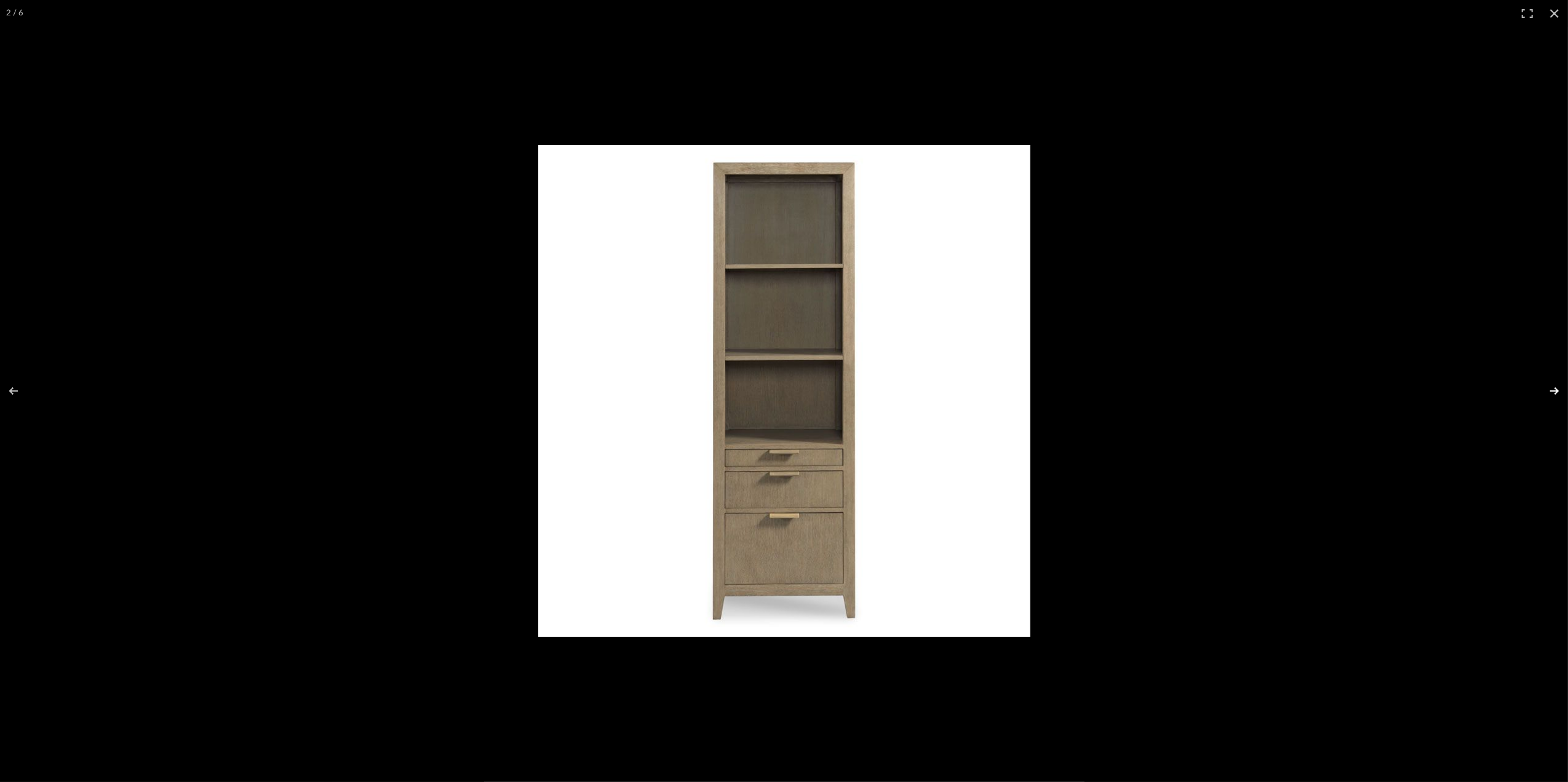
click at [1556, 396] on button at bounding box center [1546, 391] width 43 height 61
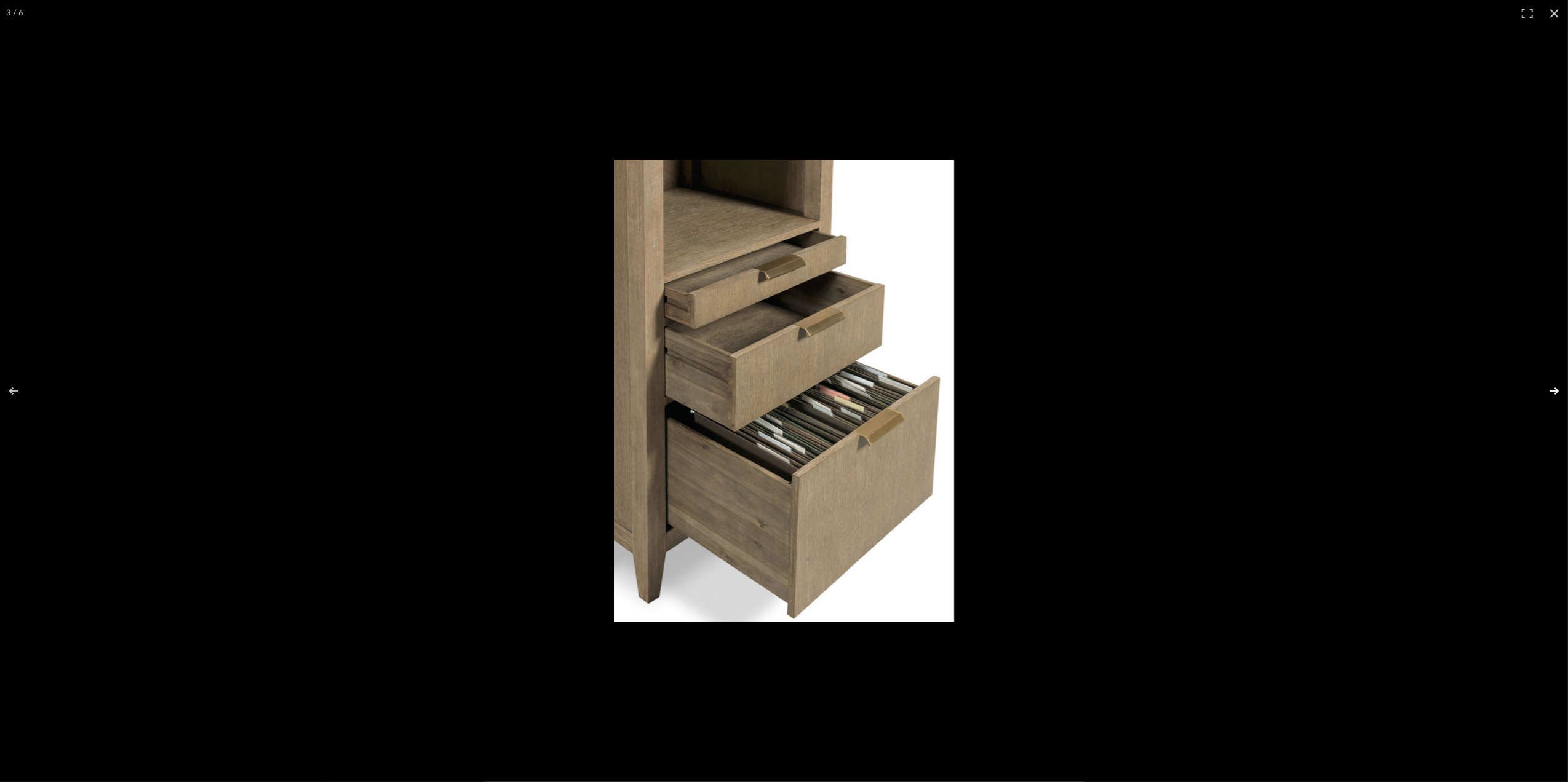
click at [1556, 396] on button at bounding box center [1546, 391] width 43 height 61
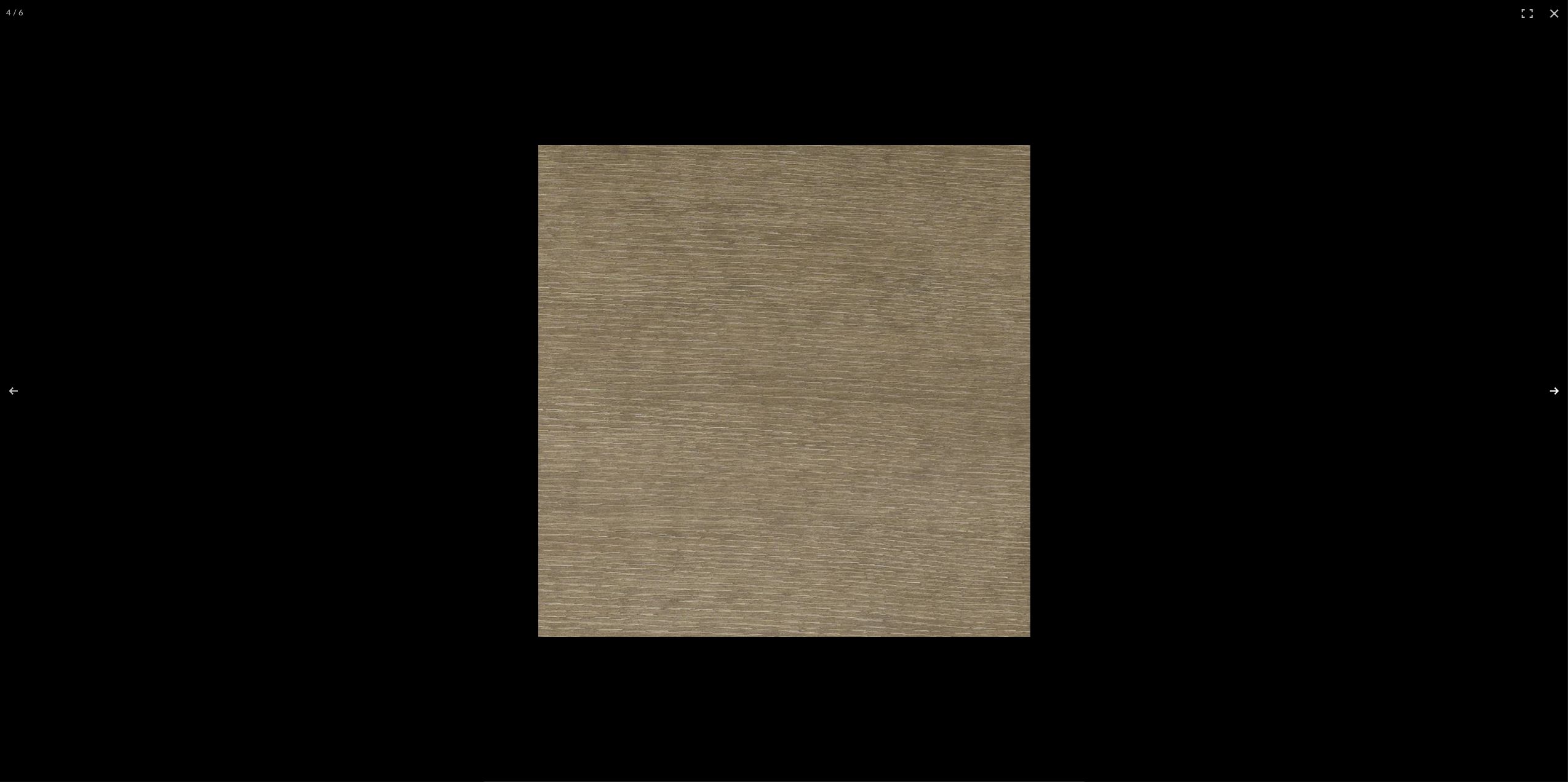
click at [1556, 396] on button at bounding box center [1546, 391] width 43 height 61
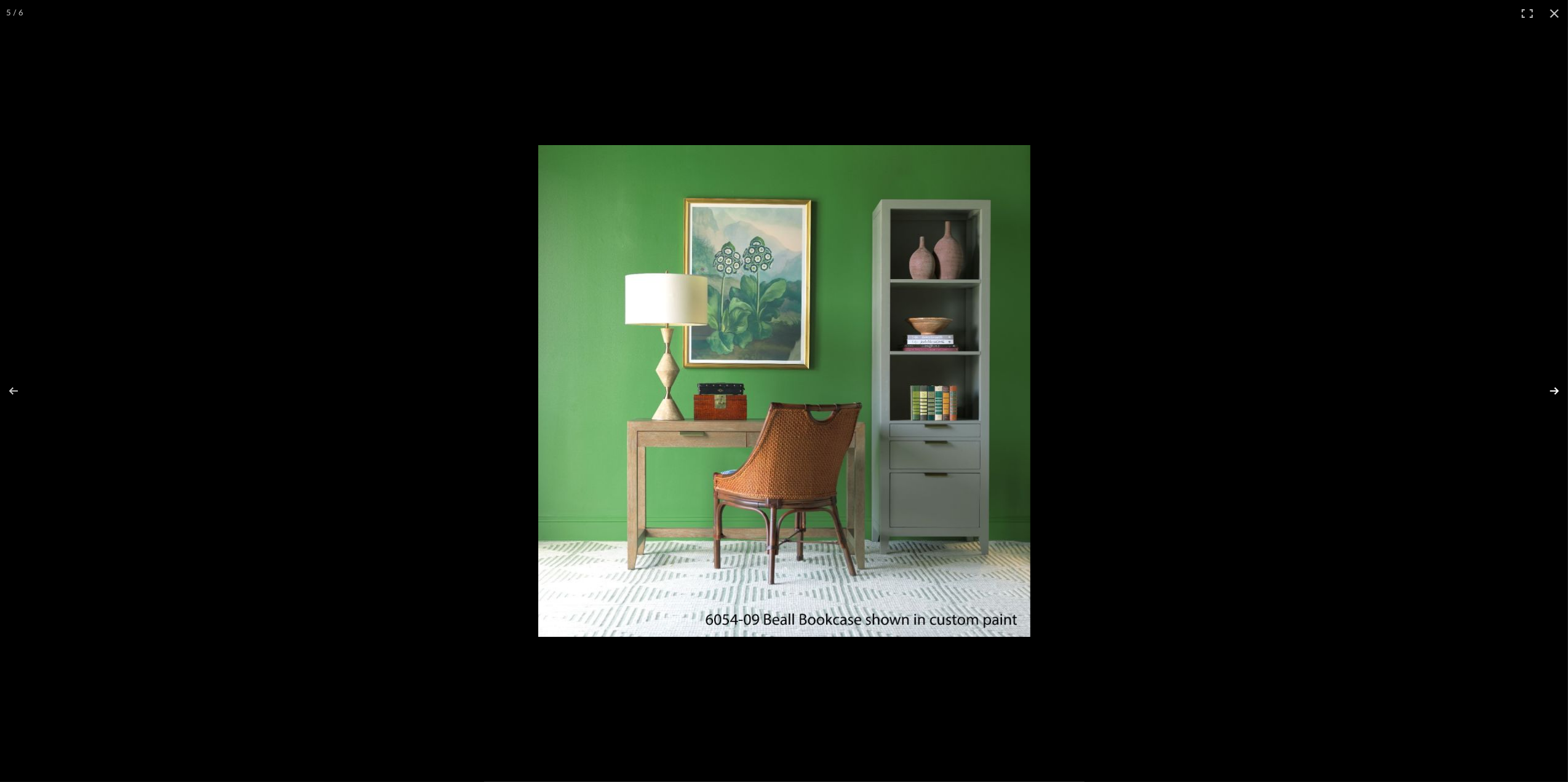
click at [1556, 396] on button at bounding box center [1546, 391] width 43 height 61
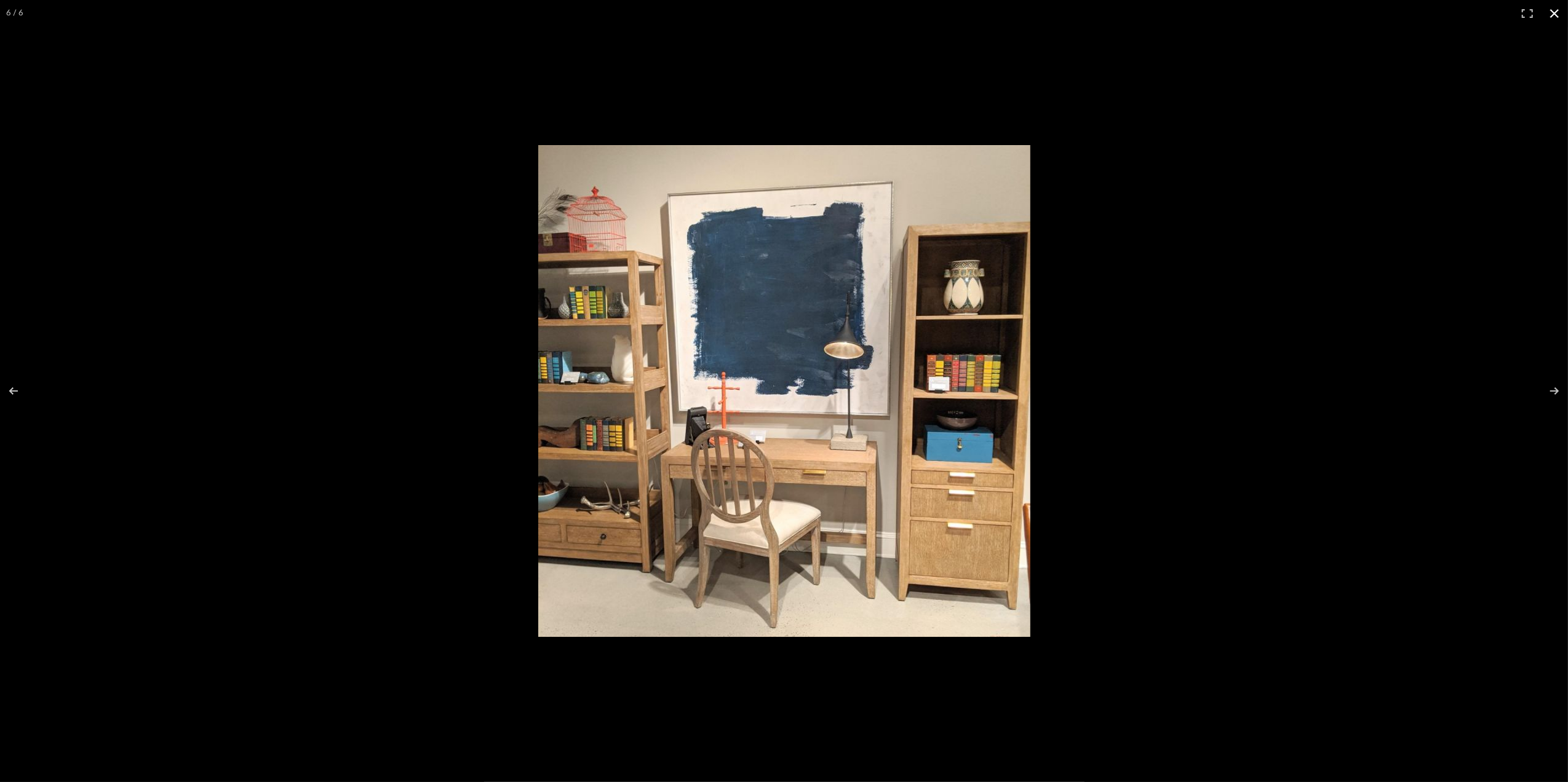
click at [1559, 6] on button at bounding box center [1555, 13] width 27 height 27
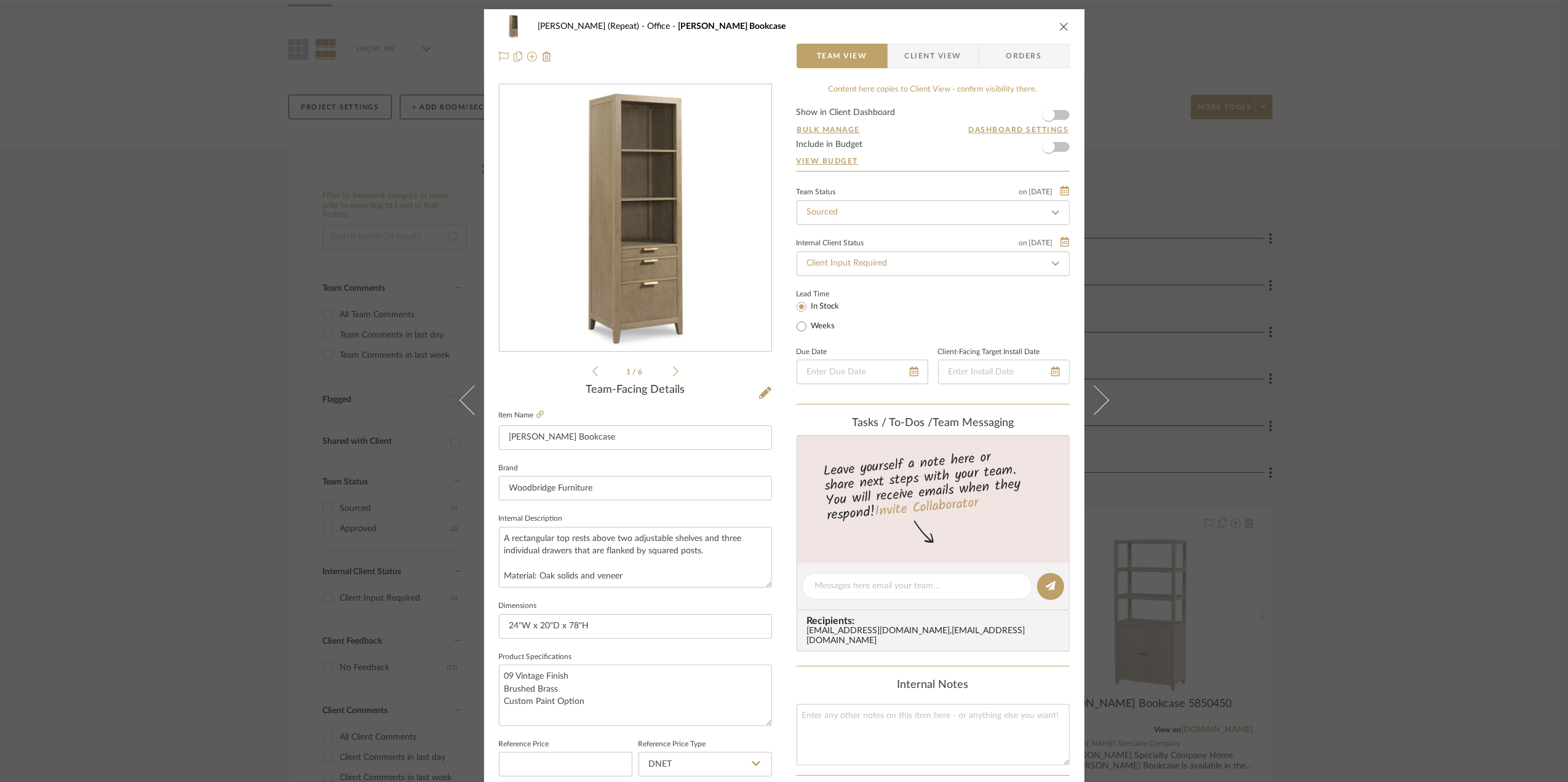
click at [1401, 443] on div "[PERSON_NAME] (Repeat) Office [PERSON_NAME] Bookcase Team View Client View Orde…" at bounding box center [784, 391] width 1568 height 782
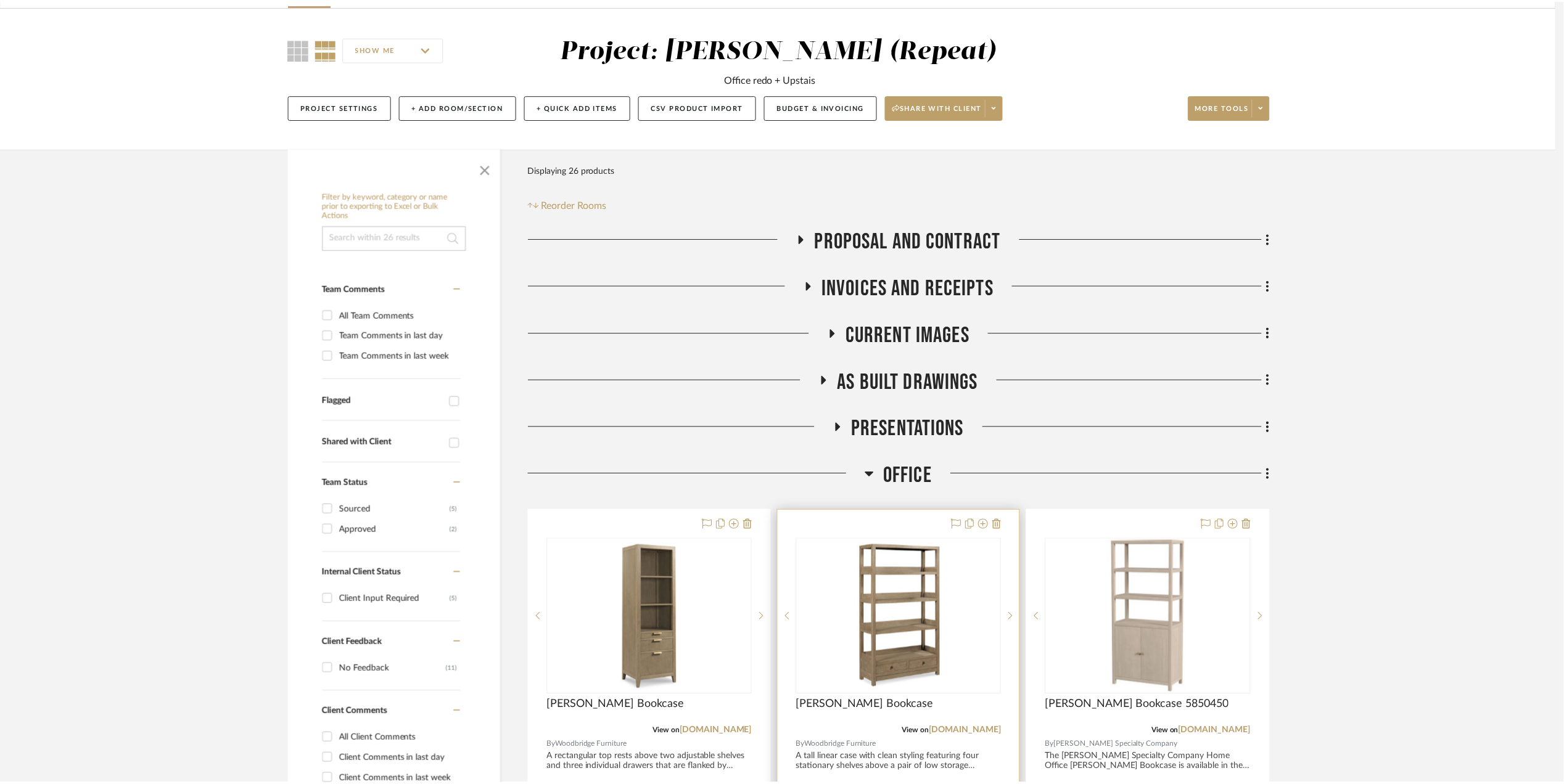
scroll to position [82, 0]
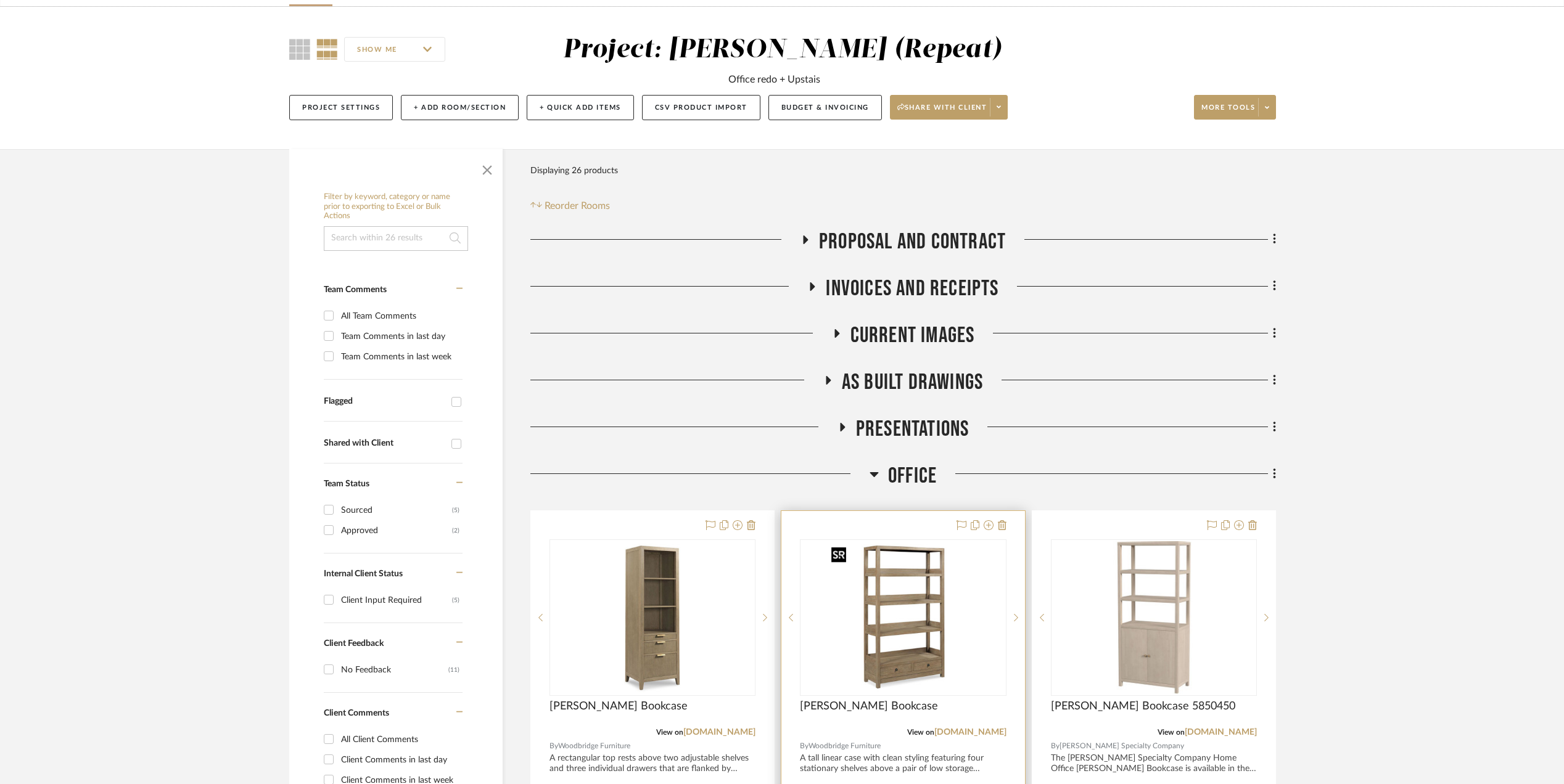
click at [926, 613] on img "0" at bounding box center [902, 617] width 154 height 154
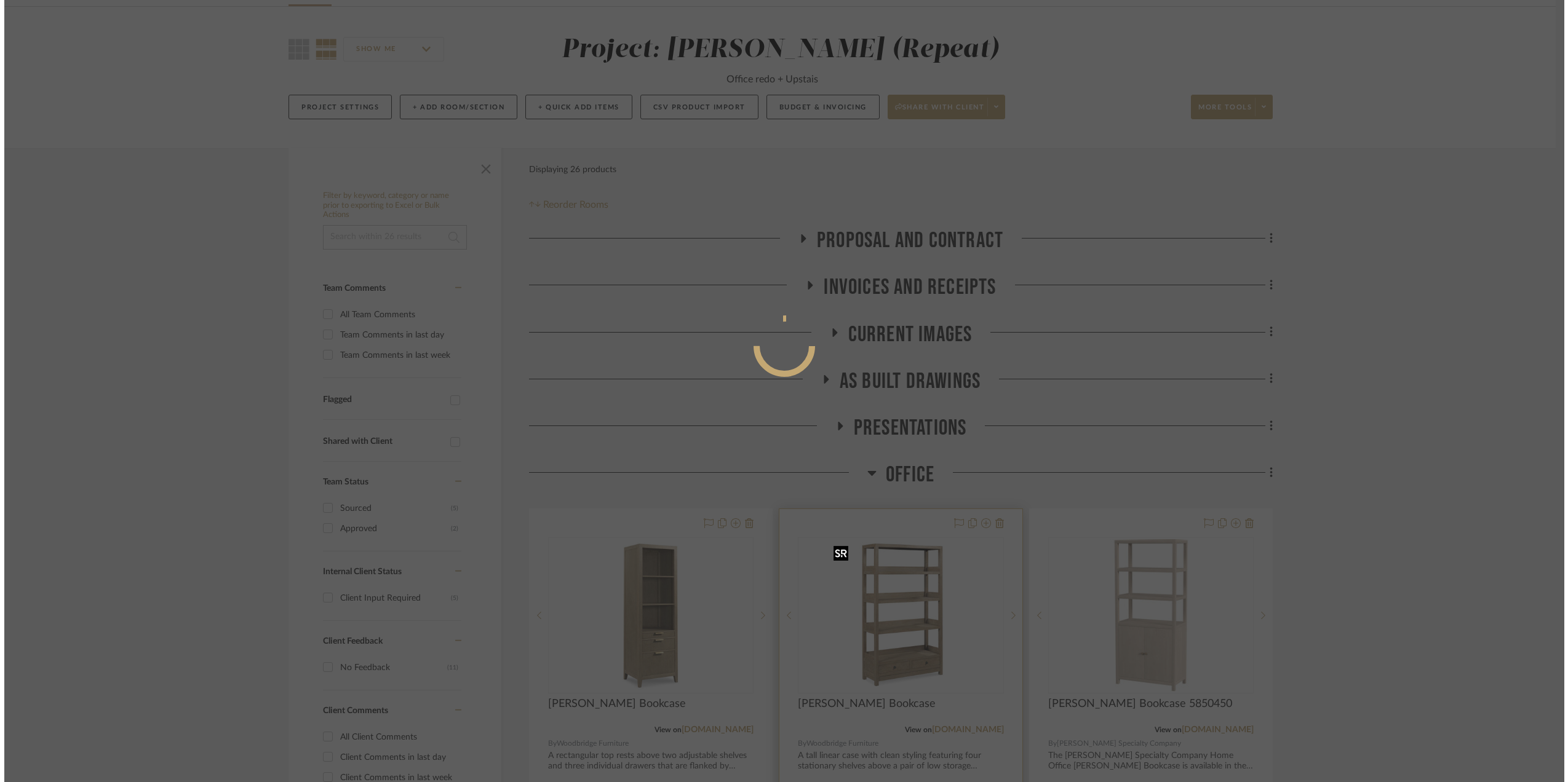
scroll to position [0, 0]
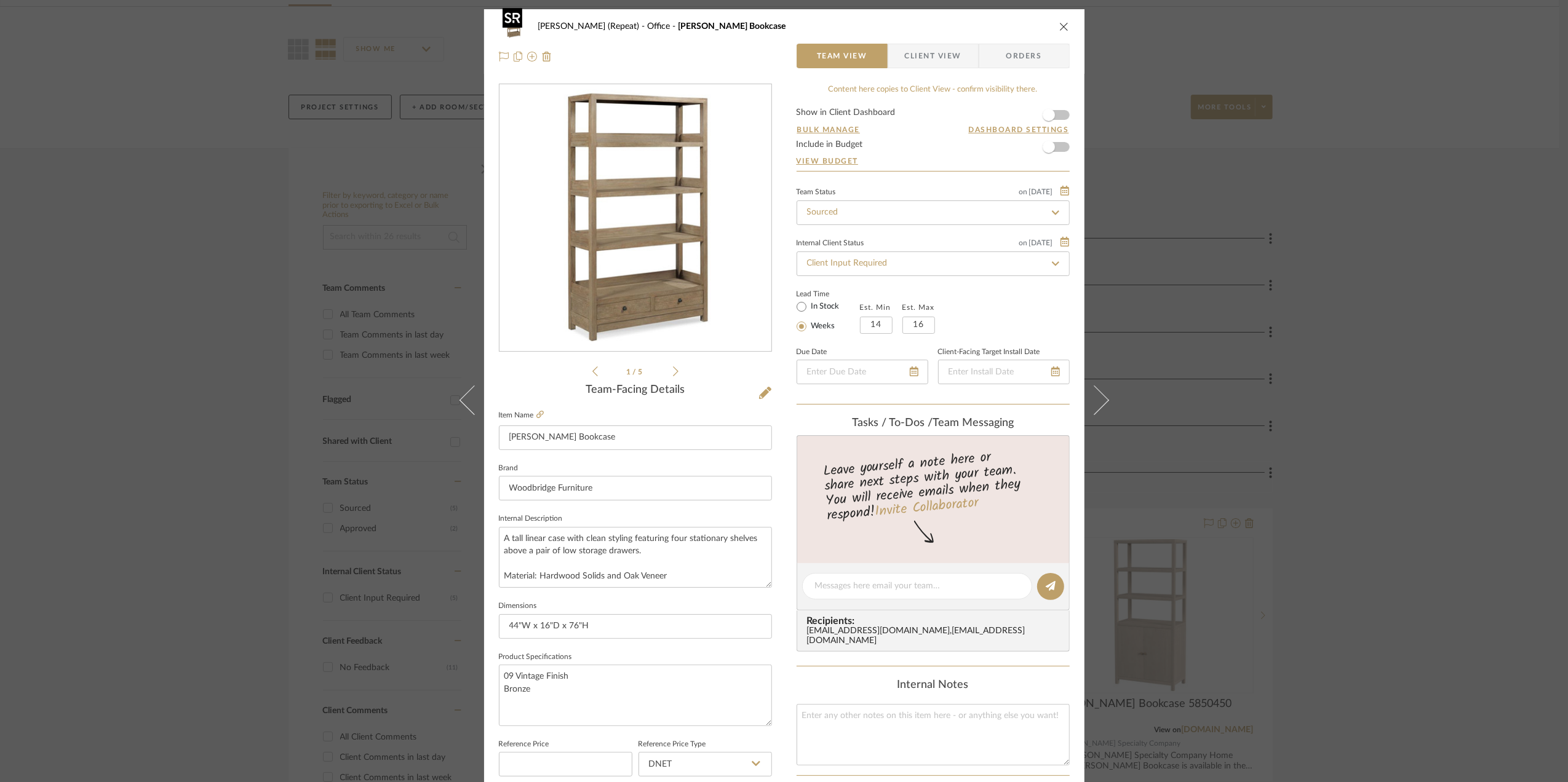
click at [679, 292] on img "0" at bounding box center [635, 218] width 267 height 267
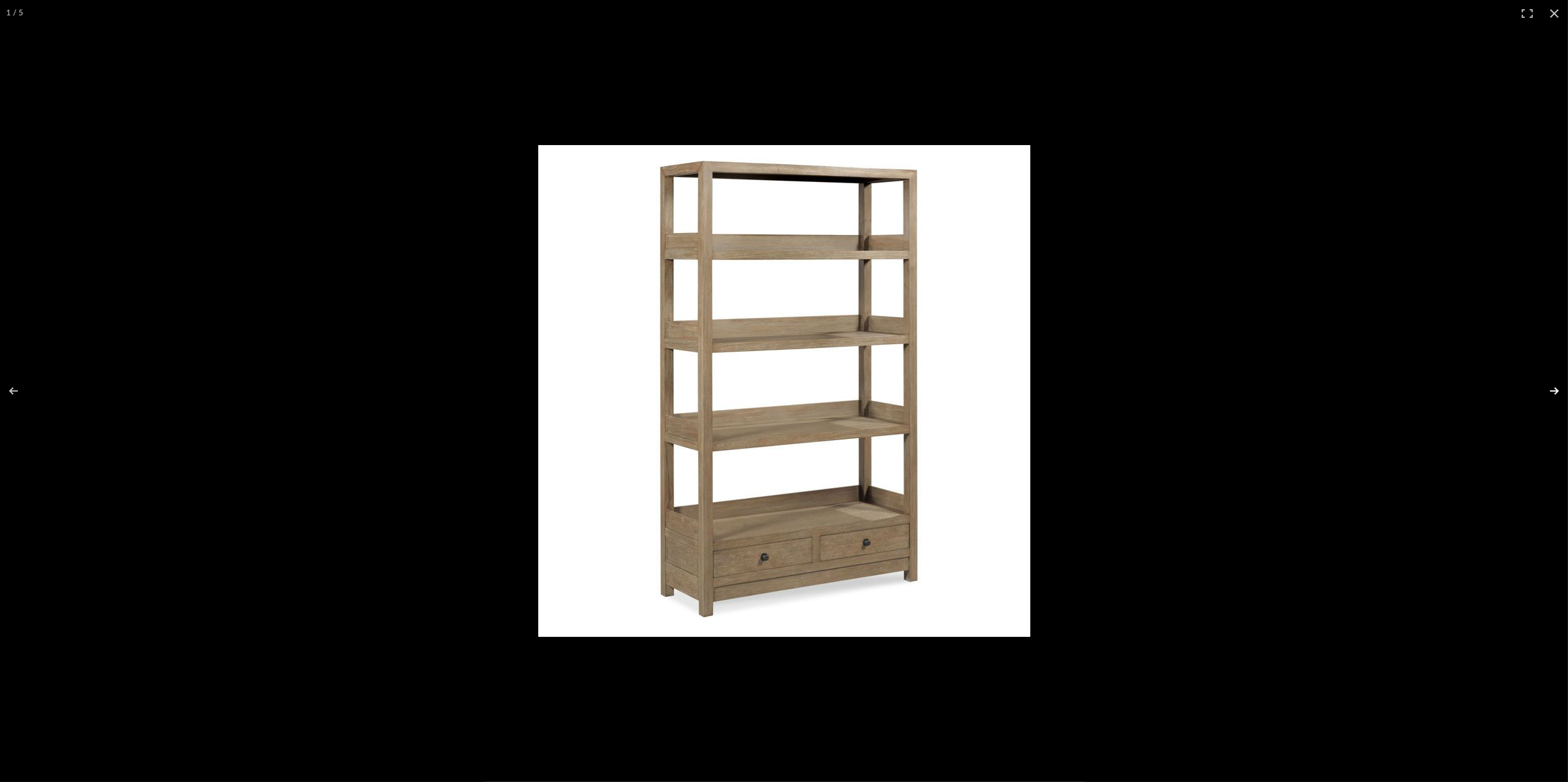
click at [1553, 390] on button at bounding box center [1546, 391] width 43 height 61
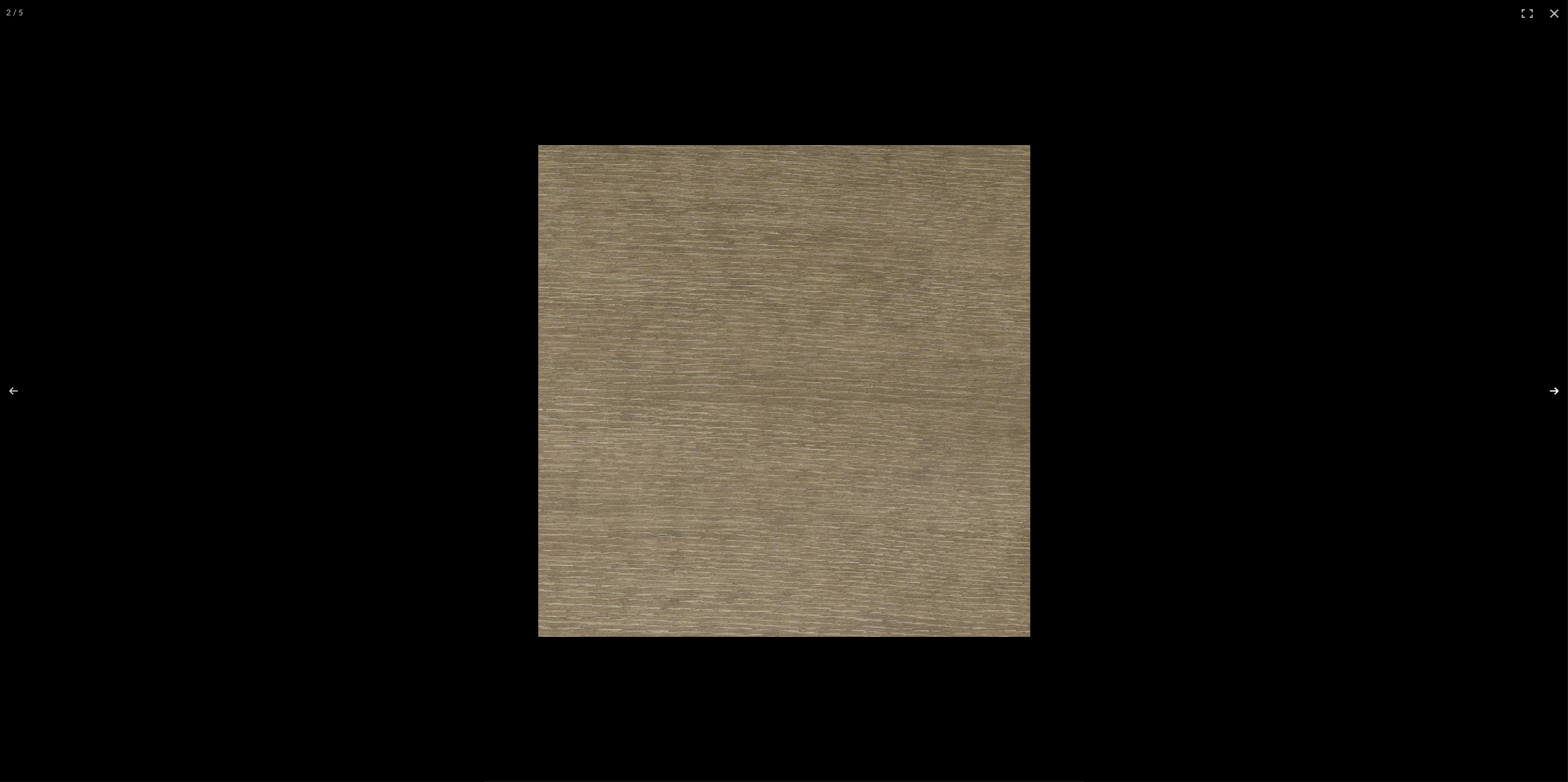
click at [1553, 390] on button at bounding box center [1546, 391] width 43 height 61
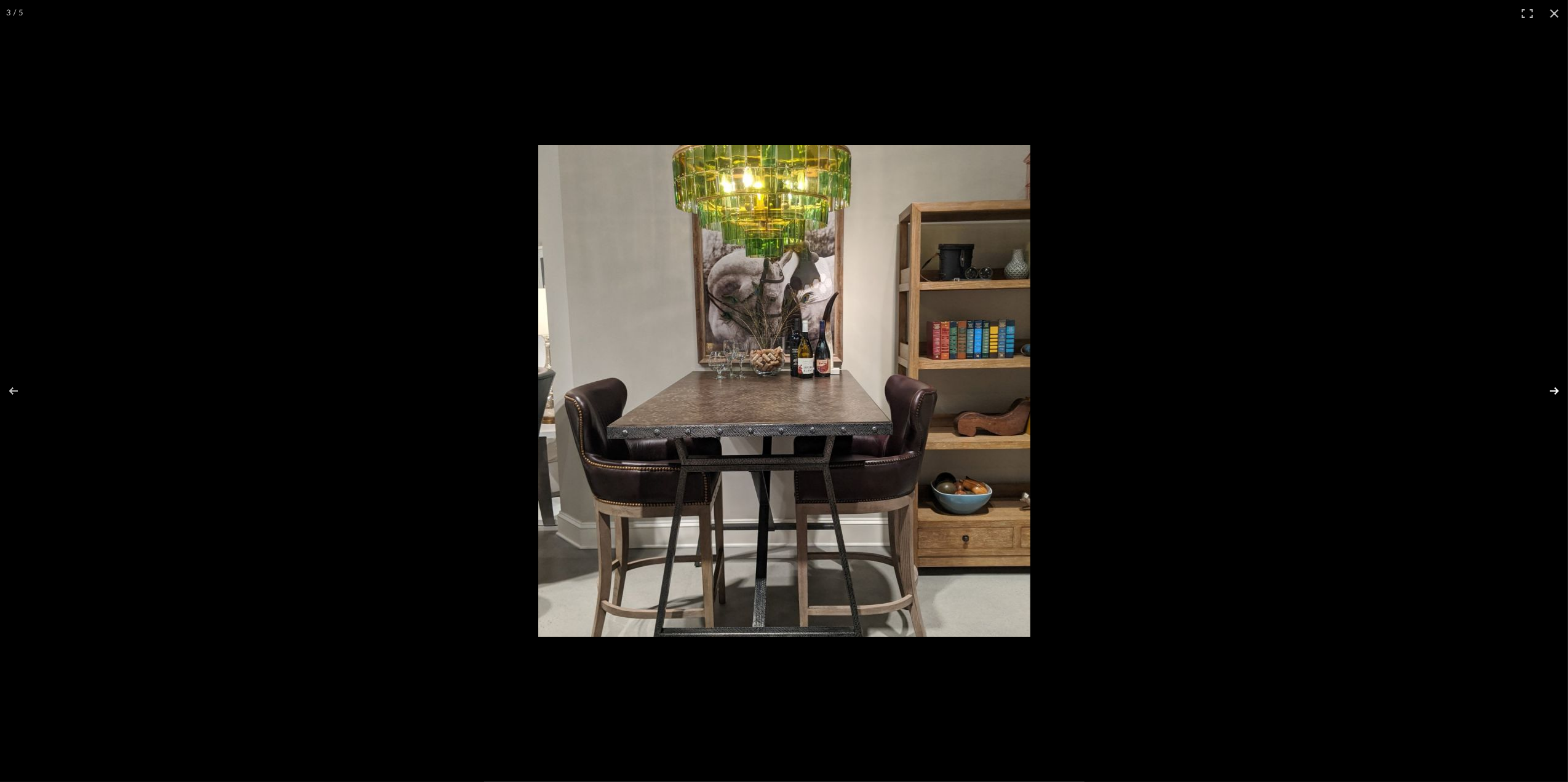
click at [1553, 390] on button at bounding box center [1546, 391] width 43 height 61
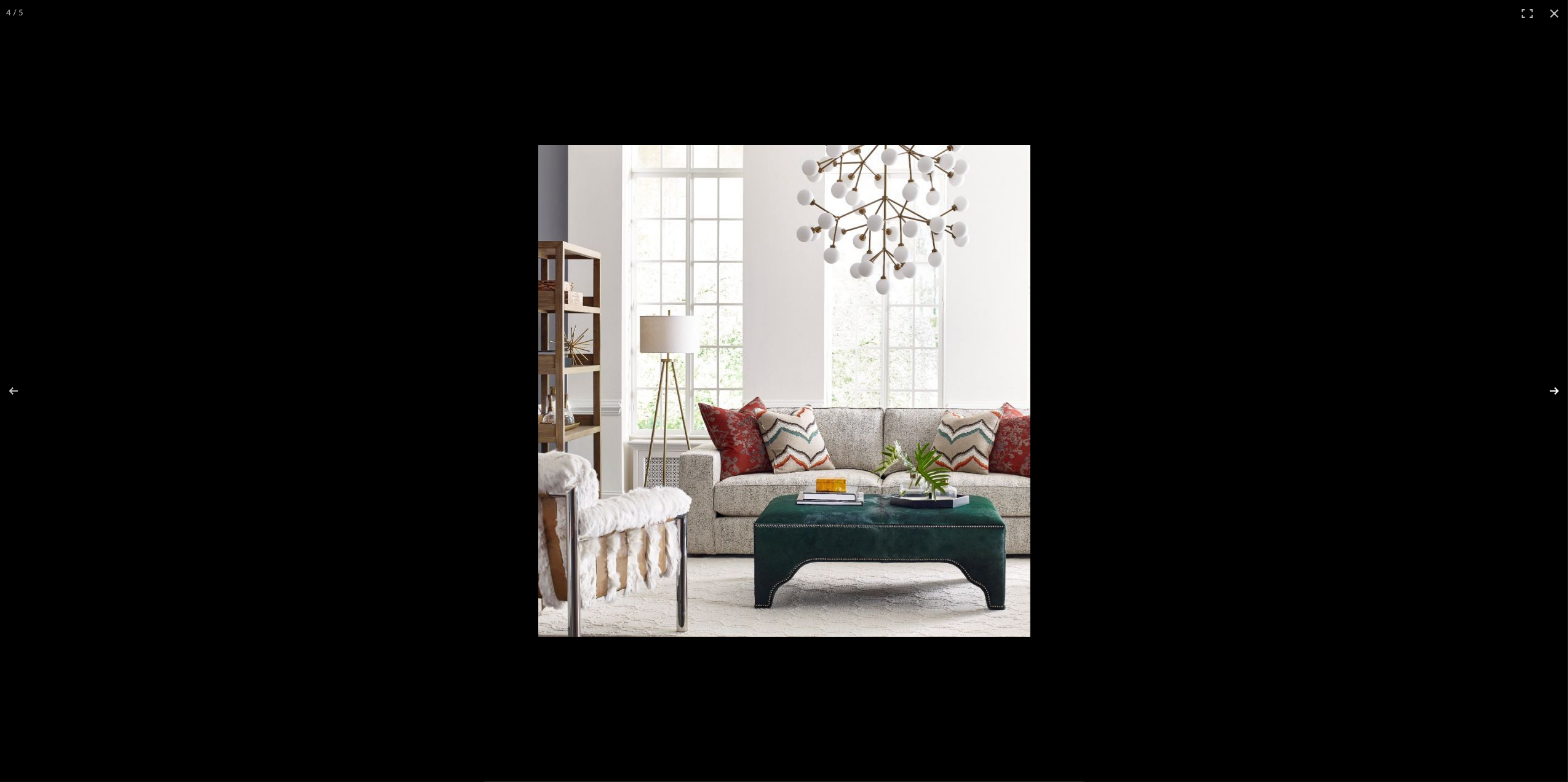
click at [1553, 390] on button at bounding box center [1546, 391] width 43 height 61
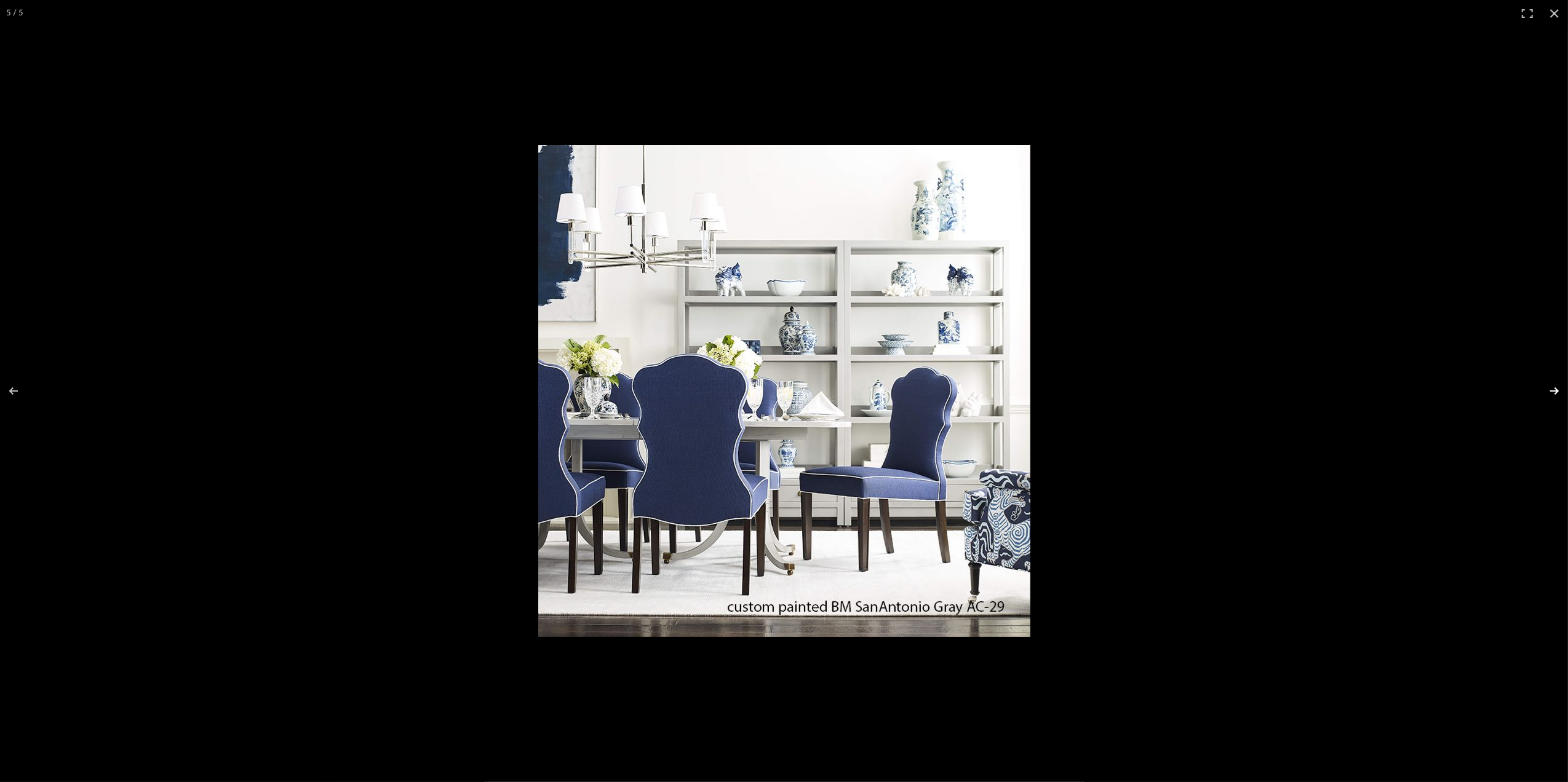
click at [1553, 390] on button at bounding box center [1546, 391] width 43 height 61
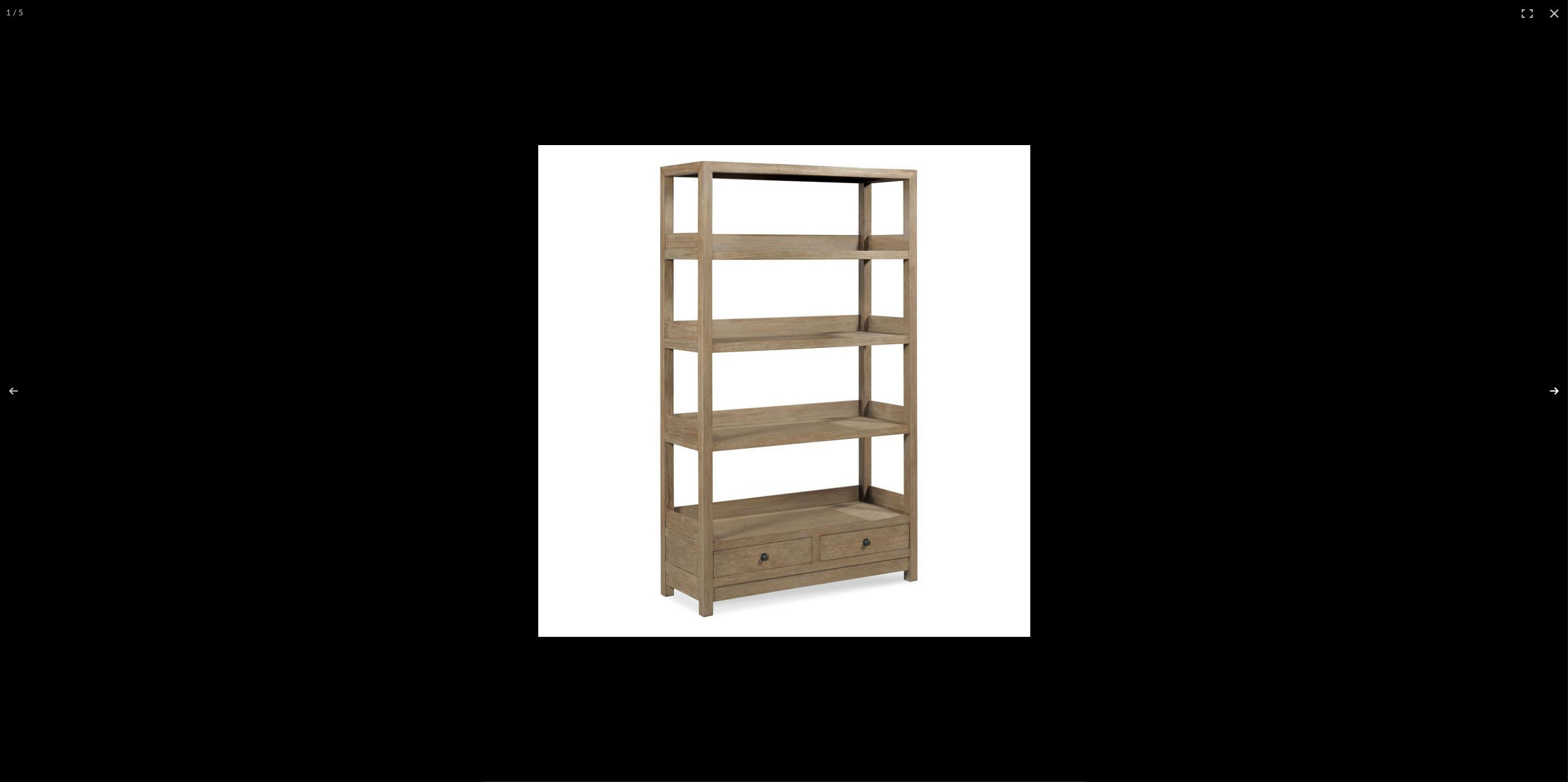
click at [1550, 388] on button at bounding box center [1546, 391] width 43 height 61
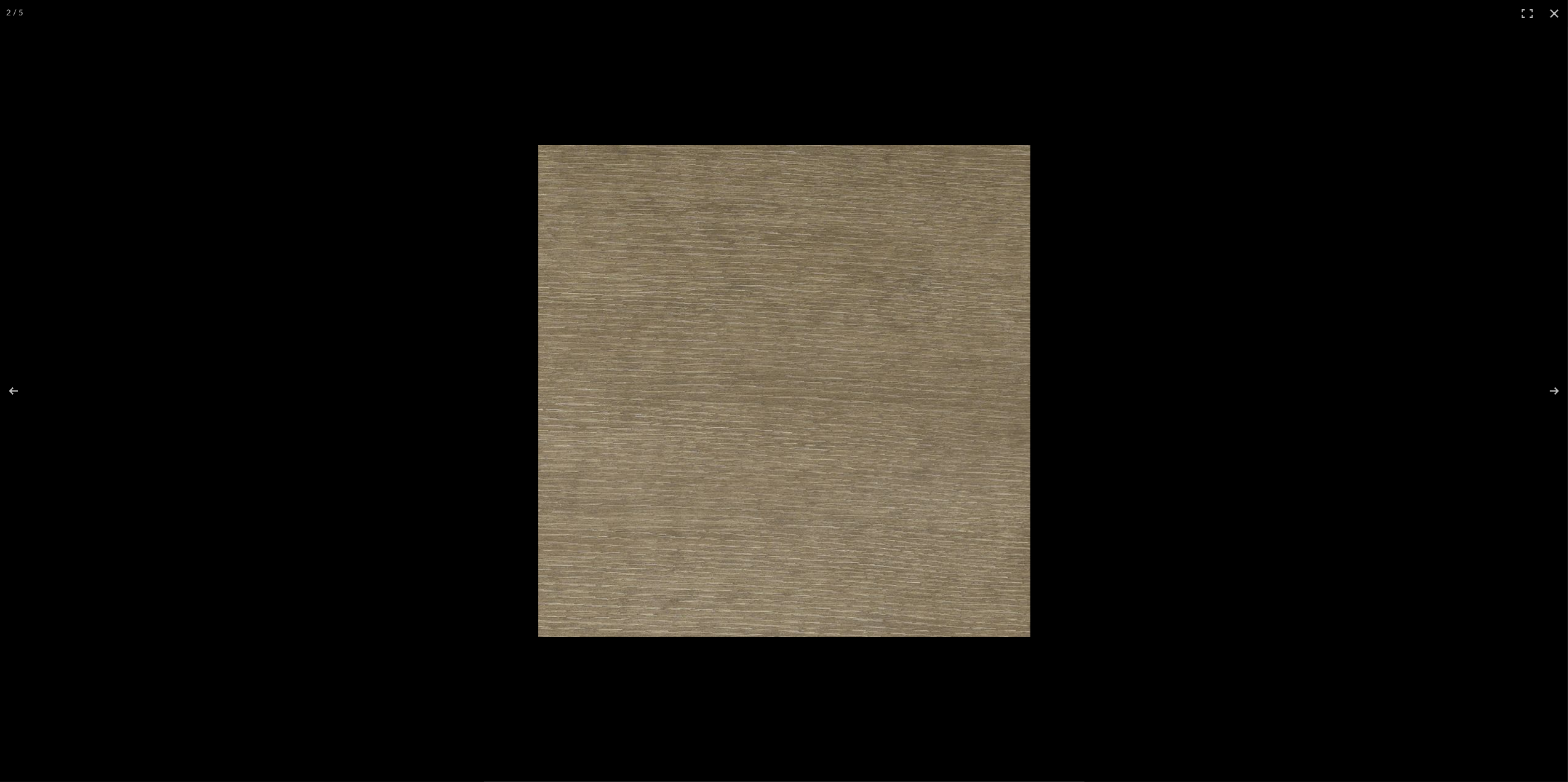
click at [1501, 514] on div at bounding box center [1068, 409] width 1060 height 528
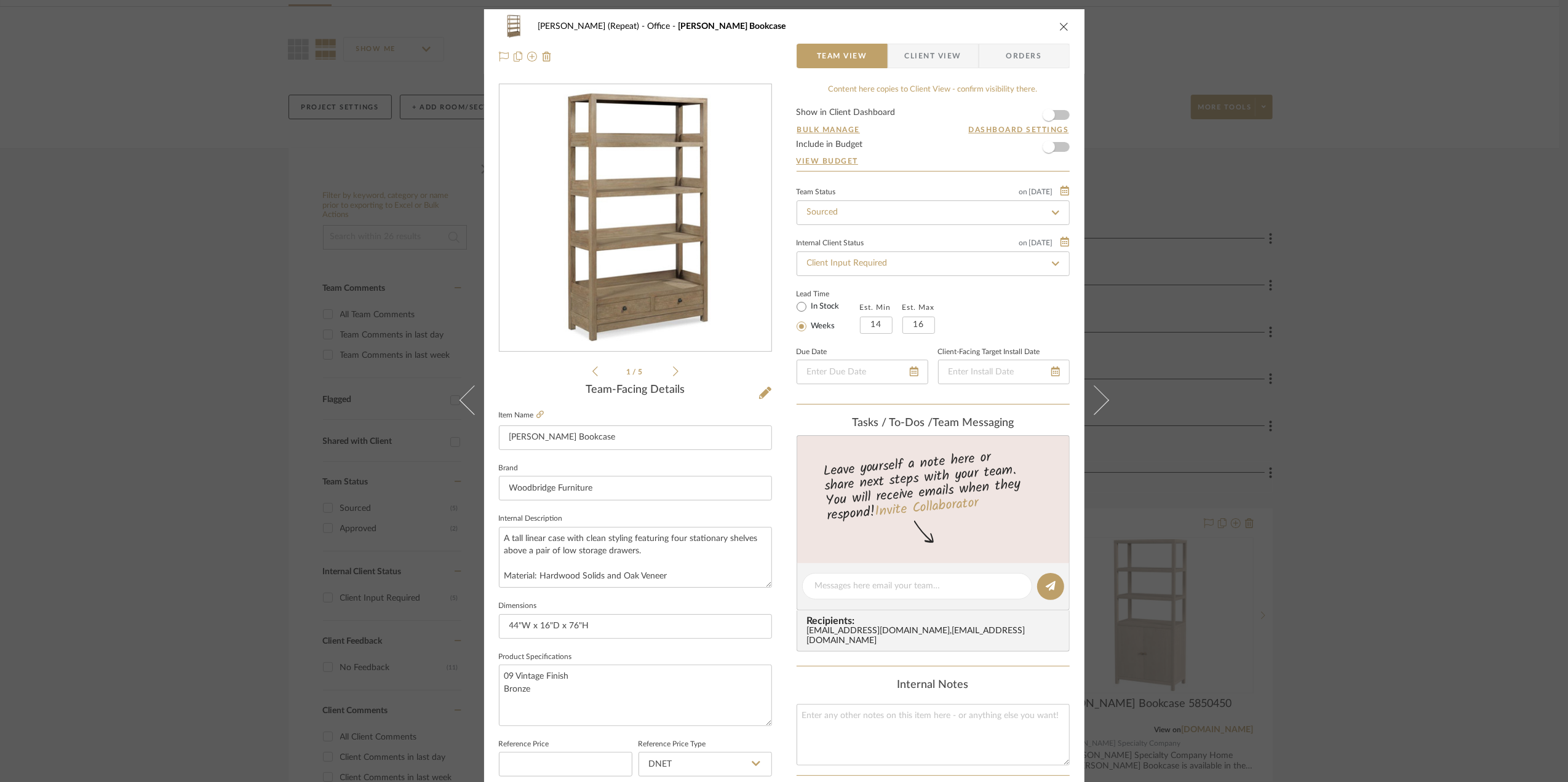
click at [1537, 192] on div "[PERSON_NAME] (Repeat) Office [PERSON_NAME] Bookcase Team View Client View Orde…" at bounding box center [784, 391] width 1568 height 782
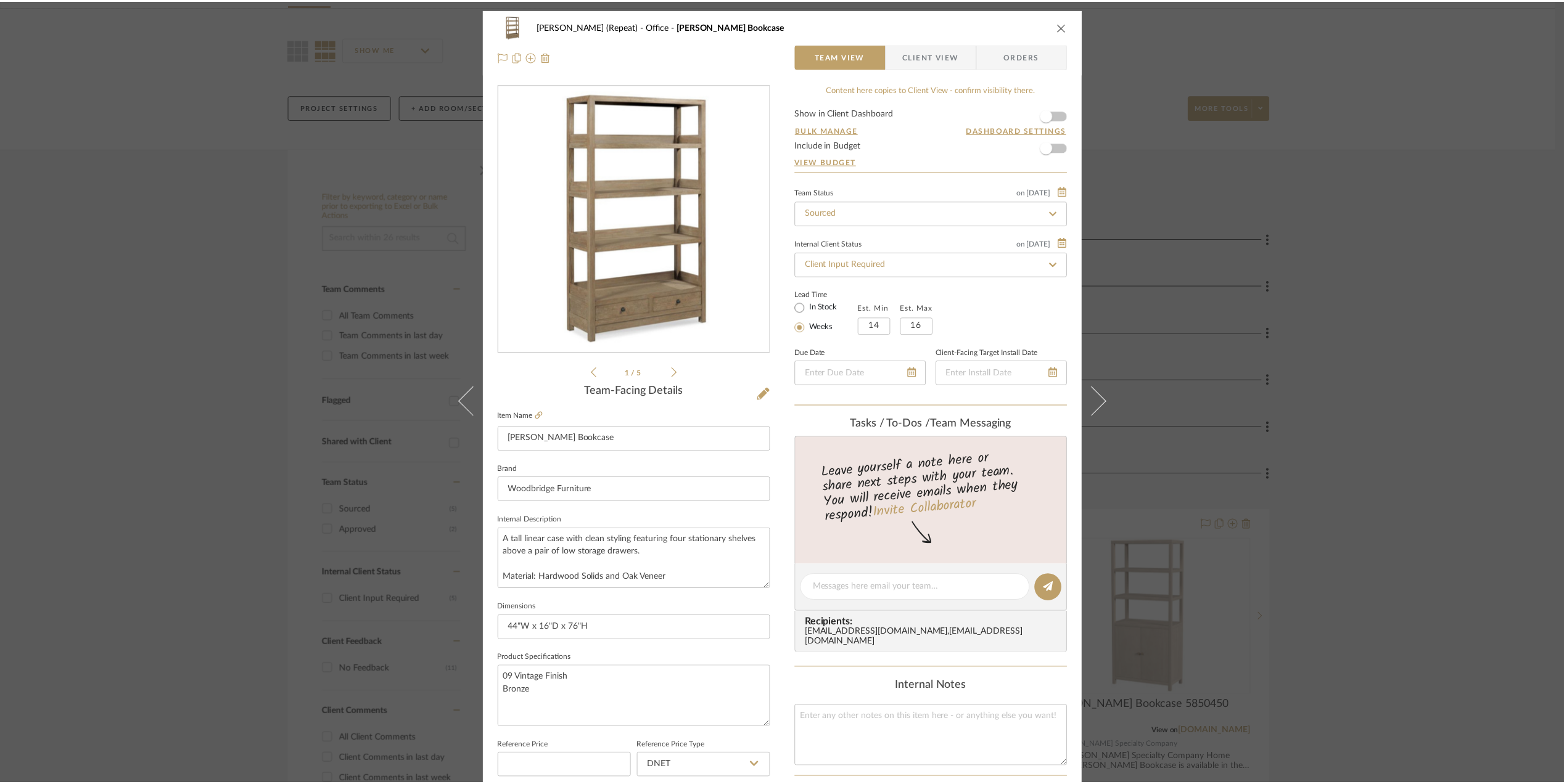
scroll to position [82, 0]
